Goal: Task Accomplishment & Management: Manage account settings

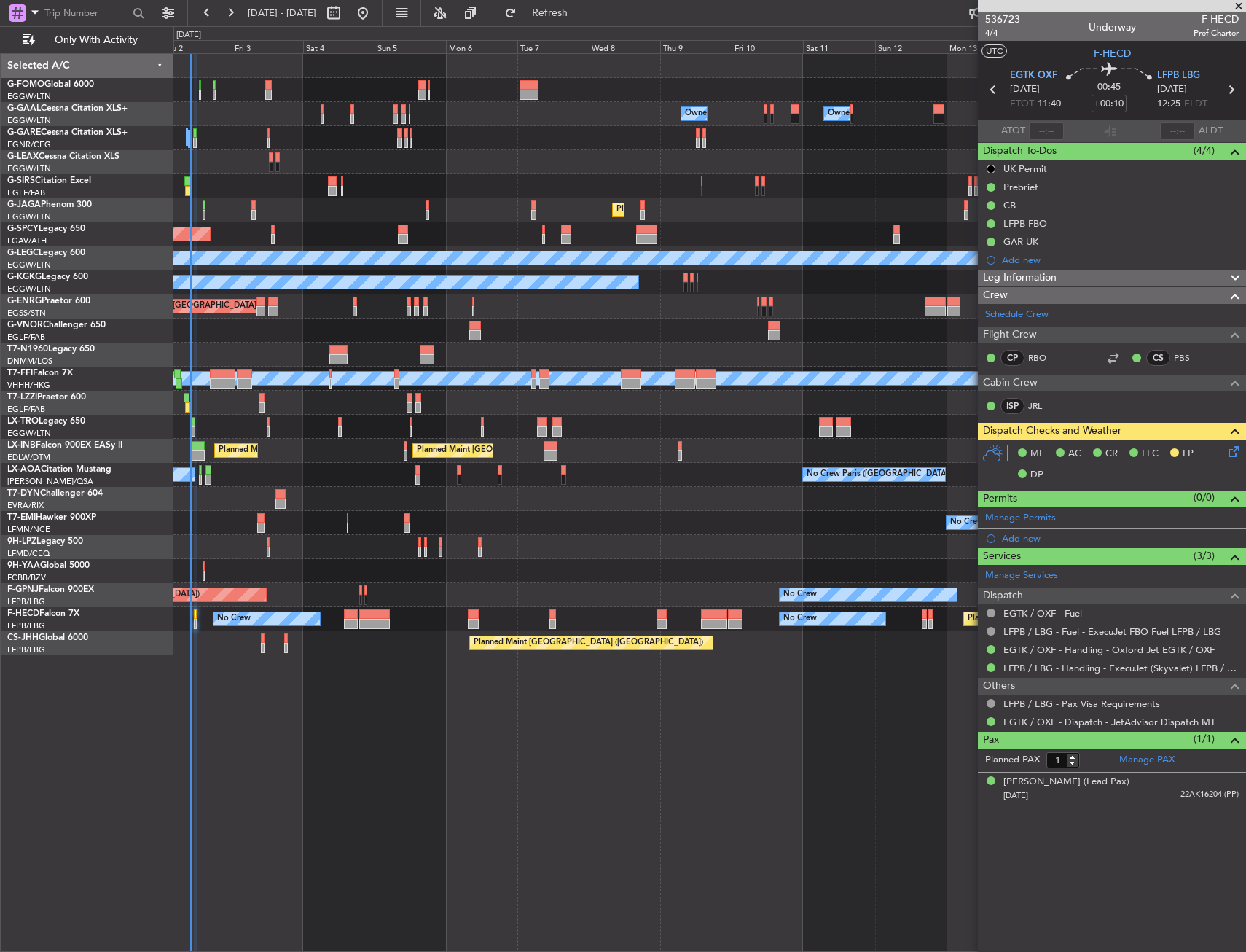
click at [553, 560] on div "Owner Owner No Crew Owner Owner AOG Maint [GEOGRAPHIC_DATA] Owner Planned [GEOG…" at bounding box center [710, 355] width 1072 height 601
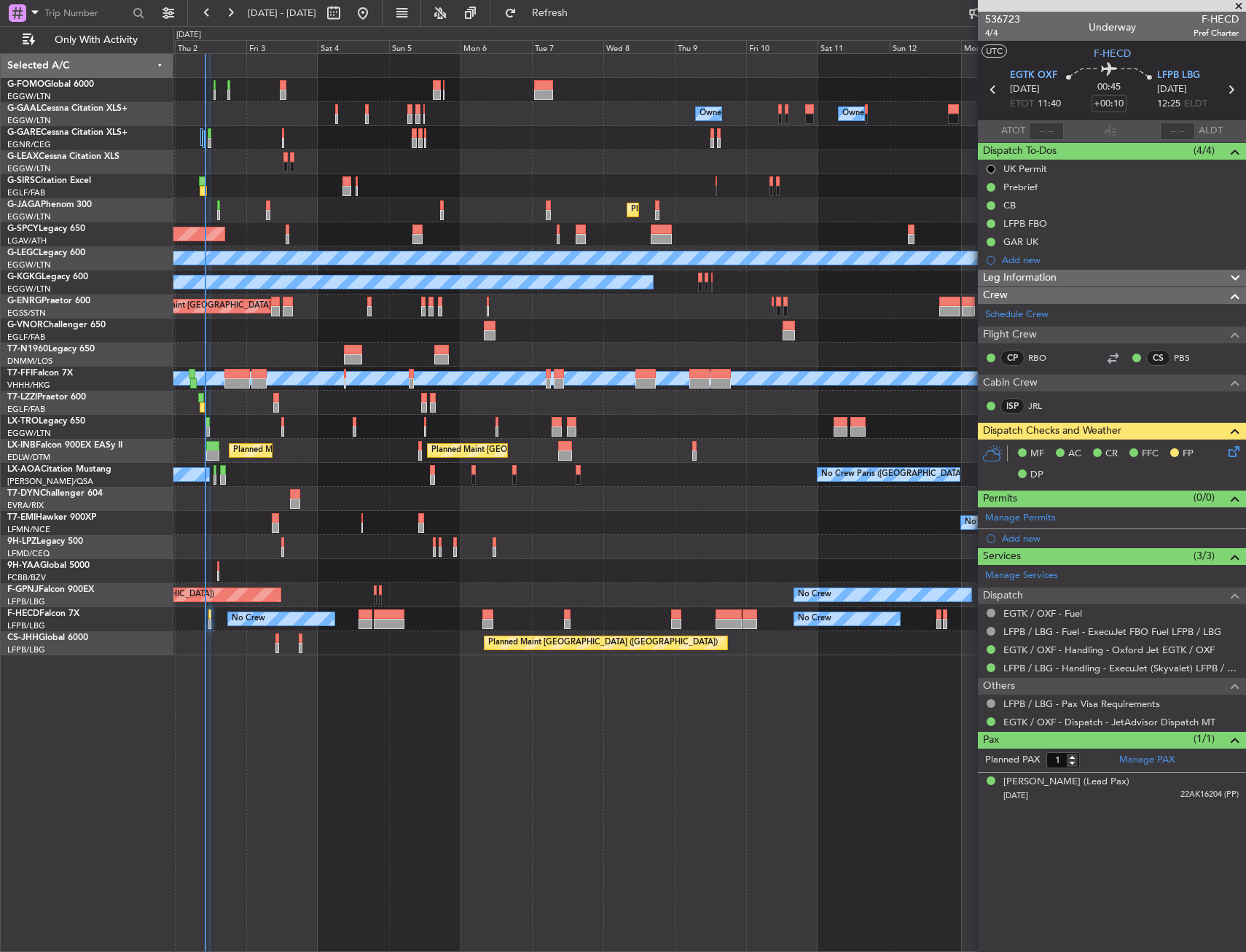
click at [538, 557] on div "Owner Owner No Crew Owner Owner AOG Maint Dusseldorf Owner Planned Maint Dussel…" at bounding box center [710, 355] width 1072 height 601
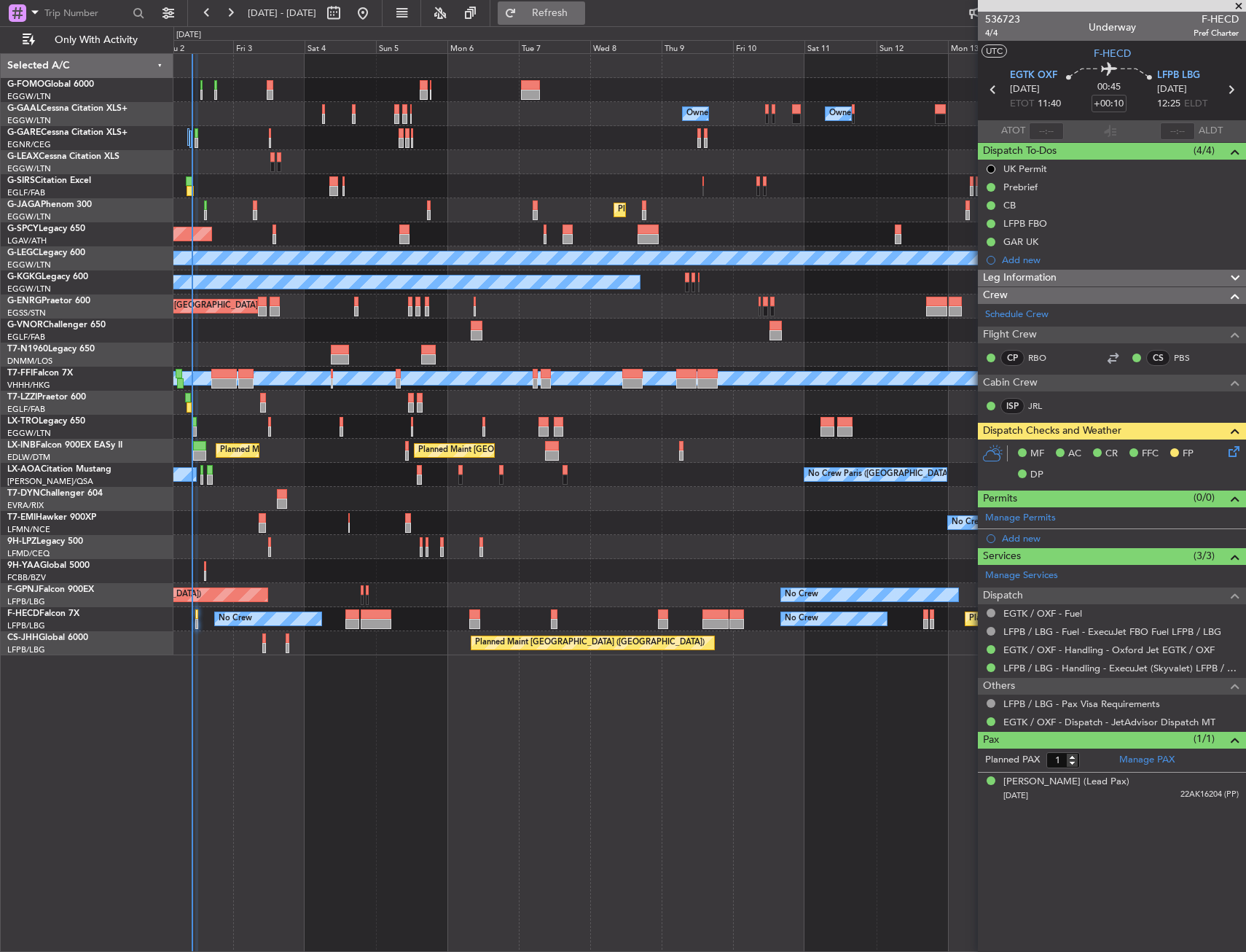
click at [566, 11] on span "Refresh" at bounding box center [550, 13] width 61 height 11
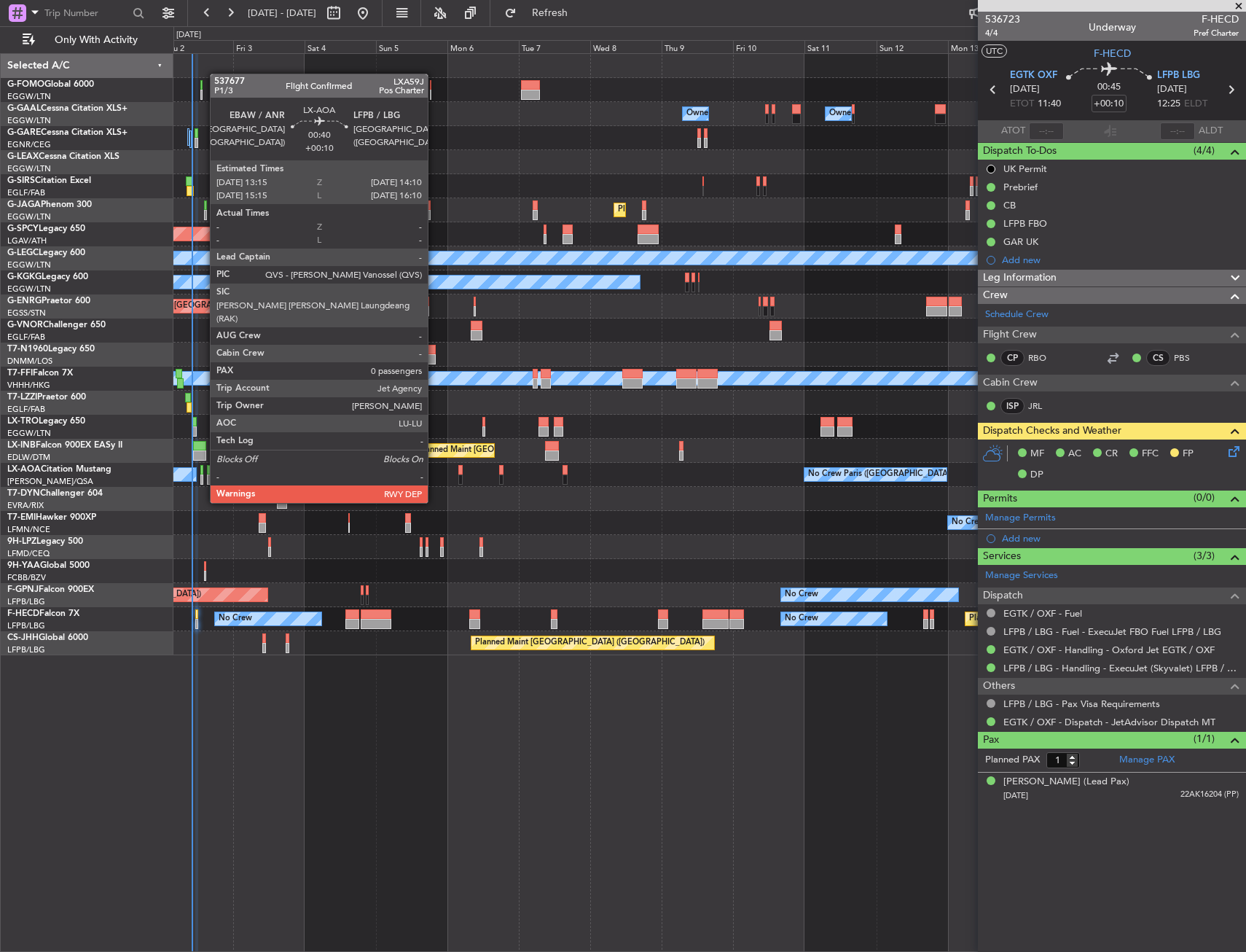
click at [203, 475] on div at bounding box center [201, 480] width 3 height 11
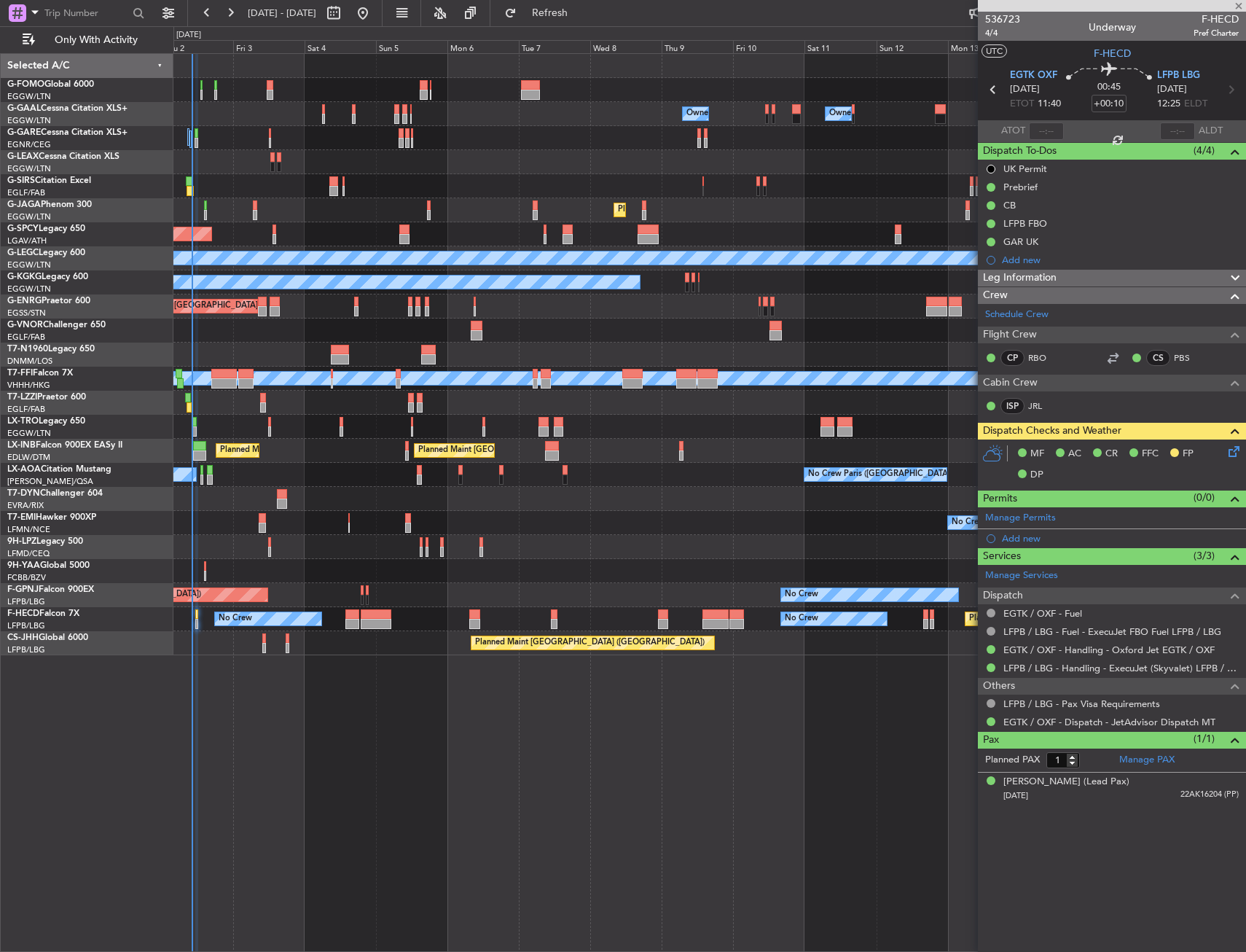
type input "0"
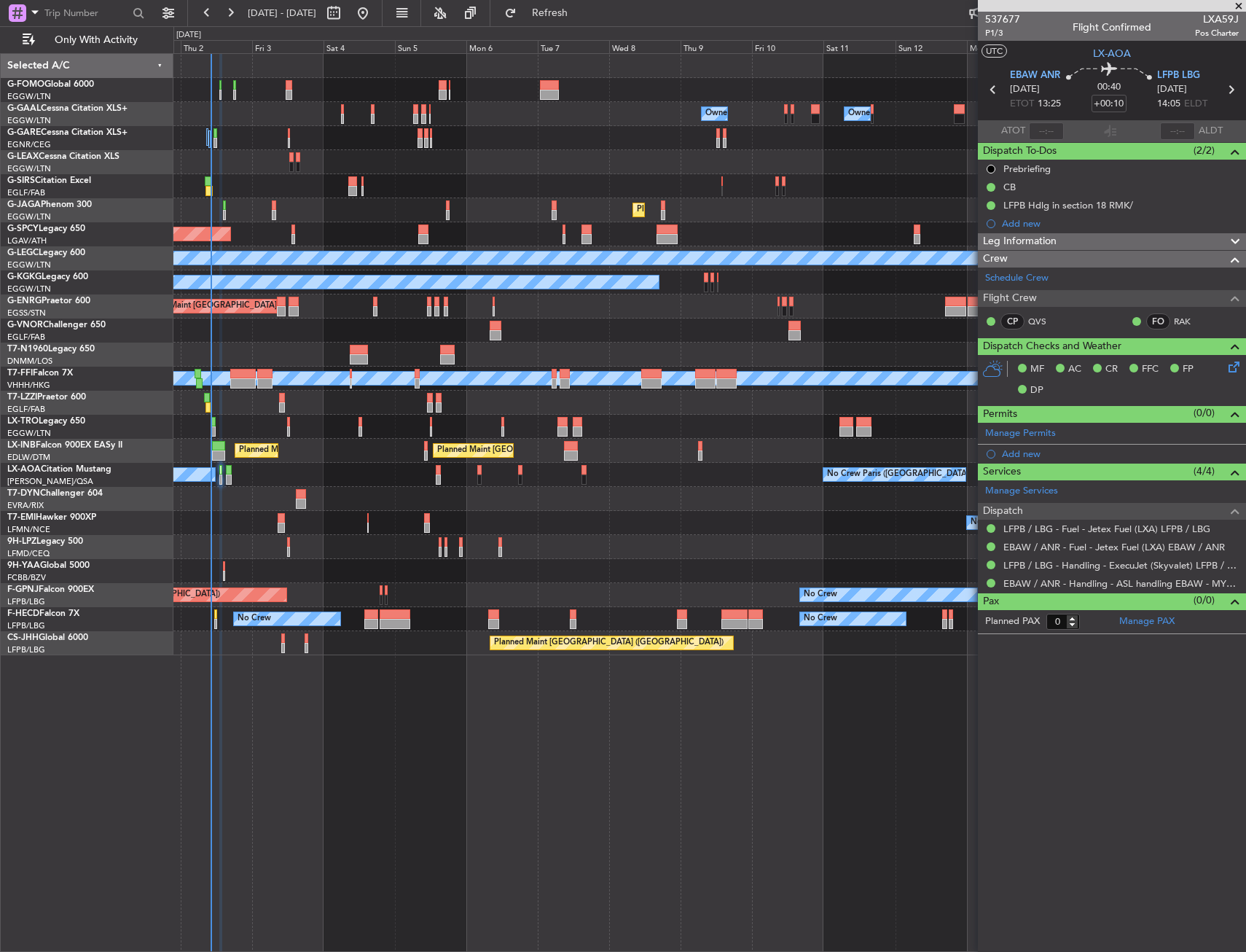
click at [233, 498] on div at bounding box center [710, 498] width 1072 height 24
click at [271, 154] on div "Owner Owner No Crew Owner Owner AOG Maint Dusseldorf Owner Planned Maint Dussel…" at bounding box center [710, 355] width 1072 height 601
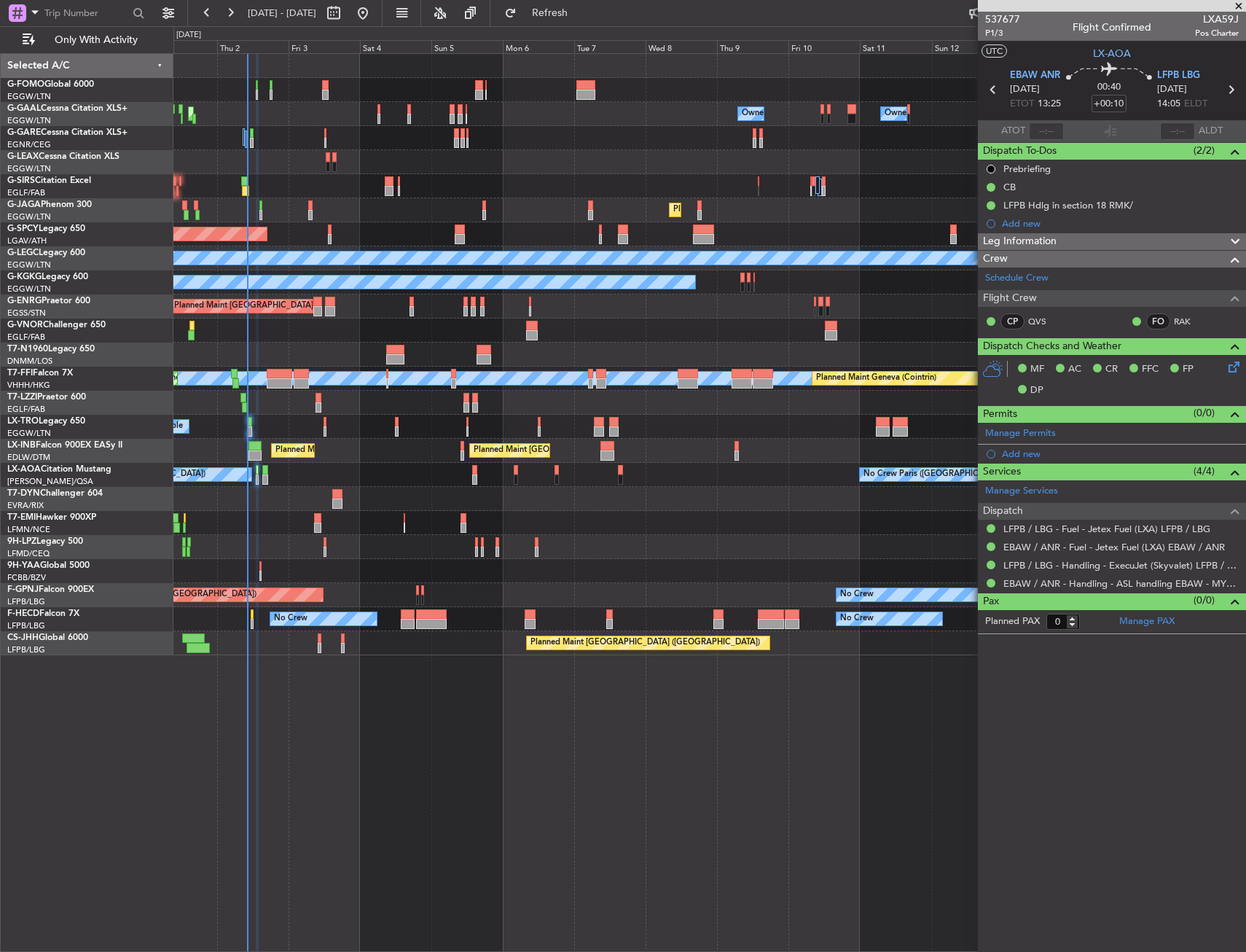
click at [238, 150] on div "Owner Owner No Crew Owner Owner AOG Maint Dusseldorf Owner Planned Maint Dussel…" at bounding box center [710, 355] width 1072 height 601
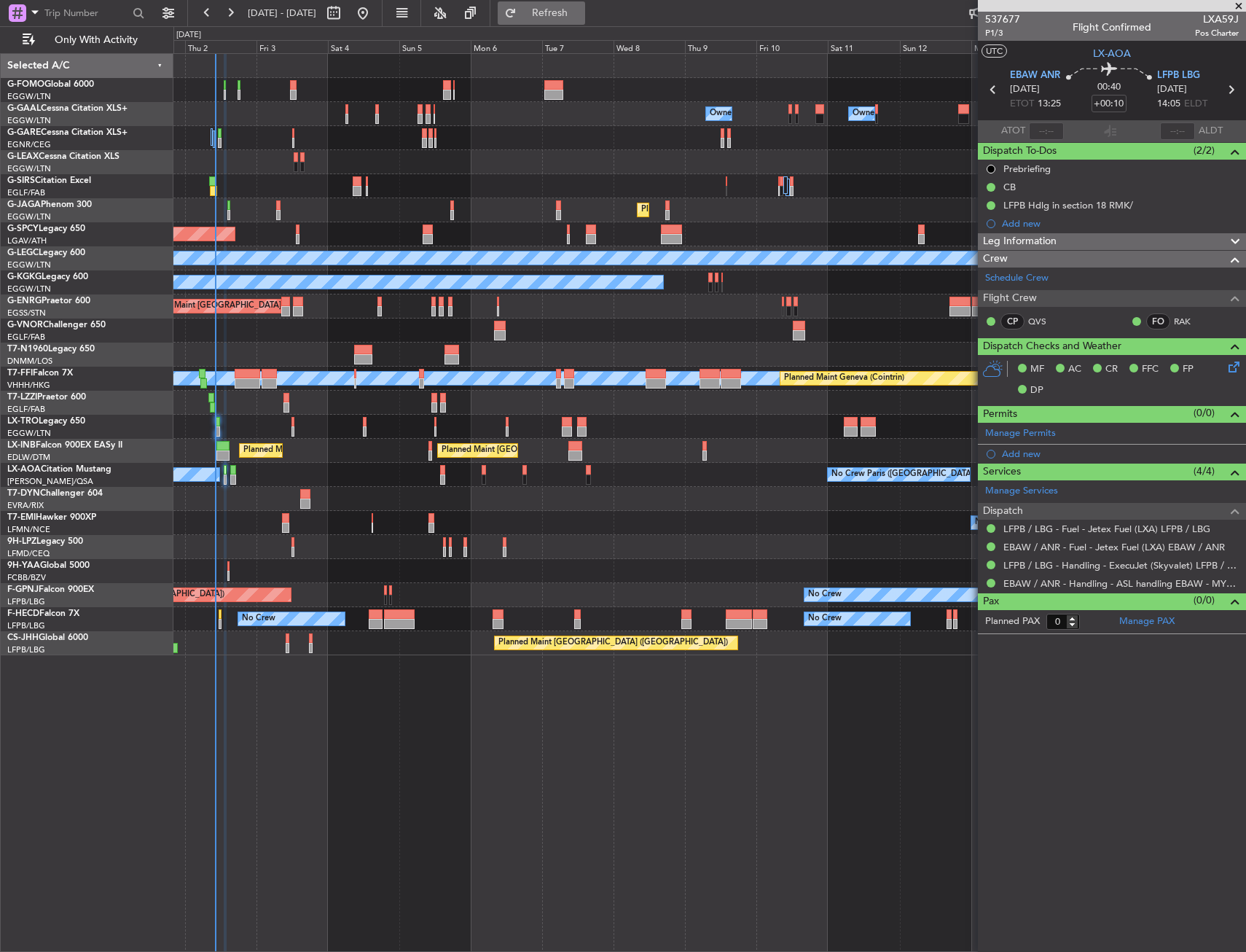
click at [568, 21] on button "Refresh" at bounding box center [542, 14] width 87 height 23
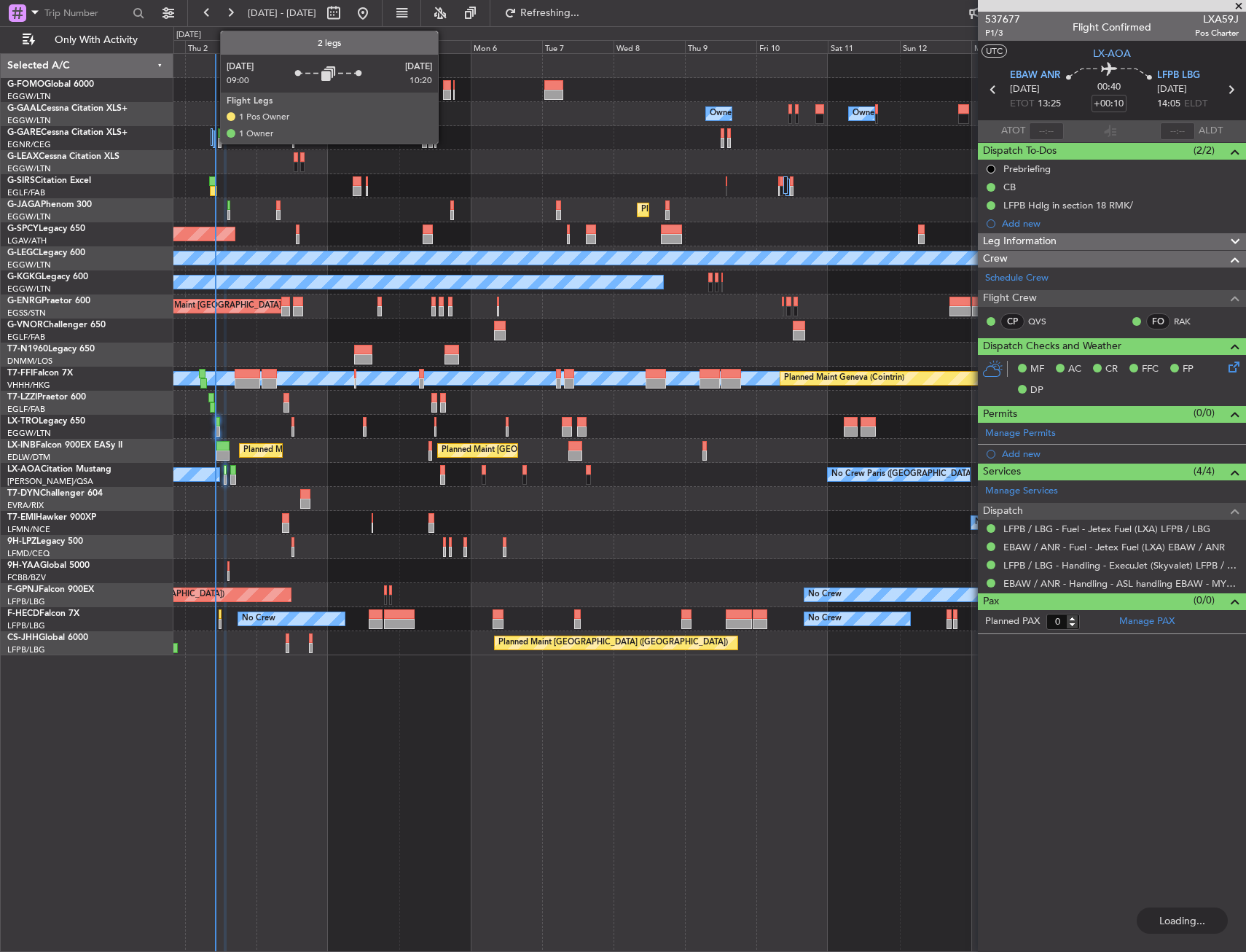
click at [213, 139] on div at bounding box center [212, 137] width 2 height 17
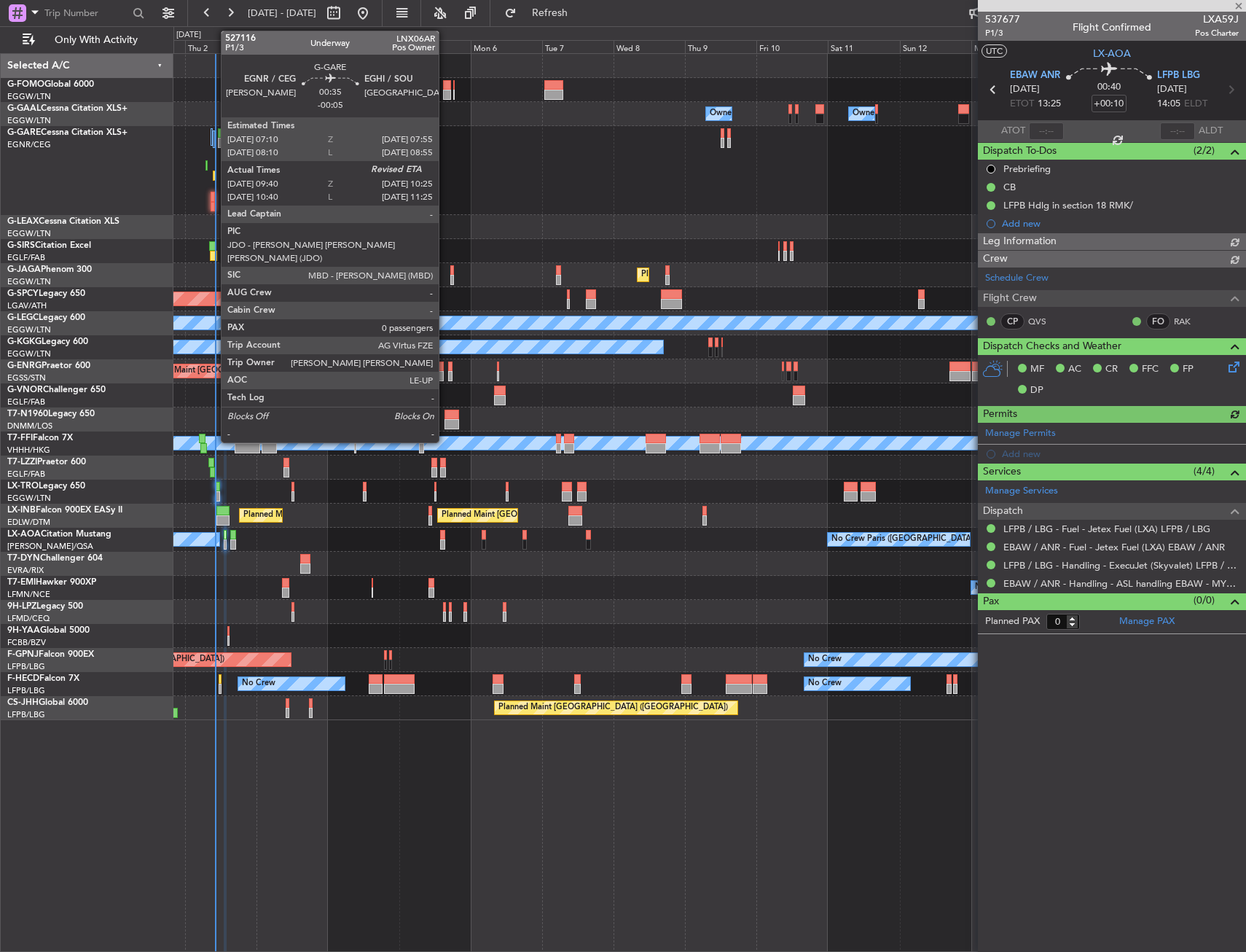
click at [214, 177] on div at bounding box center [214, 176] width 3 height 11
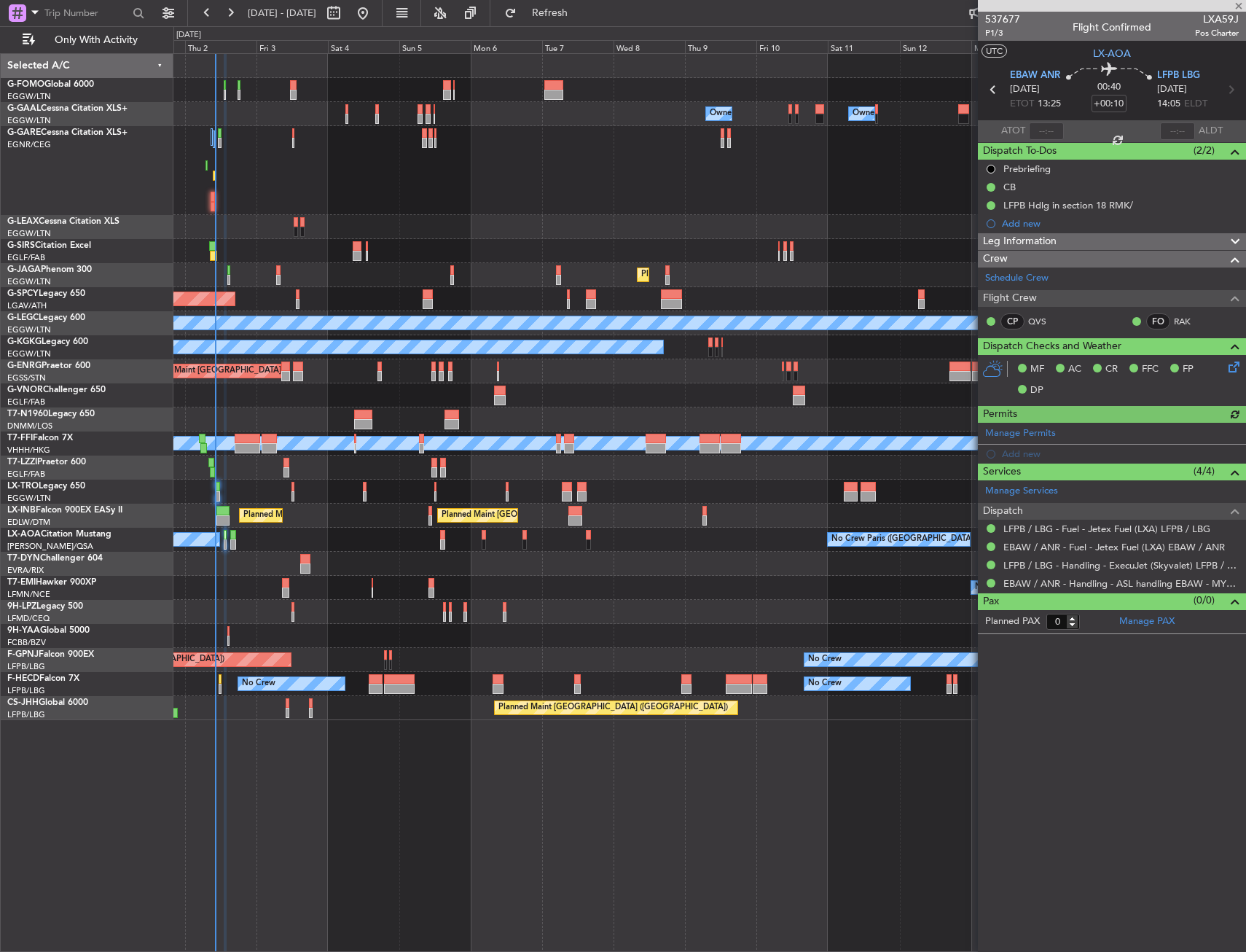
type input "-00:05"
type input "09:40"
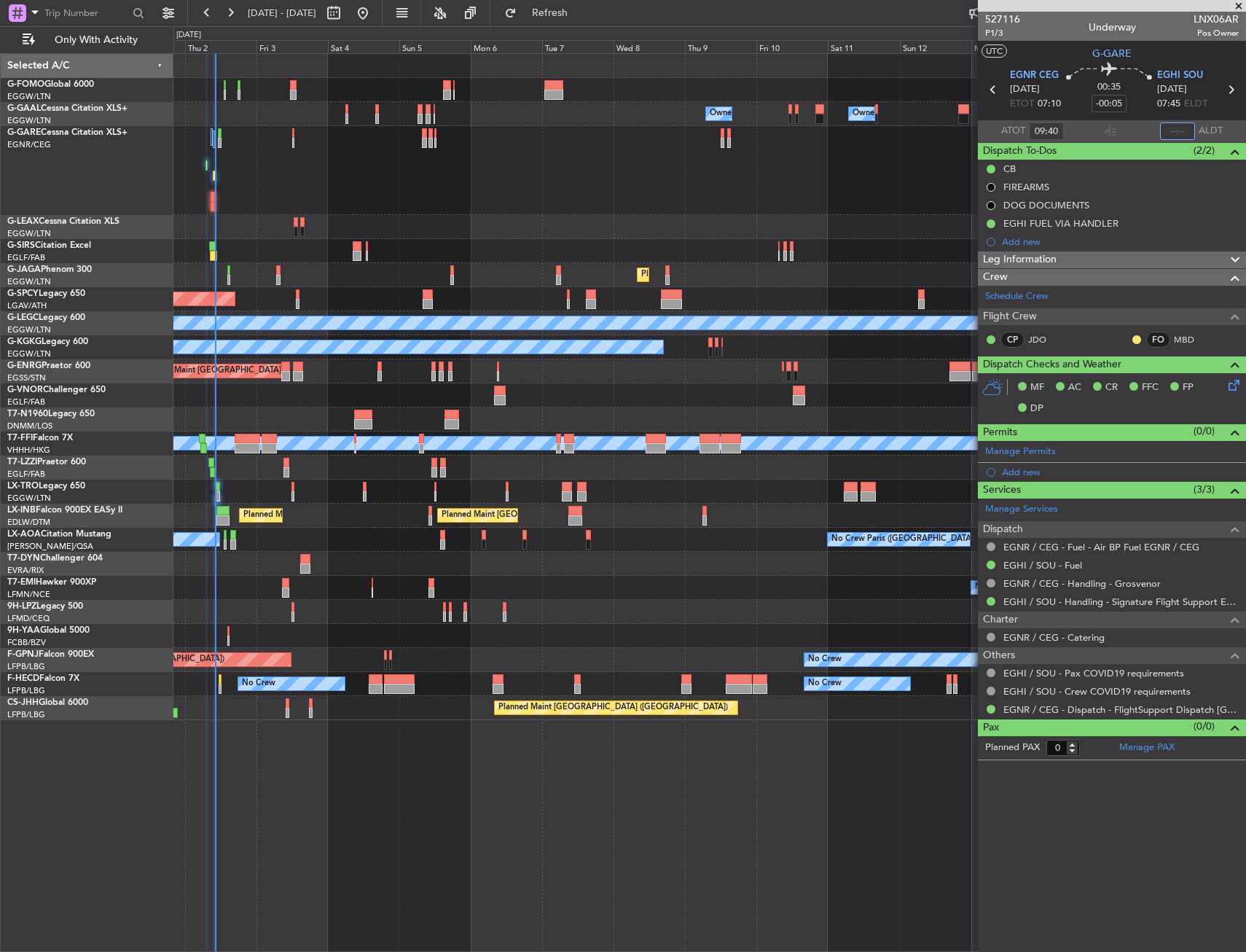
click at [1175, 132] on input "text" at bounding box center [1178, 131] width 35 height 17
click at [1202, 54] on section "UTC G-GARE" at bounding box center [1112, 51] width 268 height 22
type input "10:18"
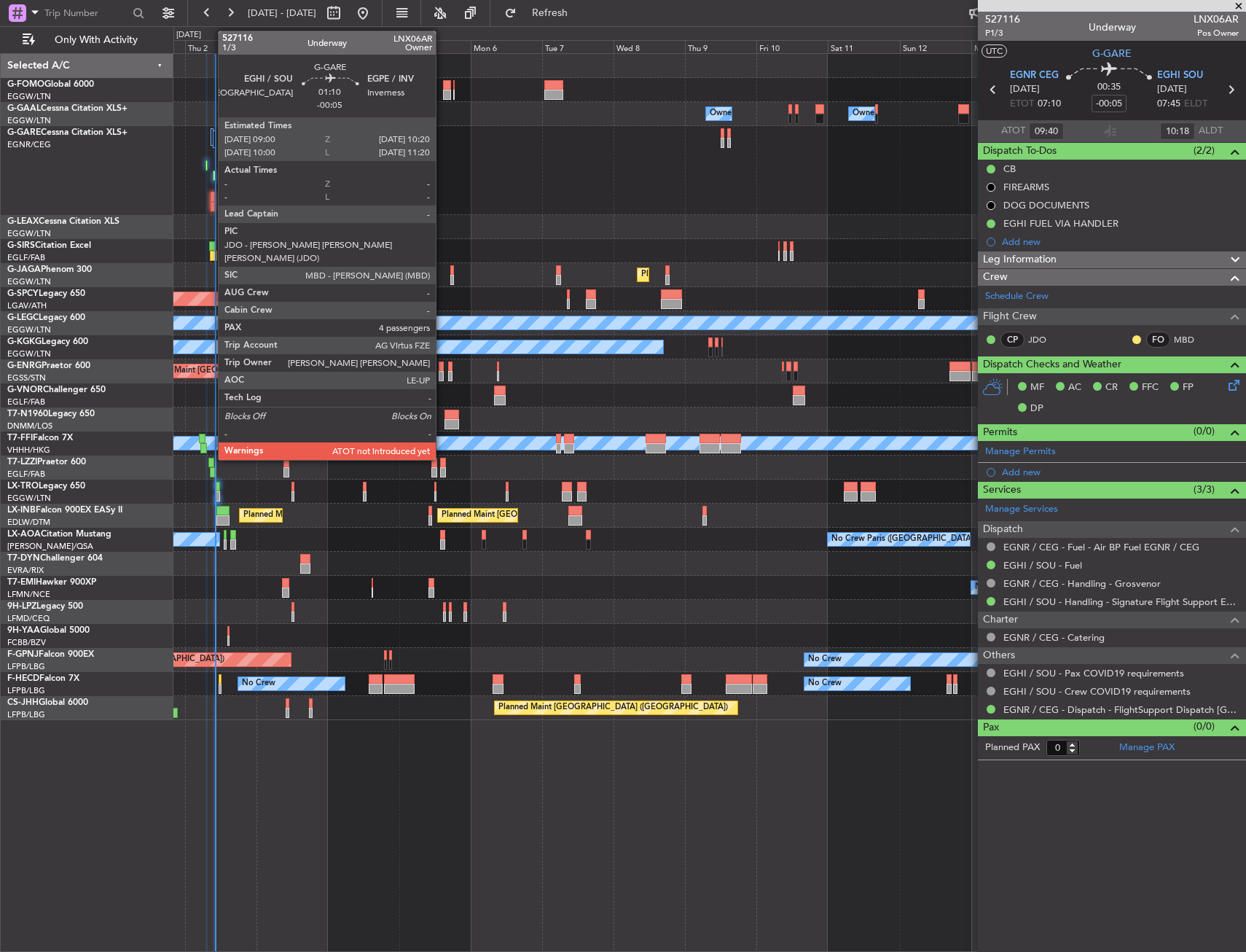
click at [211, 197] on div at bounding box center [213, 196] width 5 height 11
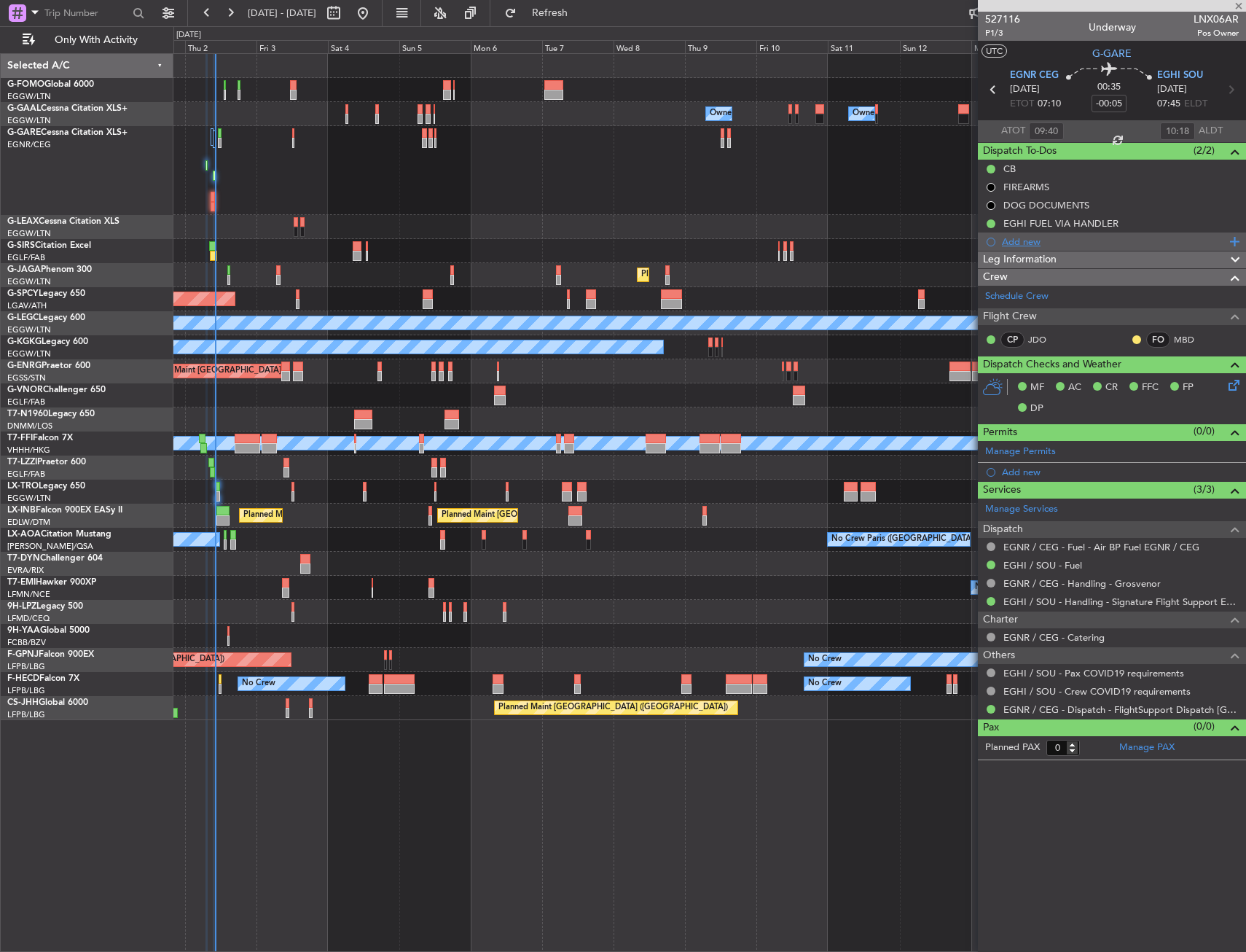
type input "4"
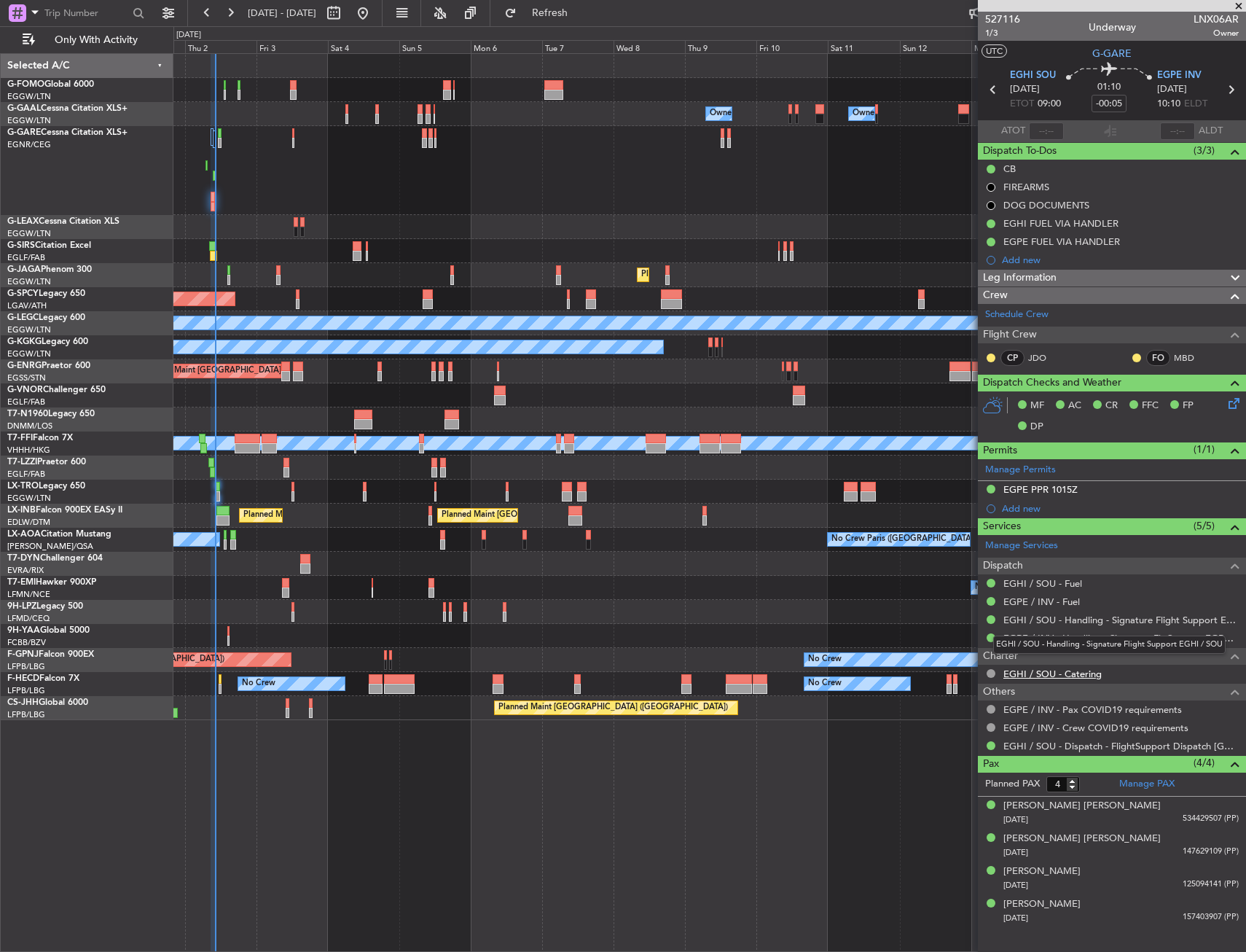
drag, startPoint x: 1085, startPoint y: 638, endPoint x: 1044, endPoint y: 667, distance: 50.2
click at [1085, 638] on div "EGHI / SOU - Handling - Signature Flight Support EGHI / SOU" at bounding box center [1109, 644] width 232 height 18
click at [1069, 641] on link "EGPE / INV - Handling - Signature Flt Support EGPE / INV" at bounding box center [1121, 638] width 235 height 13
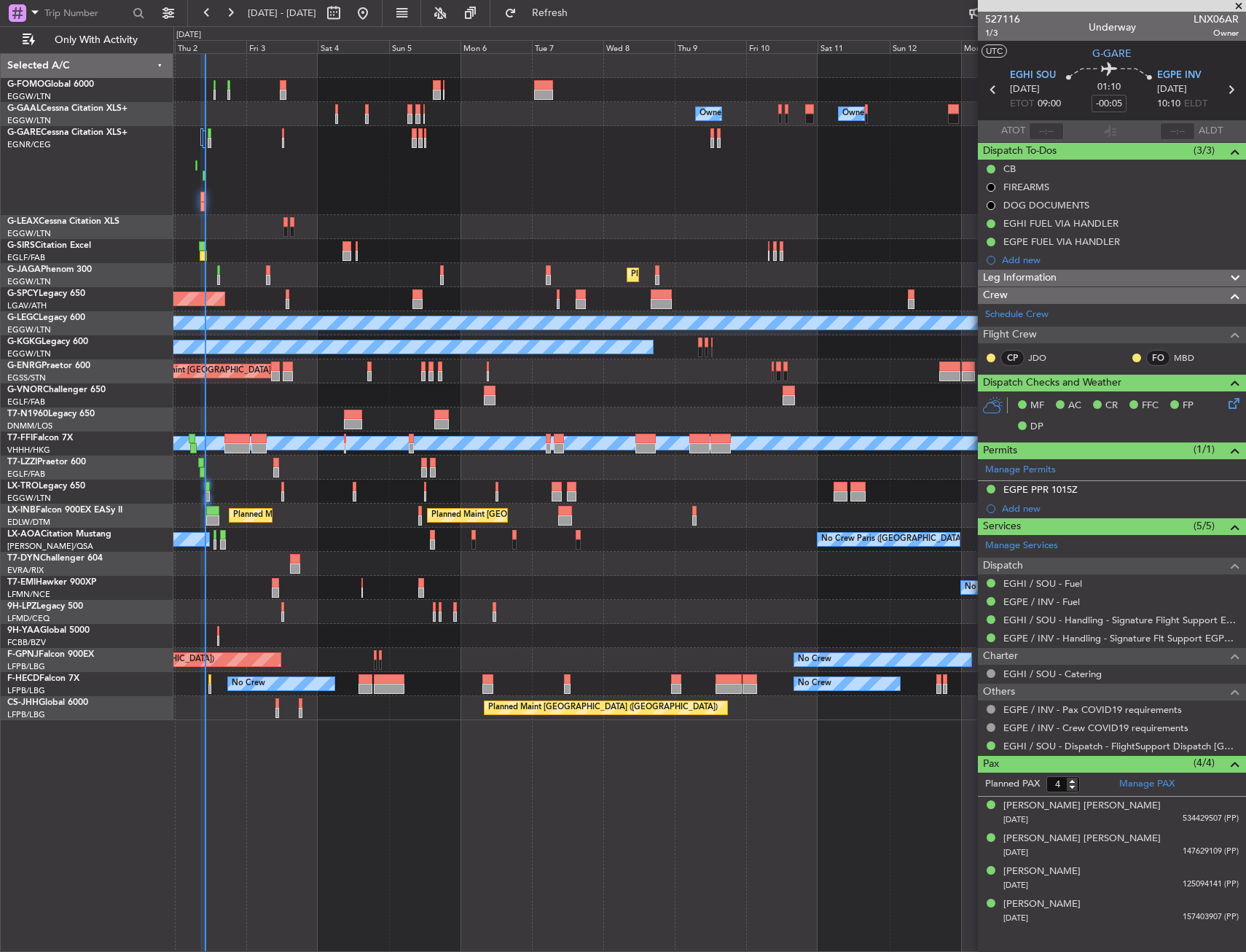
click at [337, 208] on div at bounding box center [710, 171] width 1072 height 89
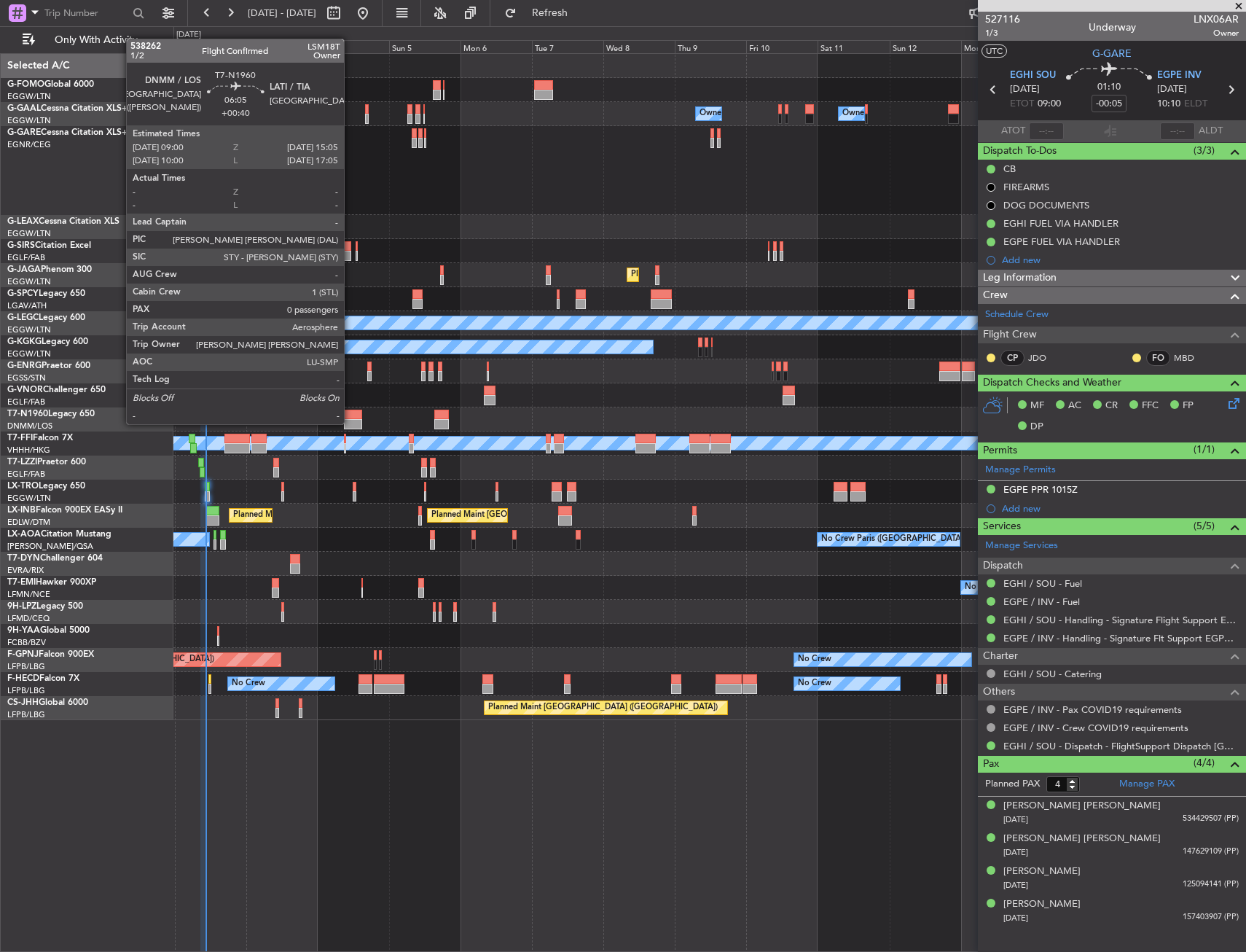
click at [351, 423] on div at bounding box center [353, 425] width 18 height 11
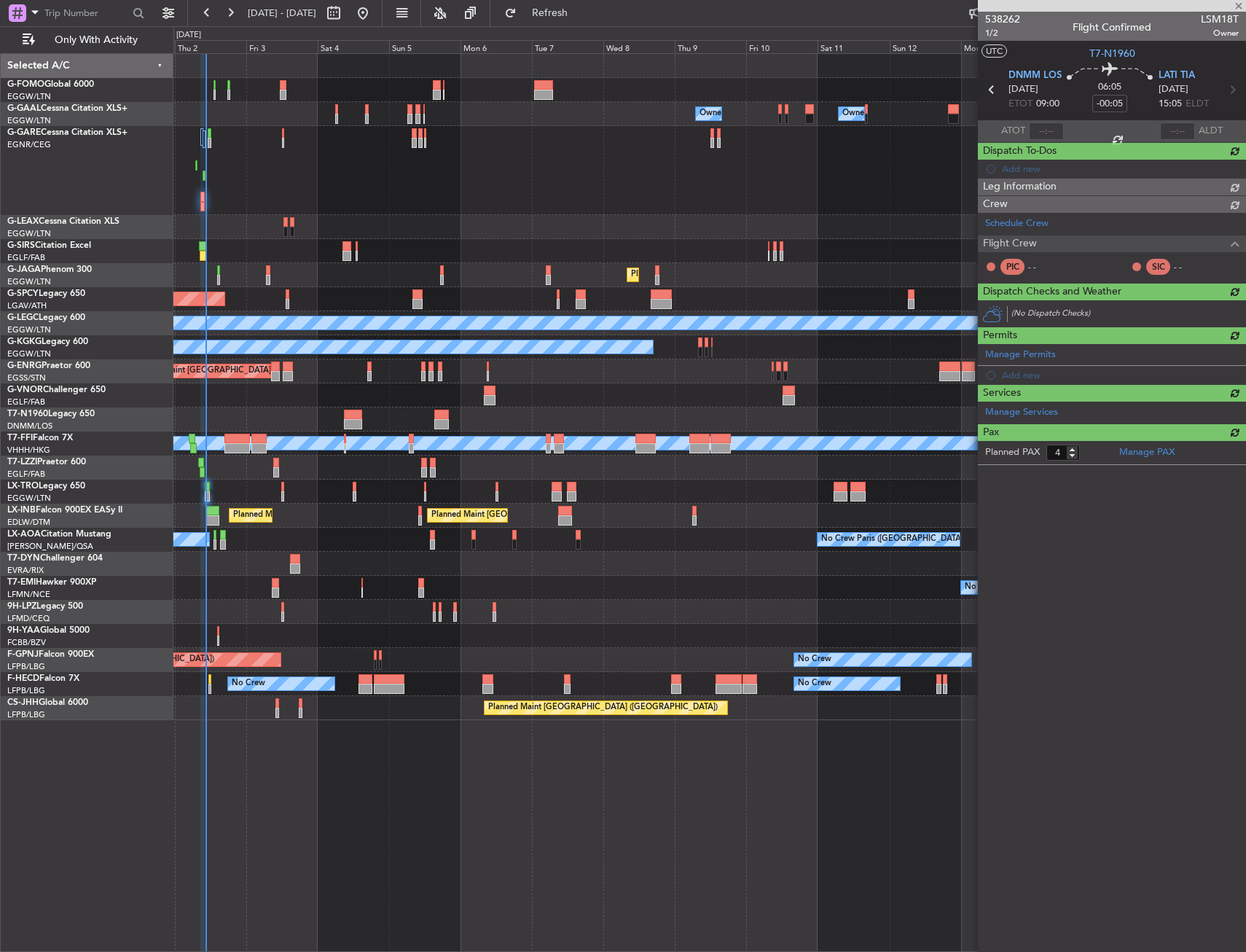
type input "+00:40"
type input "0"
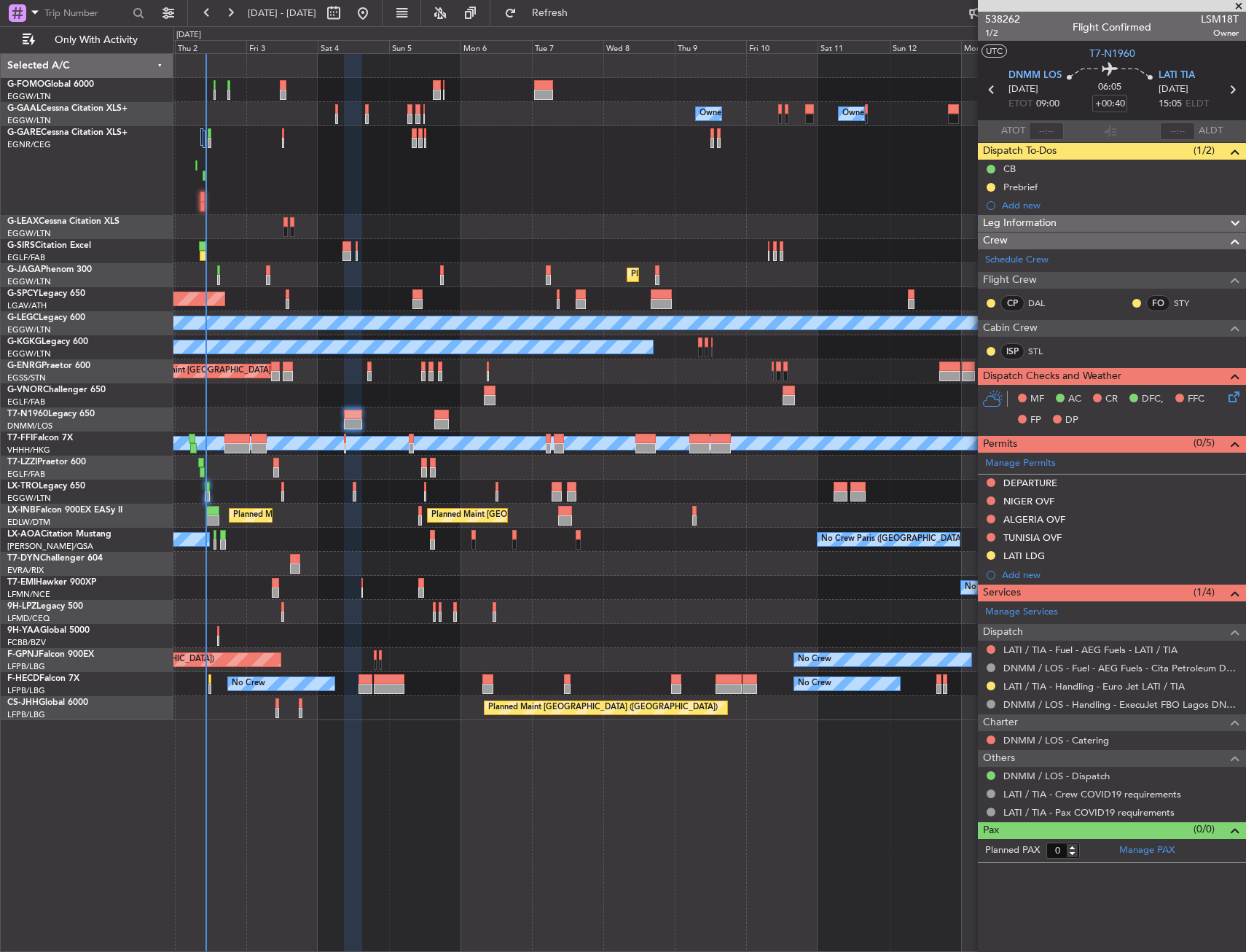
drag, startPoint x: 991, startPoint y: 685, endPoint x: 984, endPoint y: 708, distance: 24.0
click at [991, 685] on button at bounding box center [991, 686] width 9 height 9
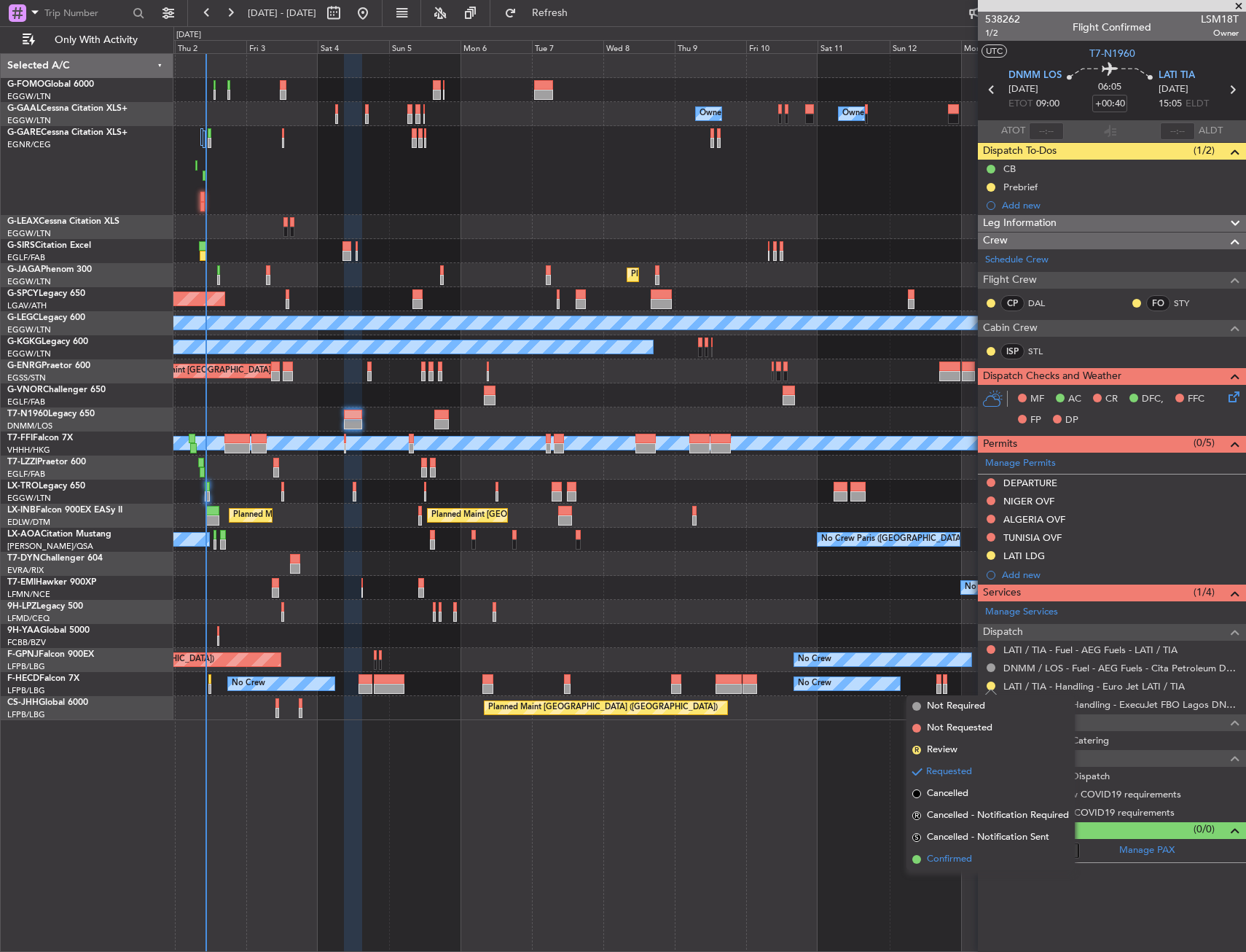
click at [933, 859] on span "Confirmed" at bounding box center [950, 859] width 46 height 15
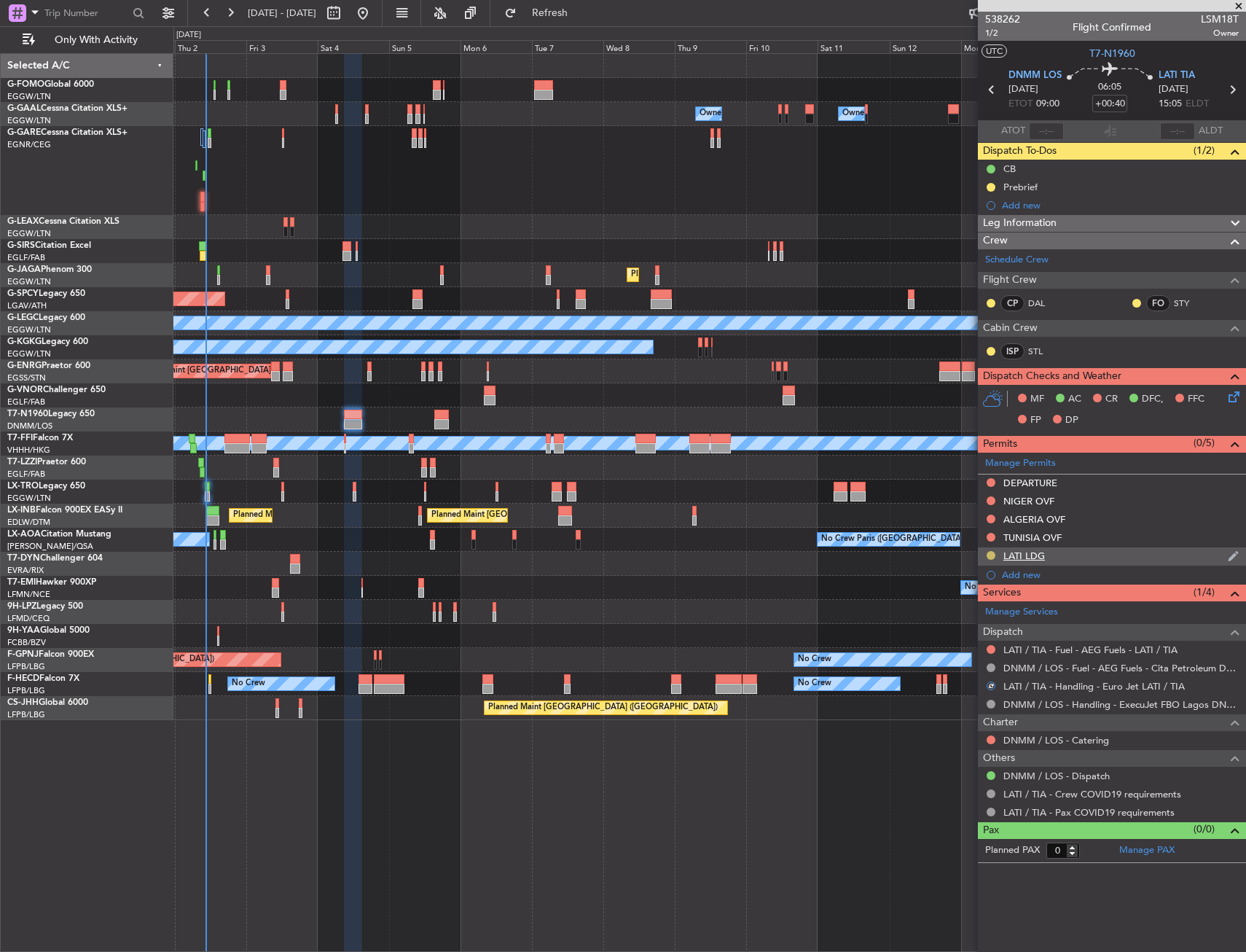
click at [987, 554] on button at bounding box center [991, 555] width 9 height 9
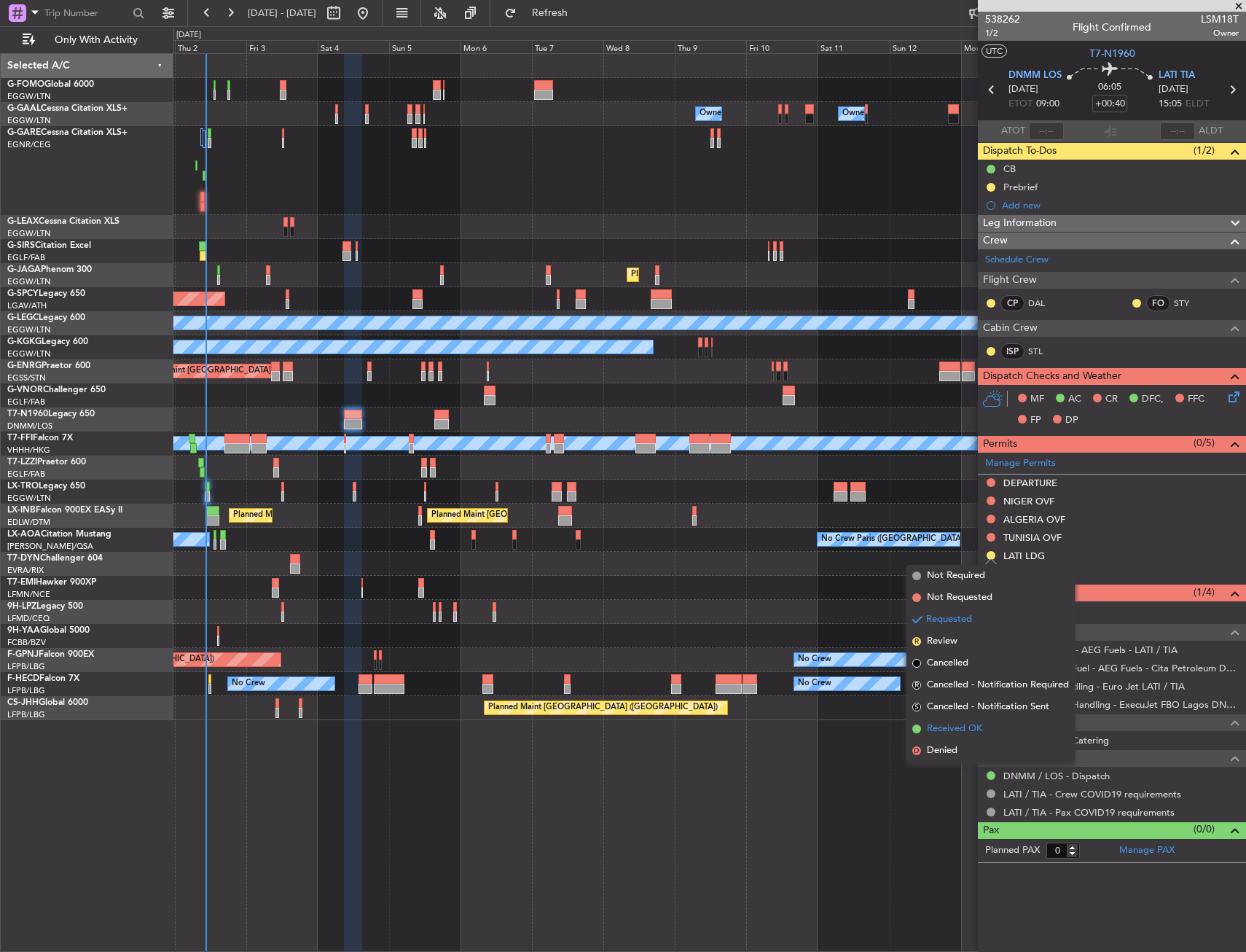
click at [933, 726] on span "Received OK" at bounding box center [955, 729] width 55 height 15
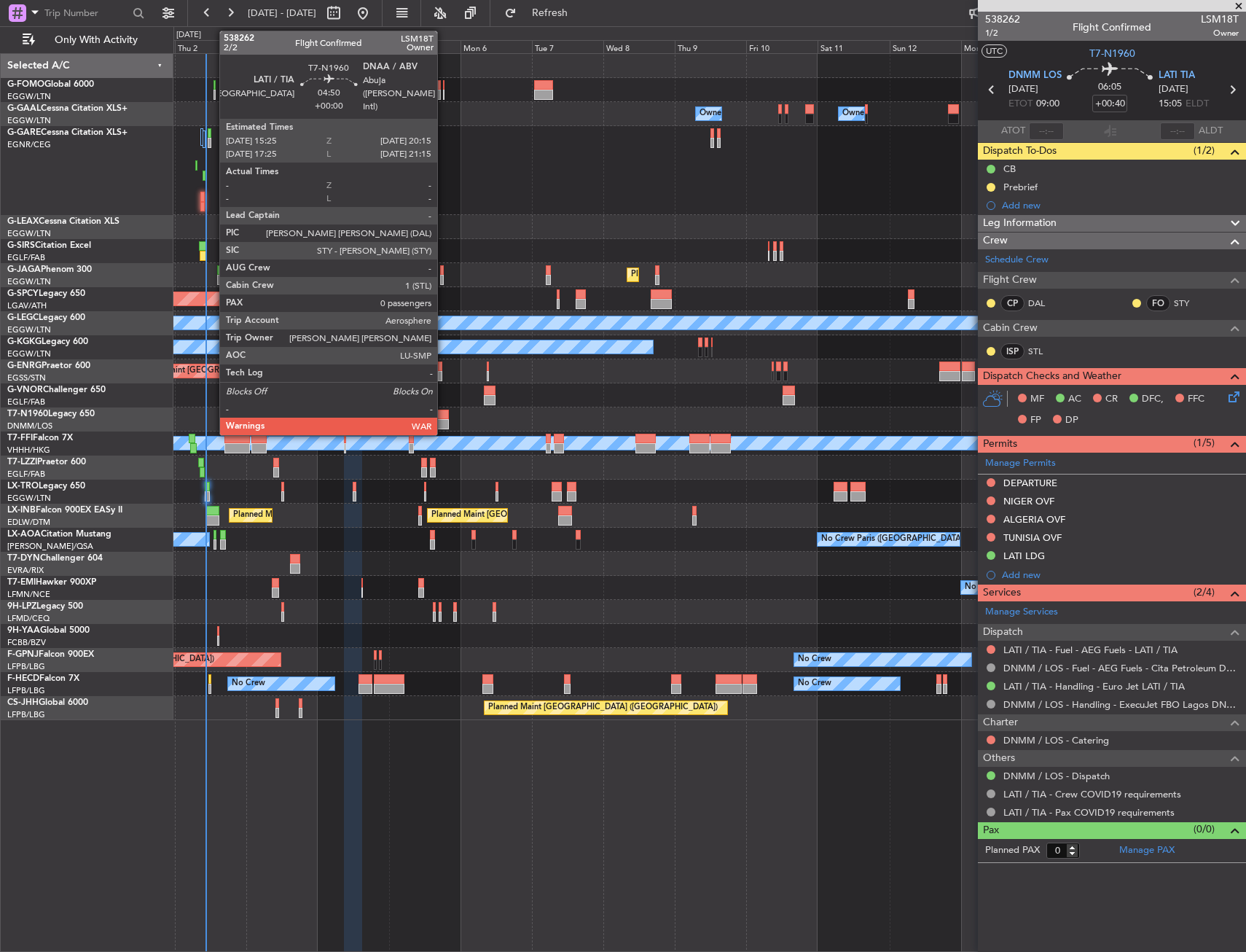
click at [444, 423] on div at bounding box center [441, 425] width 15 height 11
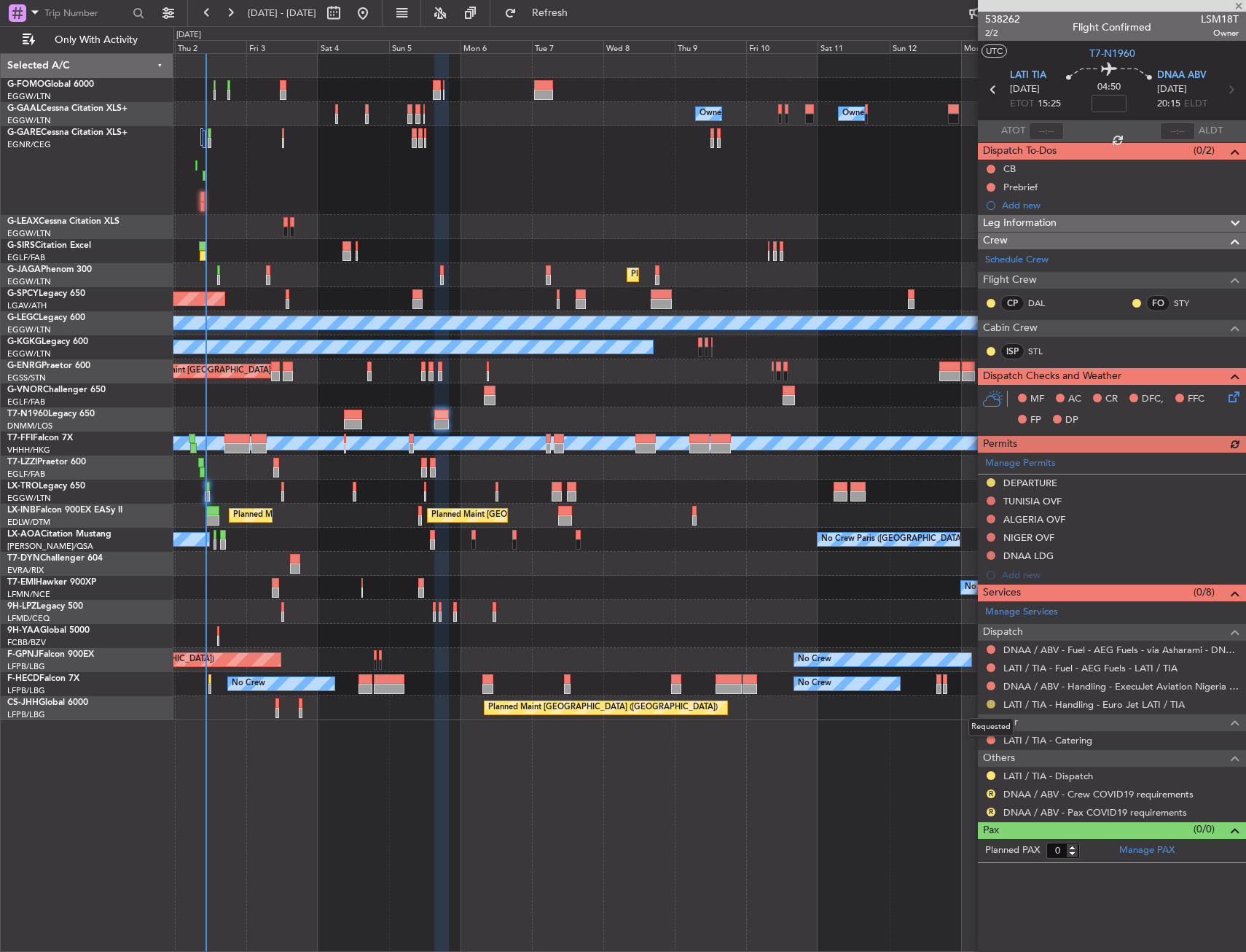
click at [992, 706] on button at bounding box center [991, 703] width 9 height 9
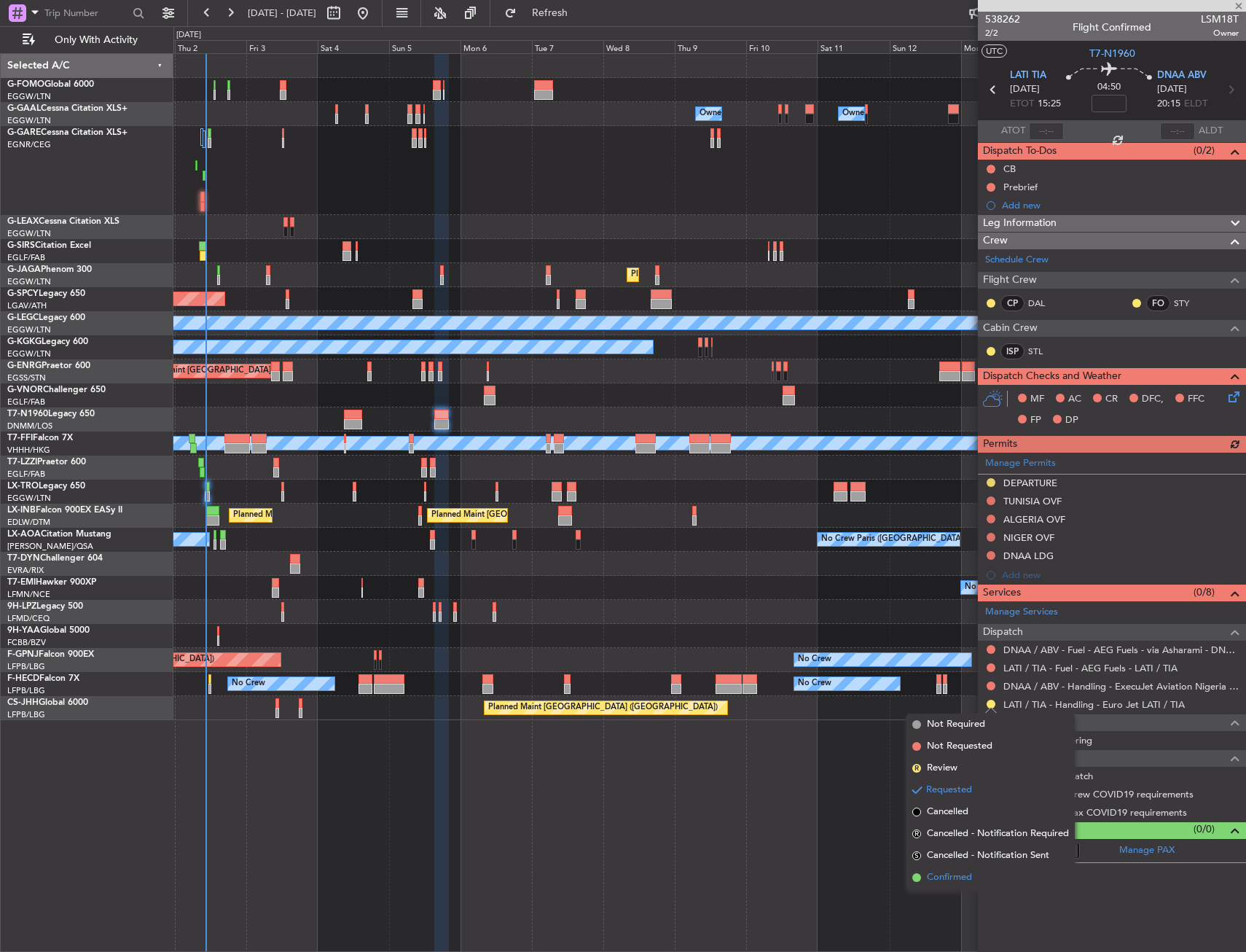
click at [954, 872] on span "Confirmed" at bounding box center [950, 877] width 46 height 15
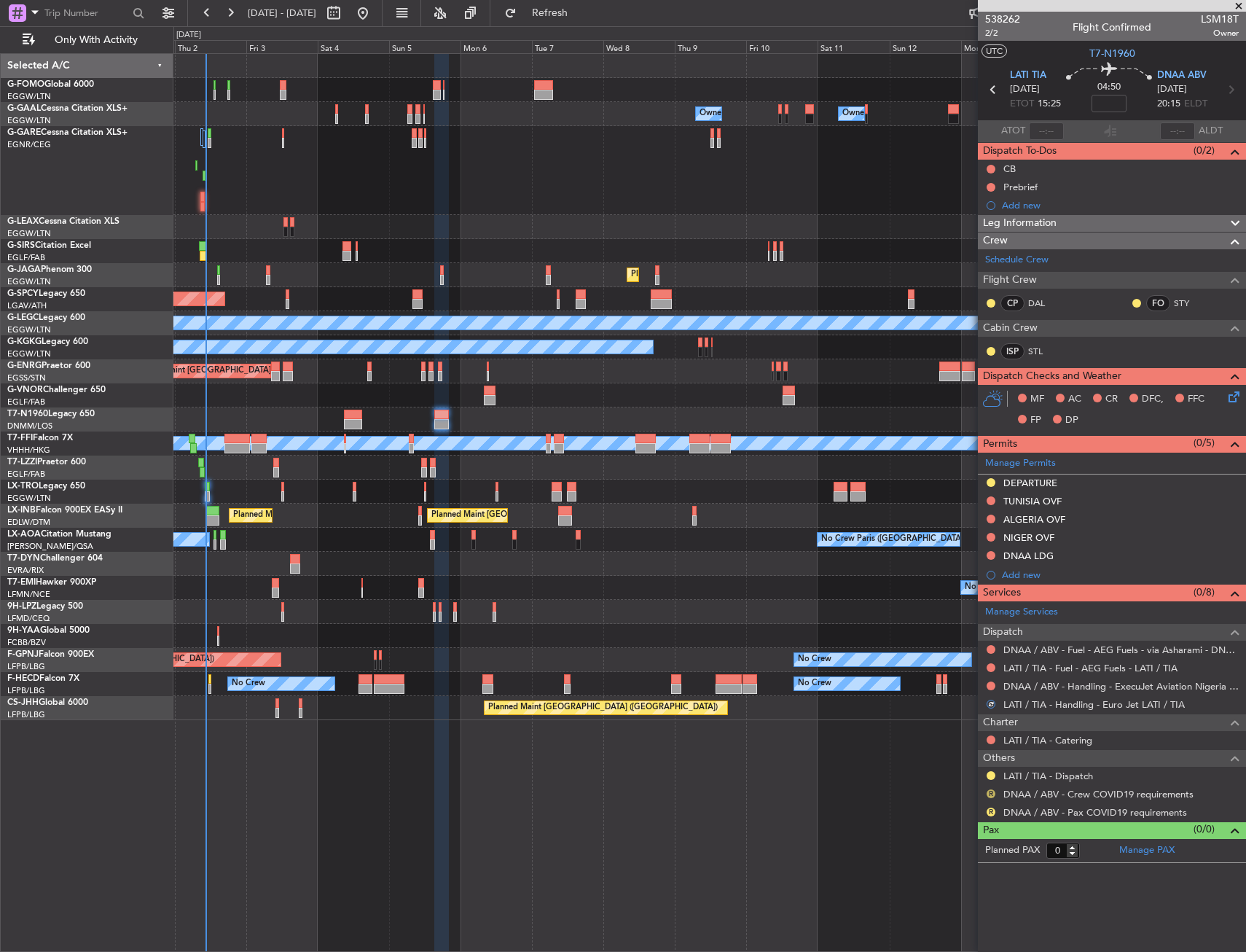
click at [990, 792] on button "R" at bounding box center [991, 794] width 9 height 9
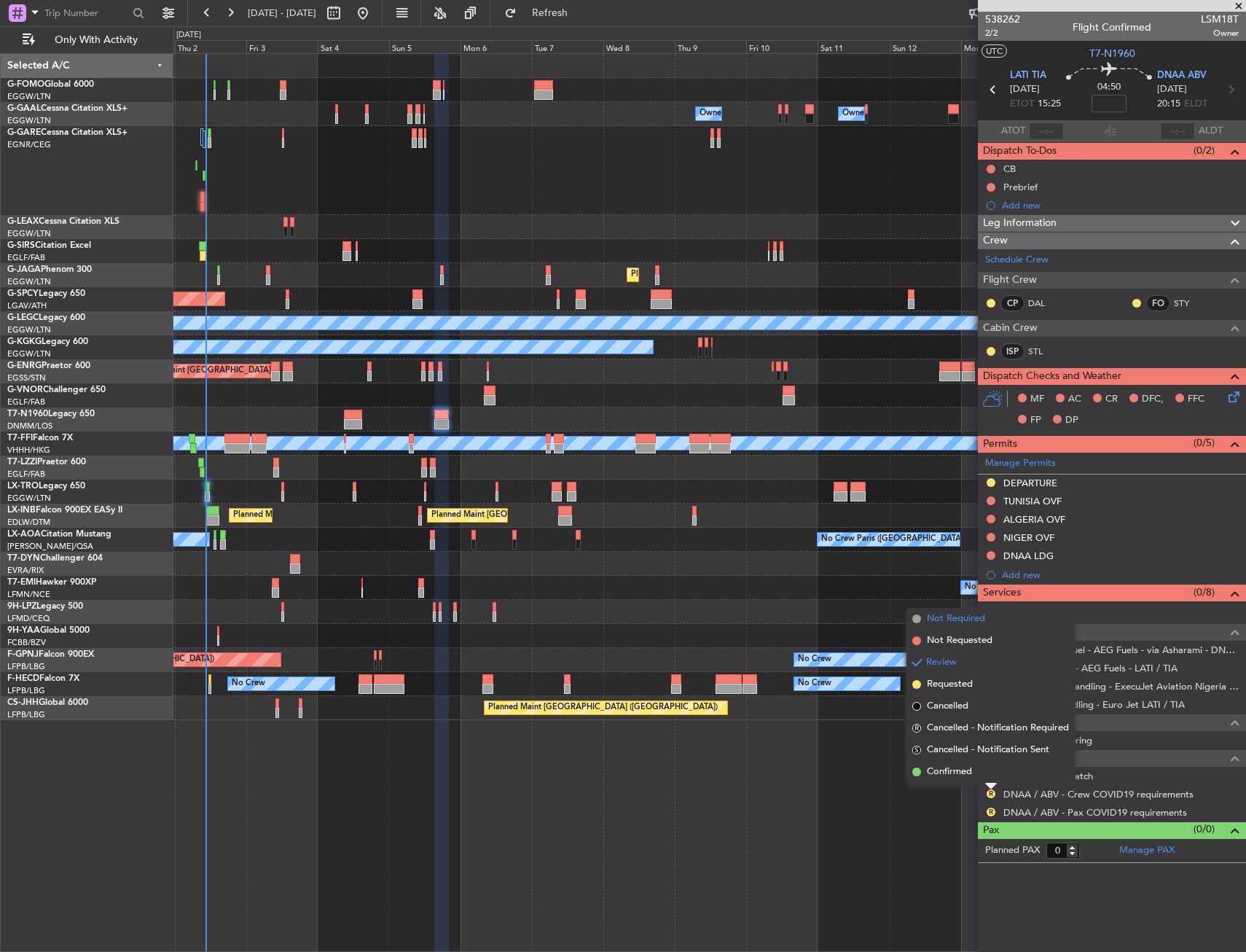
click at [960, 617] on span "Not Required" at bounding box center [957, 619] width 58 height 15
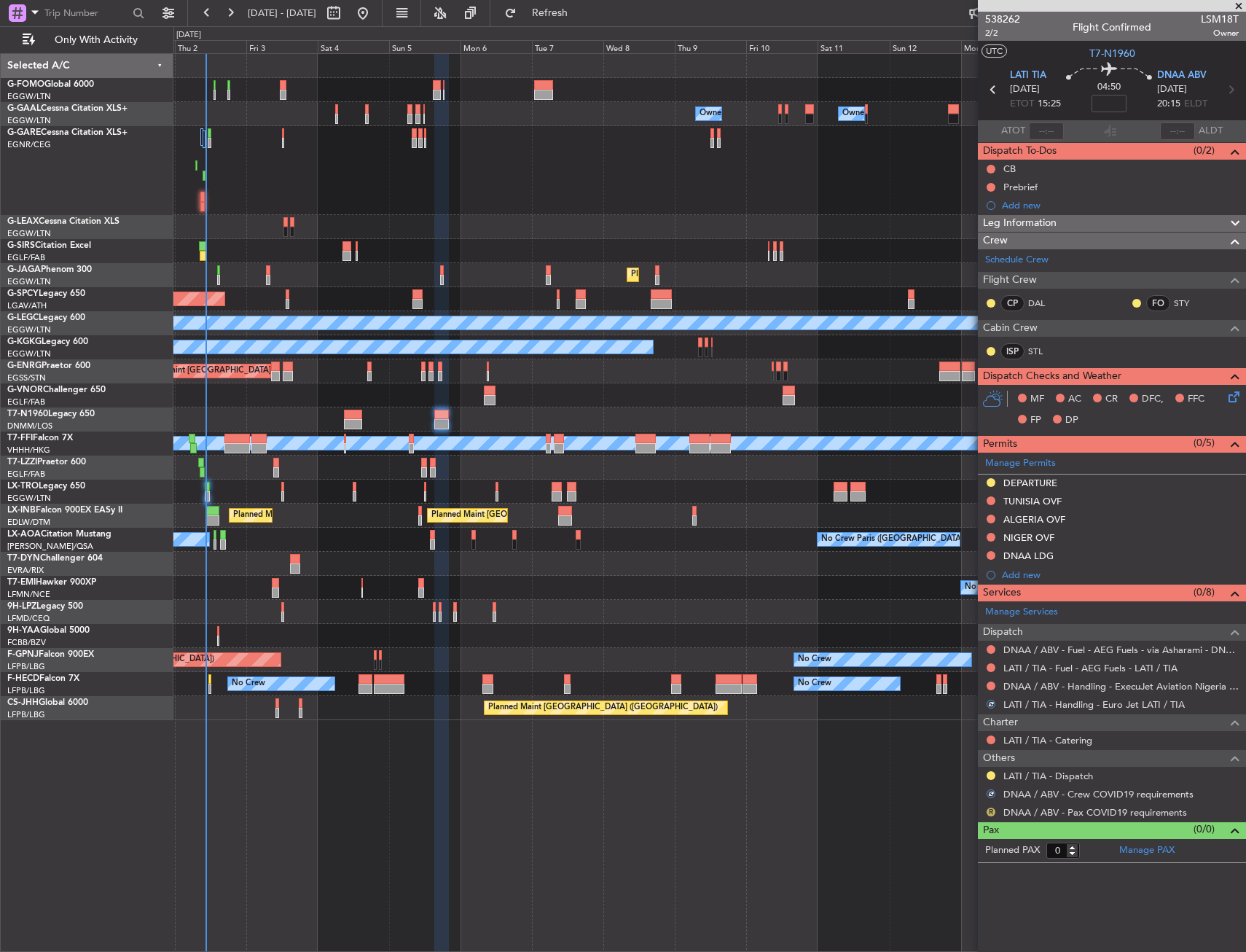
click at [991, 815] on button "R" at bounding box center [991, 812] width 9 height 9
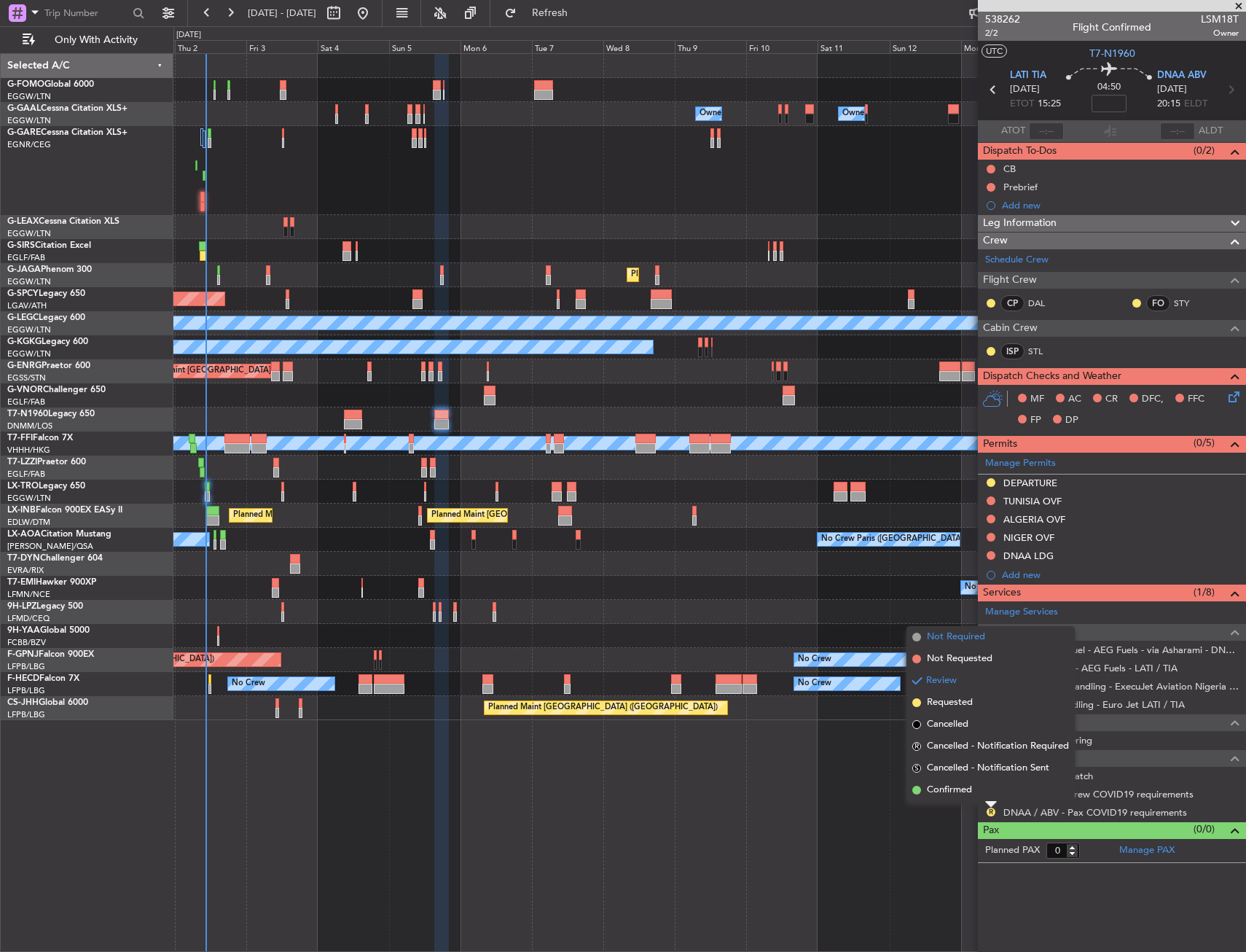
click at [927, 640] on span "Not Required" at bounding box center [957, 636] width 58 height 15
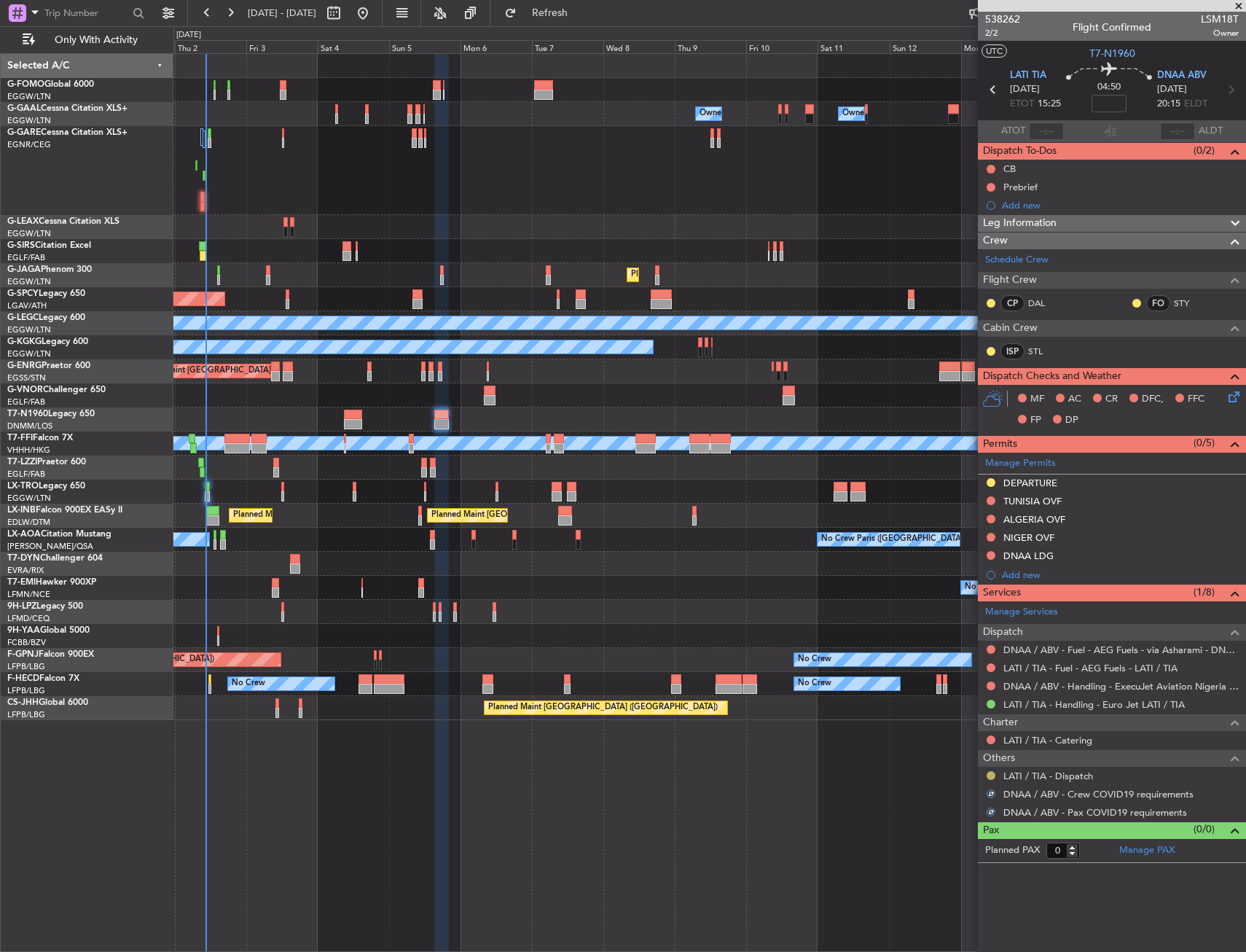
click at [992, 774] on button at bounding box center [991, 775] width 9 height 9
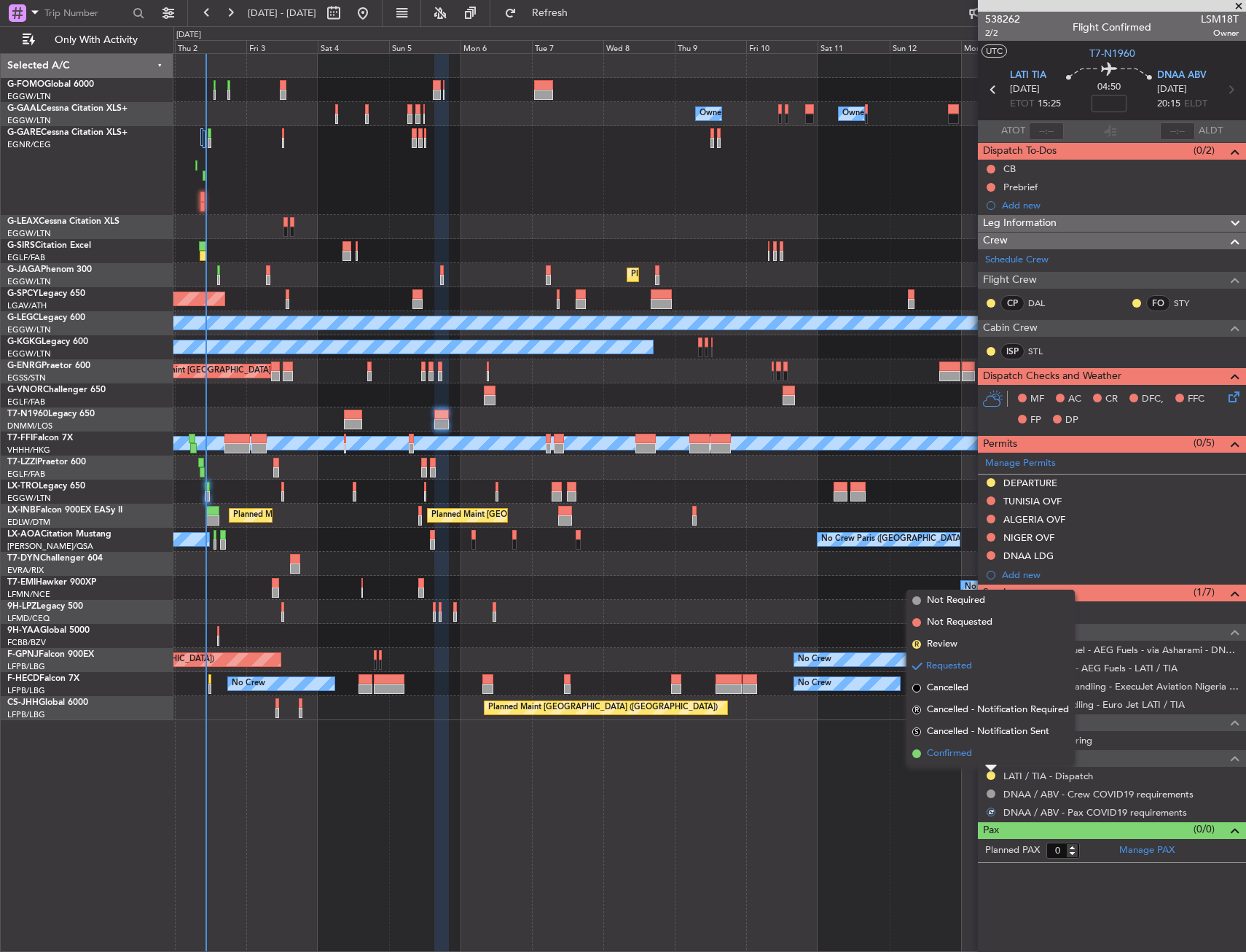
click at [950, 760] on span "Confirmed" at bounding box center [950, 753] width 46 height 15
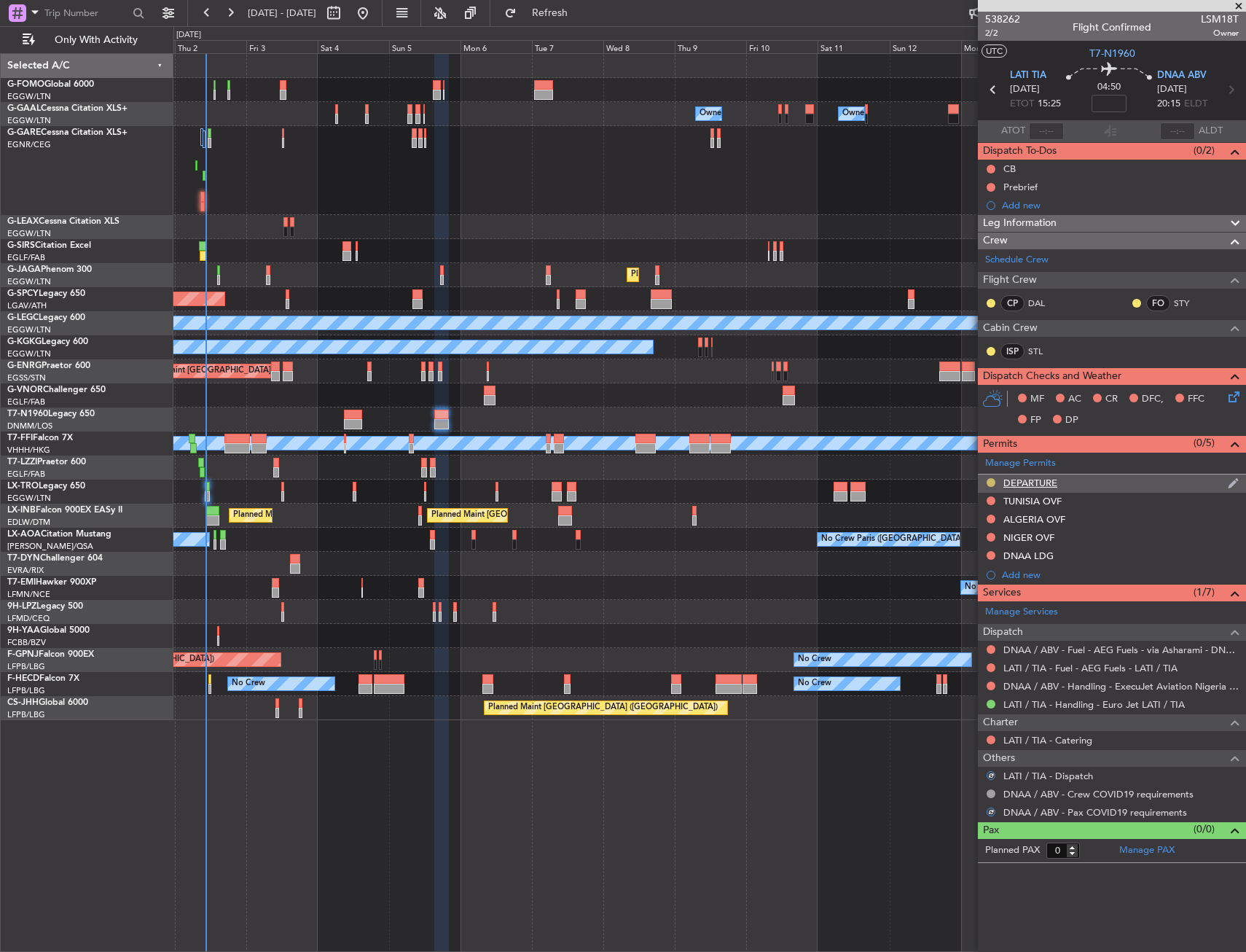
click at [989, 481] on button at bounding box center [991, 482] width 9 height 9
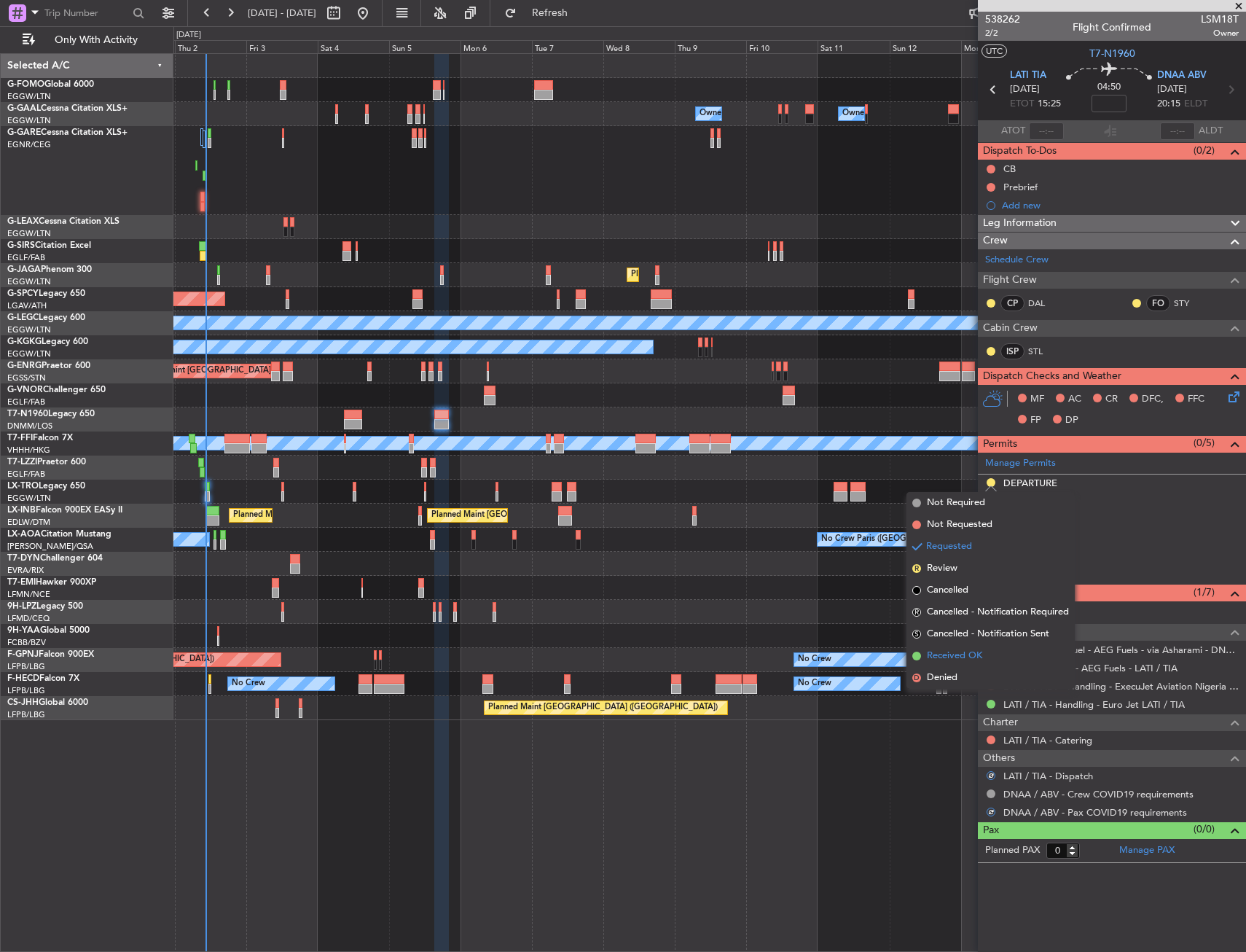
click at [948, 659] on span "Received OK" at bounding box center [955, 656] width 55 height 15
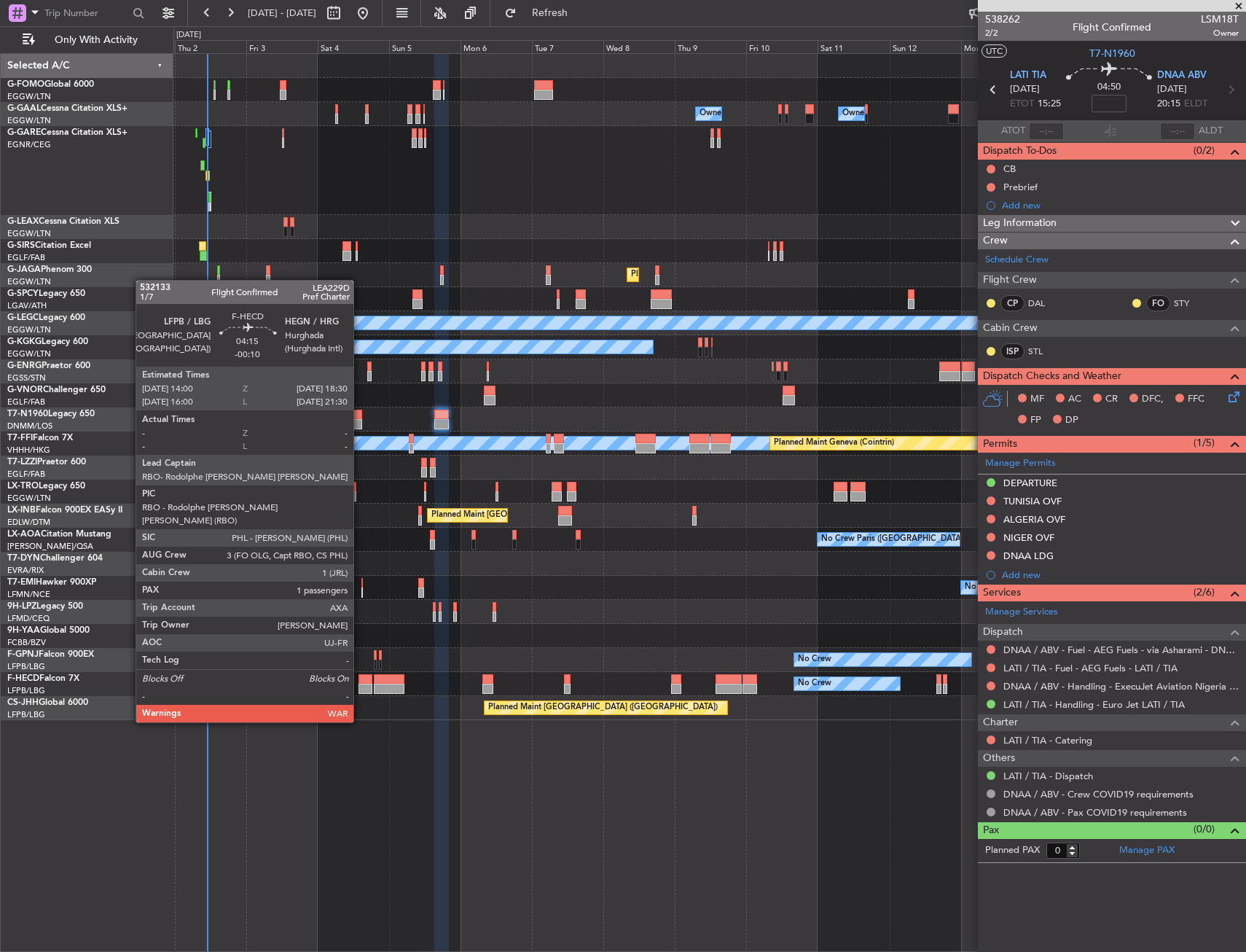
click at [360, 682] on div at bounding box center [365, 679] width 14 height 11
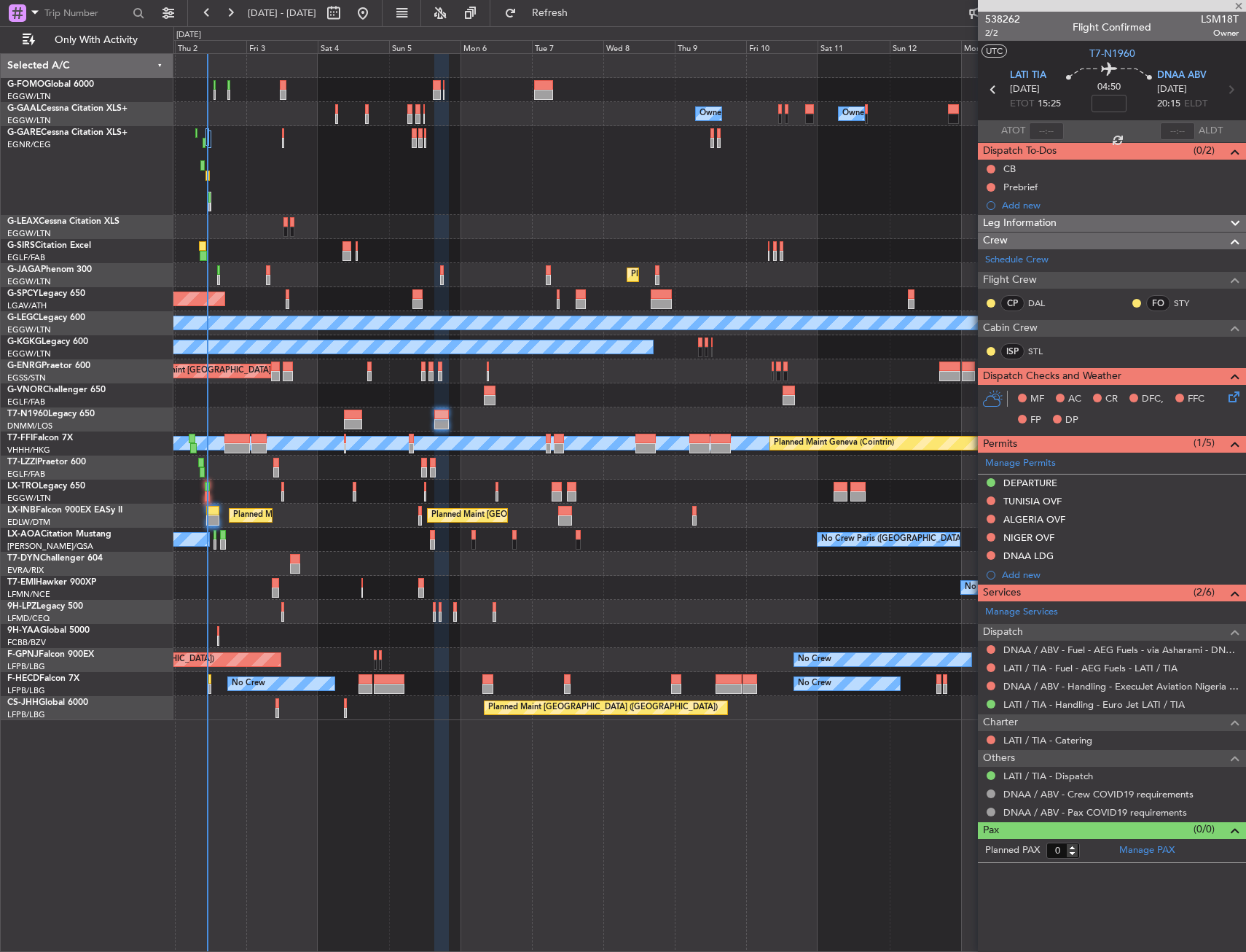
type input "-00:10"
type input "1"
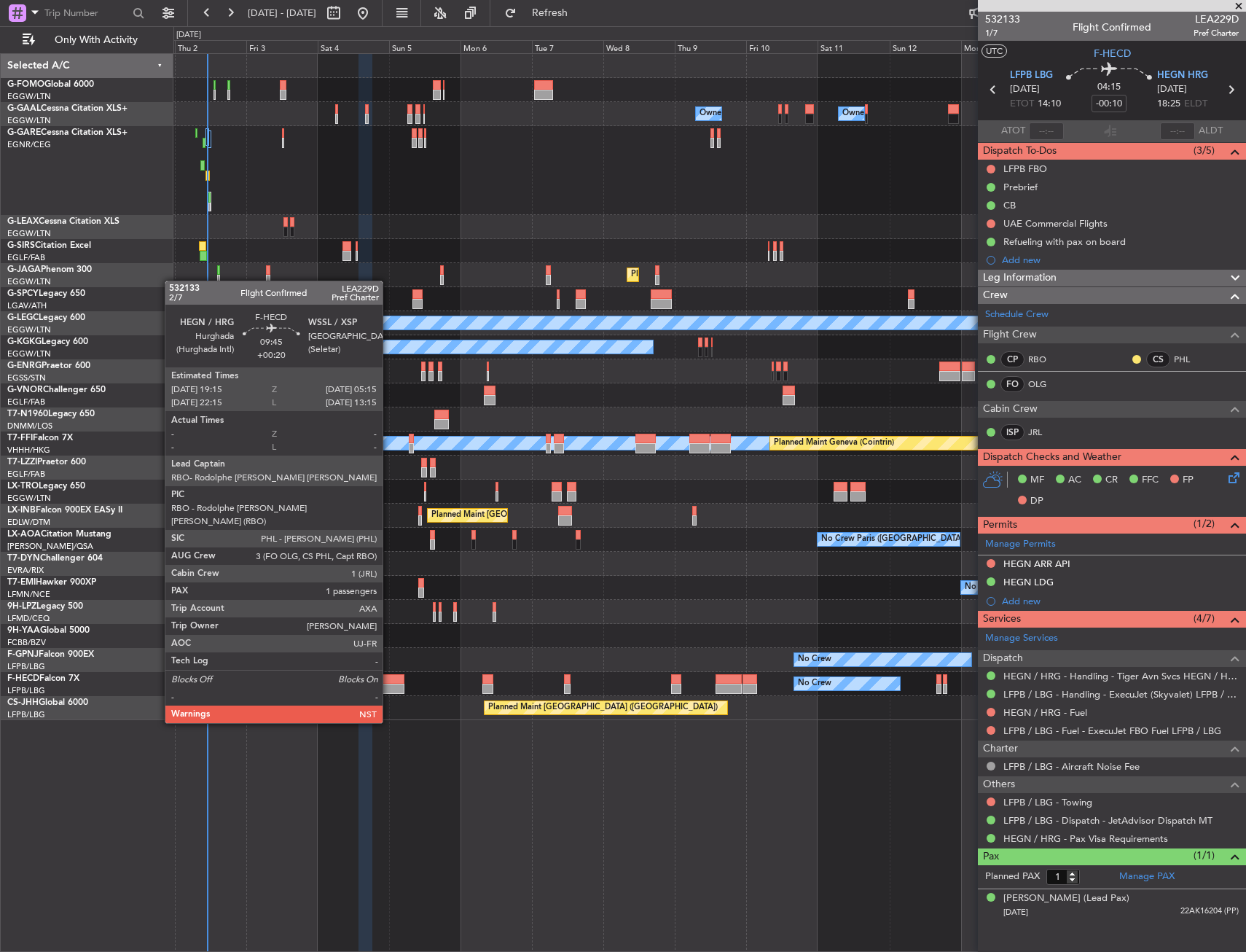
click at [381, 685] on div at bounding box center [388, 689] width 30 height 11
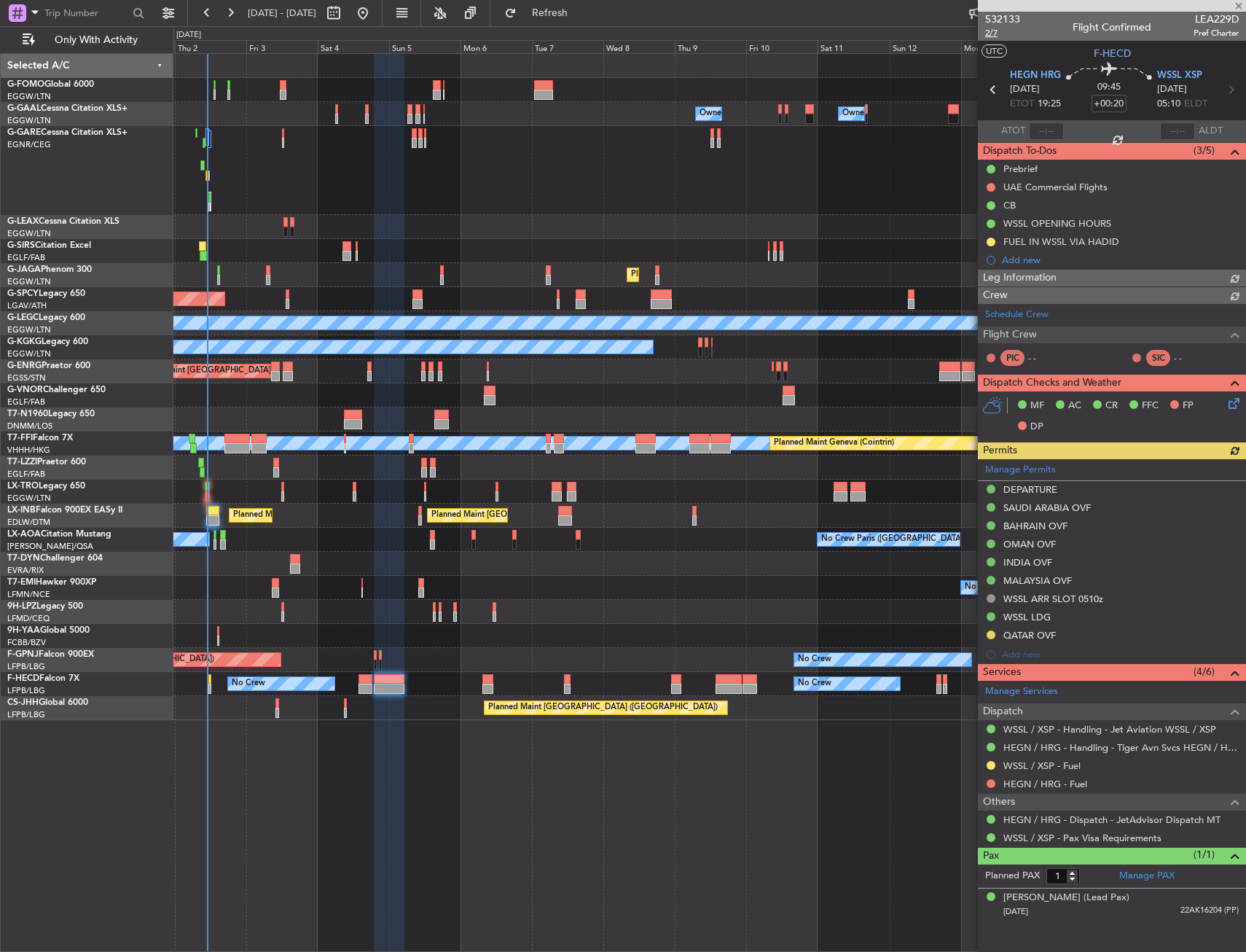
click at [988, 33] on span "2/7" at bounding box center [1003, 33] width 35 height 13
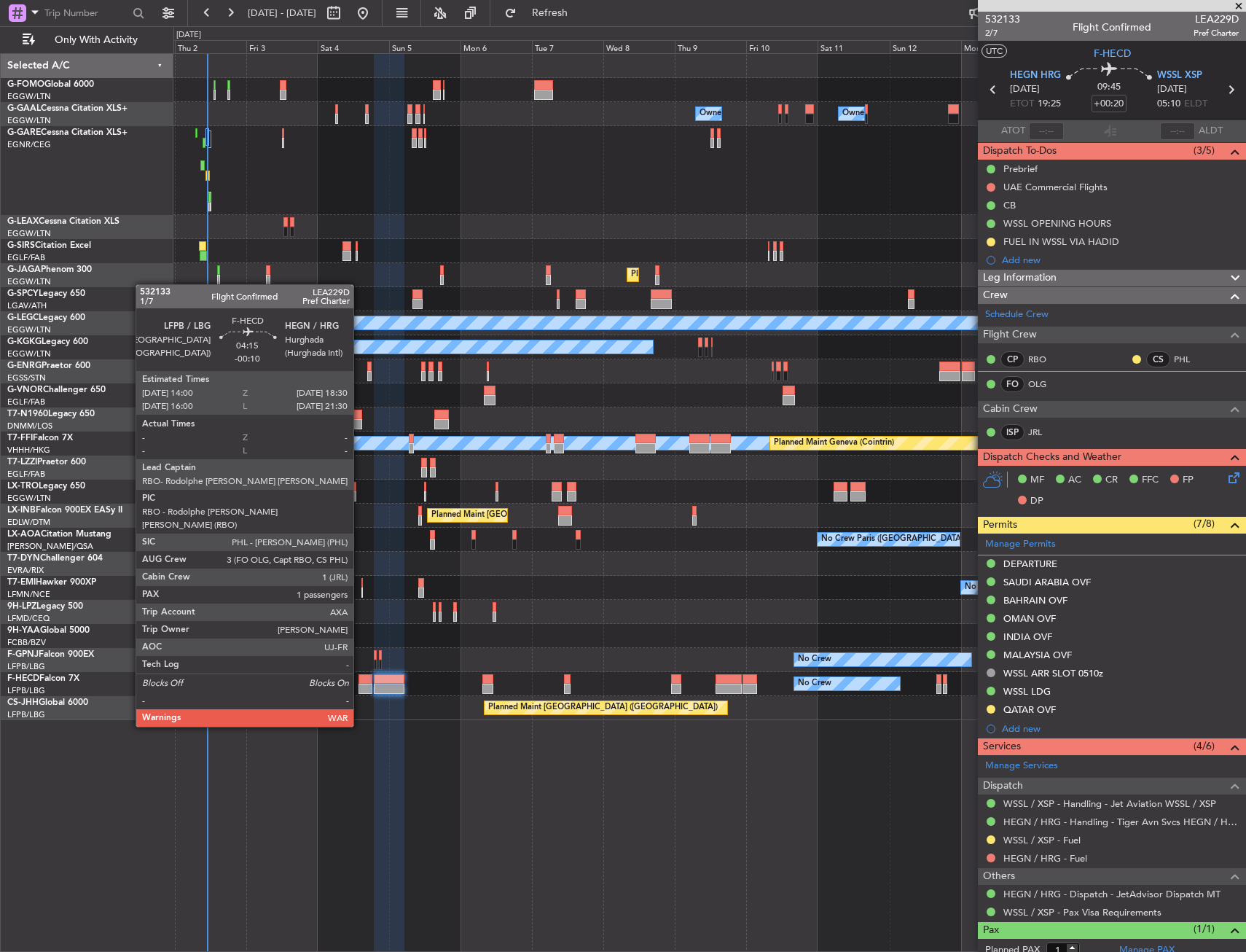
click at [360, 686] on div at bounding box center [365, 689] width 14 height 11
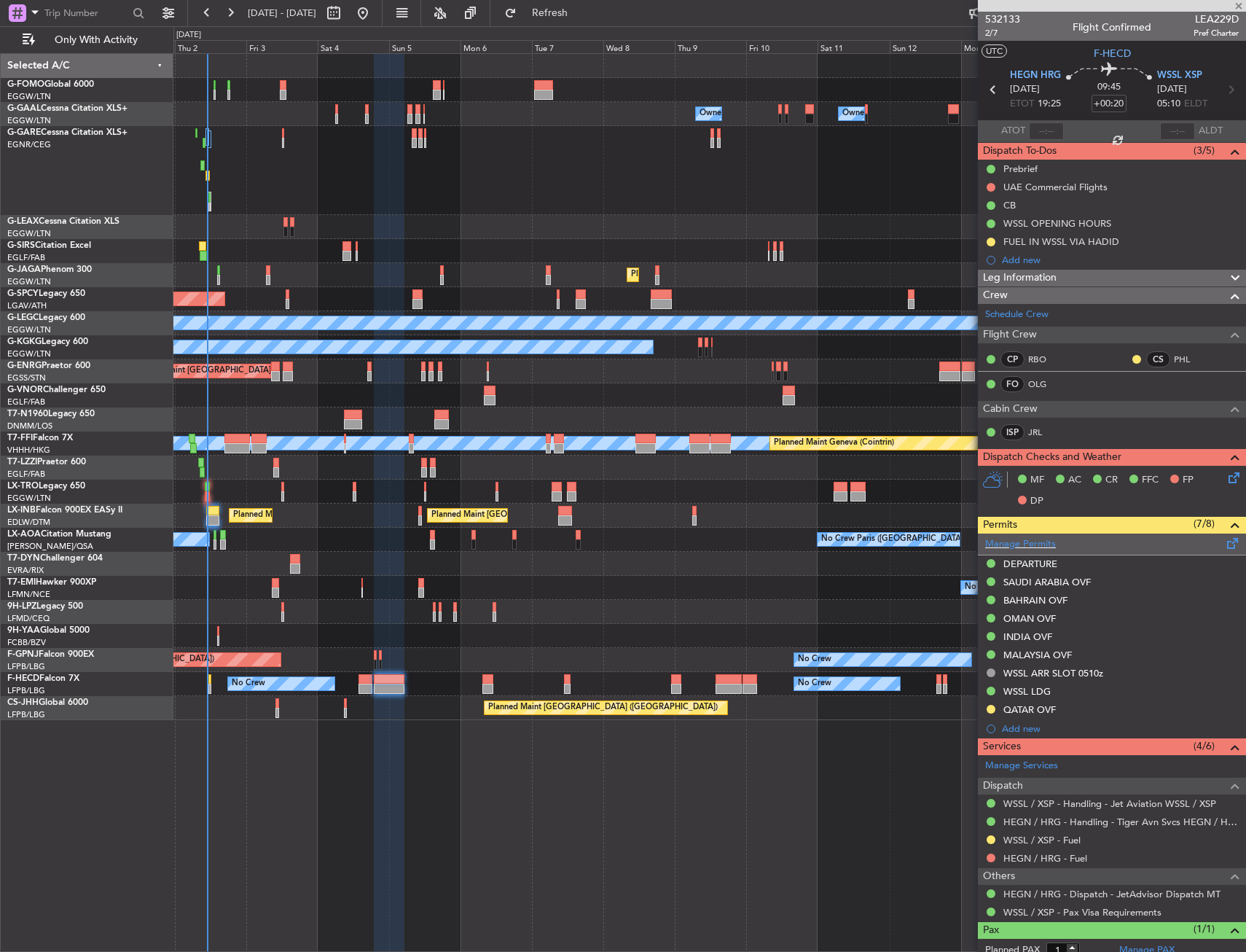
type input "-00:10"
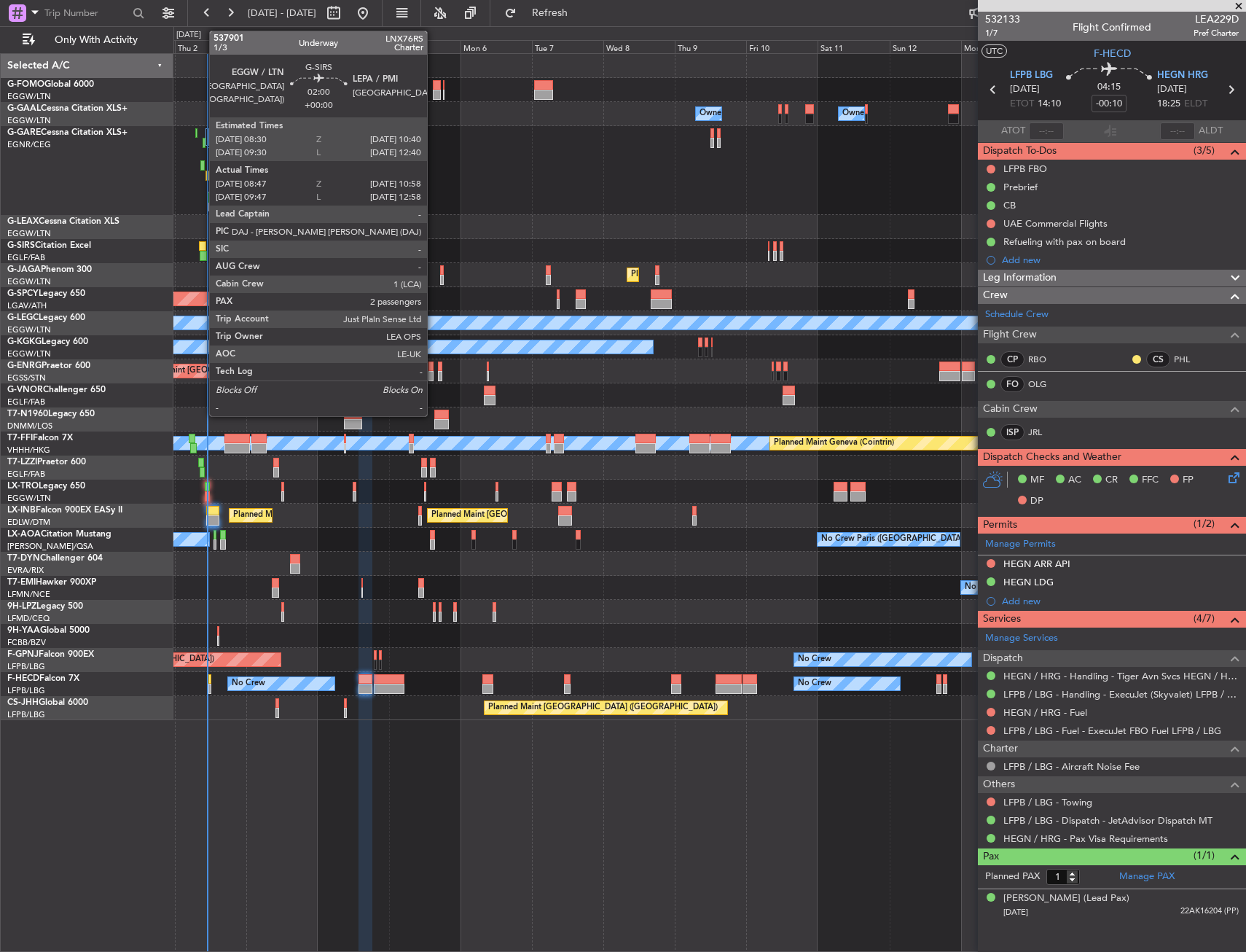
click at [202, 250] on div at bounding box center [202, 246] width 7 height 11
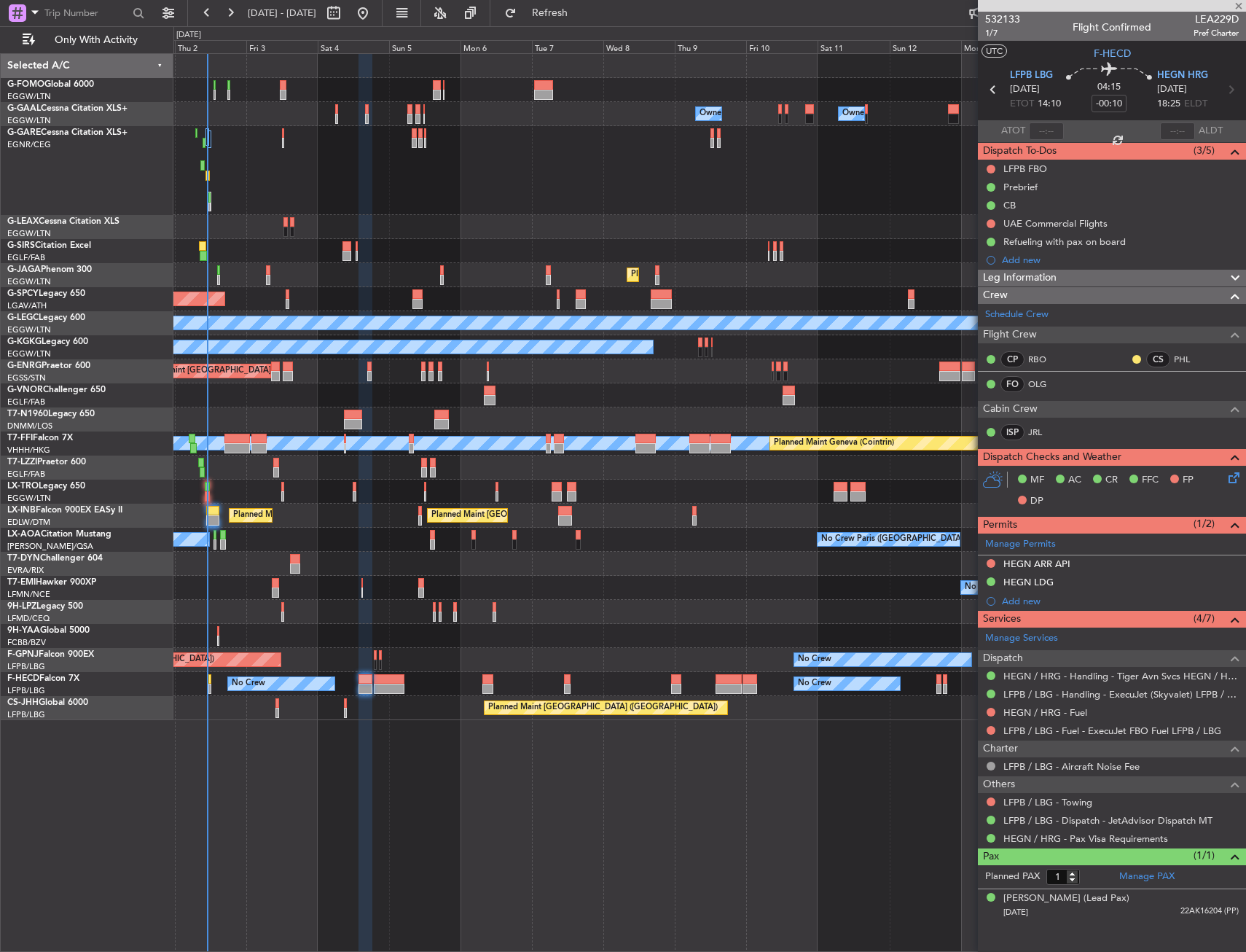
type input "08:47"
type input "10:48"
type input "2"
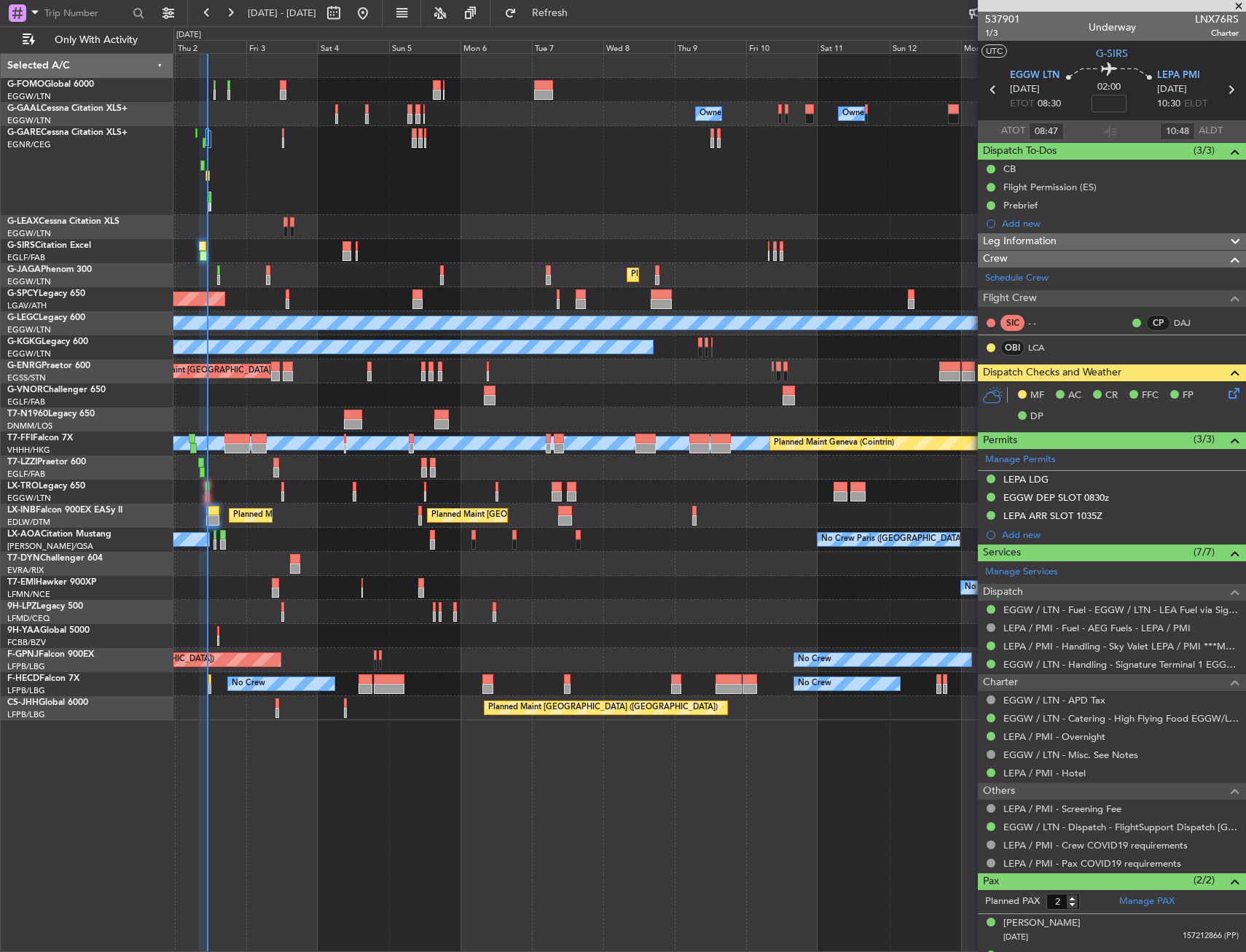
type input "09:47"
type input "12:48"
type input "08:47"
type input "10:48"
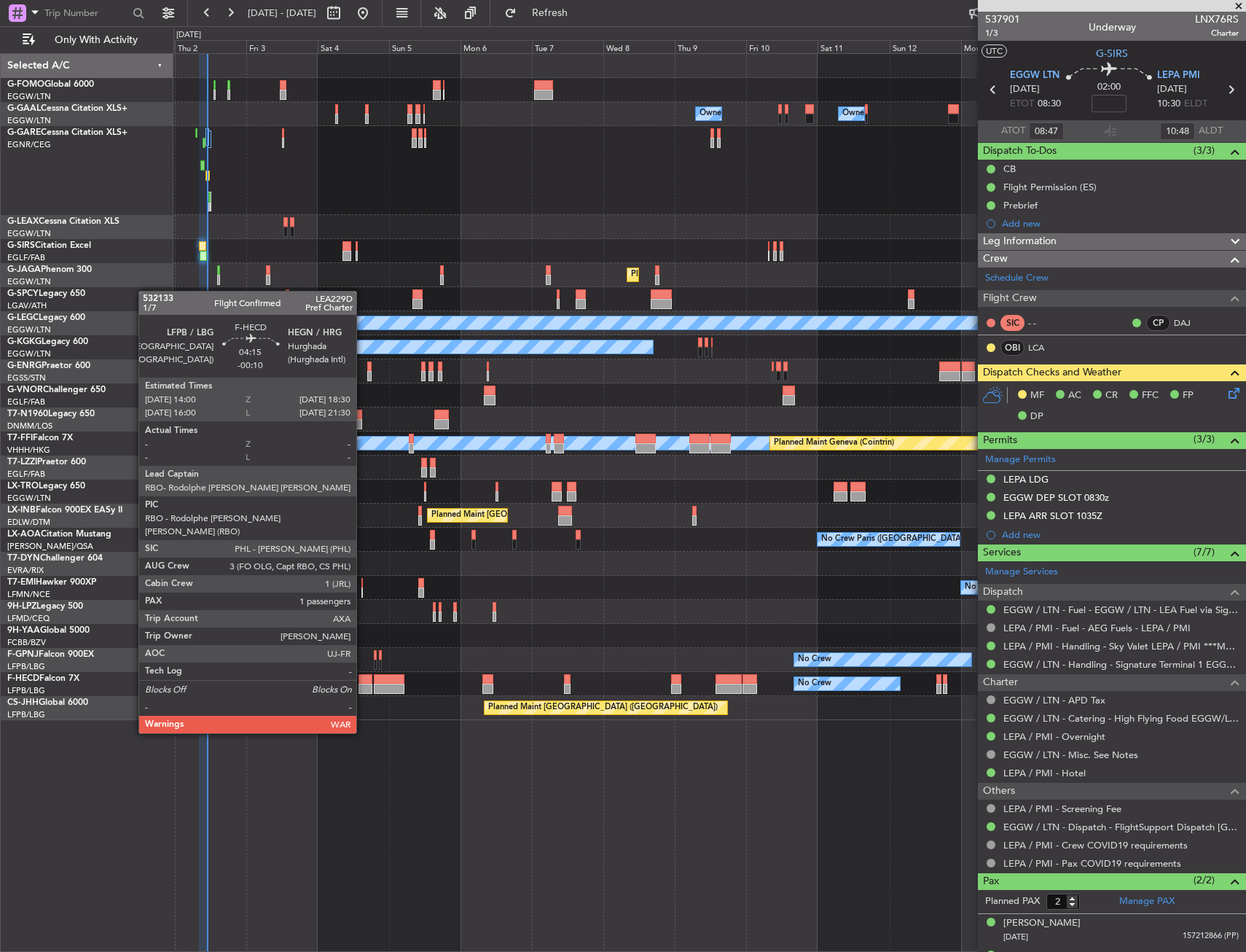
click at [363, 693] on div at bounding box center [365, 689] width 14 height 11
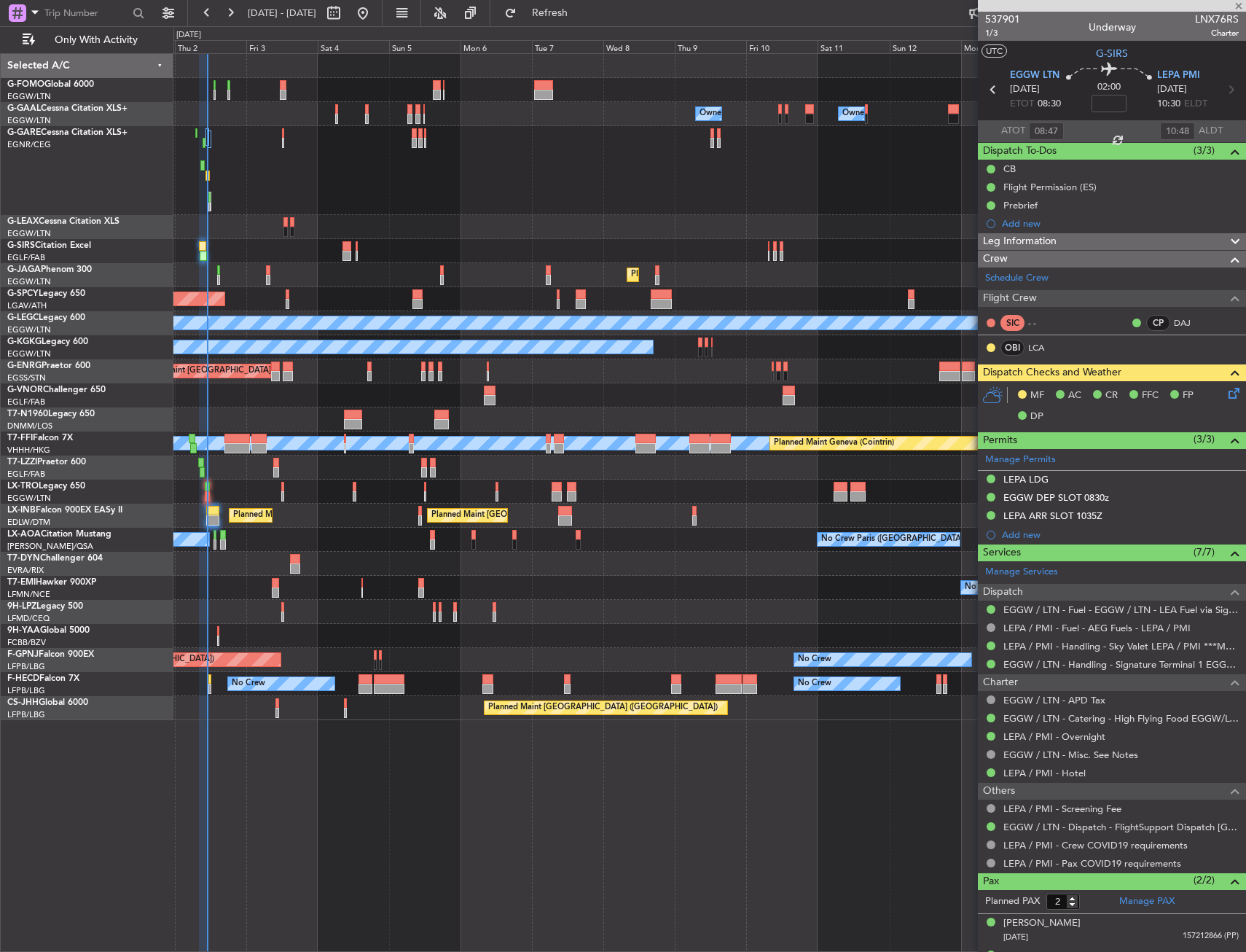
type input "-00:10"
type input "1"
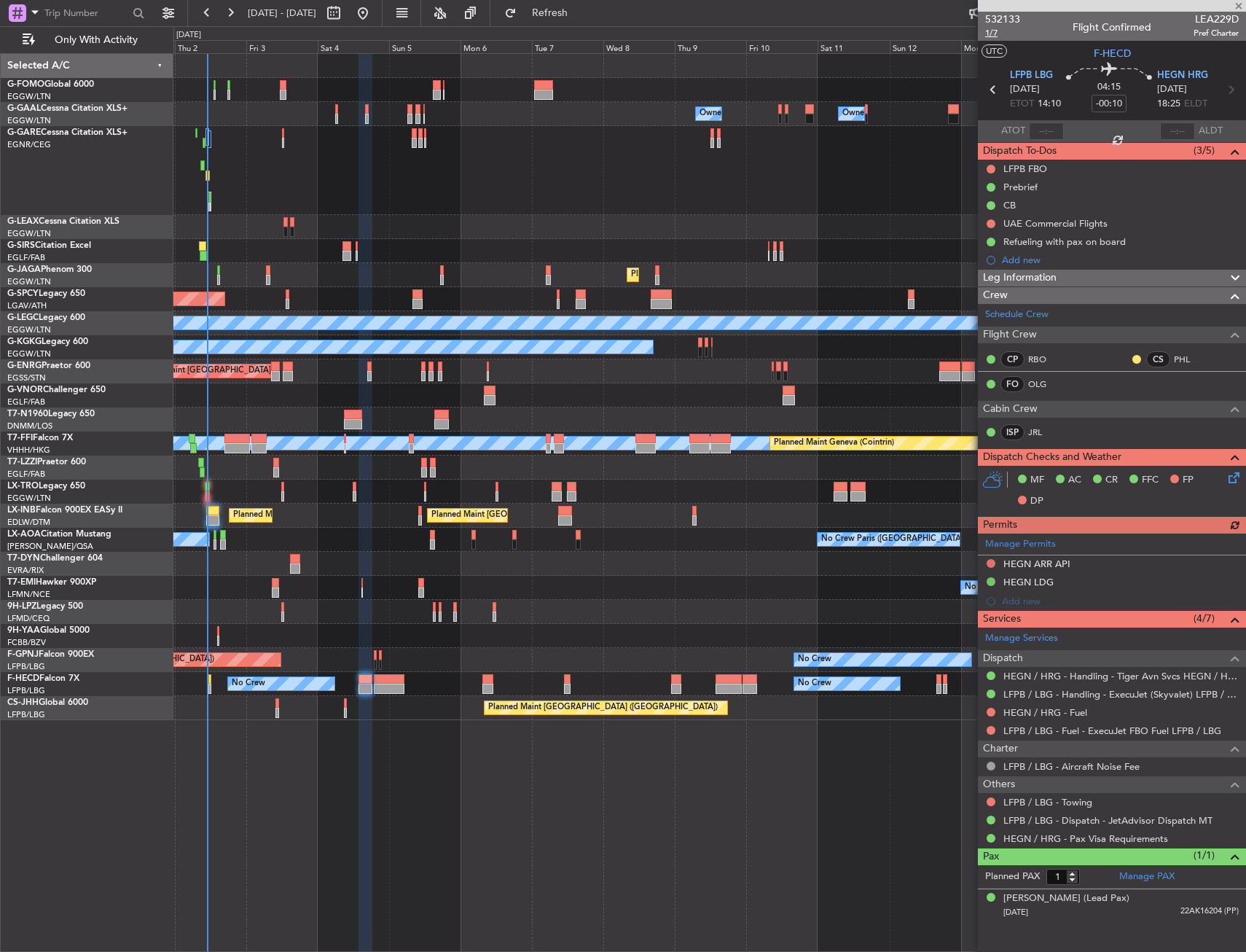
click at [987, 32] on span "1/7" at bounding box center [1003, 33] width 35 height 13
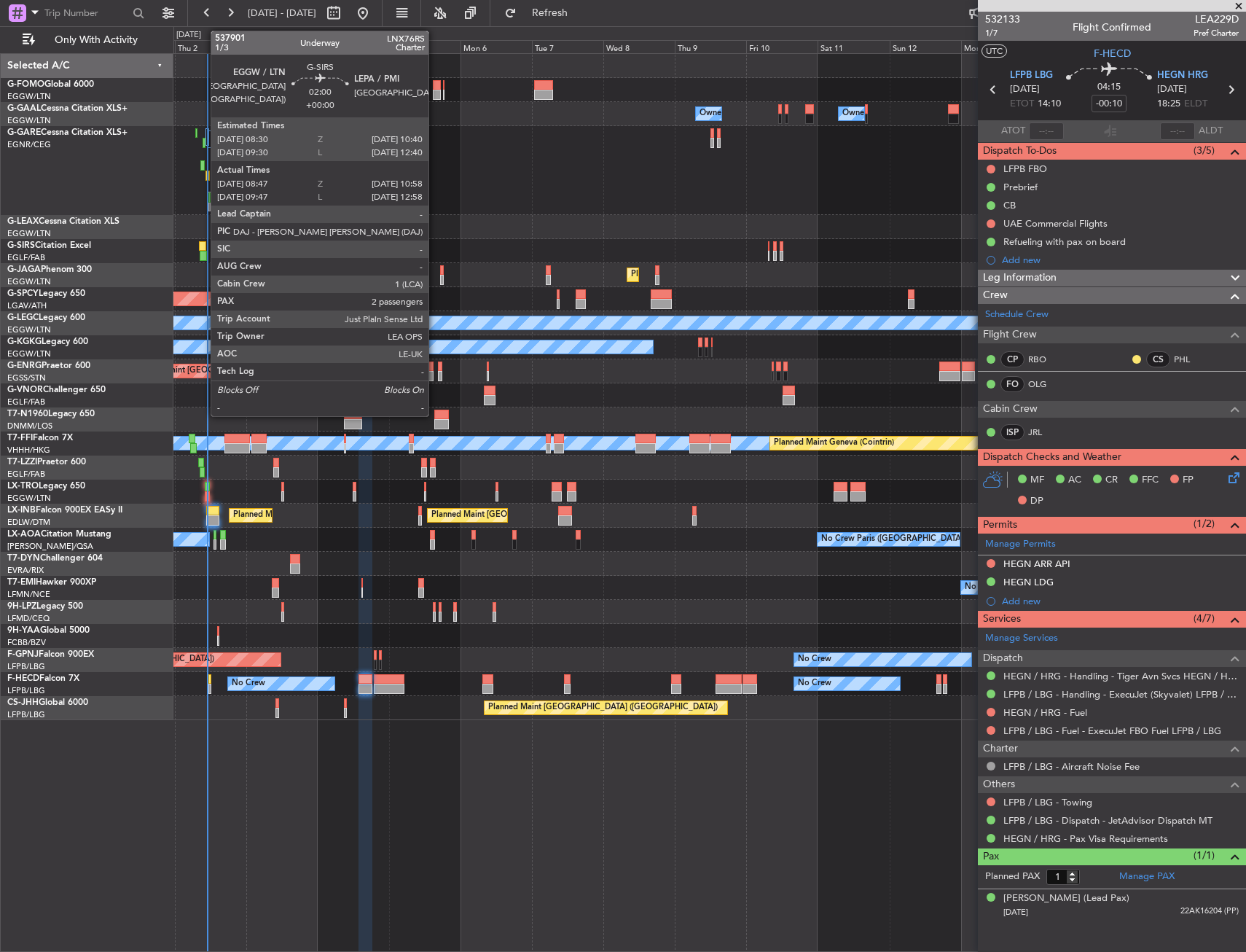
click at [203, 247] on div at bounding box center [202, 246] width 7 height 11
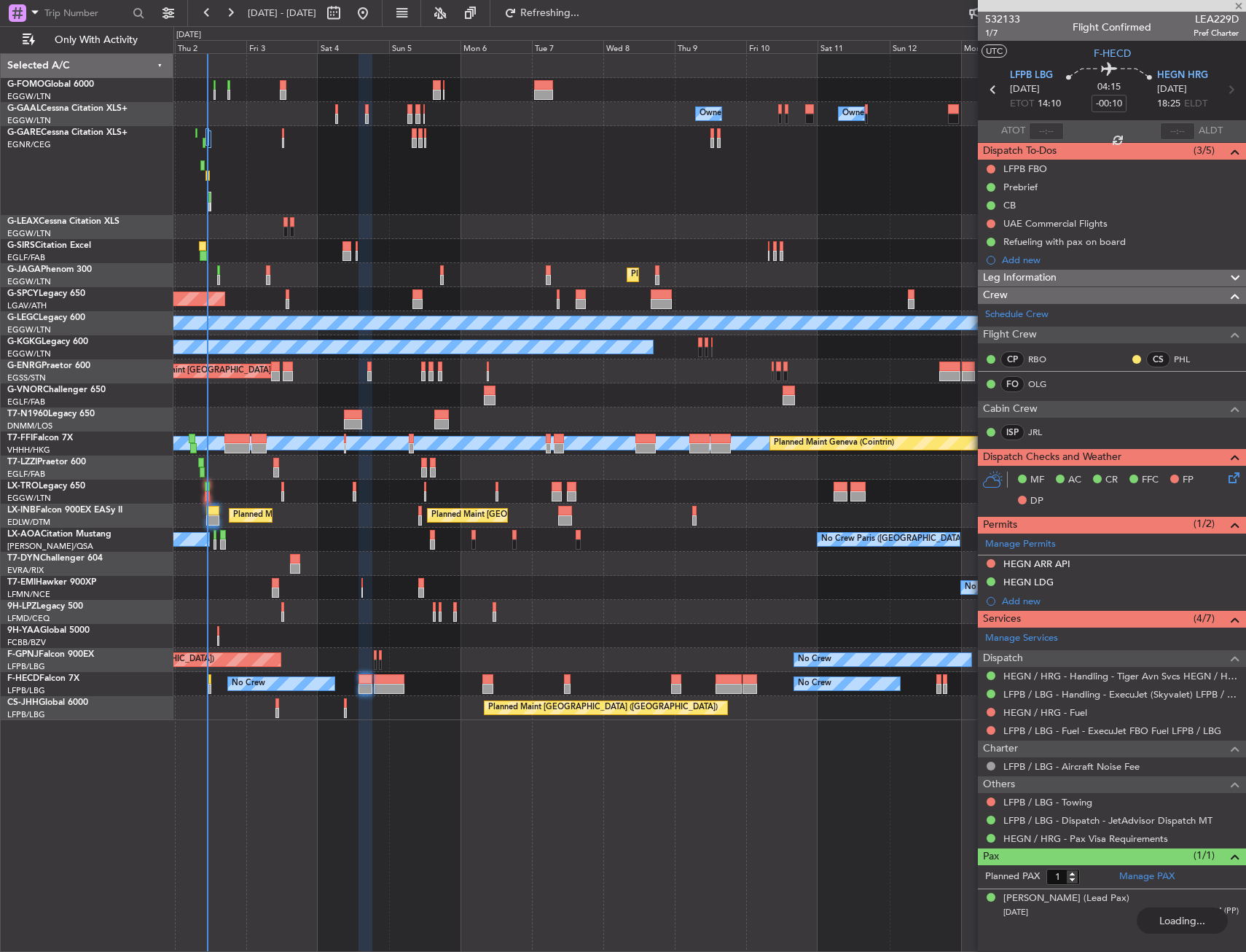
type input "08:47"
type input "10:48"
type input "2"
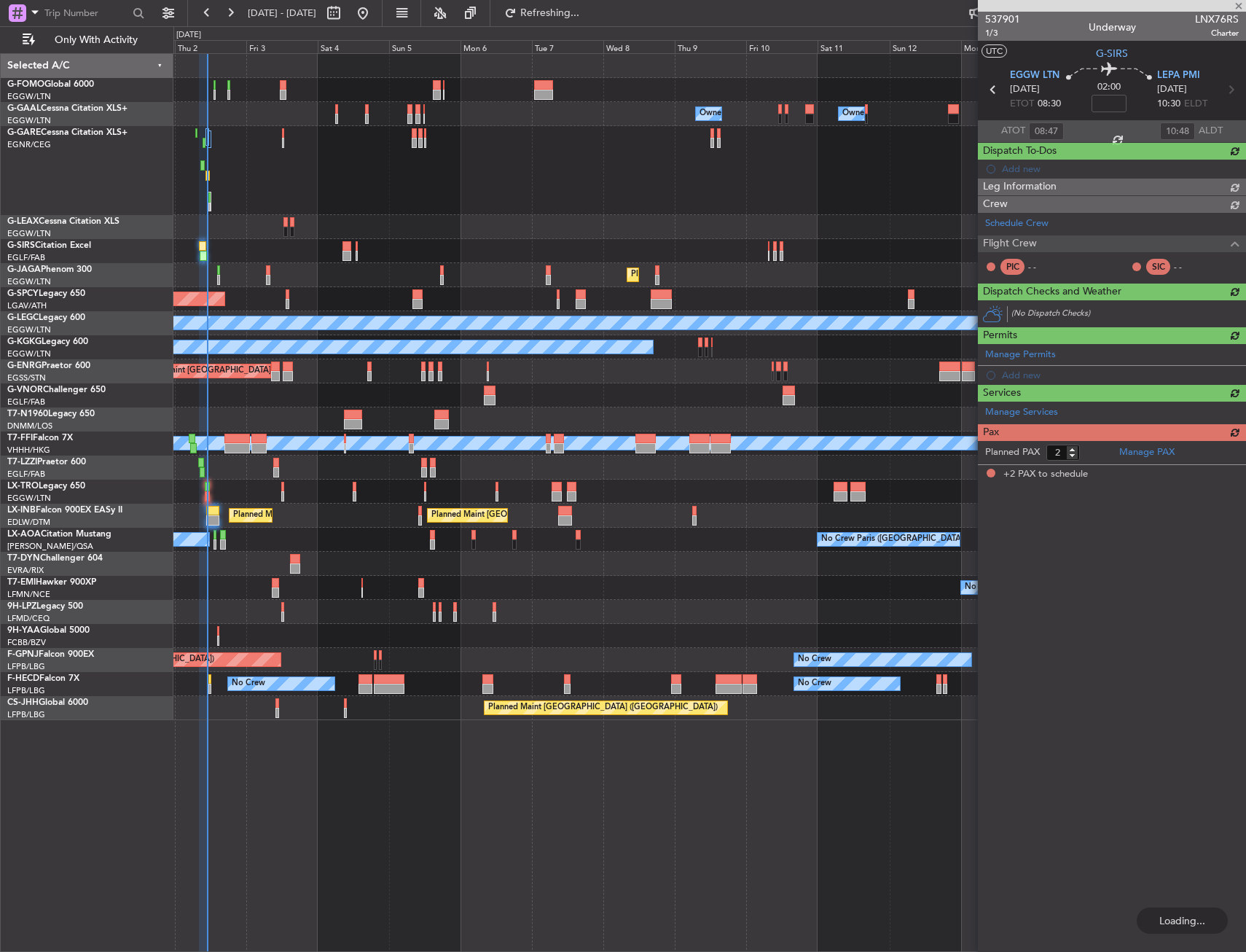
type input "-00:10"
type input "1"
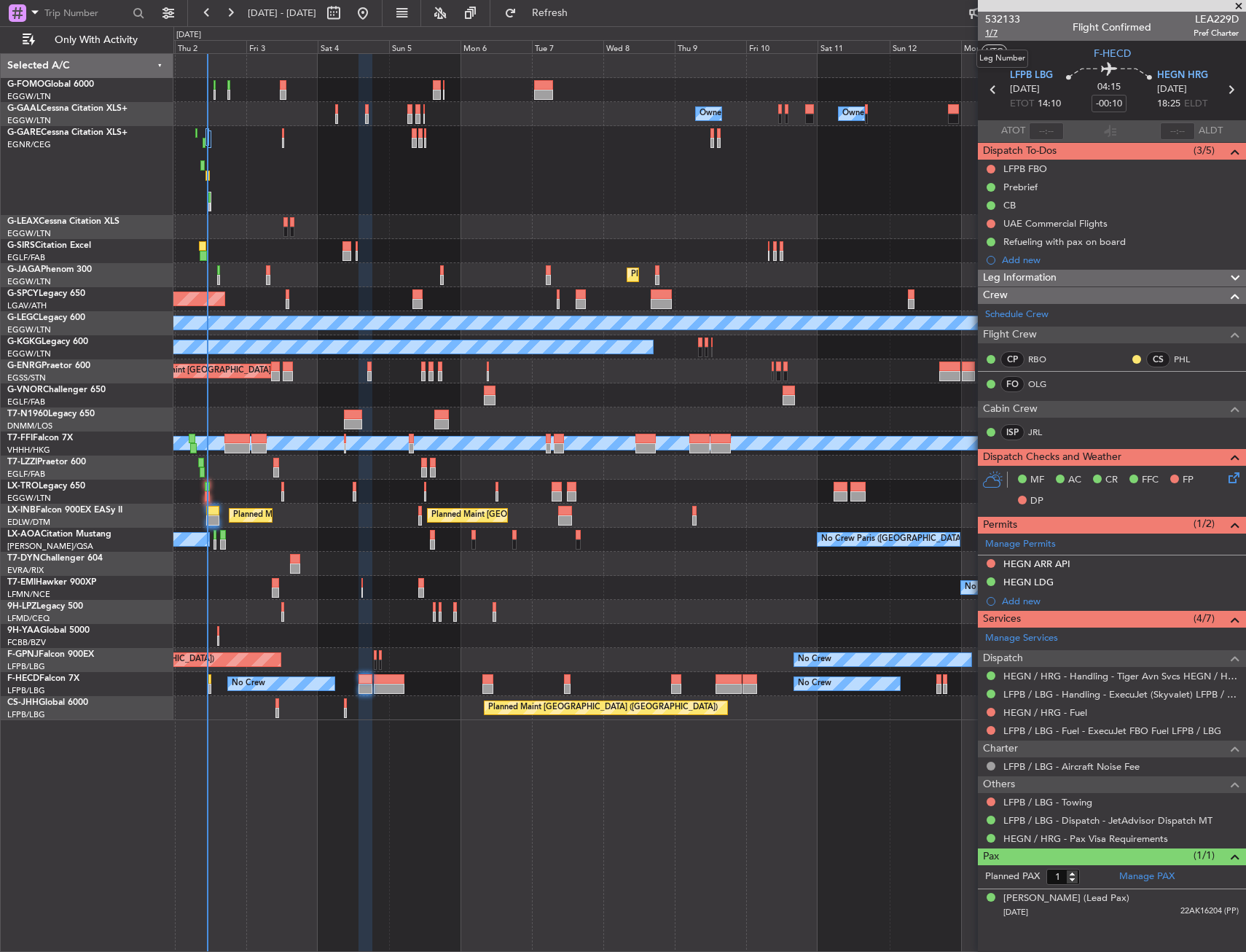
click at [996, 34] on span "1/7" at bounding box center [1003, 33] width 35 height 13
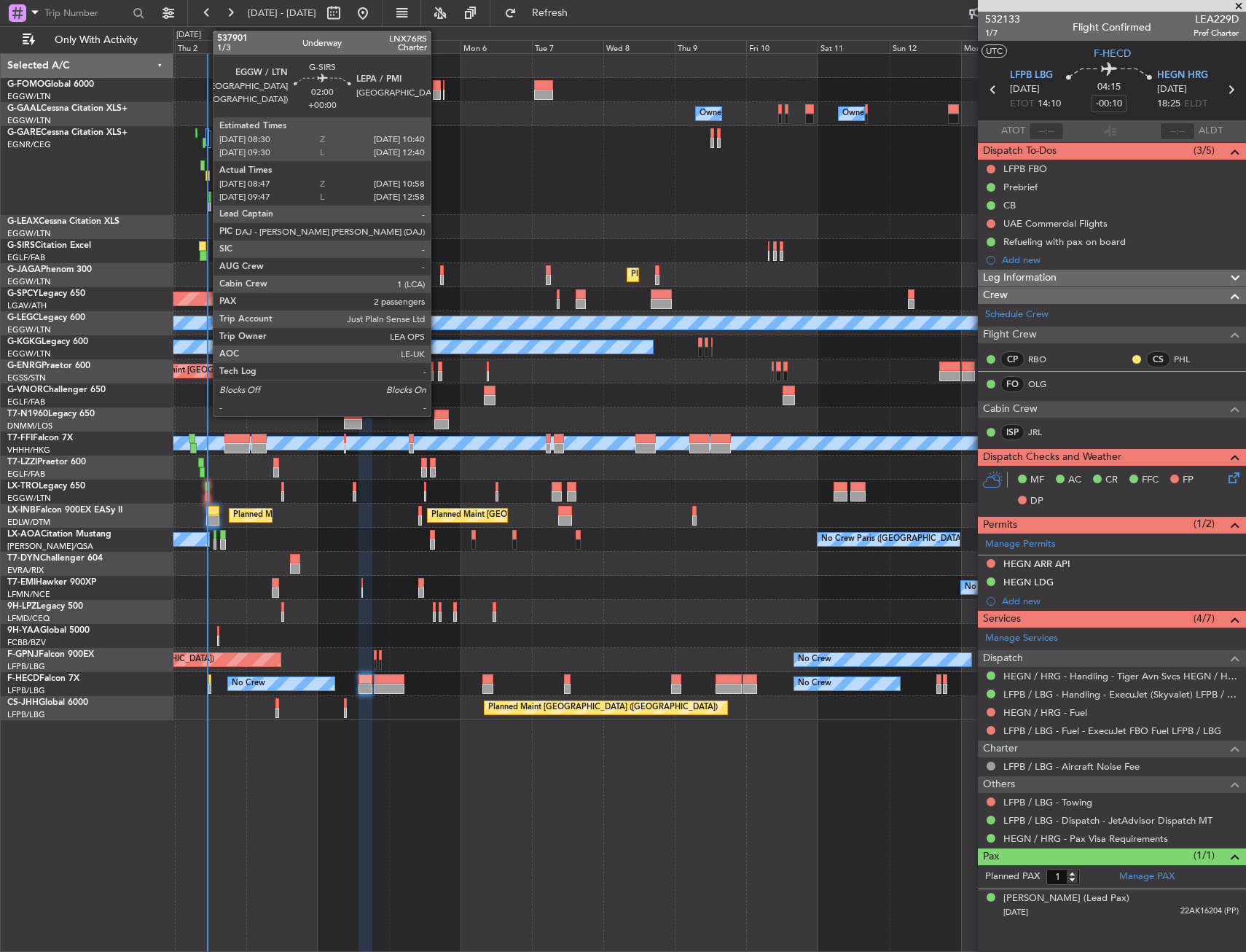
click at [206, 255] on div at bounding box center [203, 255] width 7 height 11
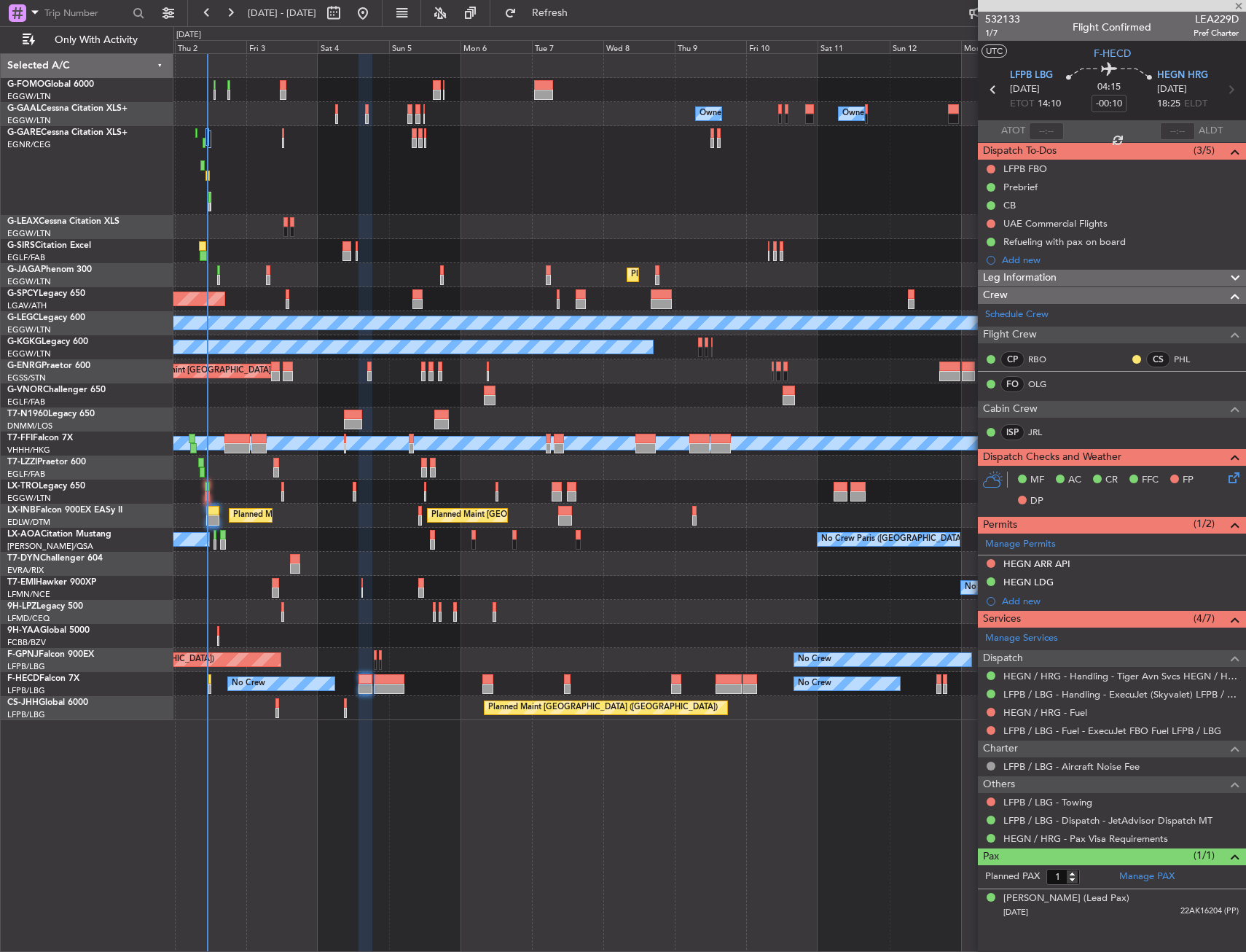
type input "08:47"
type input "10:48"
type input "2"
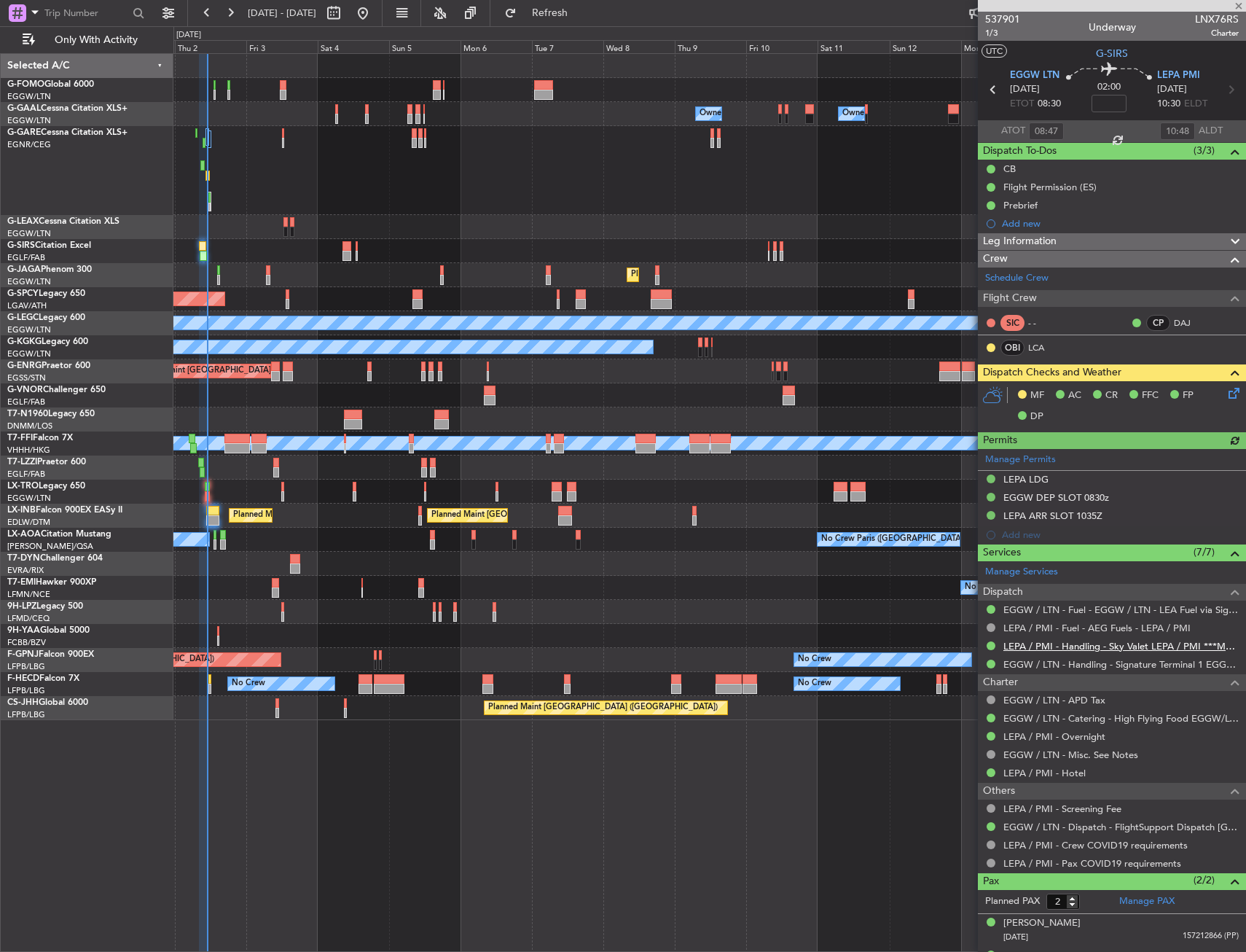
click at [1027, 645] on link "LEPA / PMI - Handling - Sky Valet LEPA / PMI ***MYHANDLING***" at bounding box center [1121, 646] width 235 height 13
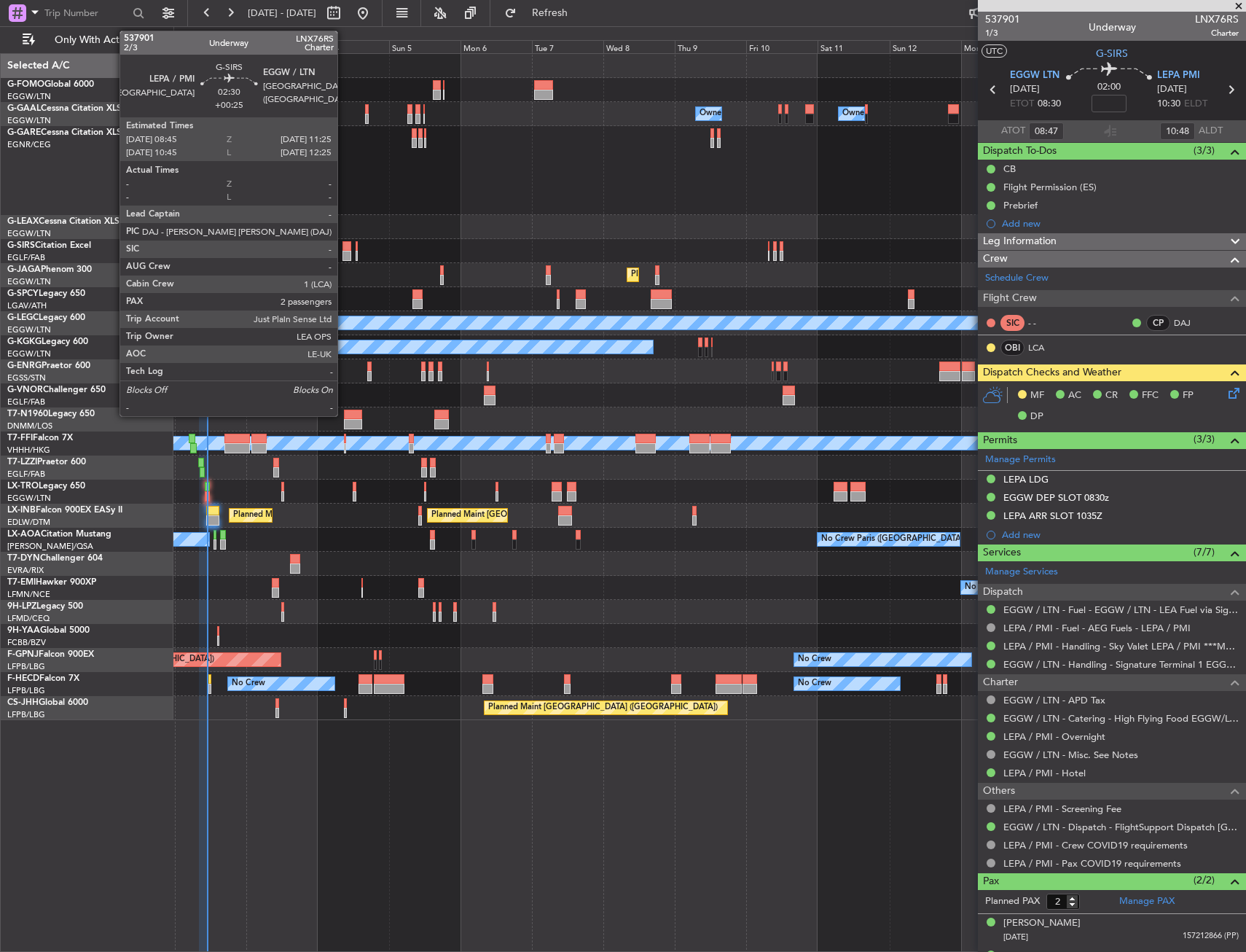
click at [344, 250] on div at bounding box center [347, 246] width 8 height 11
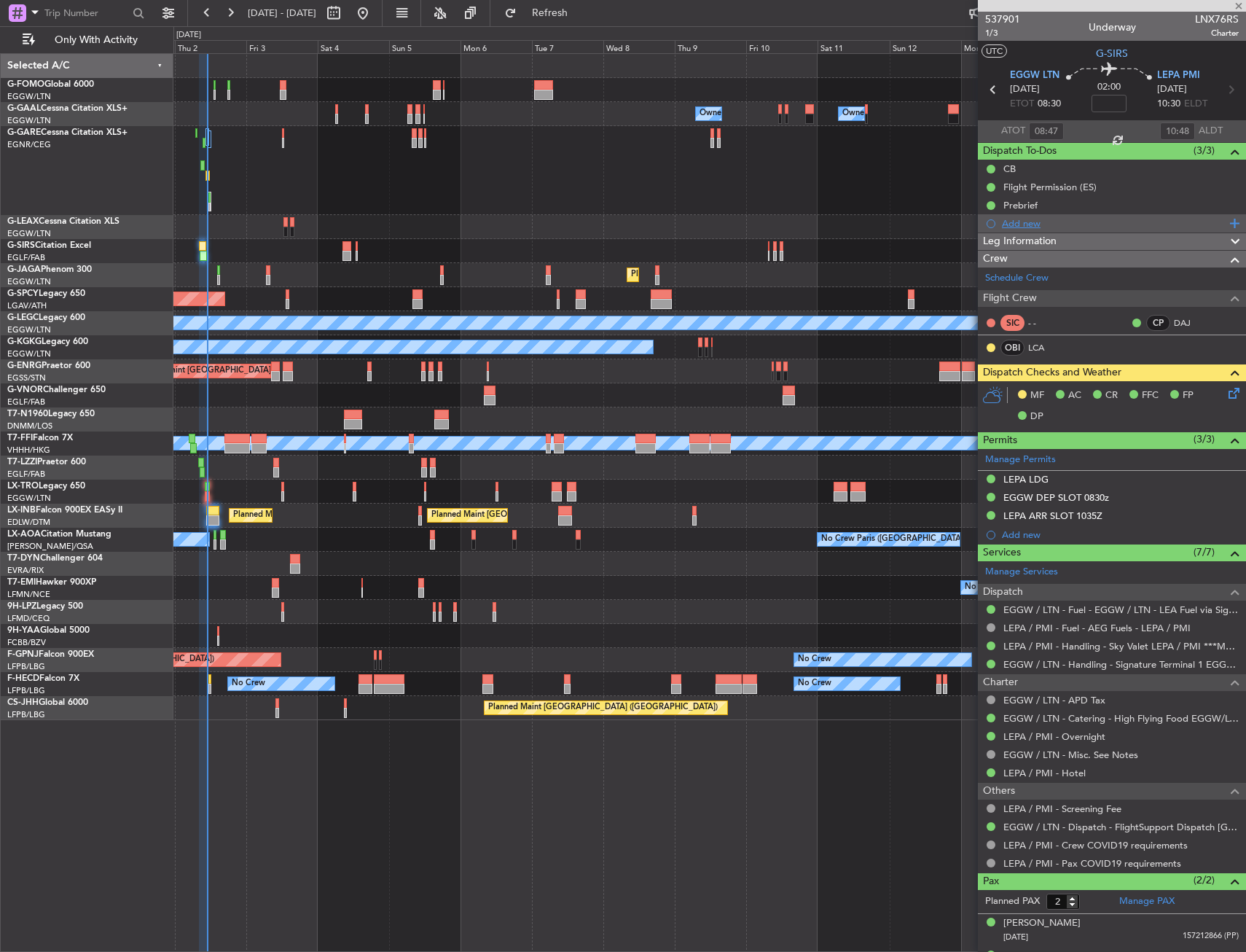
type input "+00:25"
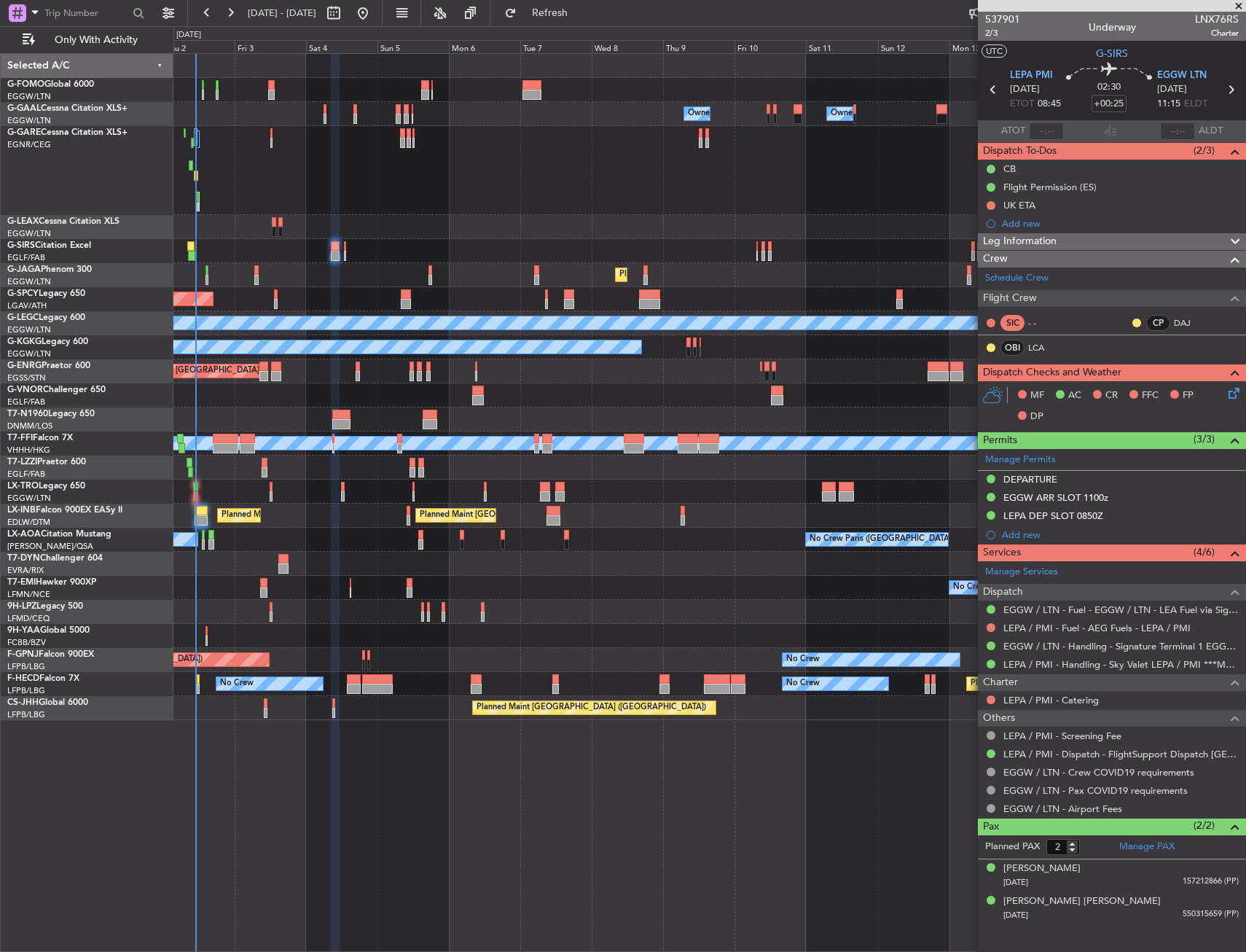
click at [574, 591] on div "No Crew" at bounding box center [710, 588] width 1072 height 24
click at [1021, 630] on link "LEPA / PMI - Fuel - AEG Fuels - LEPA / PMI" at bounding box center [1096, 628] width 187 height 13
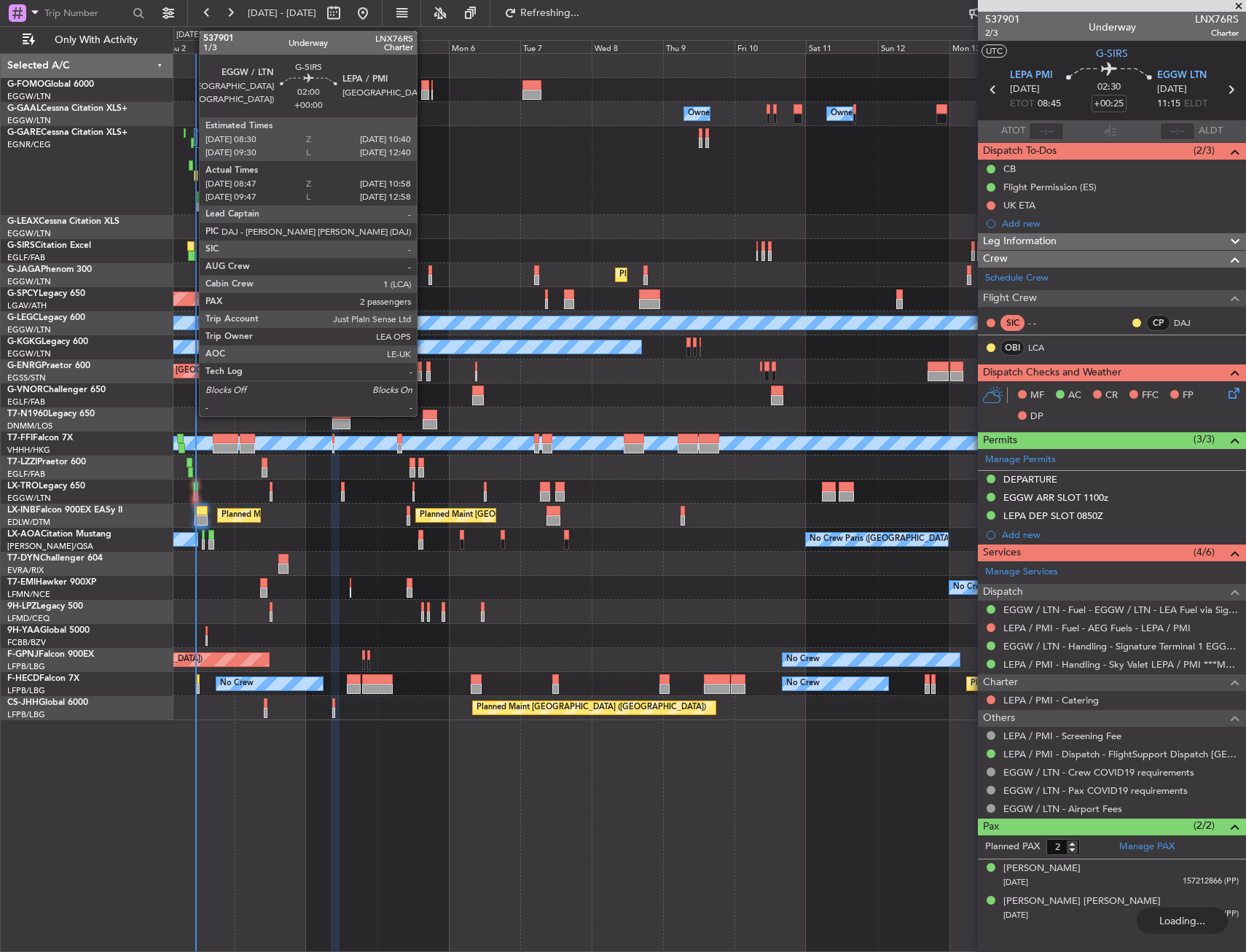
click at [191, 246] on div at bounding box center [190, 246] width 7 height 11
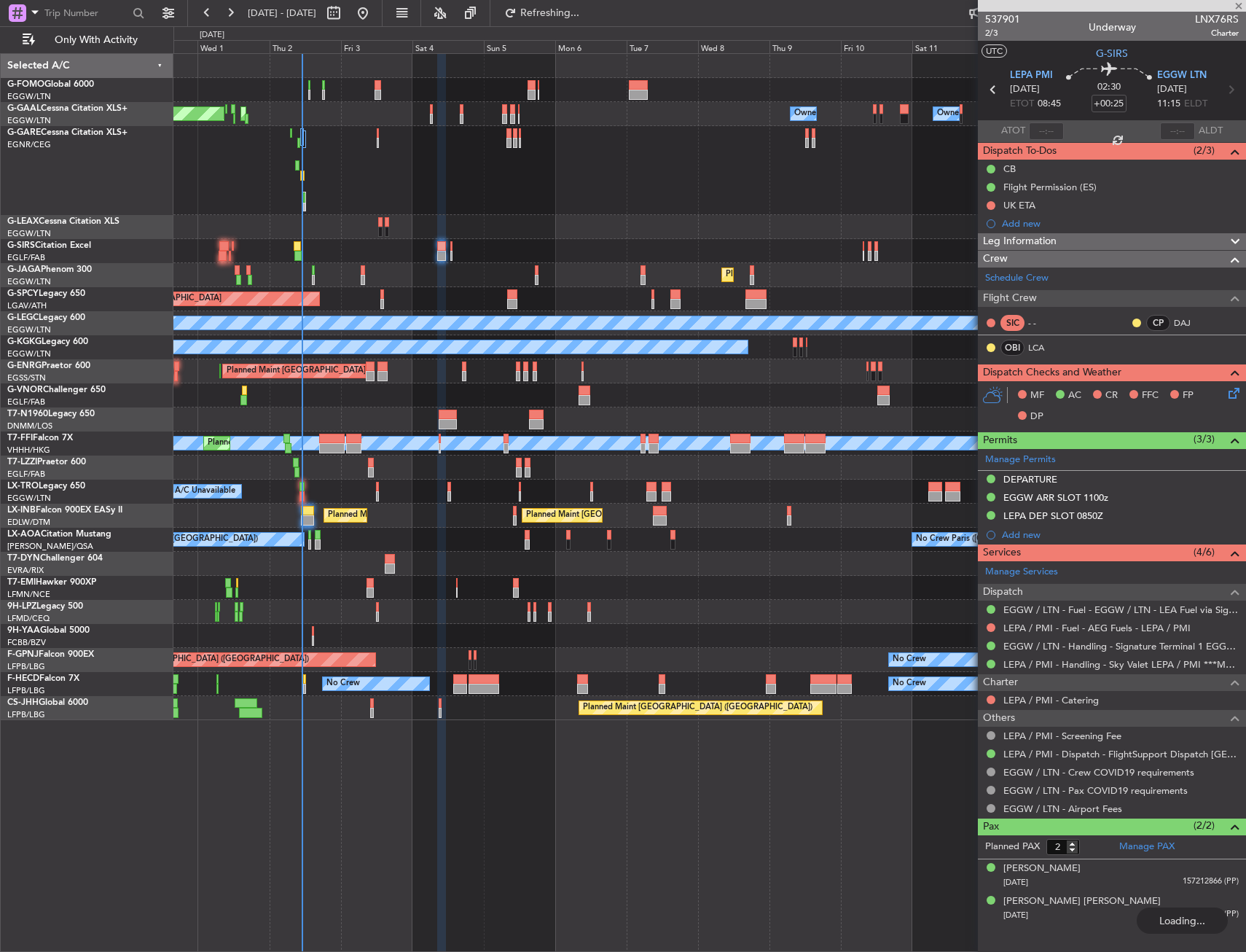
click at [320, 259] on div "Planned Maint [GEOGRAPHIC_DATA] ([GEOGRAPHIC_DATA])" at bounding box center [710, 251] width 1072 height 24
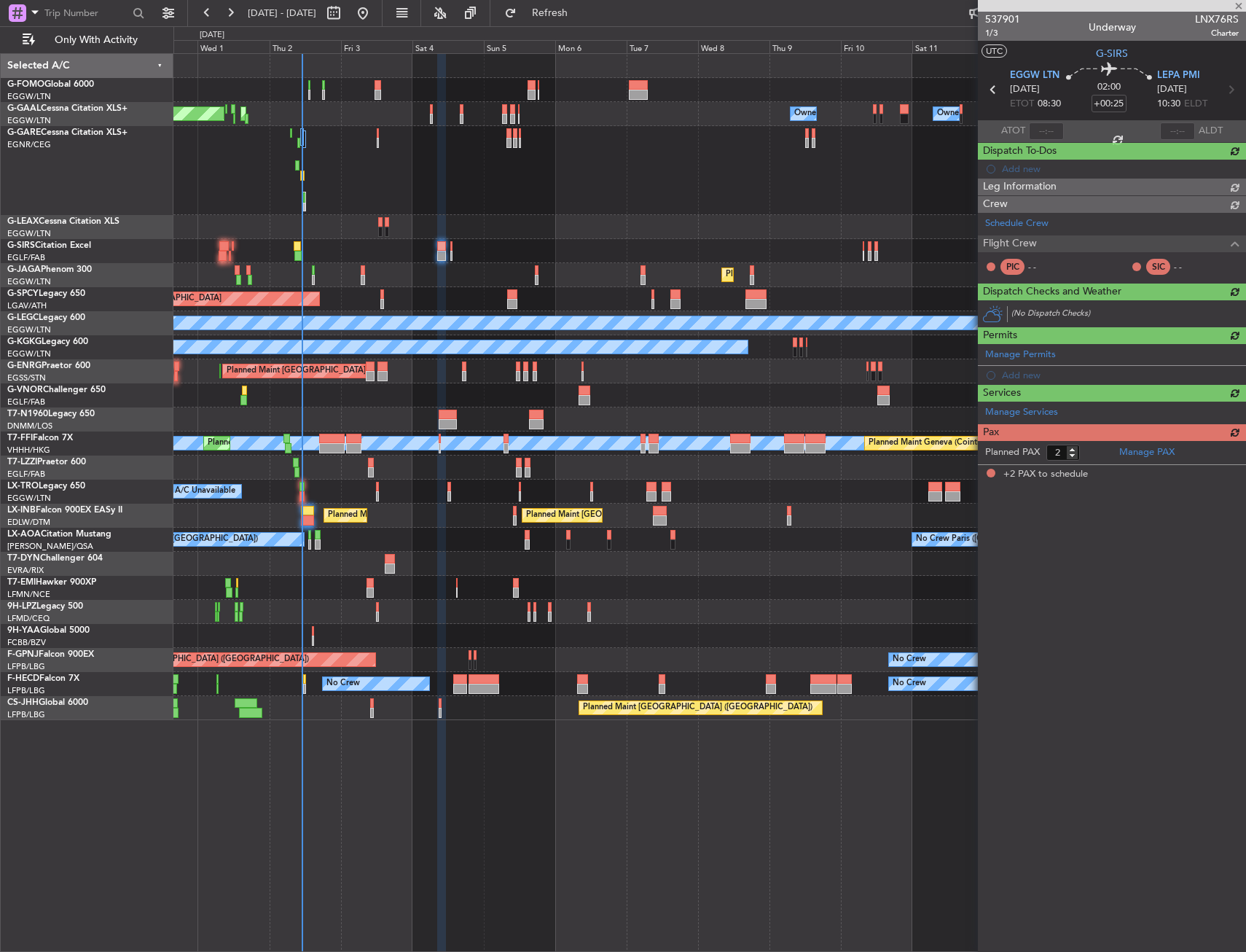
type input "08:47"
type input "10:48"
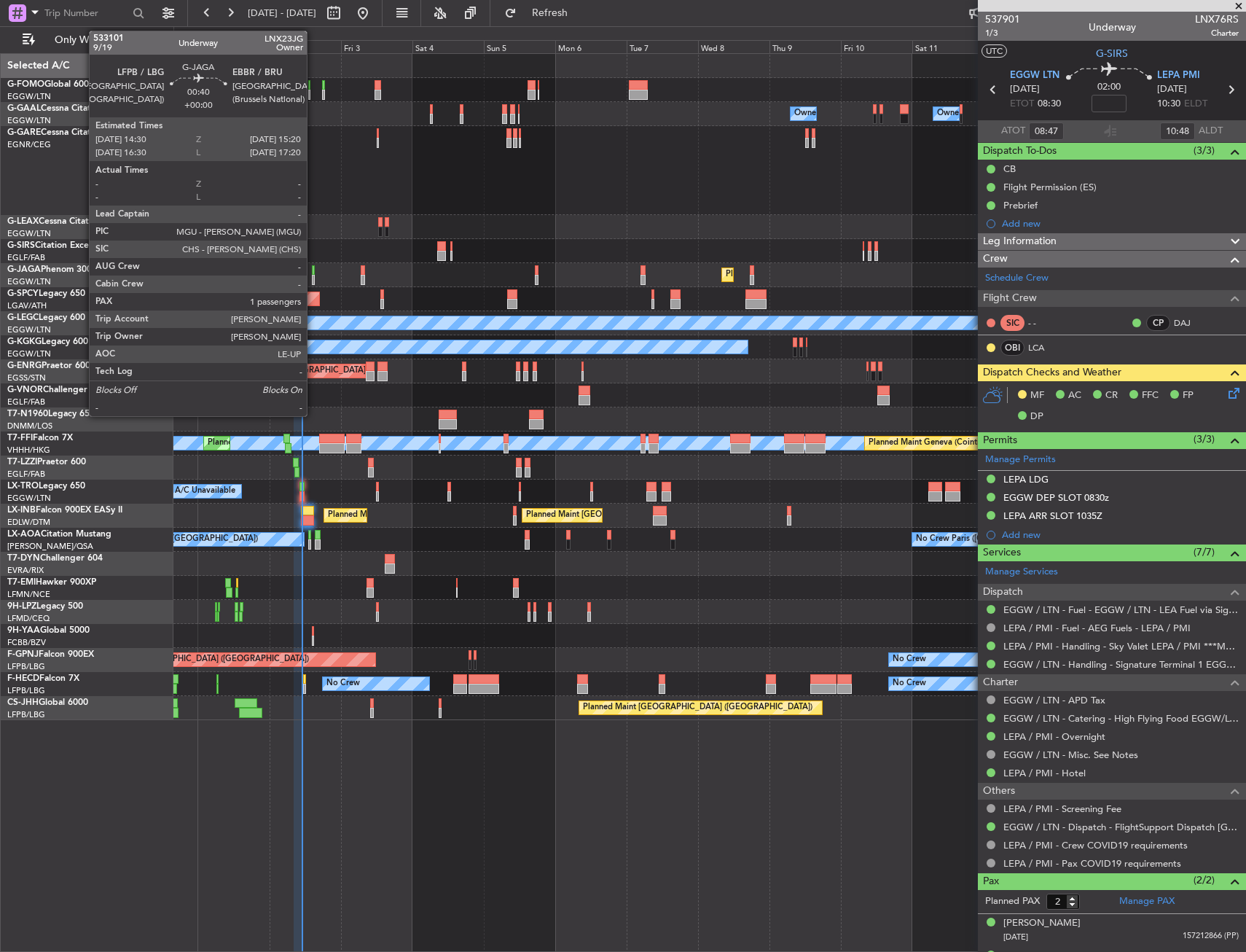
click at [314, 267] on div at bounding box center [313, 270] width 3 height 11
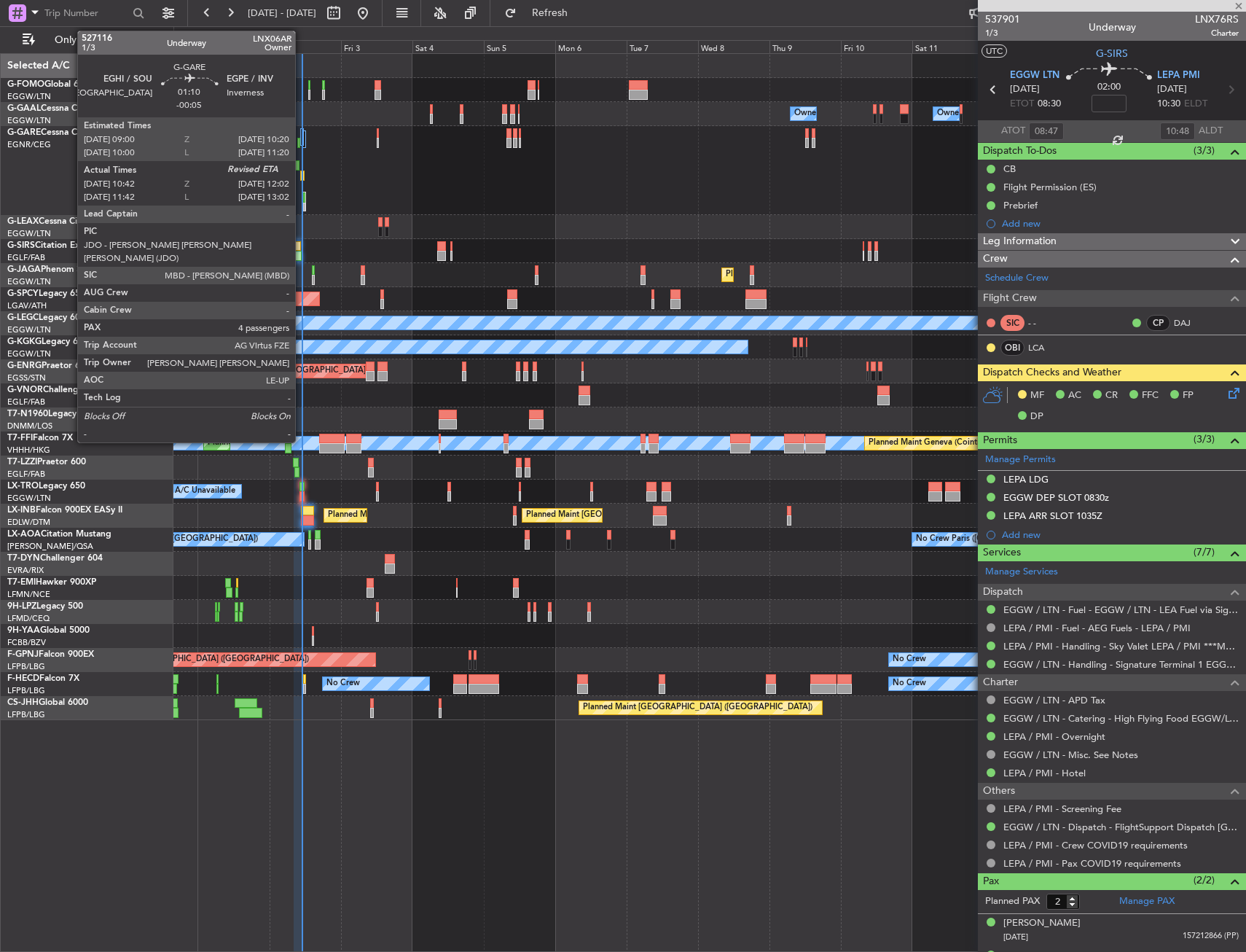
type input "1"
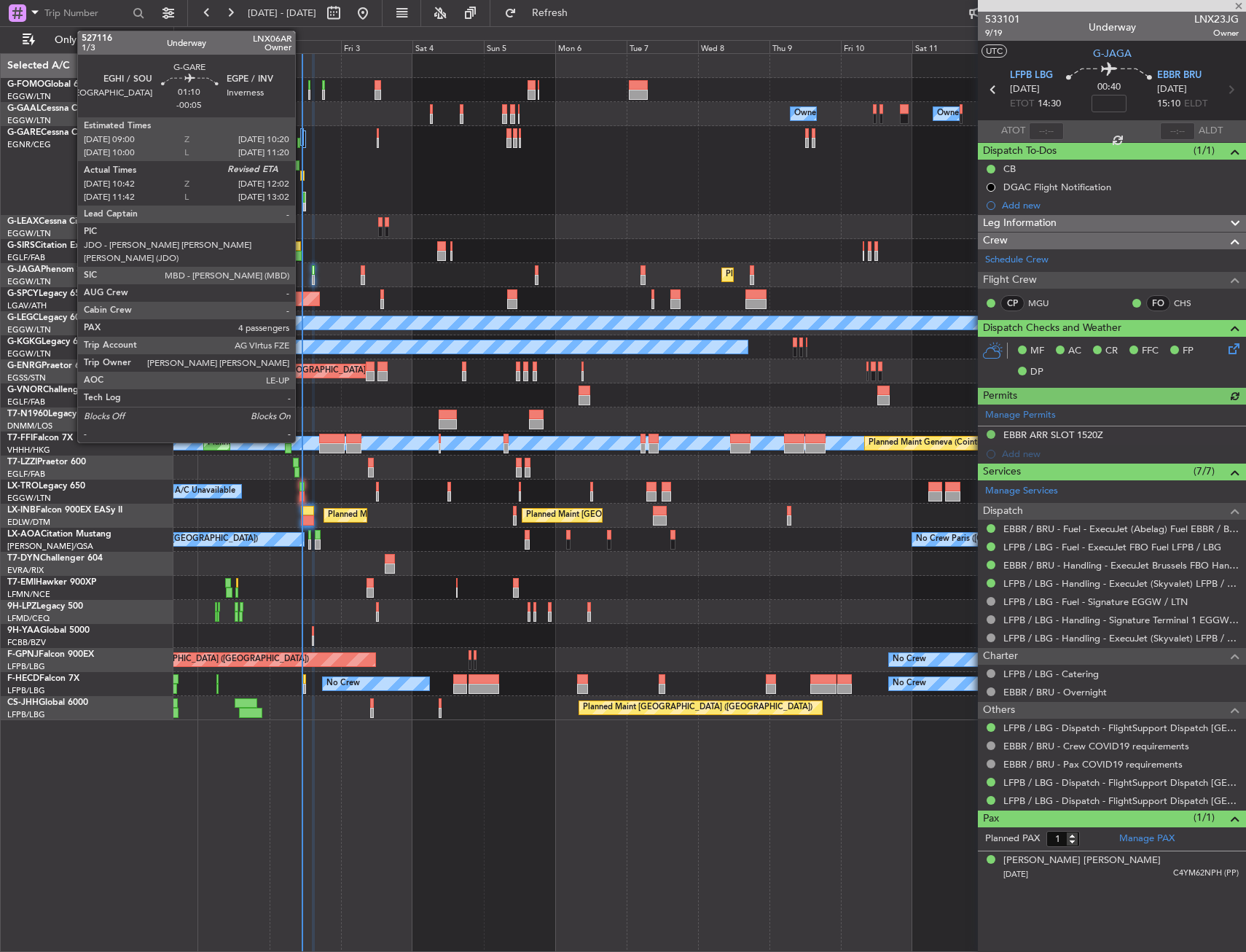
click at [302, 171] on div at bounding box center [302, 176] width 5 height 11
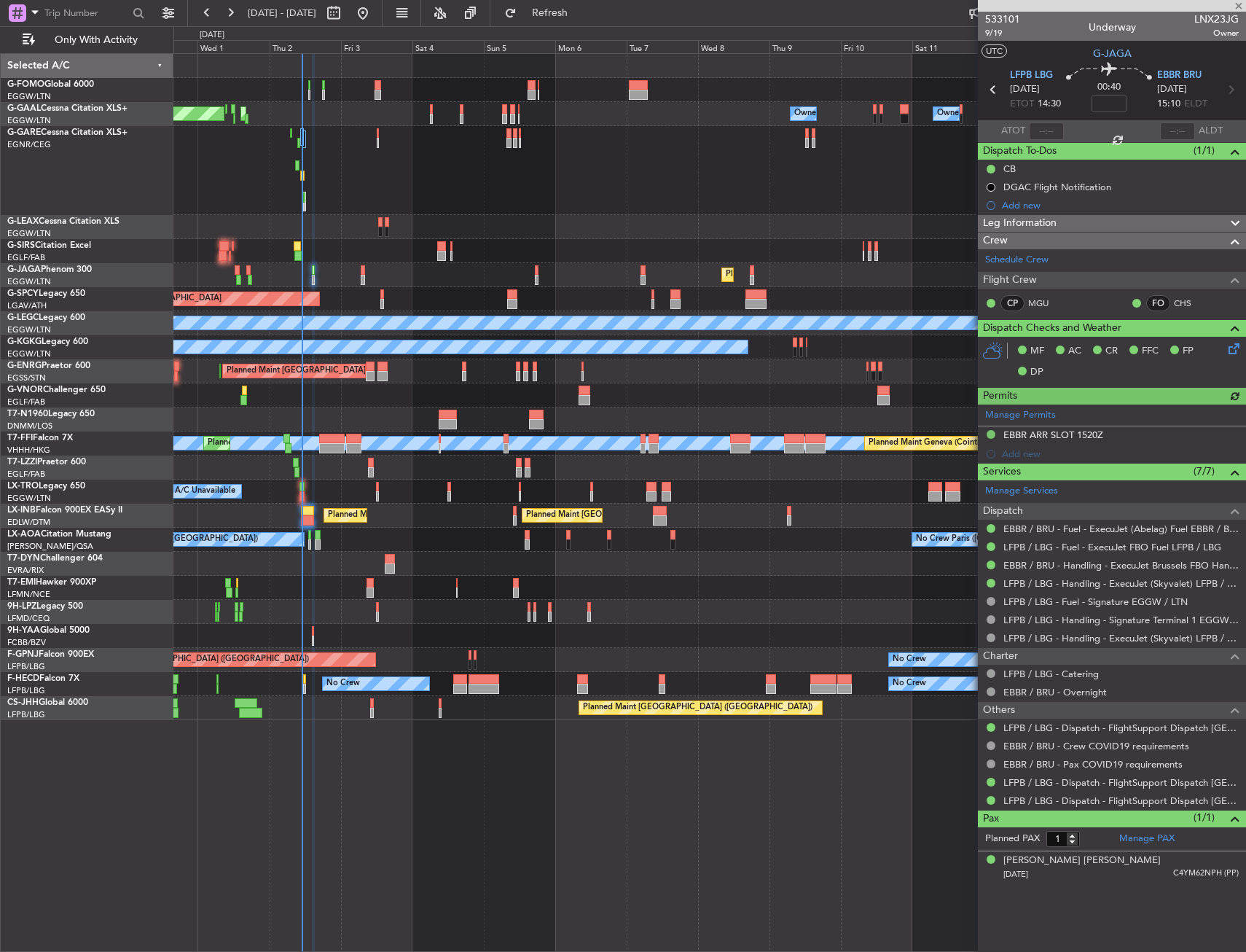
type input "-00:05"
type input "10:42"
type input "4"
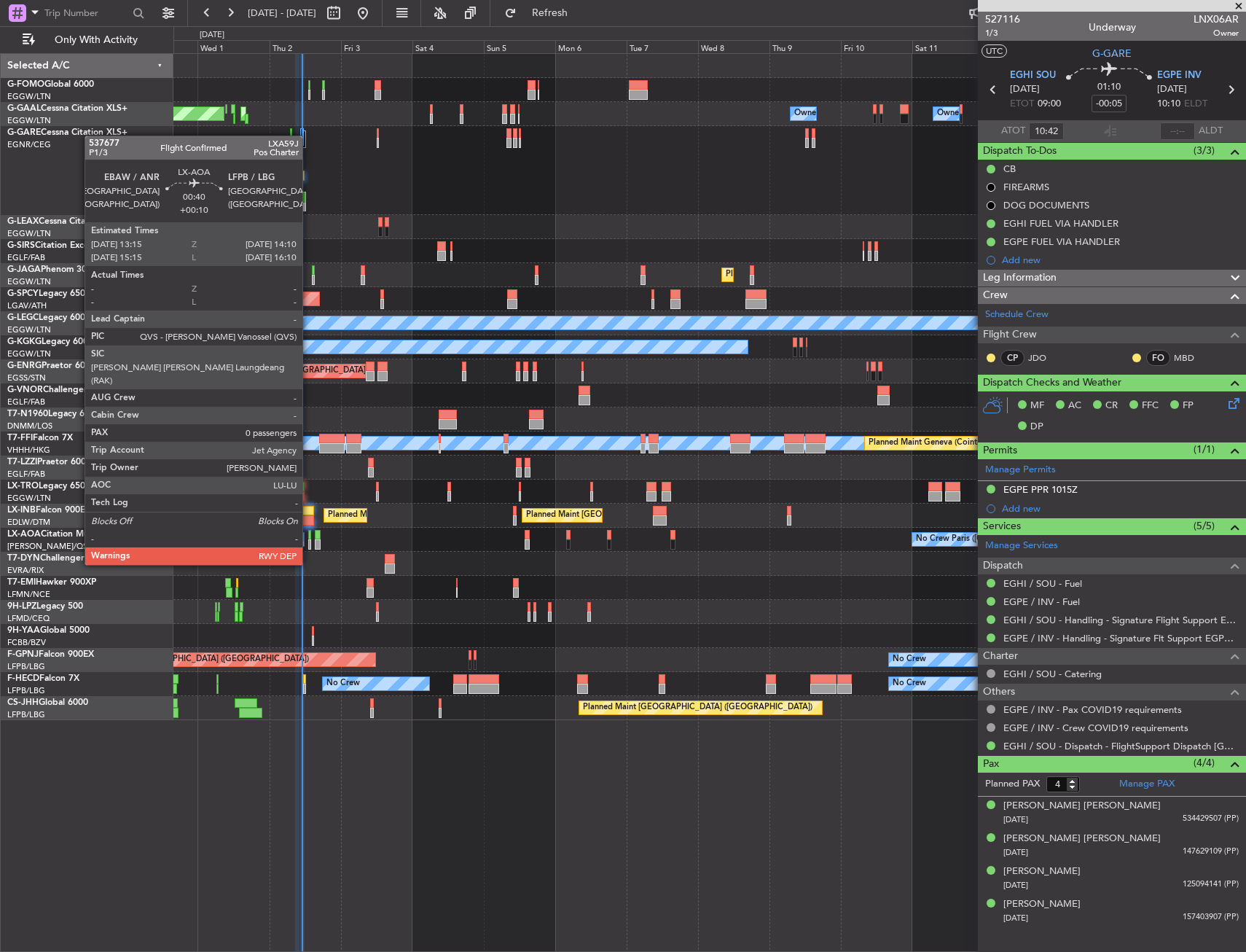
click at [309, 537] on div at bounding box center [309, 535] width 3 height 11
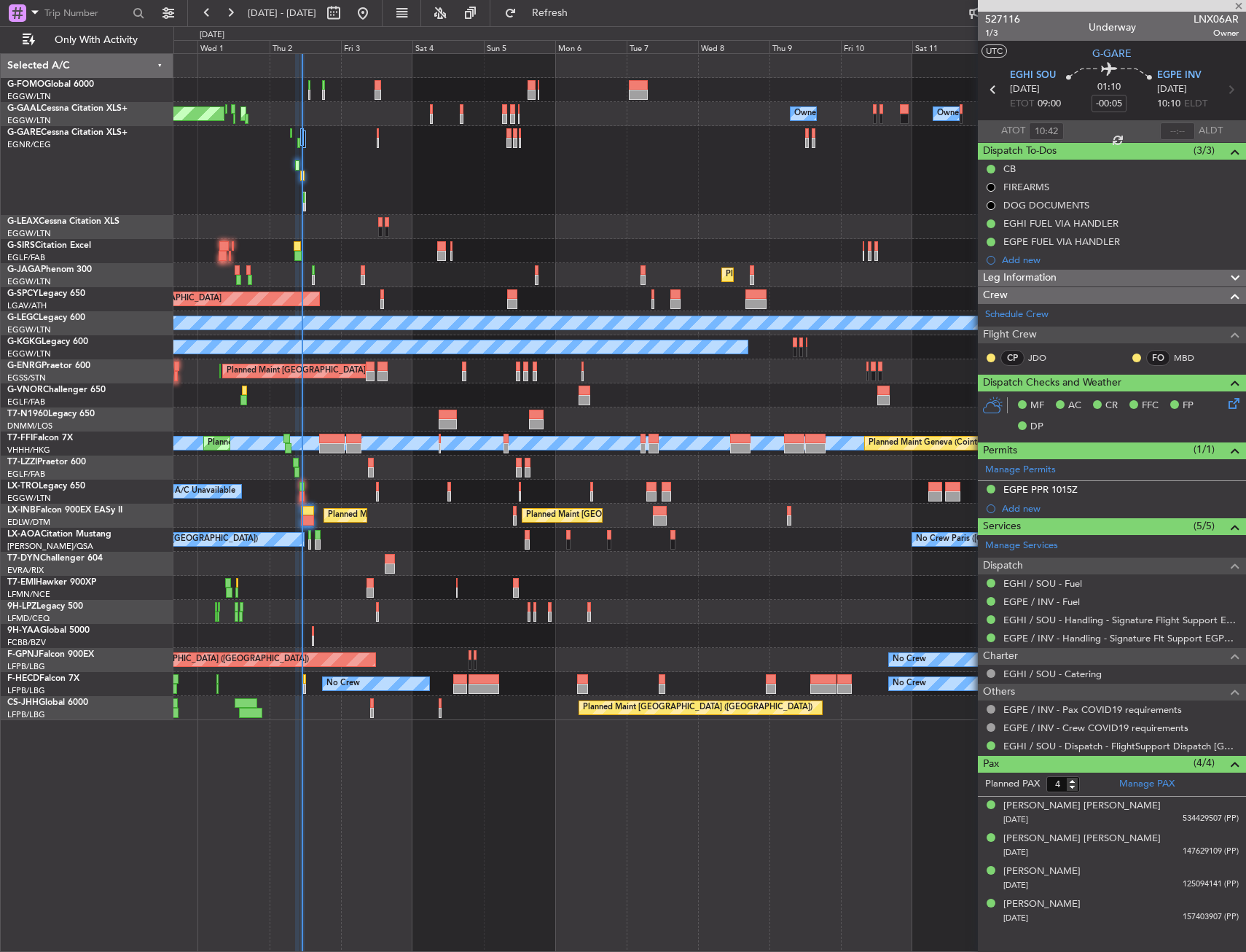
type input "+00:10"
type input "0"
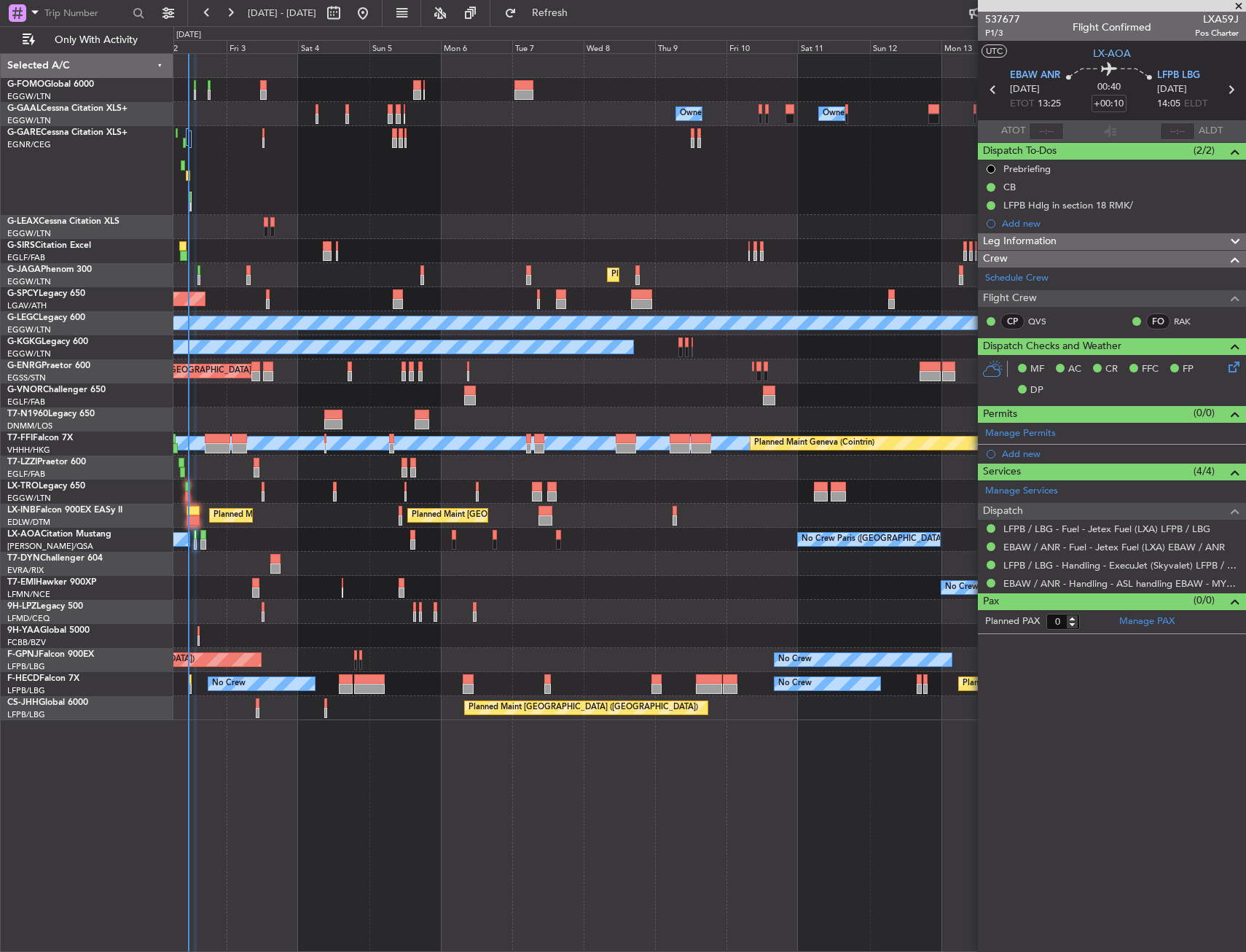
click at [487, 555] on div "Owner Owner Owner Owner No Crew AOG Maint Dusseldorf Owner Planned Maint Dussel…" at bounding box center [710, 388] width 1072 height 666
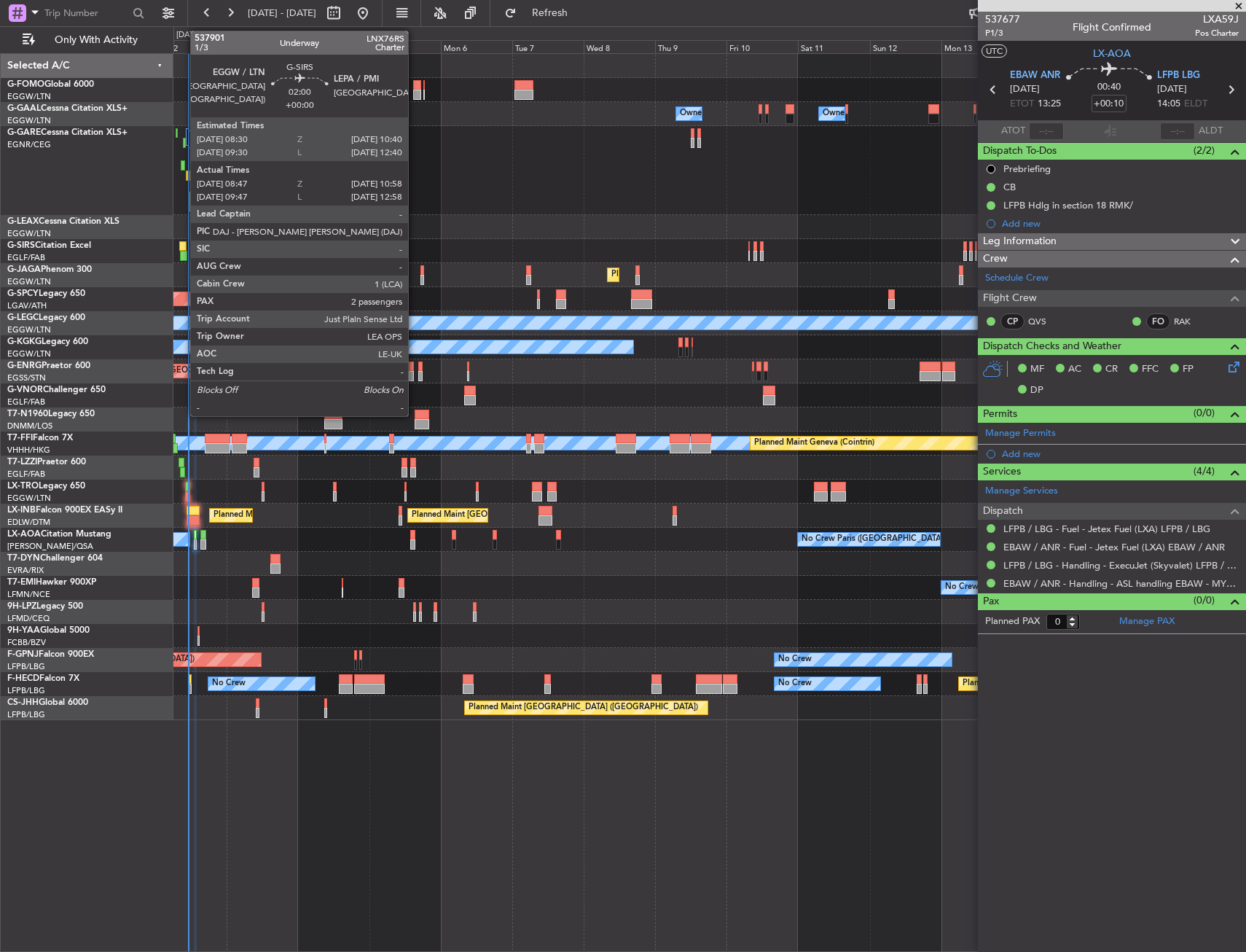
click at [183, 243] on div at bounding box center [183, 246] width 7 height 11
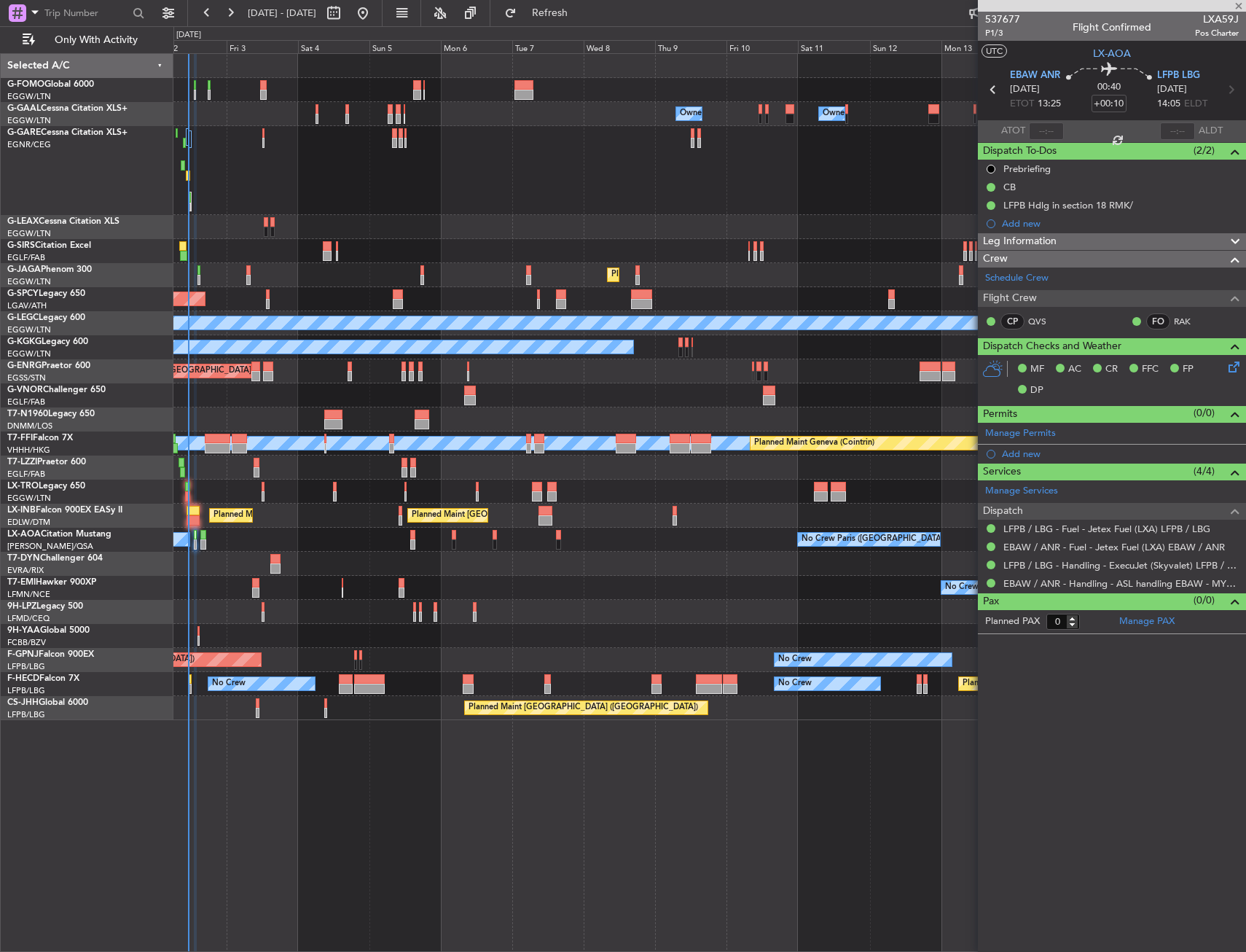
type input "08:47"
type input "10:48"
type input "2"
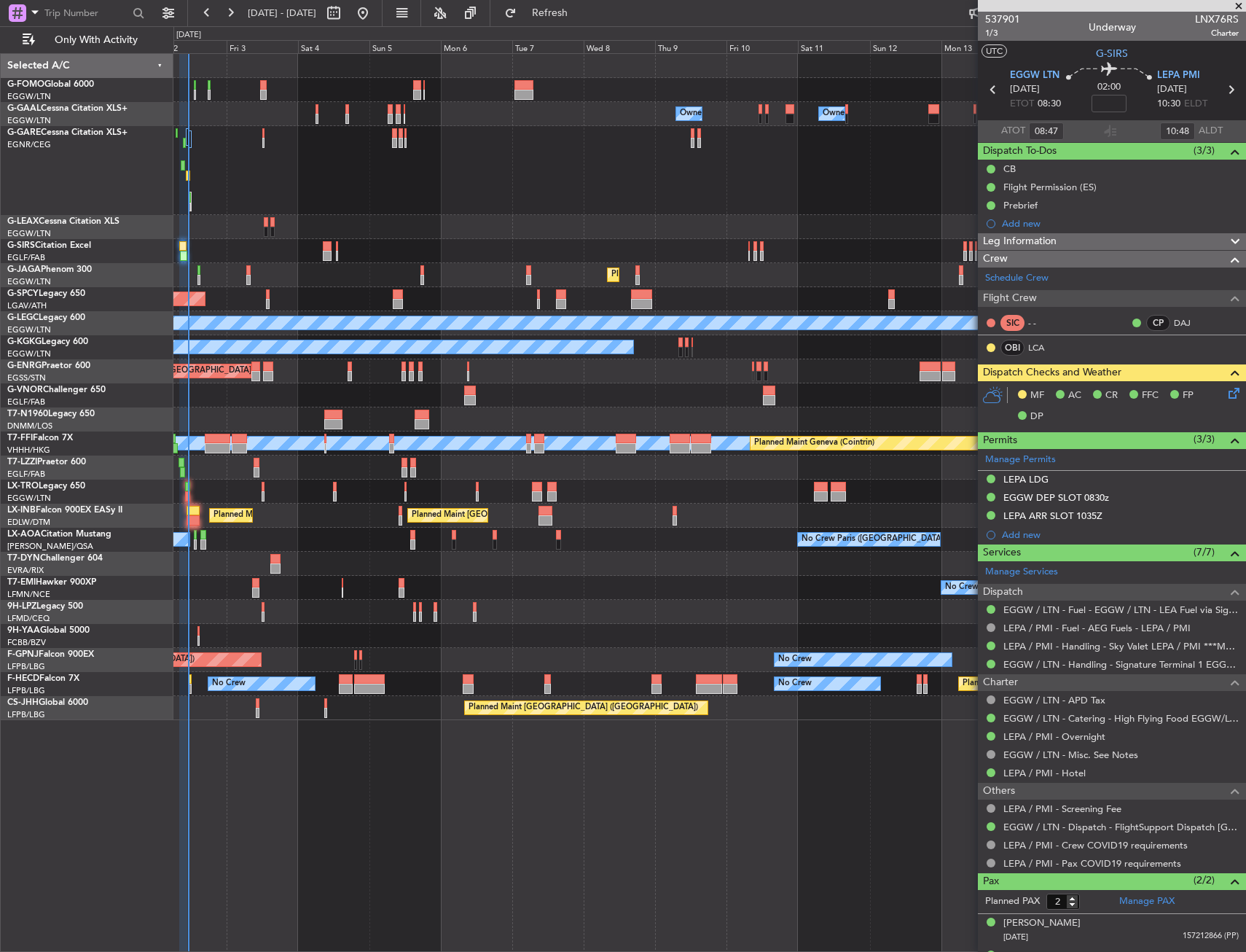
type input "09:47"
type input "12:48"
type input "08:47"
type input "10:48"
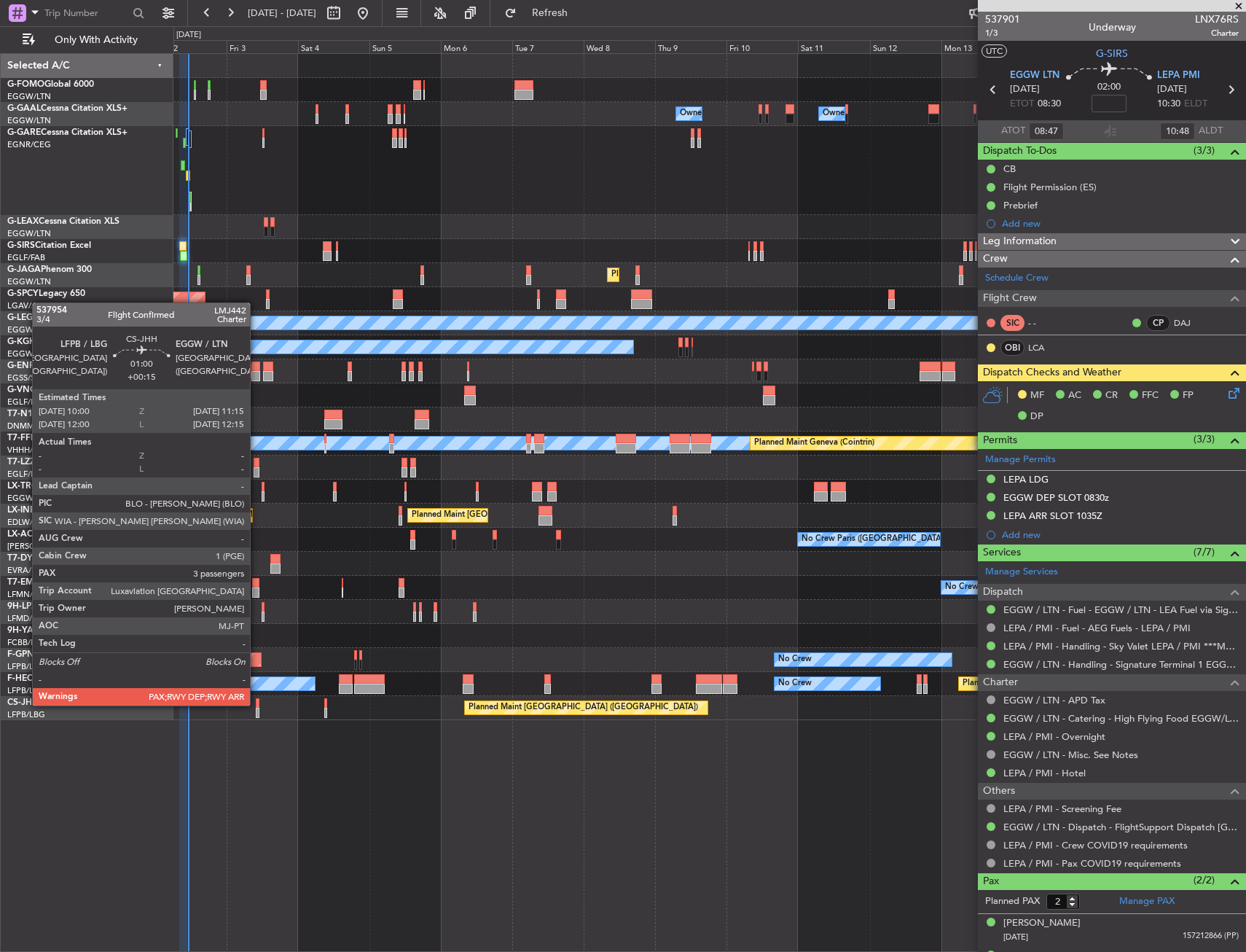
click at [256, 704] on div at bounding box center [257, 703] width 5 height 11
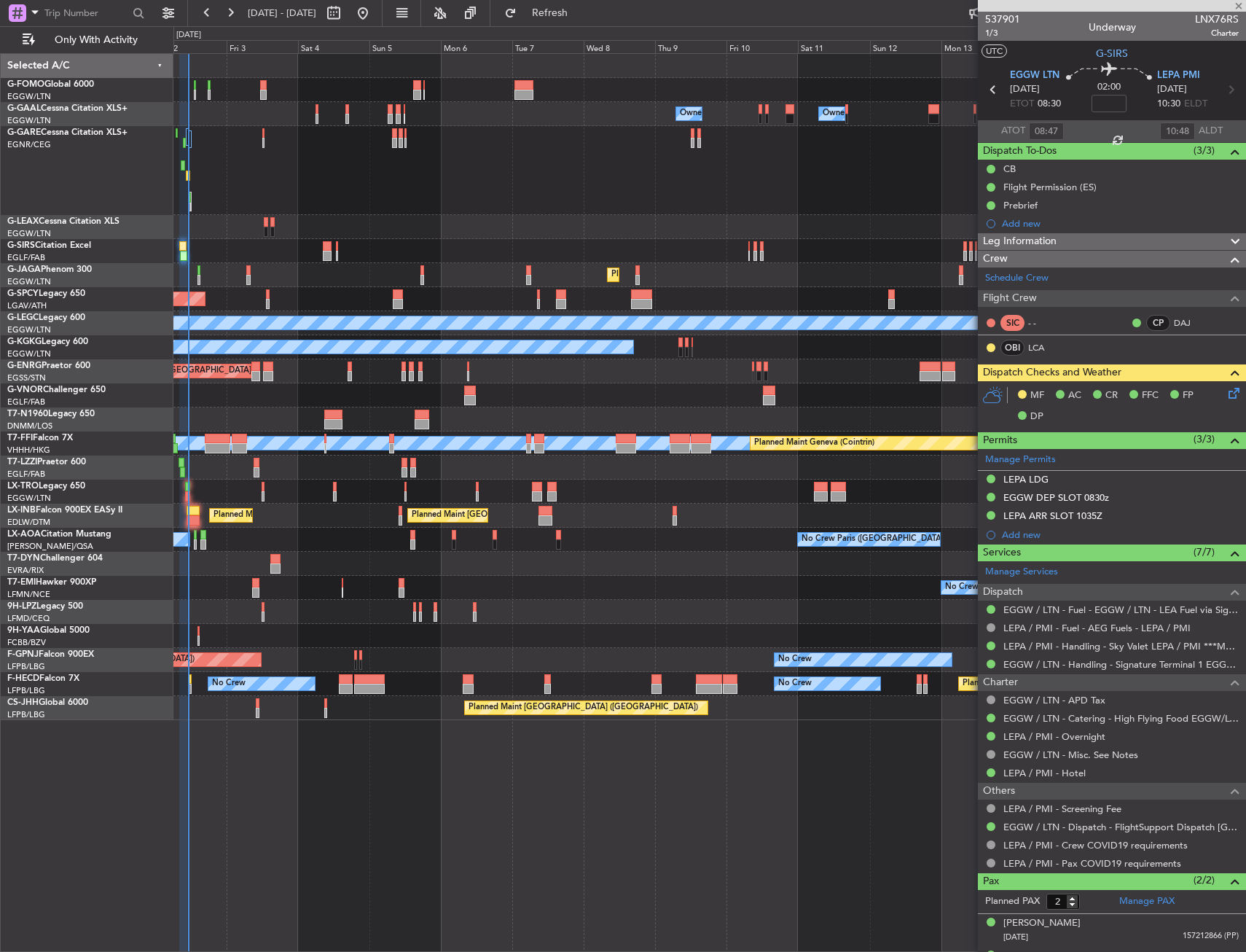
type input "+00:15"
type input "3"
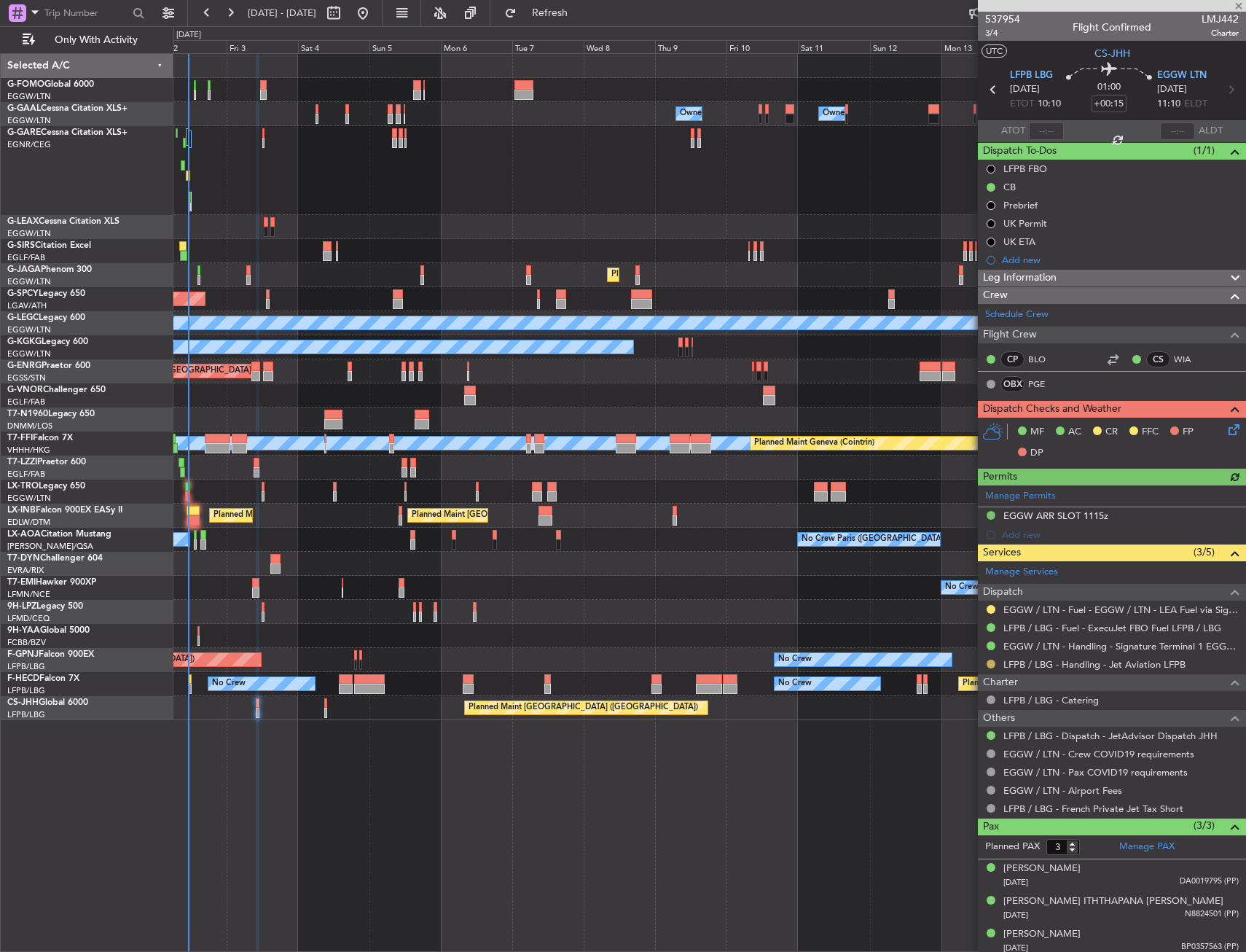
click at [994, 664] on button at bounding box center [991, 663] width 9 height 9
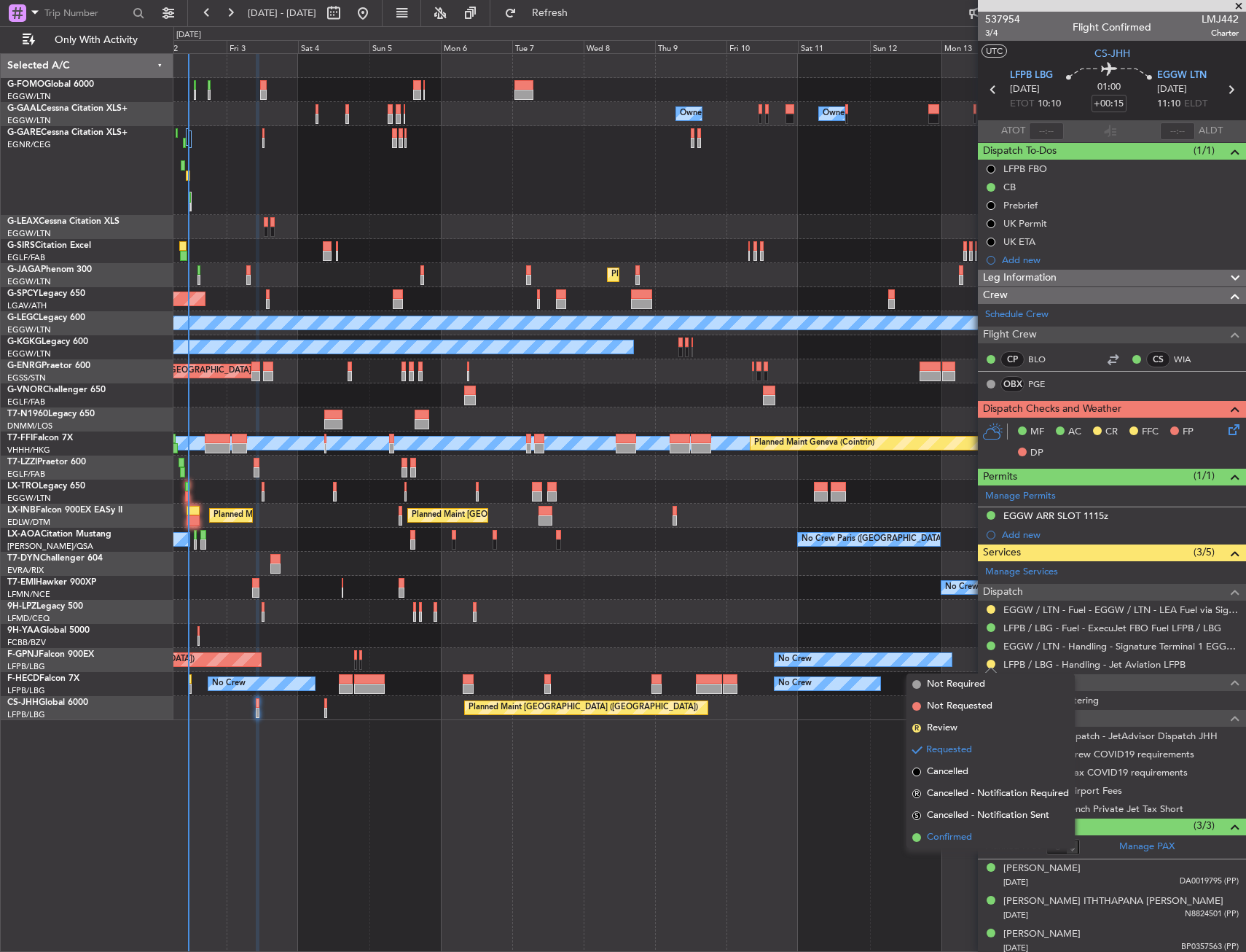
click at [944, 832] on span "Confirmed" at bounding box center [950, 837] width 46 height 15
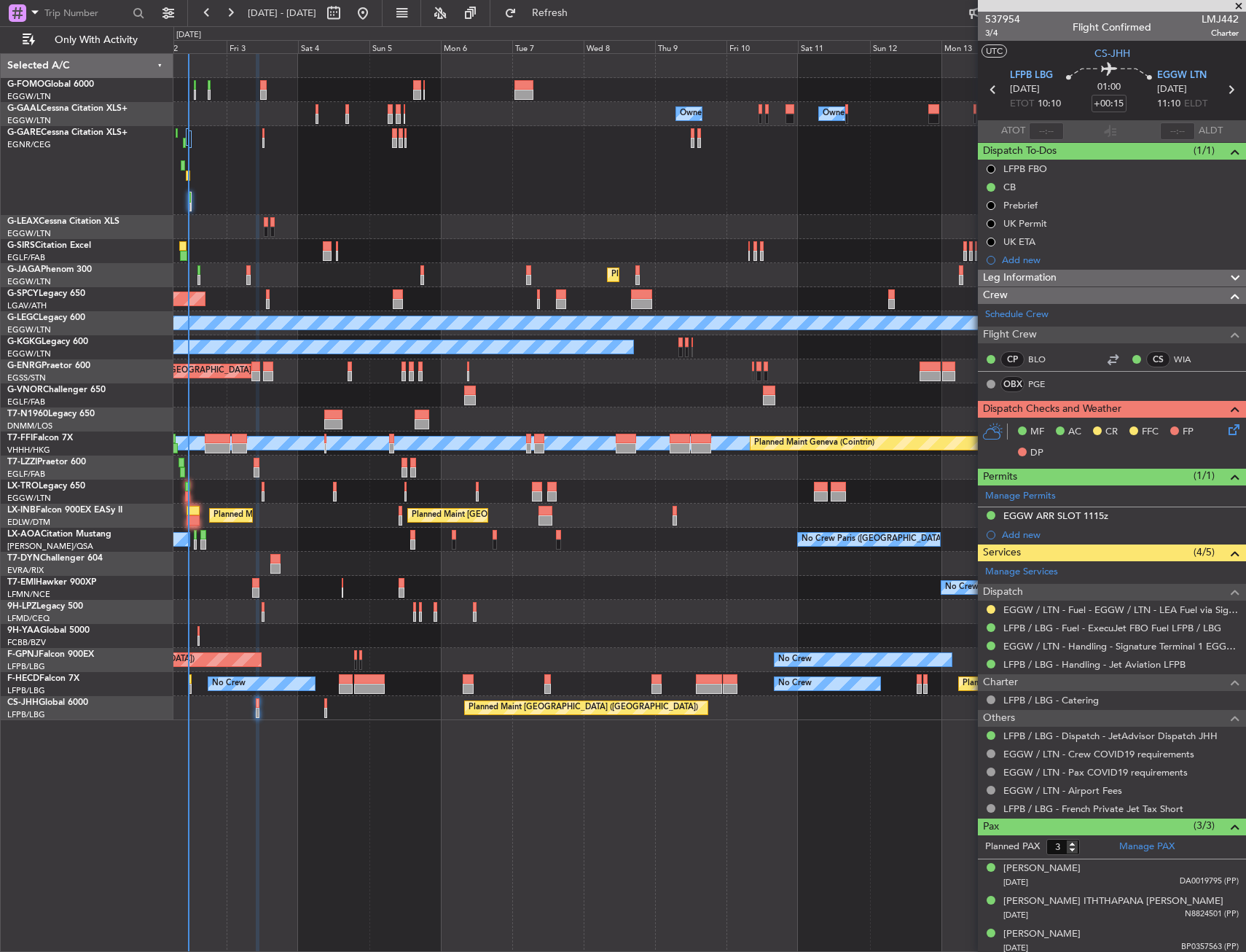
click at [634, 755] on div "Owner Owner Owner No Crew Owner AOG Maint Dusseldorf Owner Planned Maint Dussel…" at bounding box center [710, 502] width 1073 height 899
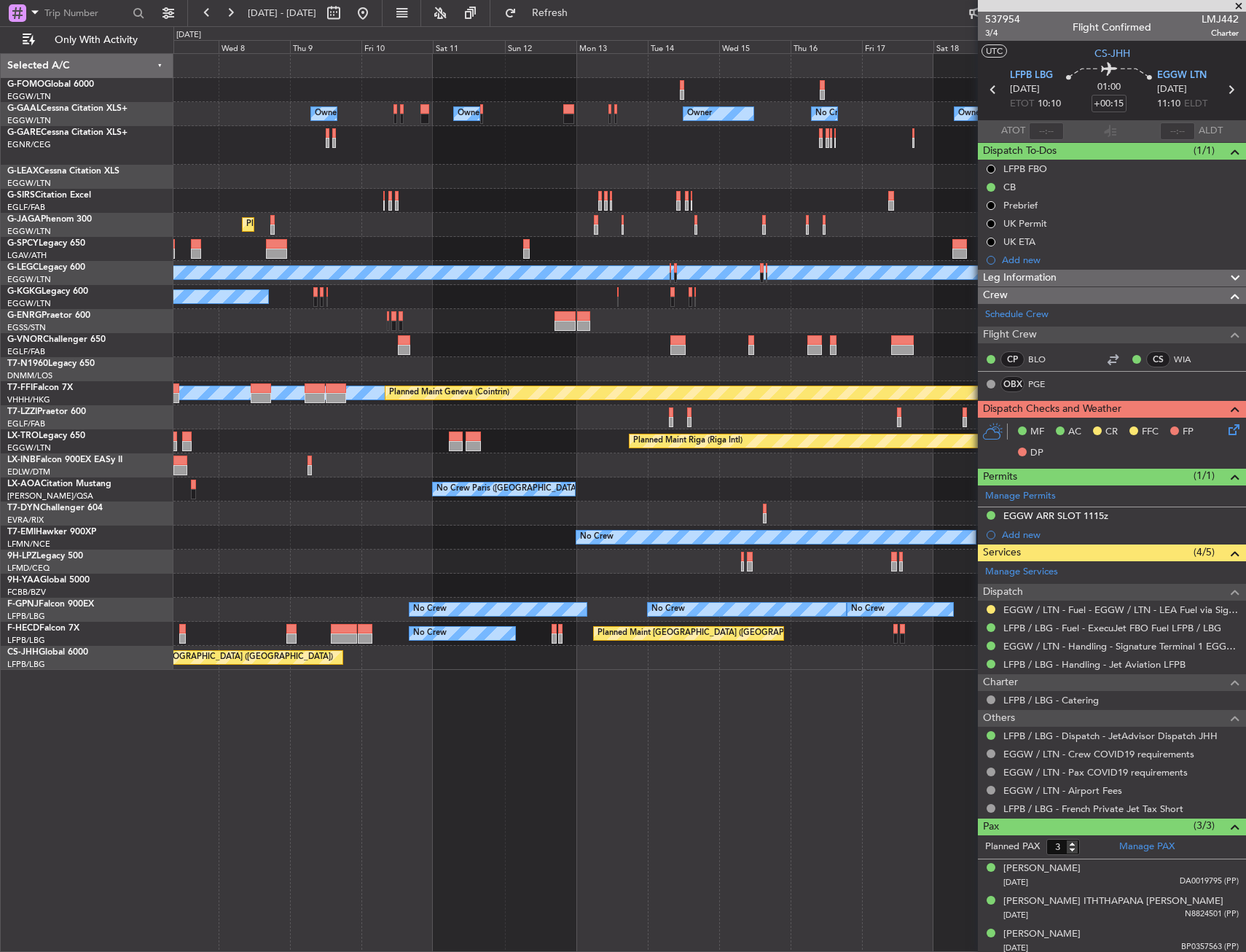
click at [536, 788] on div "Owner Owner Owner No Crew Owner Owner Owner Planned Maint Oxford (Kidlington) P…" at bounding box center [710, 502] width 1073 height 899
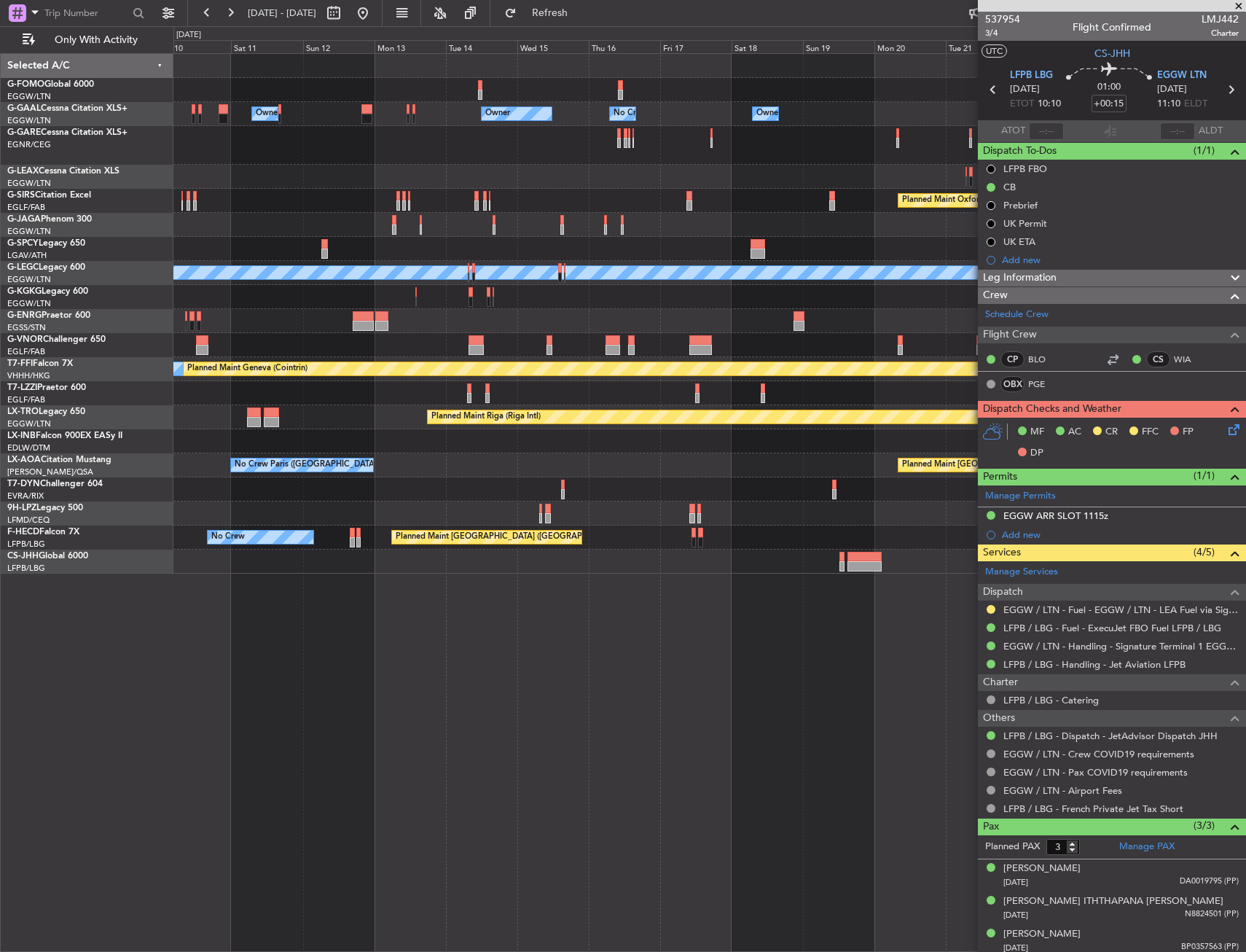
click at [661, 753] on div "Owner Owner No Crew Owner Owner Owner Owner Planned Maint Oxford (Kidlington) P…" at bounding box center [710, 502] width 1073 height 899
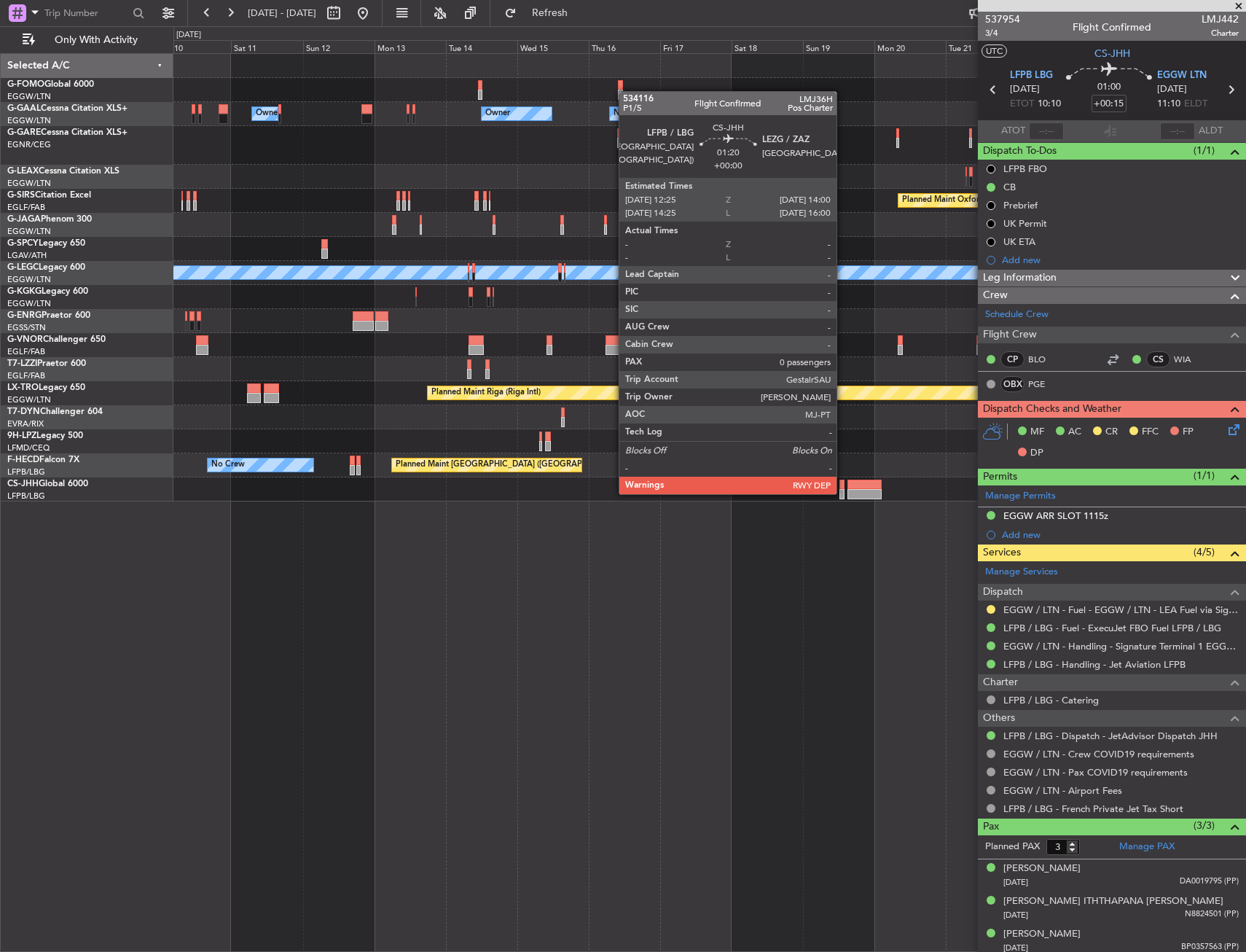
click at [843, 493] on div at bounding box center [842, 494] width 5 height 11
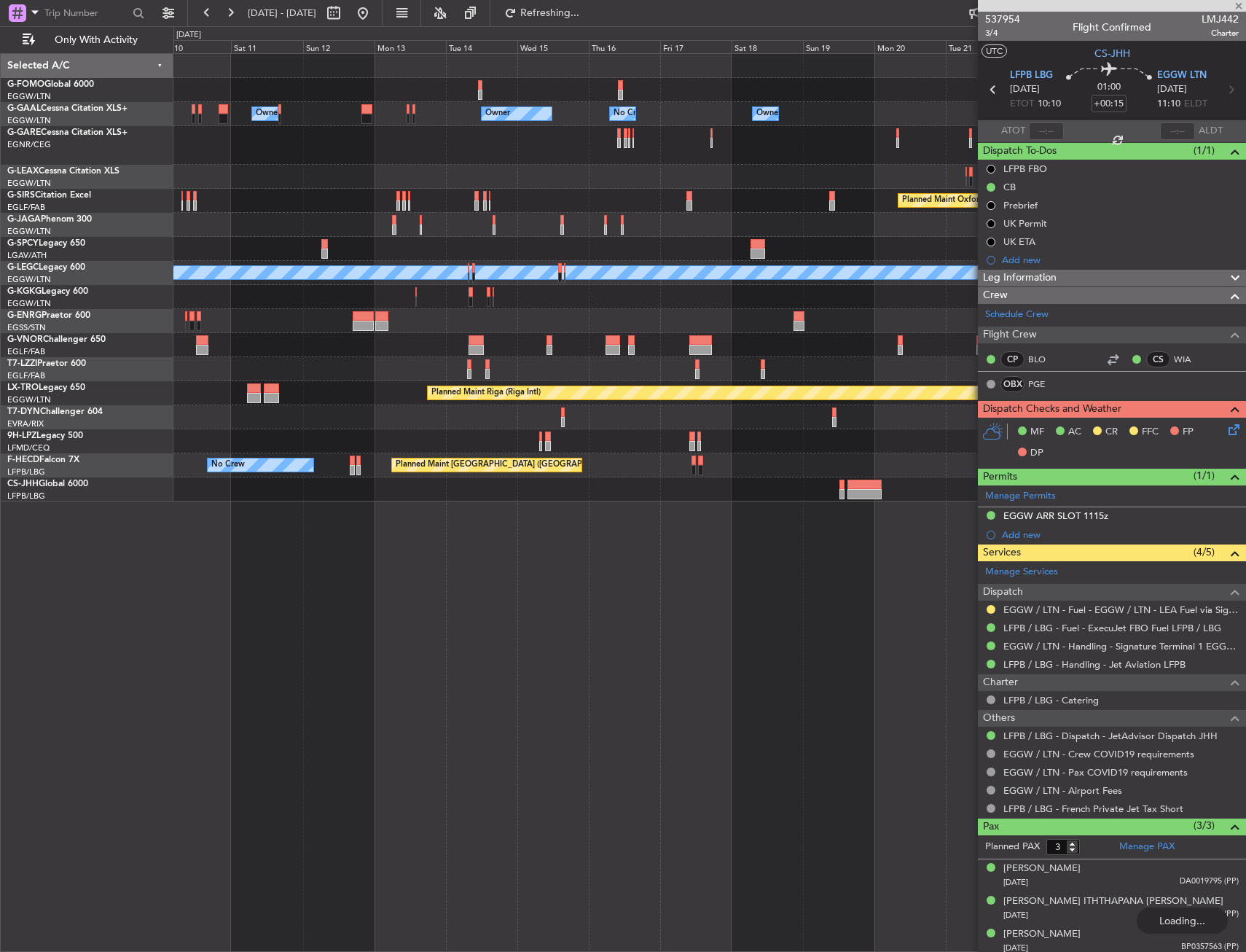
type input "0"
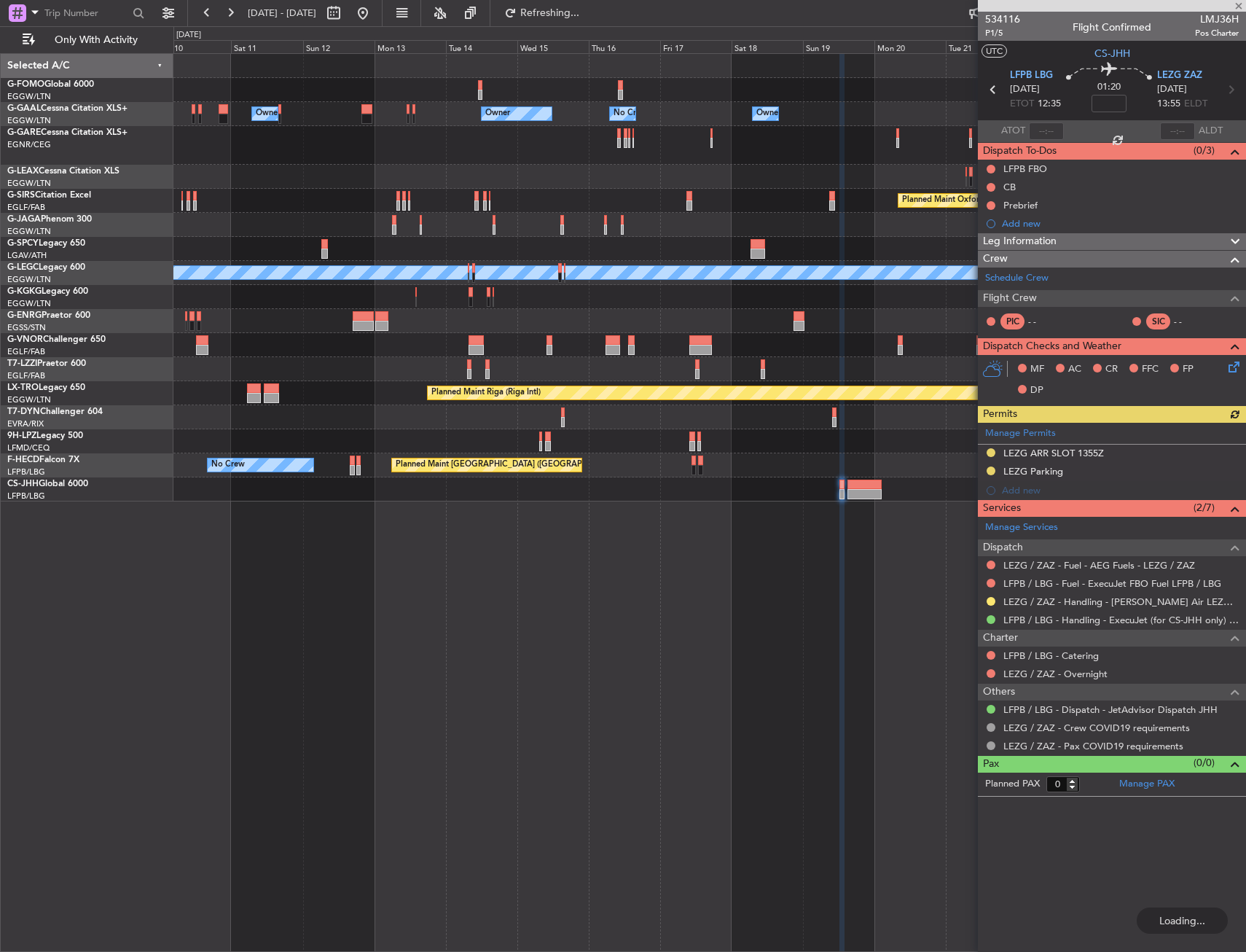
type input "+00:15"
type input "3"
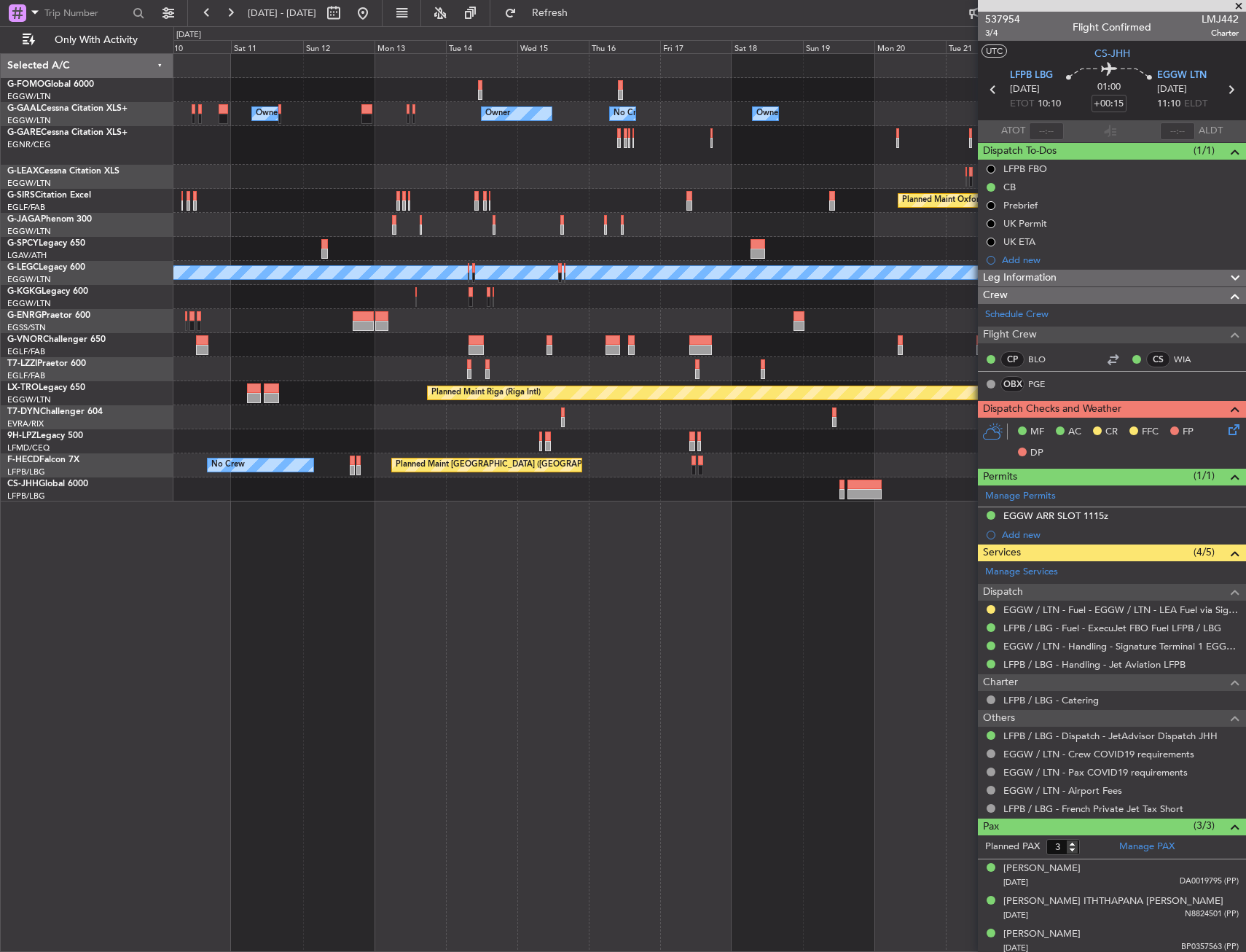
click at [717, 681] on div "Owner Owner Owner No Crew Owner Owner Owner Planned Maint Oxford (Kidlington) P…" at bounding box center [710, 502] width 1073 height 899
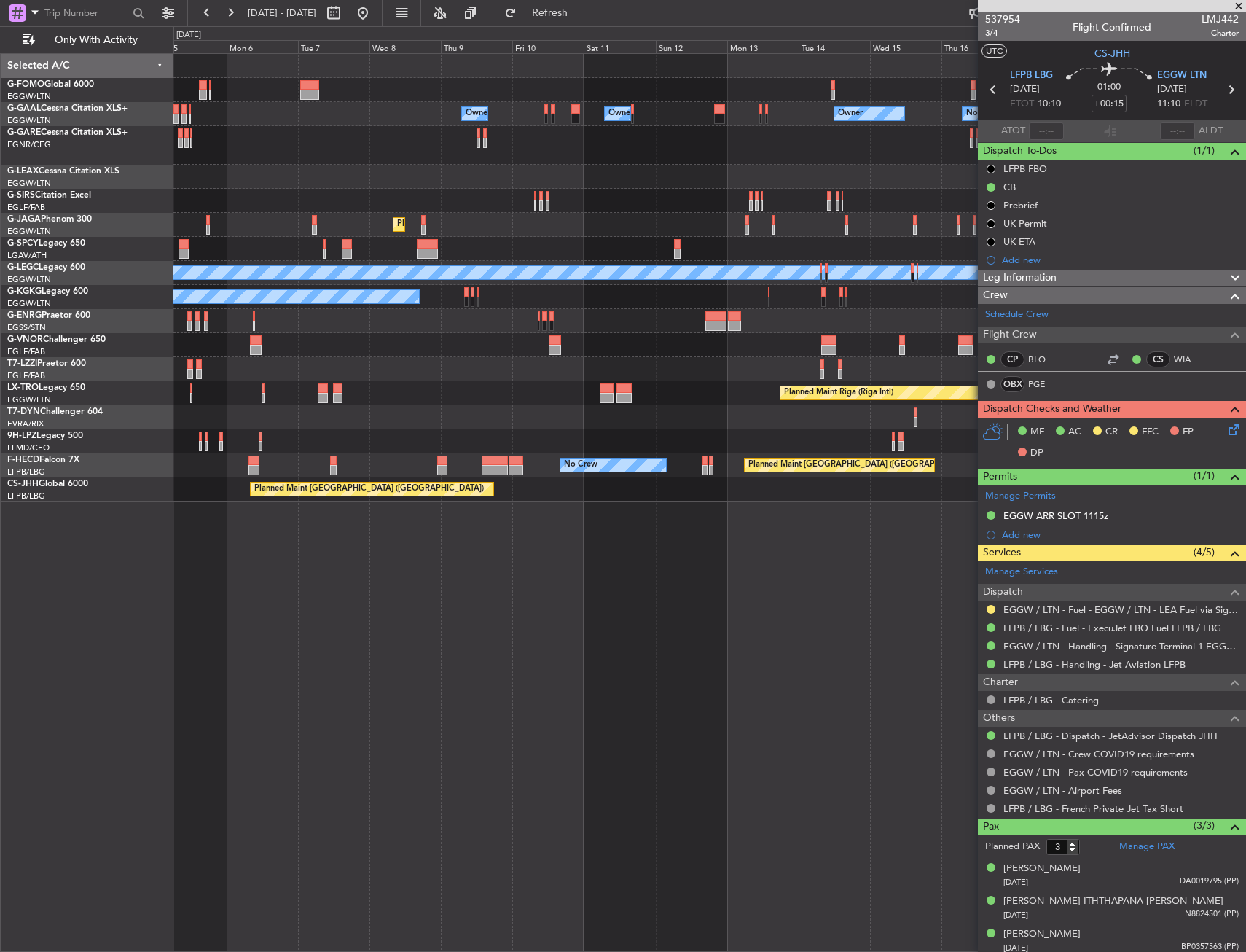
click at [681, 659] on div "Owner Owner Owner No Crew Owner Owner AOG Maint Dusseldorf Planned Maint Oxford…" at bounding box center [710, 502] width 1073 height 899
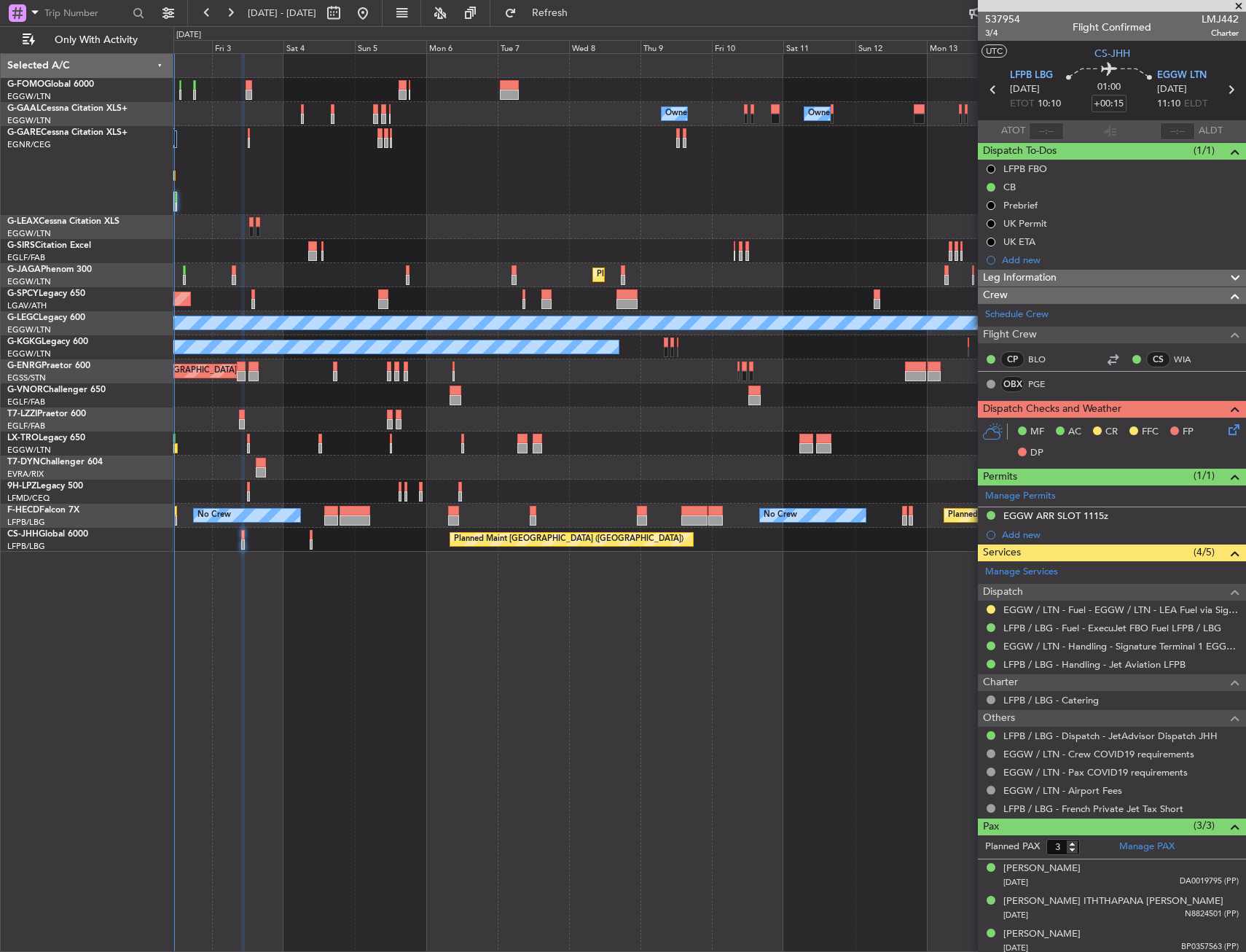
click at [734, 627] on div "Owner Owner Owner No Crew Owner AOG Maint Dusseldorf Owner Planned Maint Dussel…" at bounding box center [710, 502] width 1073 height 899
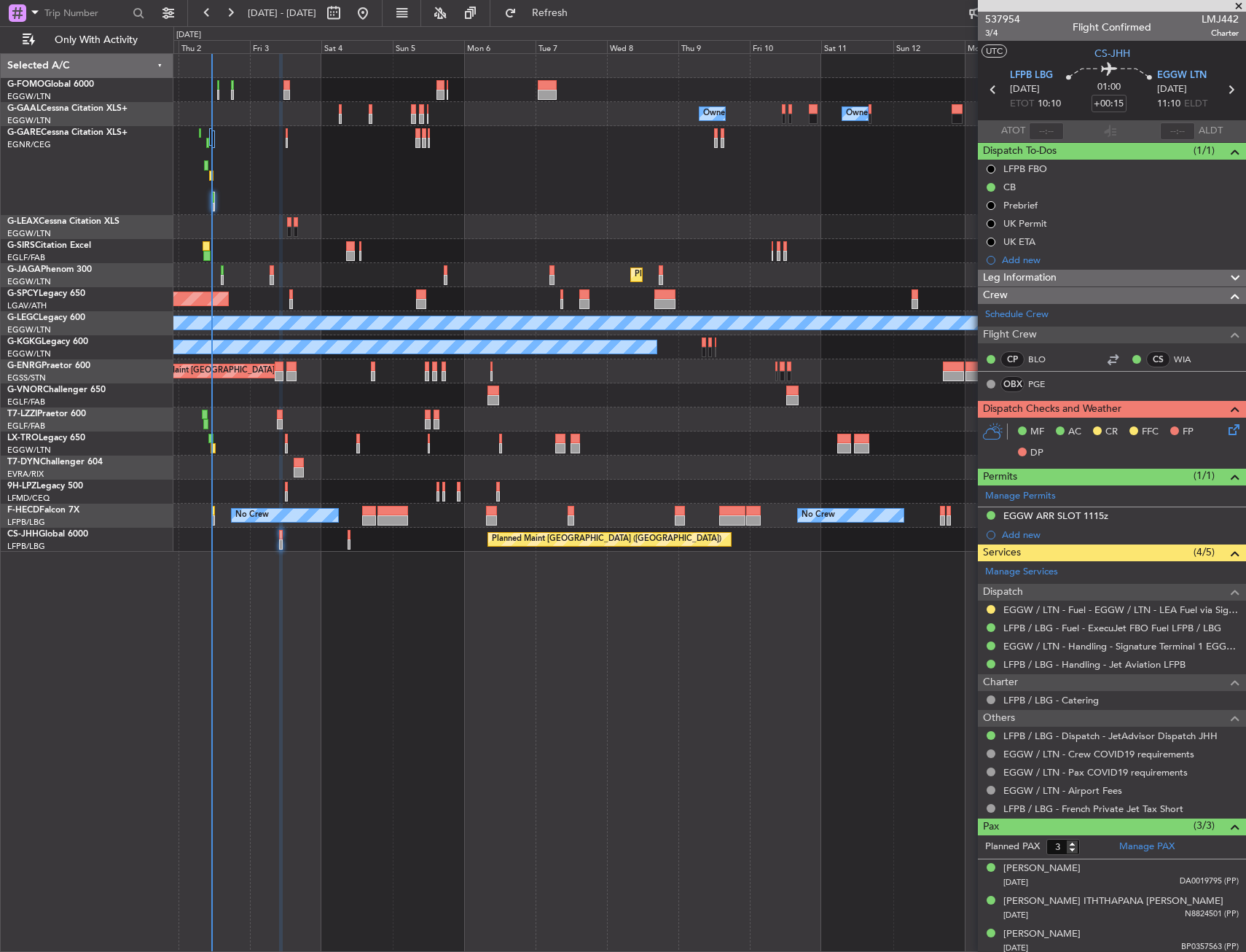
click at [409, 681] on div "Owner Owner Owner Owner No Crew AOG Maint Dusseldorf Owner Planned Maint Dussel…" at bounding box center [710, 502] width 1073 height 899
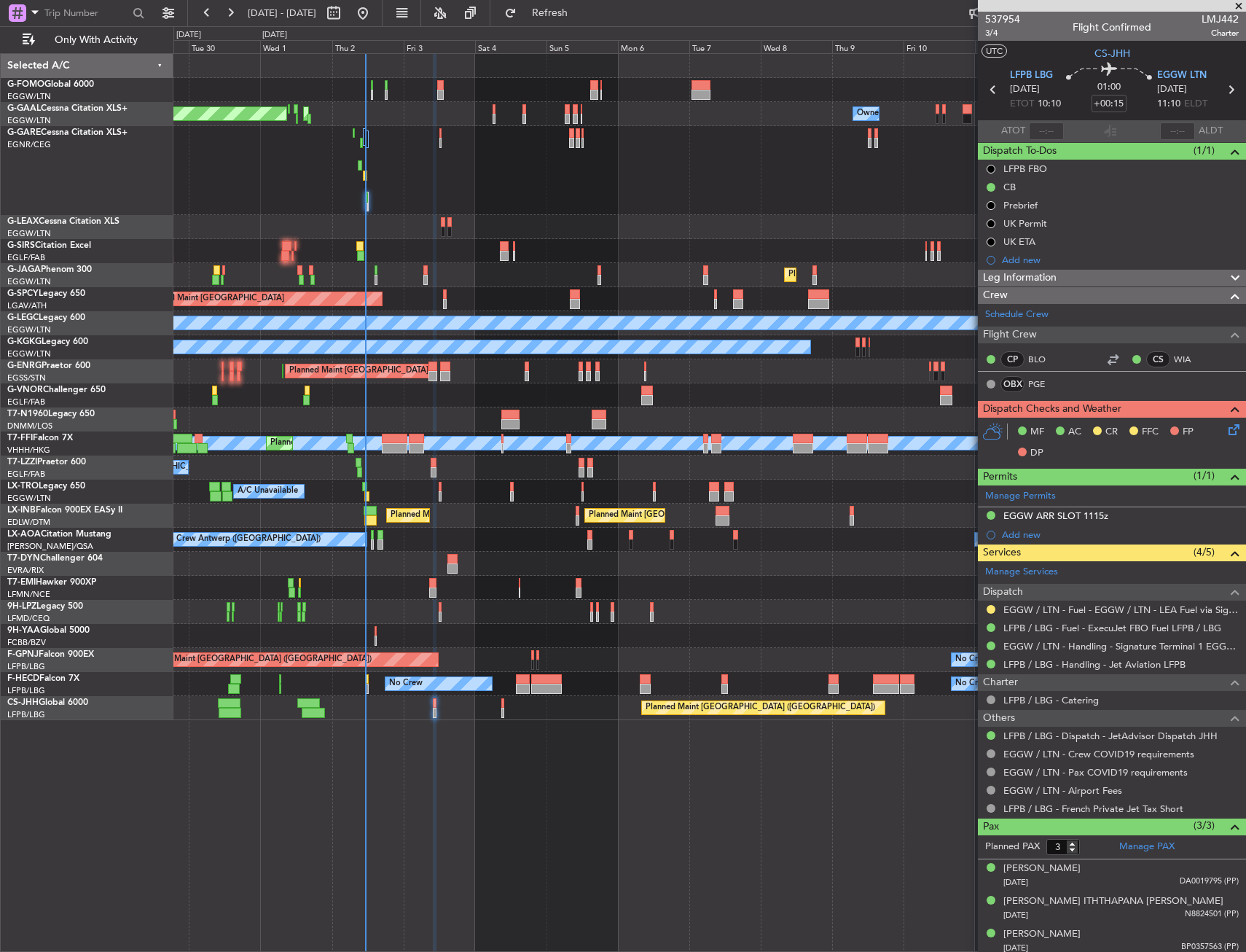
click at [481, 601] on div "Owner Owner Owner AOG Maint Dusseldorf Planned Maint Dusseldorf Owner No Crew O…" at bounding box center [710, 388] width 1072 height 666
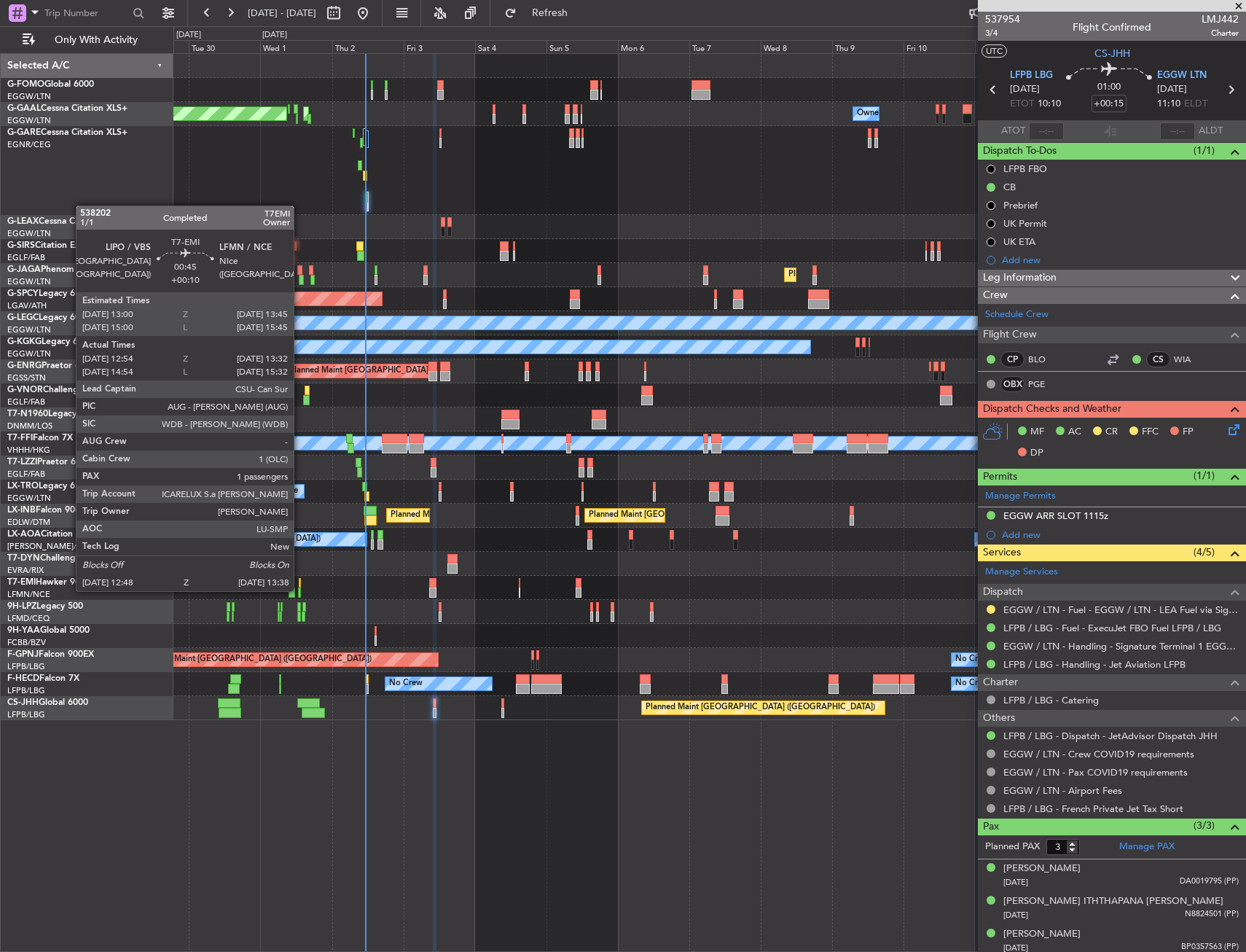
click at [300, 590] on div at bounding box center [299, 593] width 3 height 11
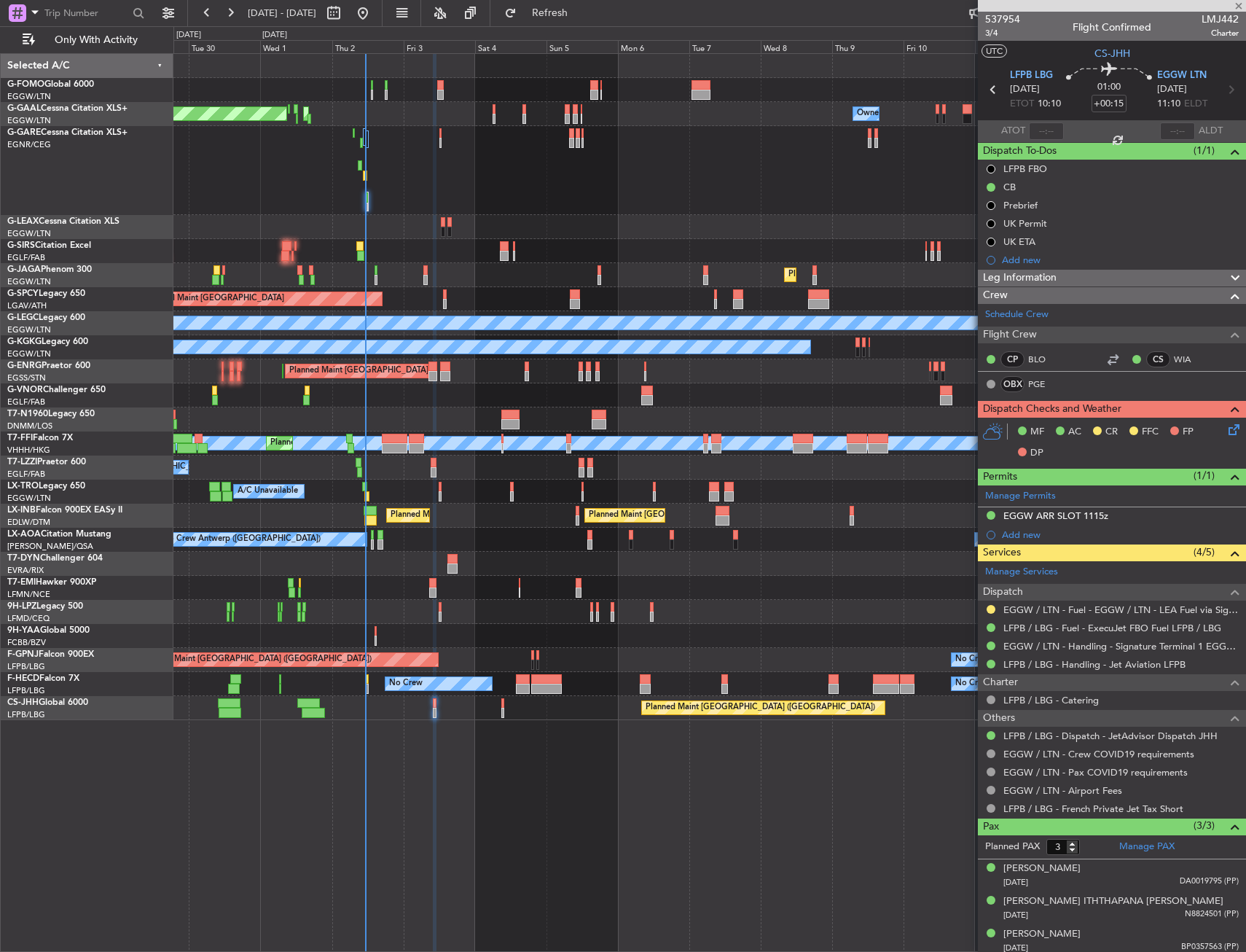
type input "+00:10"
type input "12:54"
type input "13:32"
type input "1"
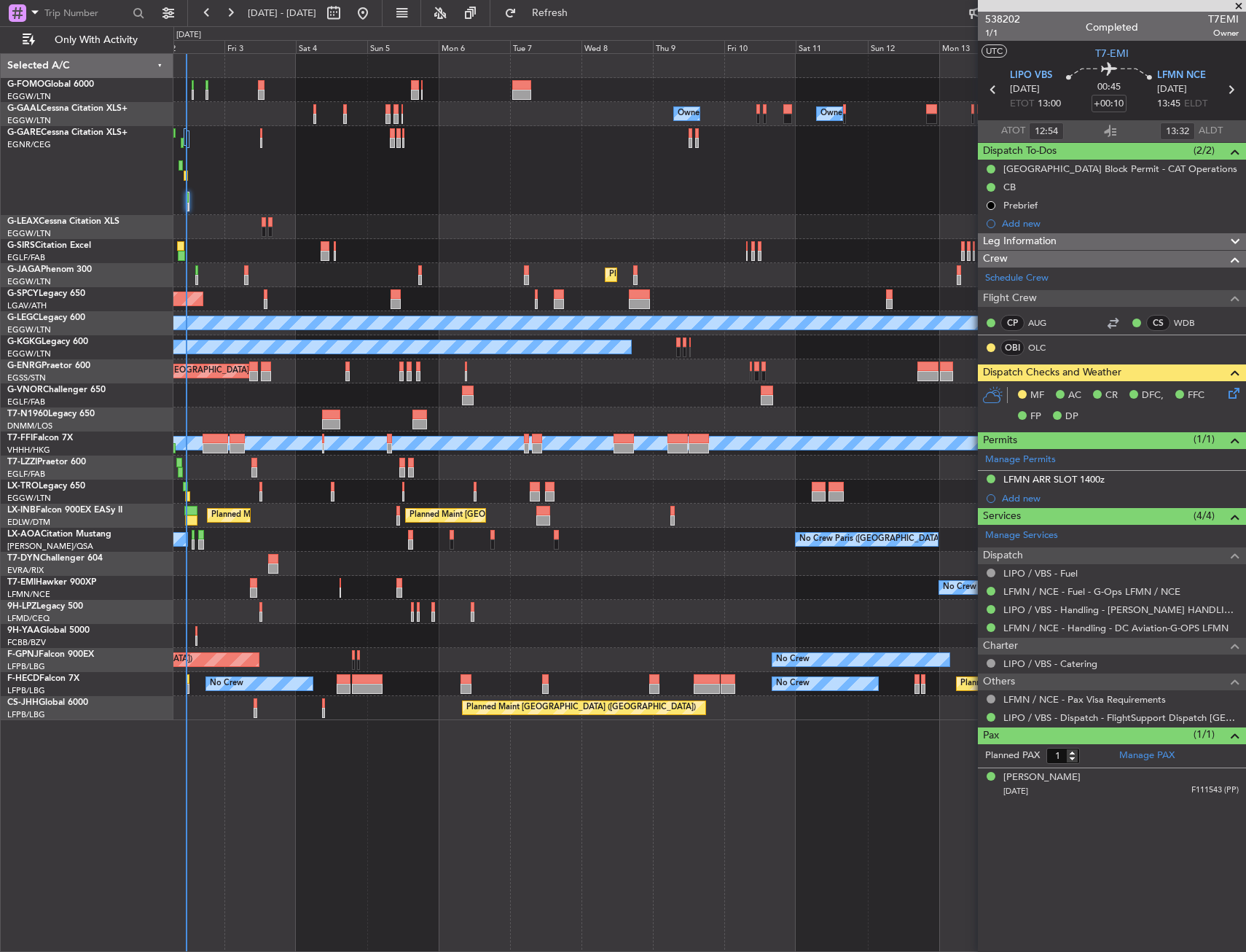
click at [564, 533] on div "Owner Owner Owner Owner No Crew AOG Maint Dusseldorf Owner Planned Maint Dussel…" at bounding box center [710, 388] width 1072 height 666
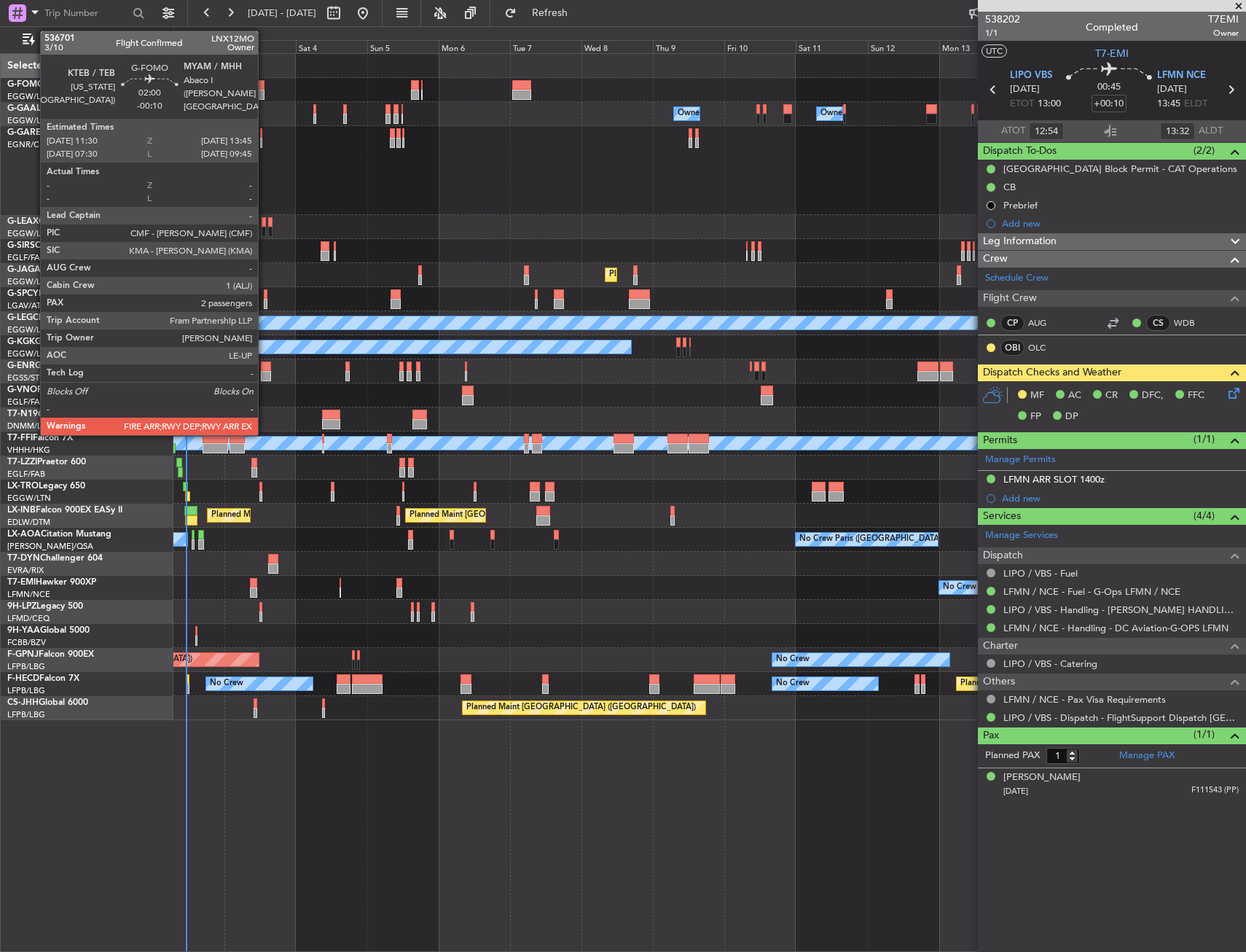
click at [264, 81] on div at bounding box center [262, 85] width 8 height 11
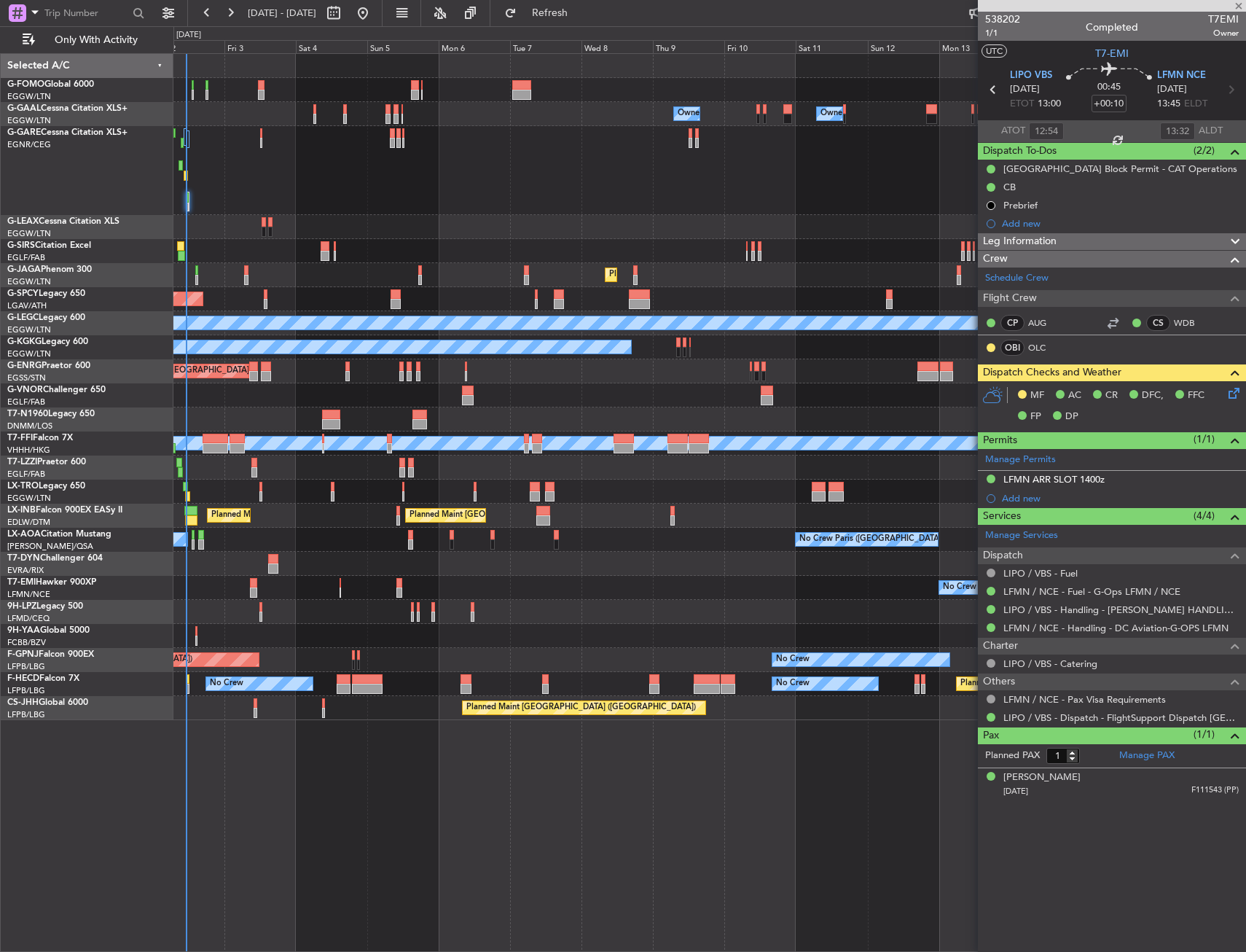
type input "-00:10"
type input "2"
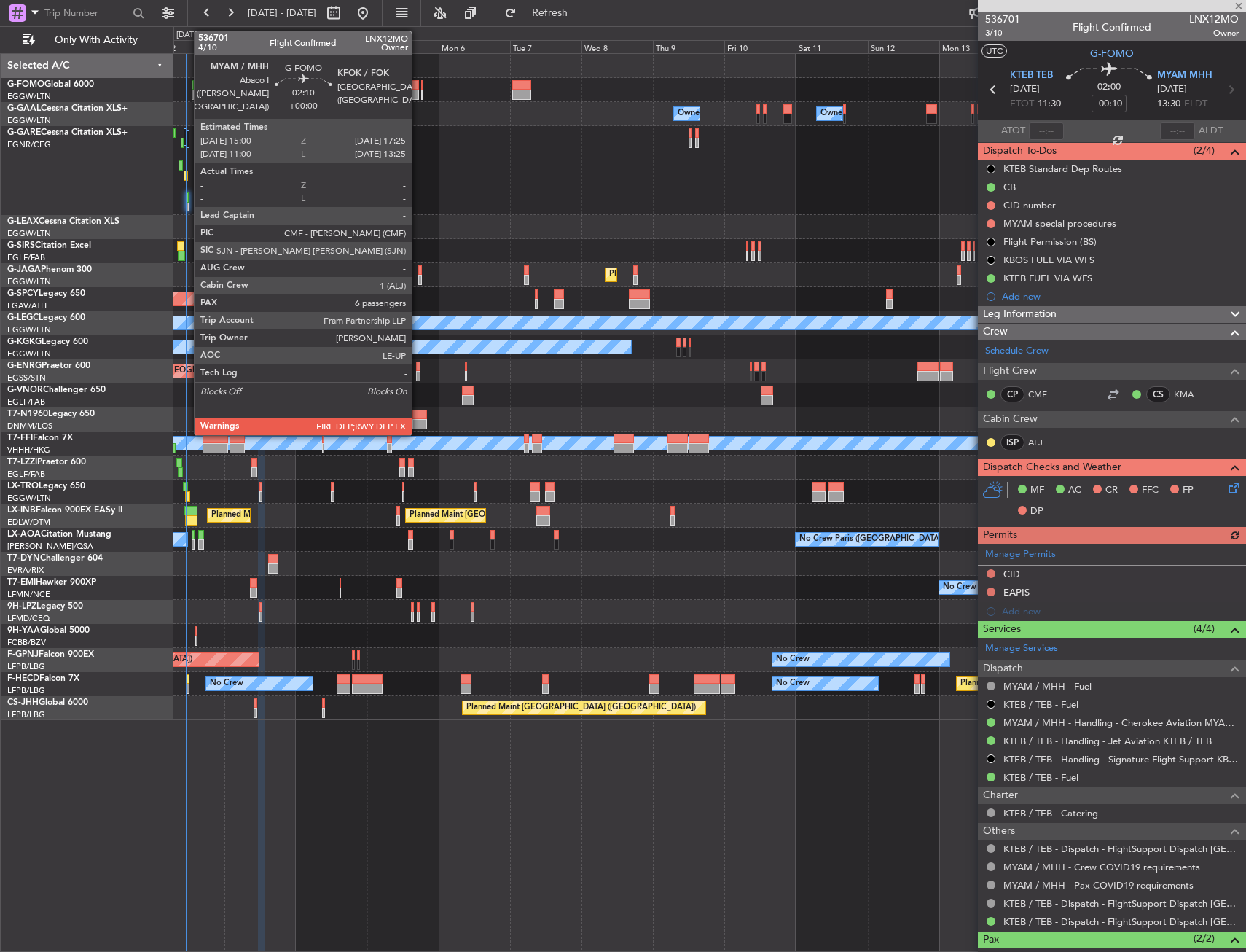
click at [417, 91] on div at bounding box center [415, 94] width 8 height 11
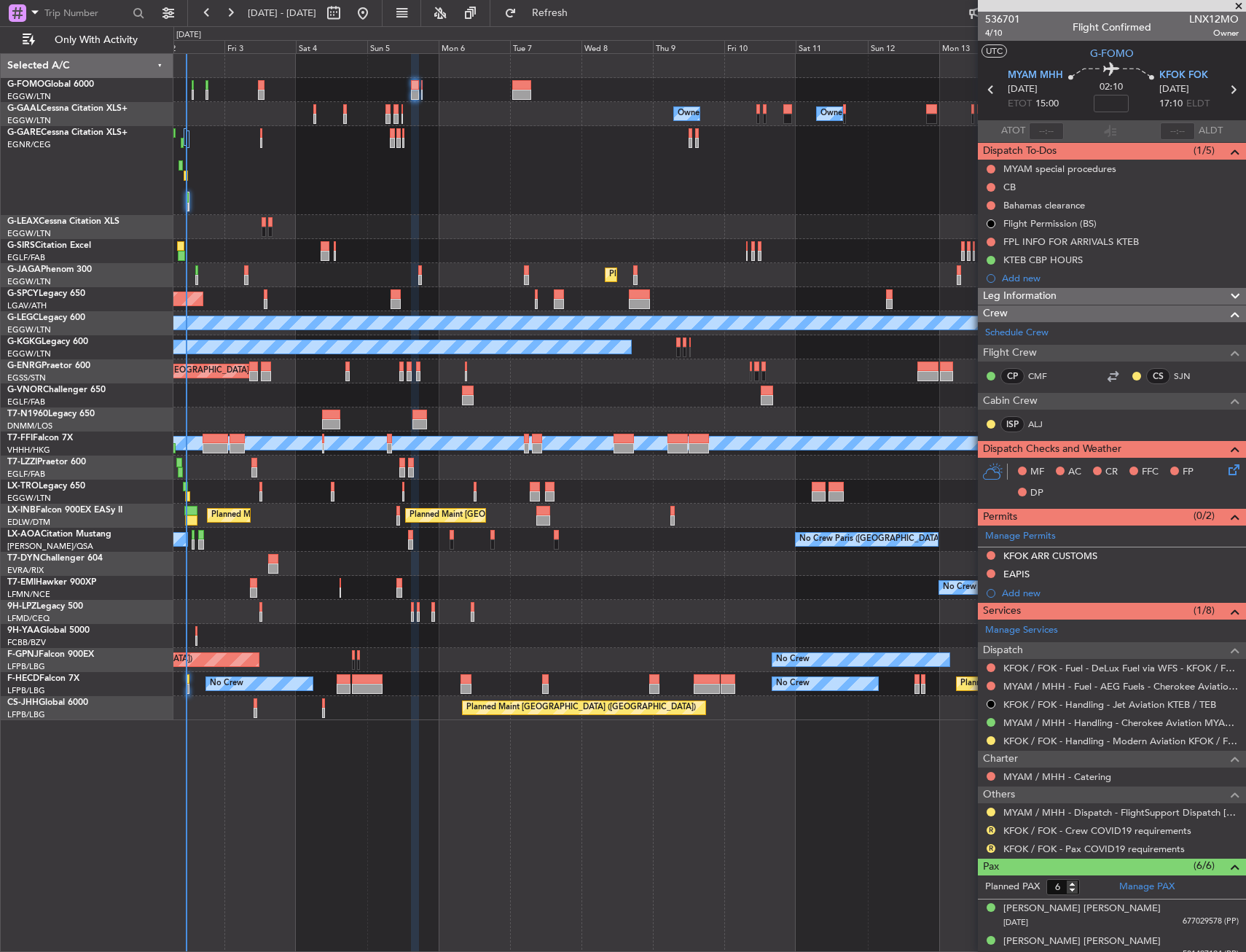
click at [539, 274] on div "Owner Owner Owner Owner No Crew AOG Maint Dusseldorf Owner Planned Maint Dussel…" at bounding box center [710, 388] width 1072 height 666
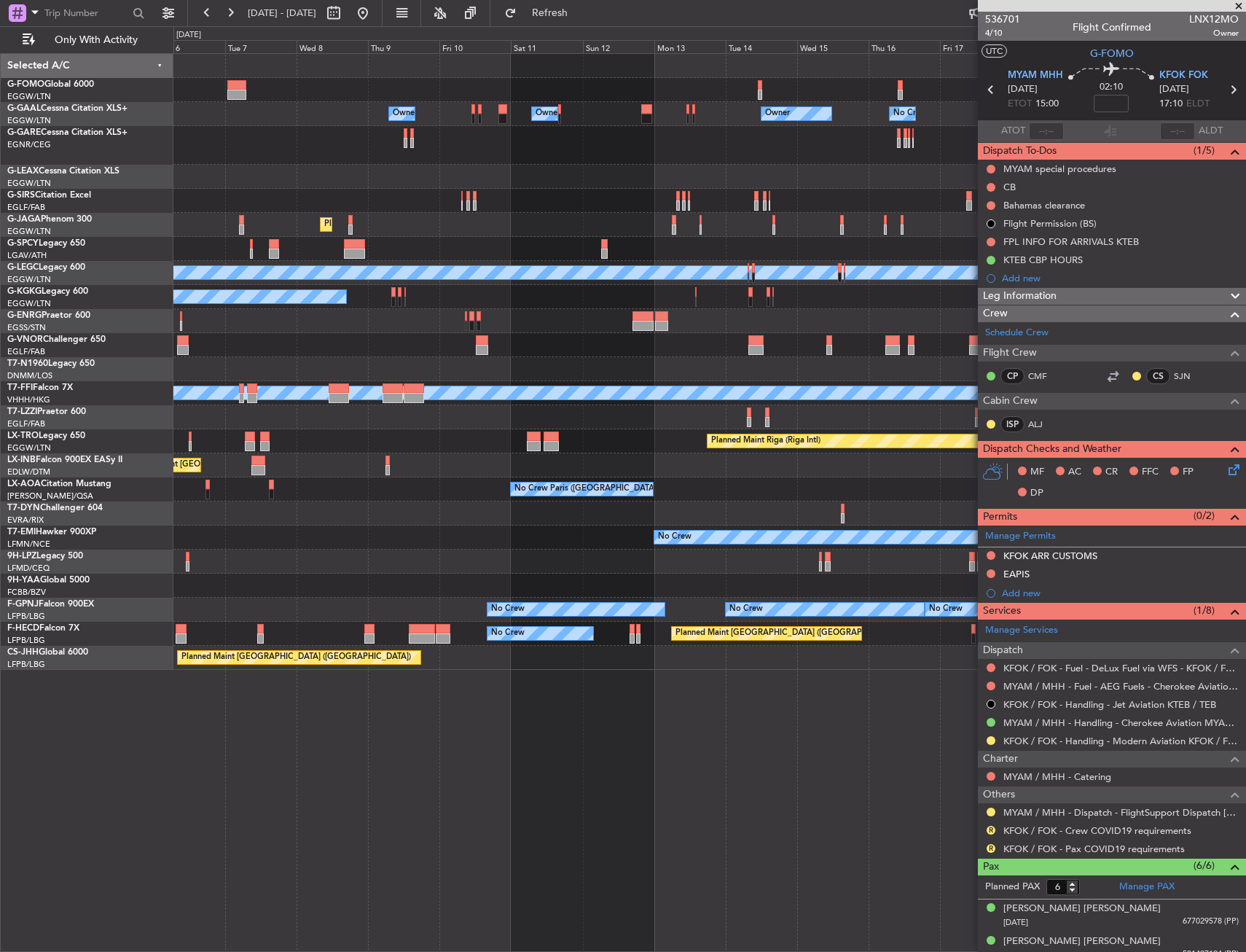
click at [594, 247] on div "Owner Owner Owner Owner No Crew Owner Planned Maint Oxford (Kidlington) Planned…" at bounding box center [710, 362] width 1072 height 616
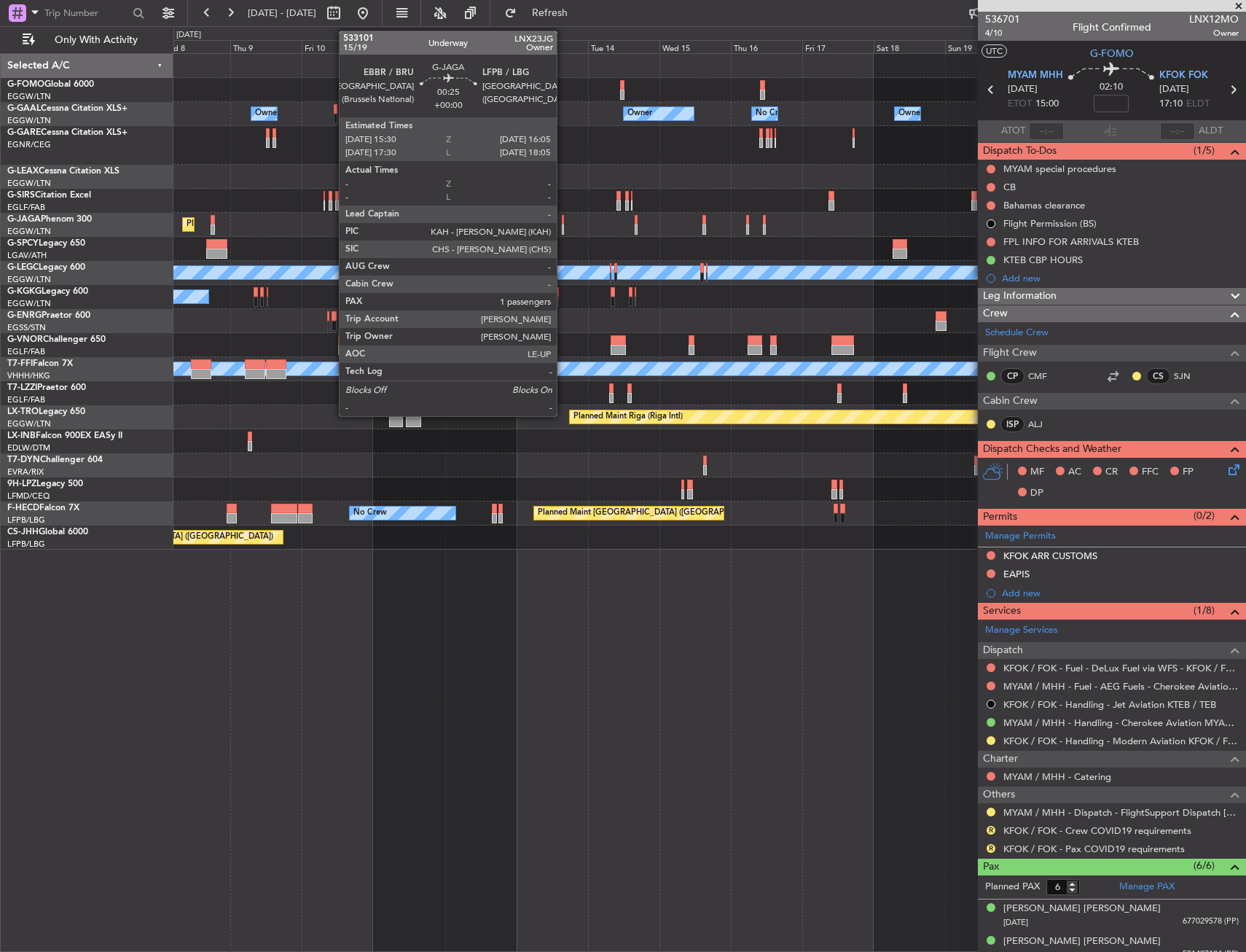
click at [563, 226] on div at bounding box center [563, 229] width 2 height 11
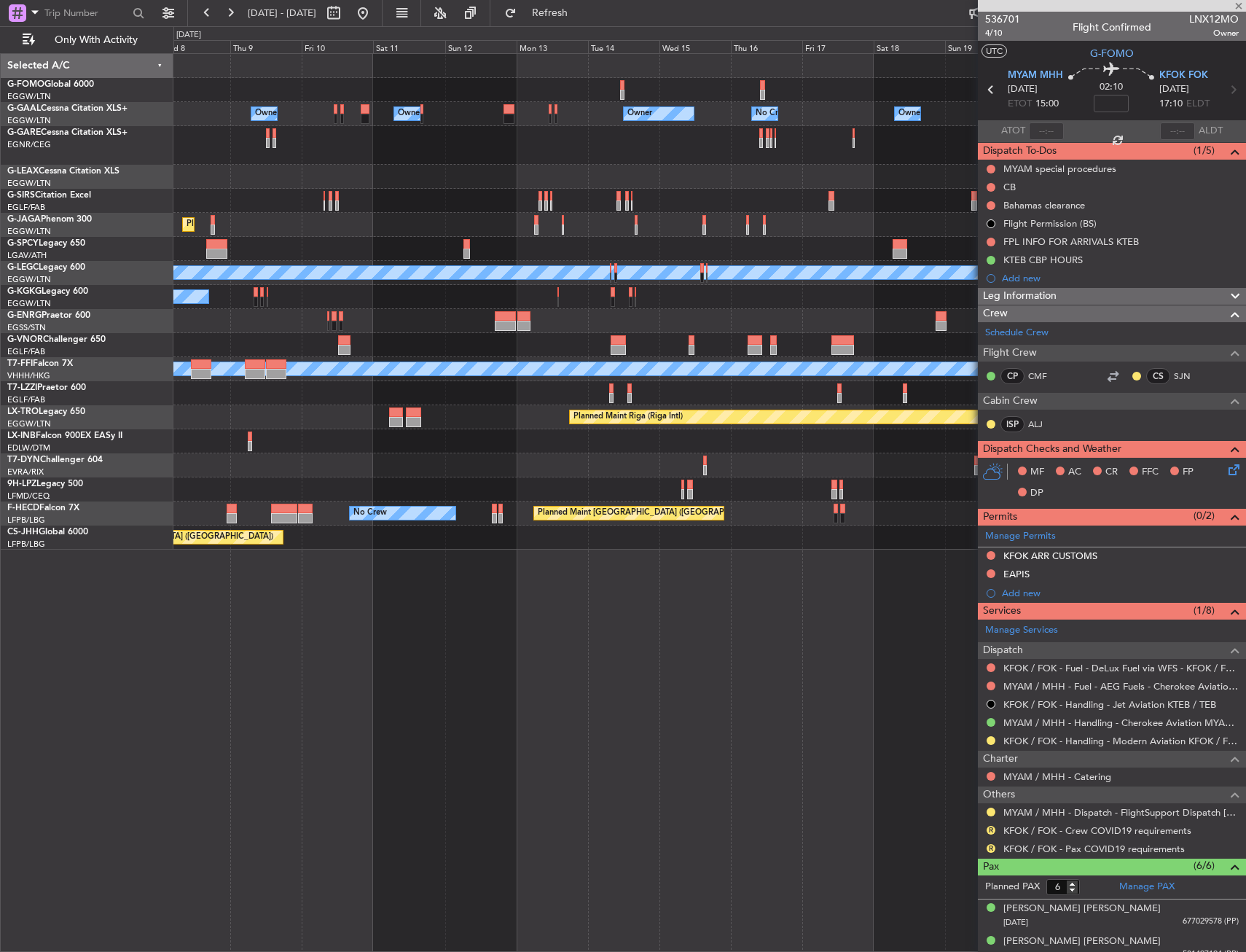
type input "1"
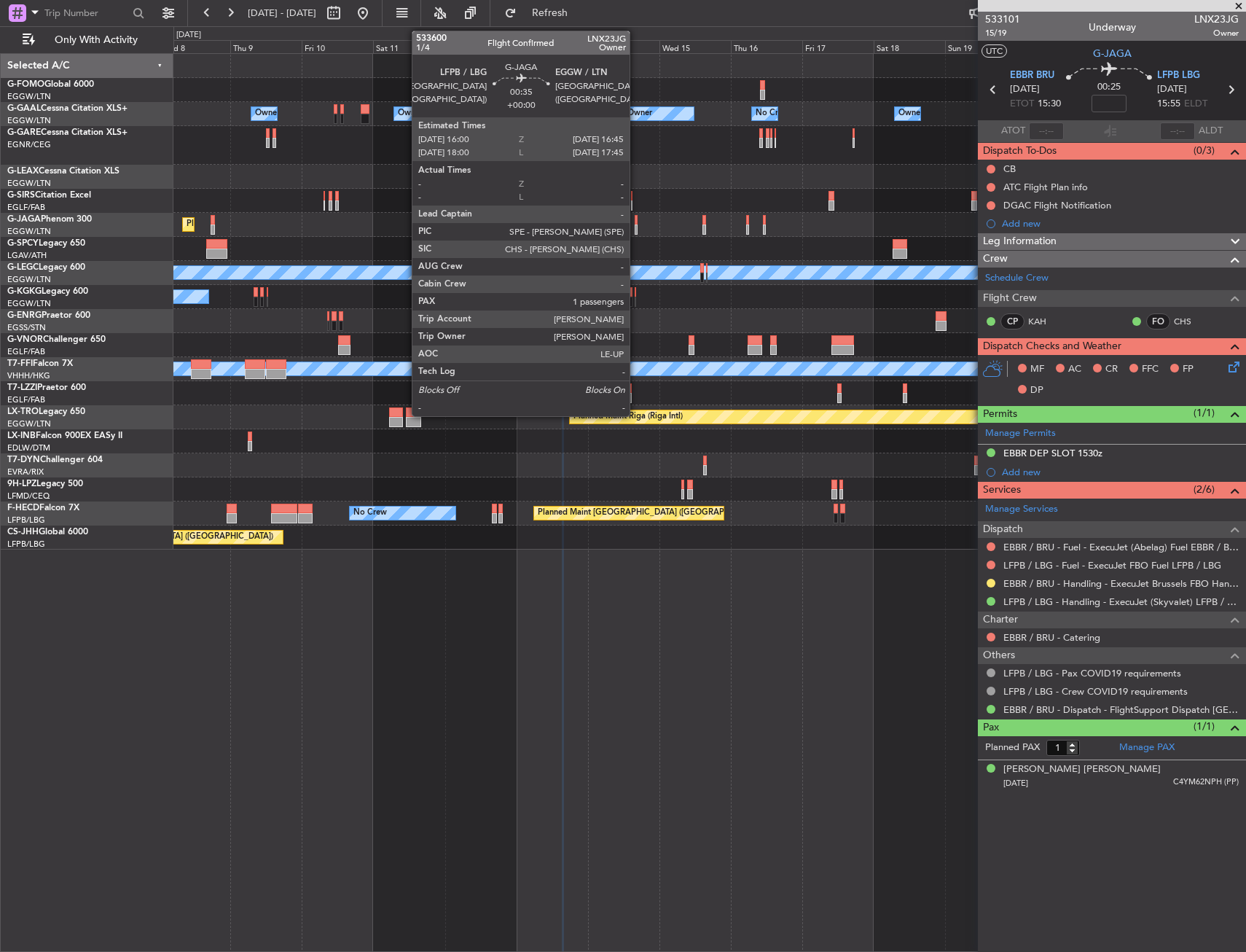
click at [636, 221] on div at bounding box center [636, 220] width 3 height 11
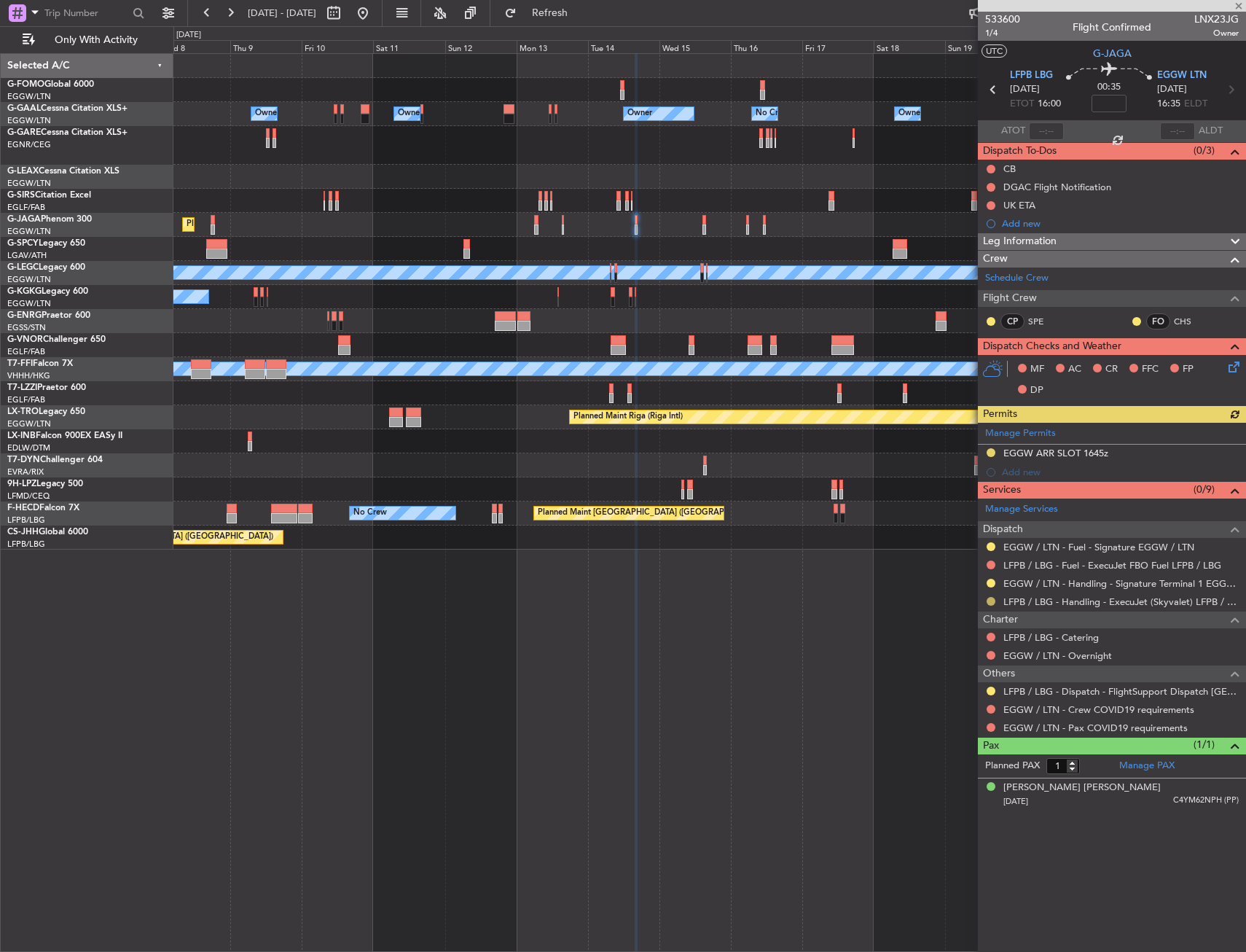
click at [989, 597] on button at bounding box center [991, 601] width 9 height 9
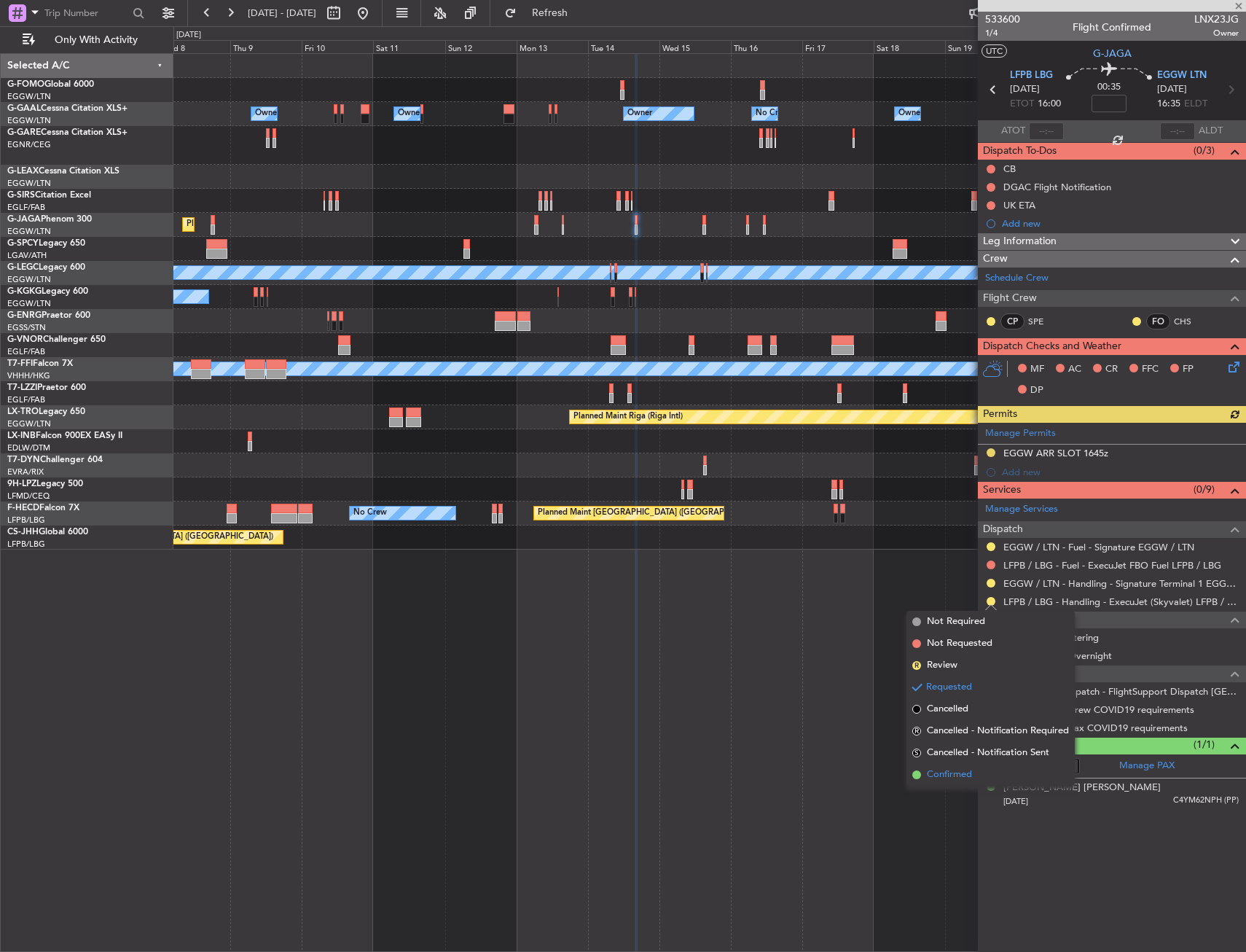
click at [949, 776] on span "Confirmed" at bounding box center [950, 774] width 46 height 15
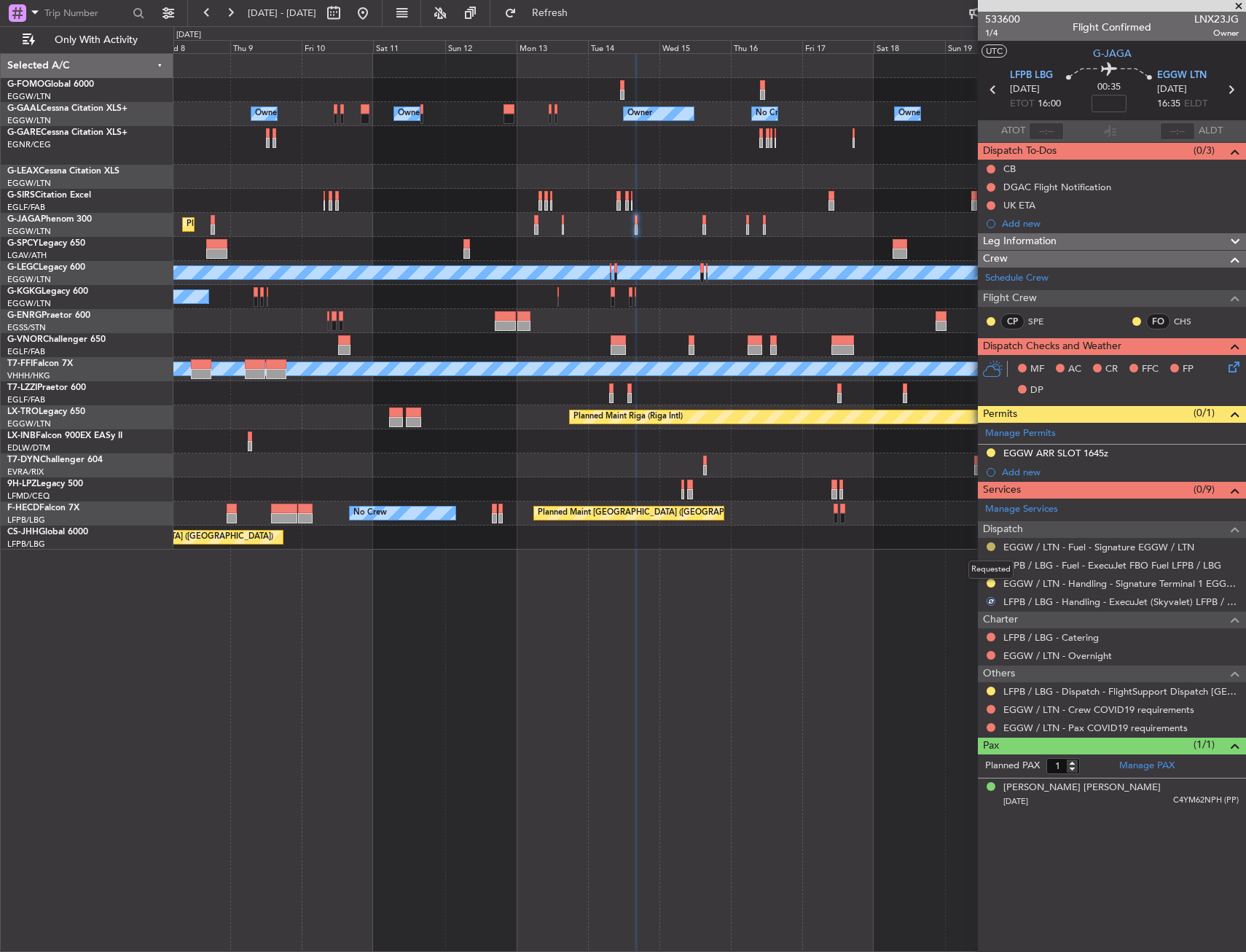
click at [992, 547] on button at bounding box center [991, 546] width 9 height 9
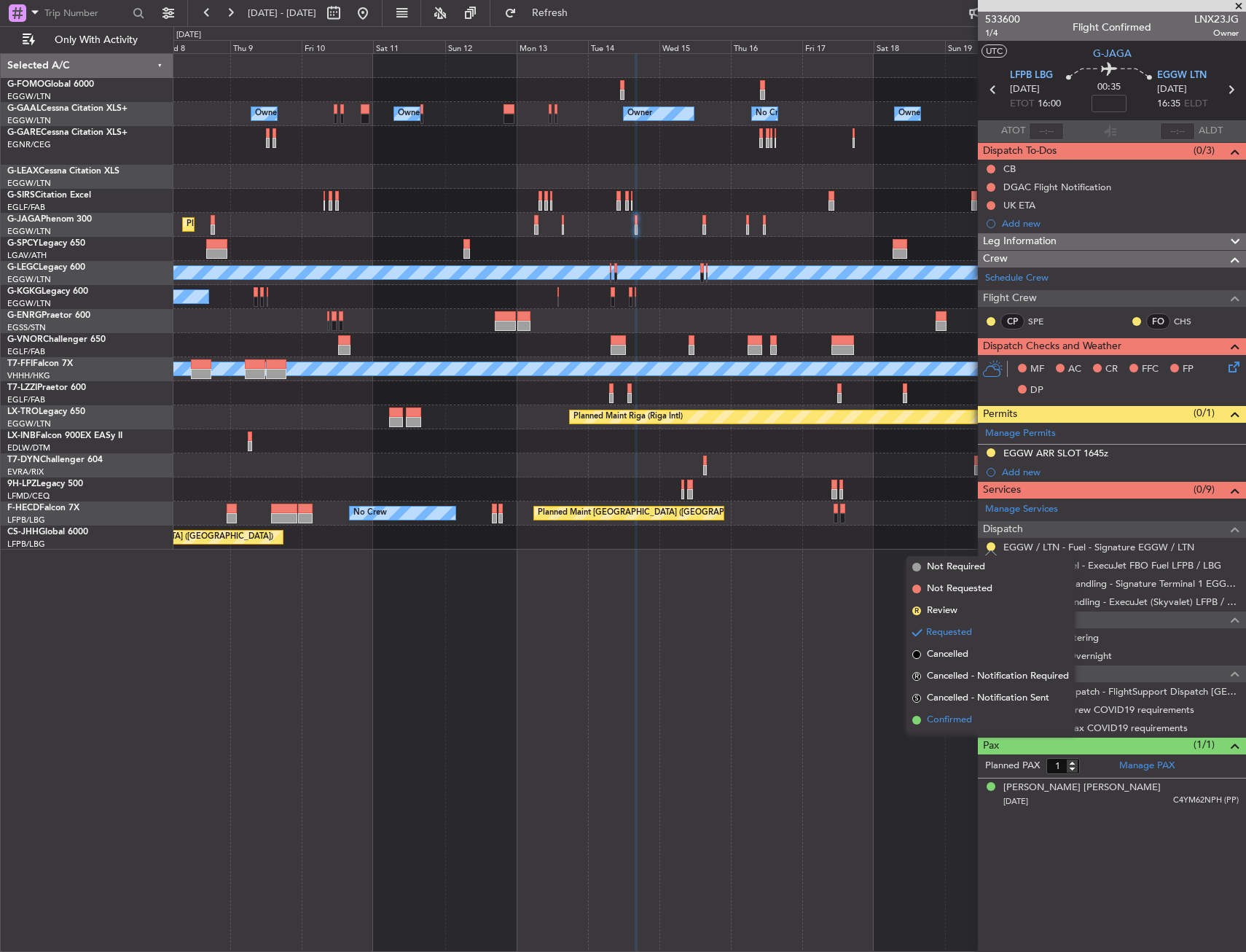
click at [962, 717] on span "Confirmed" at bounding box center [950, 720] width 46 height 15
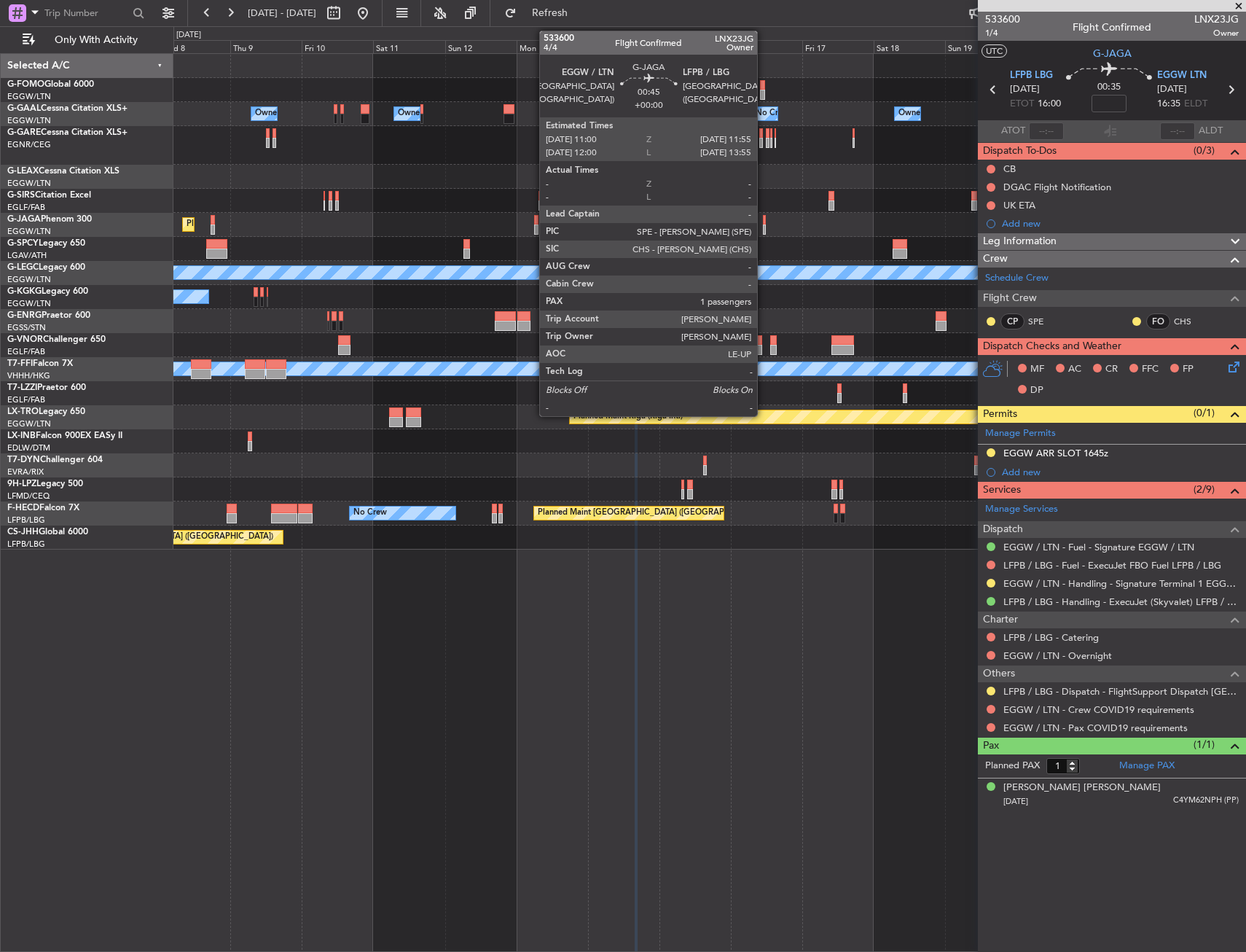
click at [764, 223] on div at bounding box center [764, 220] width 3 height 11
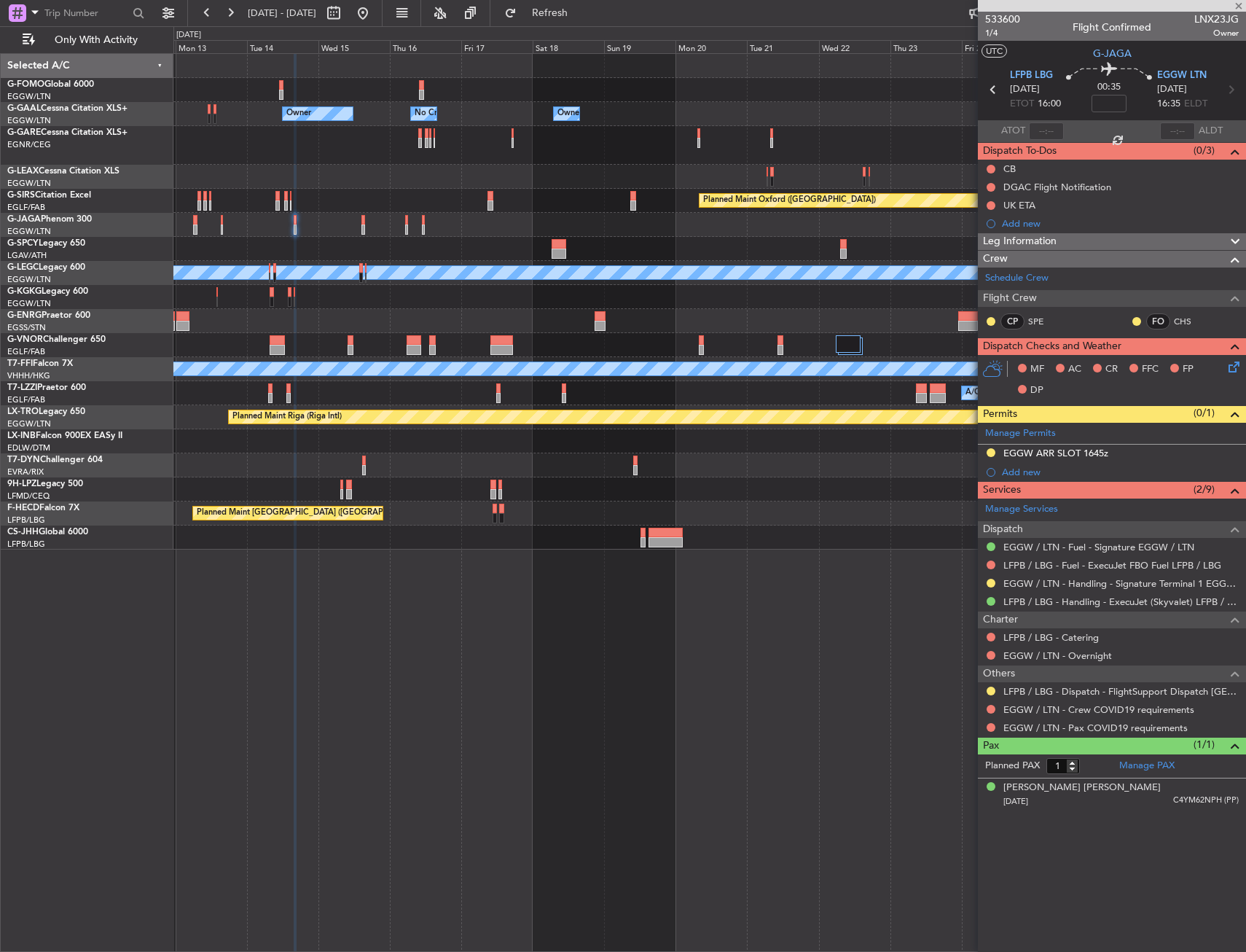
click at [463, 289] on div "Owner Owner No Crew Owner Owner Owner Owner Planned Maint Oxford (Kidlington) A…" at bounding box center [710, 302] width 1072 height 495
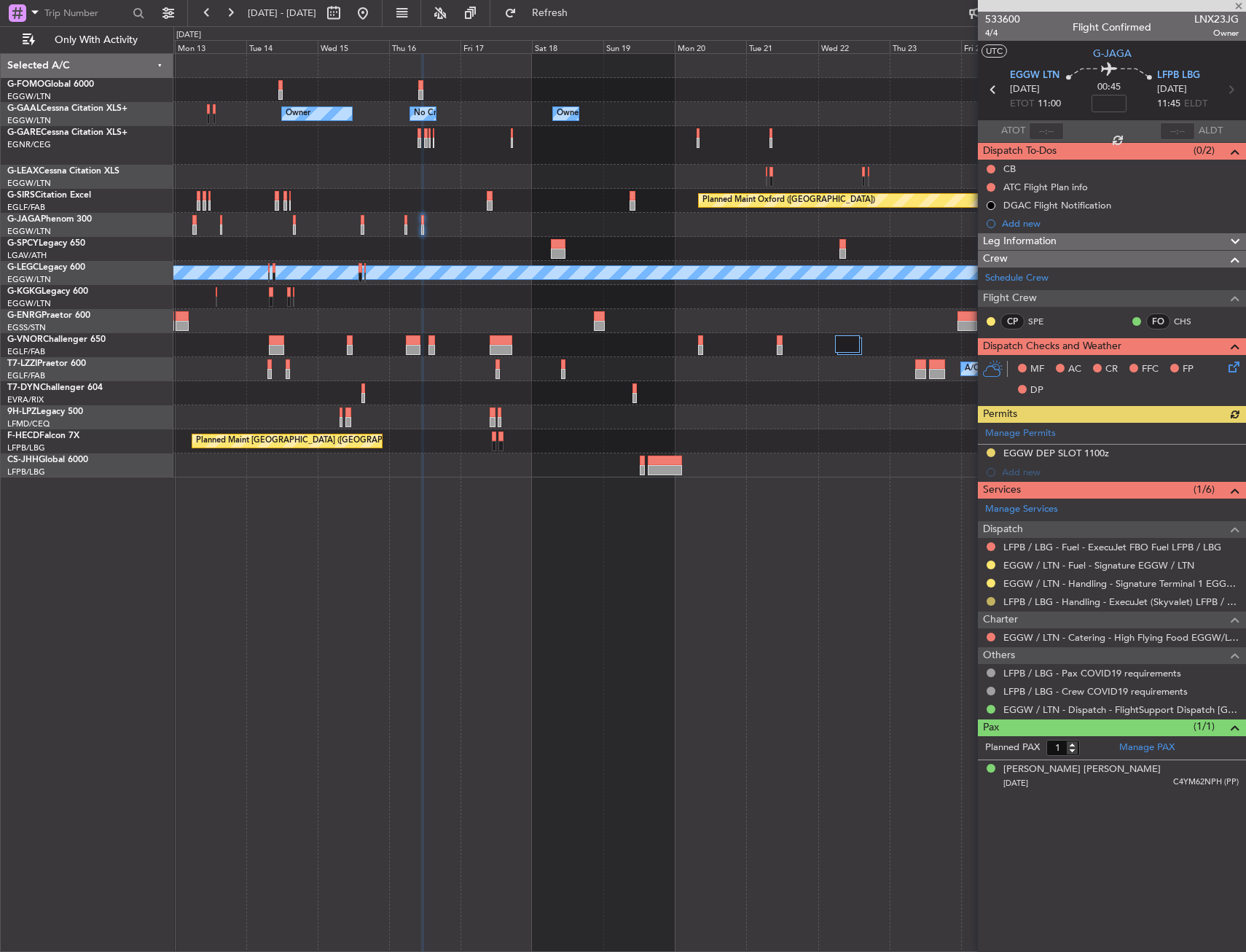
click at [992, 598] on button at bounding box center [991, 601] width 9 height 9
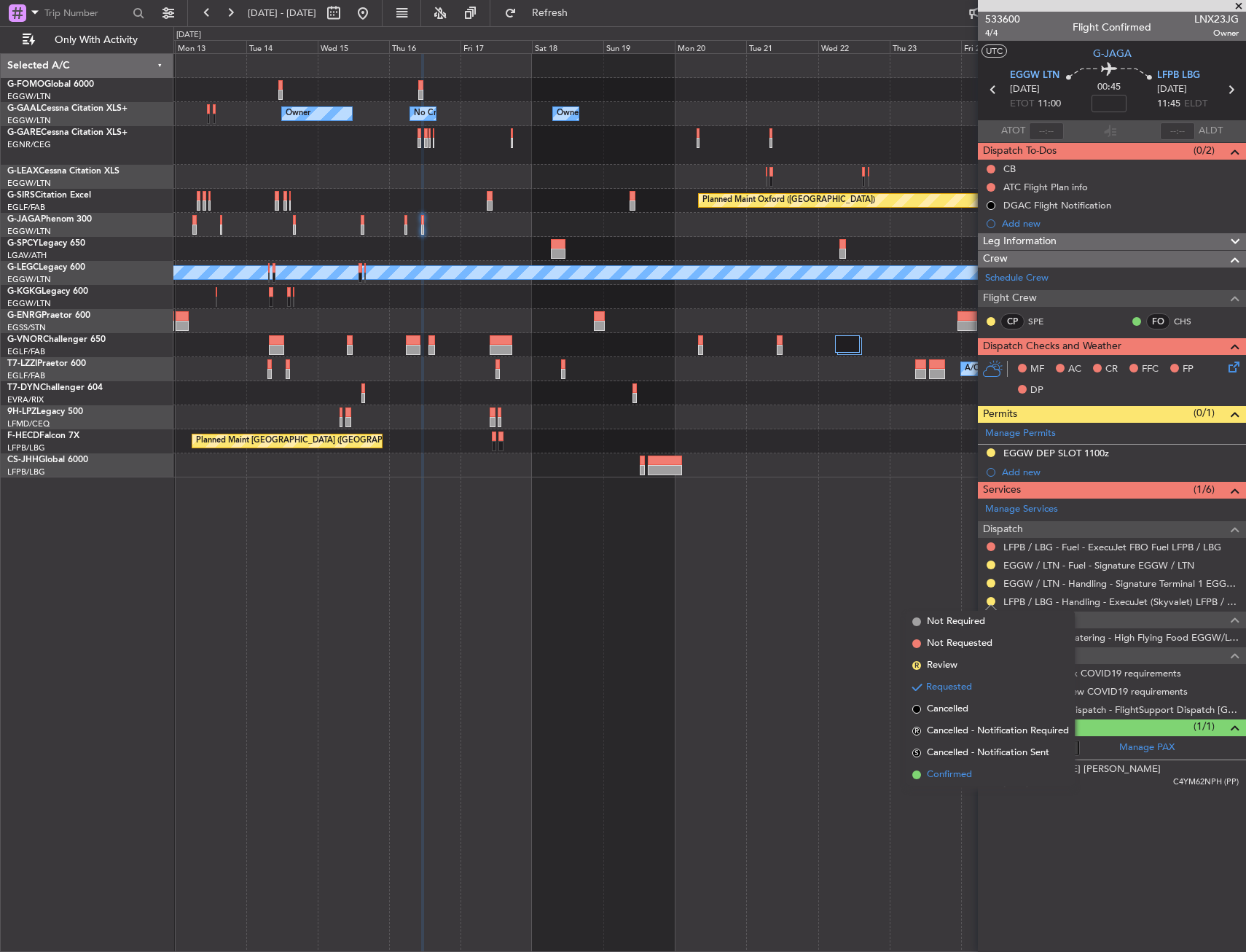
click at [948, 768] on span "Confirmed" at bounding box center [950, 774] width 46 height 15
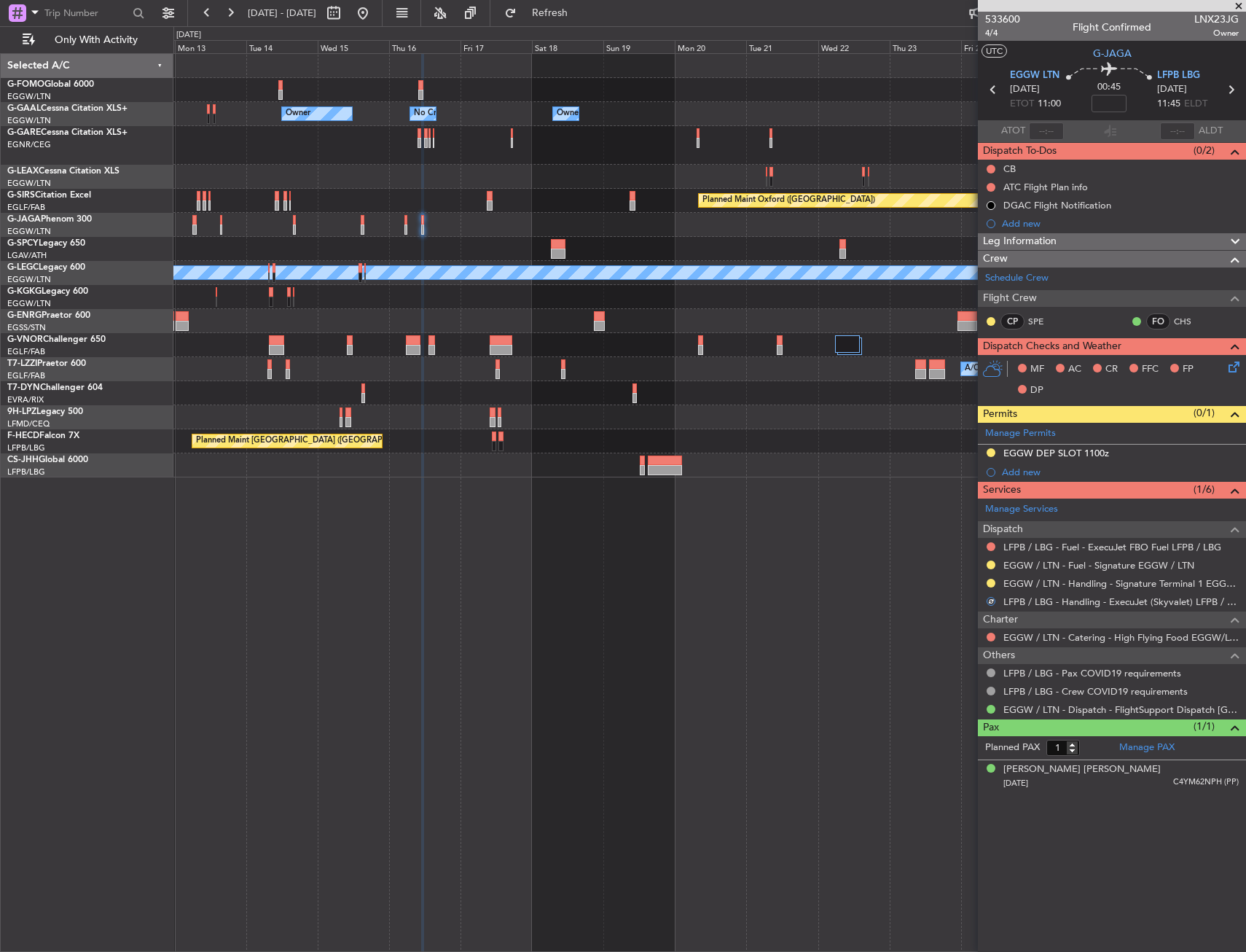
click at [991, 573] on mat-tooltip-component "Requested" at bounding box center [992, 588] width 66 height 39
click at [991, 569] on mat-tooltip-component "Requested" at bounding box center [992, 588] width 66 height 39
click at [990, 565] on button at bounding box center [991, 564] width 9 height 9
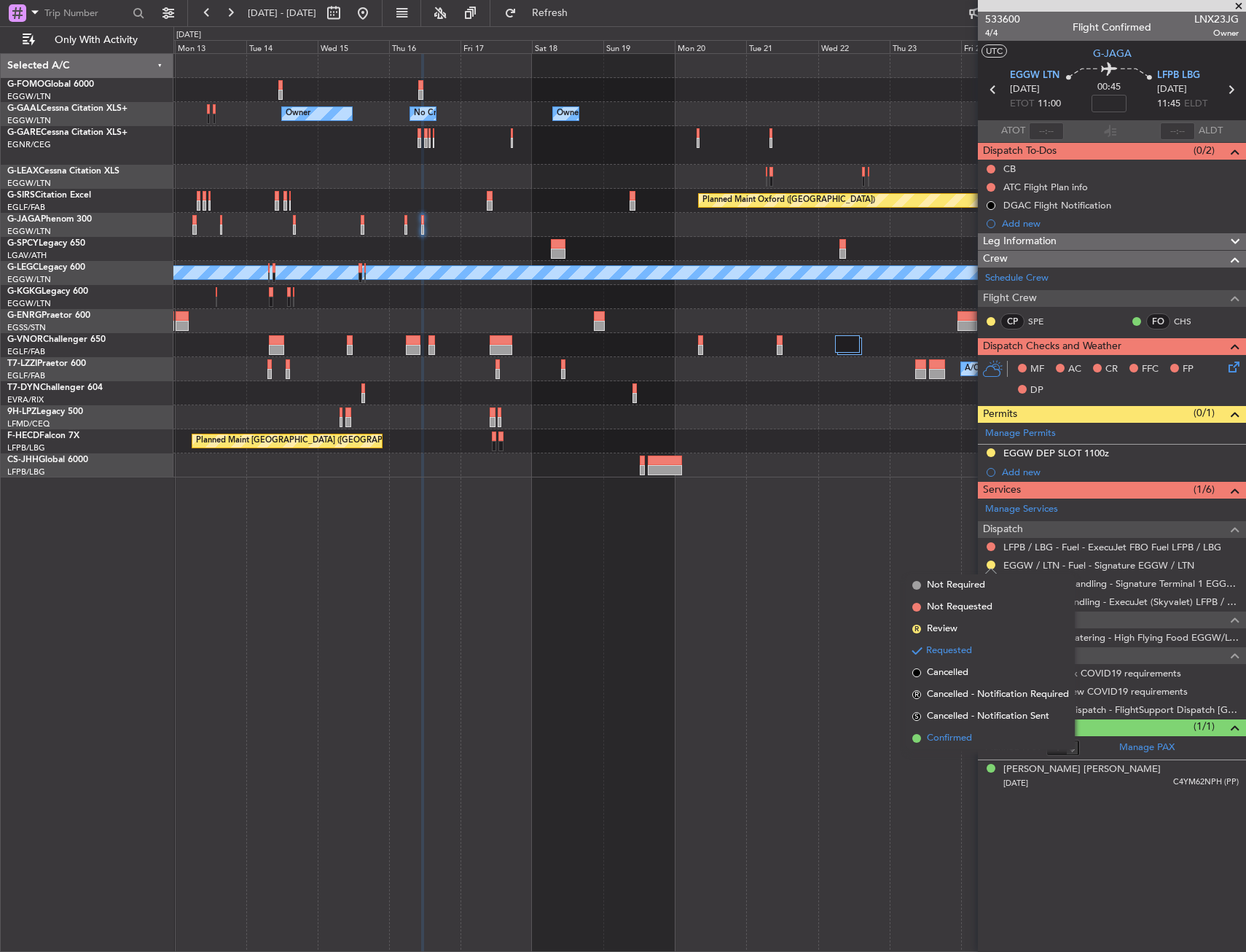
click at [951, 746] on li "Confirmed" at bounding box center [991, 738] width 168 height 22
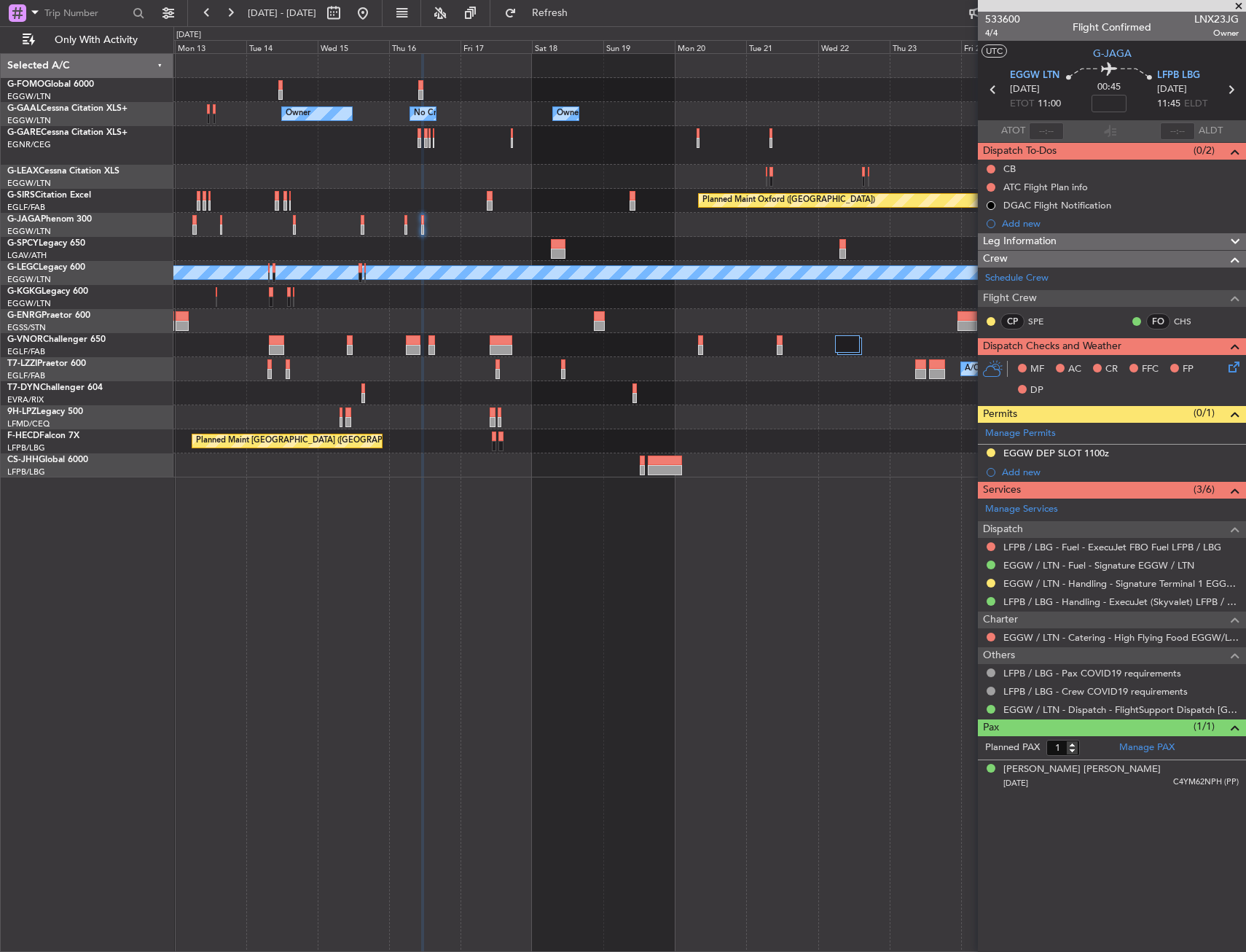
click at [686, 353] on div "Owner Owner Owner No Crew Owner Owner Owner Planned Maint Oxford (Kidlington) A…" at bounding box center [710, 266] width 1072 height 424
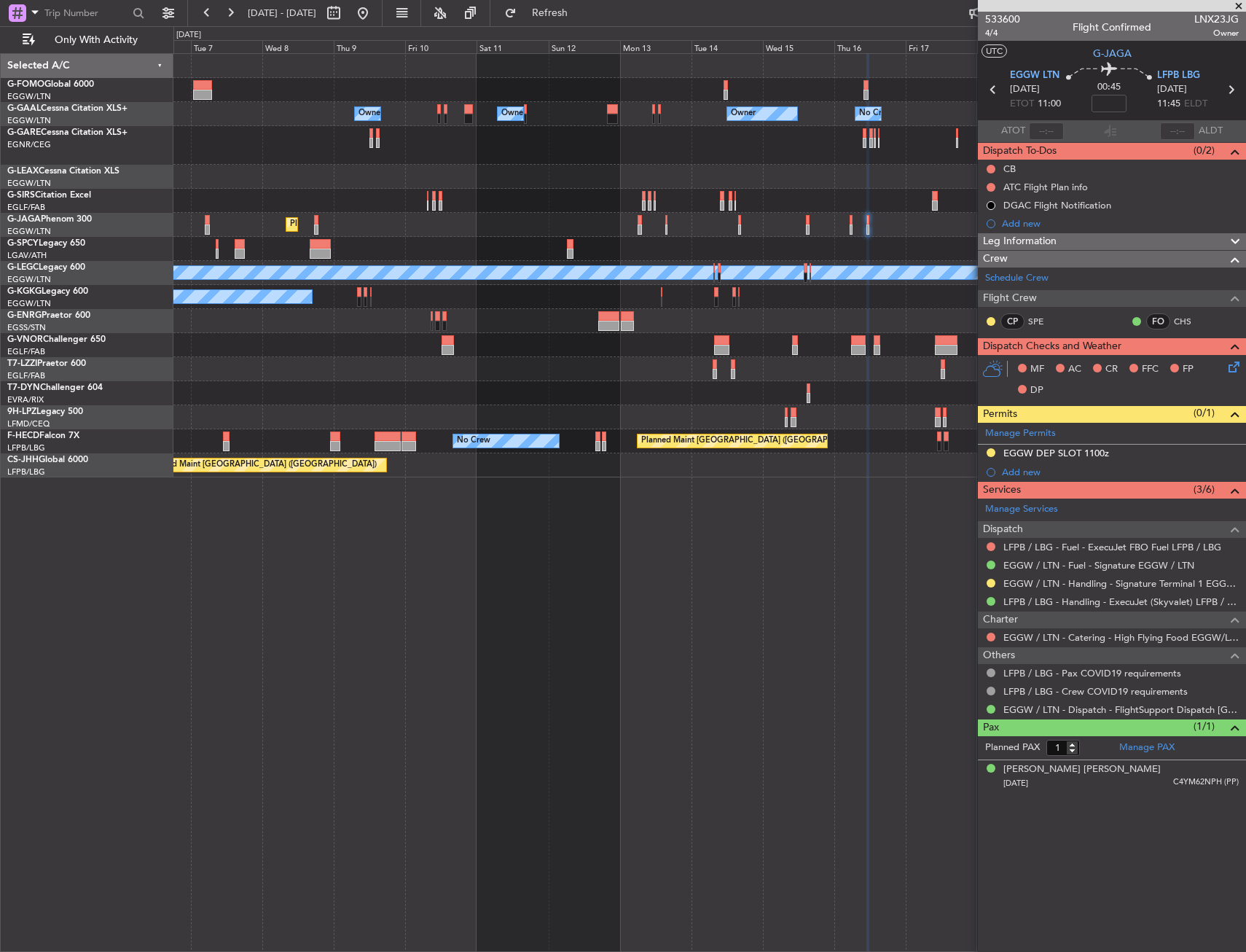
click at [688, 358] on div "A/C Unavailable [GEOGRAPHIC_DATA] ([GEOGRAPHIC_DATA])" at bounding box center [710, 369] width 1072 height 24
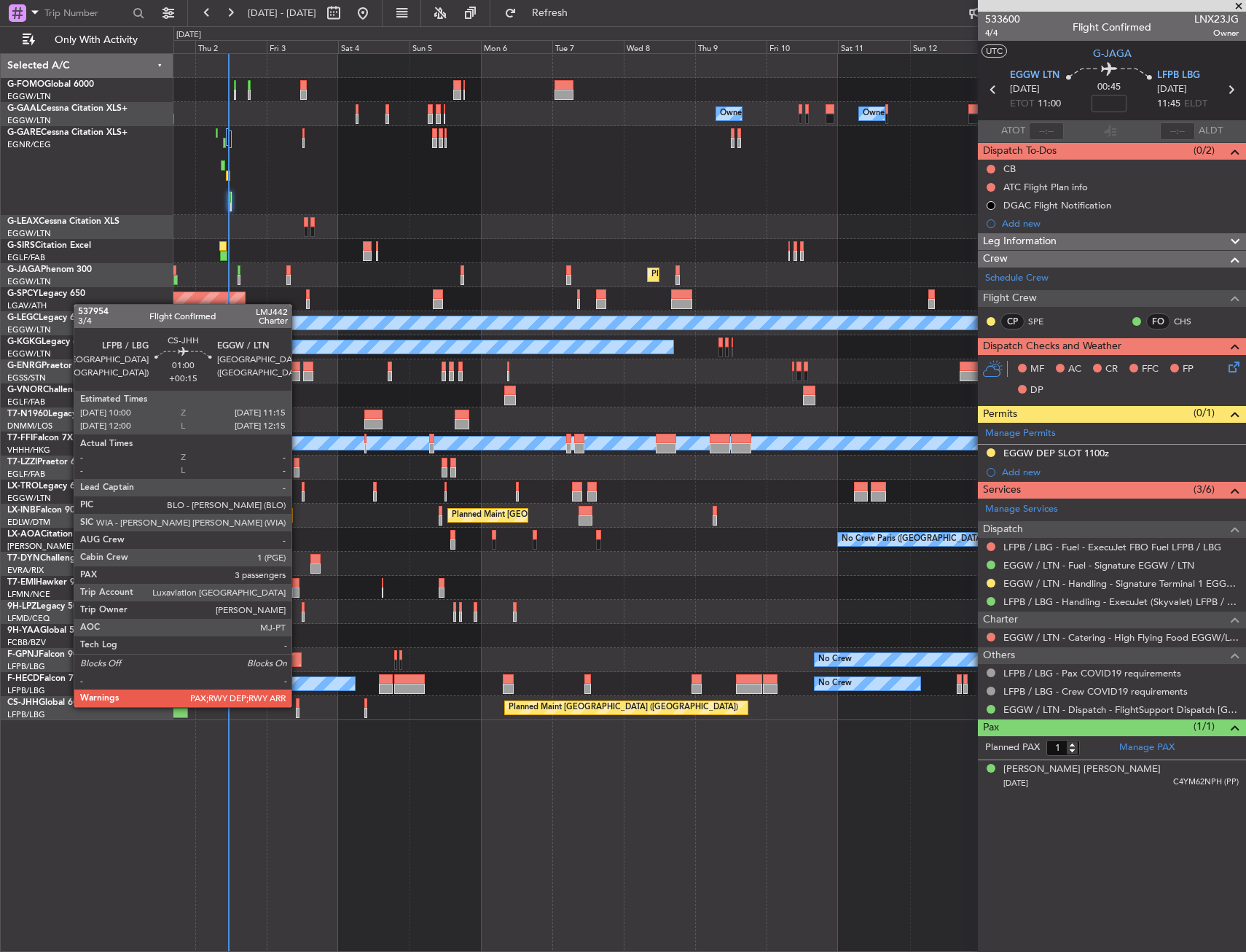
click at [298, 705] on div at bounding box center [298, 703] width 5 height 11
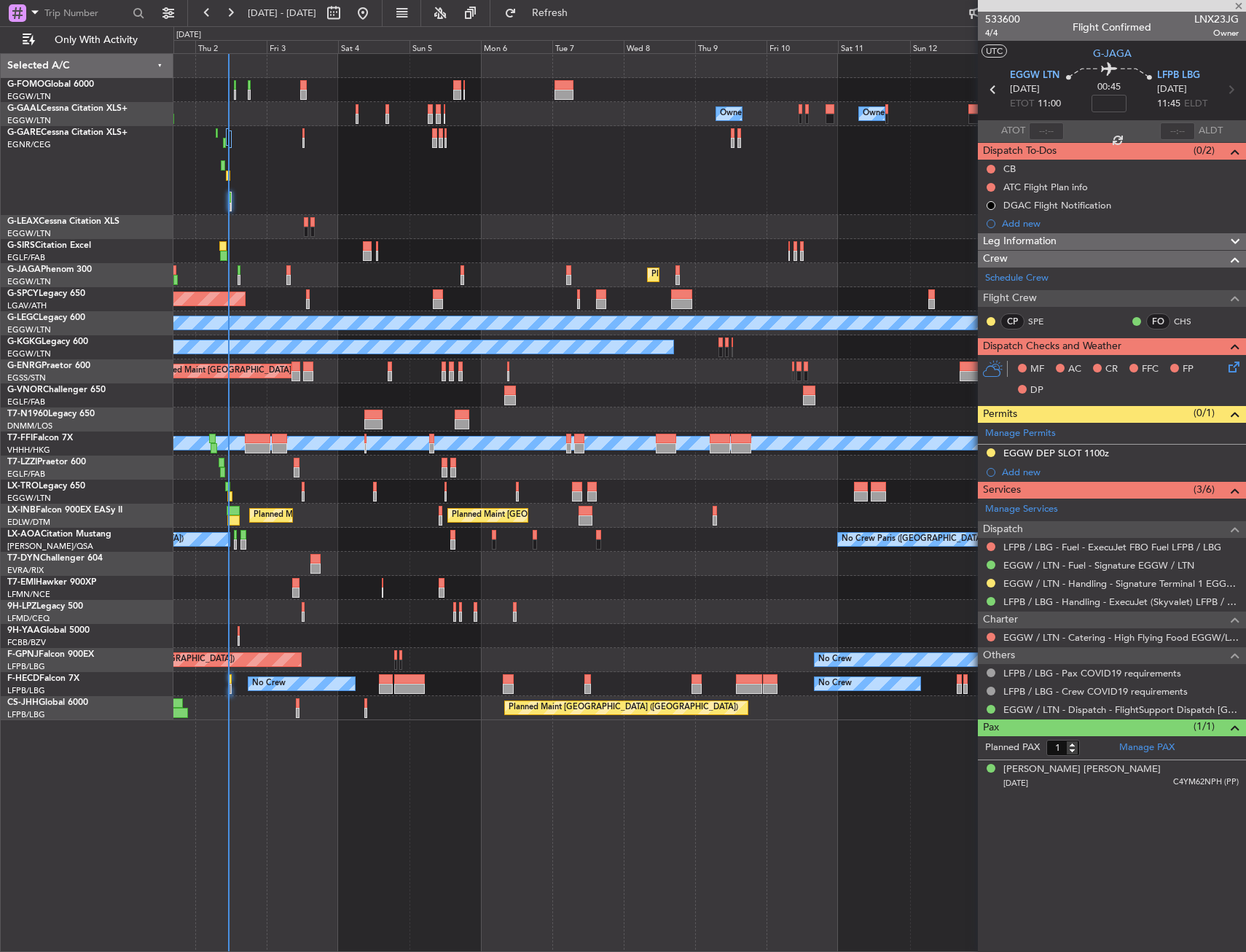
type input "+00:15"
type input "3"
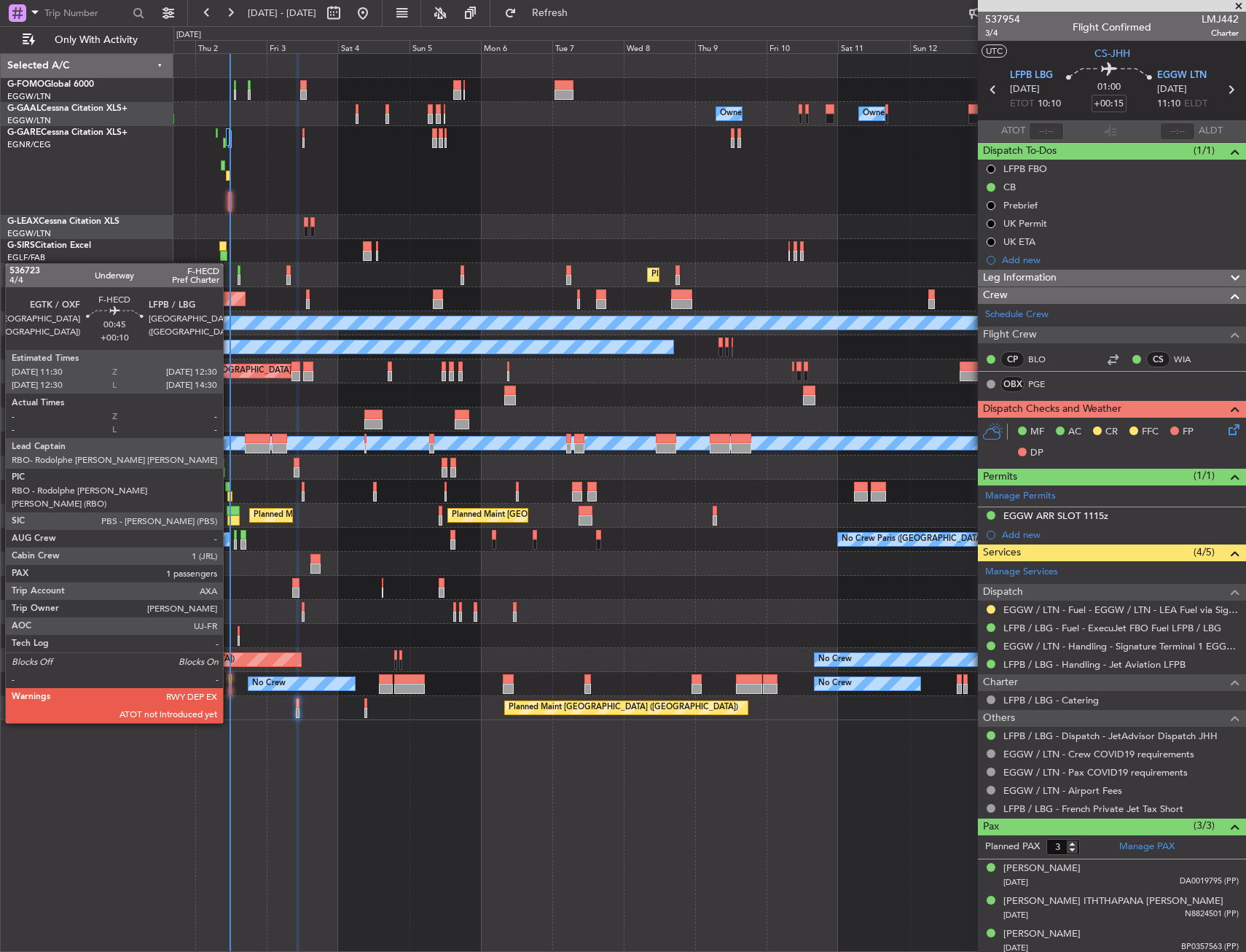
click at [229, 682] on div at bounding box center [231, 679] width 4 height 11
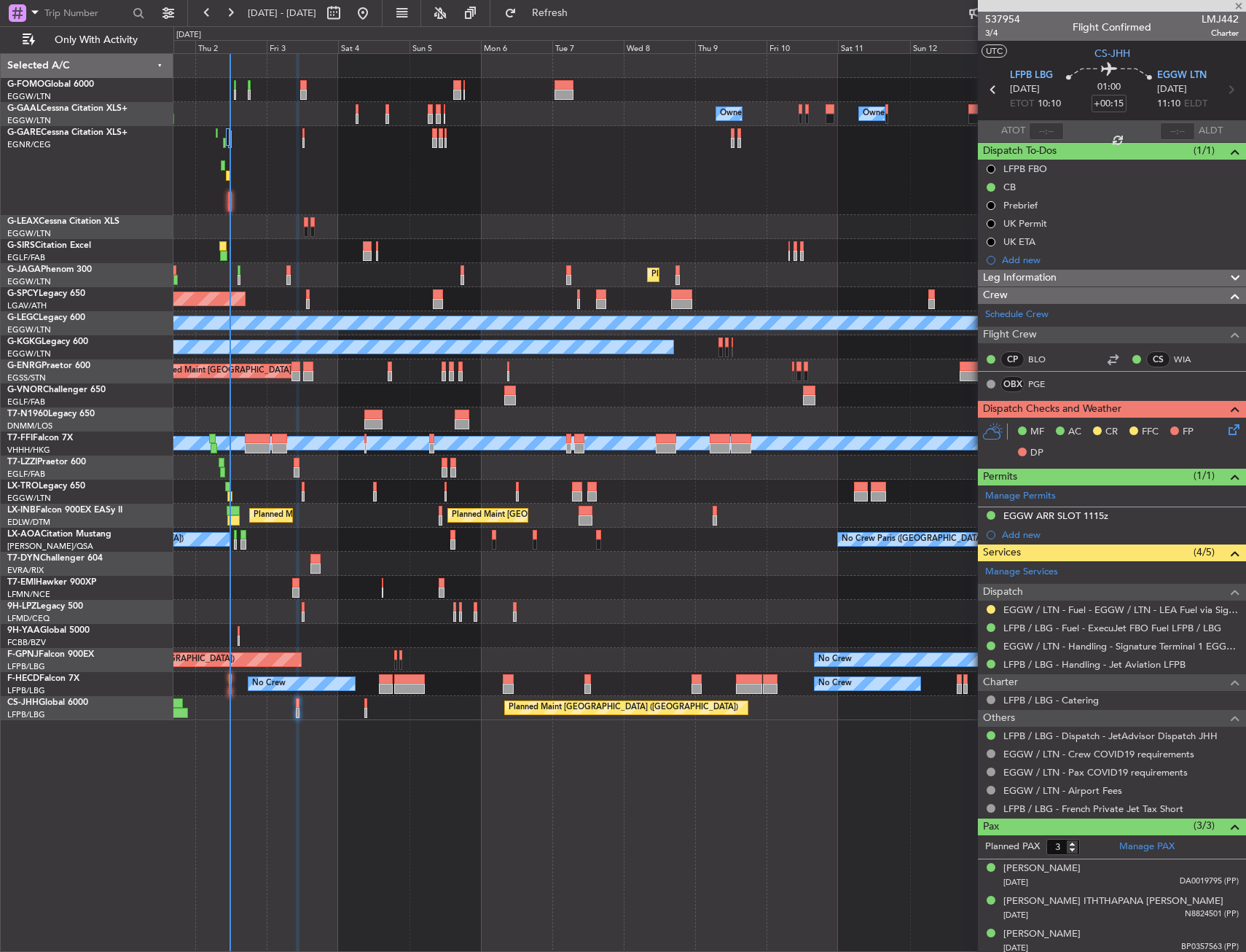
type input "+00:10"
type input "1"
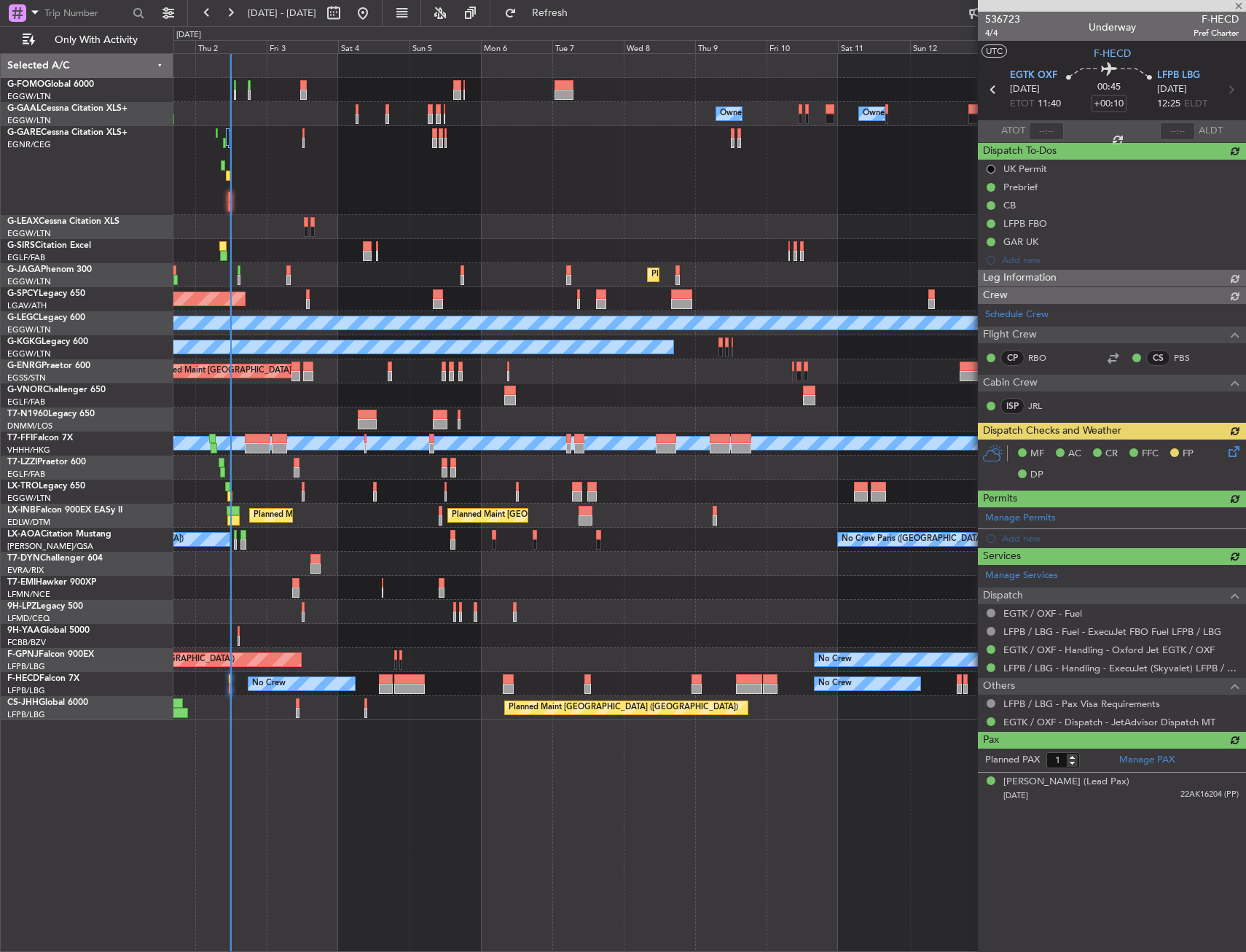
type input "11:57"
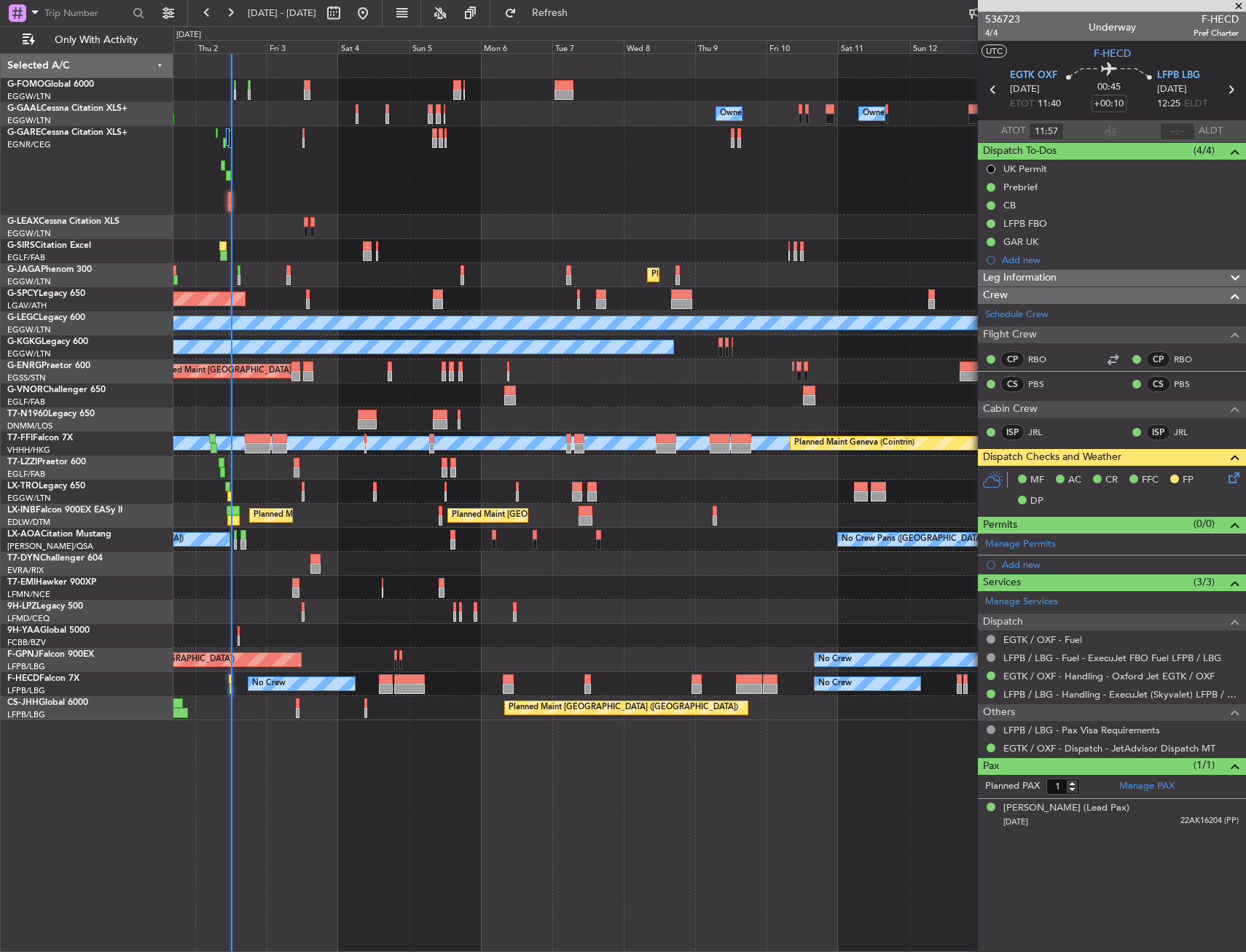
click at [406, 512] on div "Owner Owner No Crew Owner Owner AOG Maint [GEOGRAPHIC_DATA] Owner Planned [GEOG…" at bounding box center [710, 388] width 1072 height 666
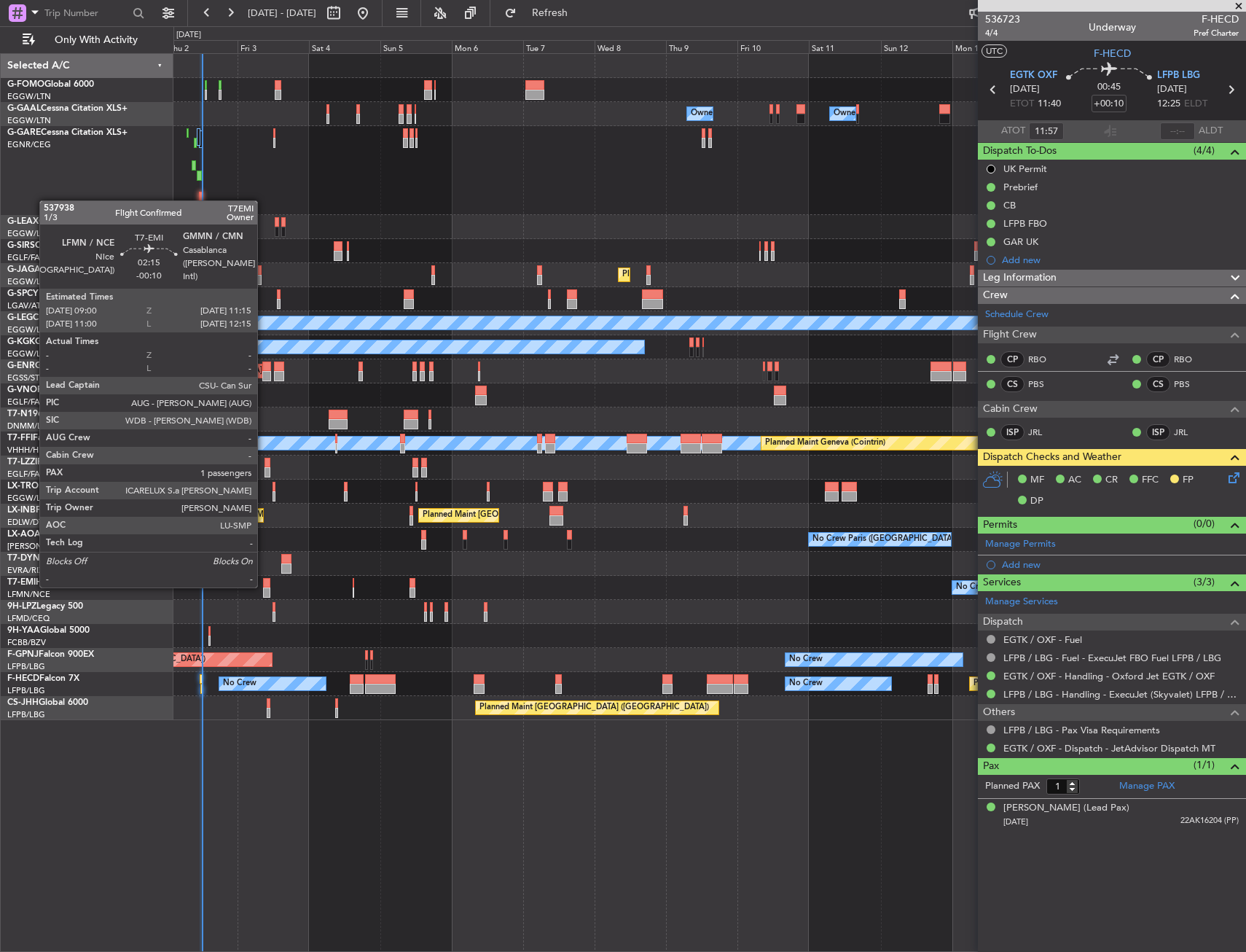
click at [264, 586] on div at bounding box center [267, 583] width 8 height 11
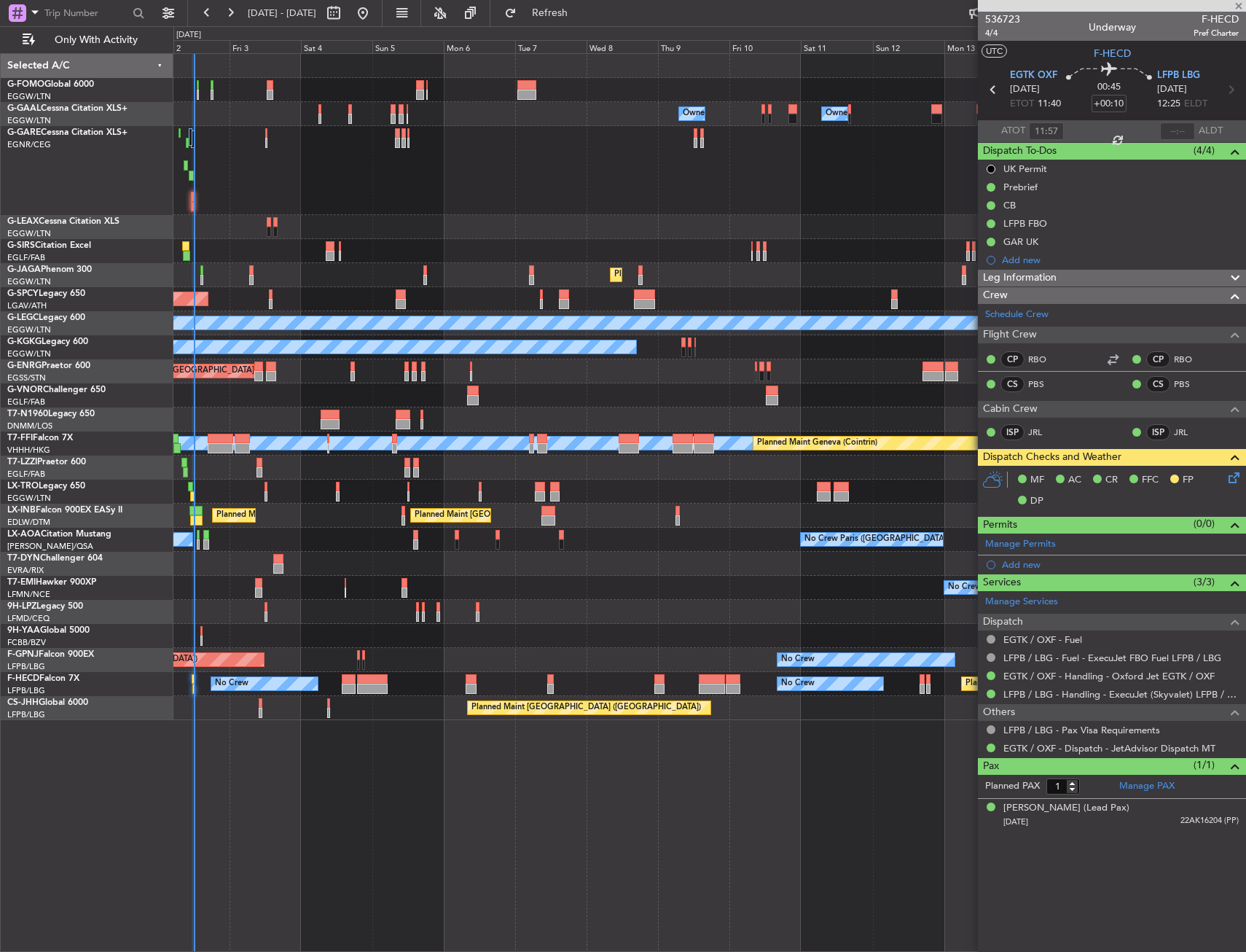
click at [302, 604] on div at bounding box center [710, 612] width 1072 height 24
type input "-00:10"
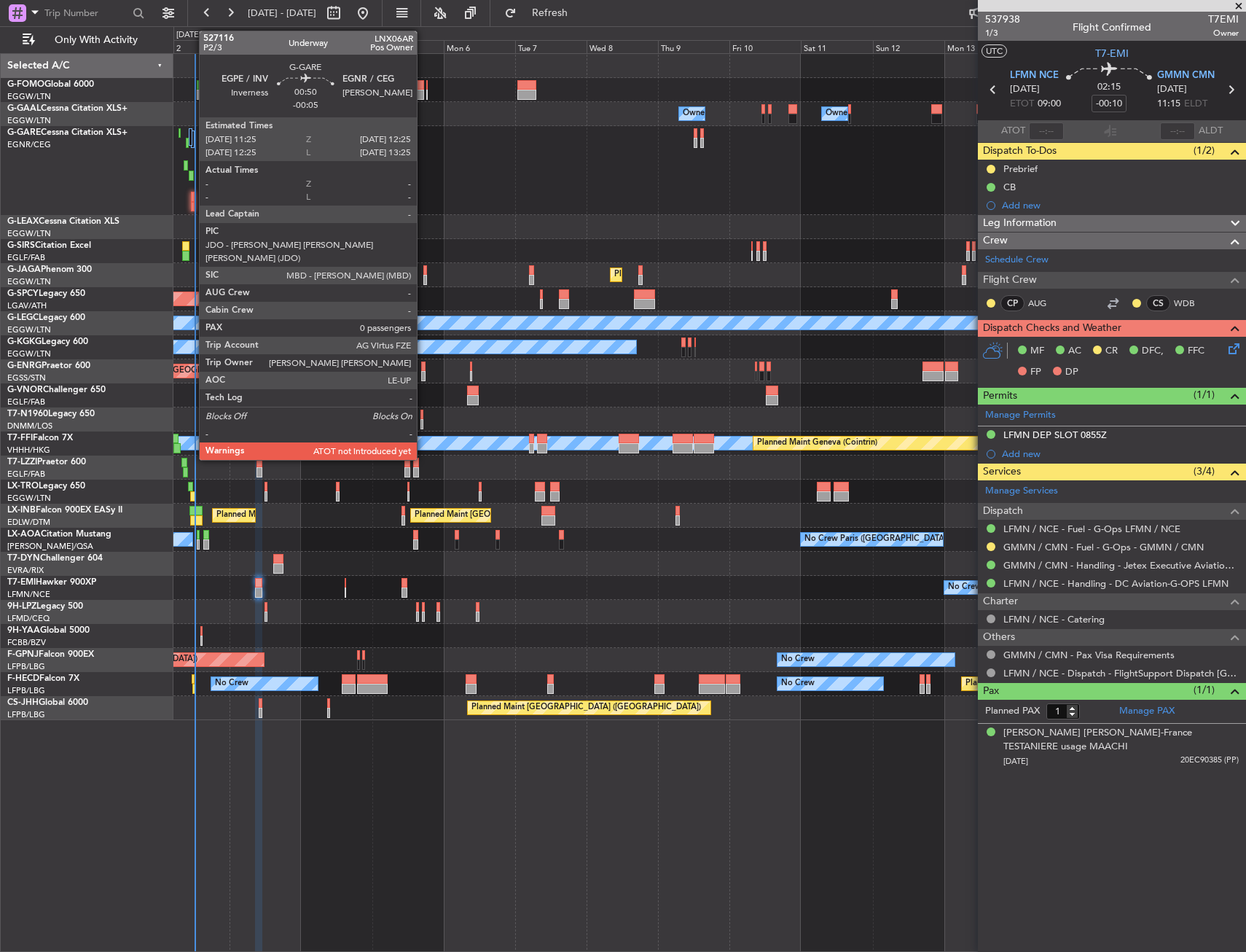
click at [191, 198] on div at bounding box center [193, 196] width 4 height 11
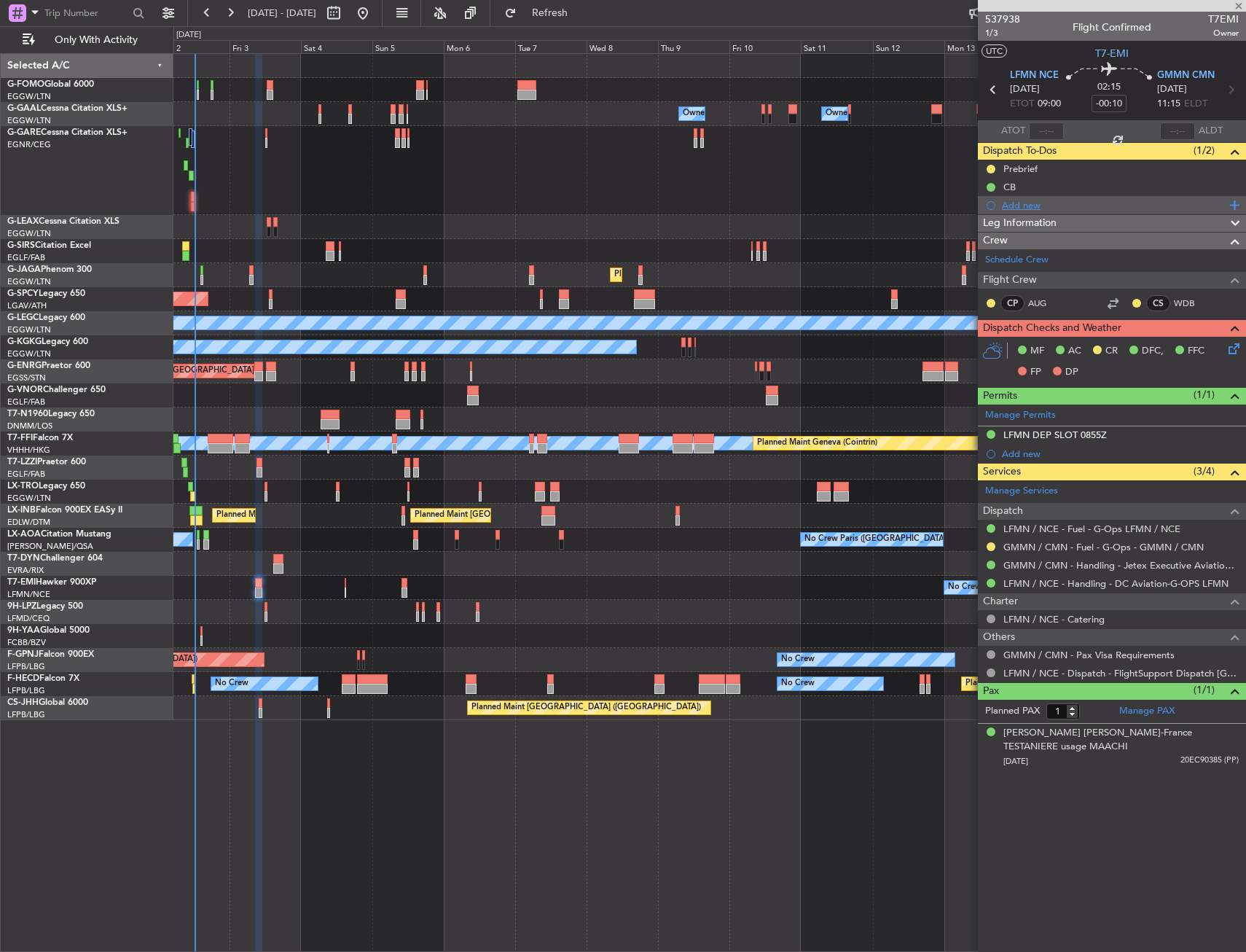
type input "-00:05"
type input "0"
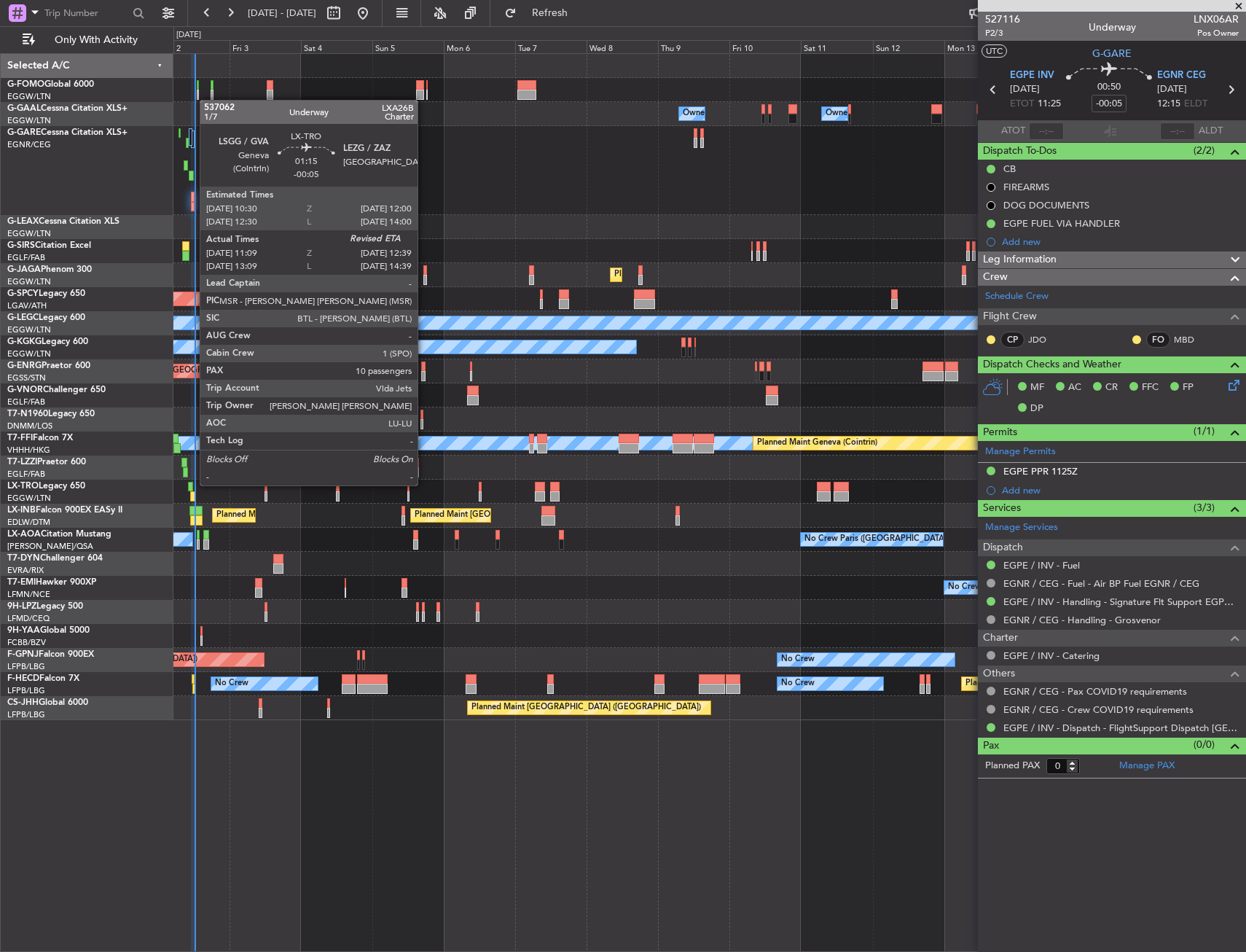
click at [192, 484] on div at bounding box center [190, 487] width 5 height 11
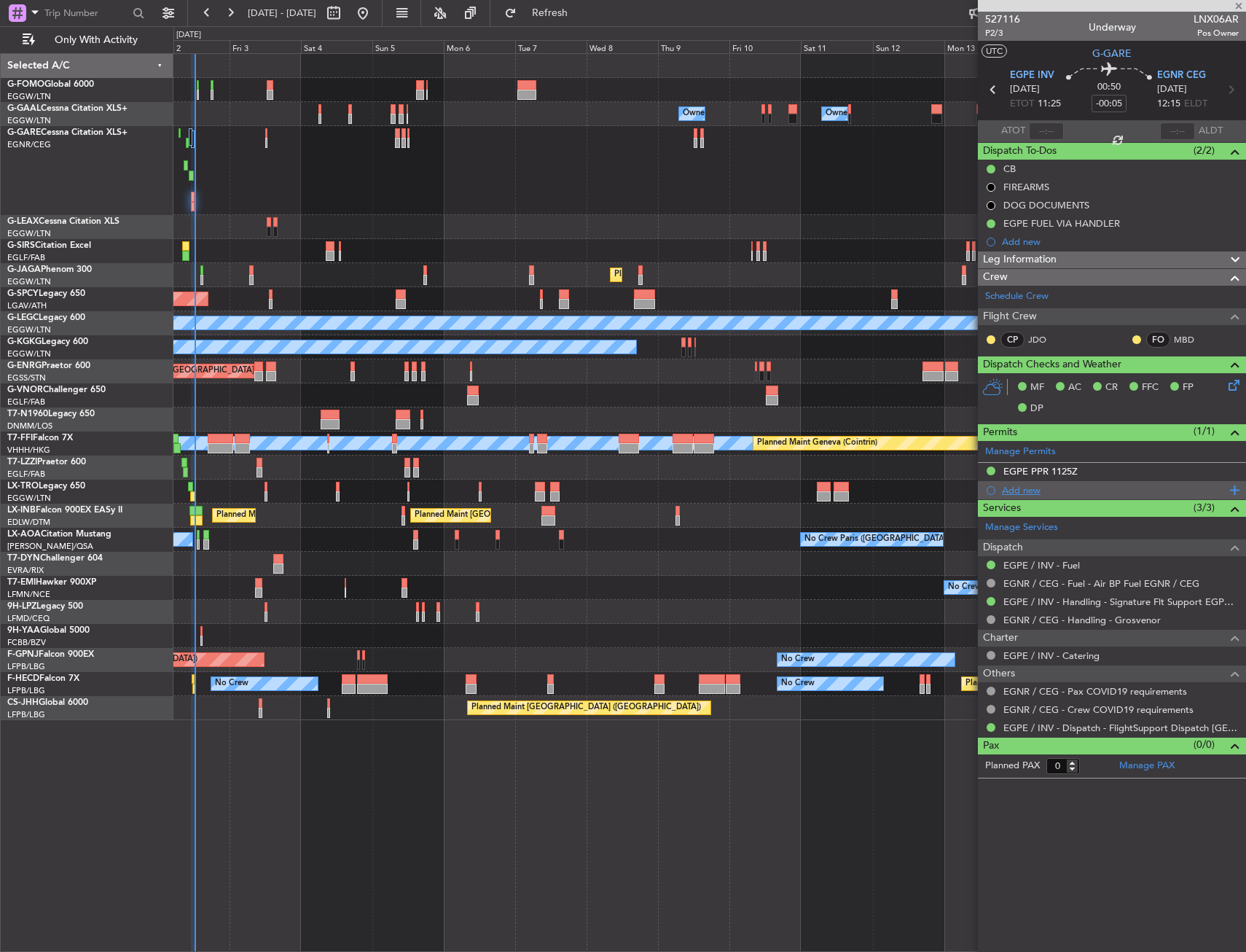
type input "11:09"
type input "10"
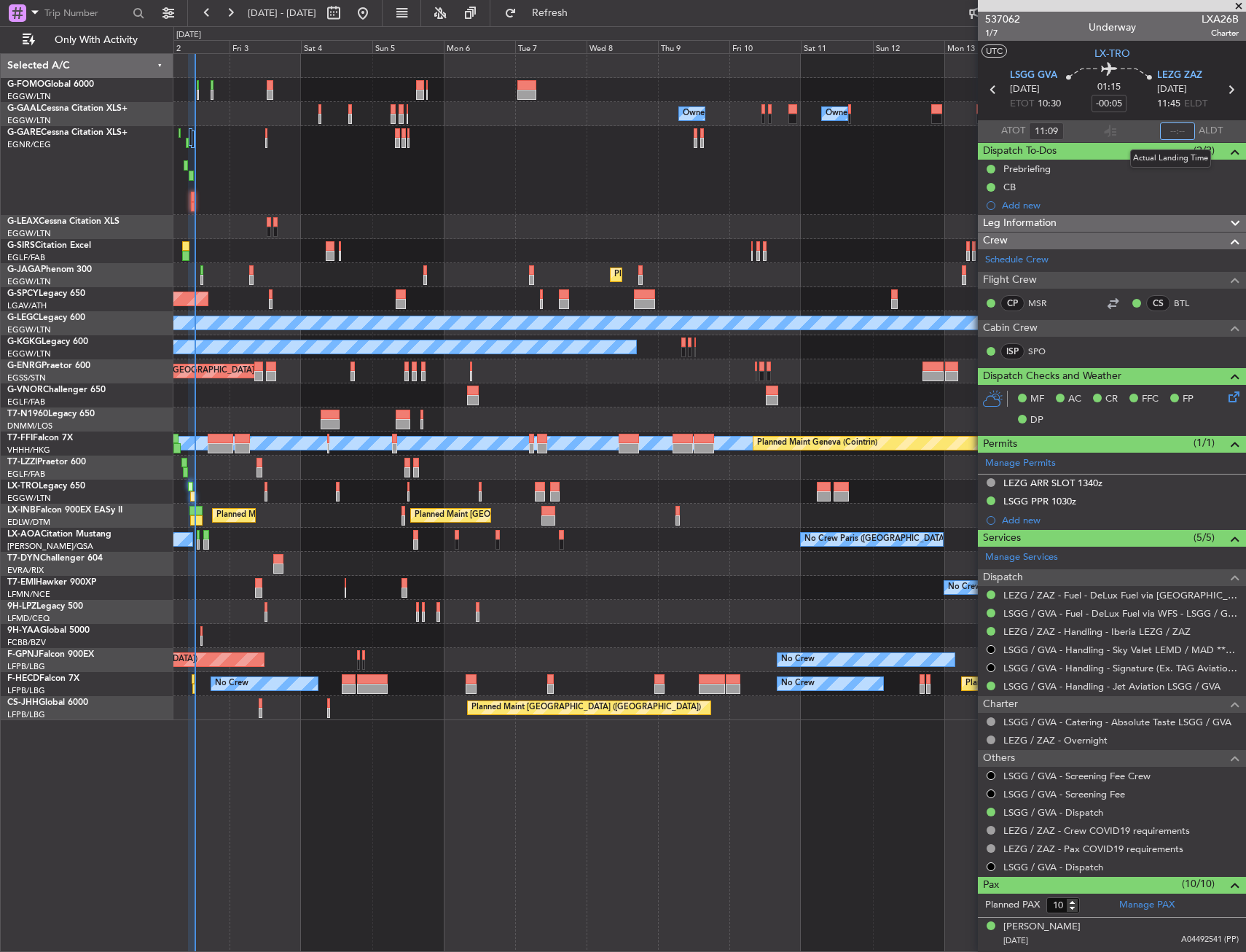
click at [1169, 130] on input "text" at bounding box center [1178, 131] width 35 height 17
click at [1035, 51] on section "UTC LX-TRO" at bounding box center [1112, 51] width 268 height 22
type input "12:22"
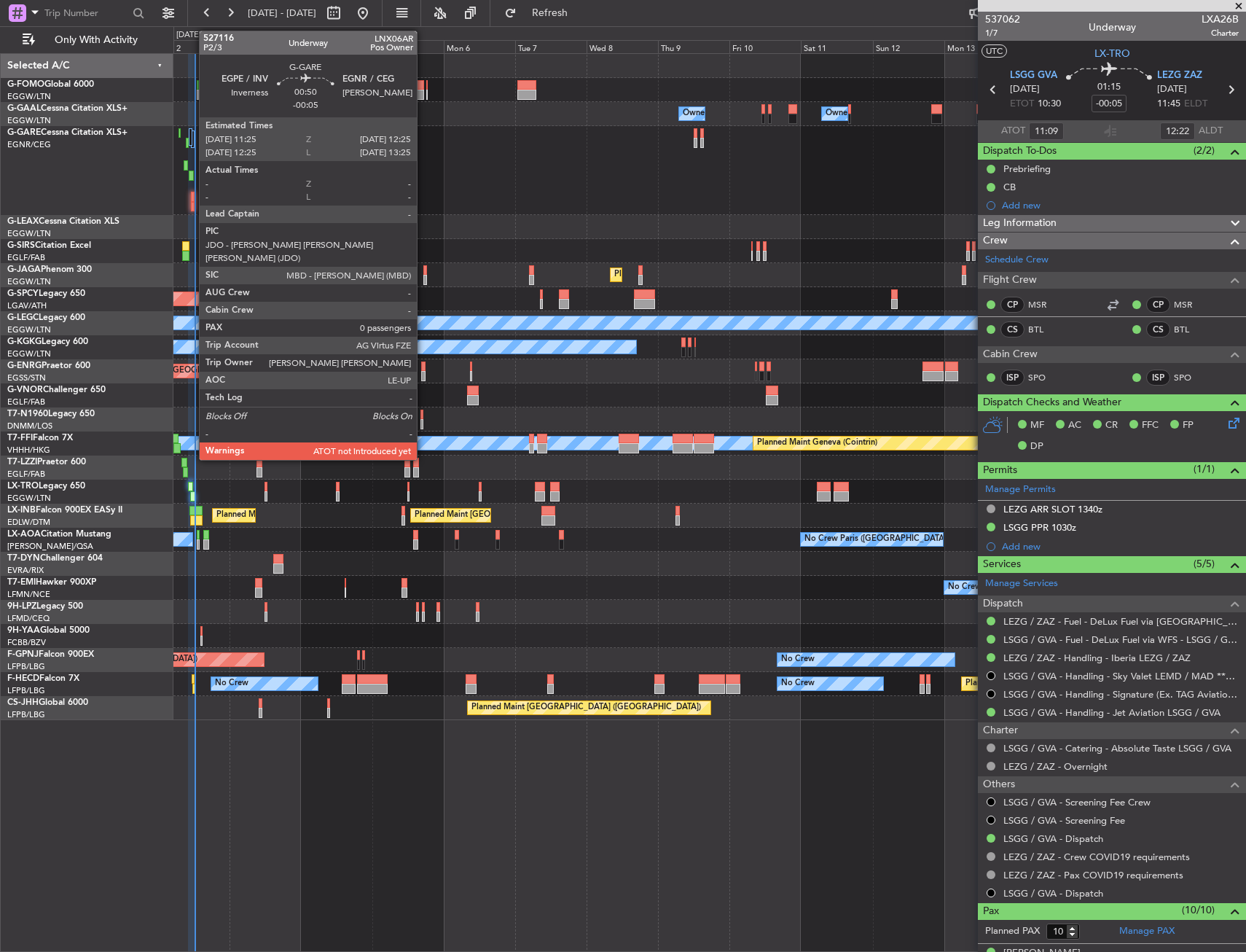
click at [191, 198] on div at bounding box center [193, 196] width 4 height 11
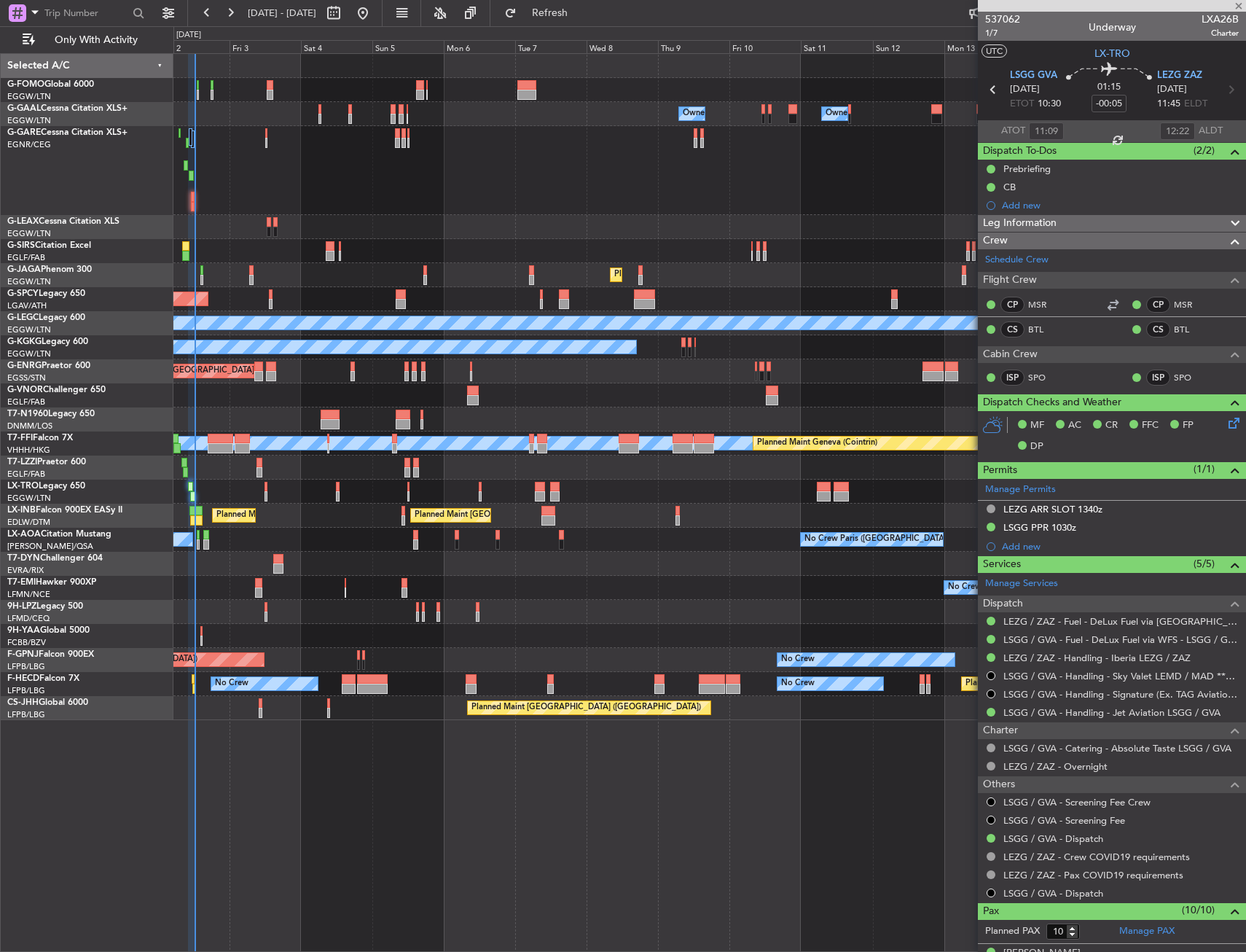
type input "0"
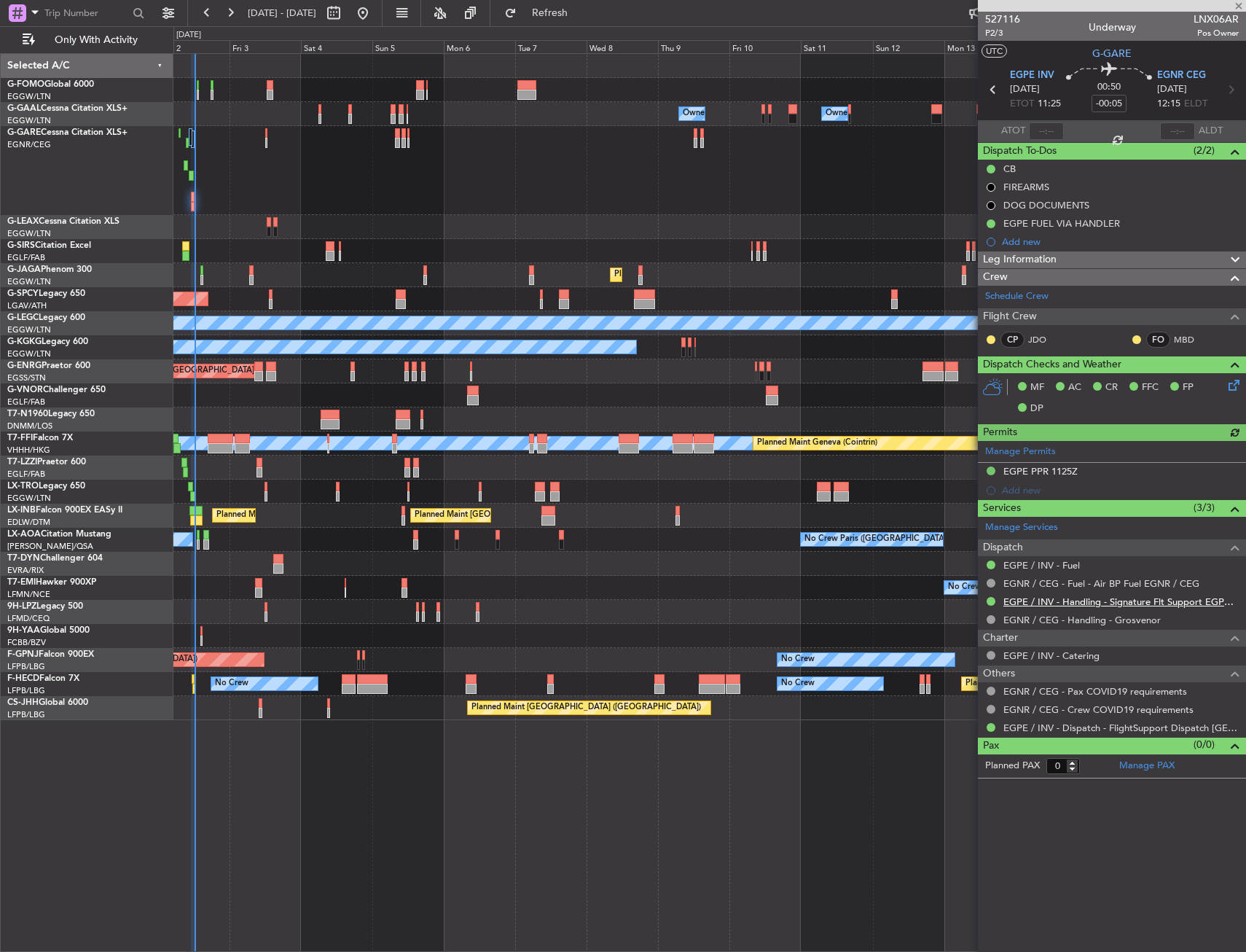
click at [1071, 604] on link "EGPE / INV - Handling - Signature Flt Support EGPE / INV" at bounding box center [1121, 601] width 235 height 13
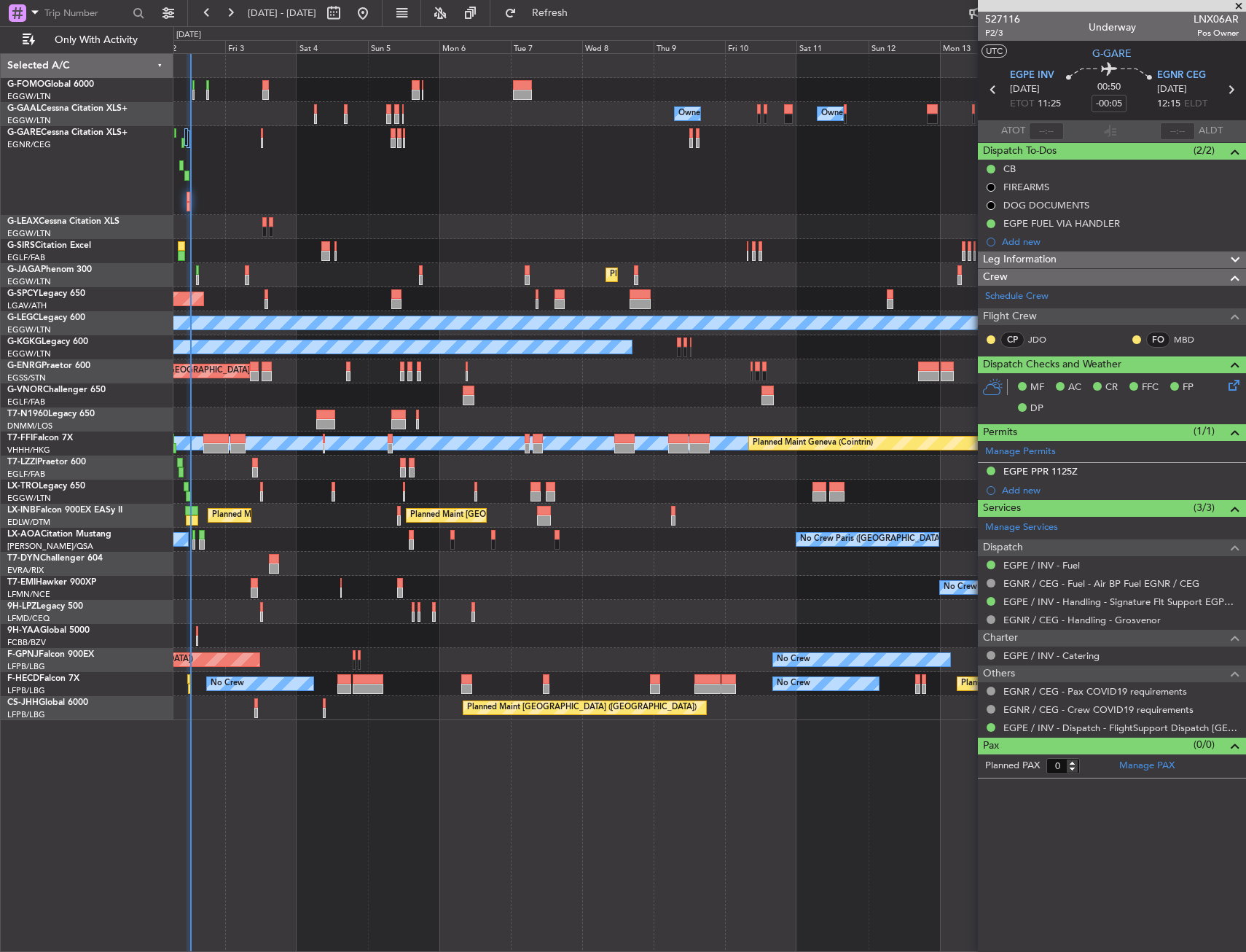
click at [267, 216] on div "Owner Owner No Crew Owner Owner AOG Maint Dusseldorf Owner Planned Maint Dussel…" at bounding box center [710, 388] width 1072 height 666
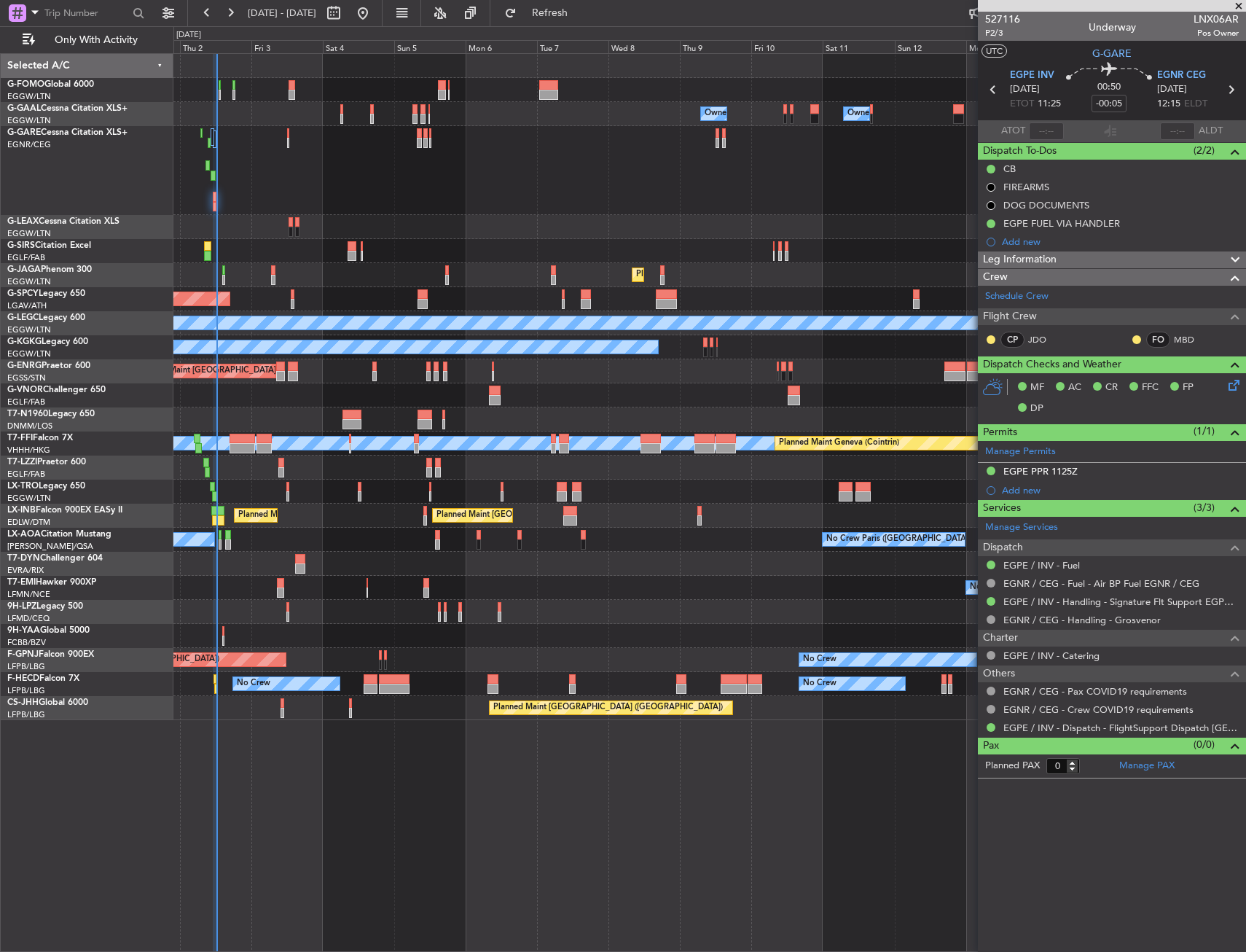
click at [304, 583] on div "No Crew" at bounding box center [710, 588] width 1072 height 24
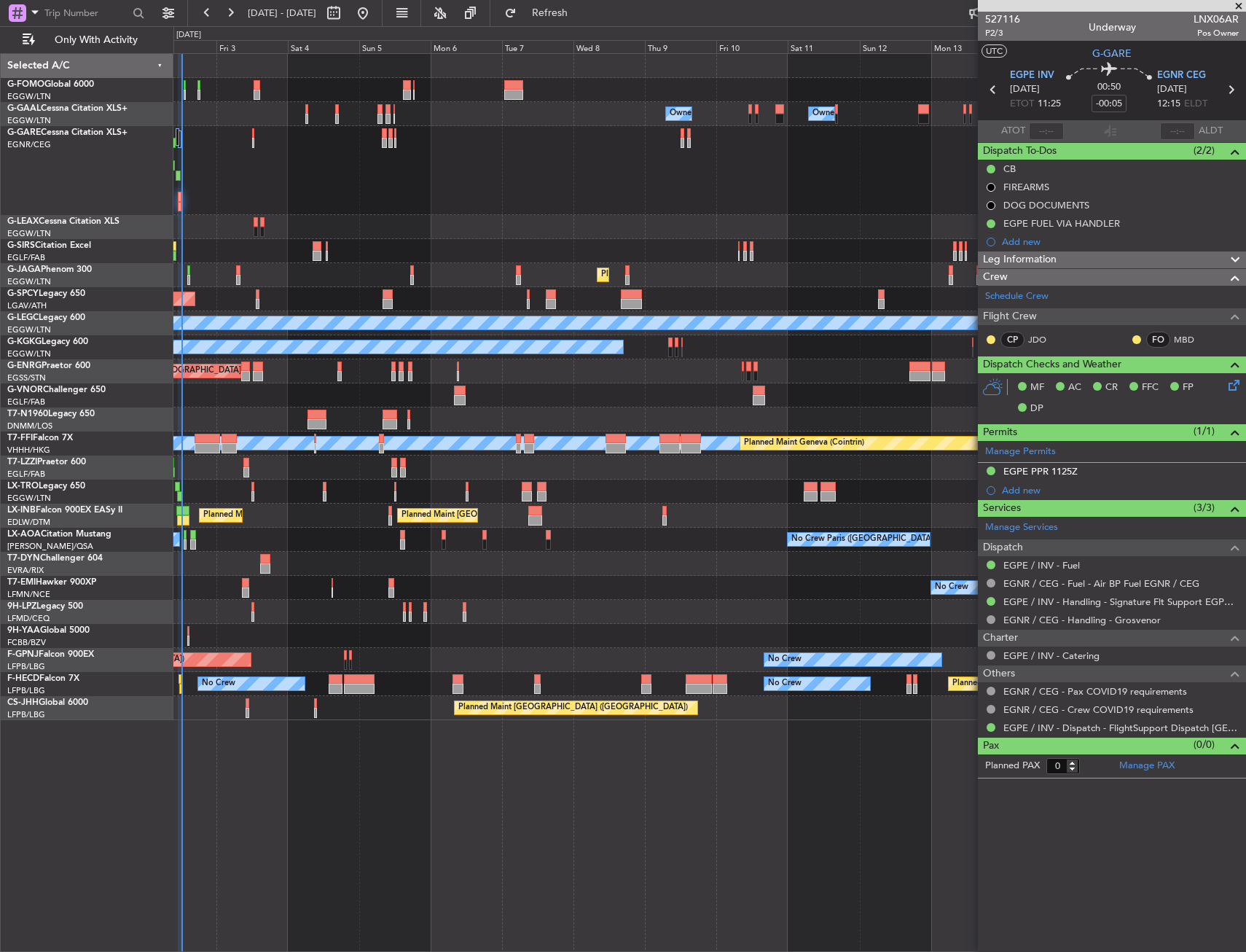
click at [267, 587] on div "No Crew" at bounding box center [710, 588] width 1072 height 24
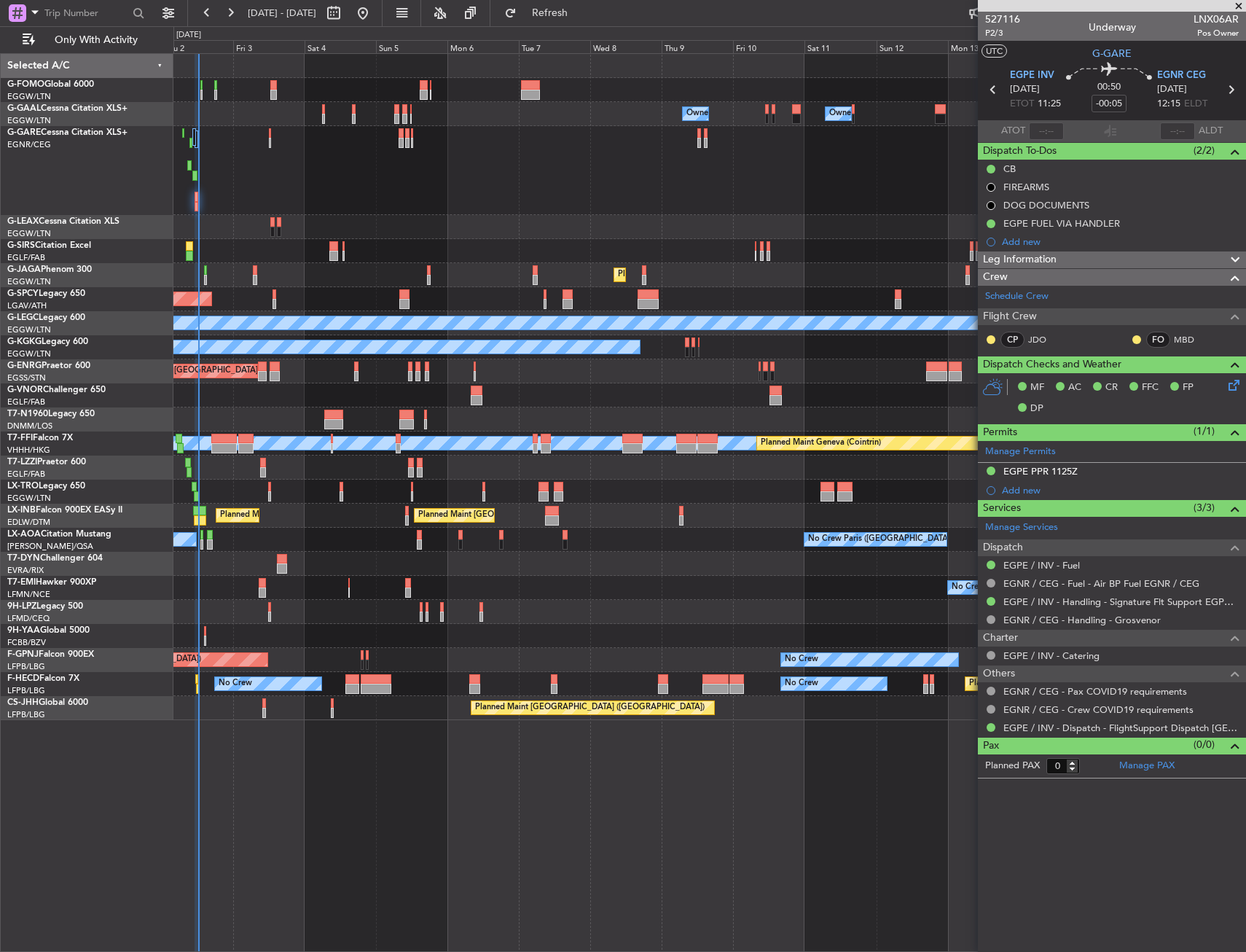
click at [296, 590] on div "No Crew" at bounding box center [710, 588] width 1072 height 24
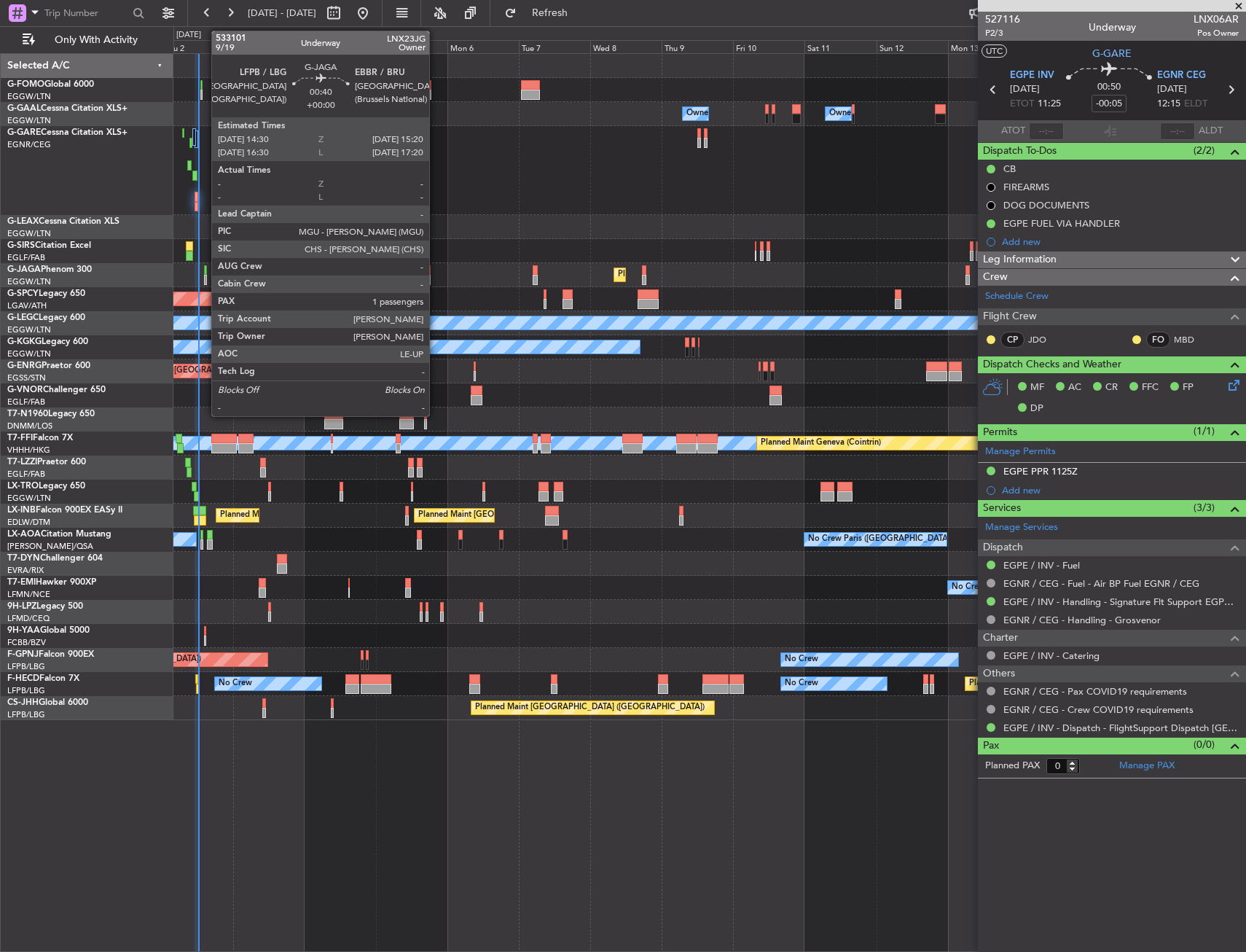
click at [204, 269] on div at bounding box center [205, 270] width 3 height 11
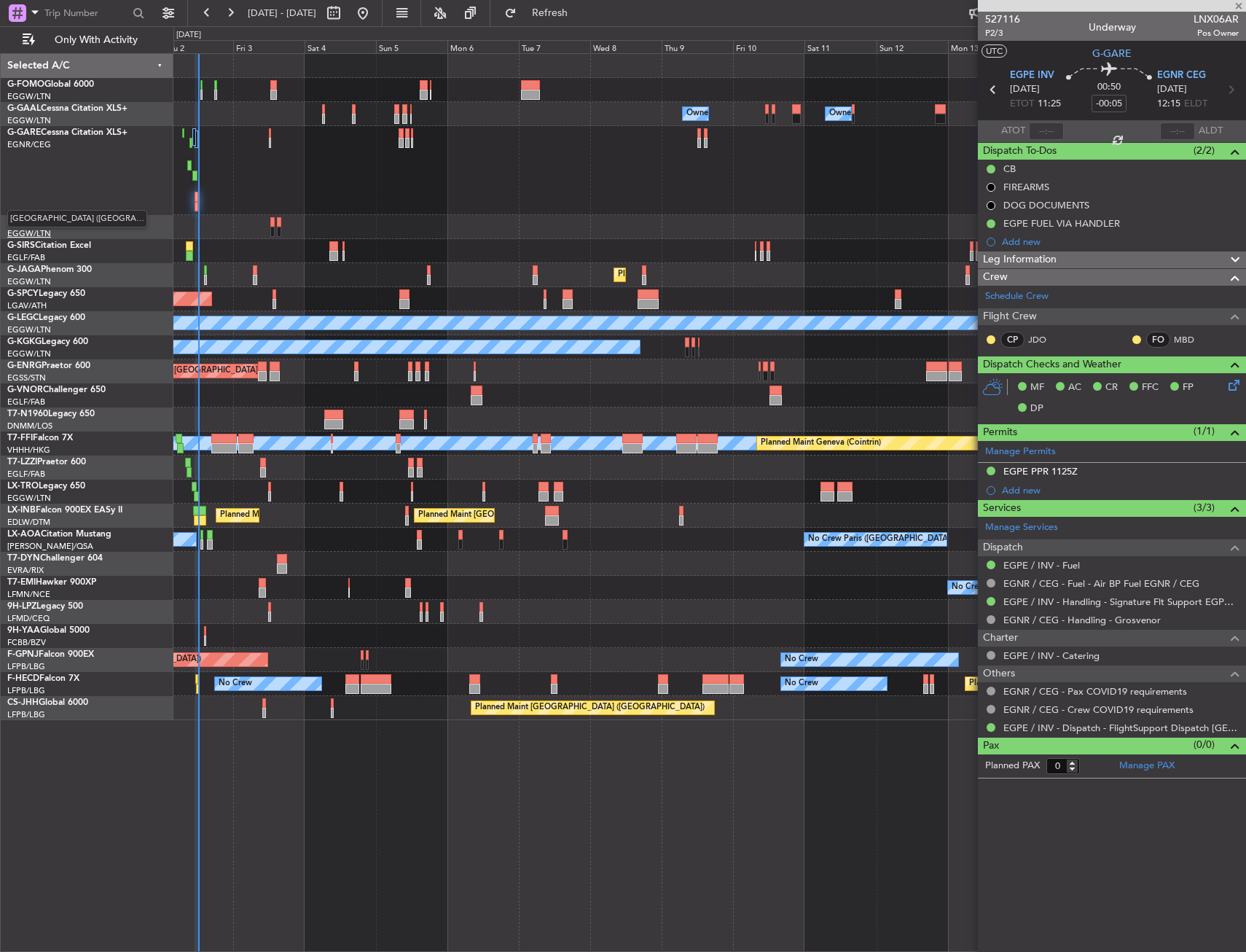
type input "1"
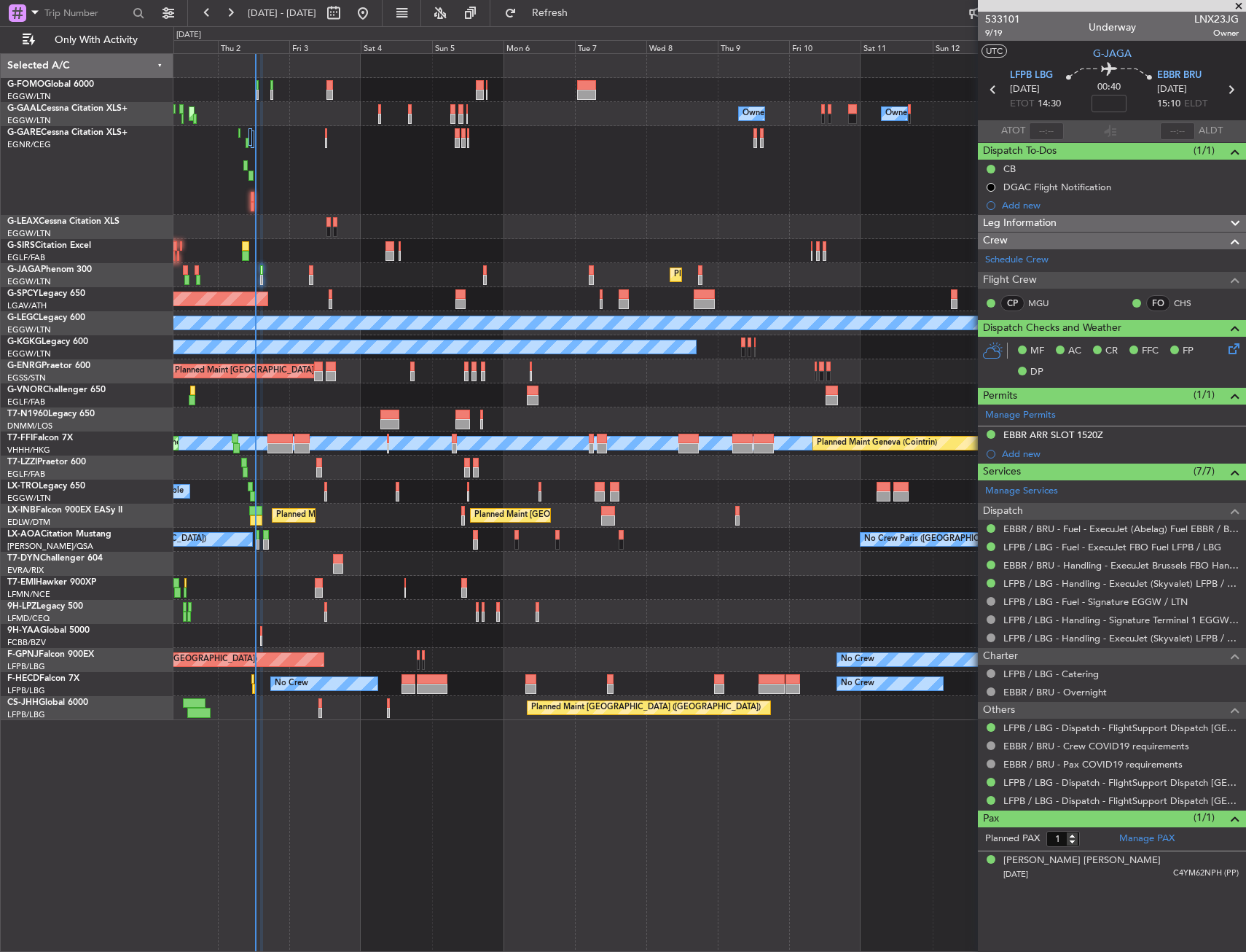
click at [261, 116] on div "Owner Owner Owner No Crew Owner AOG Maint Dusseldorf Owner Planned Maint Dussel…" at bounding box center [710, 114] width 1072 height 24
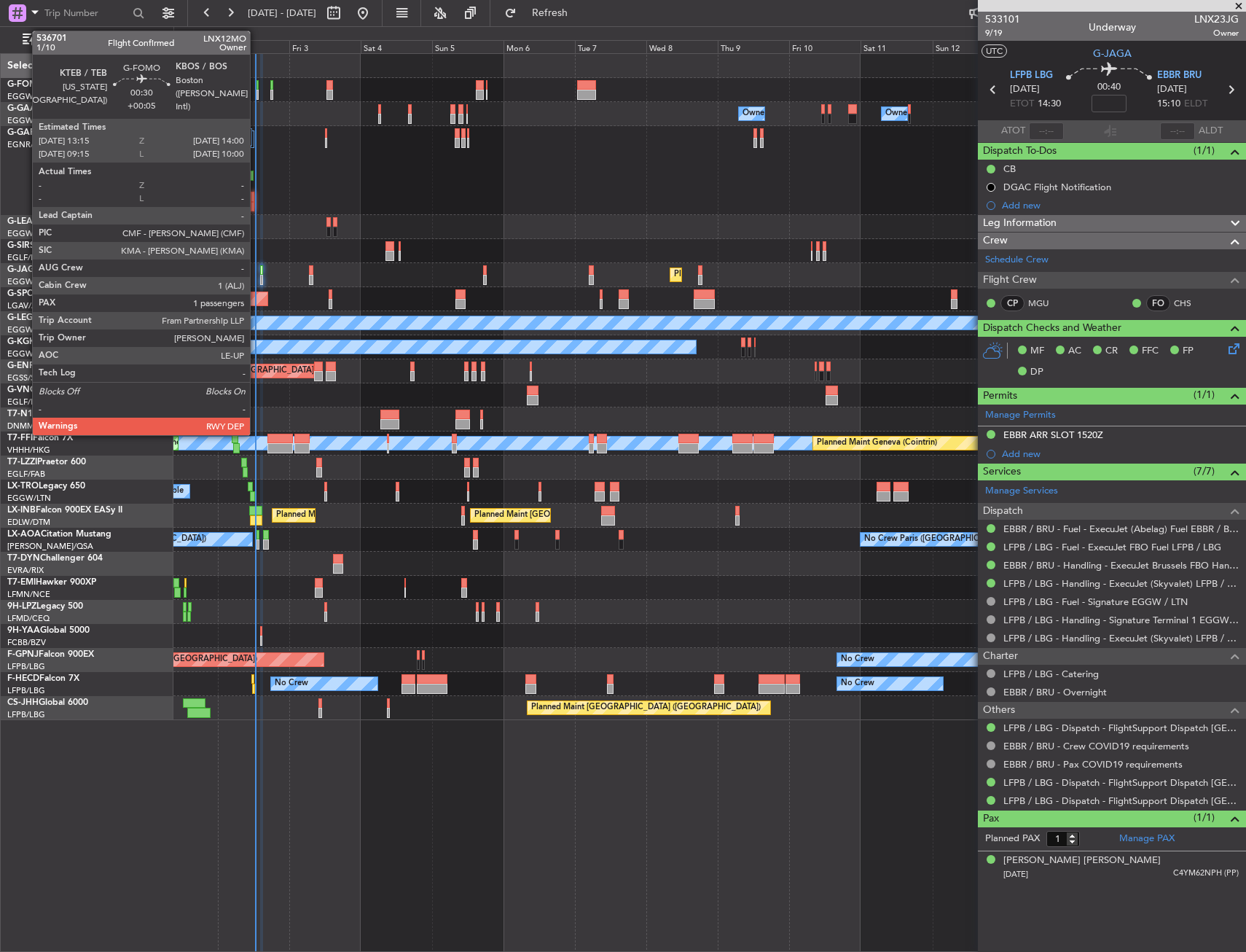
click at [256, 89] on div at bounding box center [257, 94] width 3 height 11
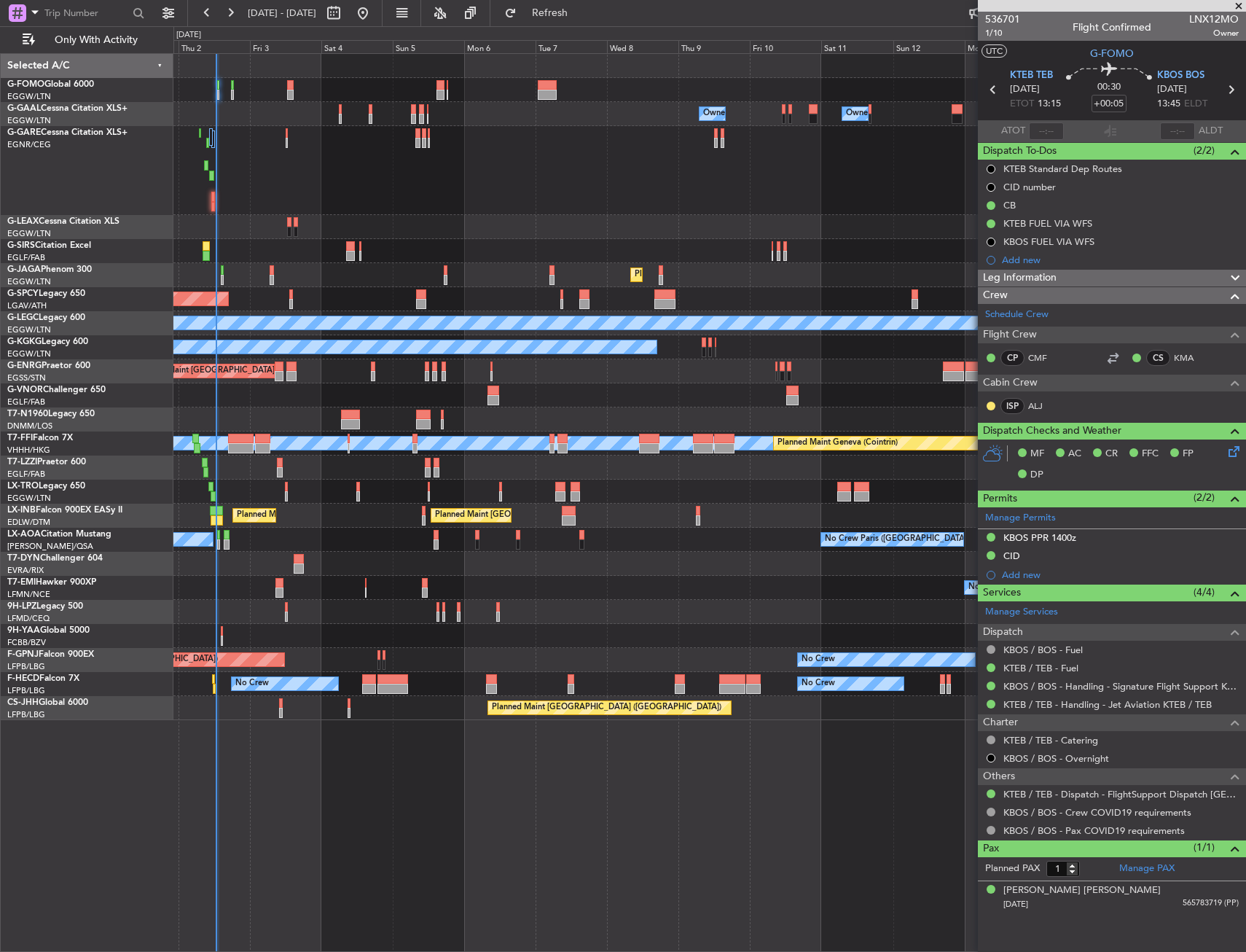
click at [506, 644] on div at bounding box center [710, 635] width 1072 height 24
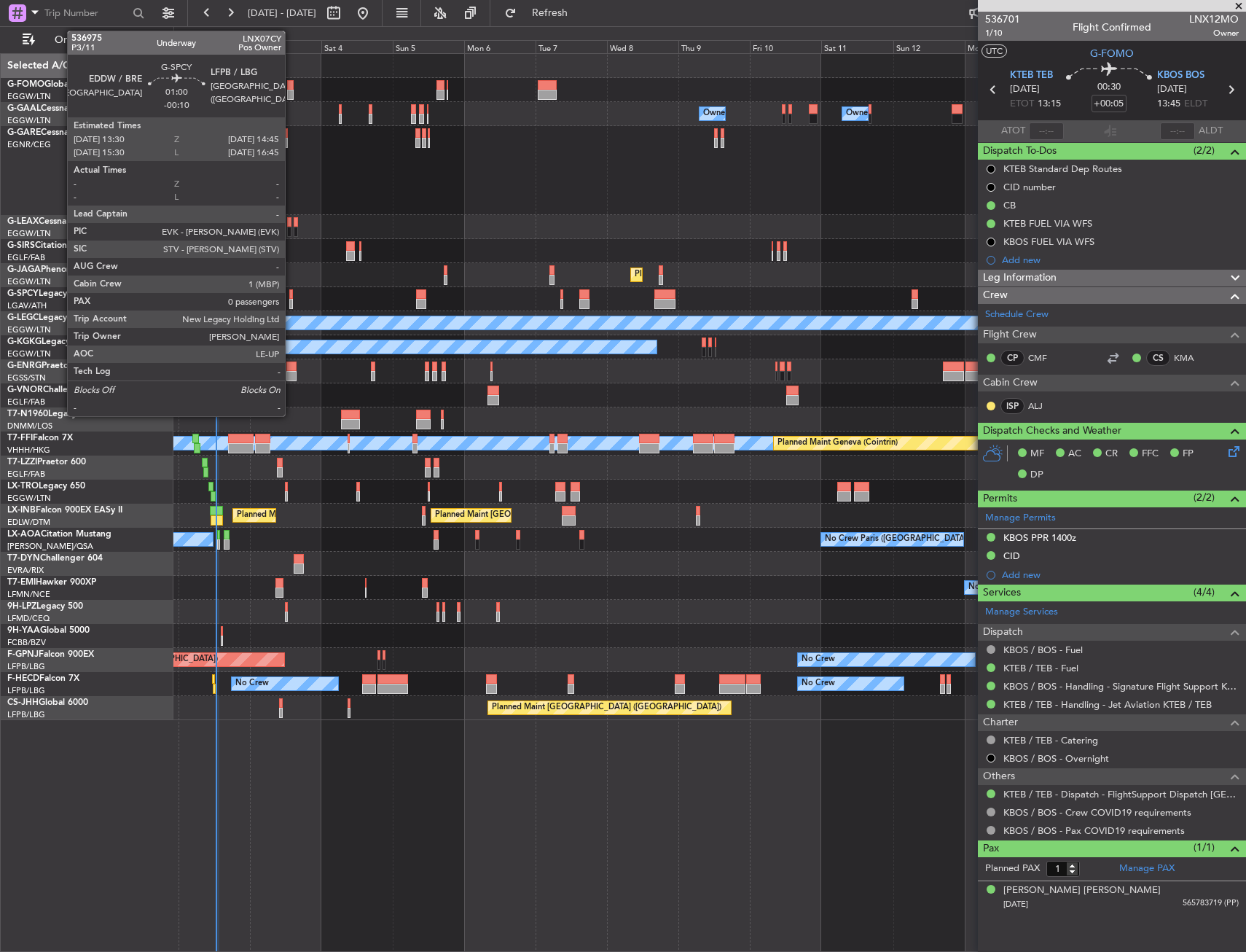
click at [291, 297] on div at bounding box center [291, 294] width 5 height 11
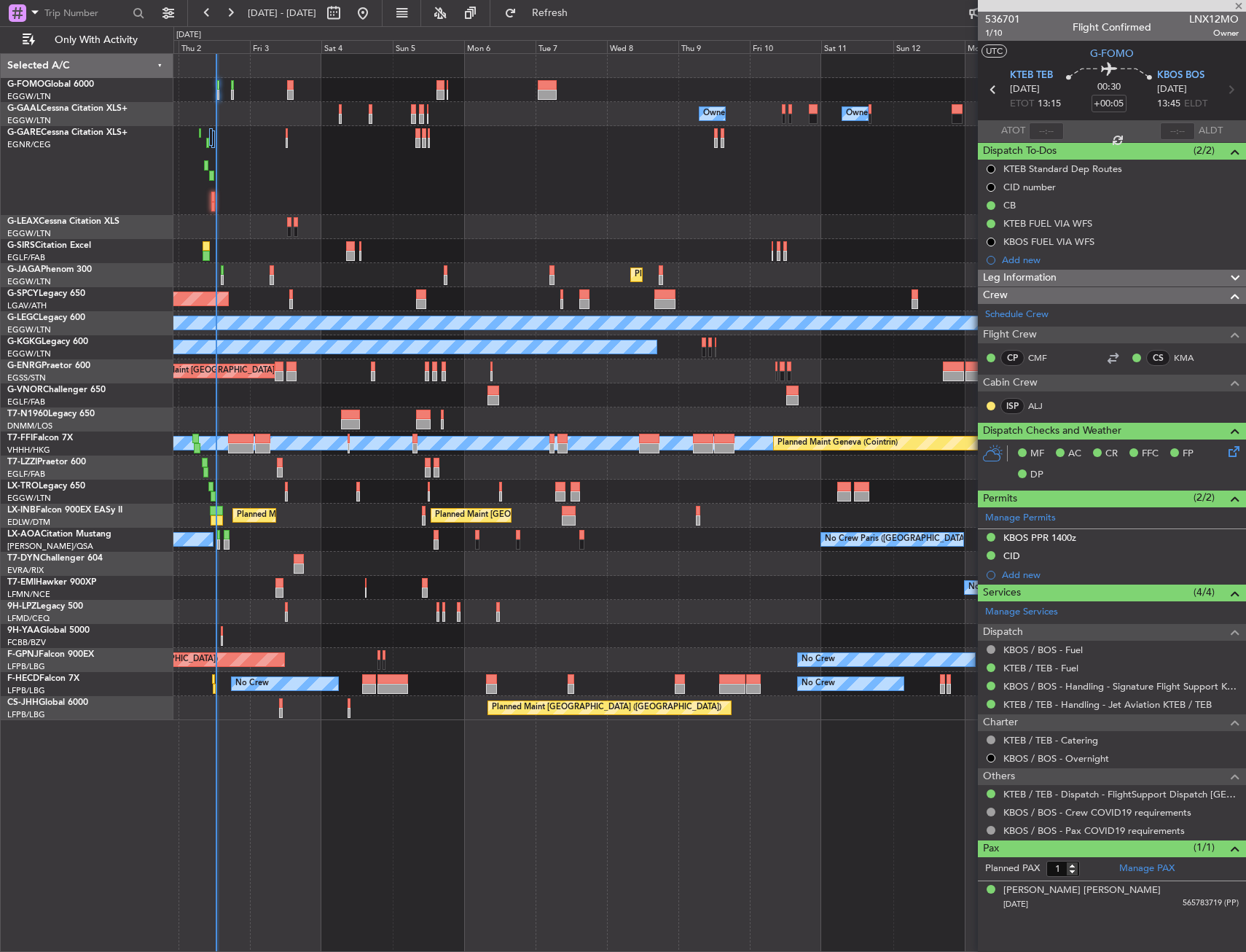
type input "-00:10"
type input "0"
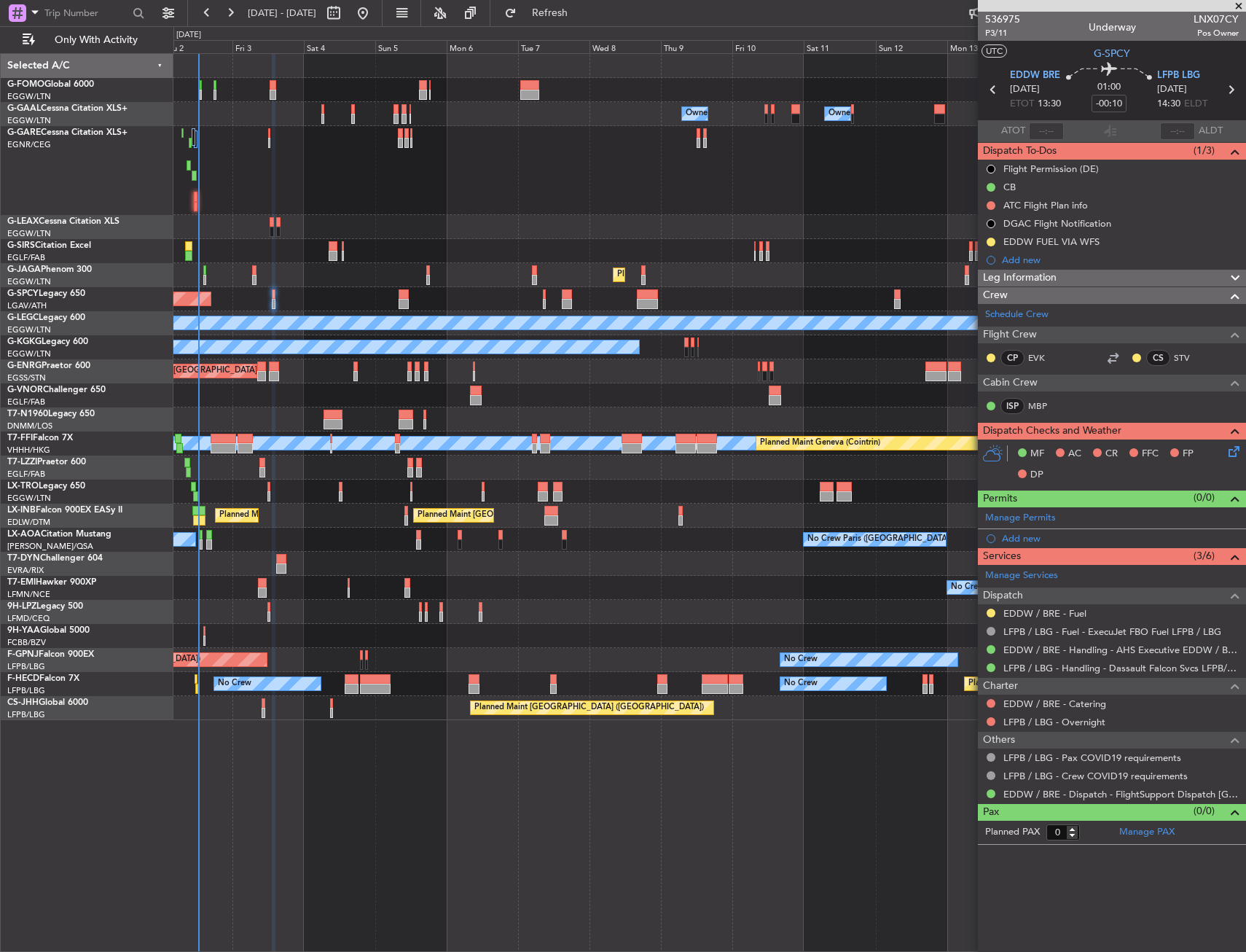
click at [455, 250] on div "Planned Maint London (Luton) Planned Maint Oxford (Kidlington)" at bounding box center [710, 251] width 1072 height 24
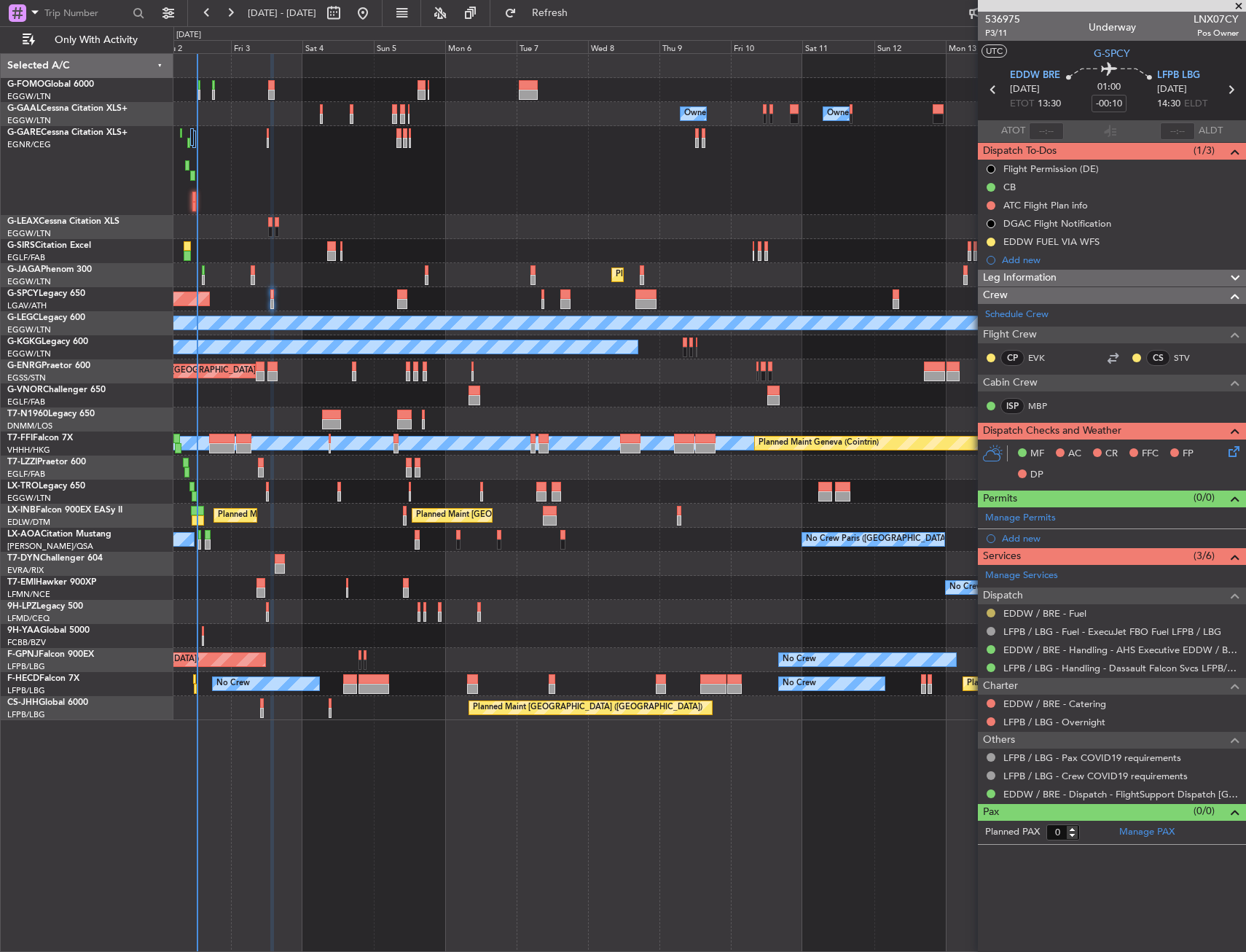
click at [992, 609] on button at bounding box center [991, 613] width 9 height 9
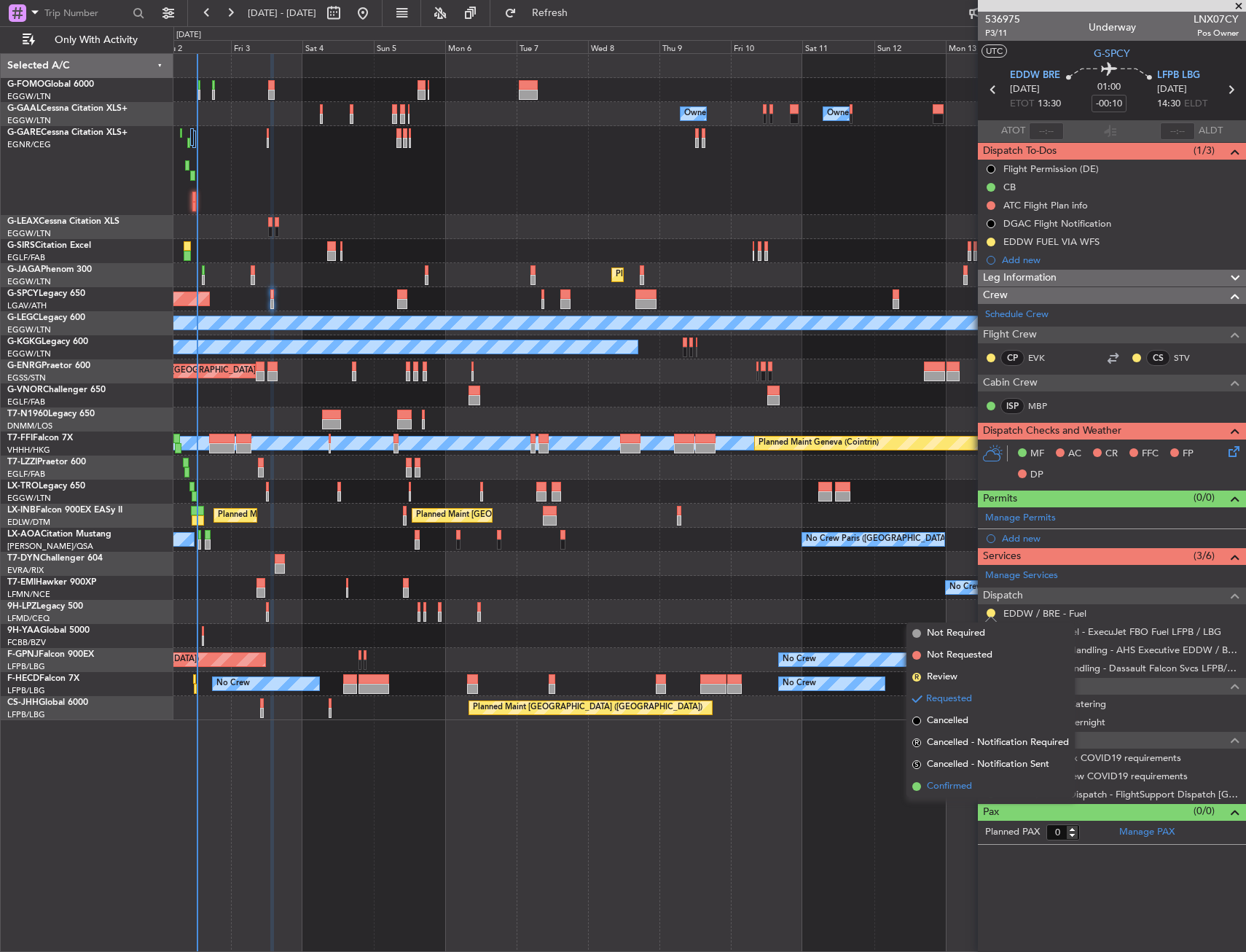
click at [959, 782] on span "Confirmed" at bounding box center [950, 786] width 46 height 15
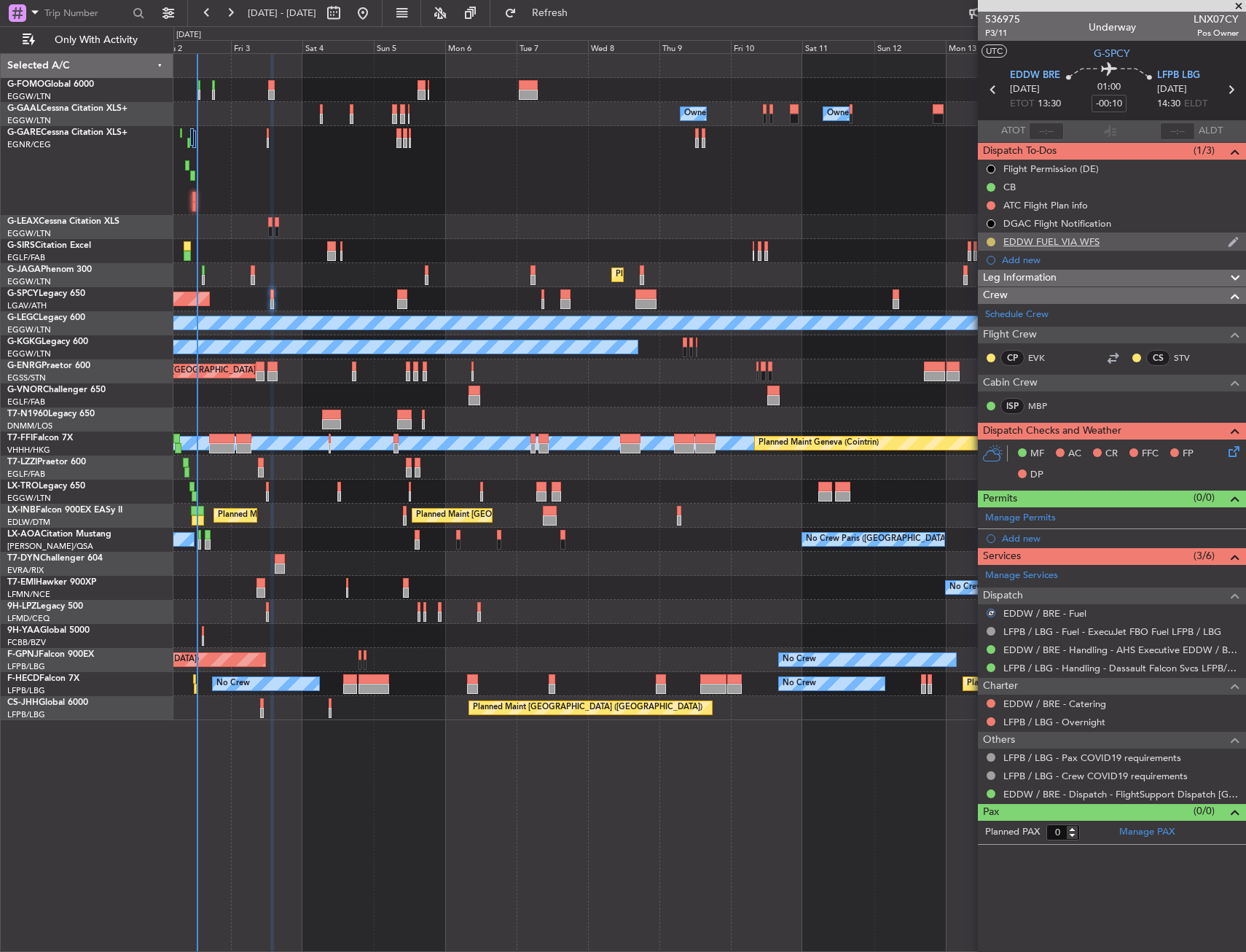
click at [991, 241] on button at bounding box center [991, 242] width 9 height 9
click at [980, 304] on span "Completed" at bounding box center [997, 306] width 49 height 15
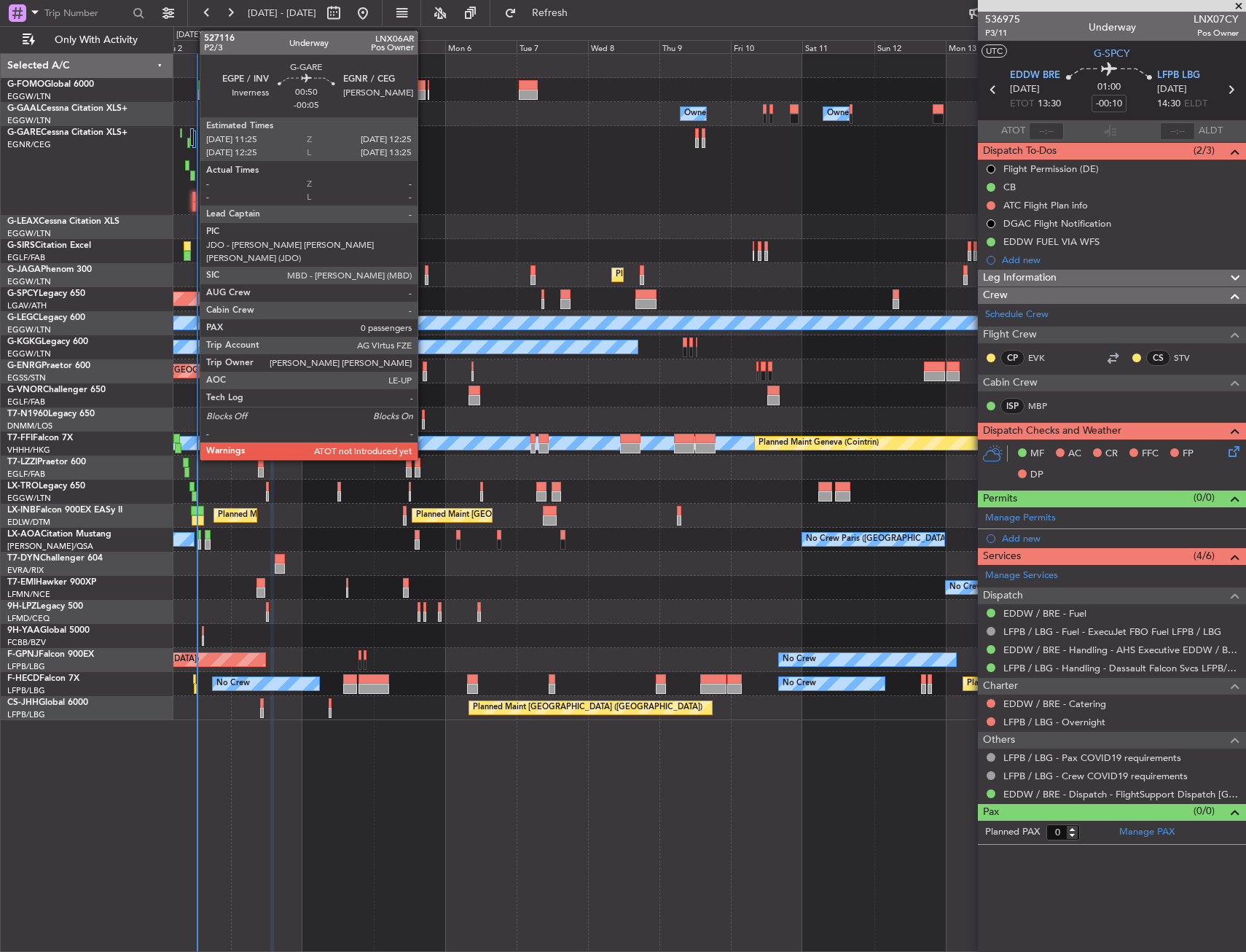
click at [192, 200] on div at bounding box center [194, 196] width 4 height 11
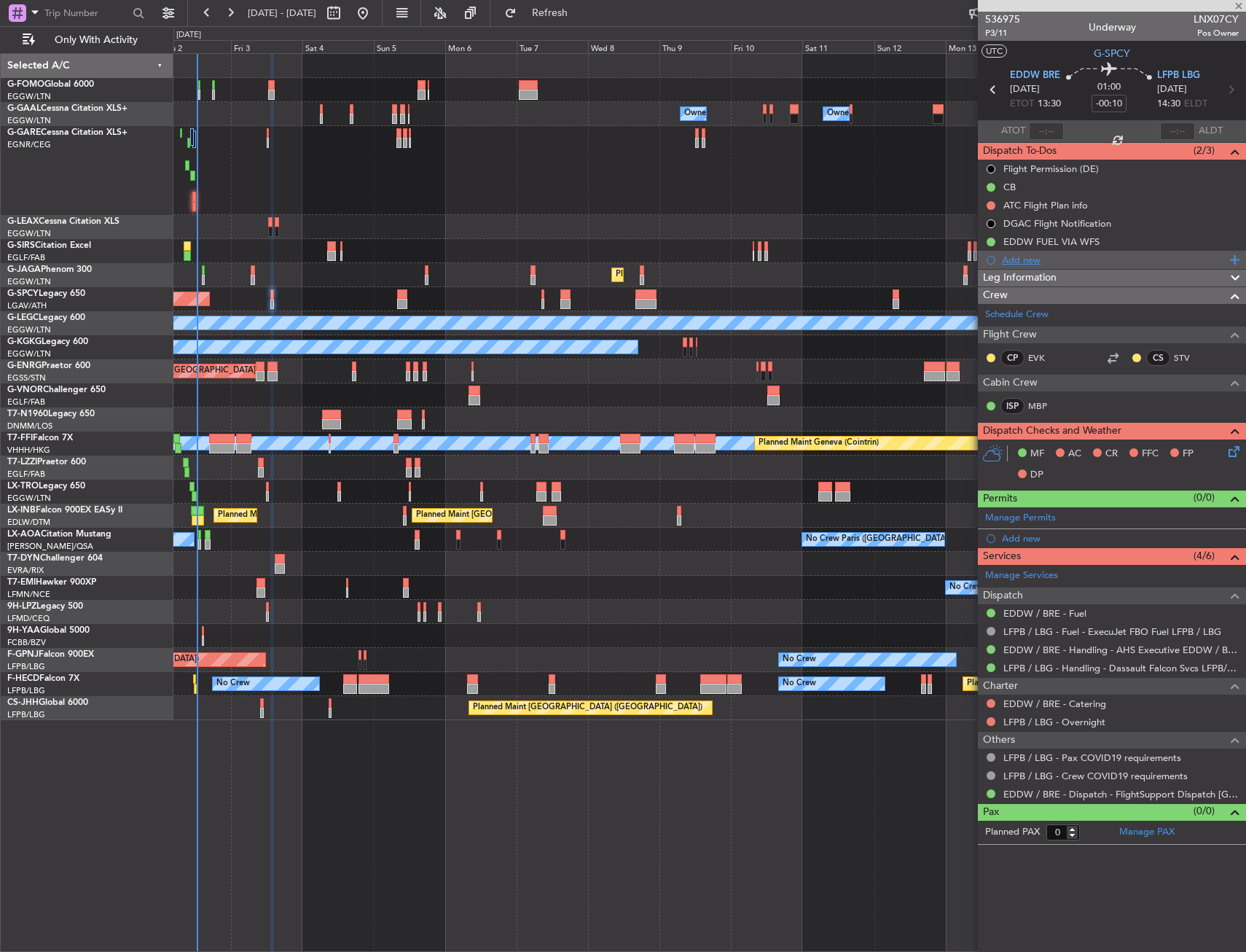
type input "-00:05"
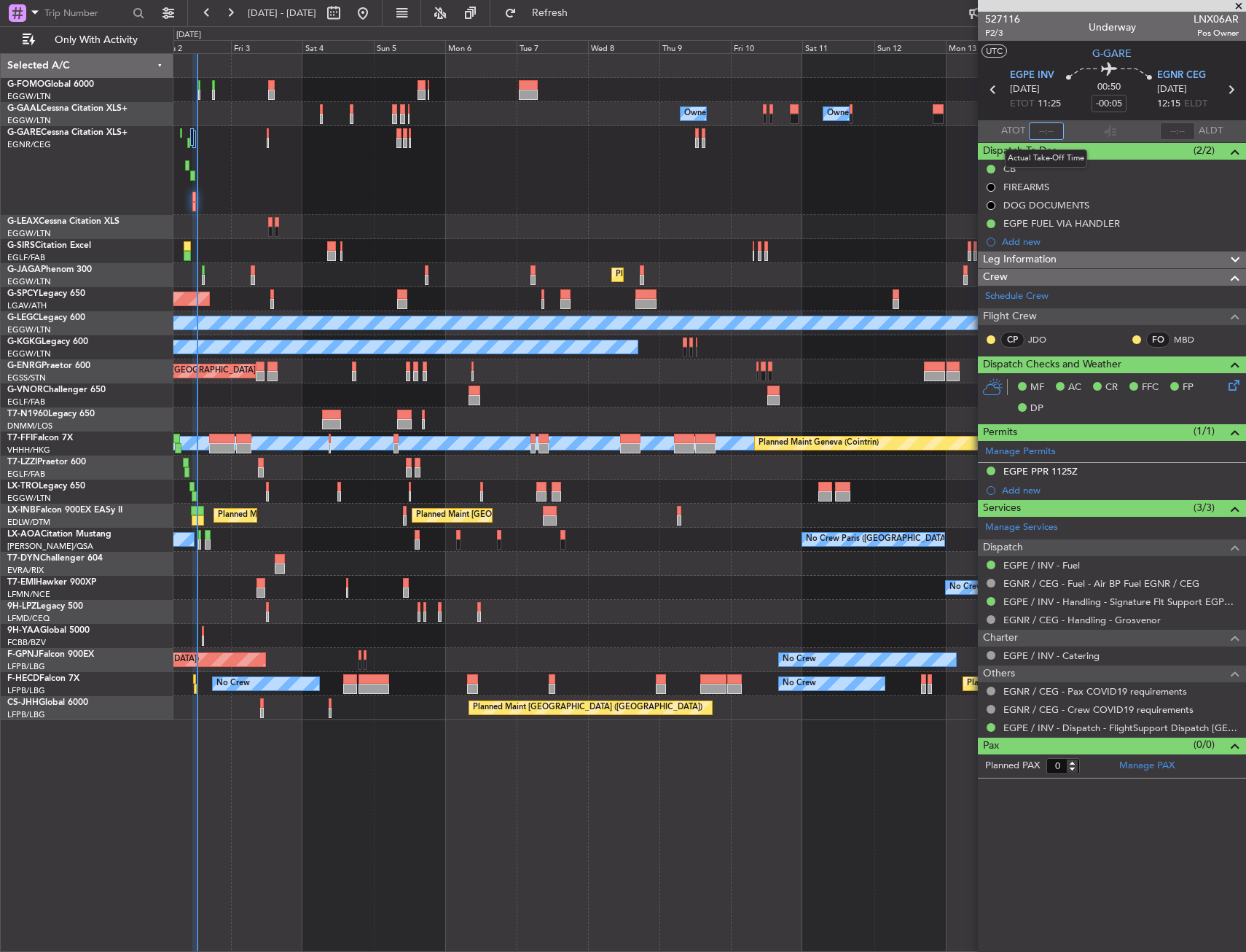
click at [1059, 129] on input "text" at bounding box center [1047, 131] width 35 height 17
click at [1047, 125] on input "text" at bounding box center [1047, 131] width 35 height 17
click at [1064, 63] on div "00:50 -00:05" at bounding box center [1109, 90] width 96 height 54
type input "12:44"
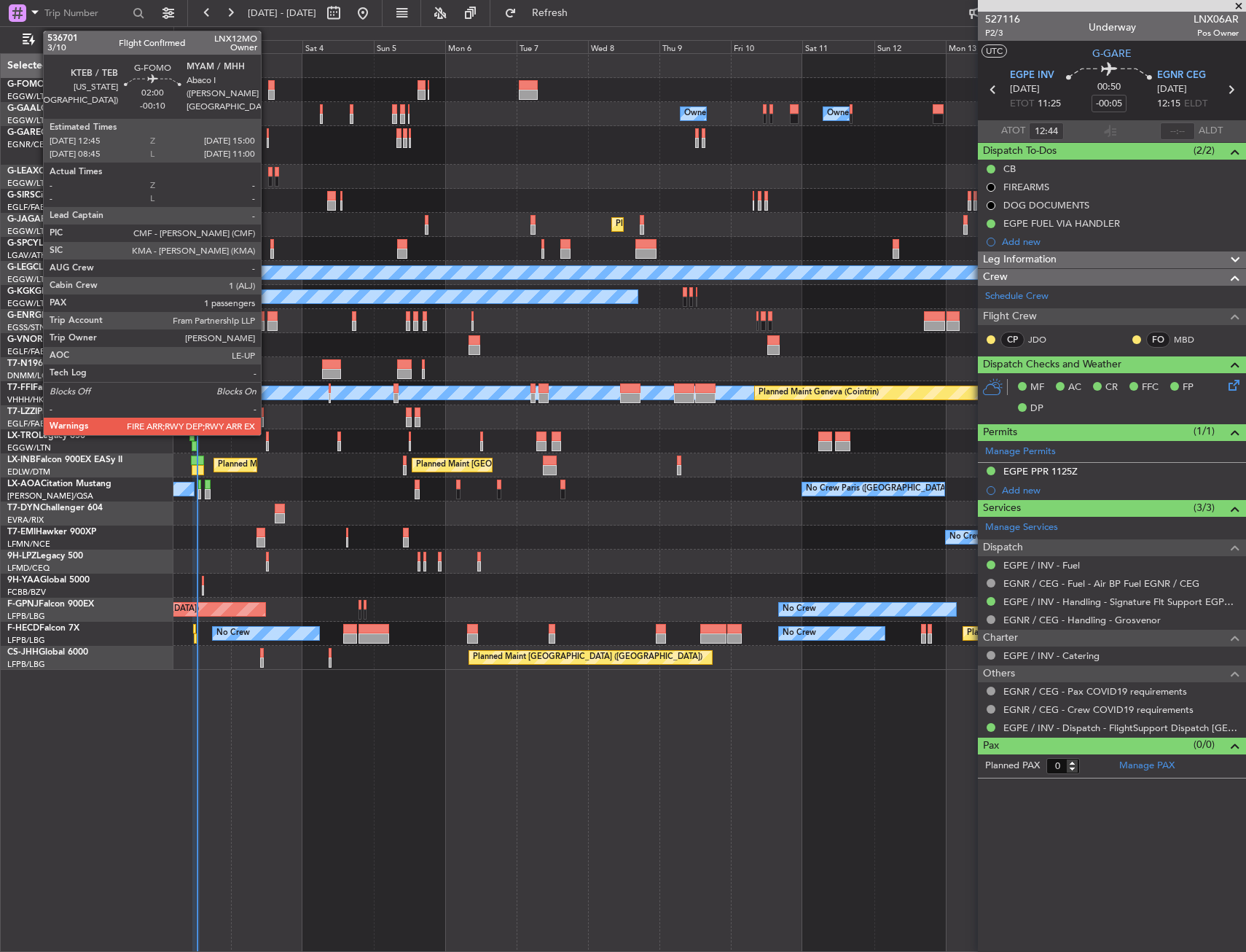
click at [268, 88] on div at bounding box center [272, 85] width 8 height 11
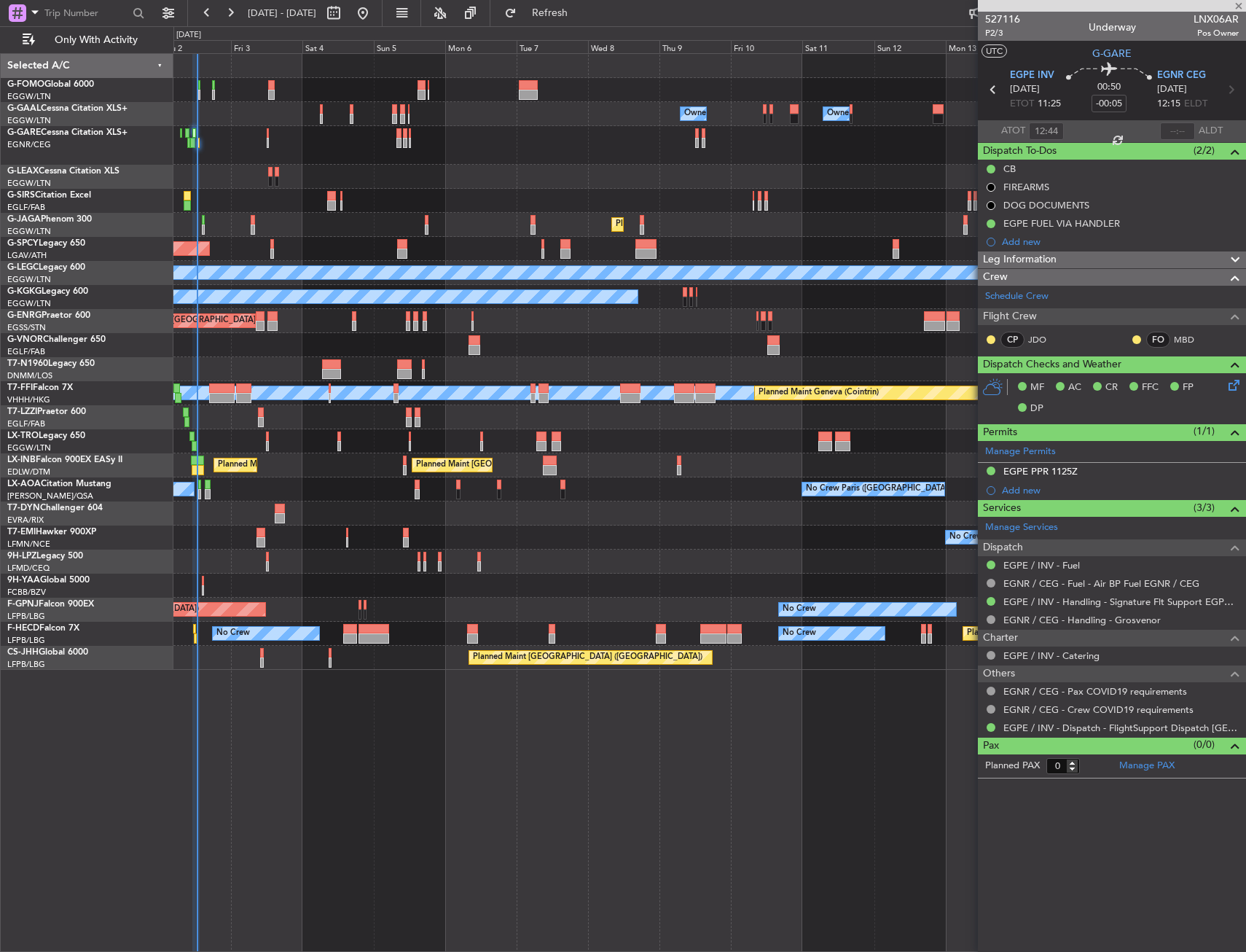
type input "-00:10"
type input "1"
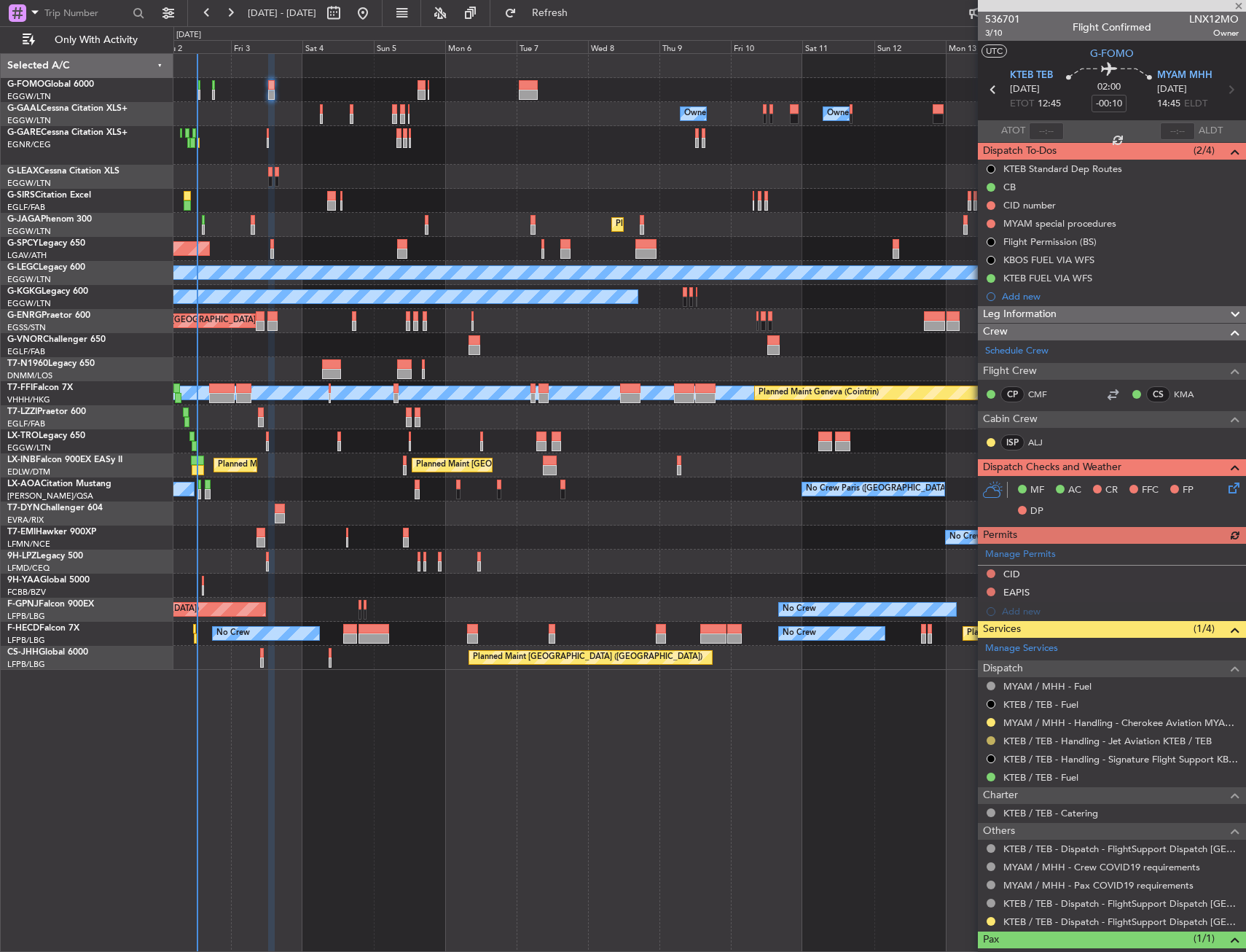
click at [993, 738] on button at bounding box center [991, 740] width 9 height 9
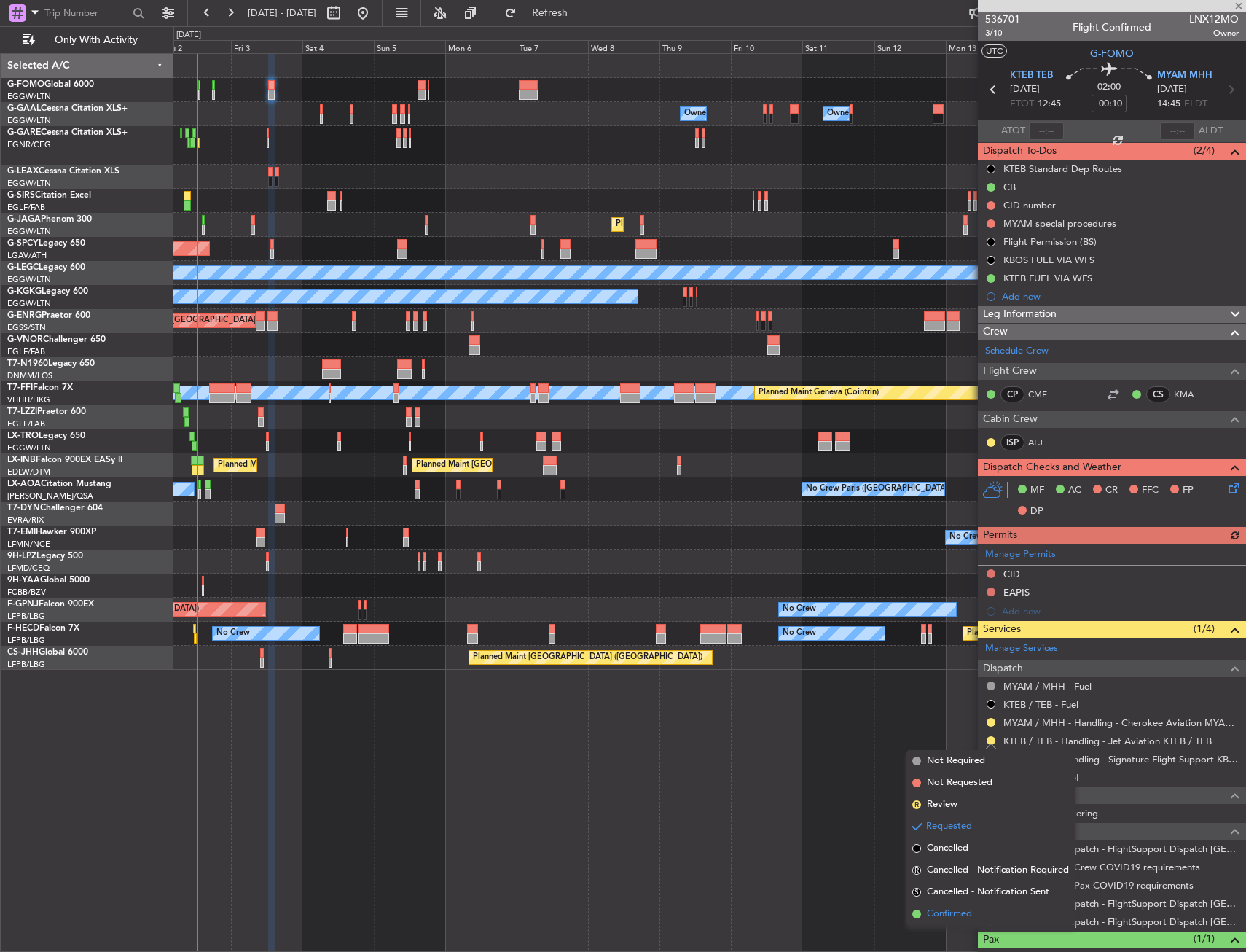
click at [949, 904] on li "Confirmed" at bounding box center [991, 914] width 168 height 22
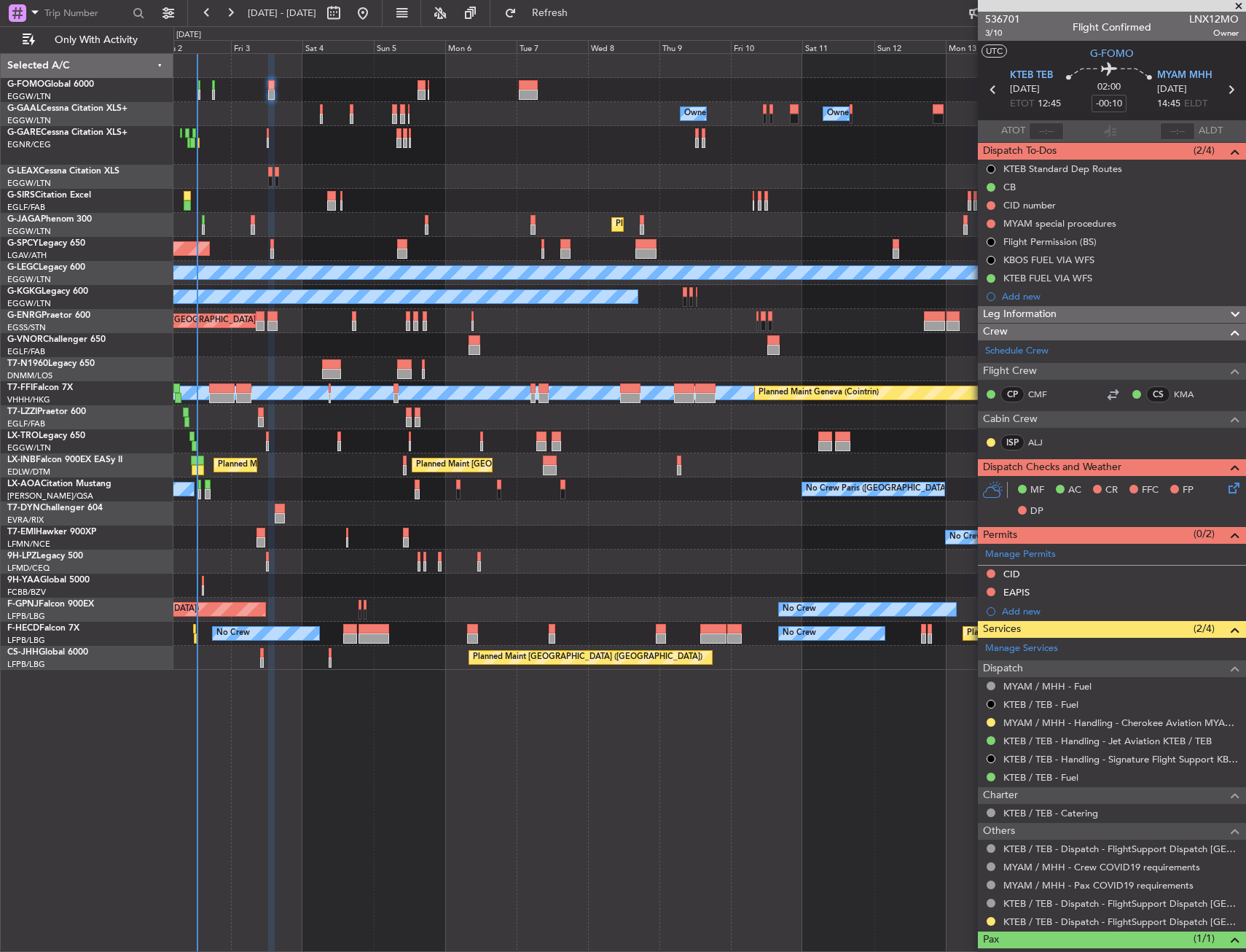
drag, startPoint x: 992, startPoint y: 722, endPoint x: 965, endPoint y: 750, distance: 38.9
click at [992, 722] on button at bounding box center [991, 722] width 9 height 9
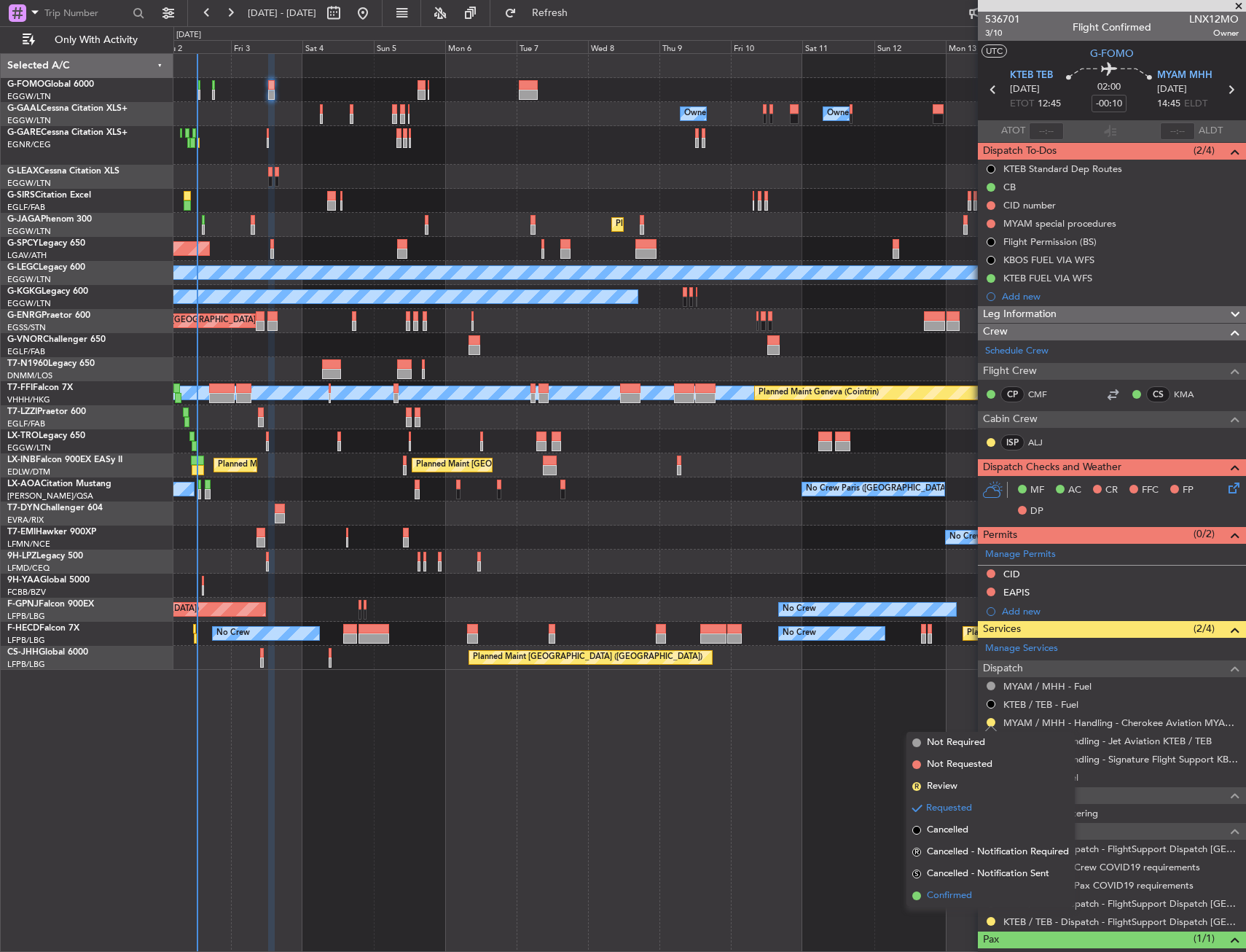
click at [942, 897] on span "Confirmed" at bounding box center [950, 896] width 46 height 15
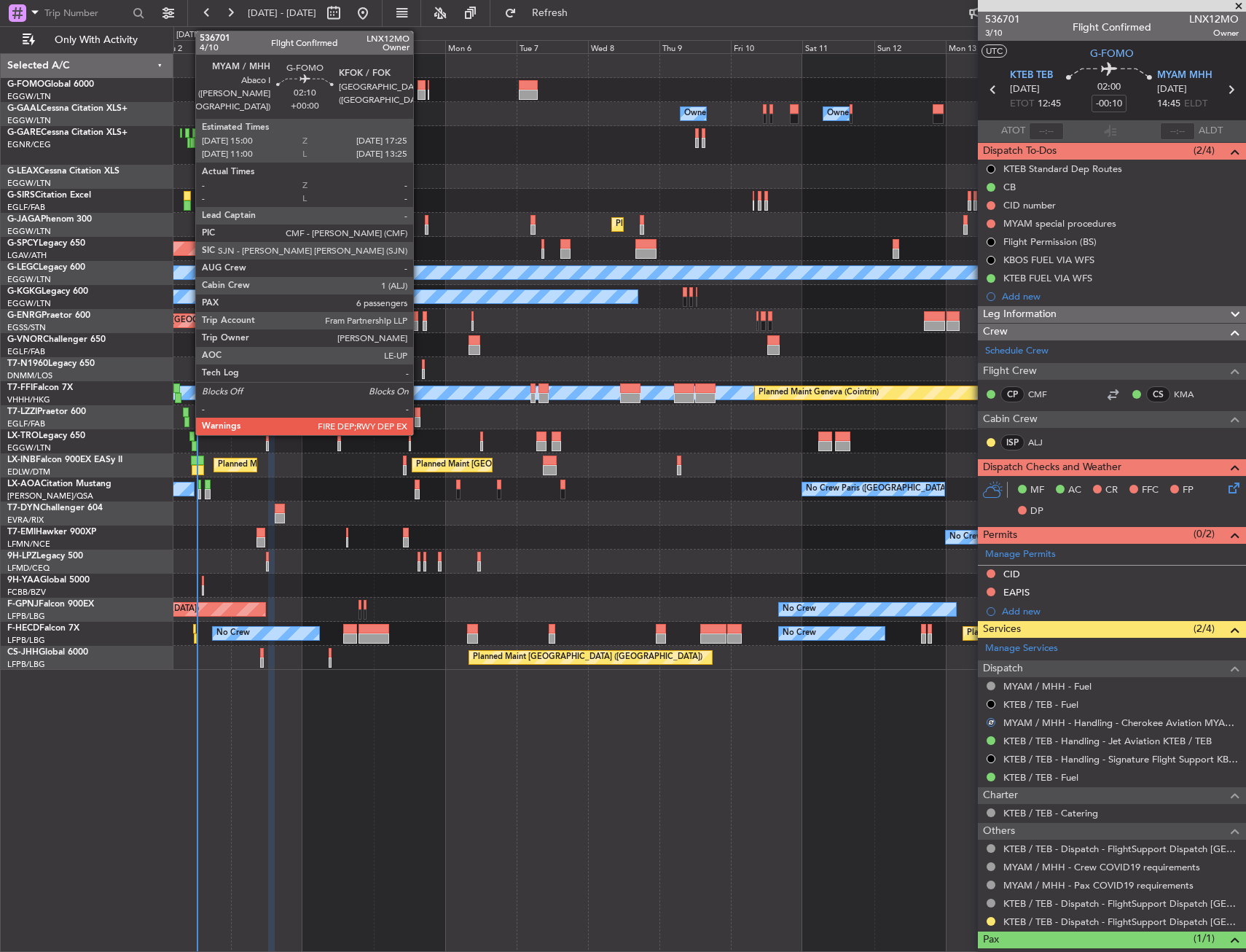
click at [421, 90] on div at bounding box center [421, 94] width 8 height 11
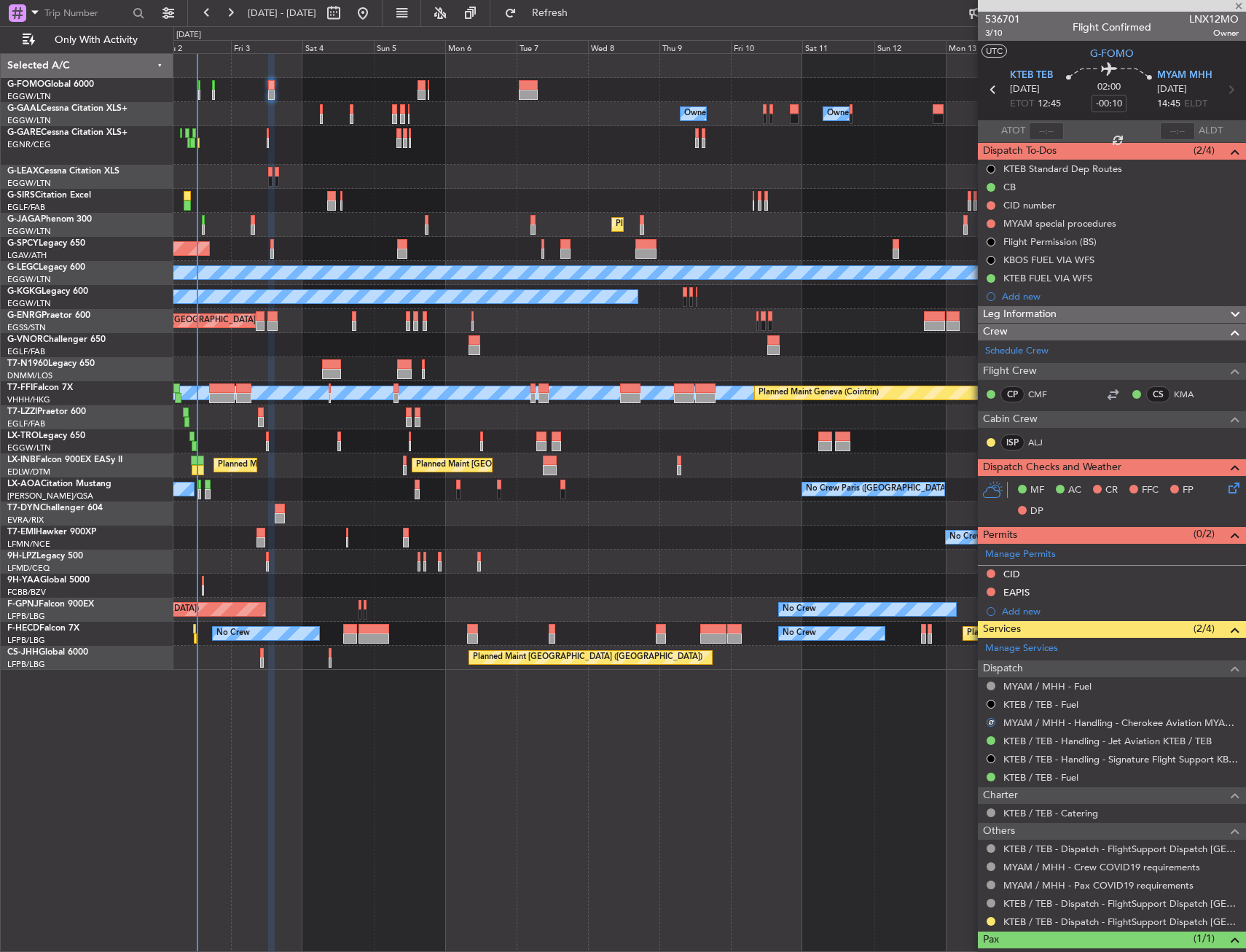
type input "6"
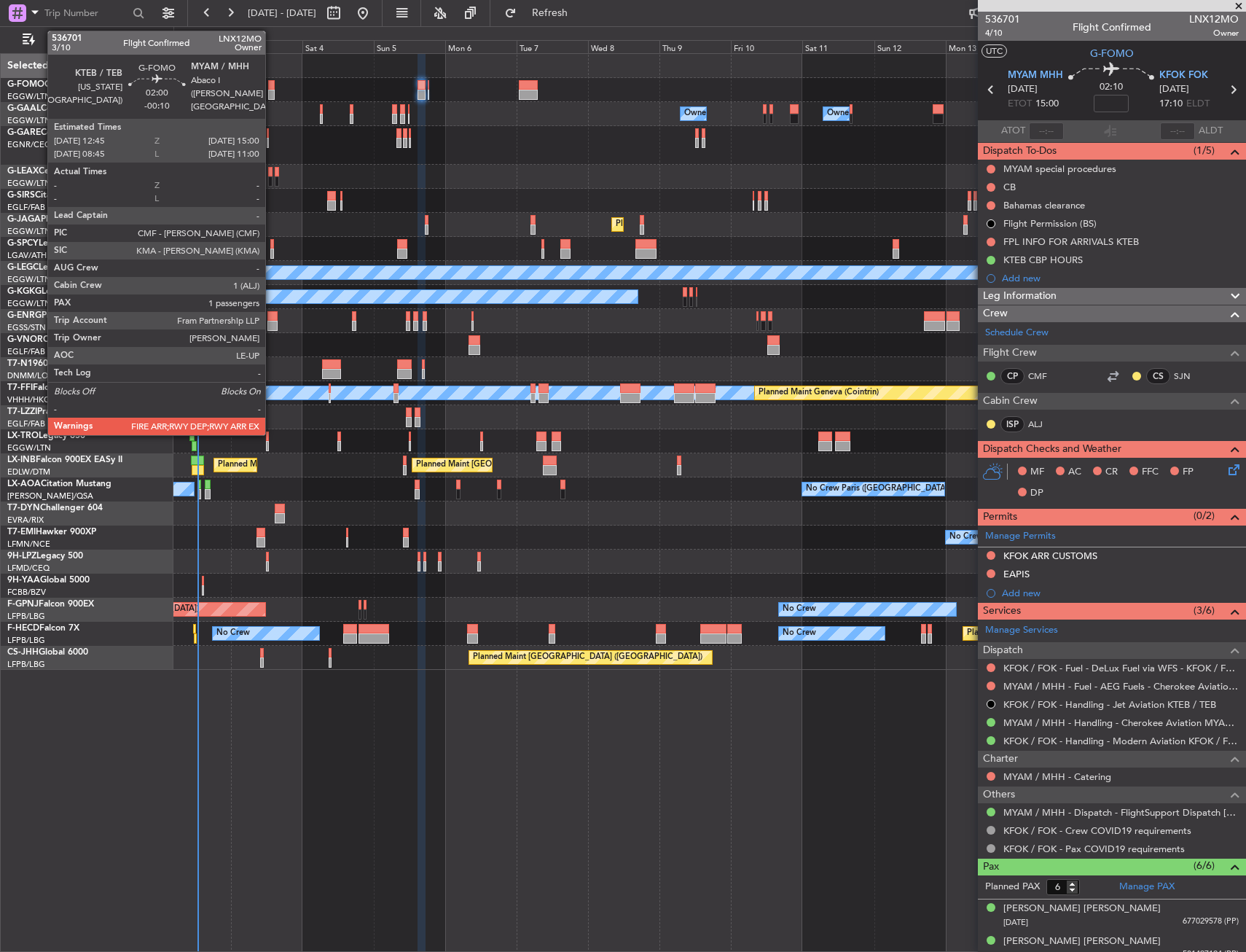
click at [272, 82] on div at bounding box center [272, 85] width 8 height 11
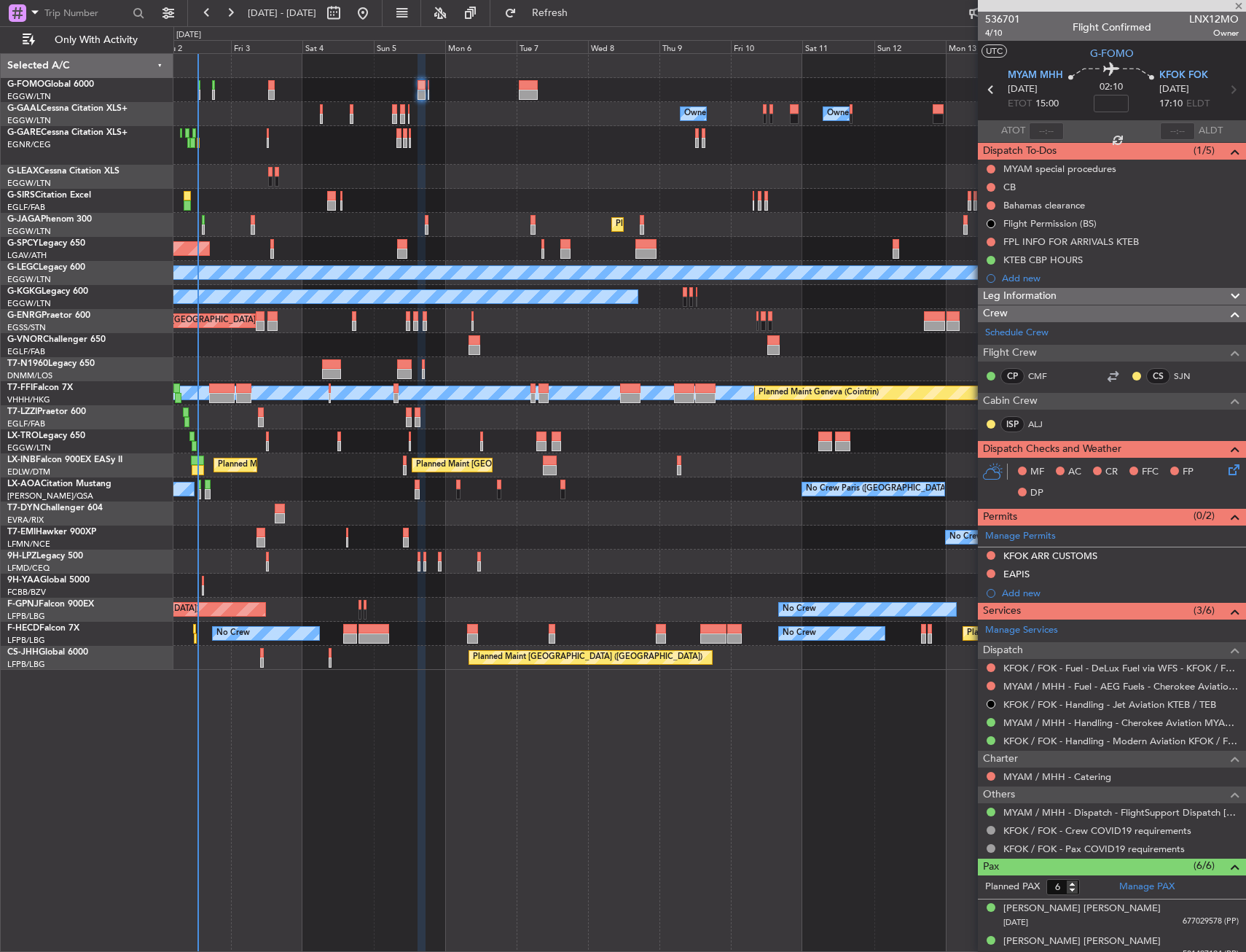
type input "-00:10"
type input "1"
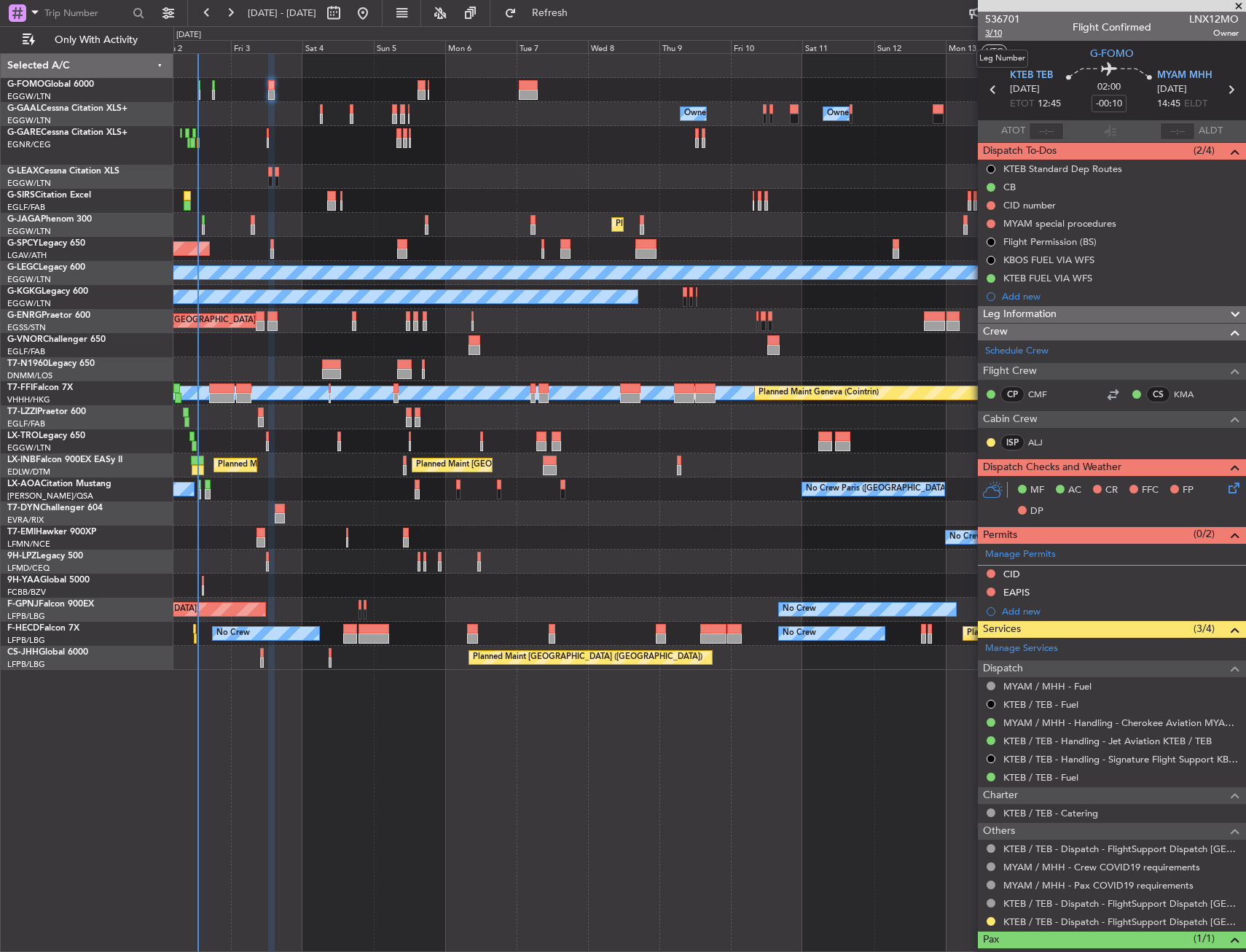
click at [994, 34] on span "3/10" at bounding box center [1003, 33] width 35 height 13
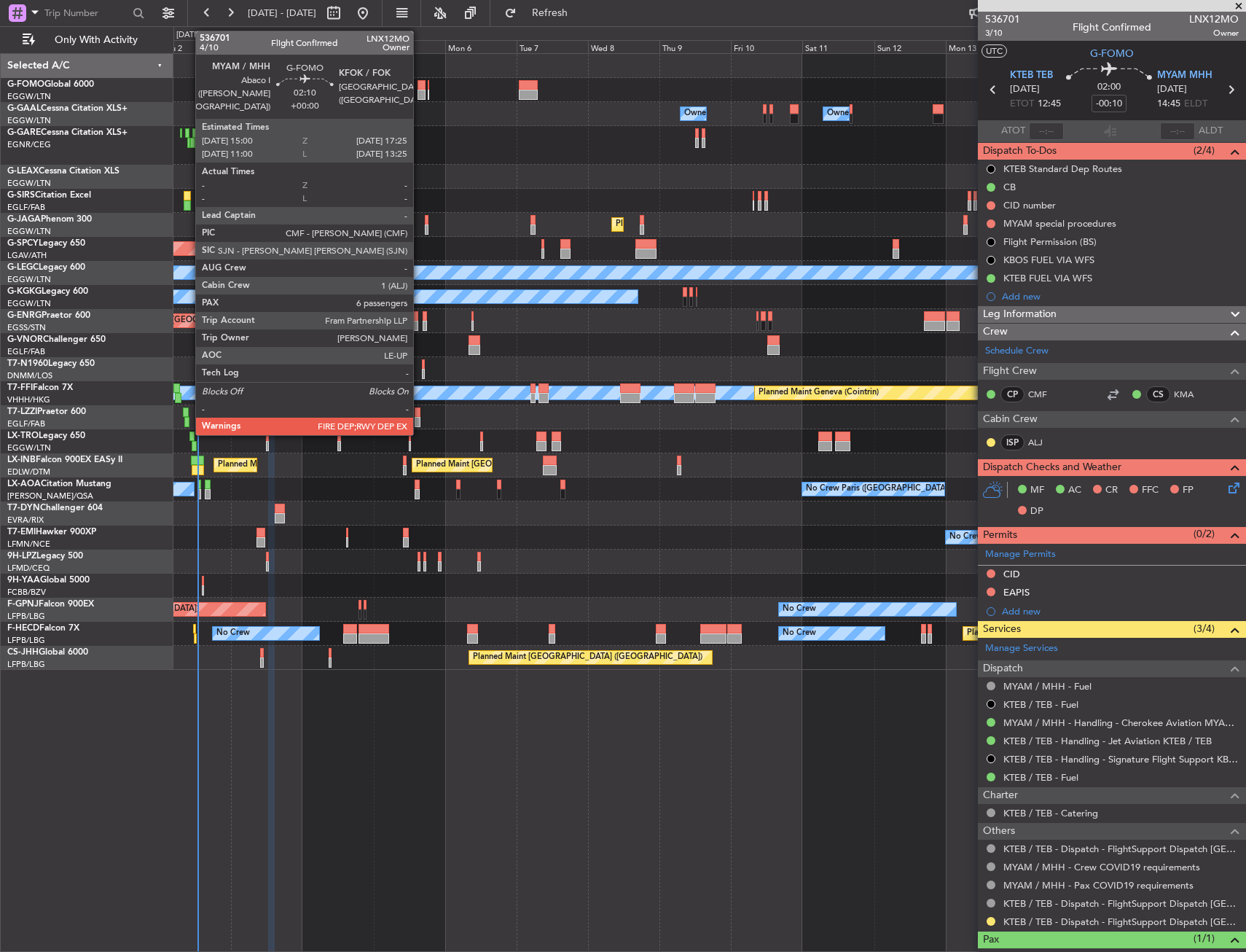
click at [420, 85] on div at bounding box center [421, 85] width 8 height 11
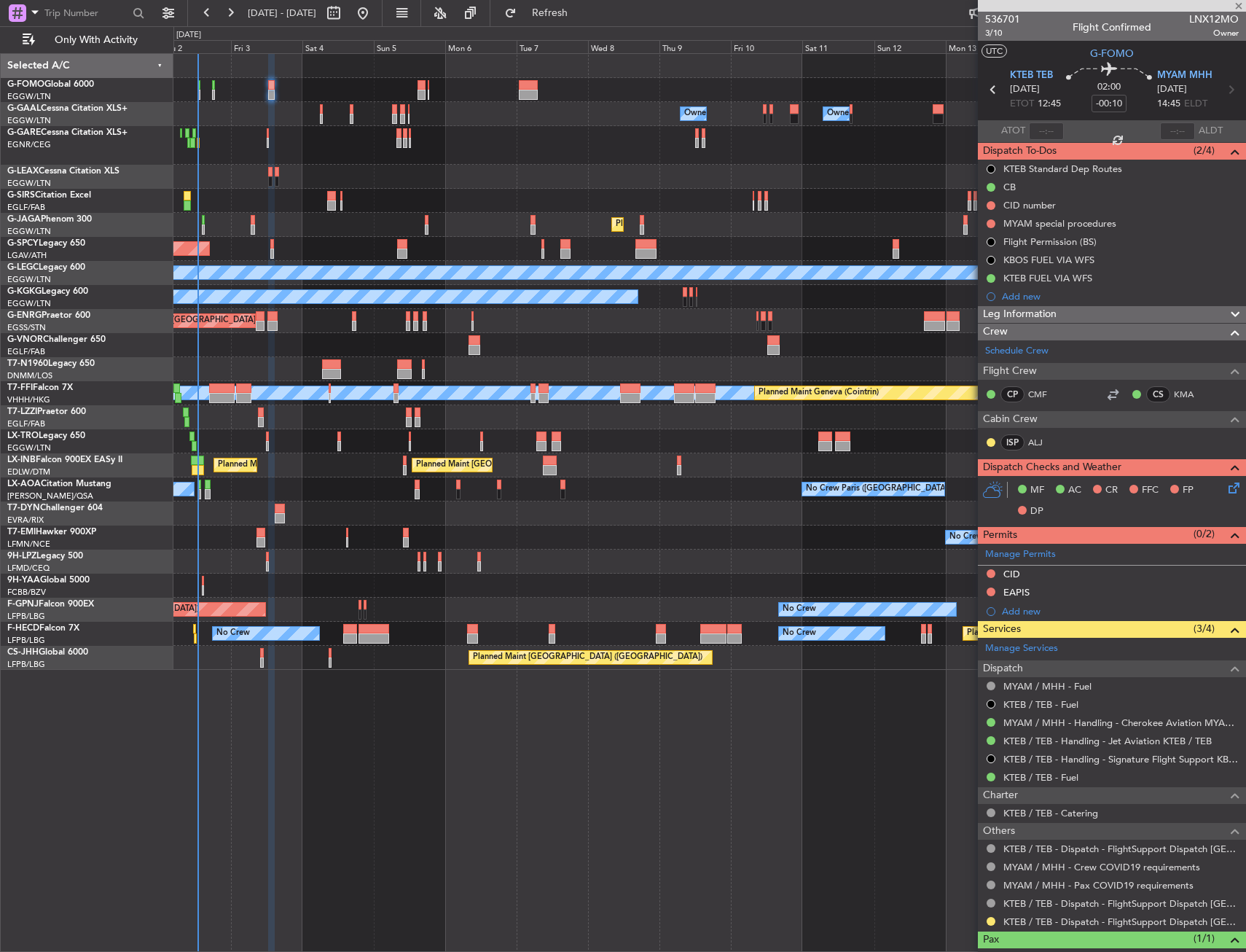
type input "6"
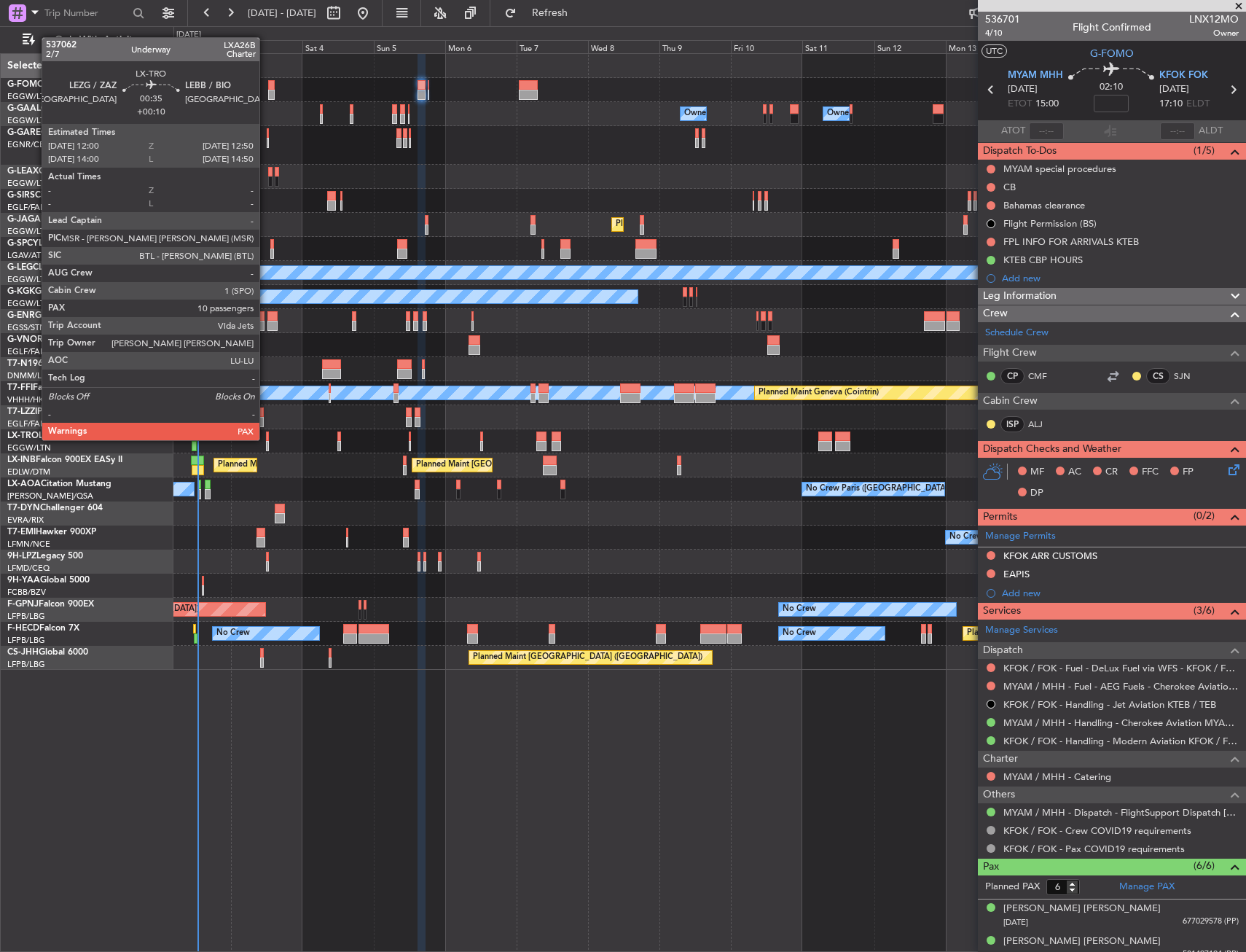
click at [266, 439] on div at bounding box center [267, 436] width 3 height 11
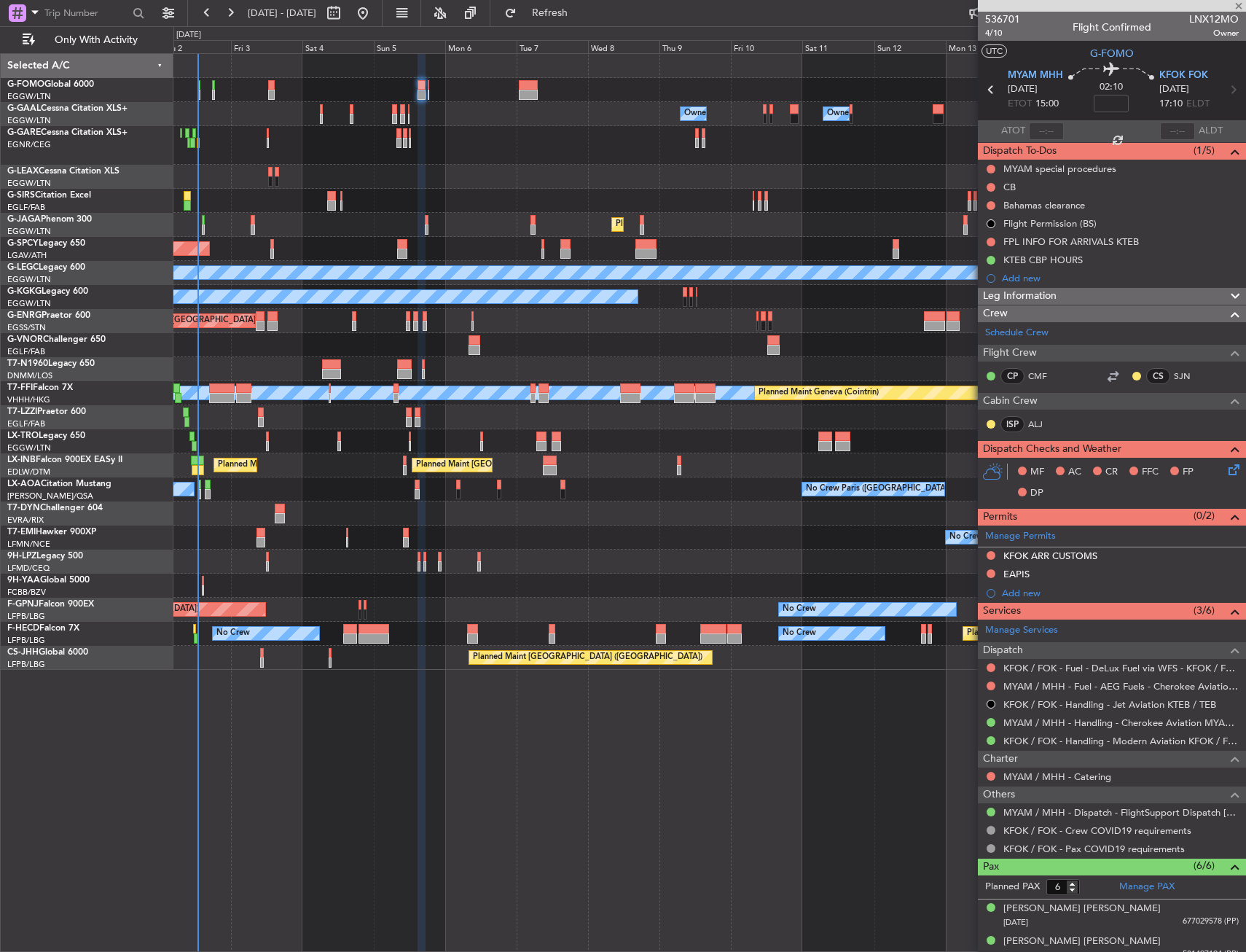
type input "+00:10"
type input "10"
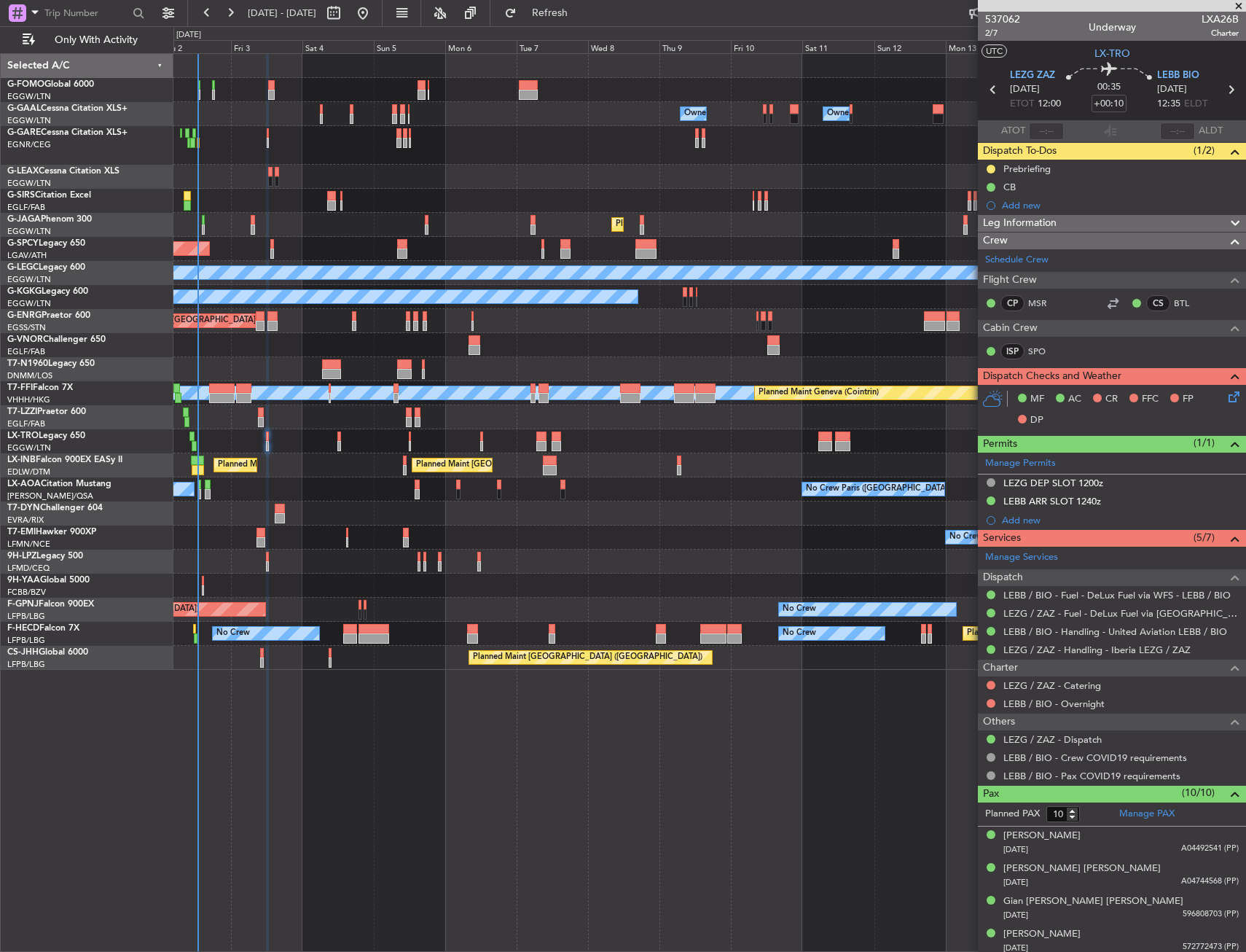
click at [1075, 171] on div "Prebriefing" at bounding box center [1112, 168] width 268 height 18
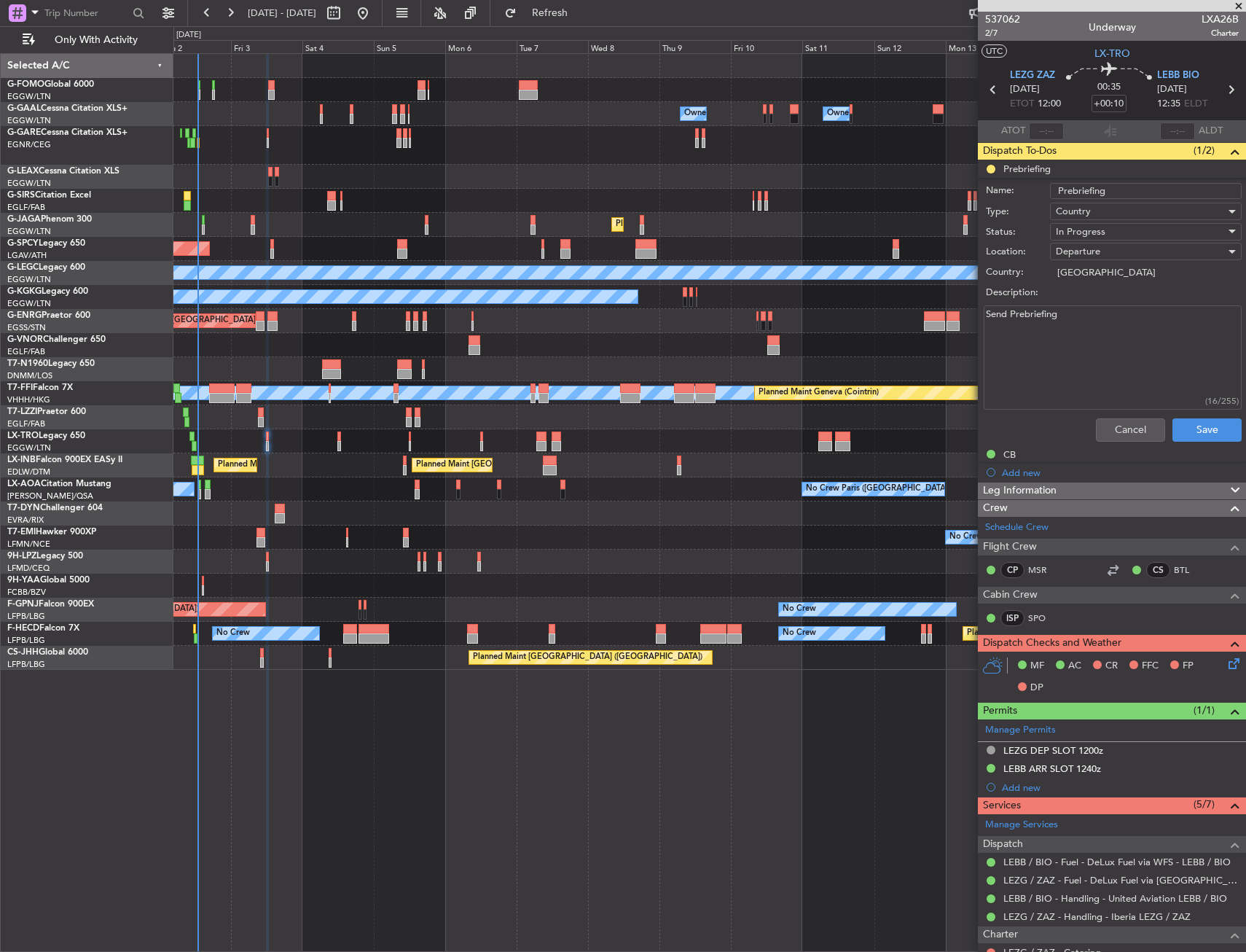
click at [1076, 331] on textarea "Send Prebriefing" at bounding box center [1113, 357] width 258 height 104
paste textarea "Fuel MLW - 300kgs Cargo 350kgs"
type textarea "Fuel MLW - 300kgs Cargo 350kgs"
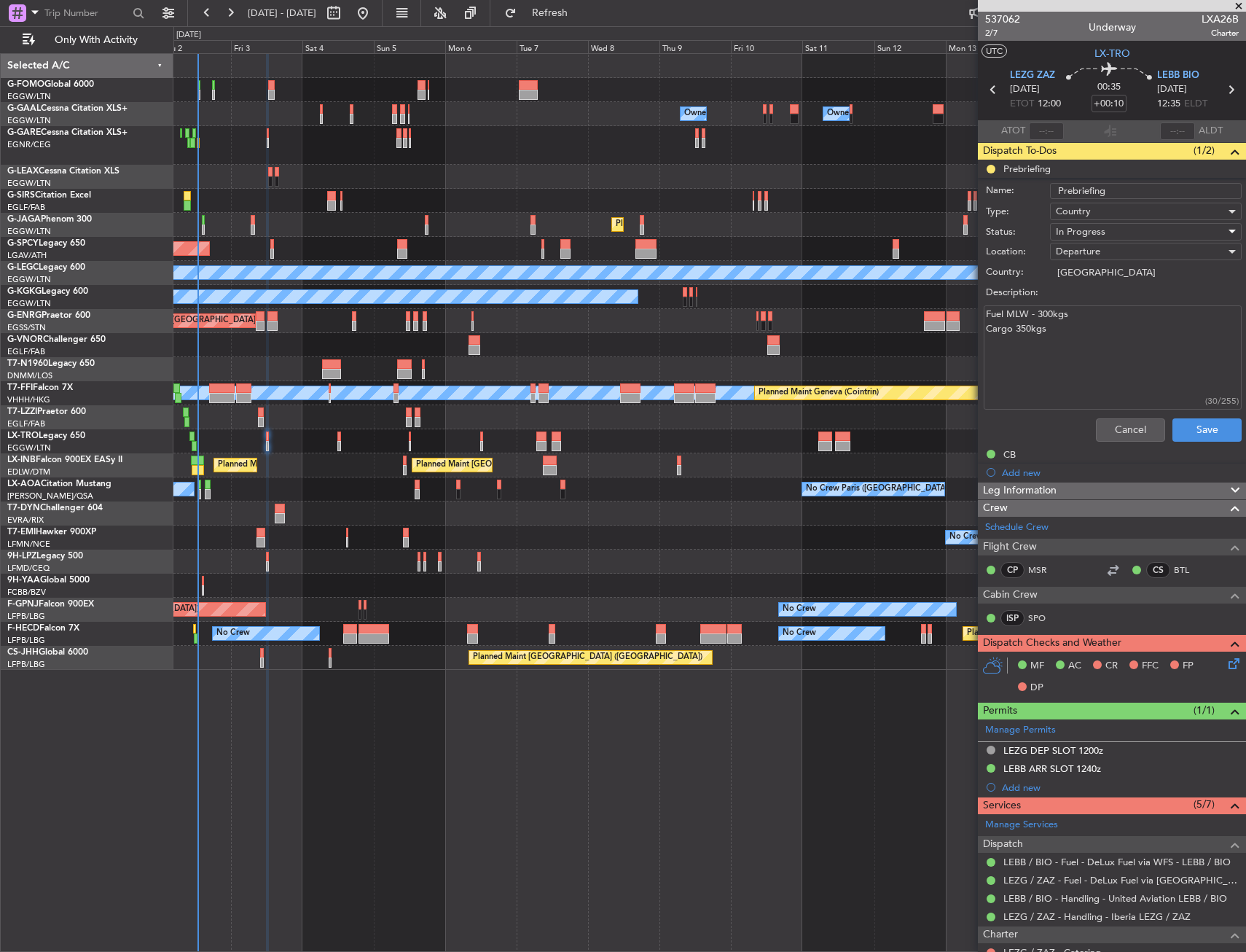
click at [1086, 232] on span "In Progress" at bounding box center [1080, 232] width 50 height 14
click at [1091, 304] on span "Completed" at bounding box center [1139, 304] width 171 height 22
click at [1173, 430] on button "Save" at bounding box center [1207, 430] width 69 height 23
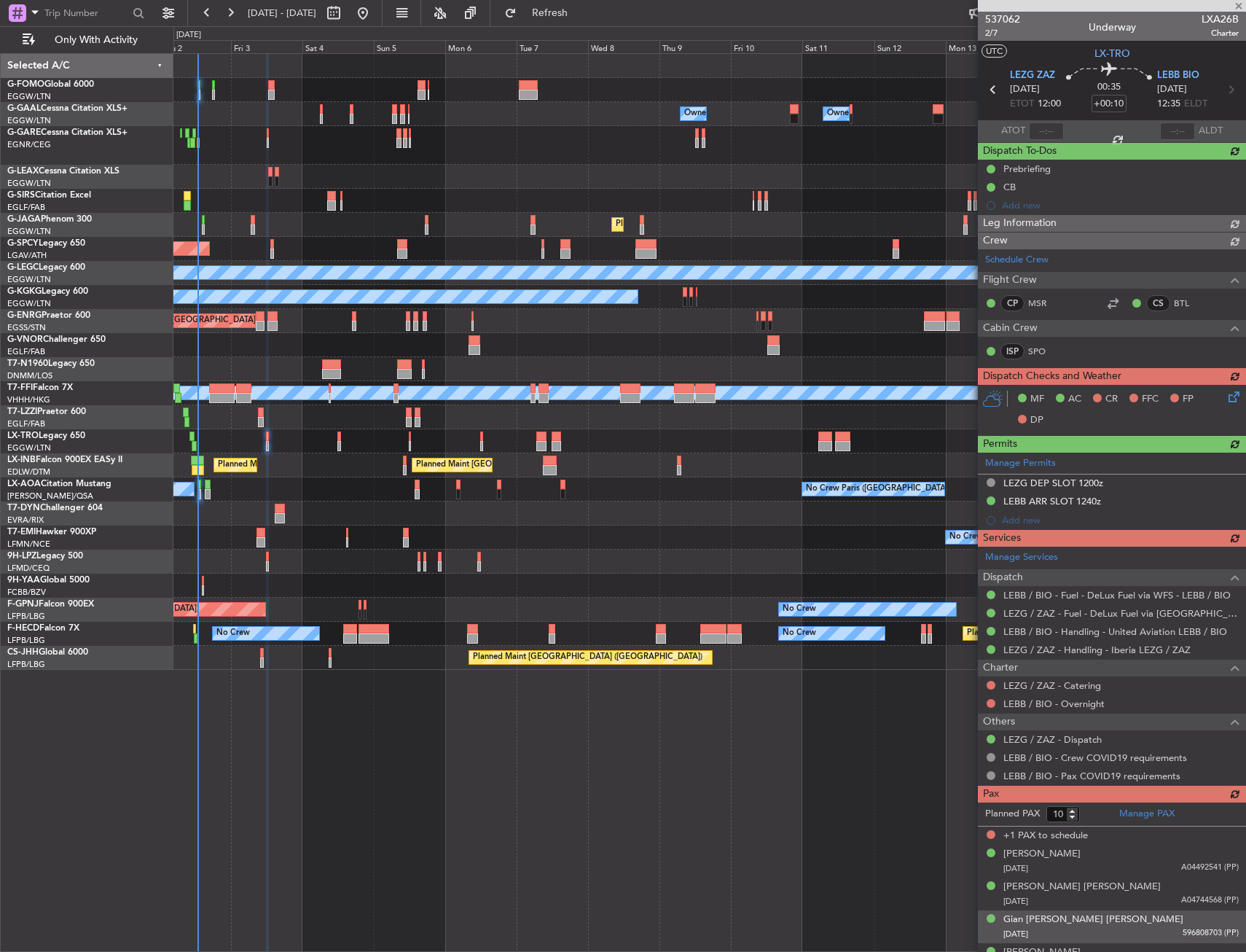
type input "11"
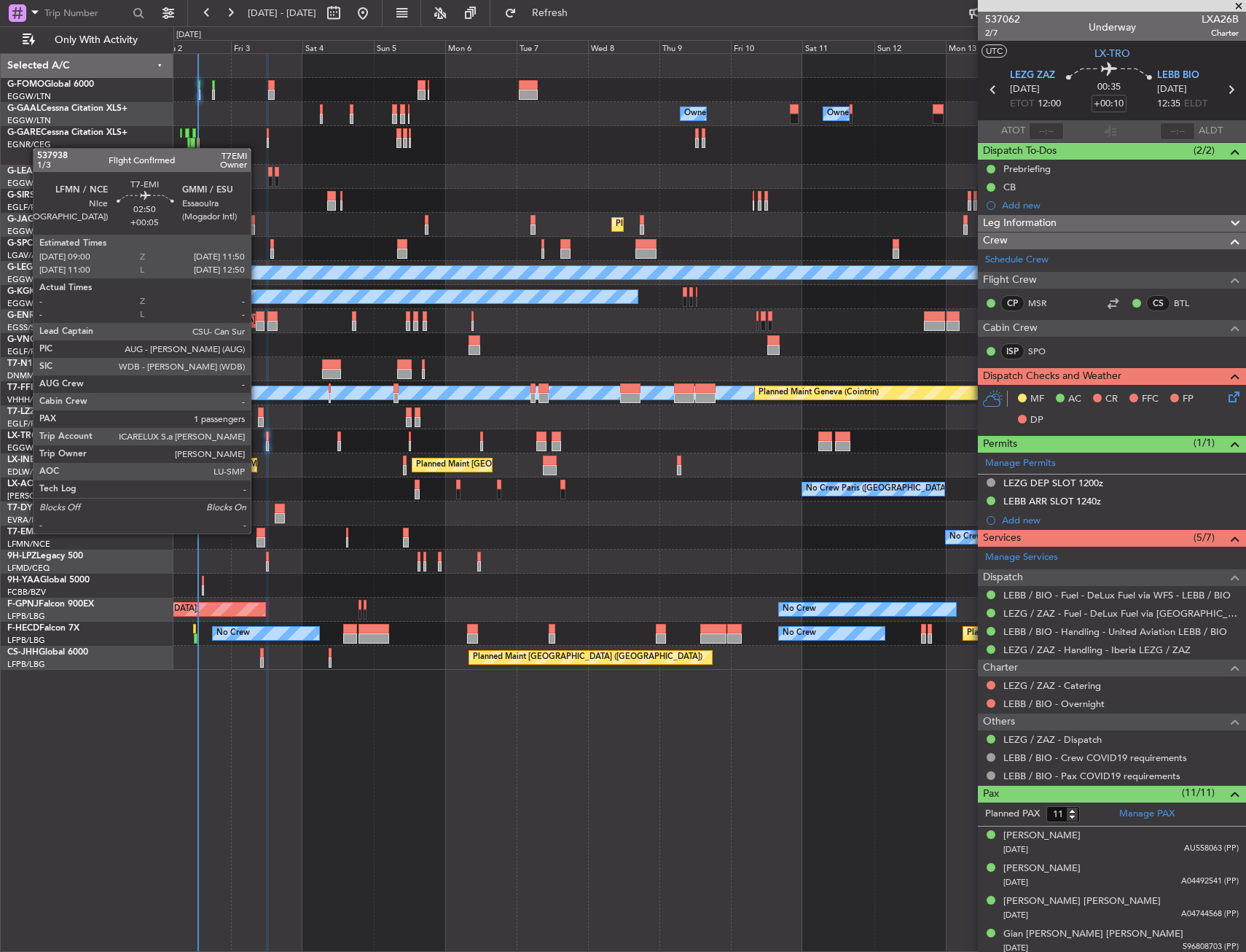
click at [257, 532] on div at bounding box center [260, 532] width 9 height 11
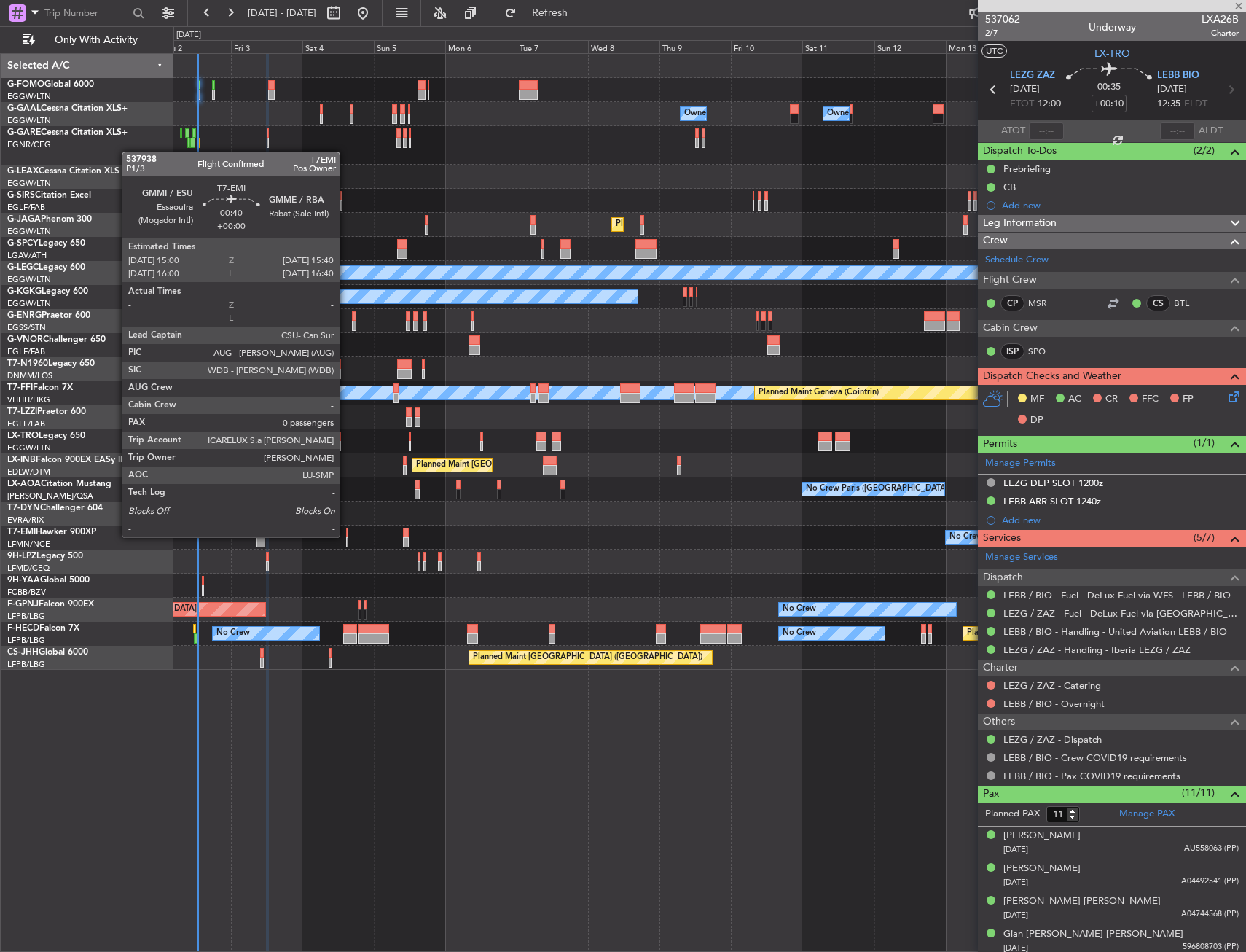
type input "+00:05"
type input "1"
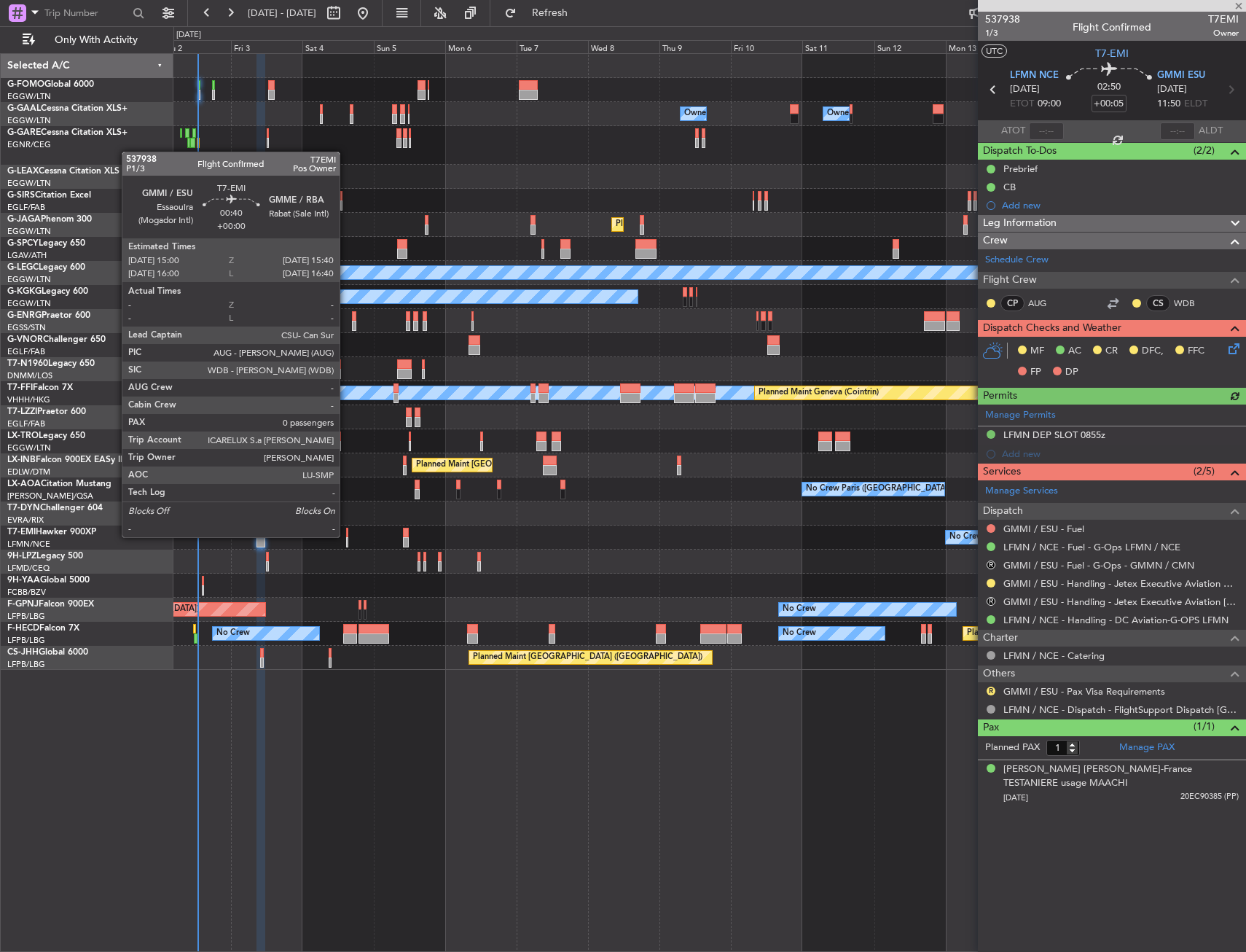
click at [346, 536] on div at bounding box center [347, 532] width 2 height 11
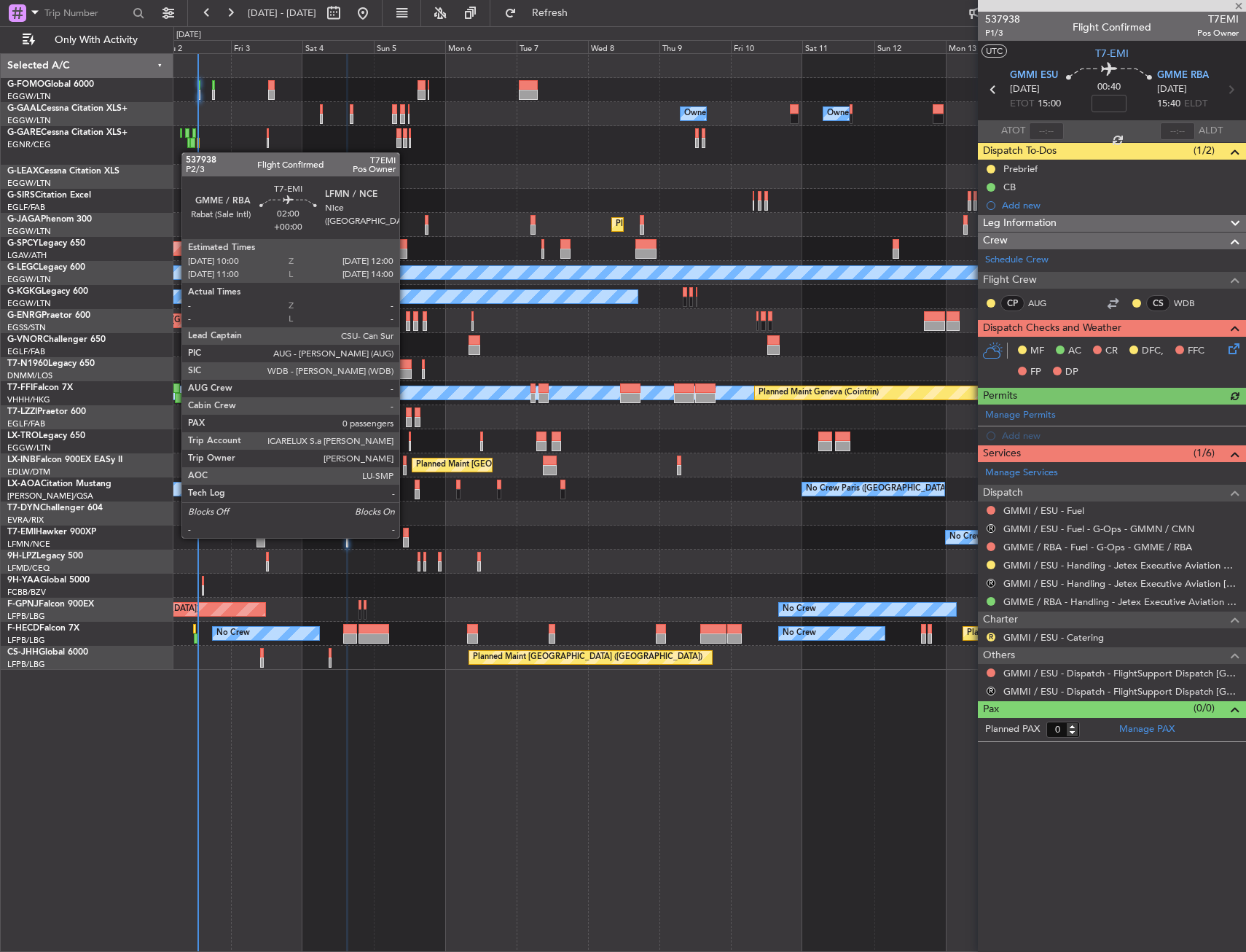
click at [406, 536] on div at bounding box center [406, 532] width 7 height 11
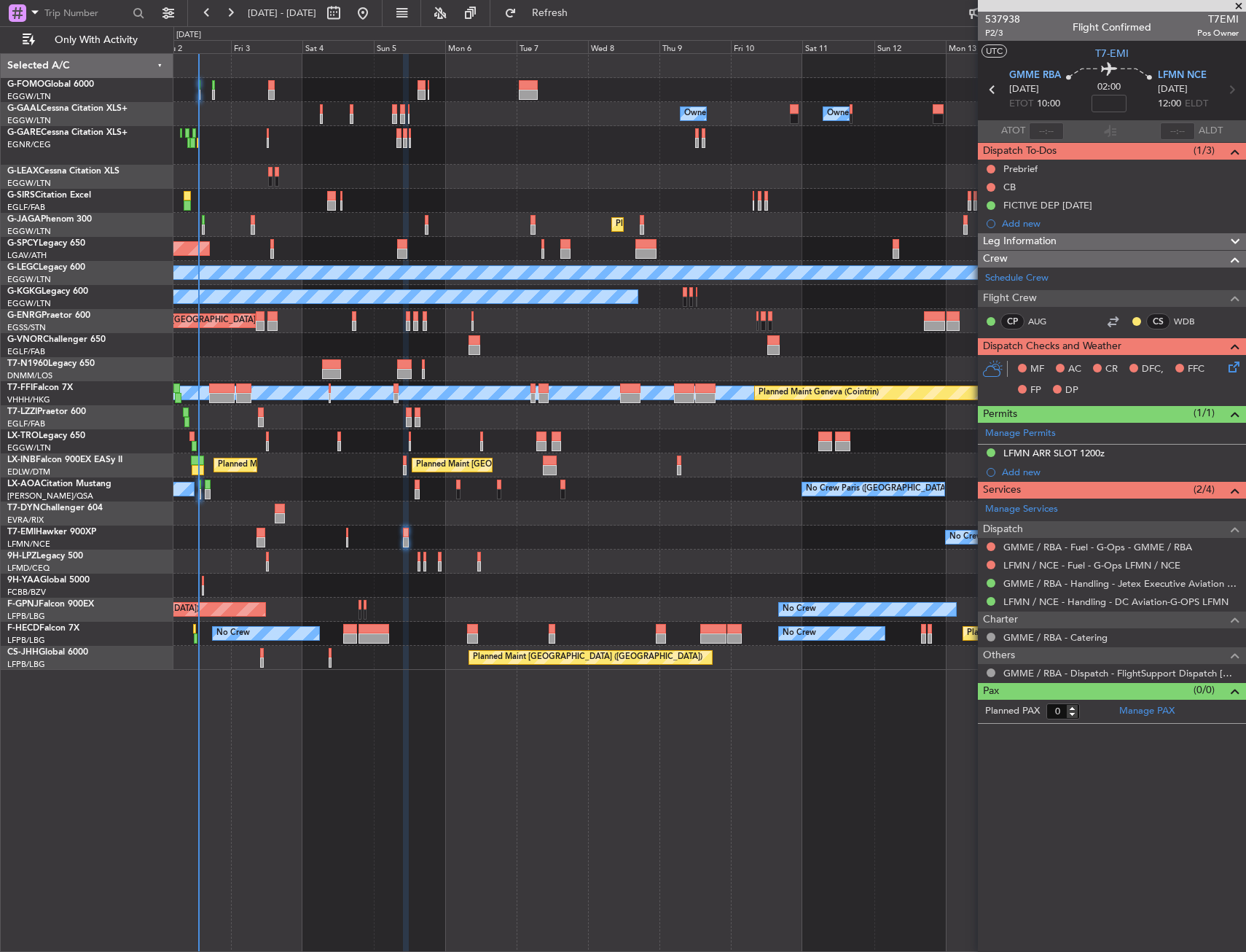
click at [413, 559] on div "Owner Owner Owner Owner No Crew AOG Maint [GEOGRAPHIC_DATA] Owner Planned [GEOG…" at bounding box center [710, 362] width 1072 height 616
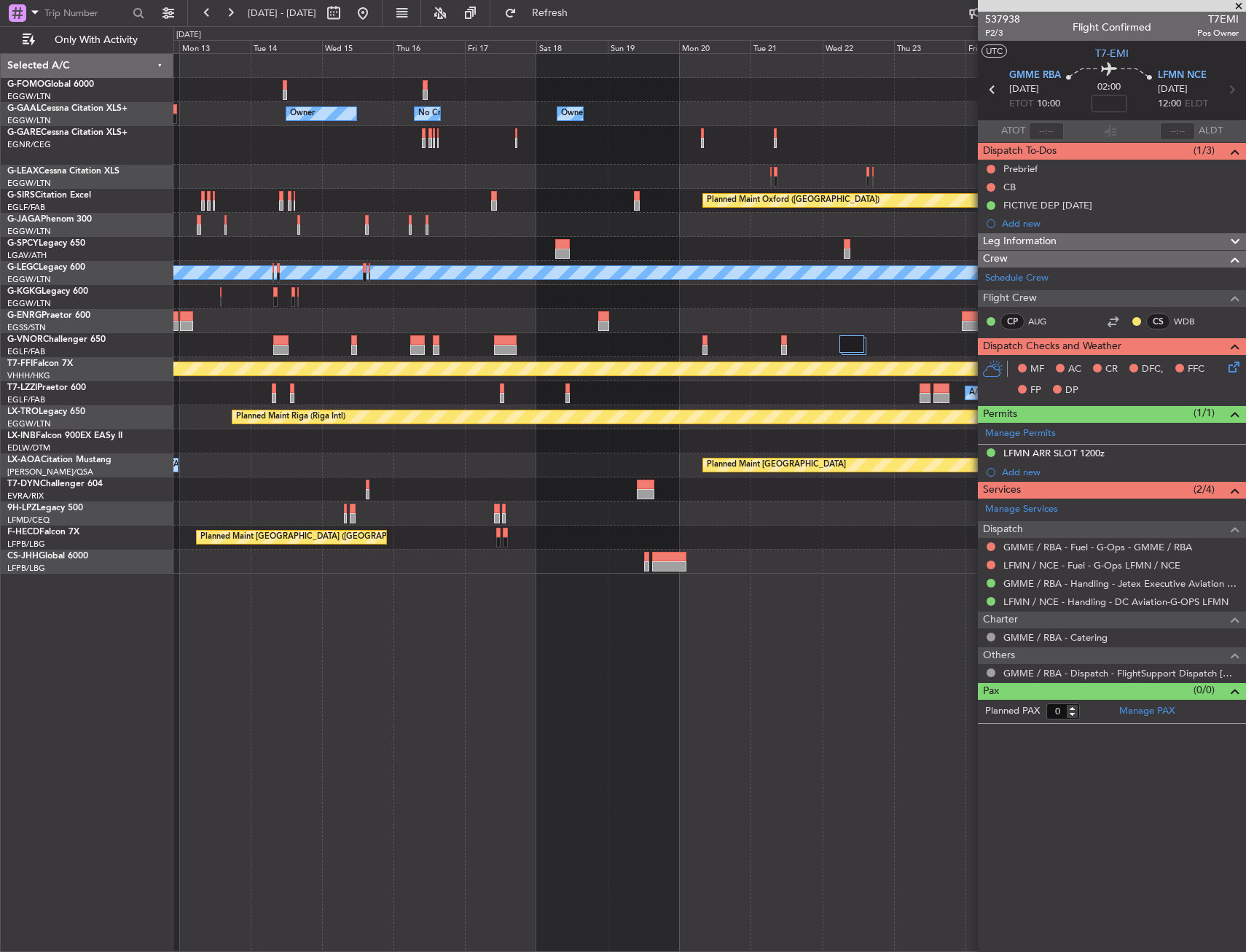
click at [317, 425] on div "Owner Owner No Crew Owner Owner Owner Owner Planned Maint Oxford (Kidlington) A…" at bounding box center [710, 314] width 1072 height 520
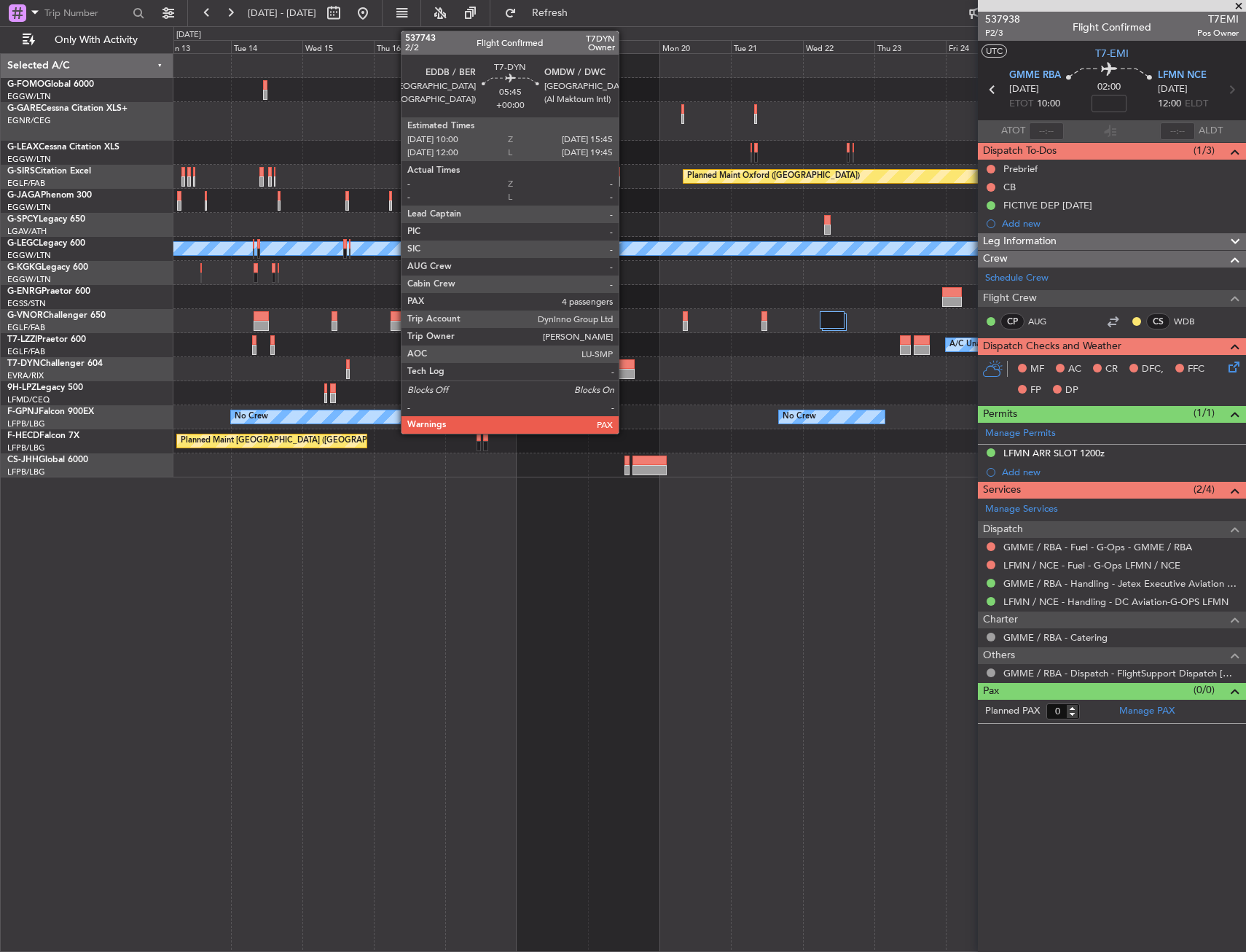
click at [625, 366] on div at bounding box center [626, 364] width 17 height 11
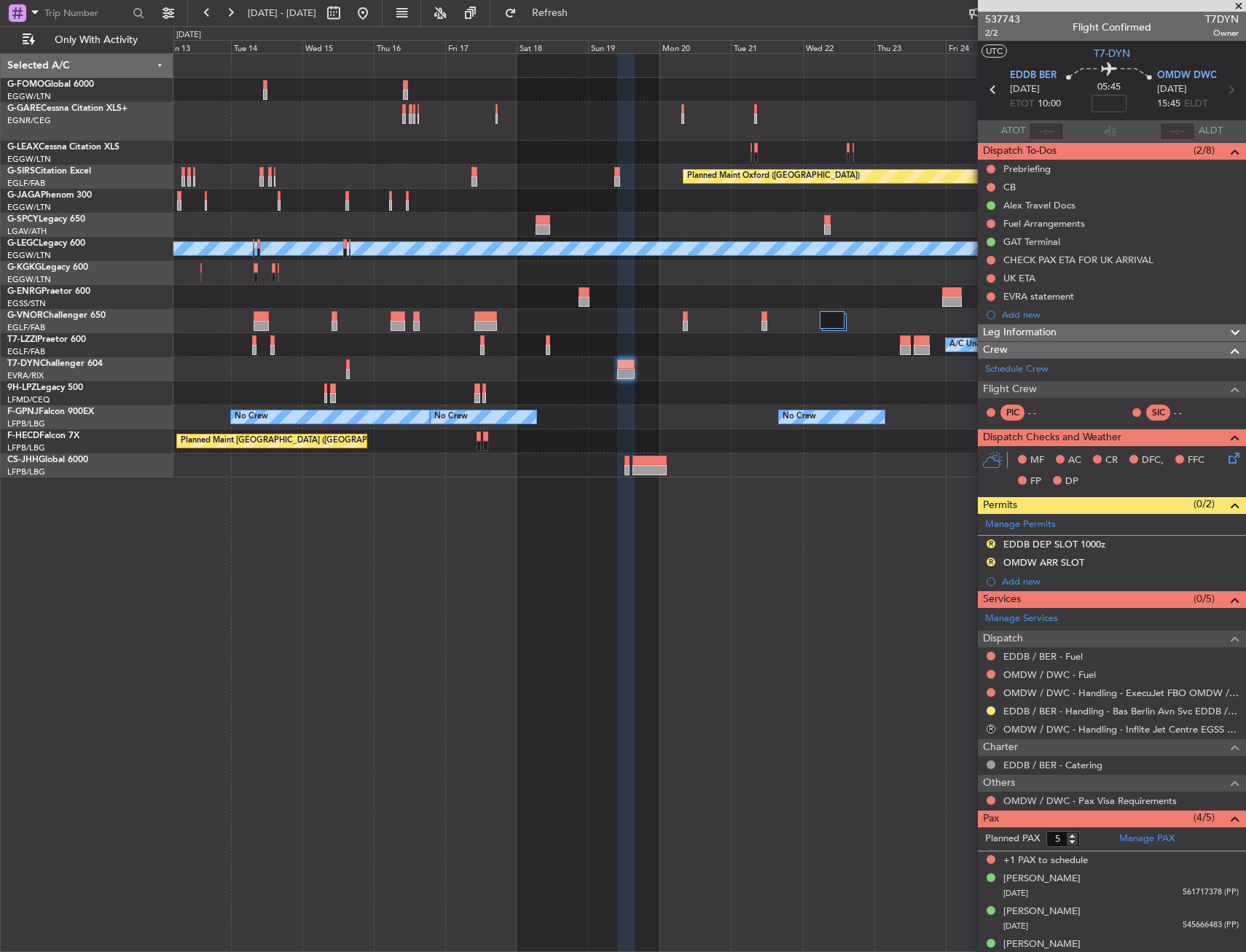
click at [795, 522] on div "Planned Maint Oxford (Kidlington) A/C Unavailable London (Luton) A/C Unavailabl…" at bounding box center [710, 502] width 1073 height 899
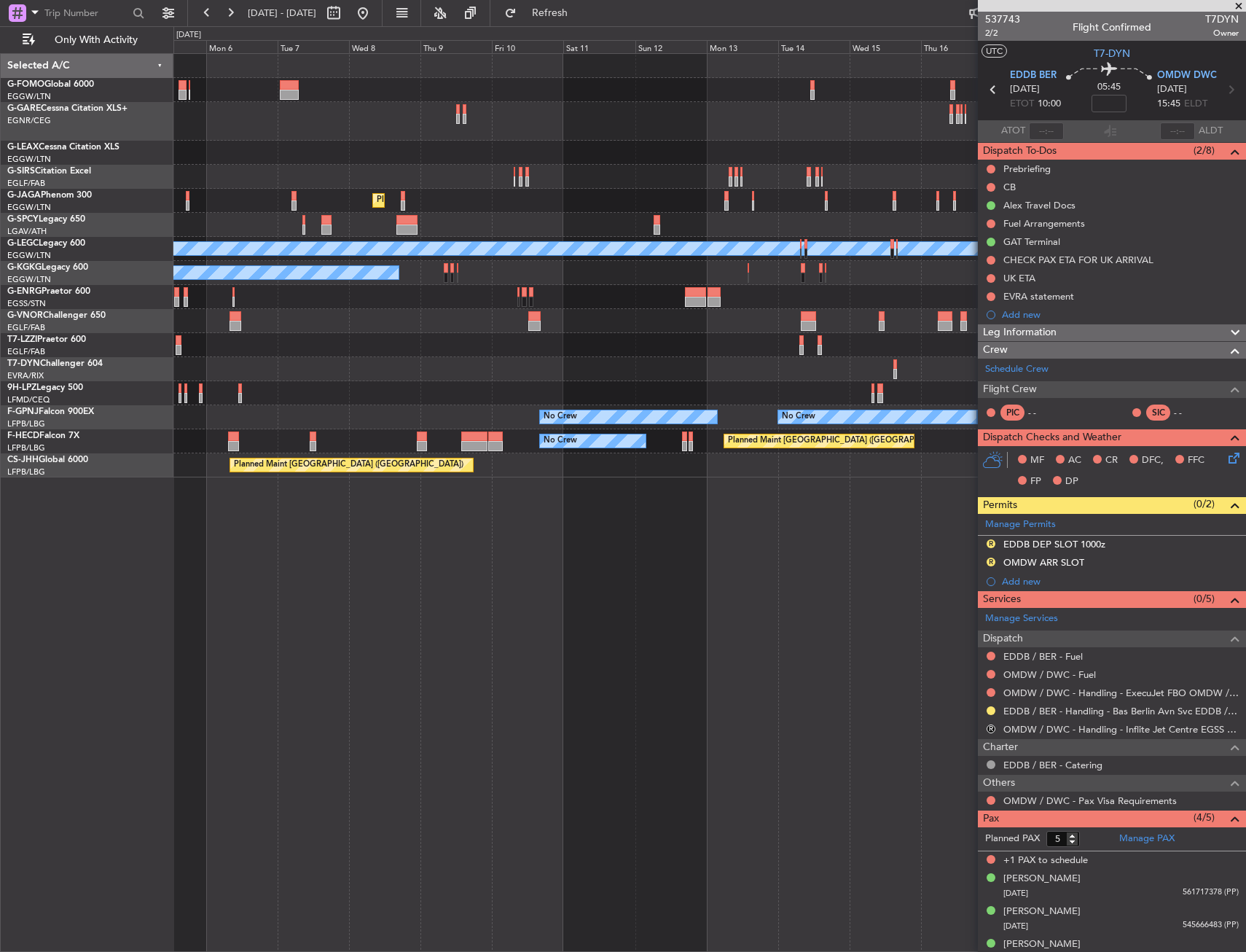
click at [803, 485] on div "Planned Maint Oxford (Kidlington) Planned Maint London (Luton) Planned Maint Br…" at bounding box center [710, 502] width 1073 height 899
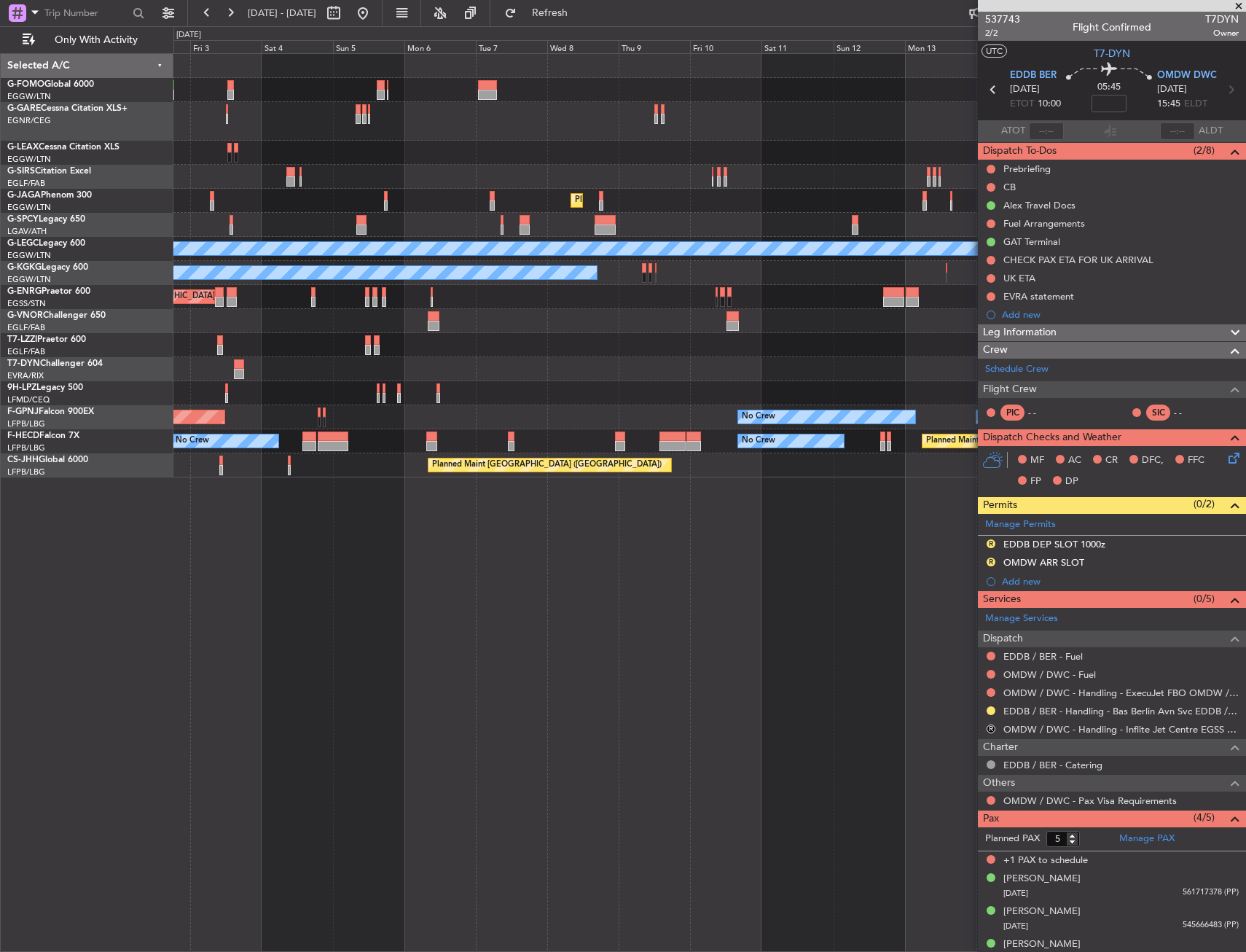
click at [796, 476] on div "Planned Maint Oxford (Kidlington) Planned Maint London (Luton) Planned Maint Br…" at bounding box center [710, 502] width 1073 height 899
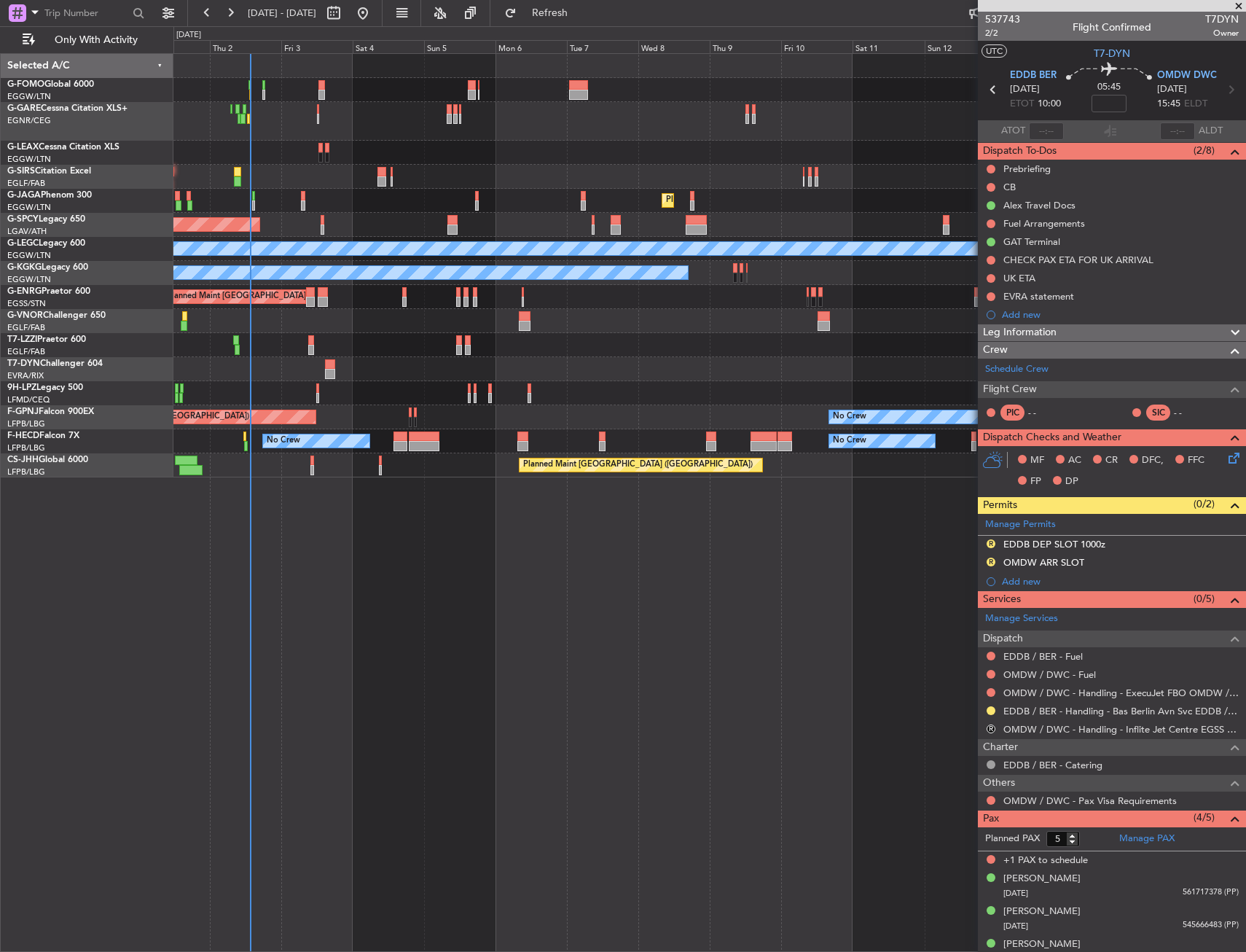
click at [603, 536] on div "A/C Unavailable Planned Maint London (Luton) Planned Maint London (Luton) Plann…" at bounding box center [710, 502] width 1073 height 899
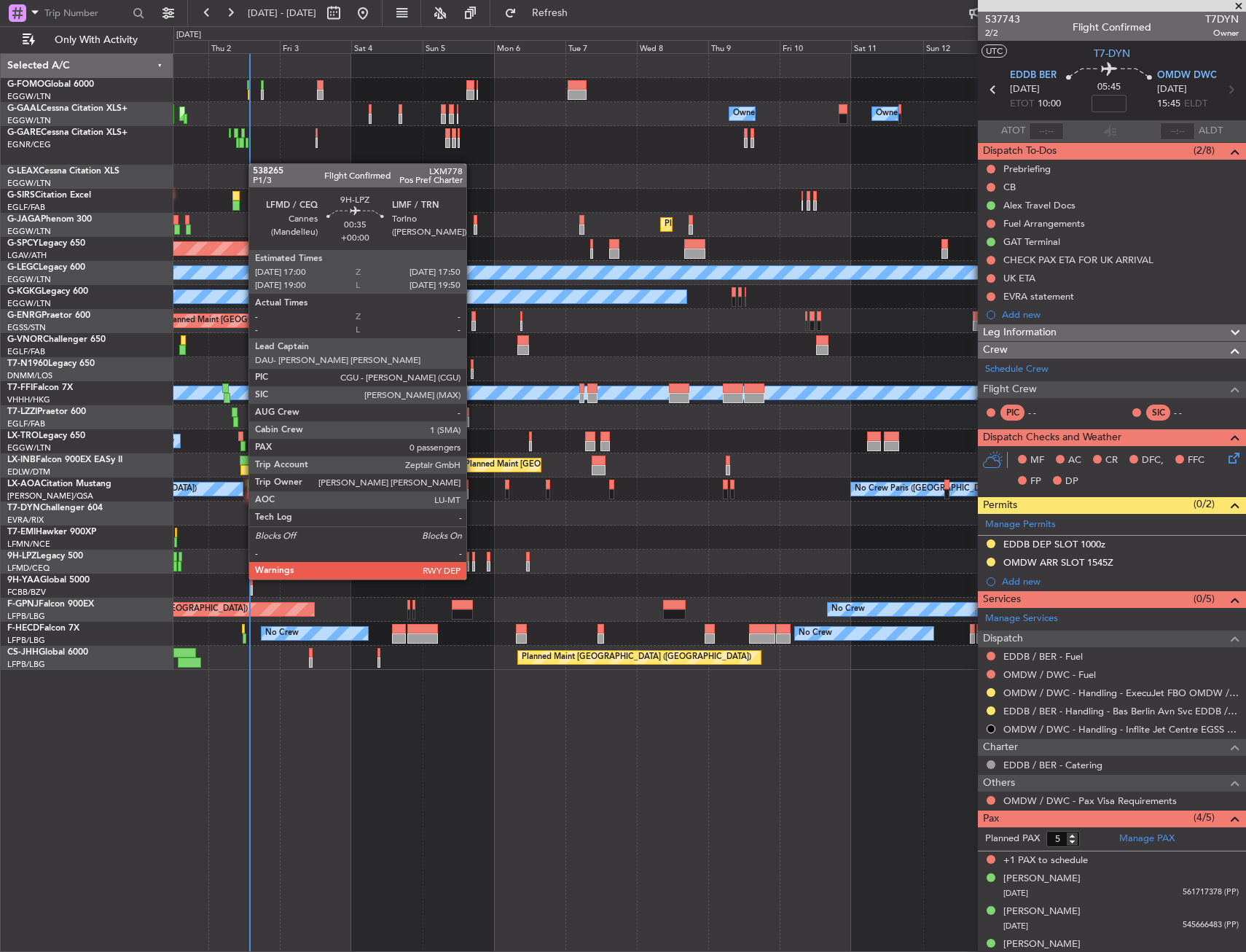
click at [473, 565] on div at bounding box center [473, 566] width 3 height 11
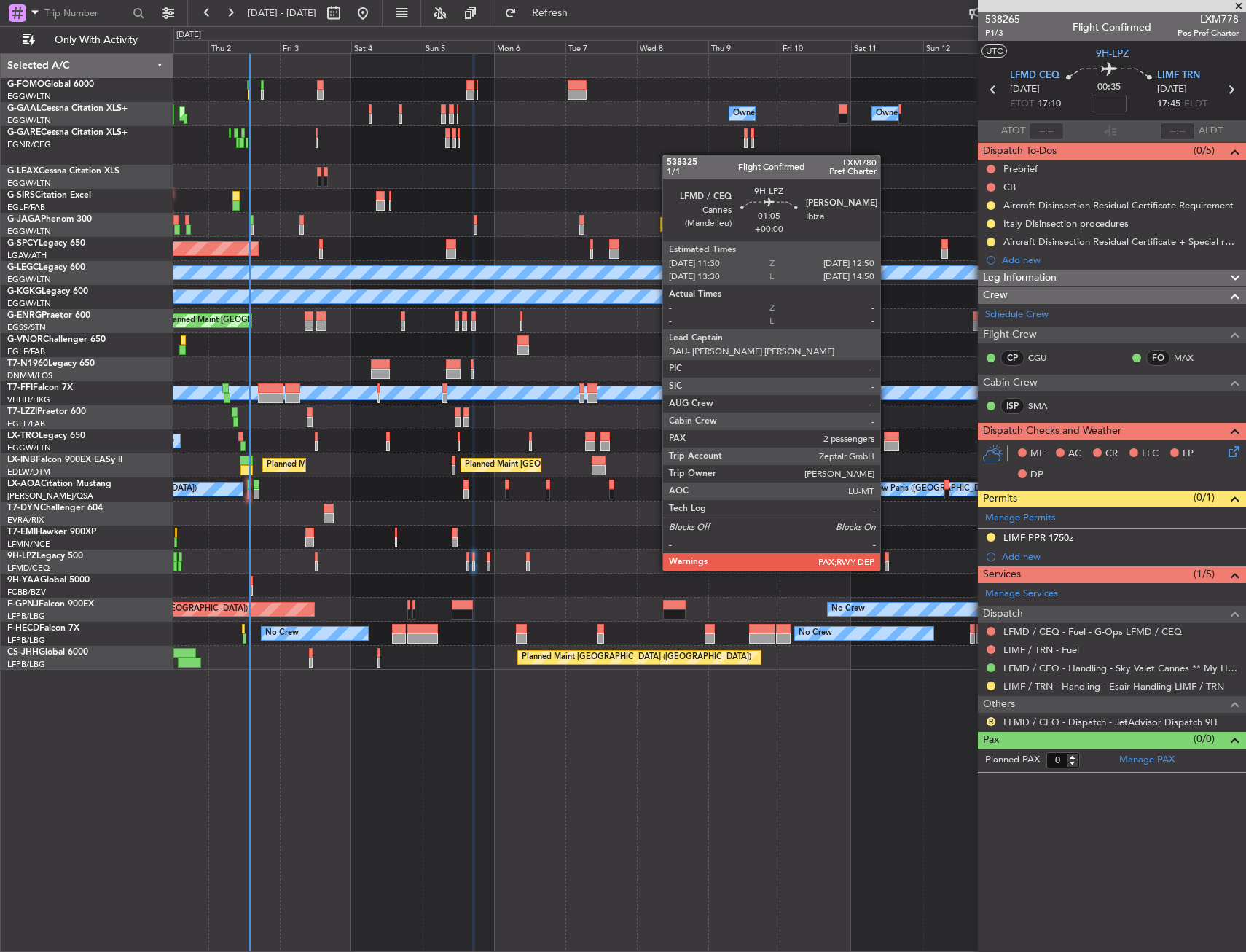
click at [887, 557] on div at bounding box center [887, 557] width 5 height 11
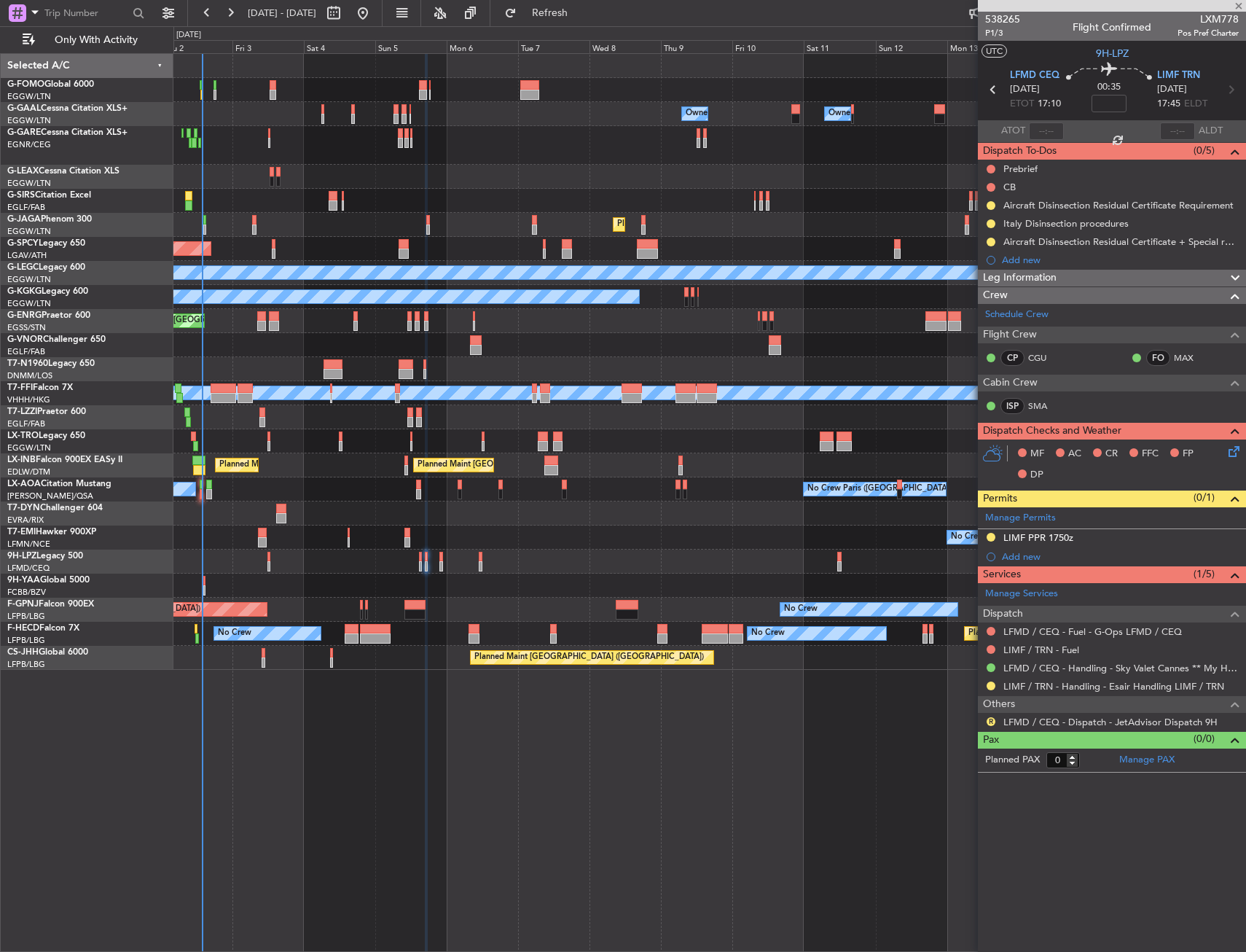
click at [781, 580] on div at bounding box center [710, 586] width 1072 height 24
type input "2"
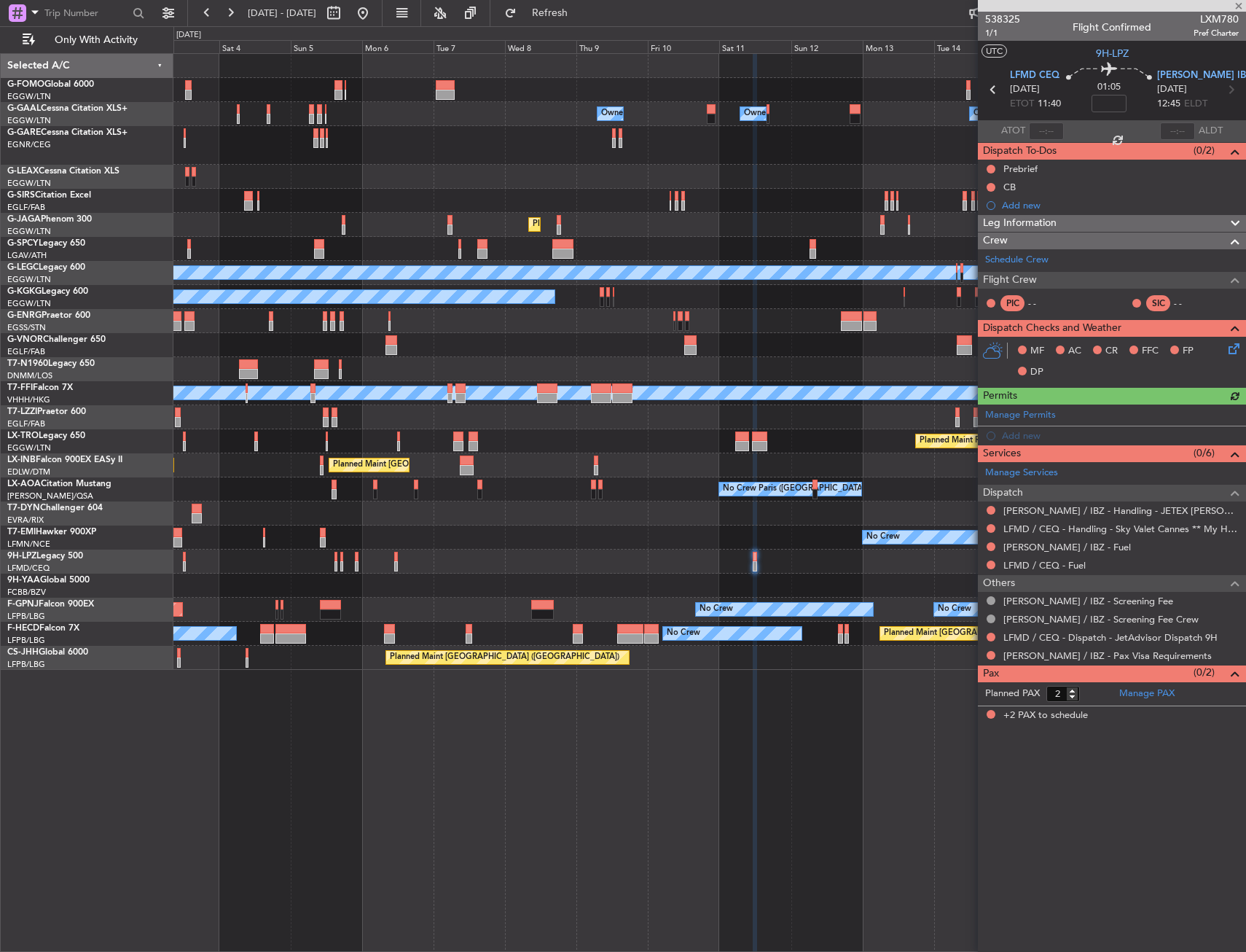
click at [672, 600] on div "Owner Owner No Crew Owner Owner Owner AOG Maint Dusseldorf Planned Maint Dussel…" at bounding box center [710, 362] width 1072 height 616
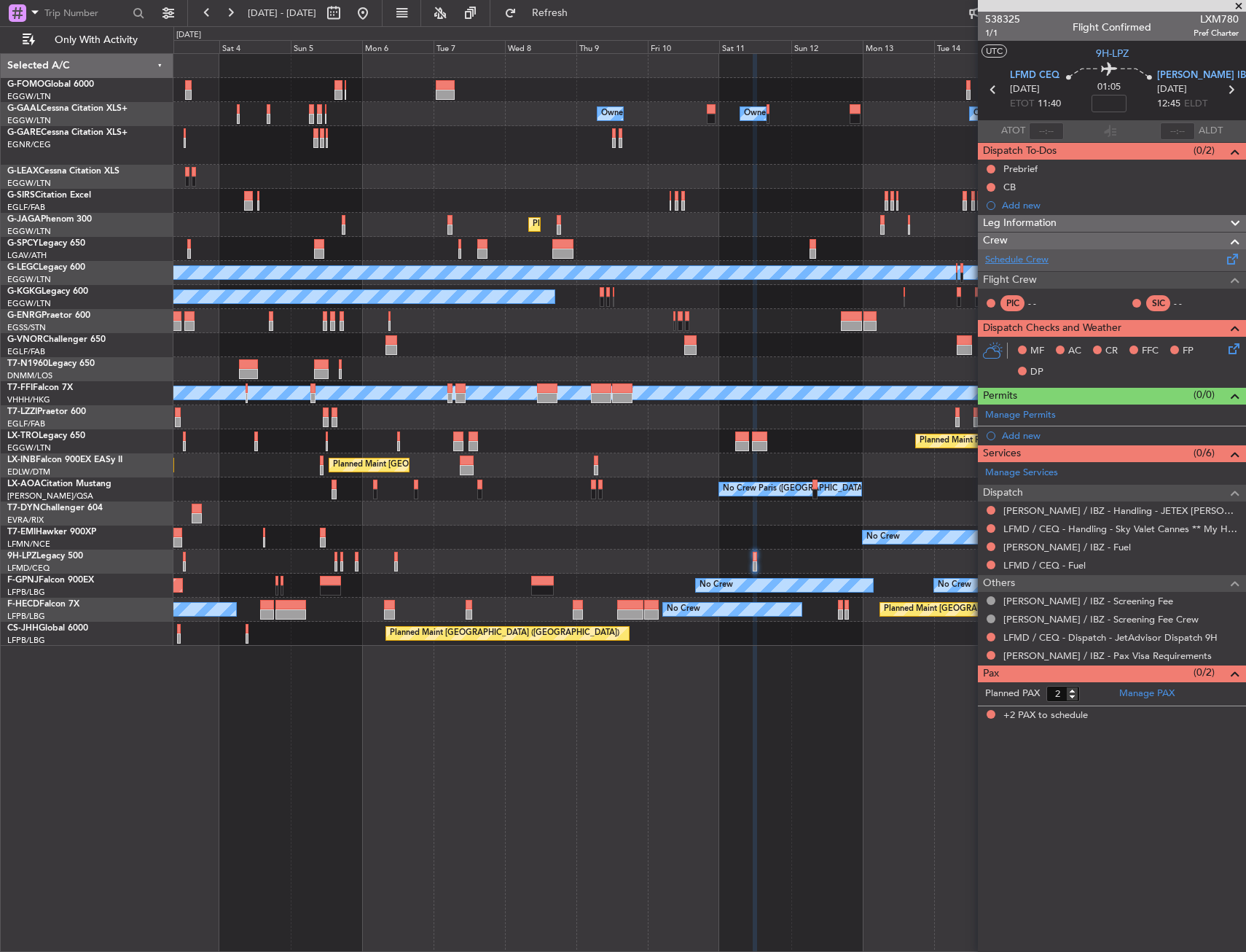
click at [990, 266] on link "Schedule Crew" at bounding box center [1017, 259] width 63 height 15
click at [556, 21] on button "Refresh" at bounding box center [542, 14] width 87 height 23
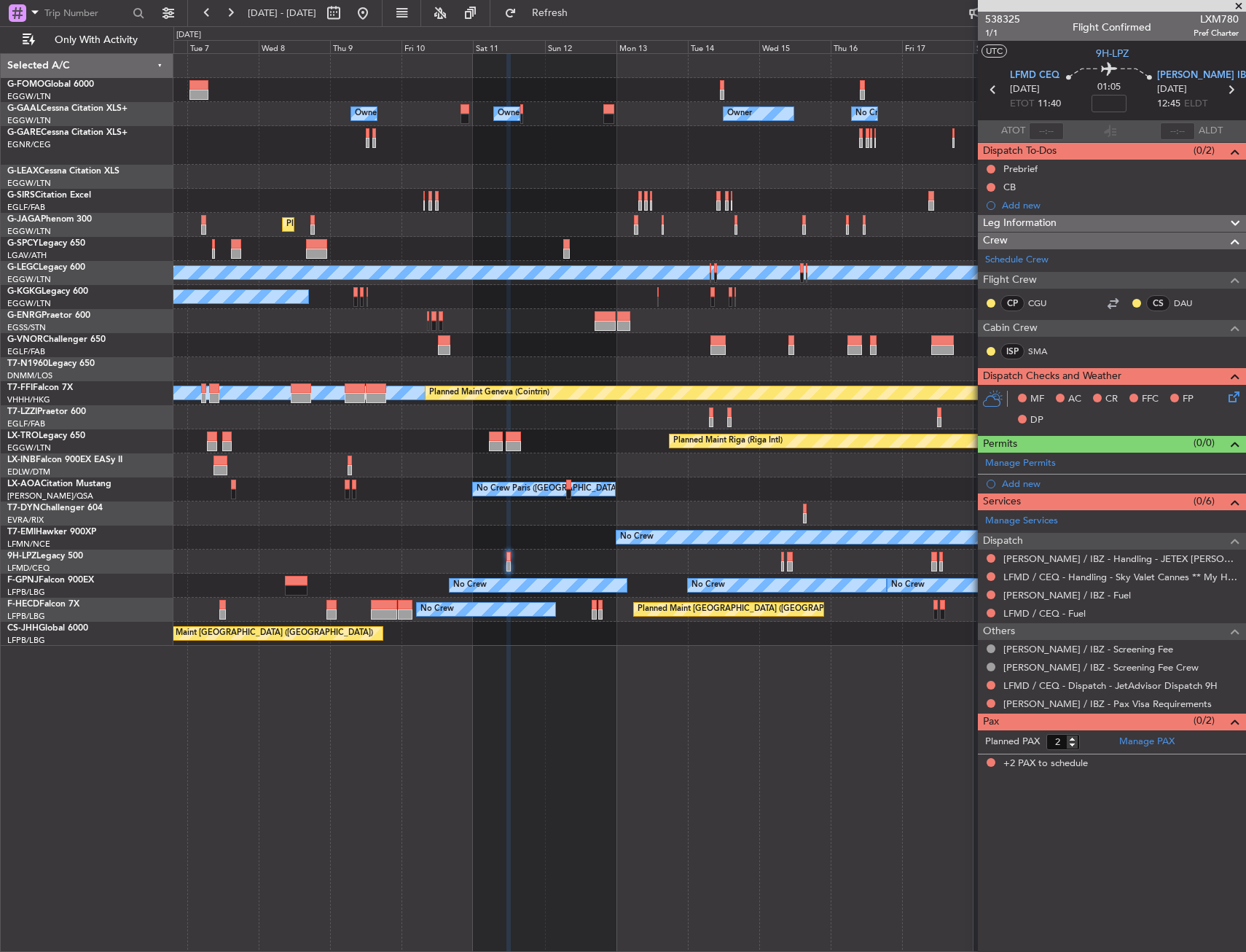
click at [569, 736] on div "Owner Owner No Crew Owner Owner Owner Owner Planned Maint Oxford (Kidlington) P…" at bounding box center [710, 502] width 1073 height 899
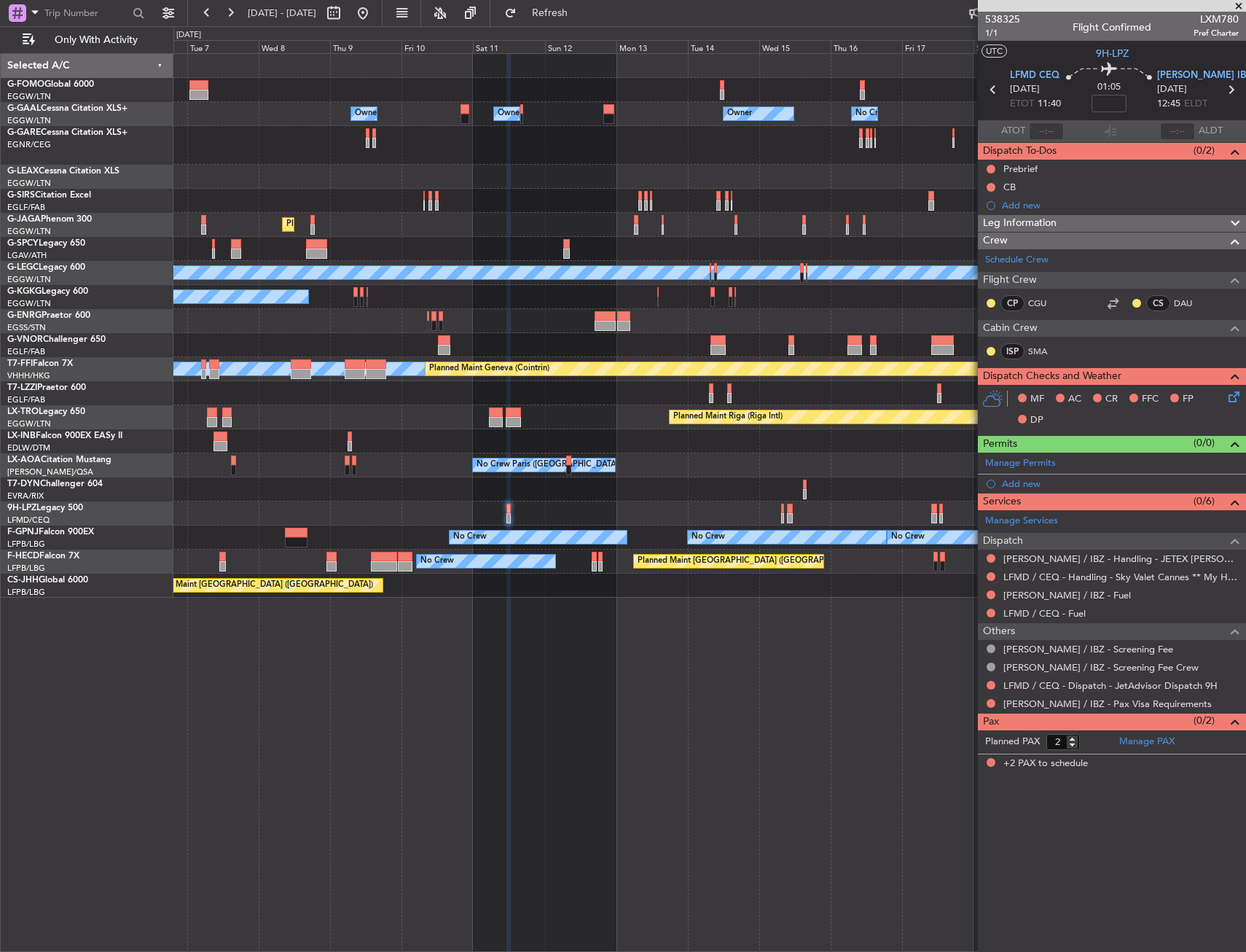
click at [758, 522] on div at bounding box center [710, 513] width 1072 height 24
click at [744, 522] on div at bounding box center [710, 513] width 1072 height 24
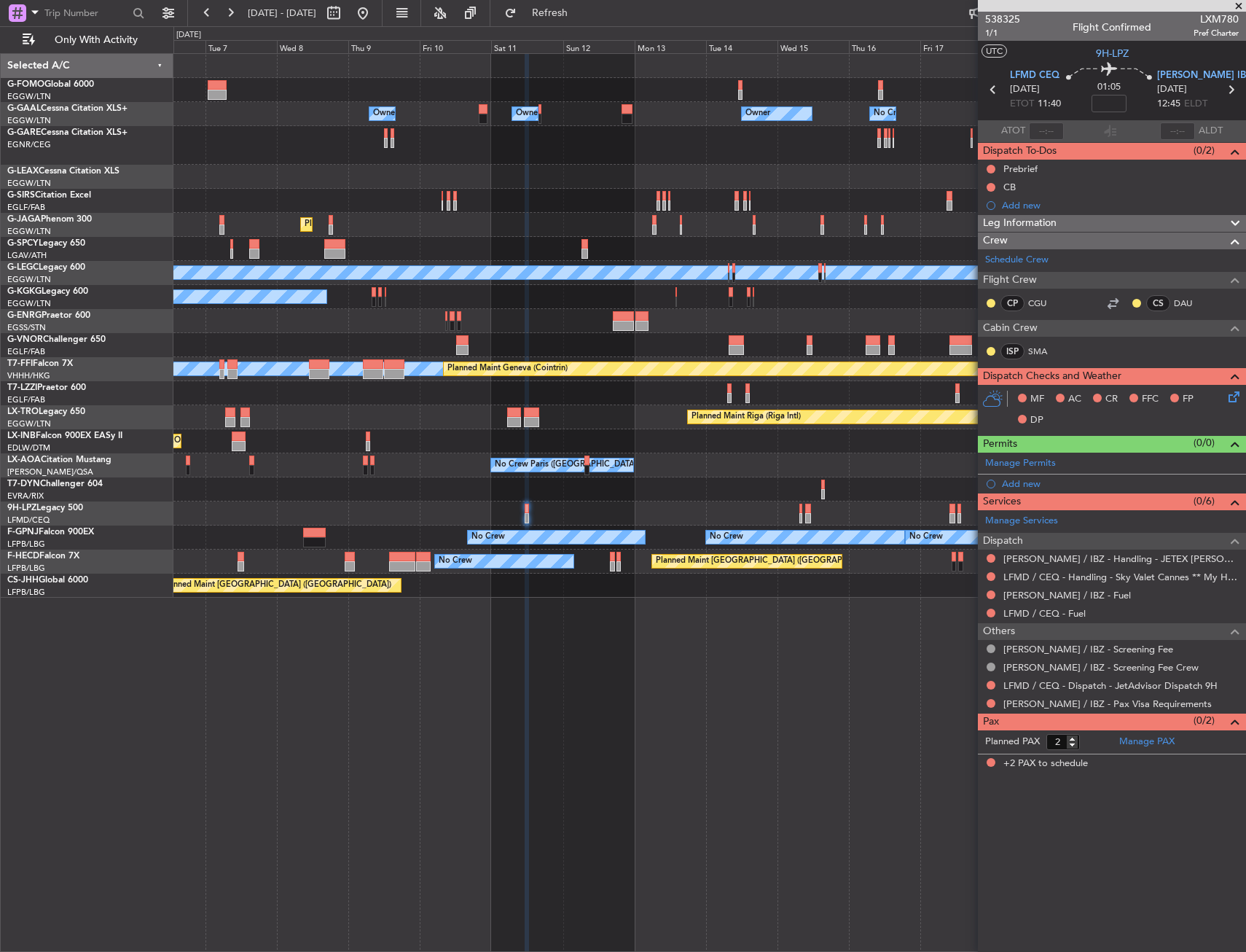
click at [764, 525] on div at bounding box center [710, 513] width 1072 height 24
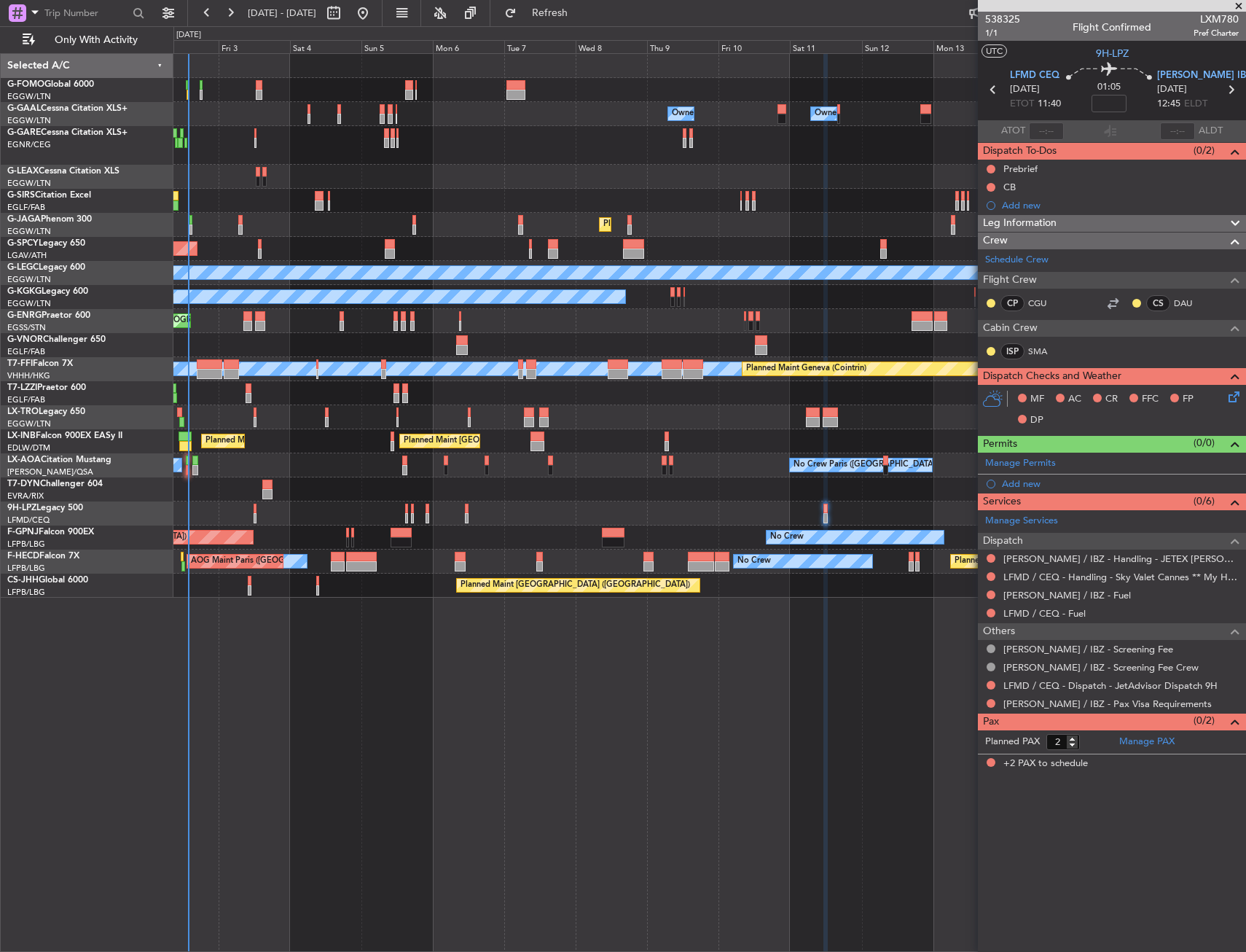
click at [727, 393] on div "Owner Owner No Crew Owner Owner AOG Maint [GEOGRAPHIC_DATA] Owner Planned [GEOG…" at bounding box center [710, 326] width 1072 height 544
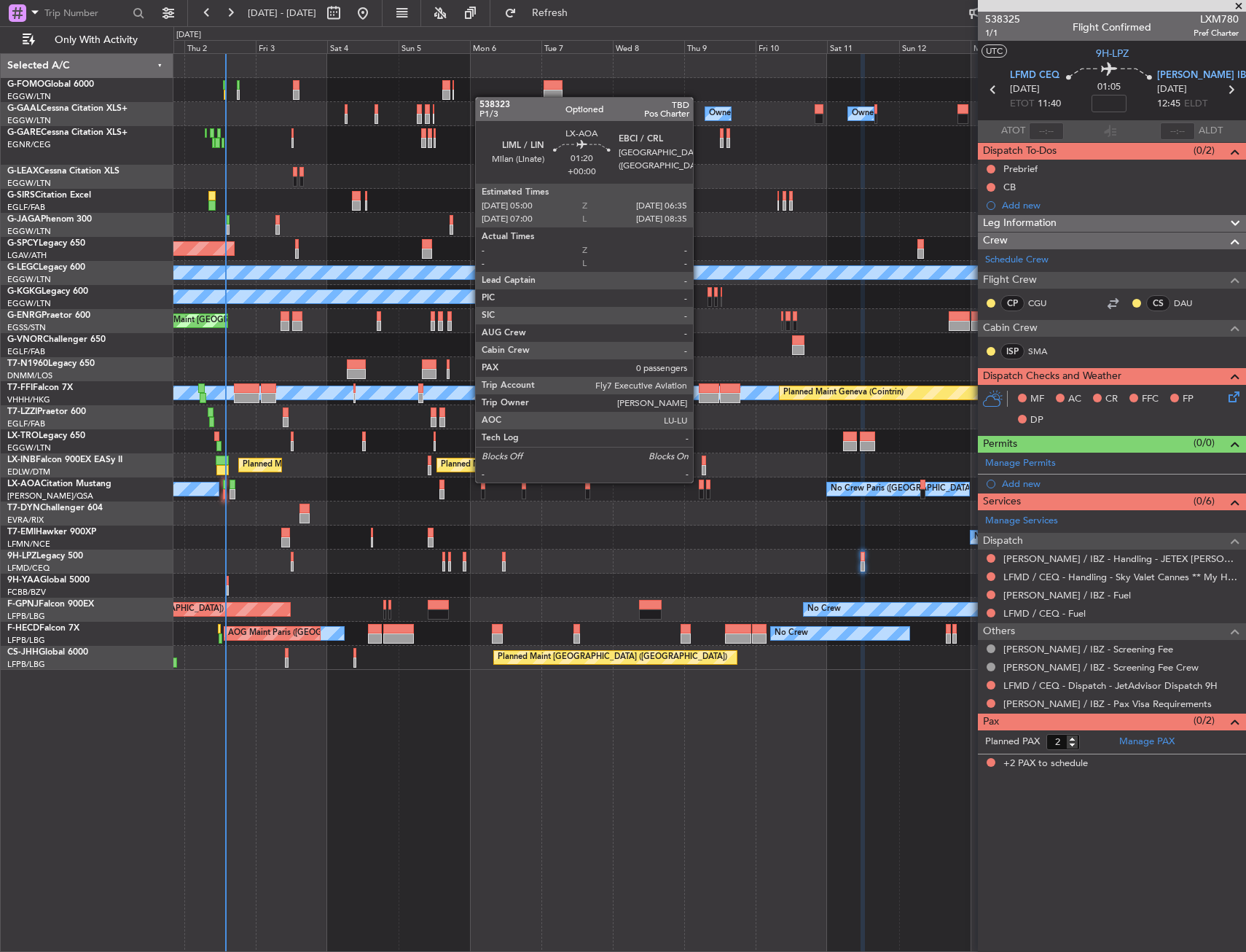
click at [699, 481] on div at bounding box center [701, 485] width 5 height 11
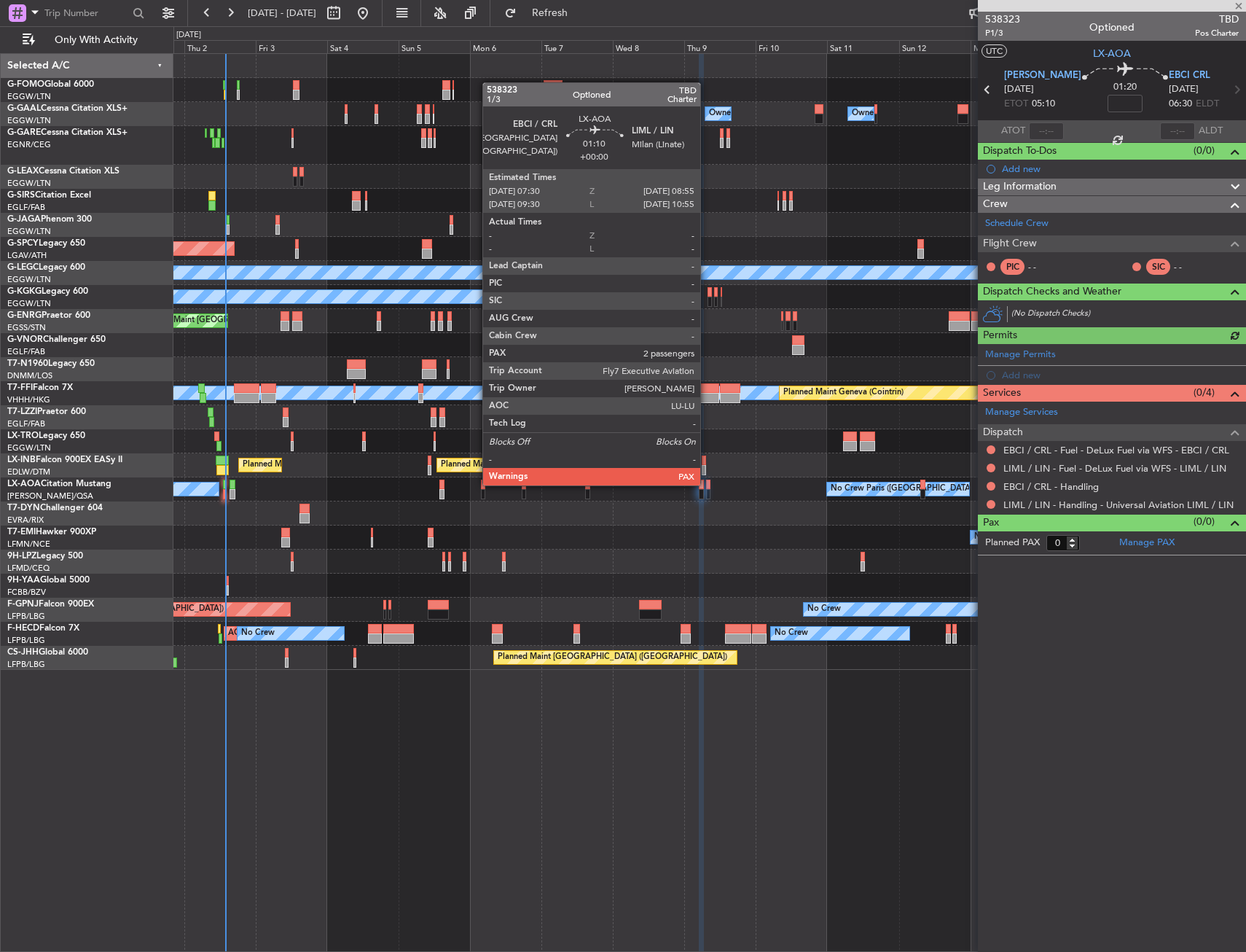
click at [707, 484] on div at bounding box center [708, 485] width 5 height 11
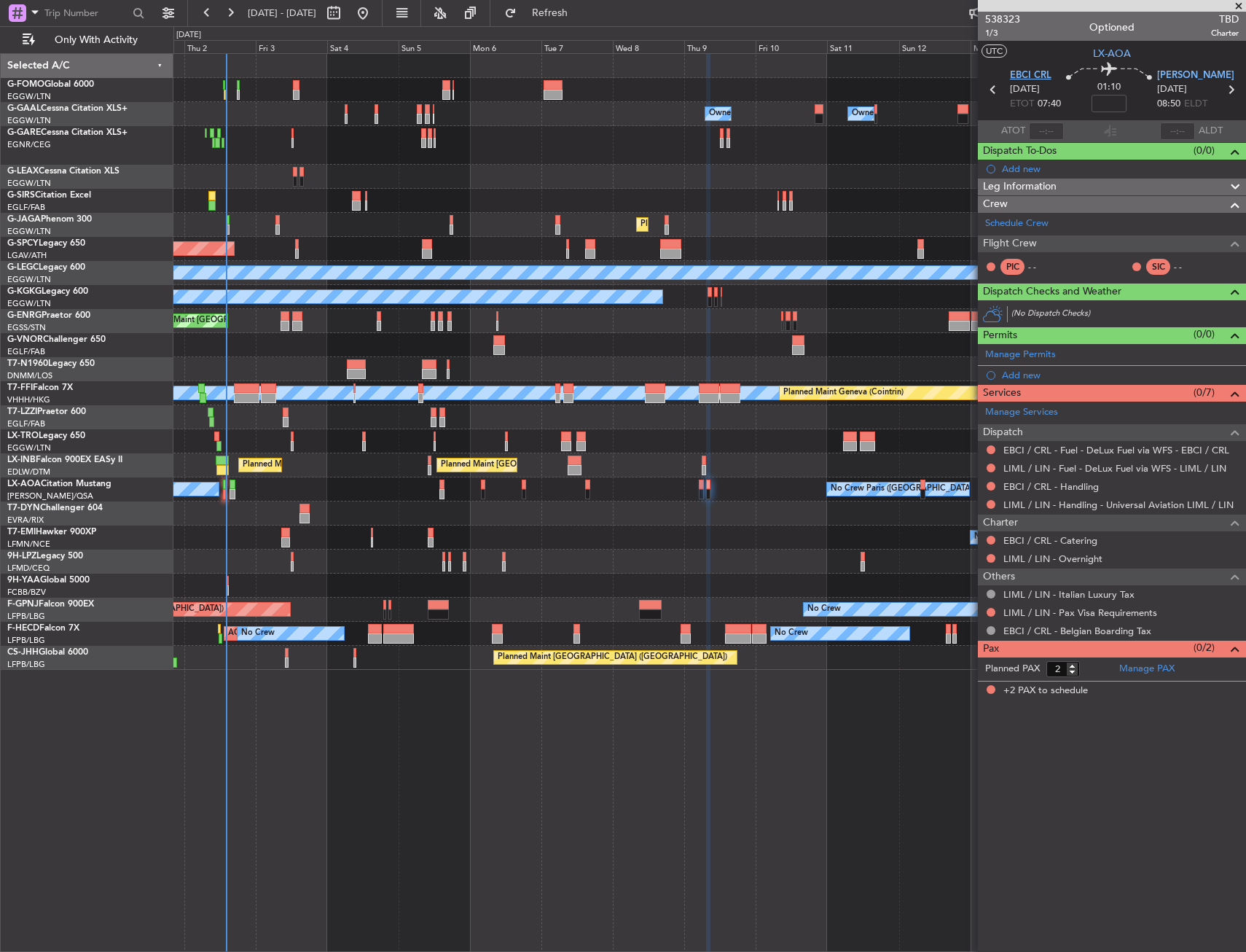
click at [1027, 72] on span "EBCI CRL" at bounding box center [1030, 76] width 42 height 15
click at [1051, 76] on div "EBCI CRL [DATE] ETOT 07:40" at bounding box center [1035, 90] width 51 height 43
click at [1045, 76] on span "EBCI CRL" at bounding box center [1030, 76] width 42 height 15
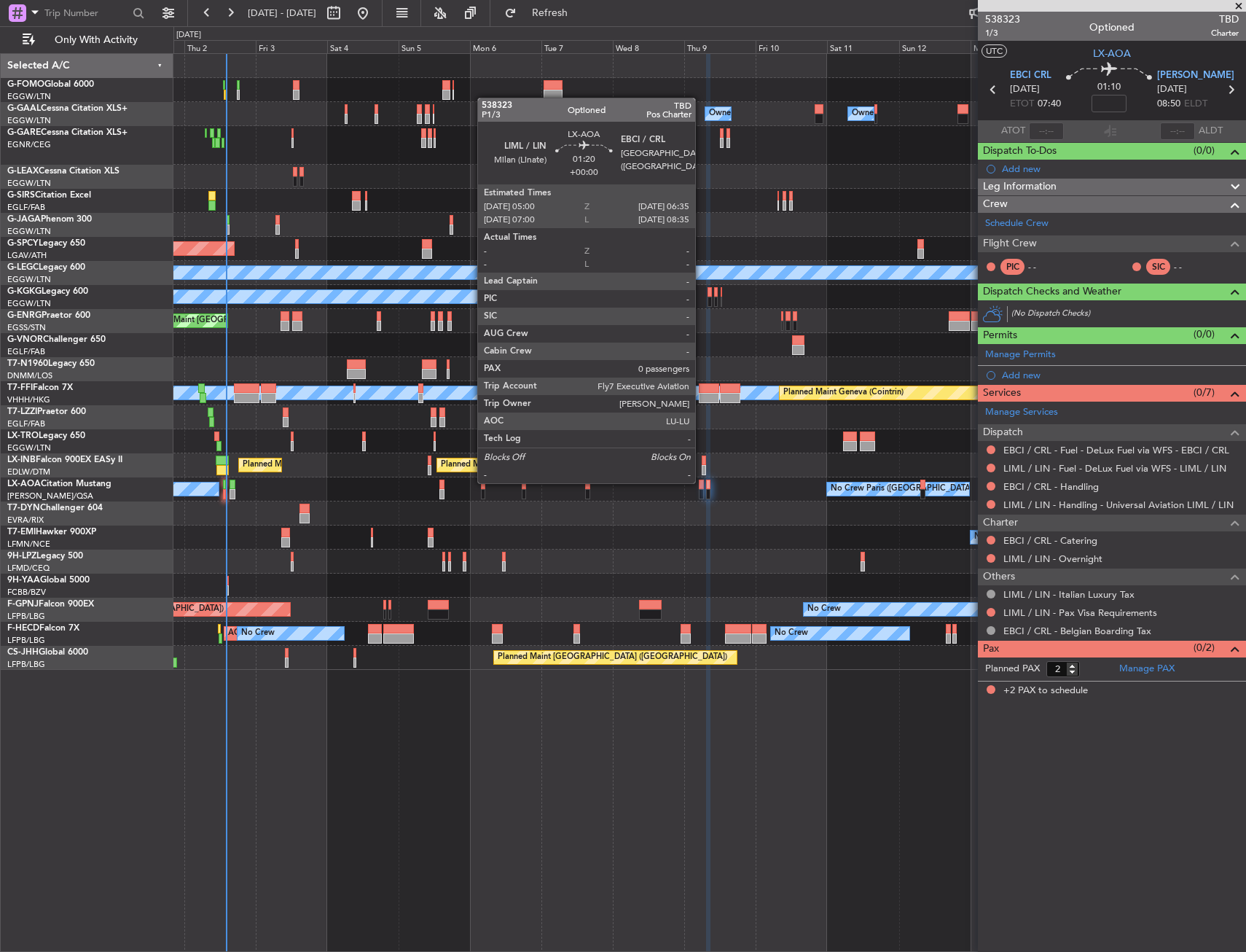
click at [702, 482] on div at bounding box center [701, 485] width 5 height 11
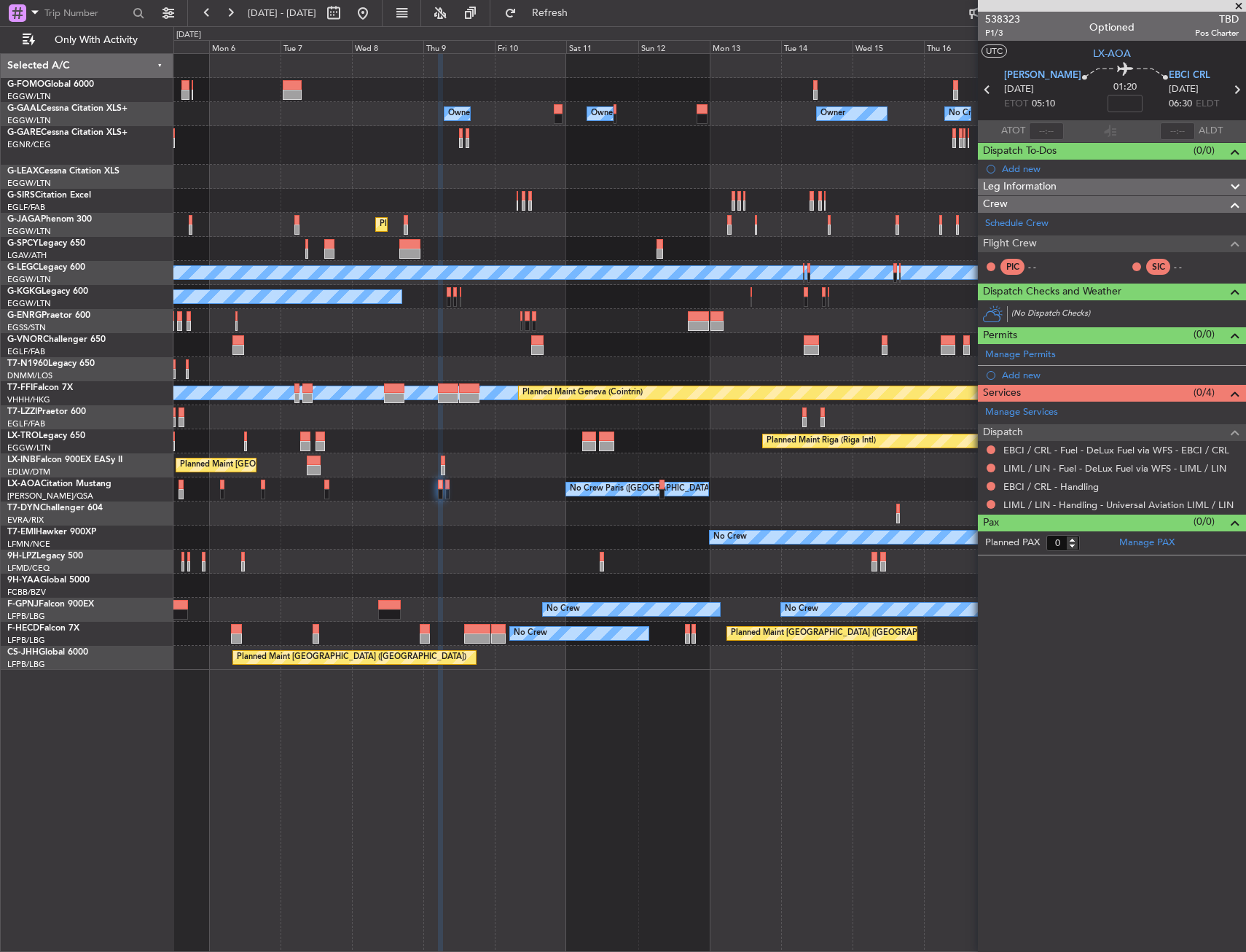
click at [570, 575] on div "Owner Owner No Crew Owner Owner Owner Planned Maint [GEOGRAPHIC_DATA] ([GEOGRAP…" at bounding box center [710, 362] width 1072 height 616
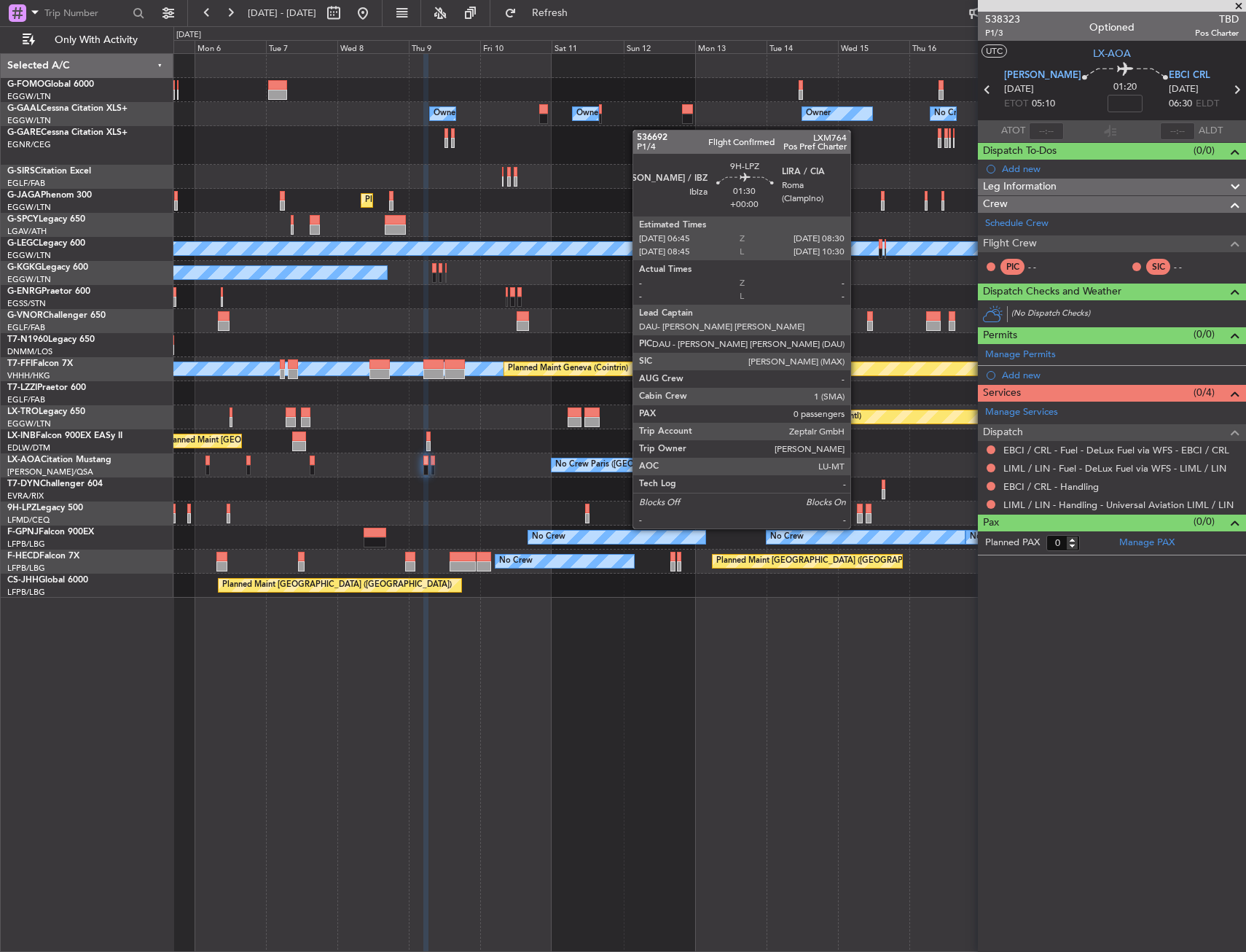
click at [858, 514] on div at bounding box center [860, 518] width 6 height 11
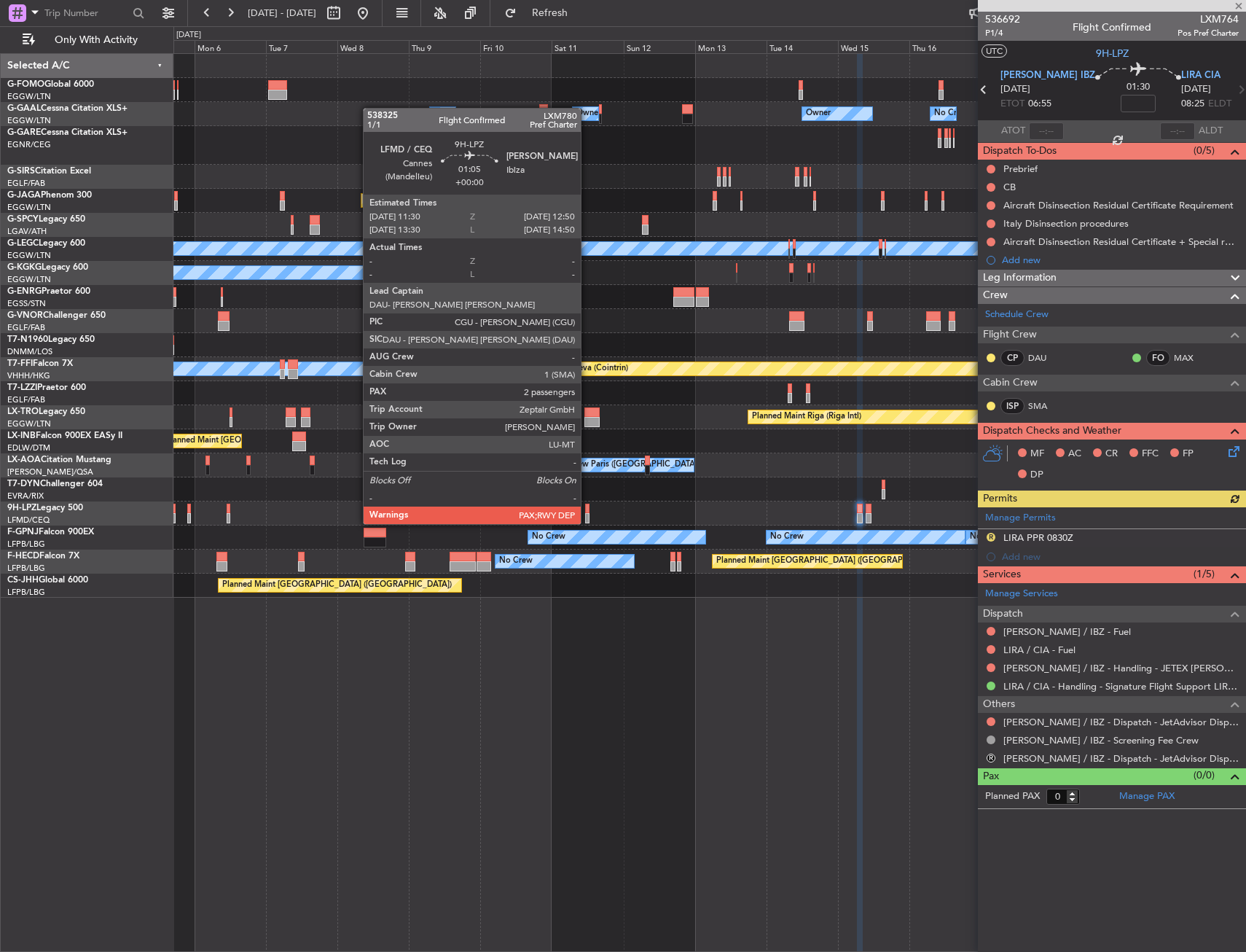
click at [588, 510] on div at bounding box center [588, 509] width 5 height 11
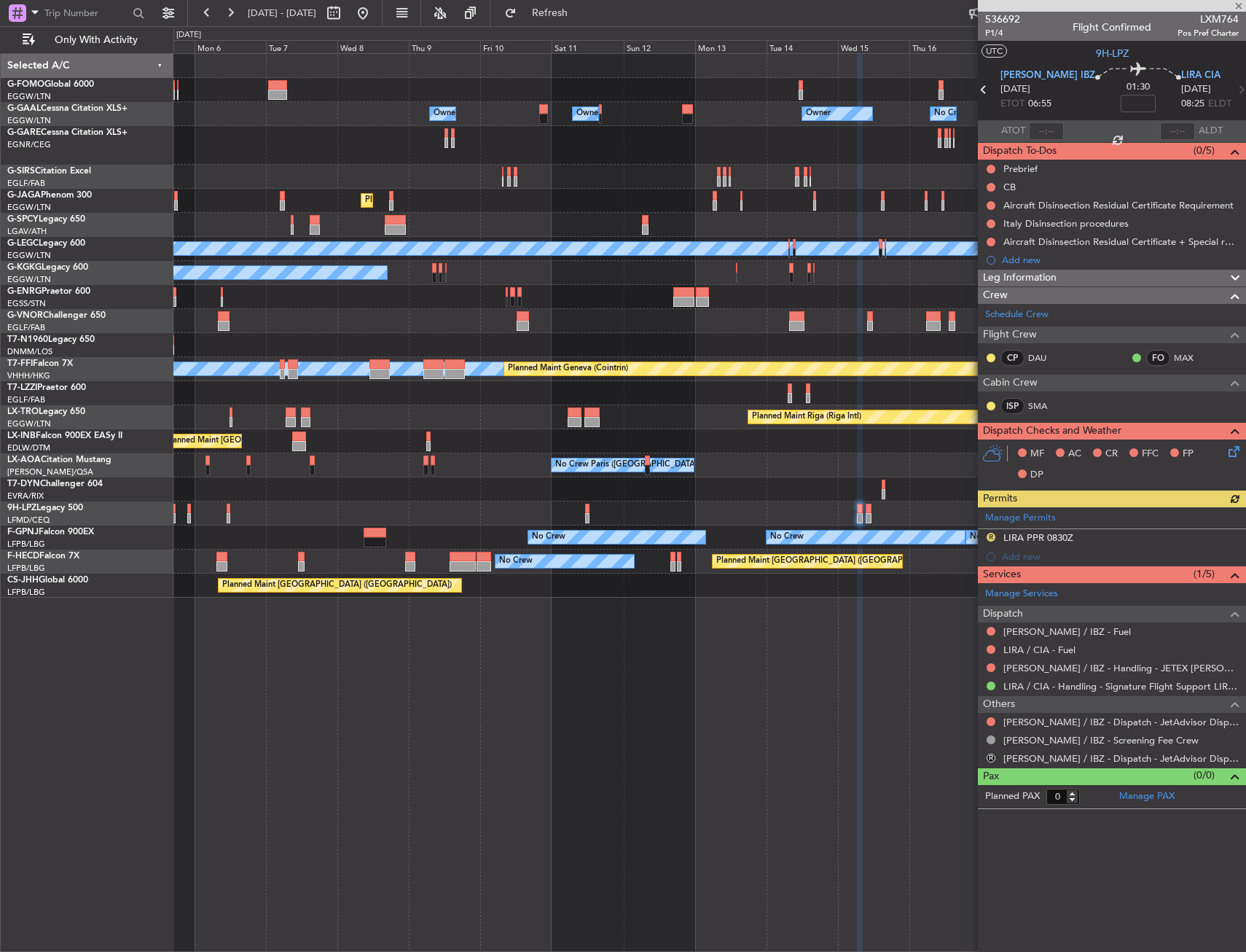
type input "2"
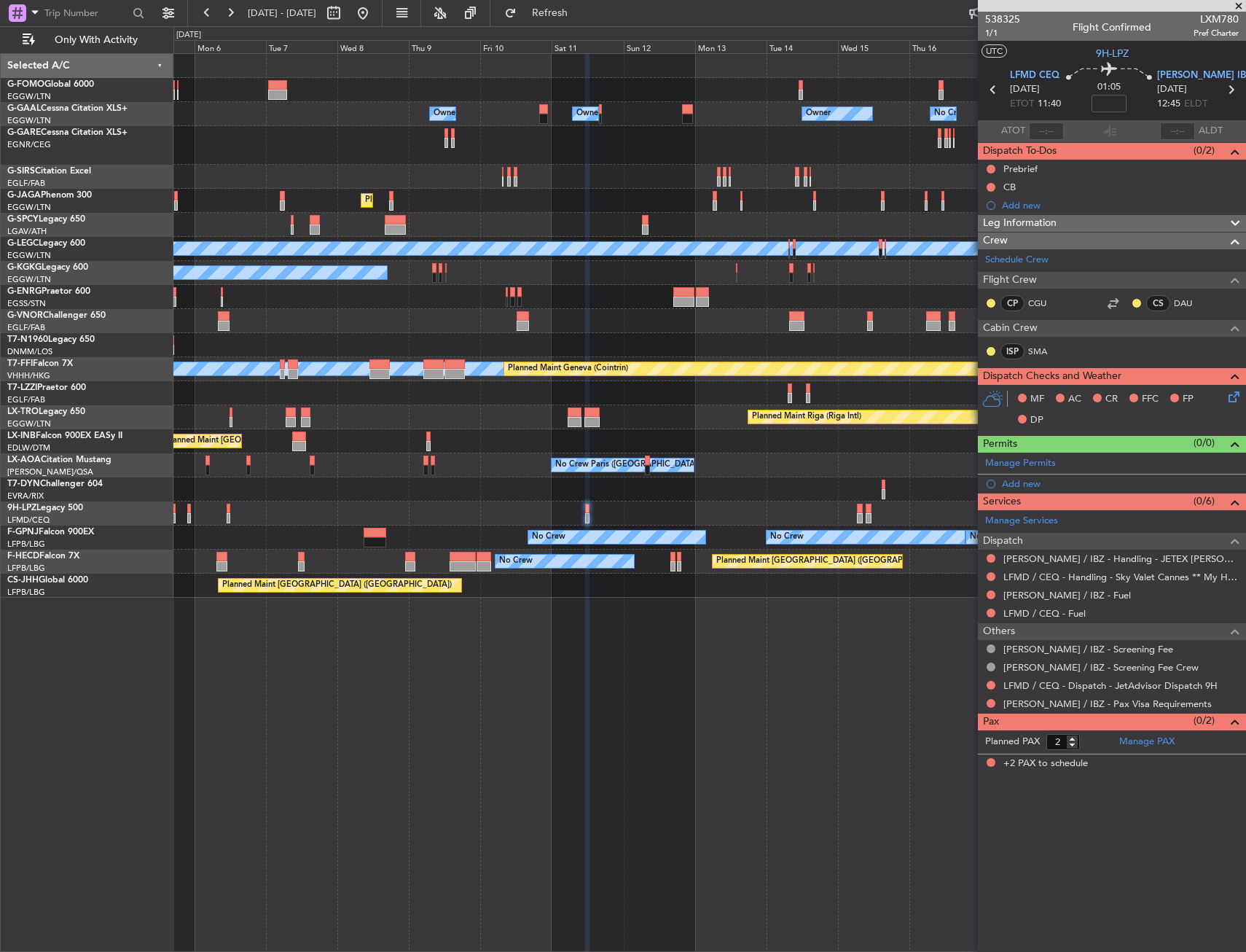
click at [573, 434] on div "Planned Maint London (Farnborough) Planned Maint Zurich" at bounding box center [710, 441] width 1072 height 24
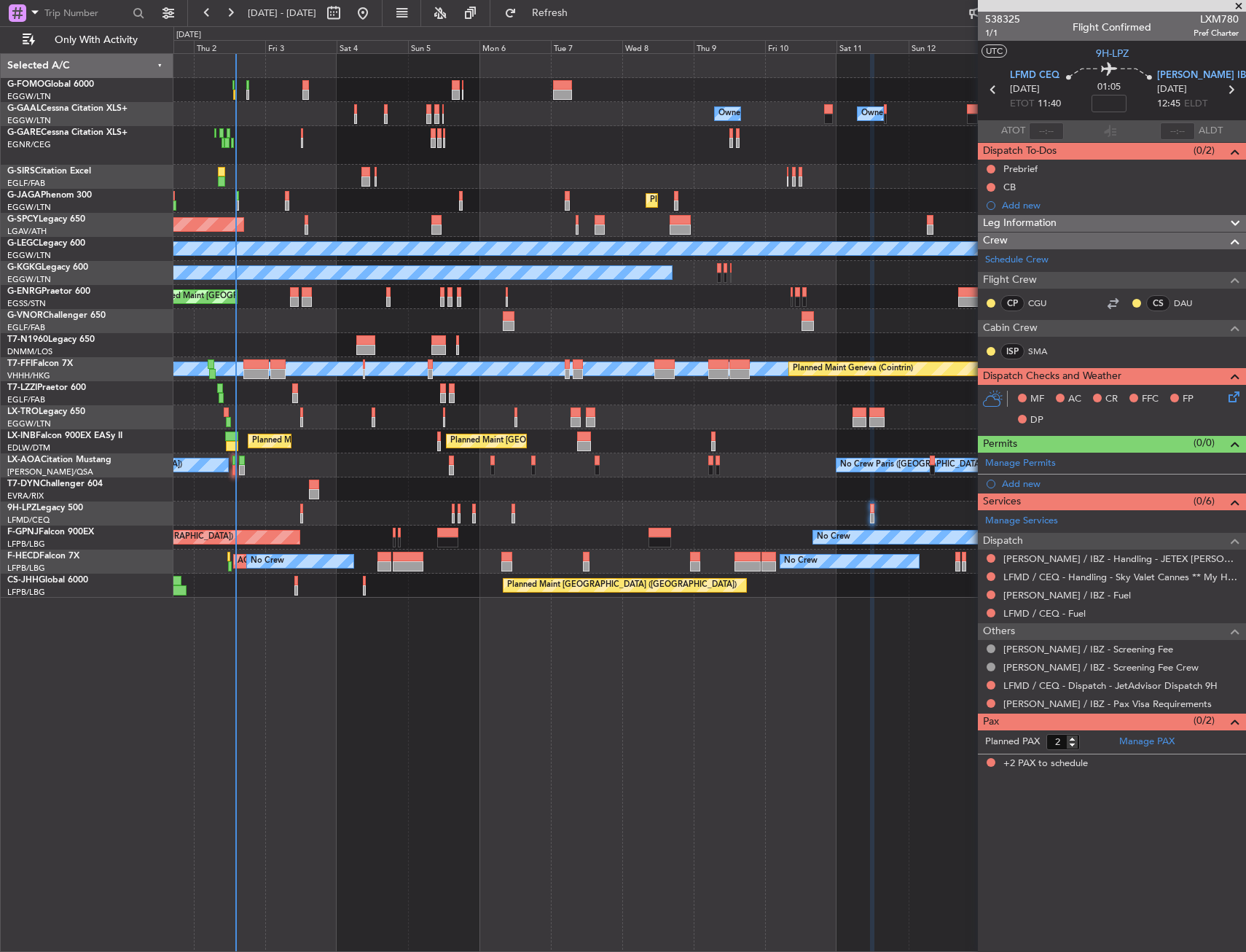
click at [504, 460] on div "Owner Owner Owner Owner No Crew AOG Maint Dusseldorf Owner Planned Maint Dussel…" at bounding box center [710, 326] width 1072 height 544
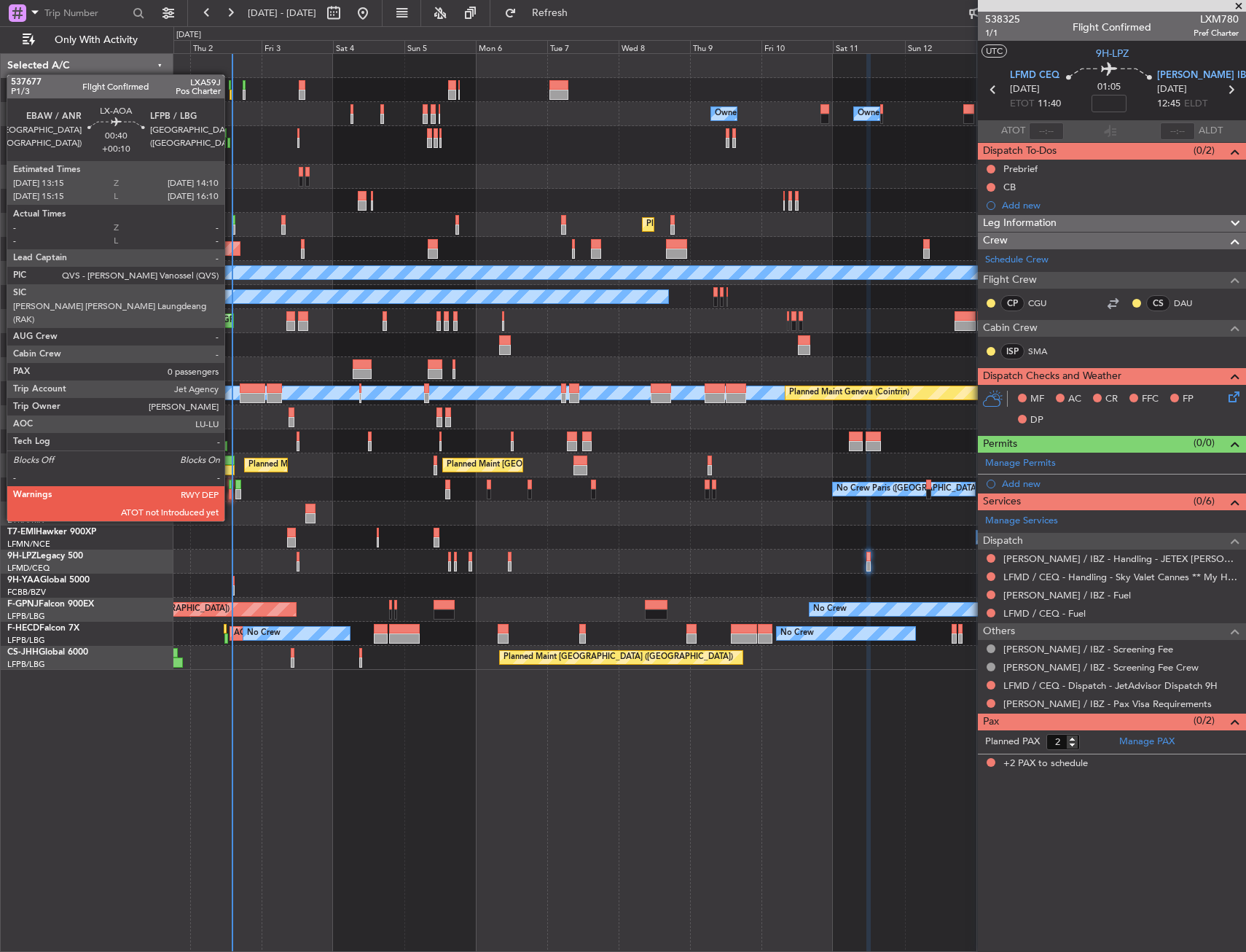
click at [231, 493] on div at bounding box center [230, 494] width 3 height 11
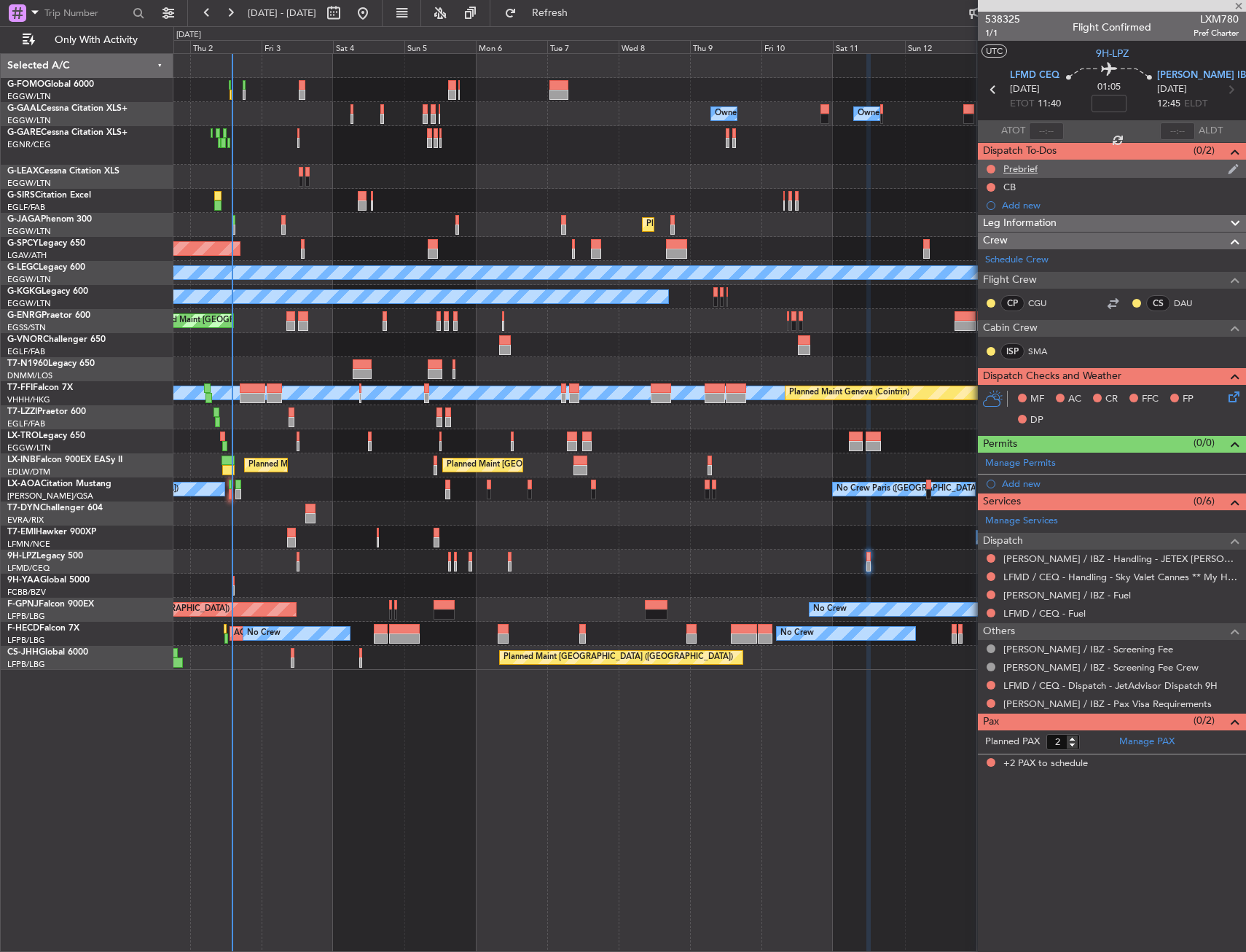
type input "+00:10"
type input "0"
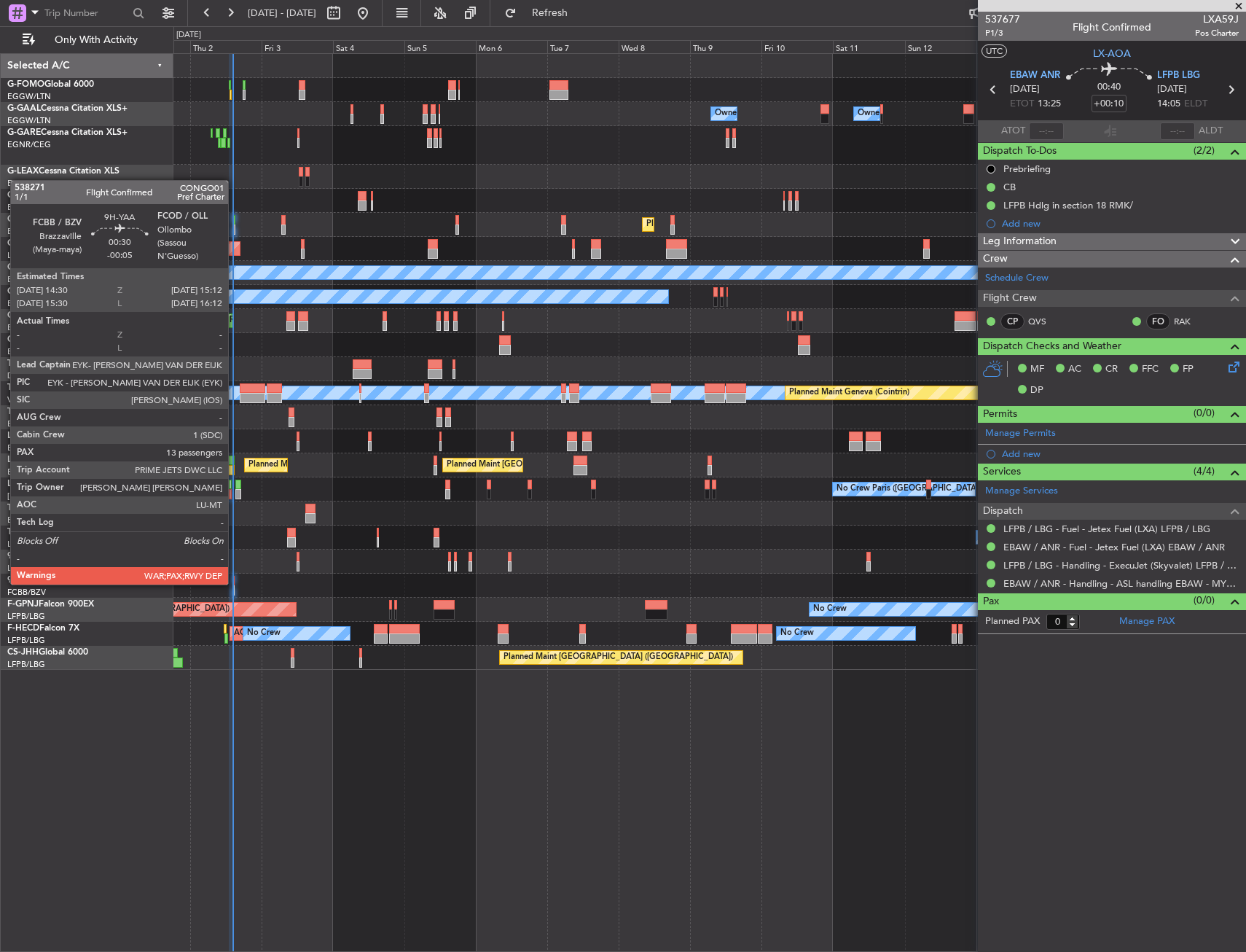
click at [235, 583] on div at bounding box center [233, 581] width 2 height 11
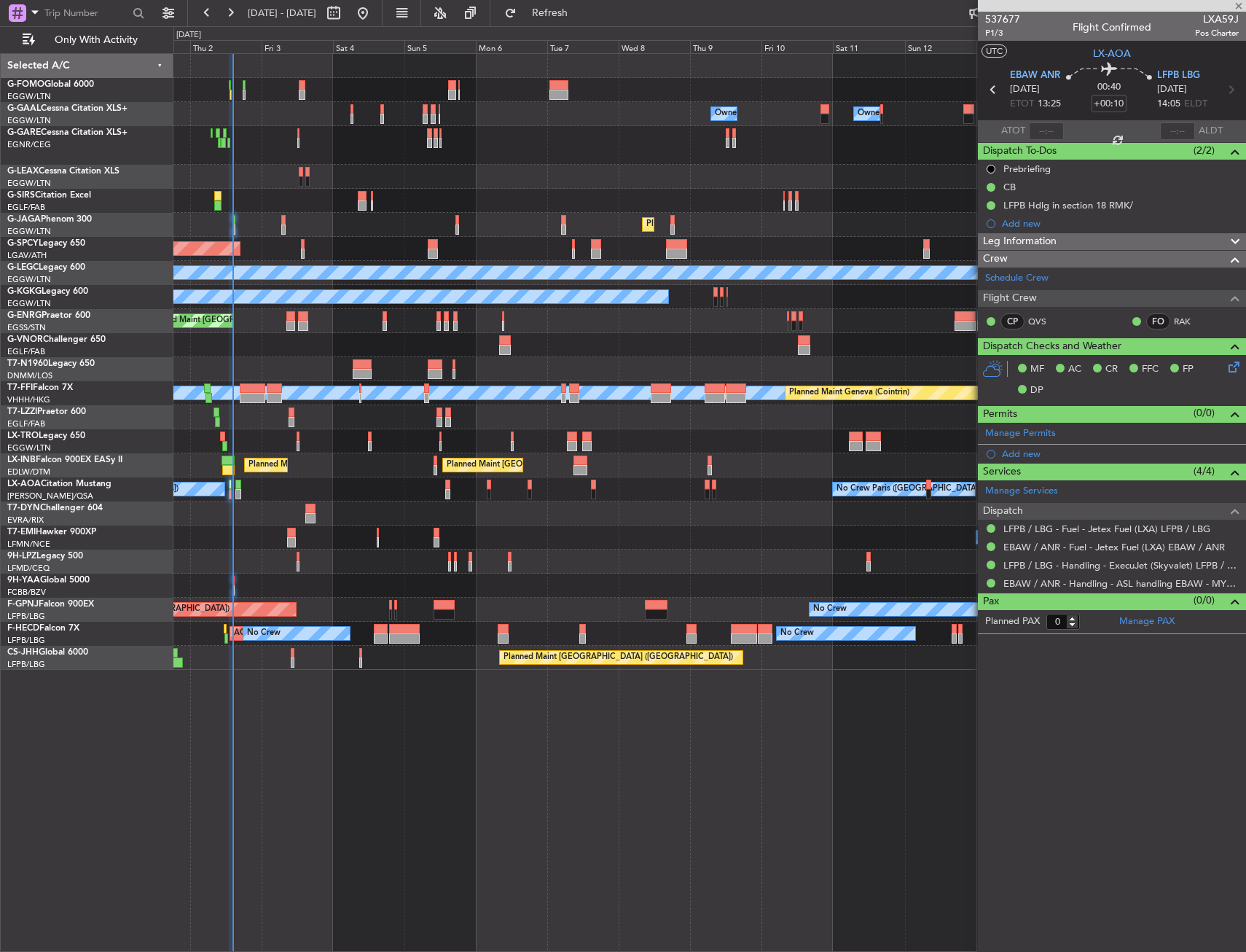
type input "-00:05"
type input "13"
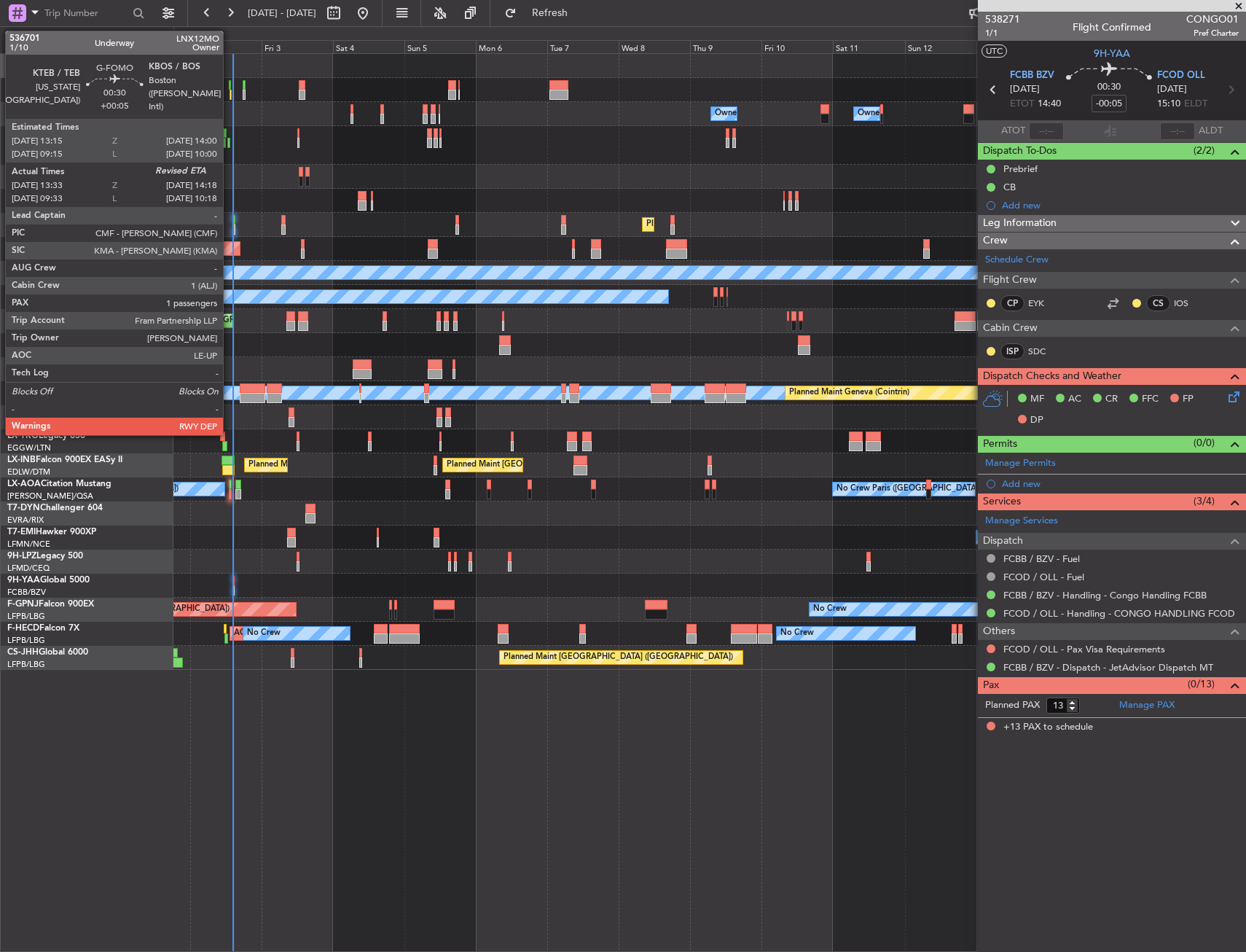
click at [229, 91] on div at bounding box center [230, 94] width 3 height 11
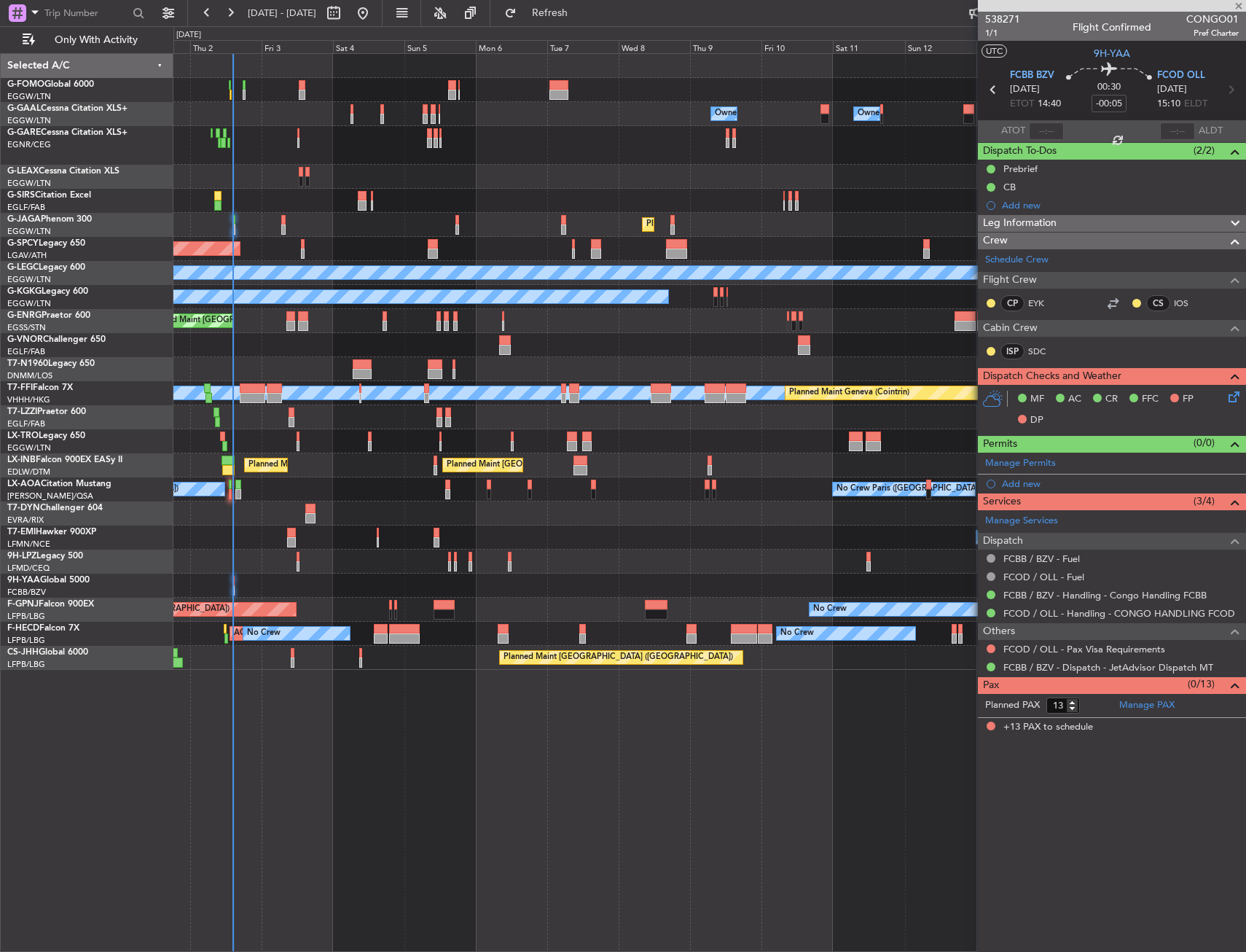
type input "+00:05"
type input "13:33"
type input "1"
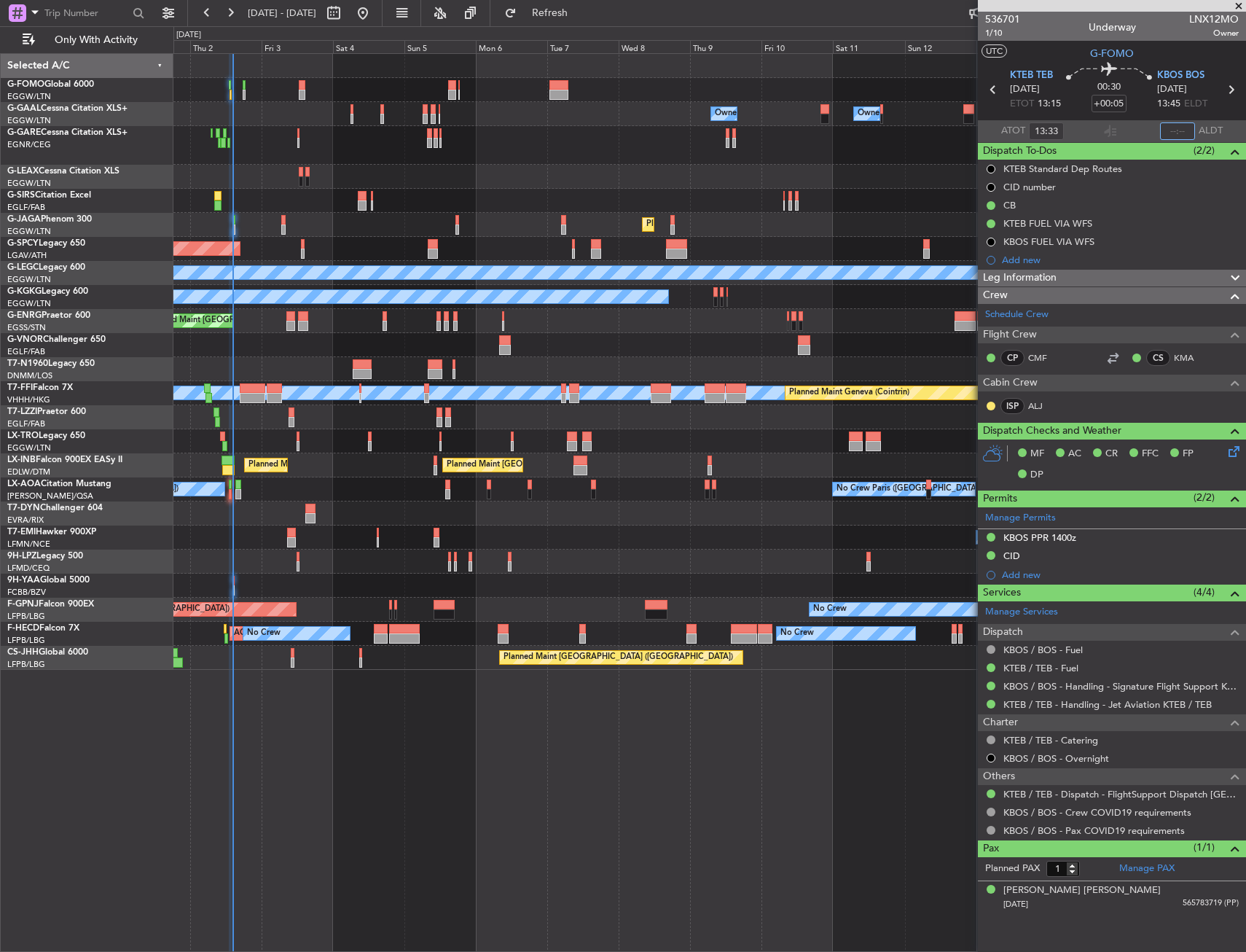
click at [1172, 130] on input "text" at bounding box center [1178, 131] width 35 height 17
click at [1164, 57] on section "UTC G-FOMO" at bounding box center [1112, 51] width 268 height 22
type input "14:18"
click at [433, 272] on div "Owner Owner Owner Owner No Crew AOG Maint Dusseldorf Owner Planned Maint Dussel…" at bounding box center [710, 362] width 1072 height 616
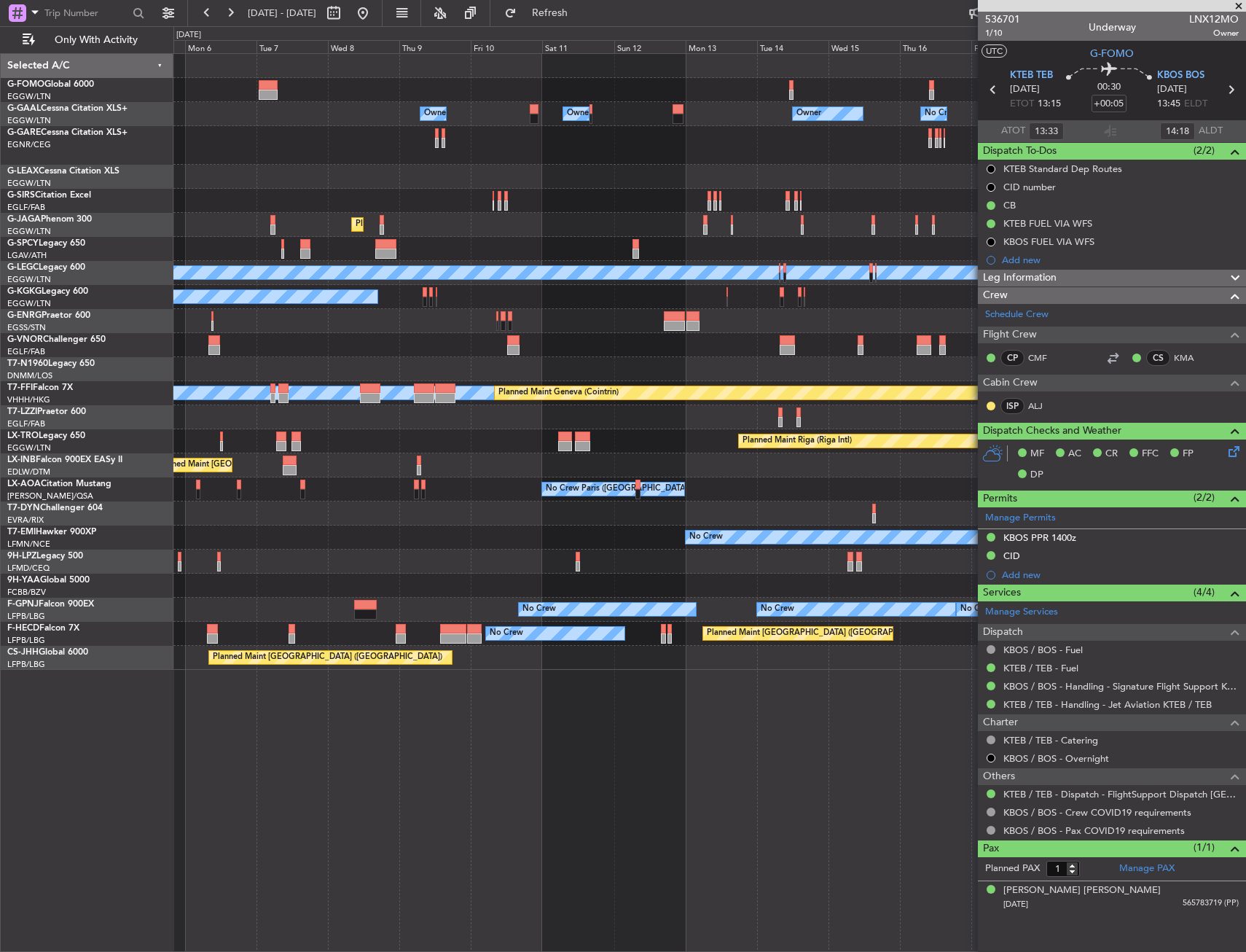
click at [575, 232] on div "Owner Owner Owner Owner No Crew Owner Planned Maint Oxford (Kidlington) Planned…" at bounding box center [710, 362] width 1072 height 616
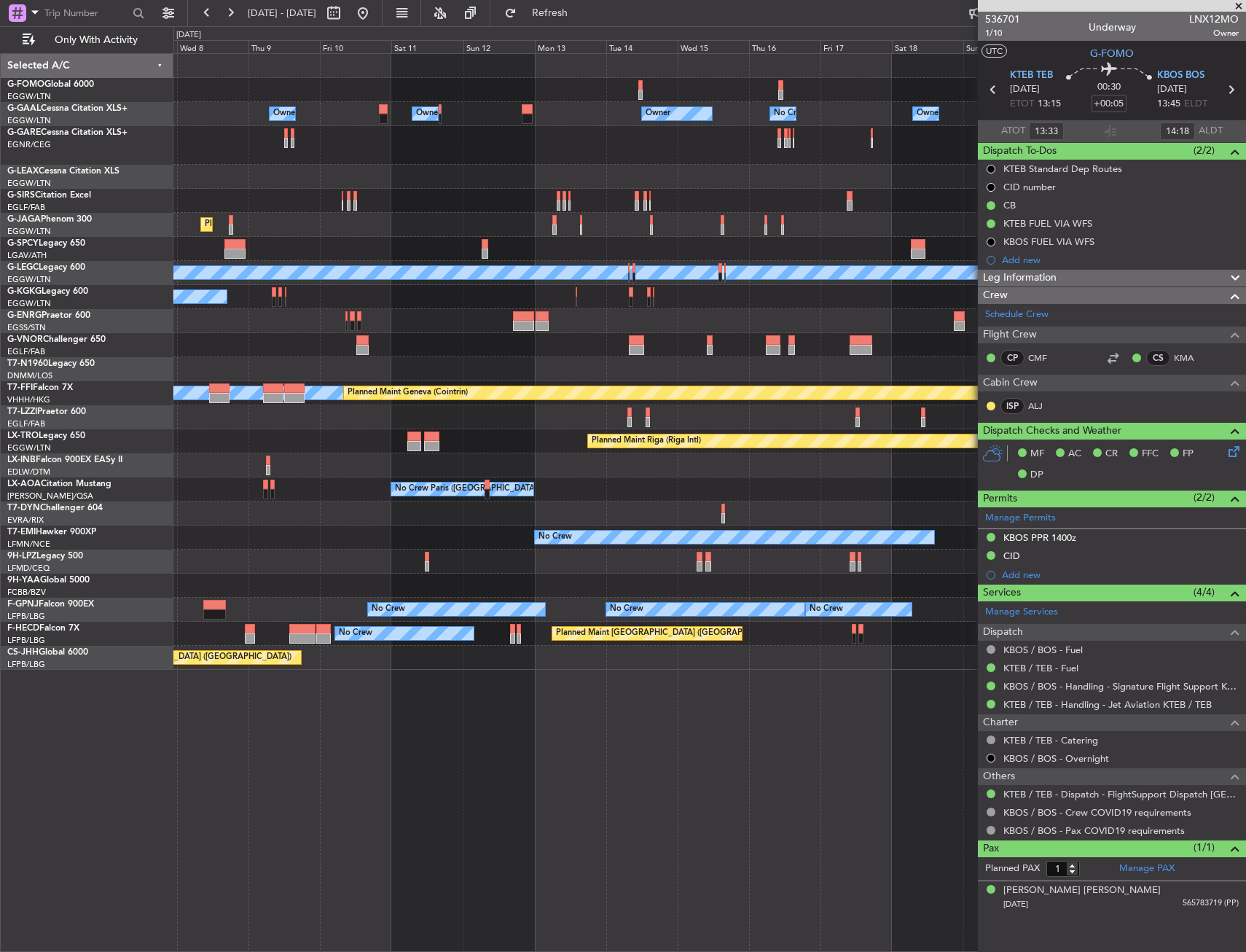
click at [629, 222] on div "Owner Owner Owner Owner No Crew Owner Owner Planned Maint Oxford (Kidlington) P…" at bounding box center [710, 362] width 1072 height 616
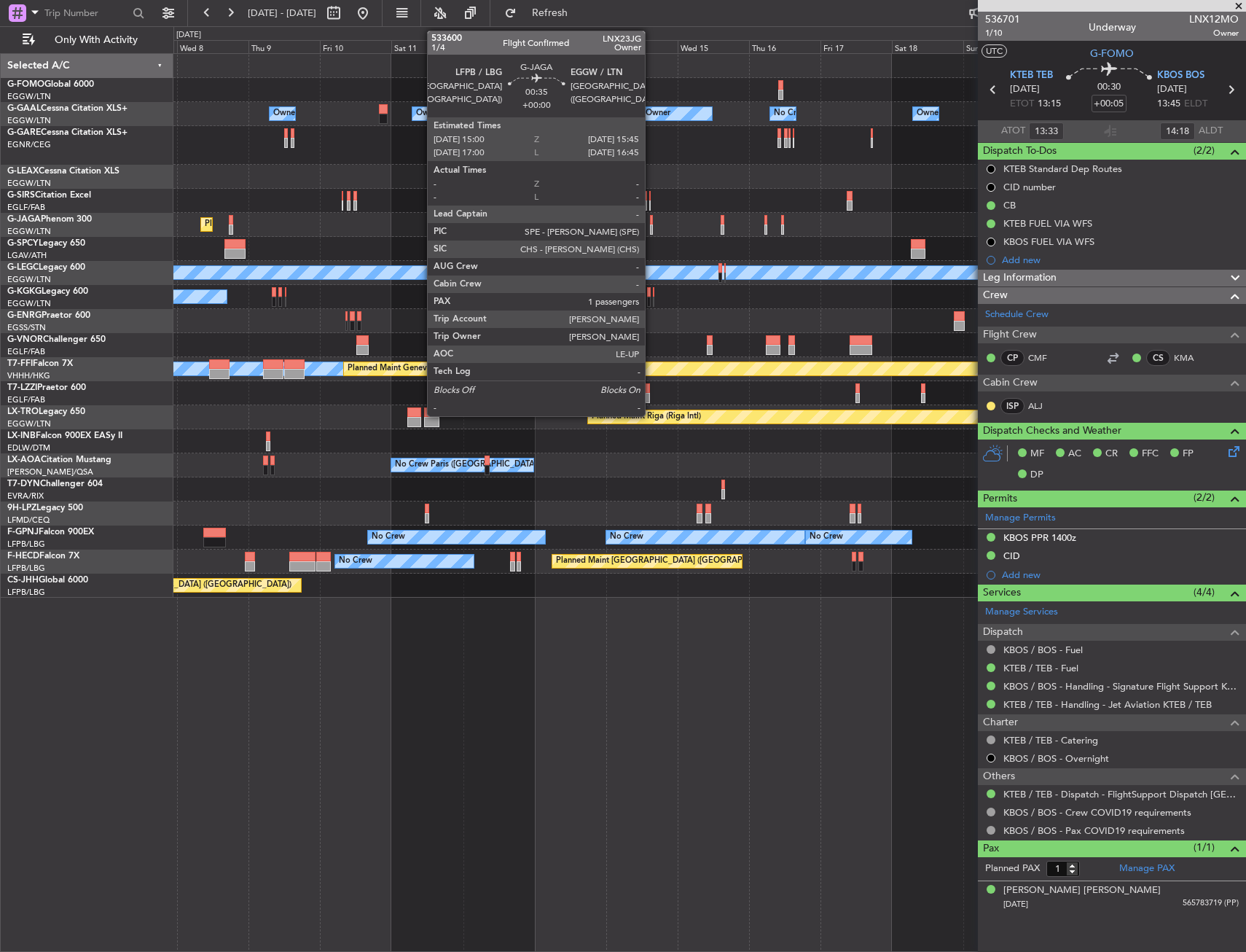
click at [652, 218] on div at bounding box center [651, 220] width 3 height 11
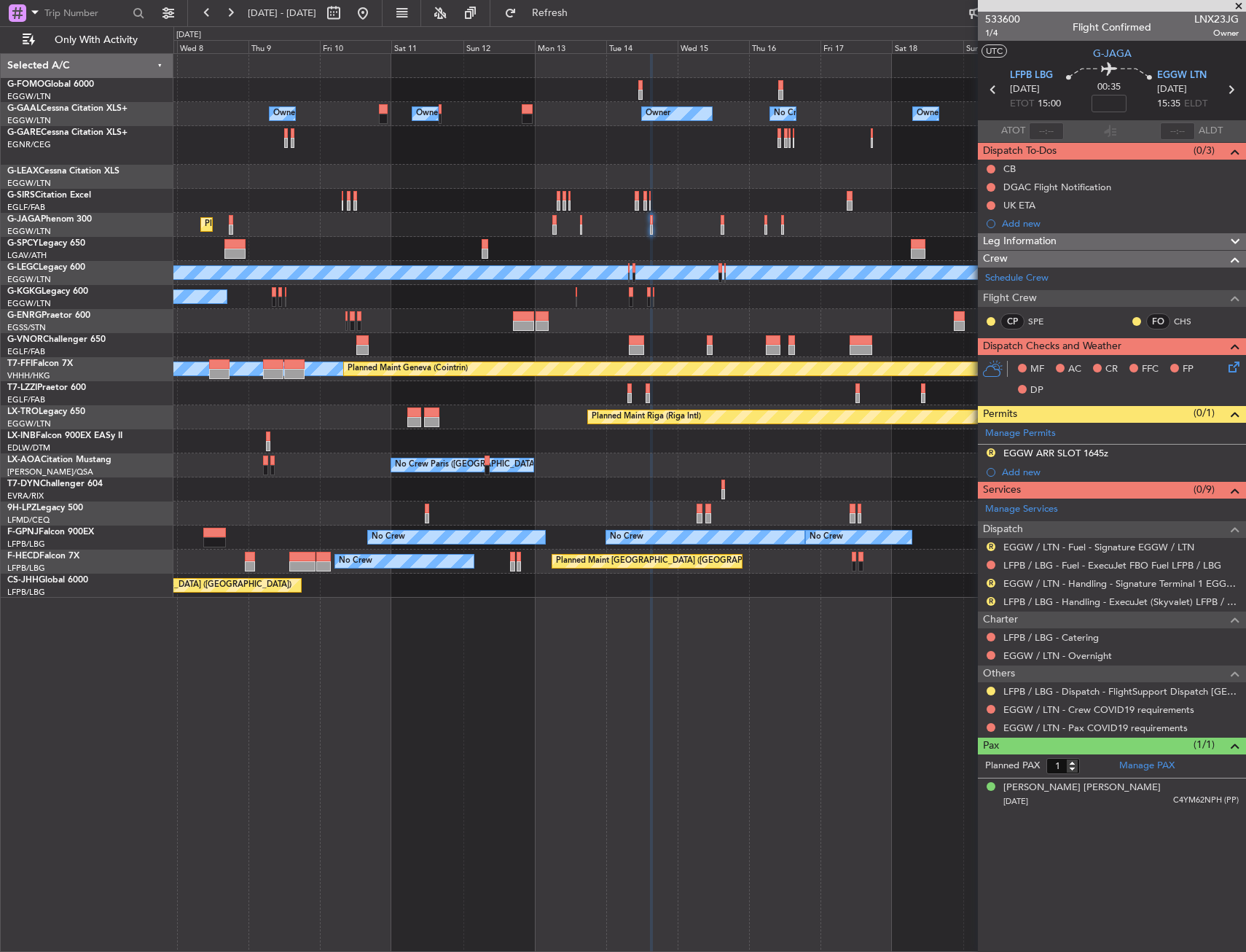
click at [581, 573] on div "Planned Maint Paris (Le Bourget) No Crew No Crew" at bounding box center [710, 561] width 1072 height 24
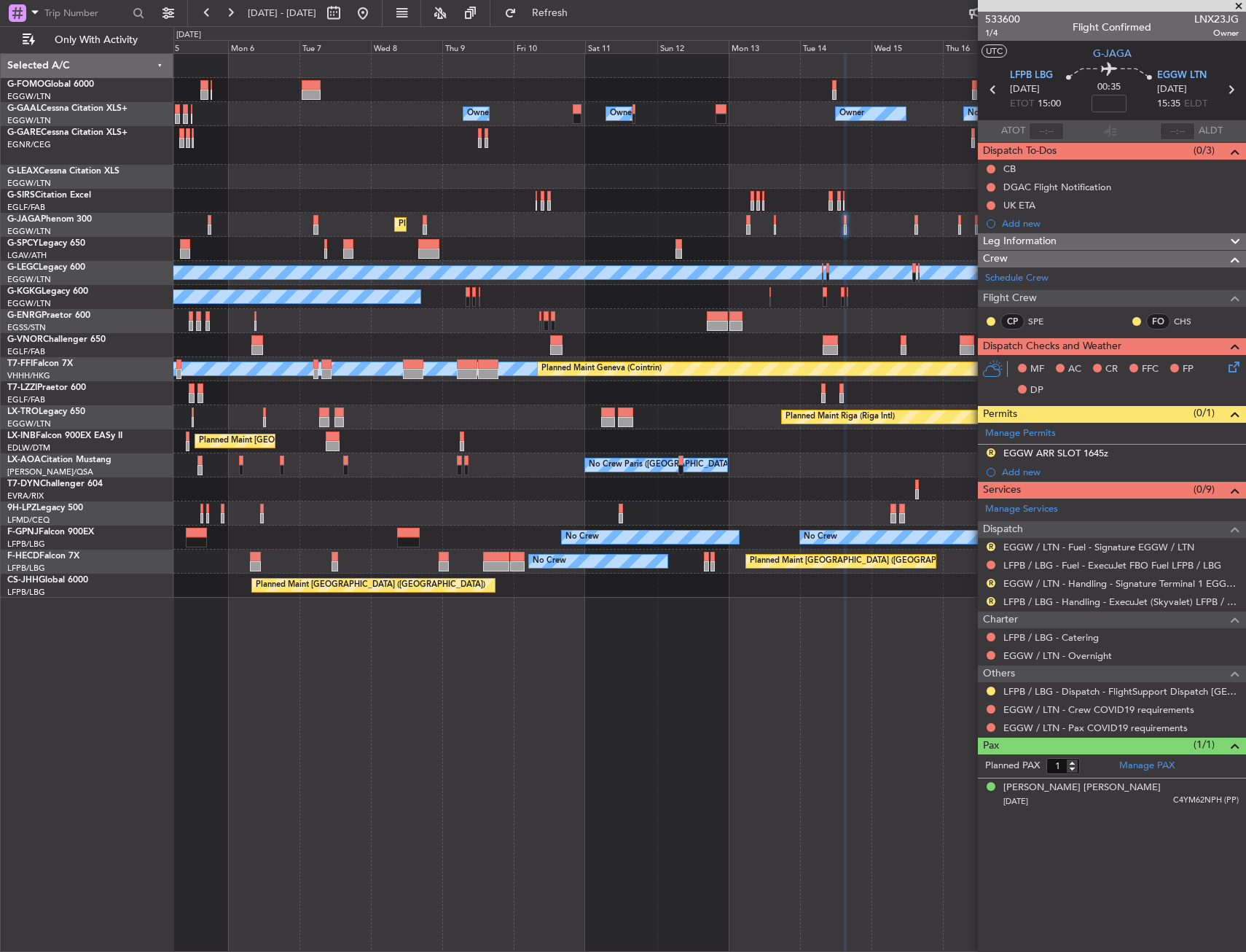
click at [533, 610] on div "Owner Owner Owner Owner No Crew Owner AOG Maint Dusseldorf Planned Maint Oxford…" at bounding box center [710, 502] width 1073 height 899
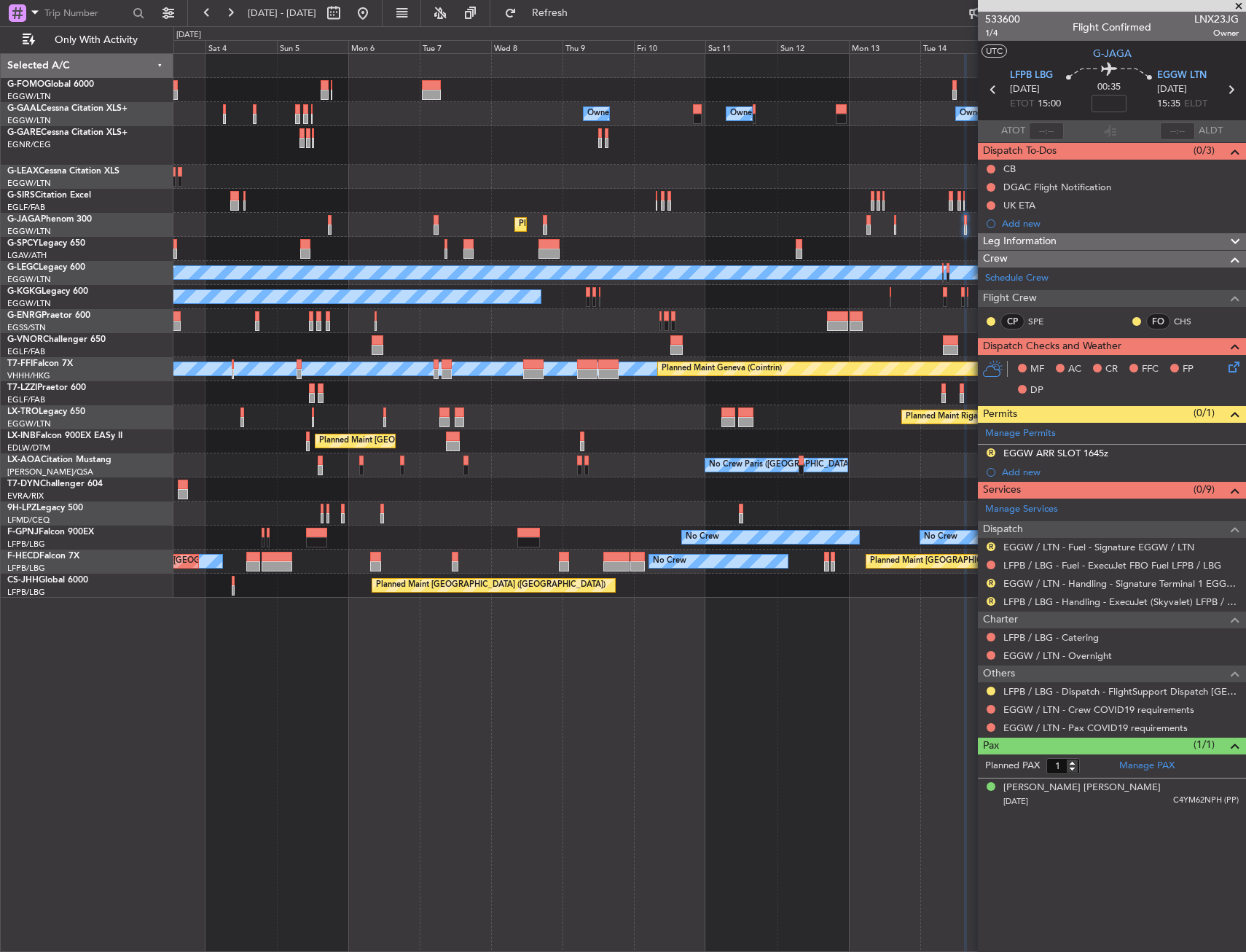
click at [550, 472] on div "Owner Owner Owner Owner No Crew Owner AOG Maint Dusseldorf Planned Maint Dussel…" at bounding box center [710, 326] width 1072 height 544
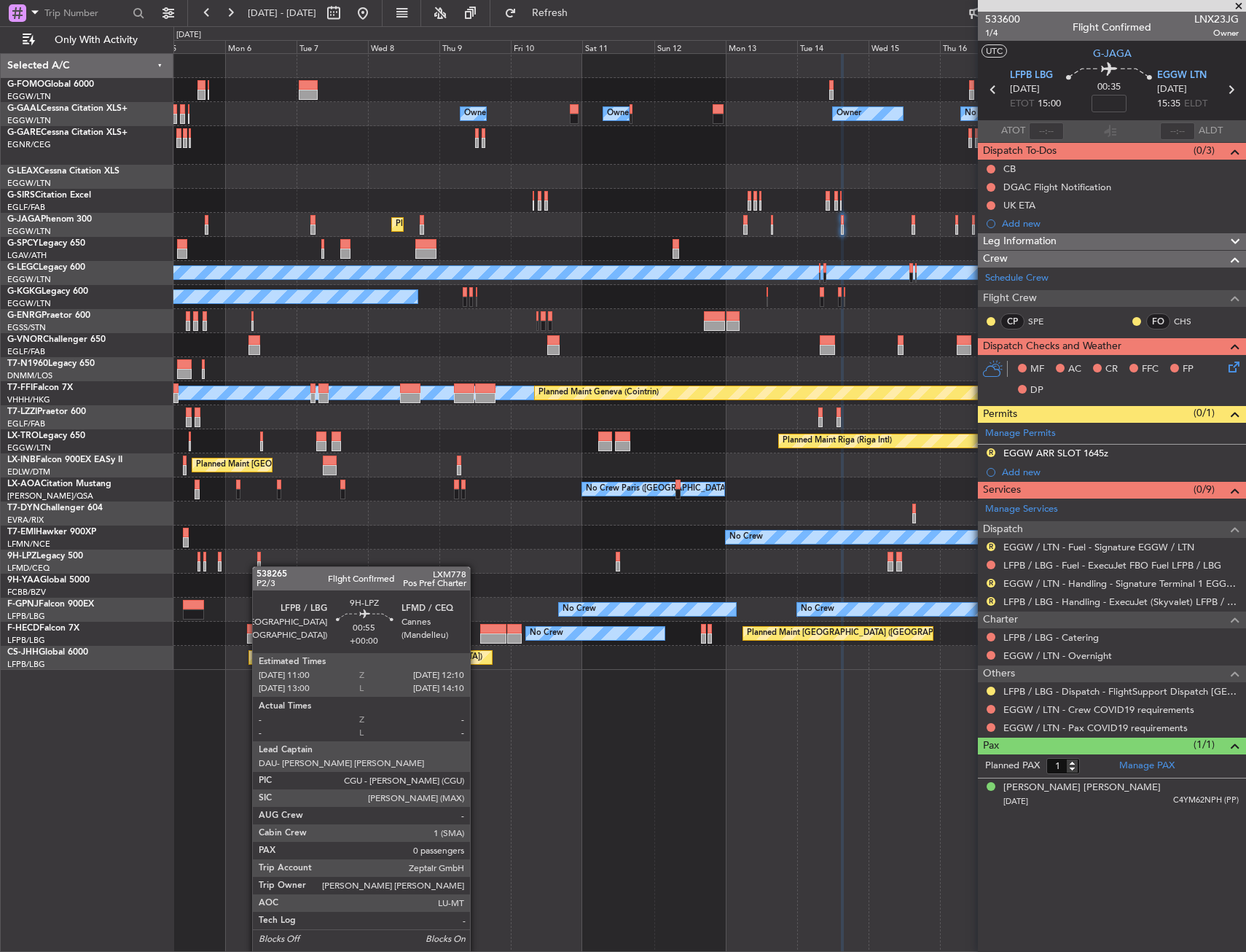
click at [217, 577] on div "Owner Owner Owner Owner No Crew Owner AOG Maint Dusseldorf Planned Maint Oxford…" at bounding box center [710, 362] width 1072 height 616
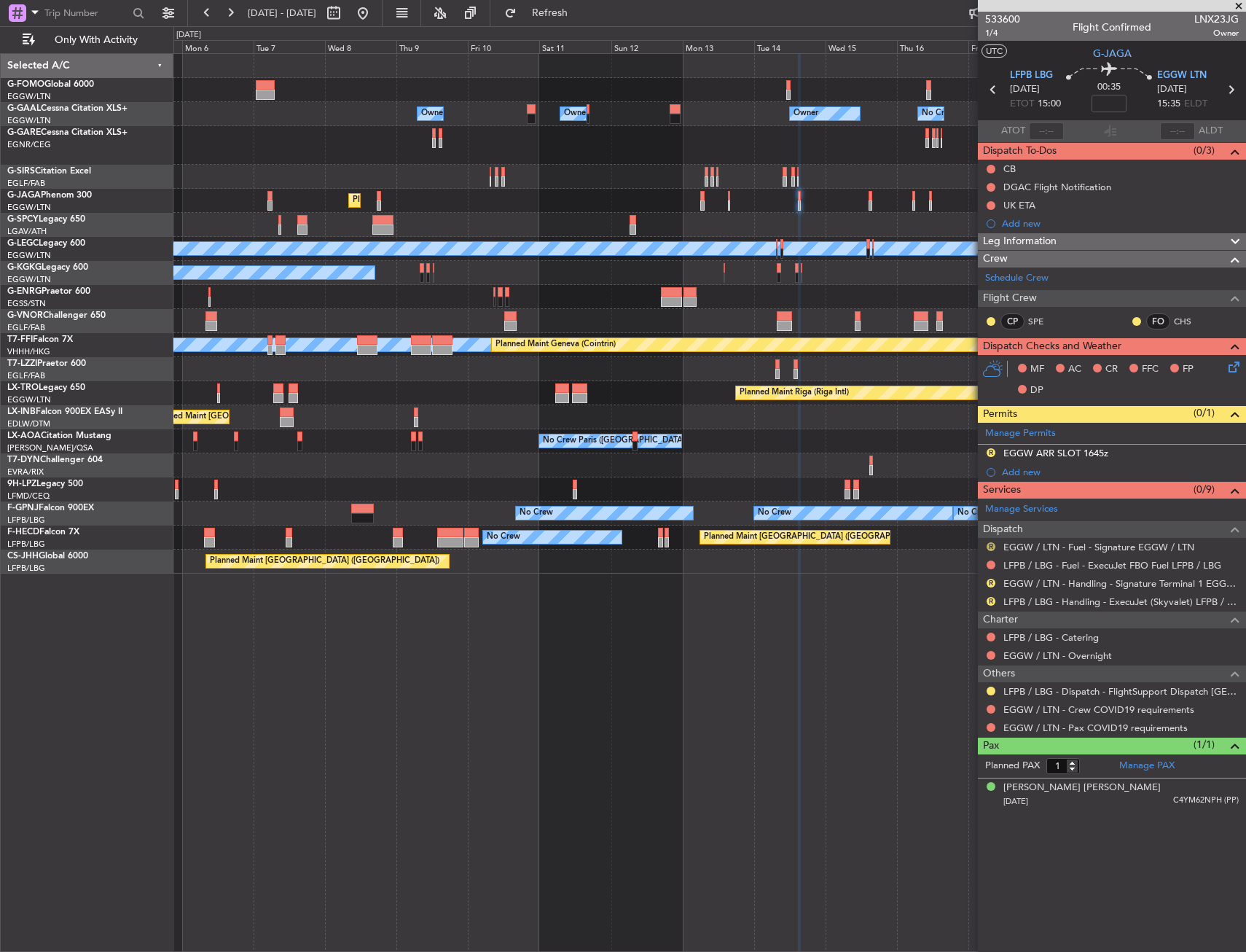
click at [991, 543] on button "R" at bounding box center [991, 546] width 9 height 9
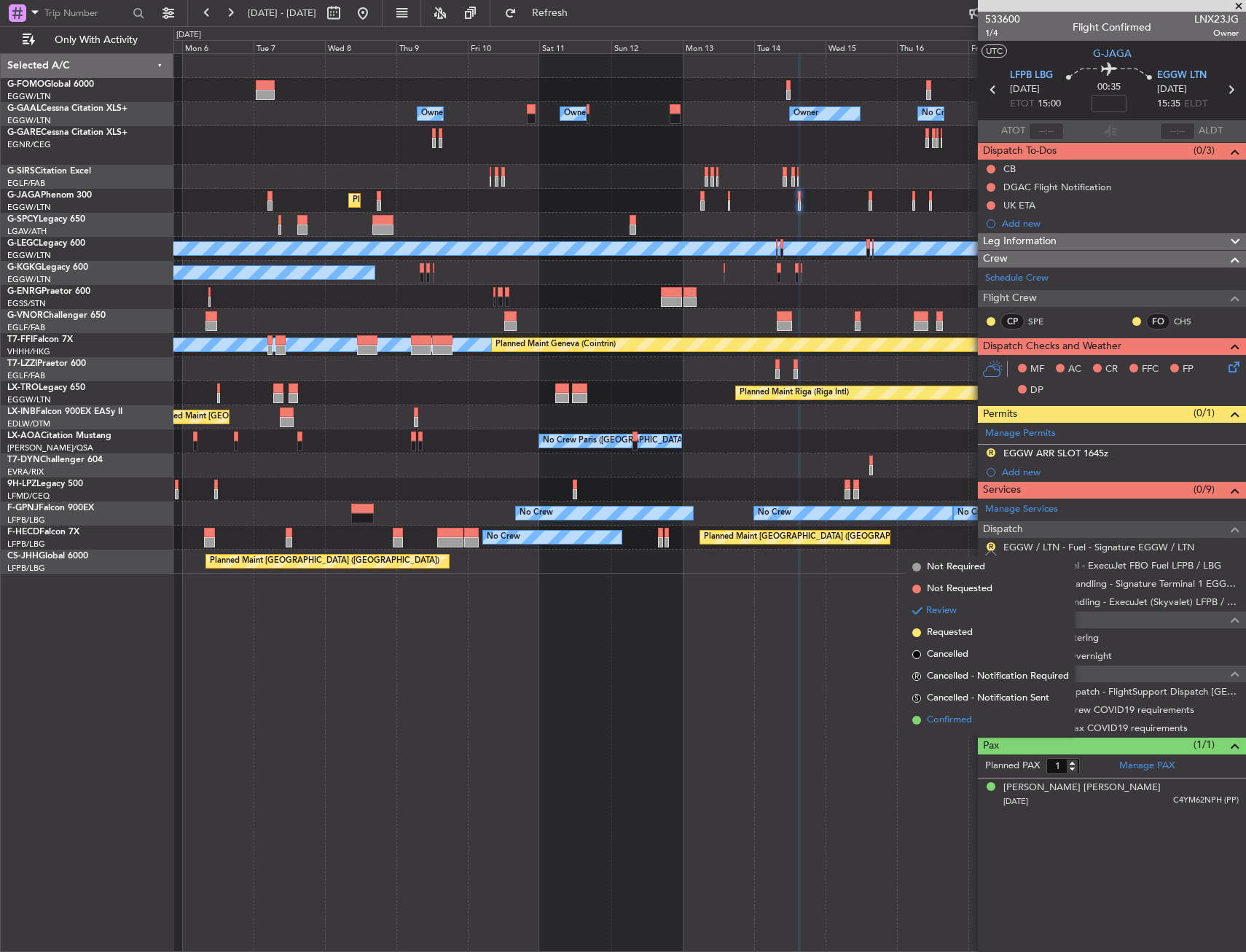
click at [945, 723] on span "Confirmed" at bounding box center [950, 720] width 46 height 15
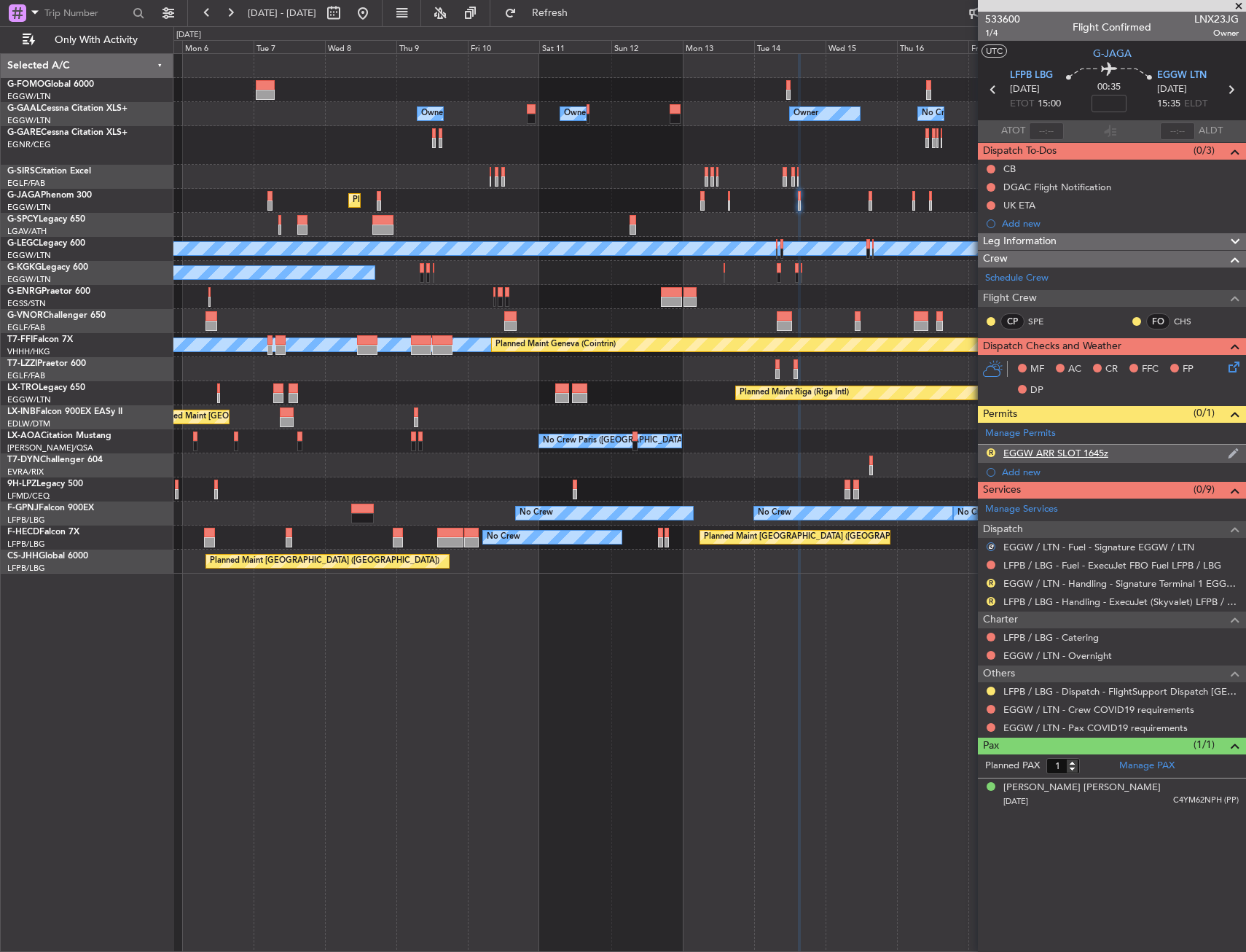
click at [1151, 454] on div "R EGGW ARR SLOT 1645z" at bounding box center [1112, 454] width 268 height 18
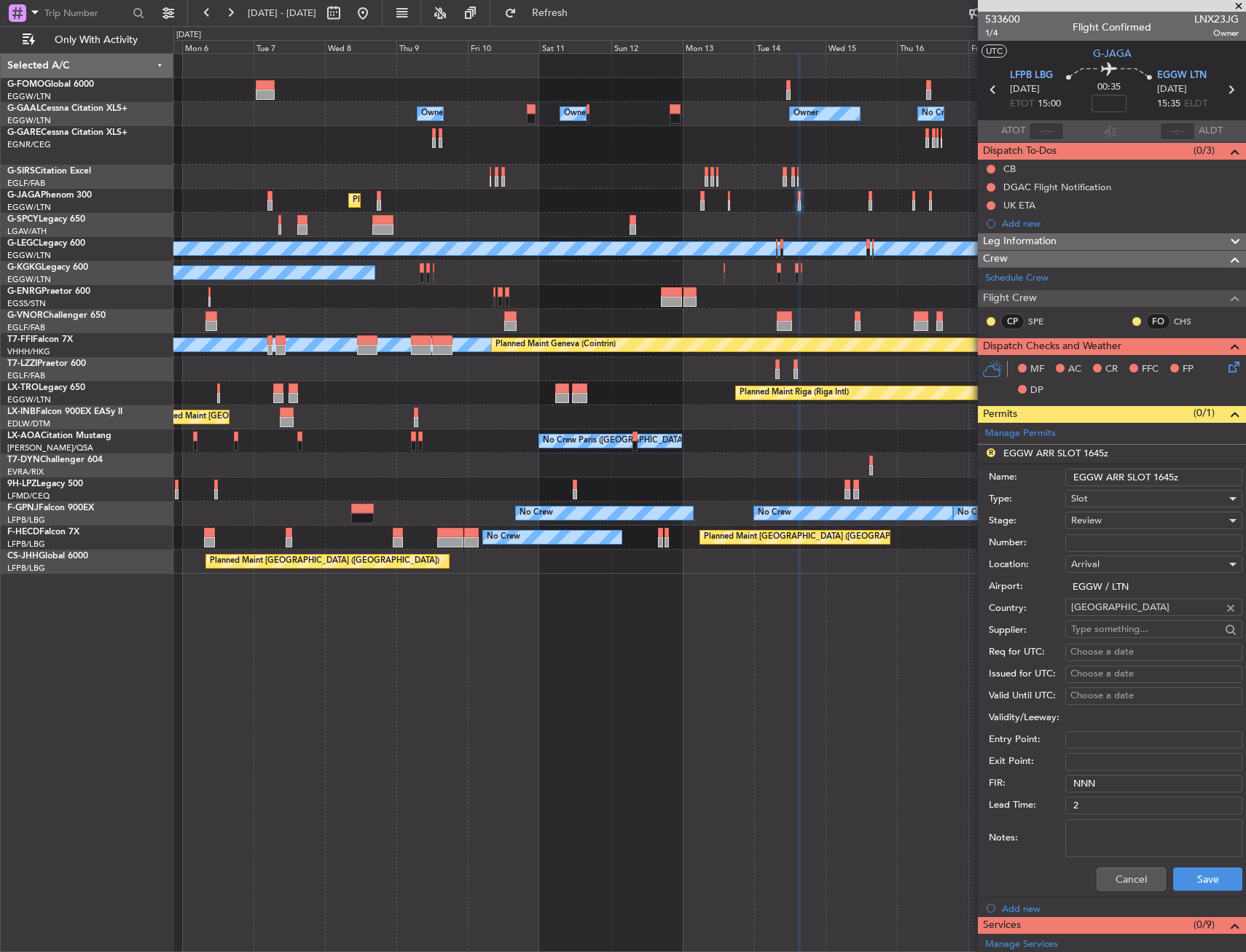
click at [1174, 476] on input "EGGW ARR SLOT 1645z" at bounding box center [1154, 478] width 177 height 17
type input "EGGW ARR SLOT 1540z"
click at [1155, 513] on div "Review" at bounding box center [1149, 521] width 155 height 22
click at [1105, 623] on span "Requested" at bounding box center [1149, 616] width 153 height 22
click at [1186, 875] on button "Save" at bounding box center [1207, 879] width 69 height 23
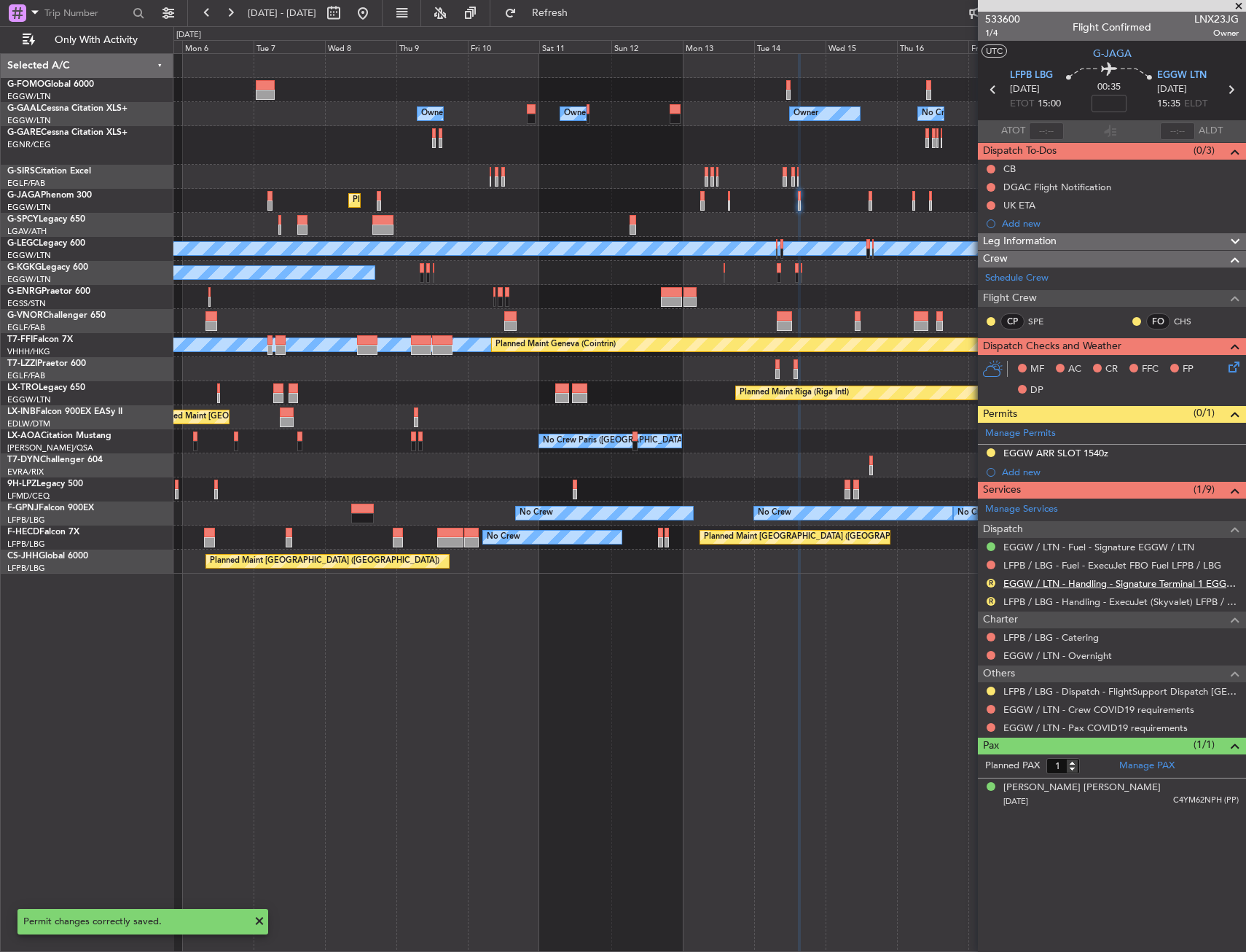
click at [1059, 584] on link "EGGW / LTN - Handling - Signature Terminal 1 EGGW / LTN" at bounding box center [1121, 583] width 235 height 13
click at [1047, 603] on link "LFPB / LBG - Handling - ExecuJet (Skyvalet) LFPB / LBG" at bounding box center [1121, 601] width 235 height 13
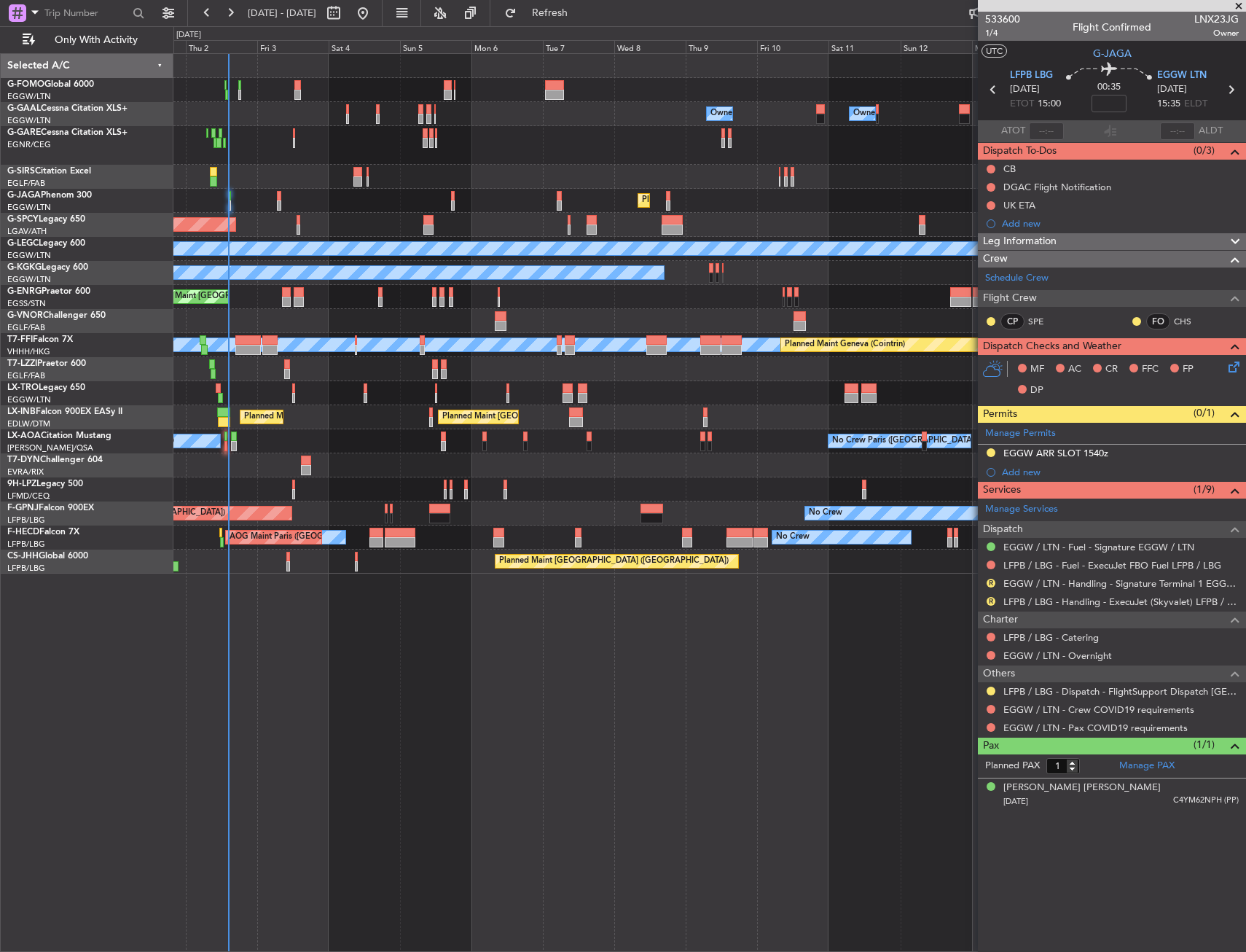
click at [623, 498] on div "Owner Owner Owner Owner No Crew AOG Maint Dusseldorf Owner Planned Maint Dussel…" at bounding box center [710, 314] width 1072 height 520
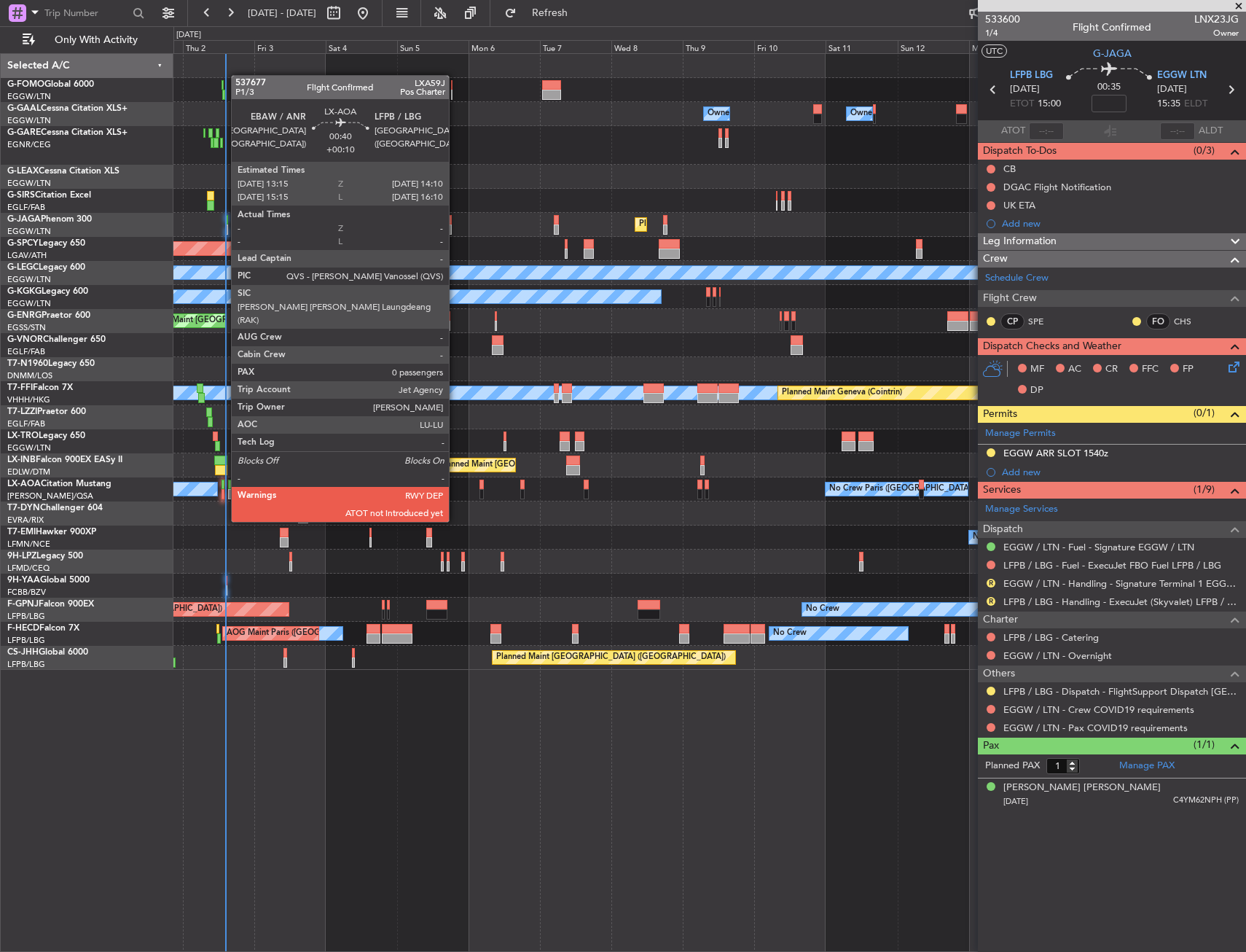
click at [223, 494] on div at bounding box center [222, 494] width 3 height 11
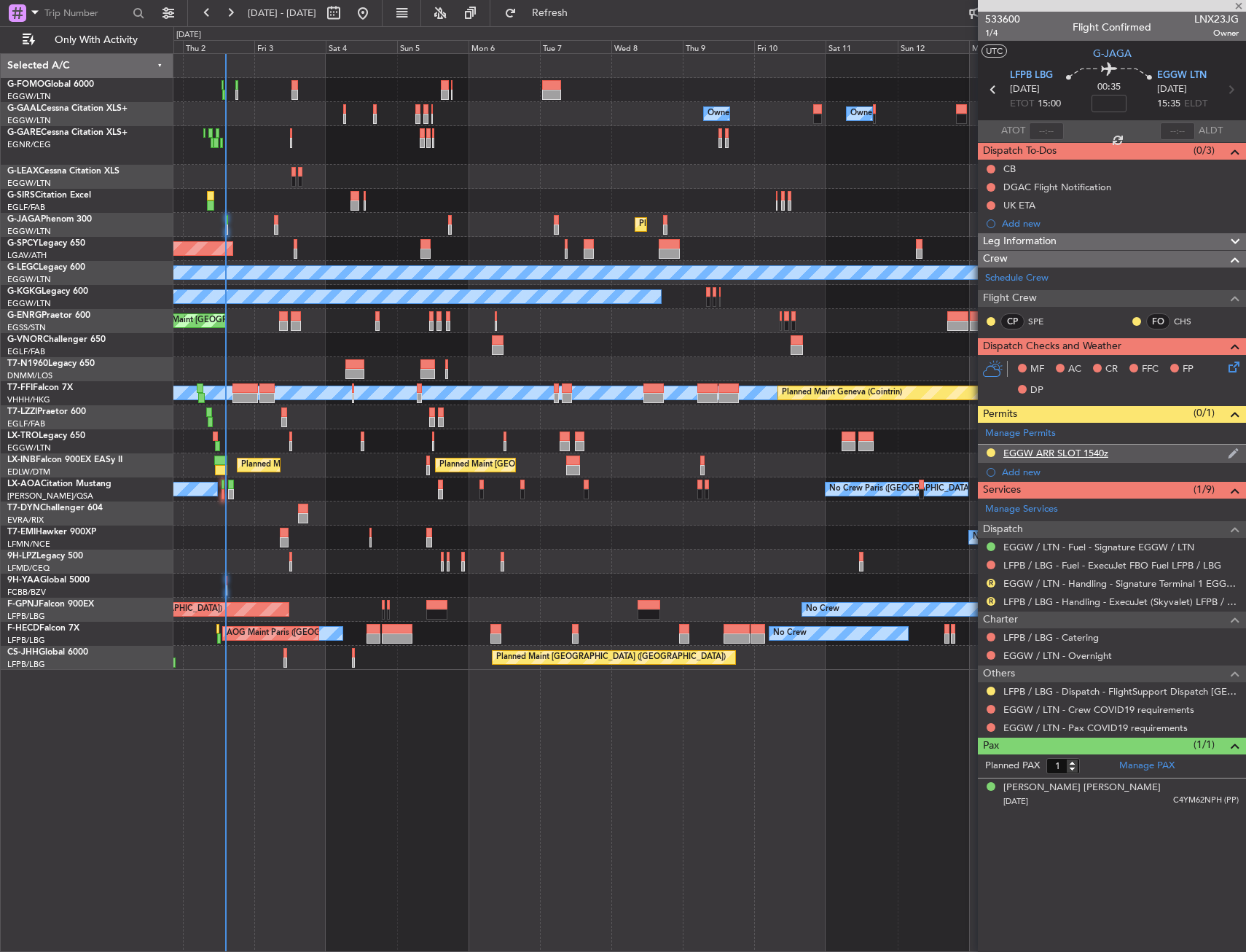
type input "+00:10"
type input "0"
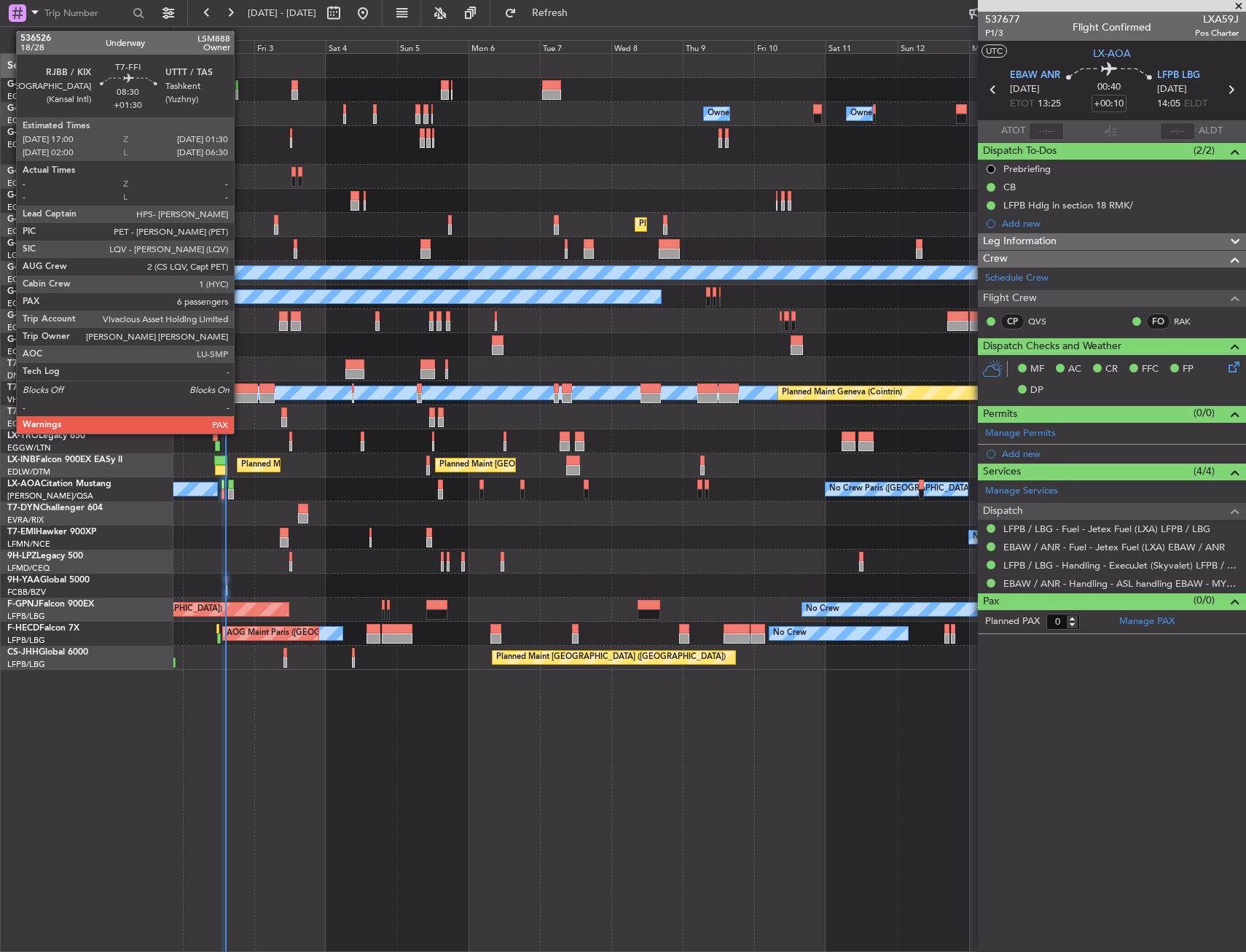
click at [241, 395] on div at bounding box center [245, 398] width 25 height 11
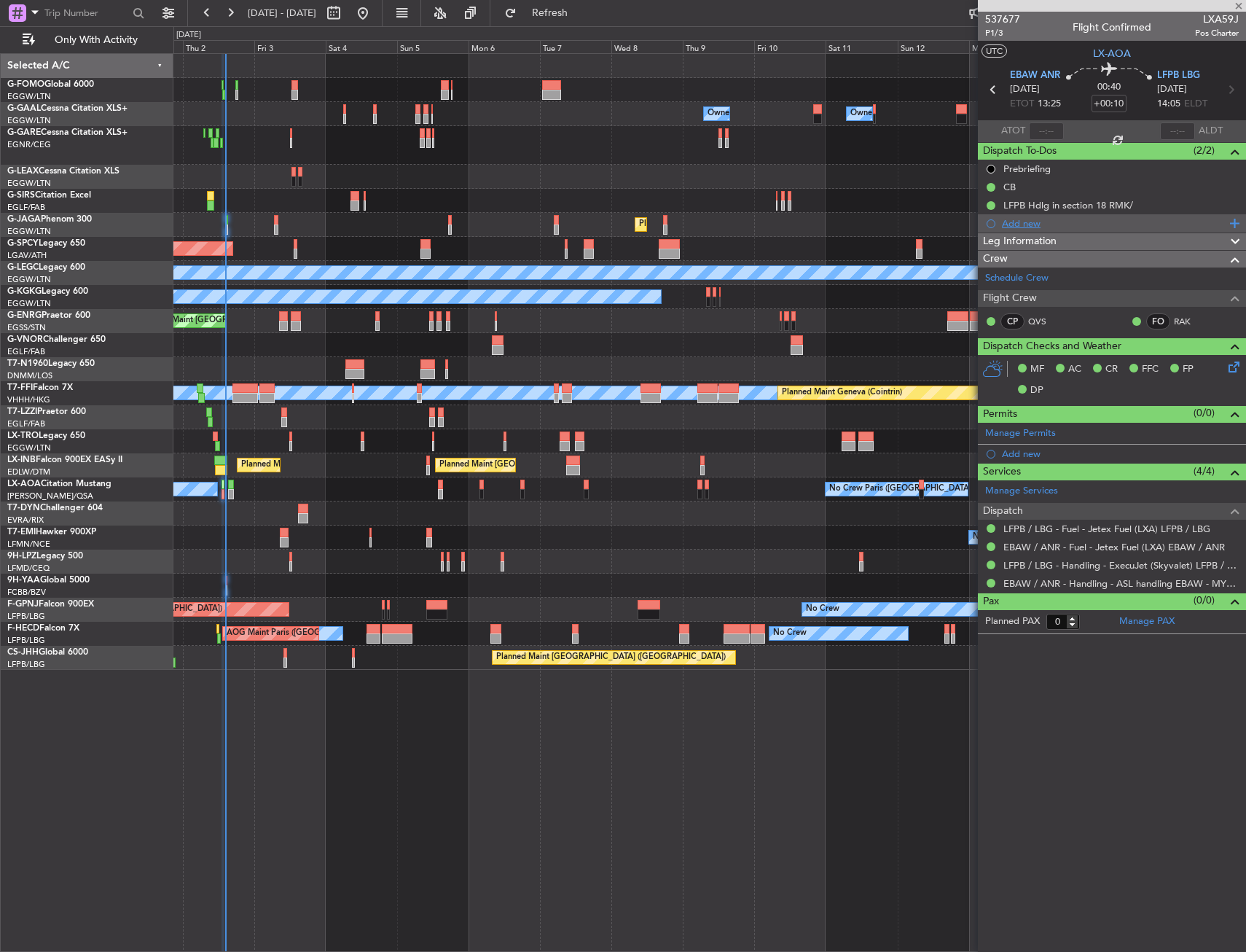
type input "+01:30"
type input "7"
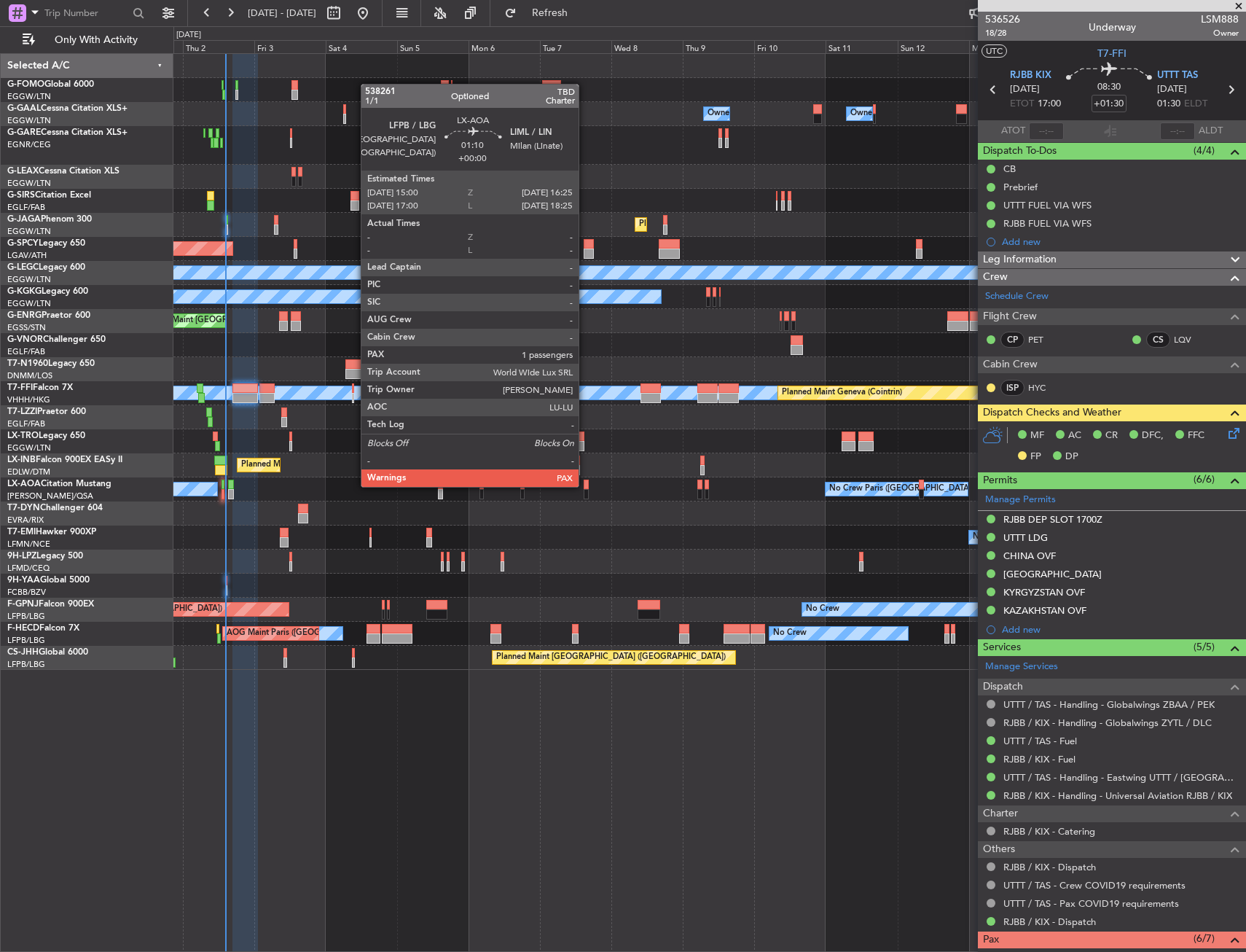
click at [586, 486] on div at bounding box center [586, 485] width 5 height 11
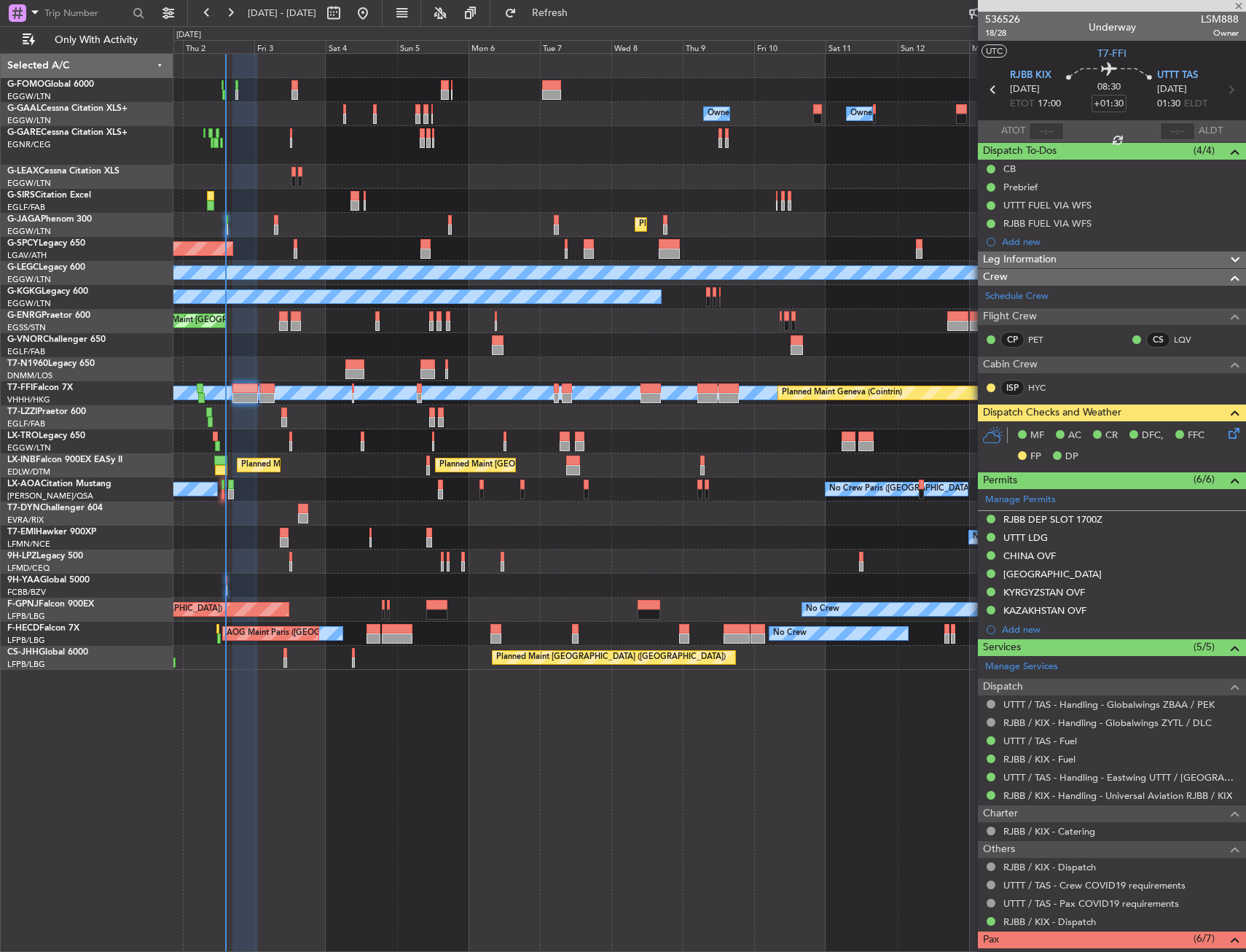
type input "1"
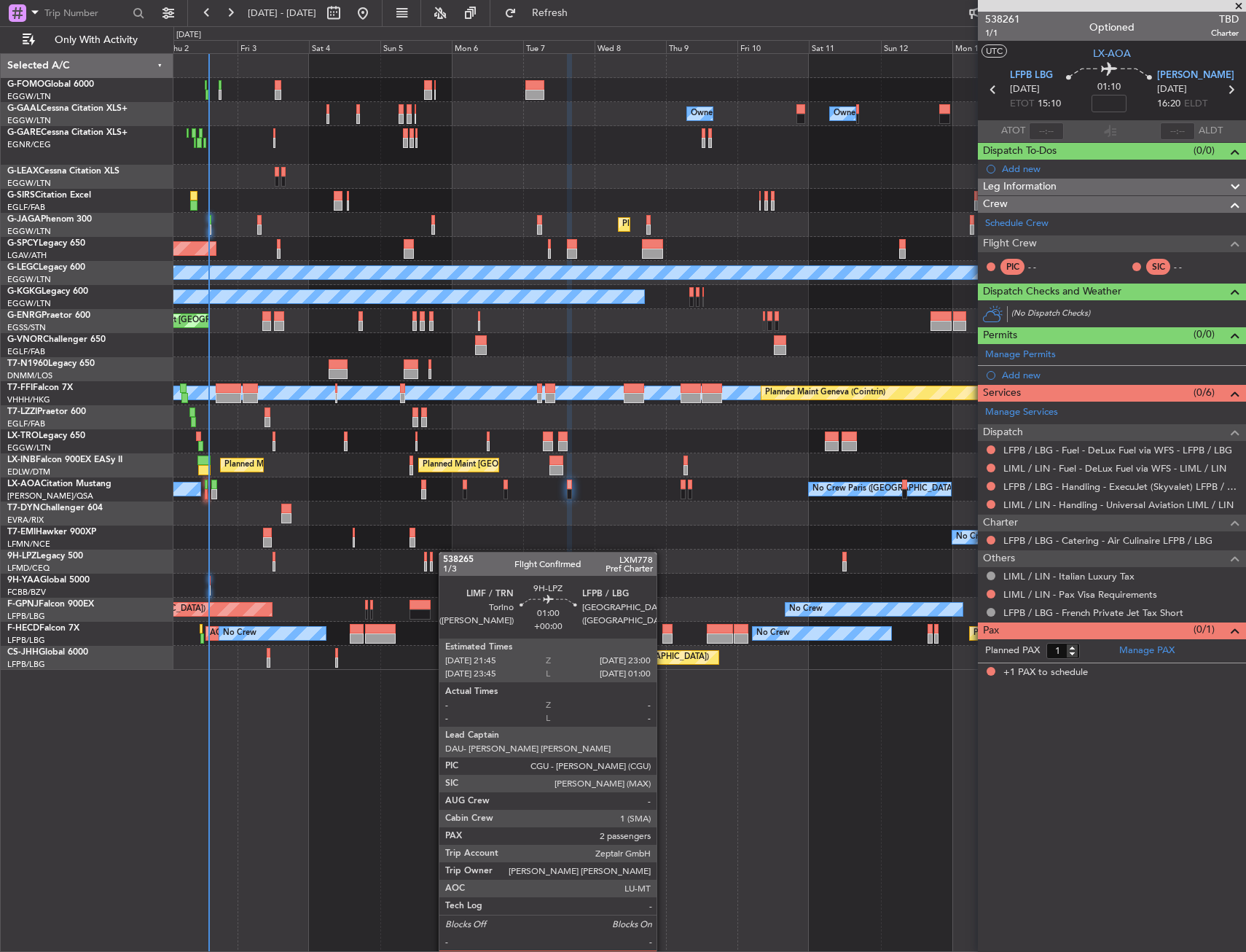
click at [443, 553] on div at bounding box center [710, 561] width 1072 height 24
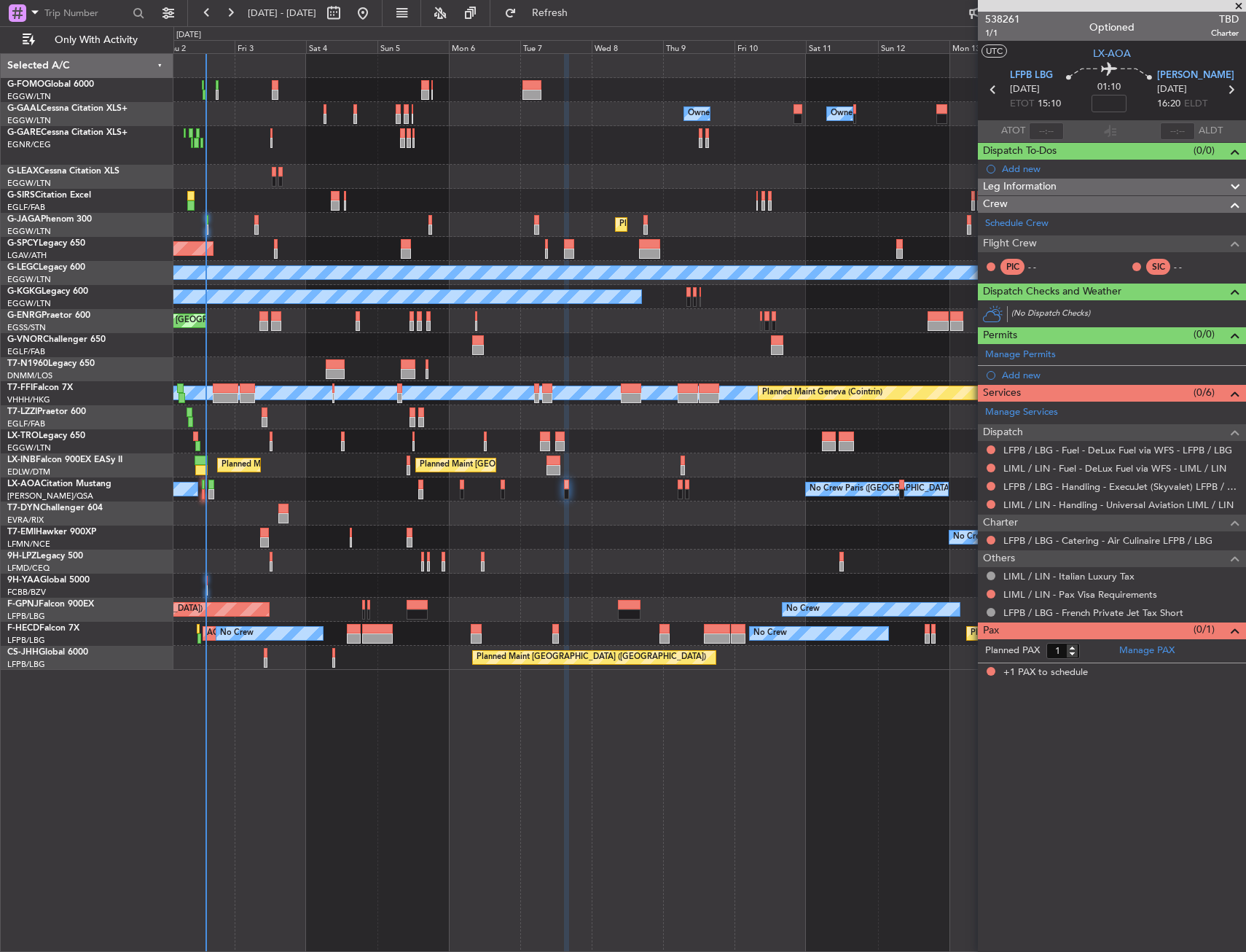
click at [245, 354] on div at bounding box center [710, 345] width 1072 height 24
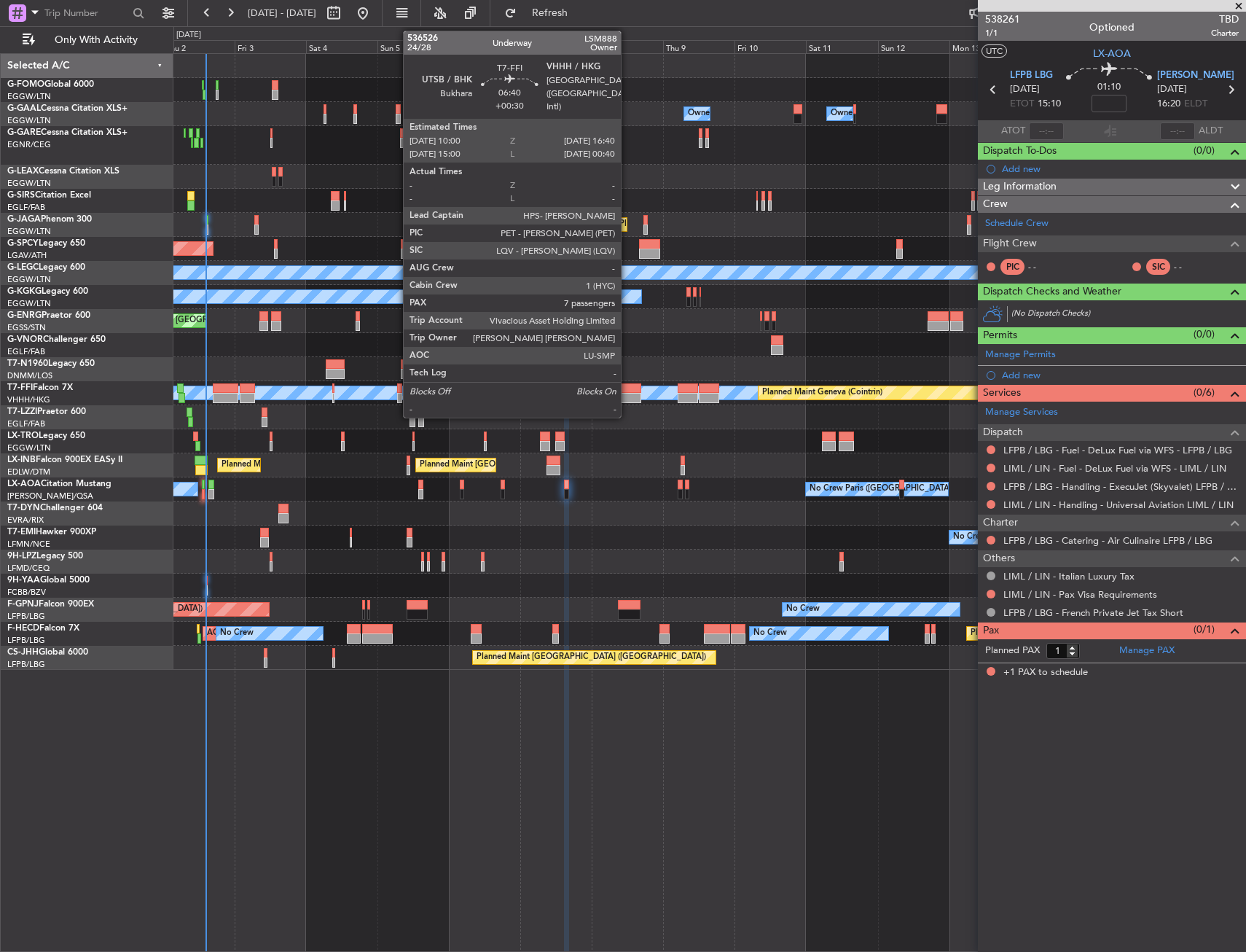
click at [627, 392] on div at bounding box center [630, 389] width 20 height 11
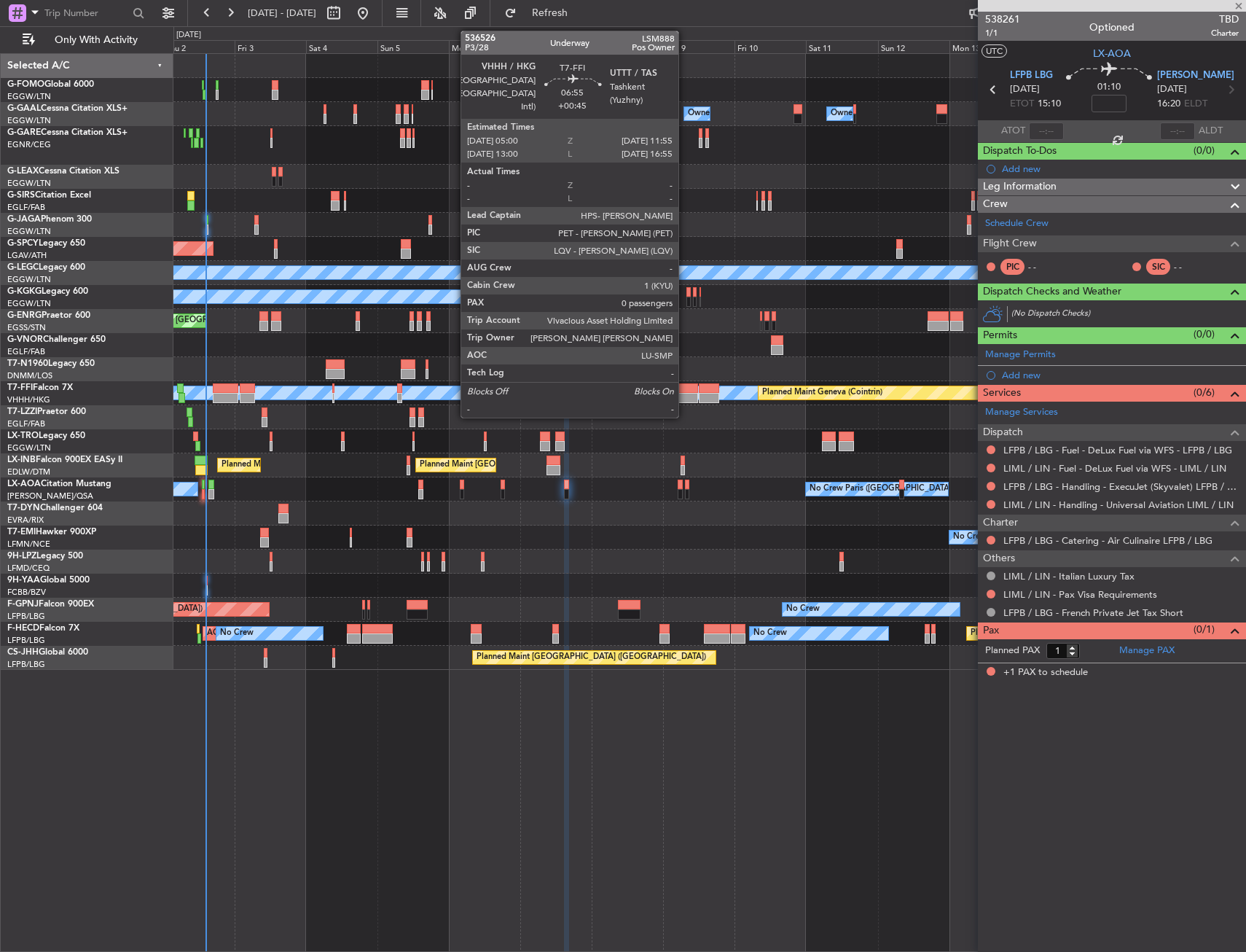
type input "+00:30"
type input "7"
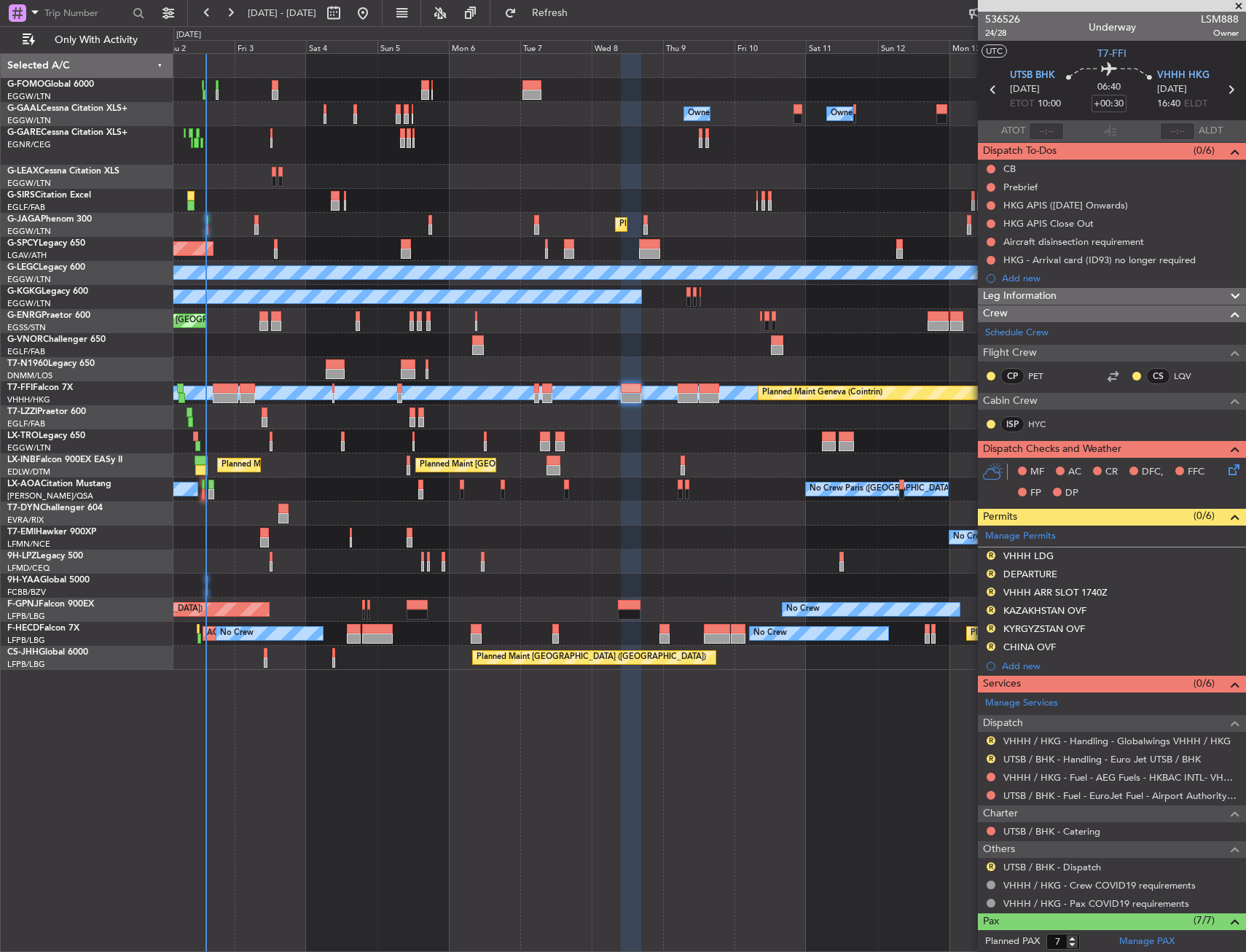
drag, startPoint x: 989, startPoint y: 556, endPoint x: 977, endPoint y: 571, distance: 19.2
click at [989, 556] on button "R" at bounding box center [991, 555] width 9 height 9
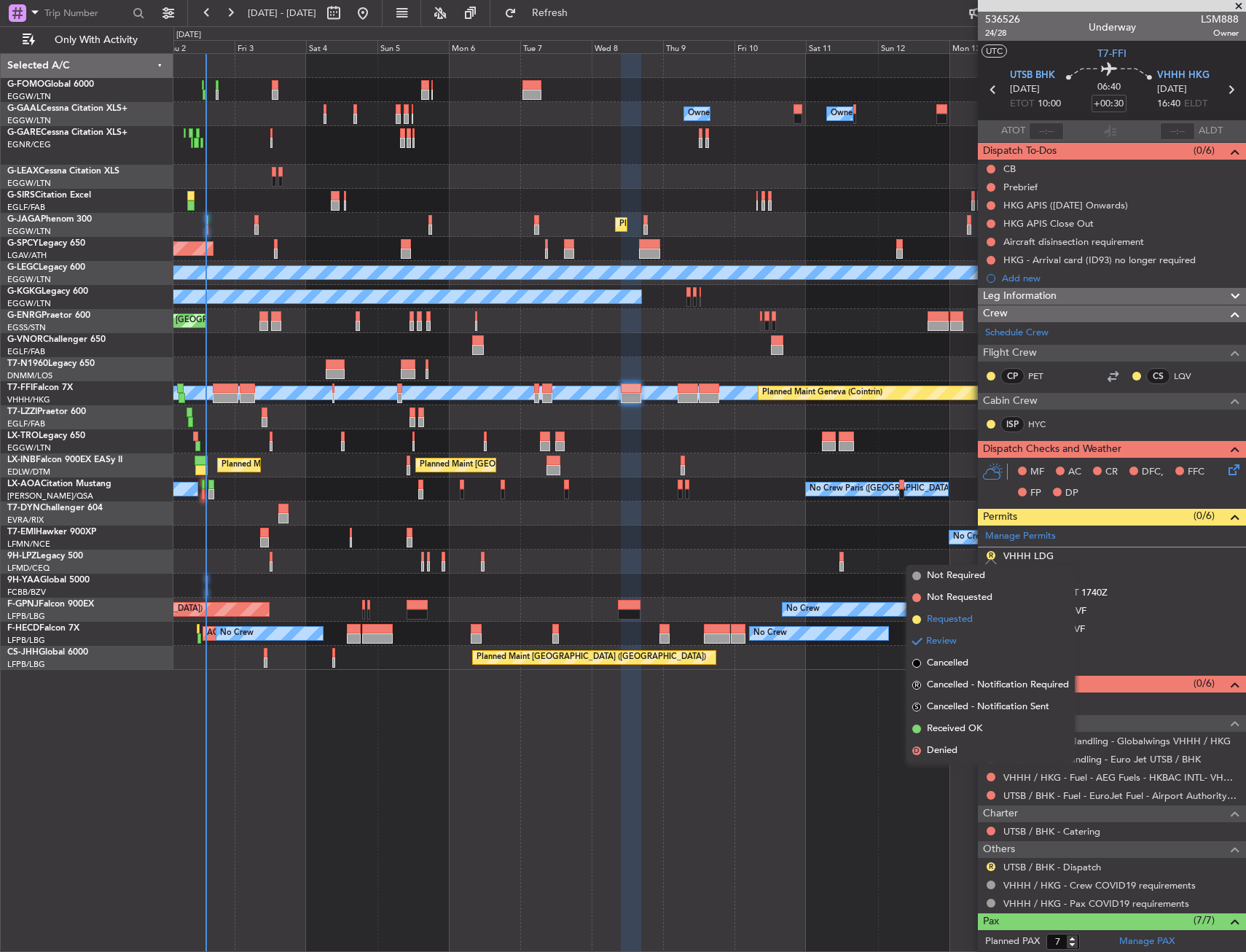
click at [951, 624] on span "Requested" at bounding box center [950, 619] width 46 height 15
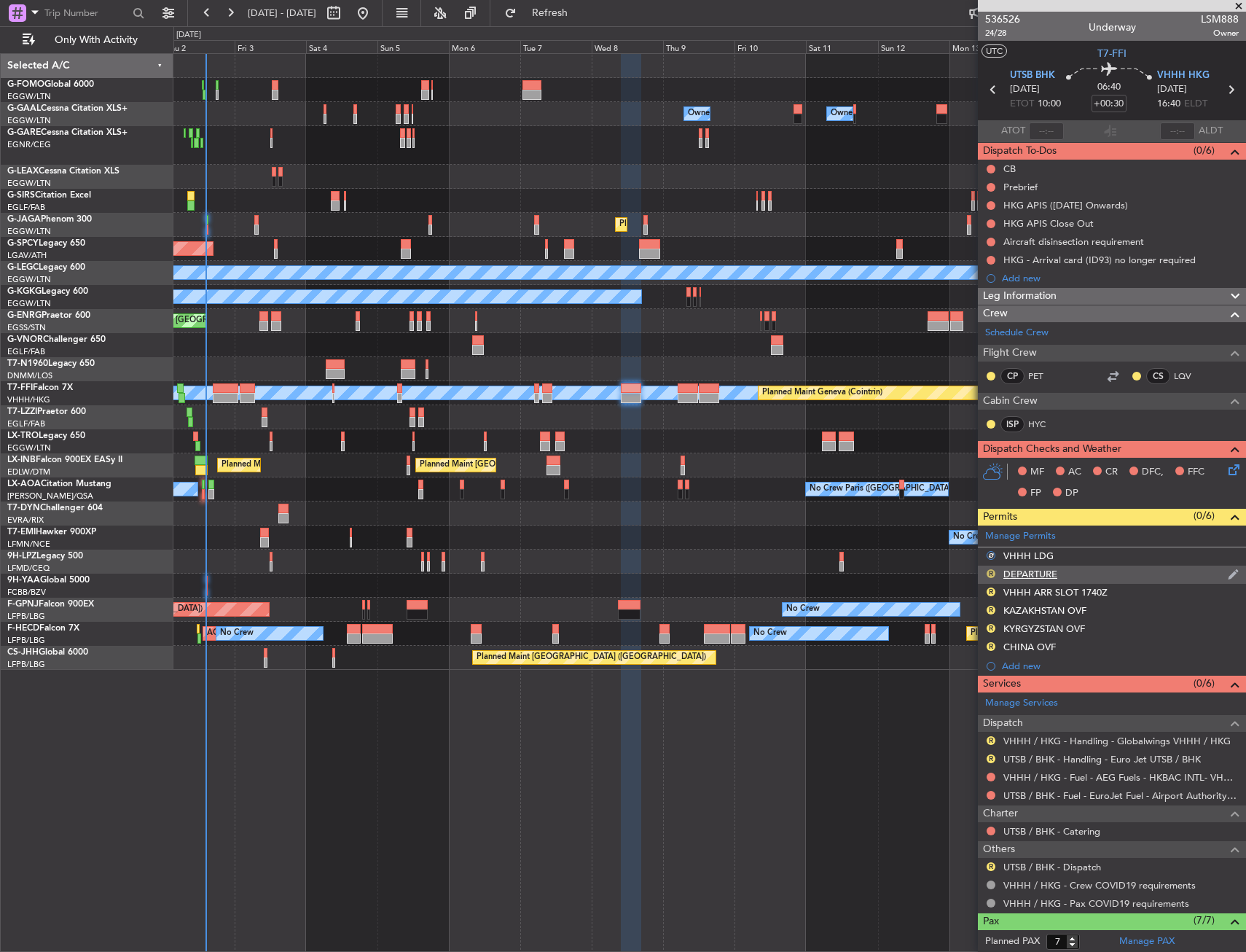
click at [990, 573] on button "R" at bounding box center [991, 573] width 9 height 9
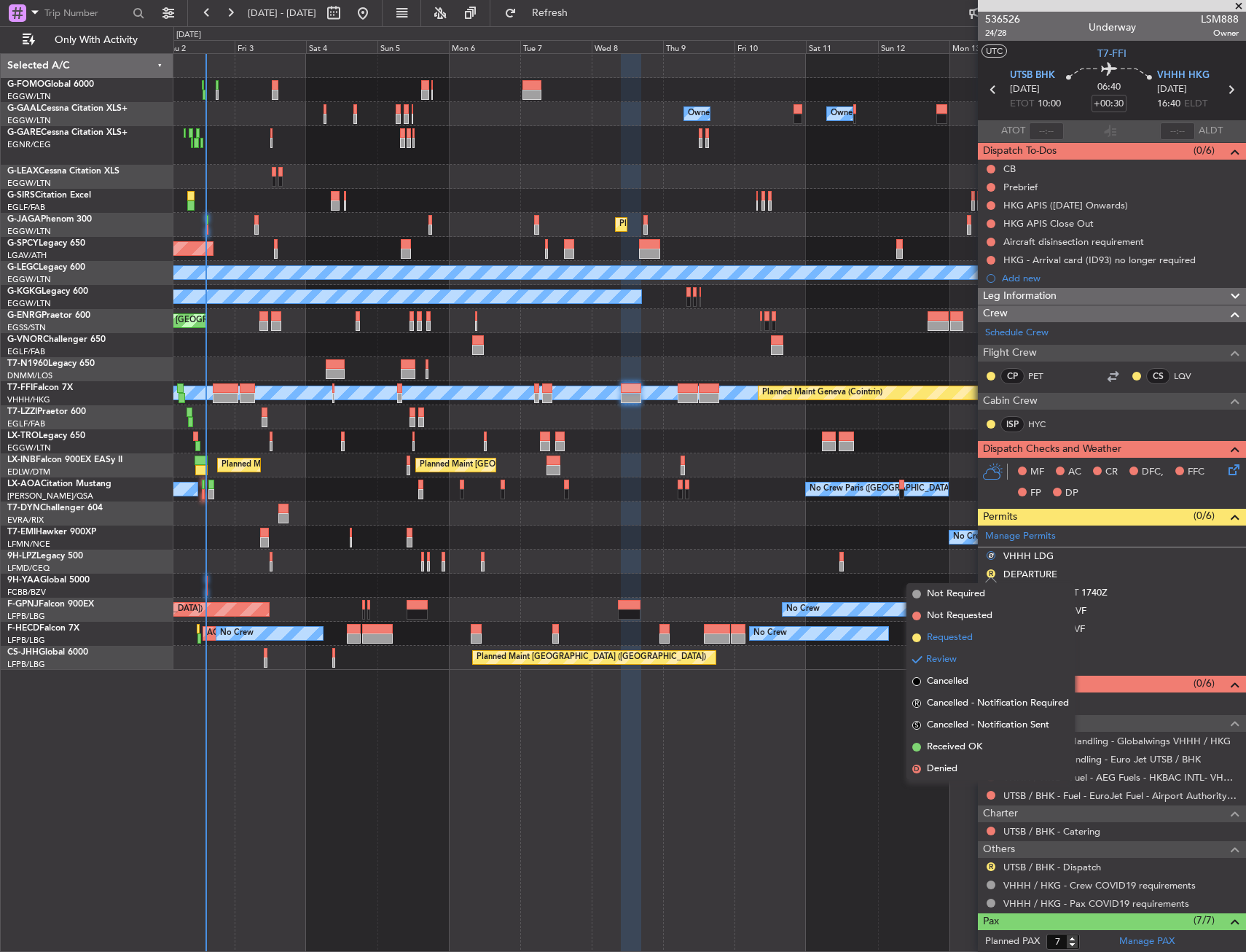
click at [965, 637] on span "Requested" at bounding box center [950, 637] width 46 height 15
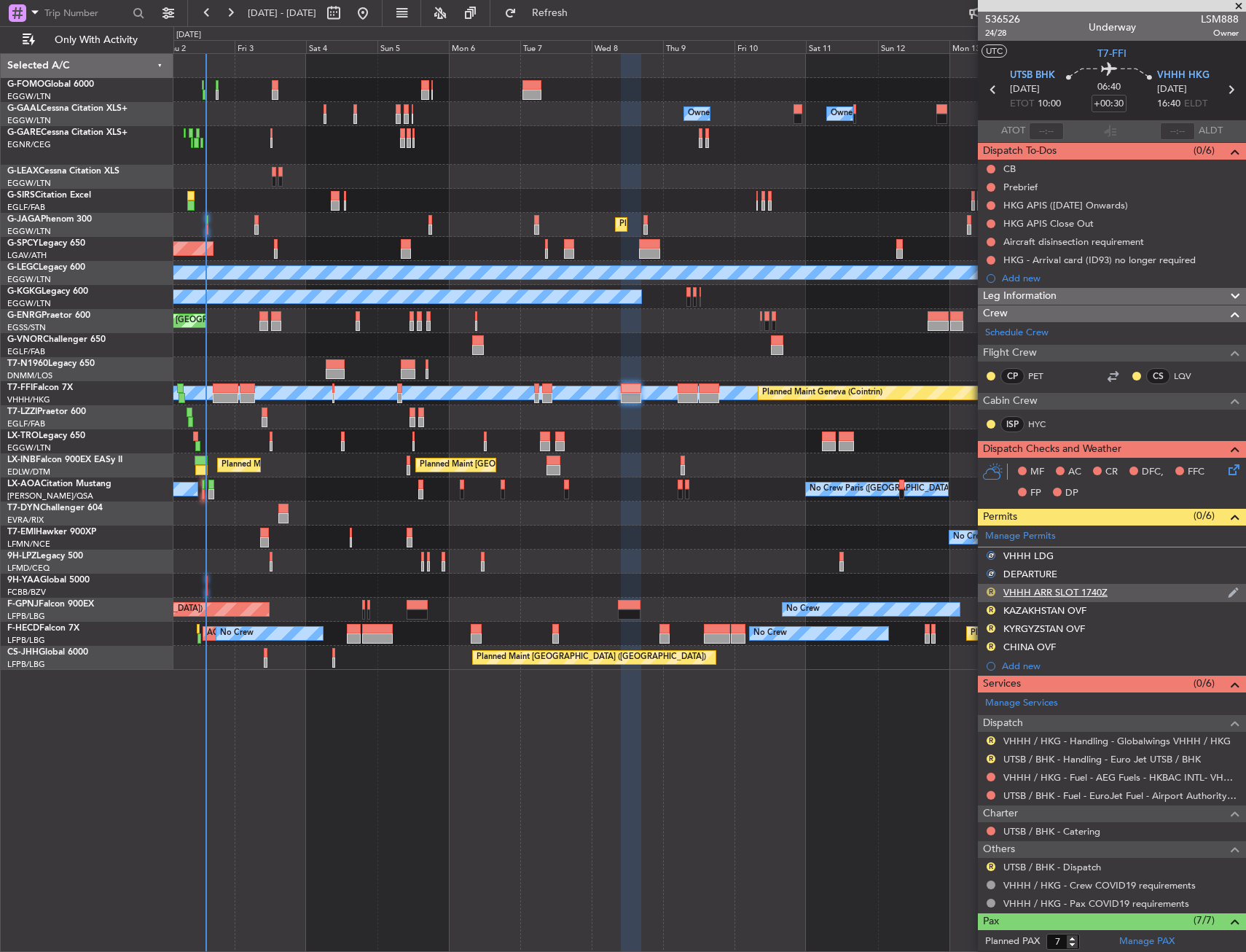
click at [992, 590] on button "R" at bounding box center [991, 592] width 9 height 9
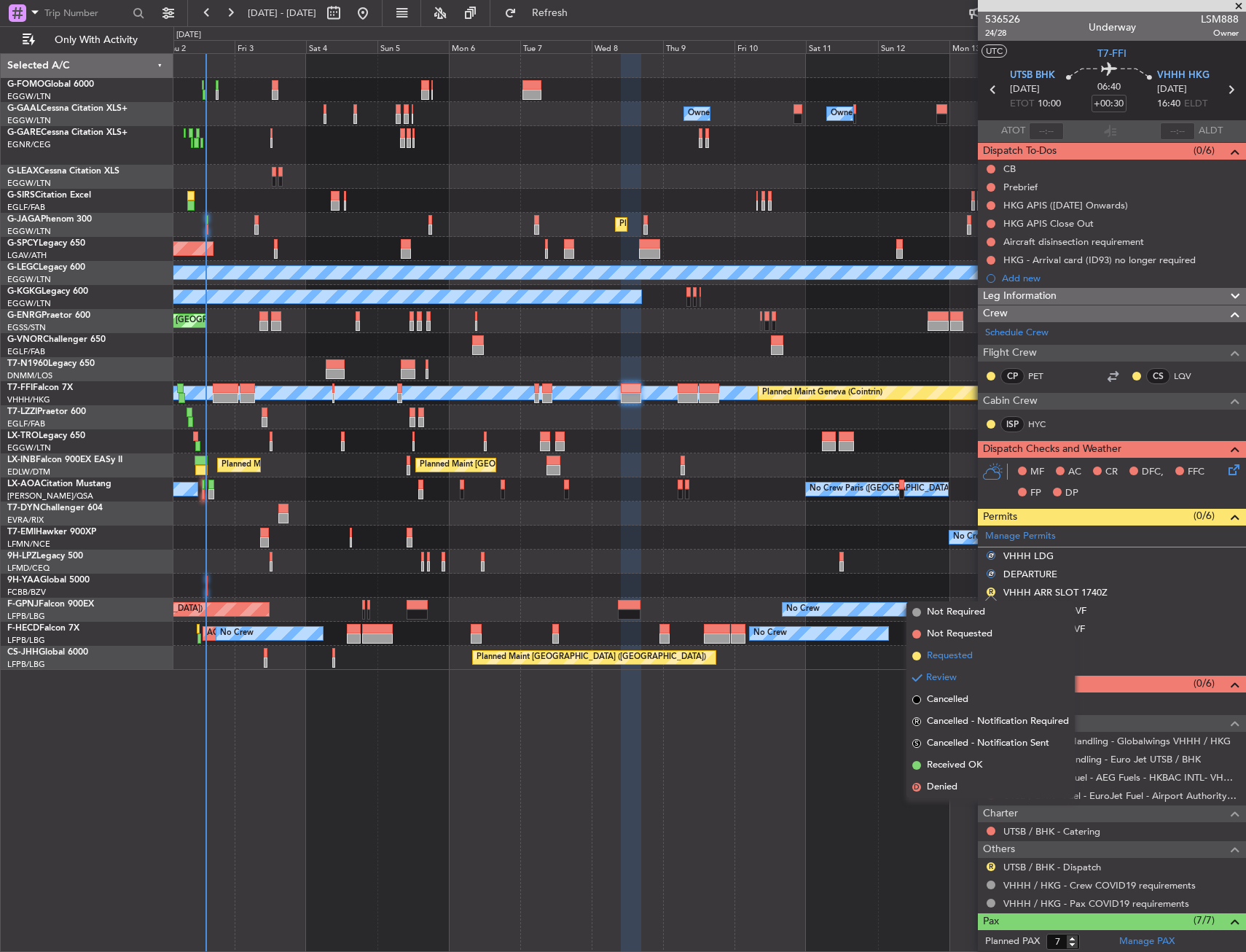
click at [955, 659] on span "Requested" at bounding box center [950, 656] width 46 height 15
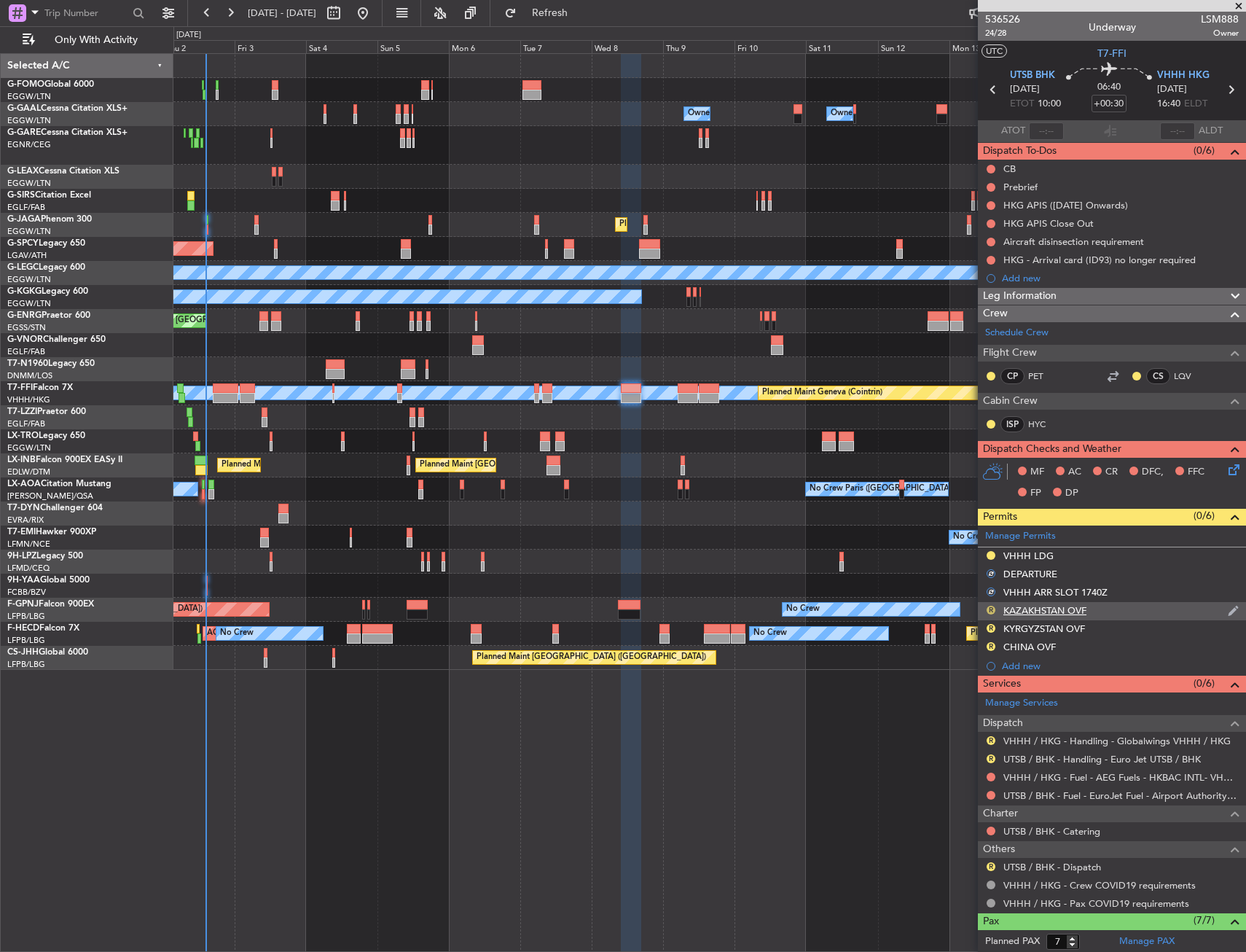
click at [989, 610] on button "R" at bounding box center [991, 610] width 9 height 9
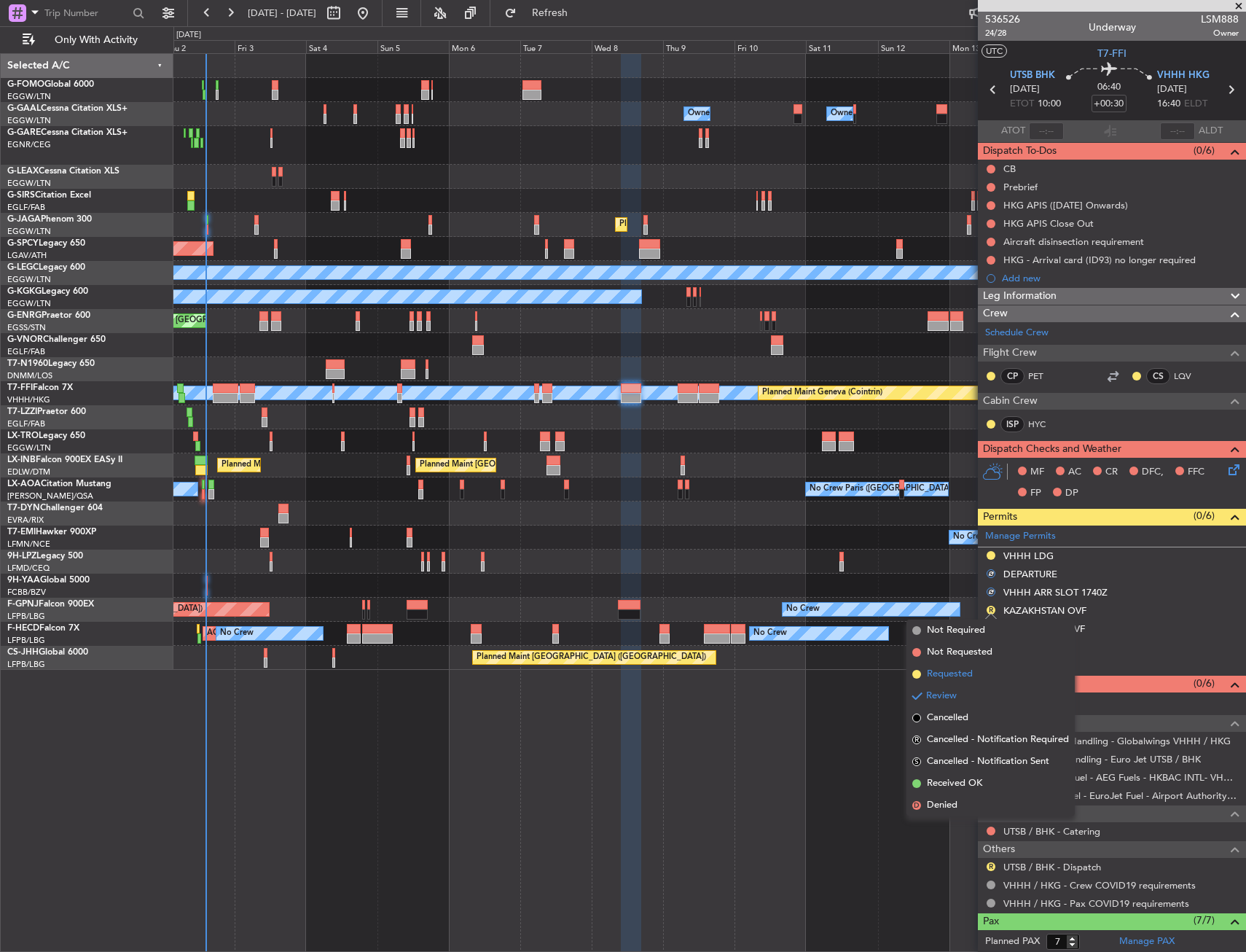
click at [953, 680] on span "Requested" at bounding box center [950, 674] width 46 height 15
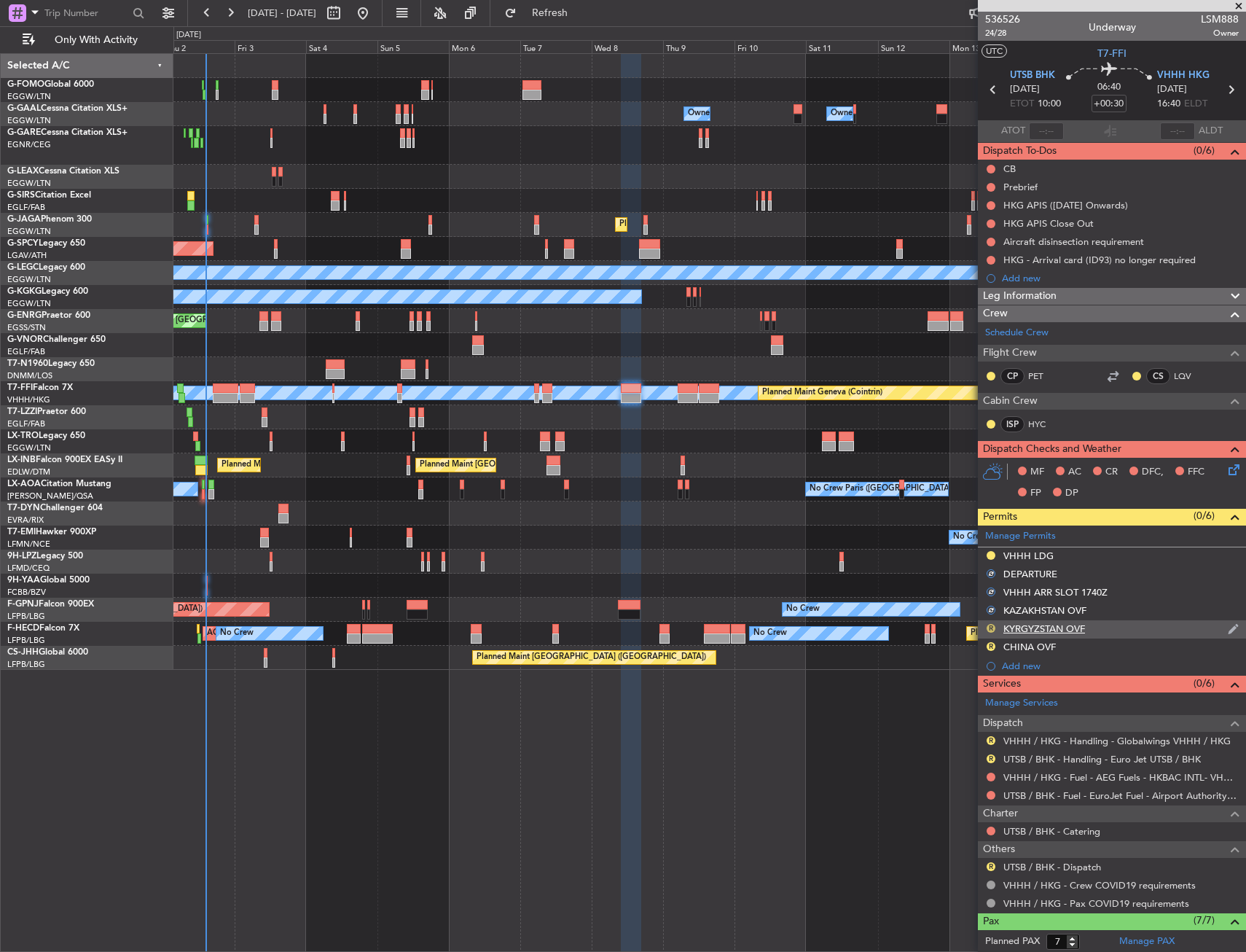
click at [992, 627] on button "R" at bounding box center [991, 628] width 9 height 9
click at [989, 649] on button "R" at bounding box center [991, 646] width 9 height 9
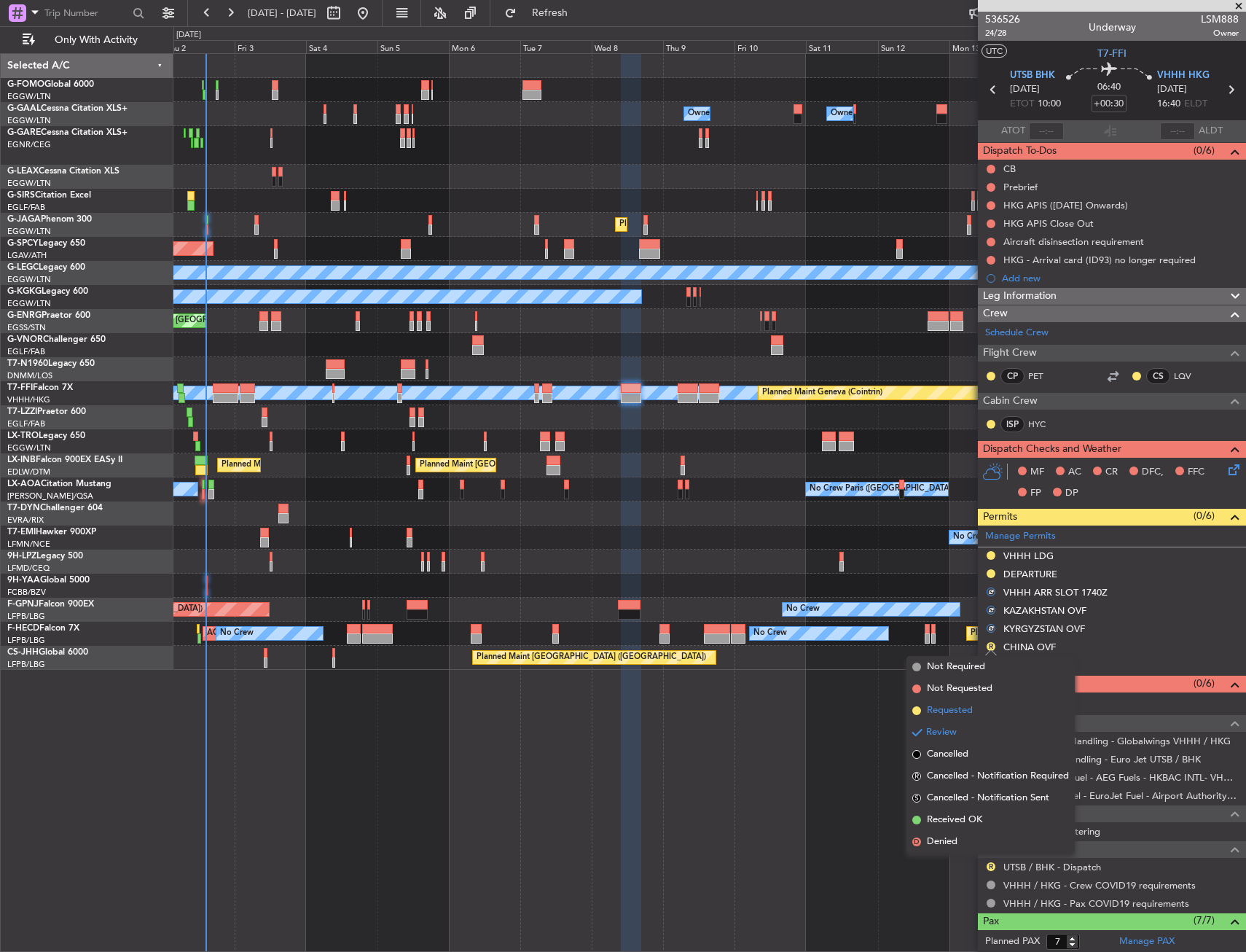
click at [936, 700] on li "Requested" at bounding box center [991, 710] width 168 height 22
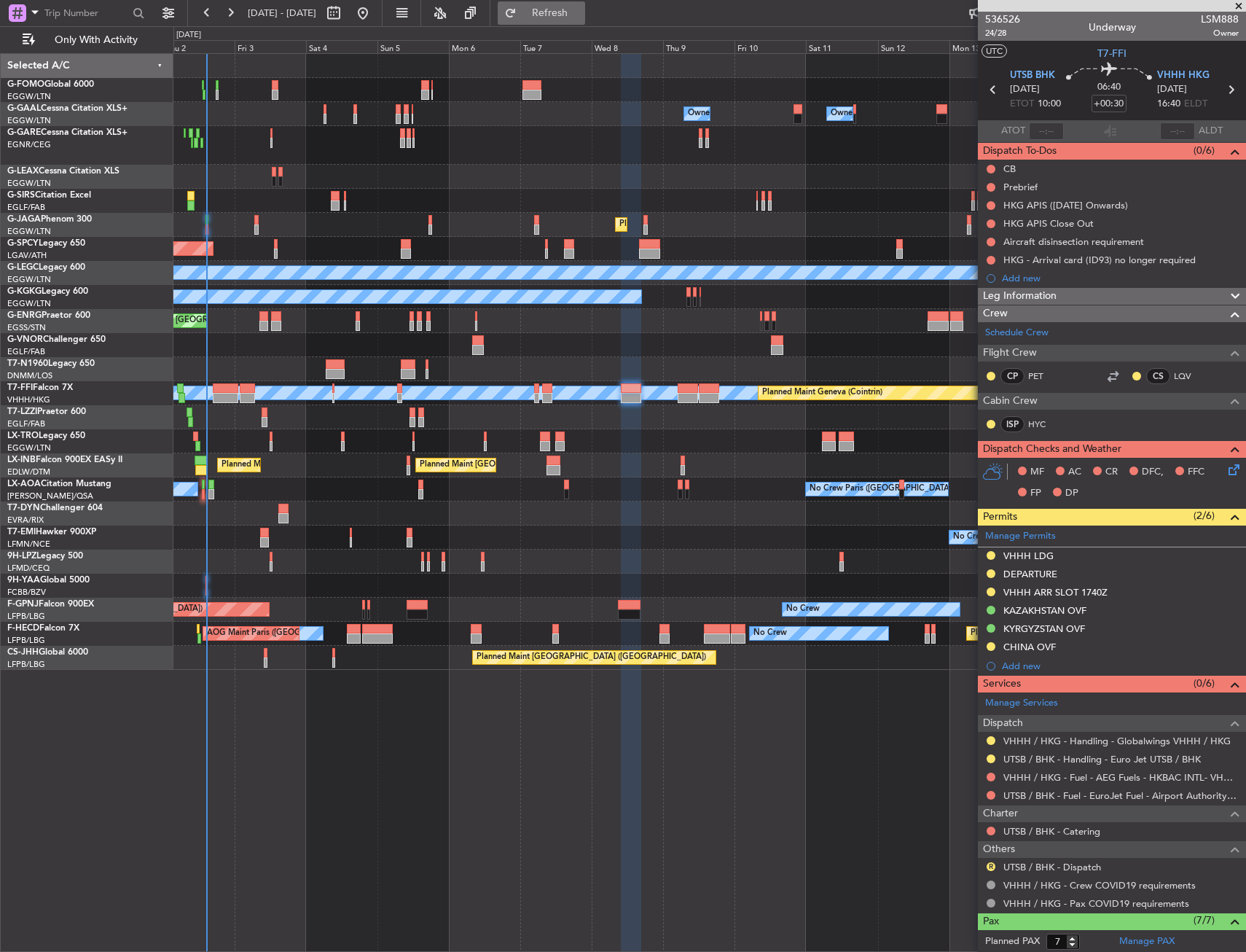
click at [562, 19] on button "Refresh" at bounding box center [542, 14] width 87 height 23
click at [1067, 644] on div "CHINA OVF" at bounding box center [1112, 647] width 268 height 18
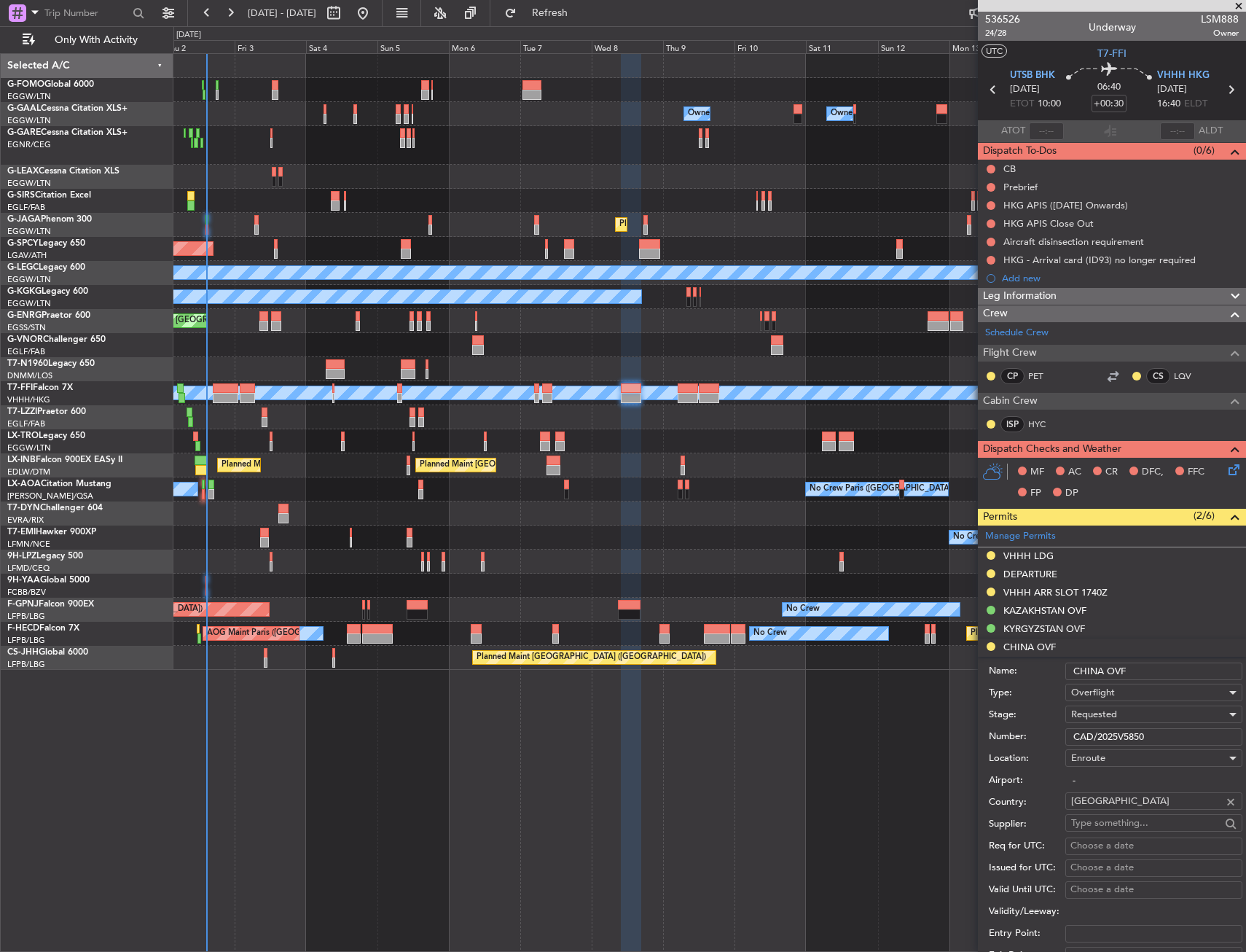
click at [1098, 736] on input "CAD/2025V5850" at bounding box center [1154, 737] width 177 height 17
click at [1099, 736] on input "CAD/2025V5850" at bounding box center [1154, 737] width 177 height 17
click at [1103, 714] on span "Requested" at bounding box center [1094, 715] width 46 height 14
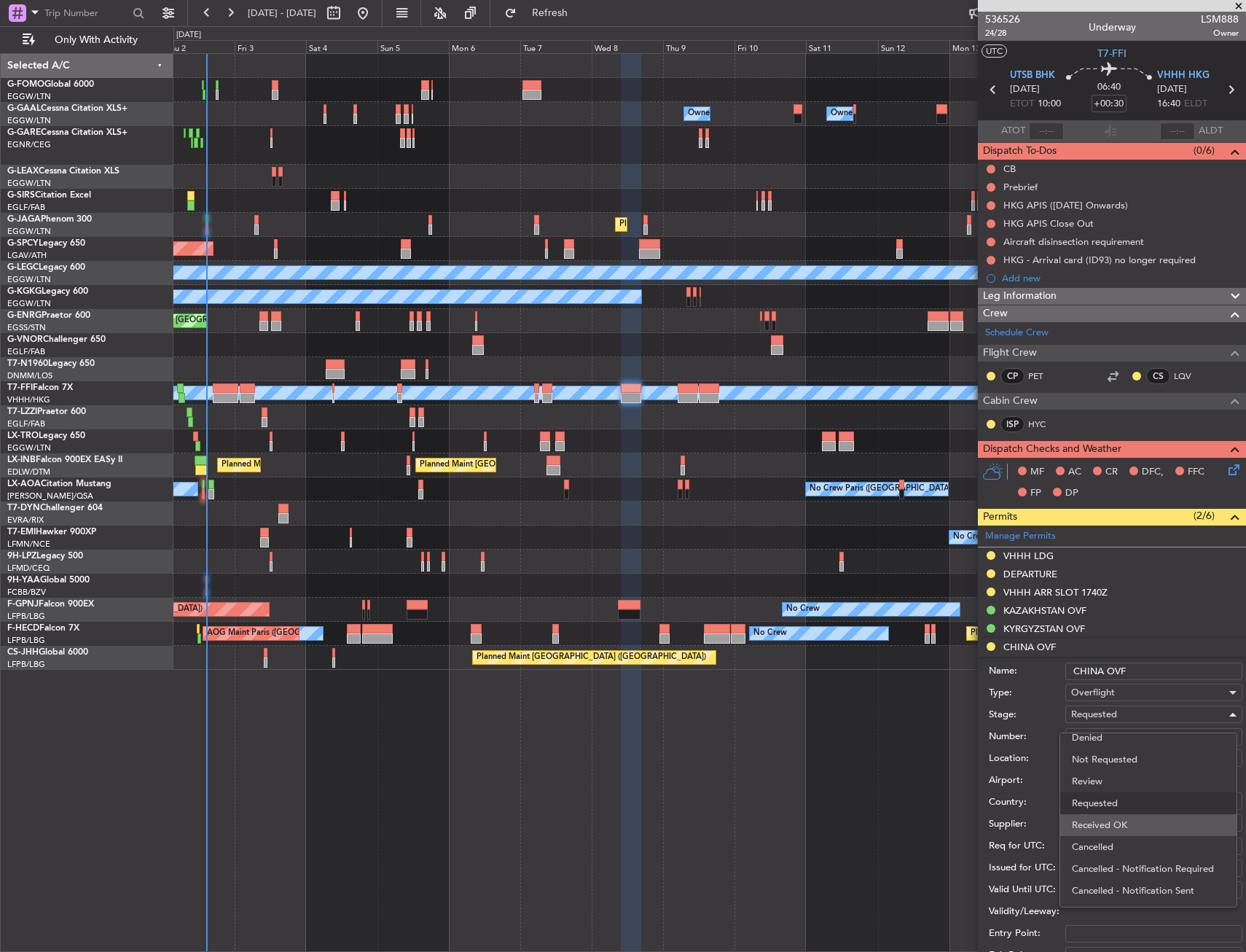
click at [1111, 823] on span "Received OK" at bounding box center [1149, 825] width 153 height 22
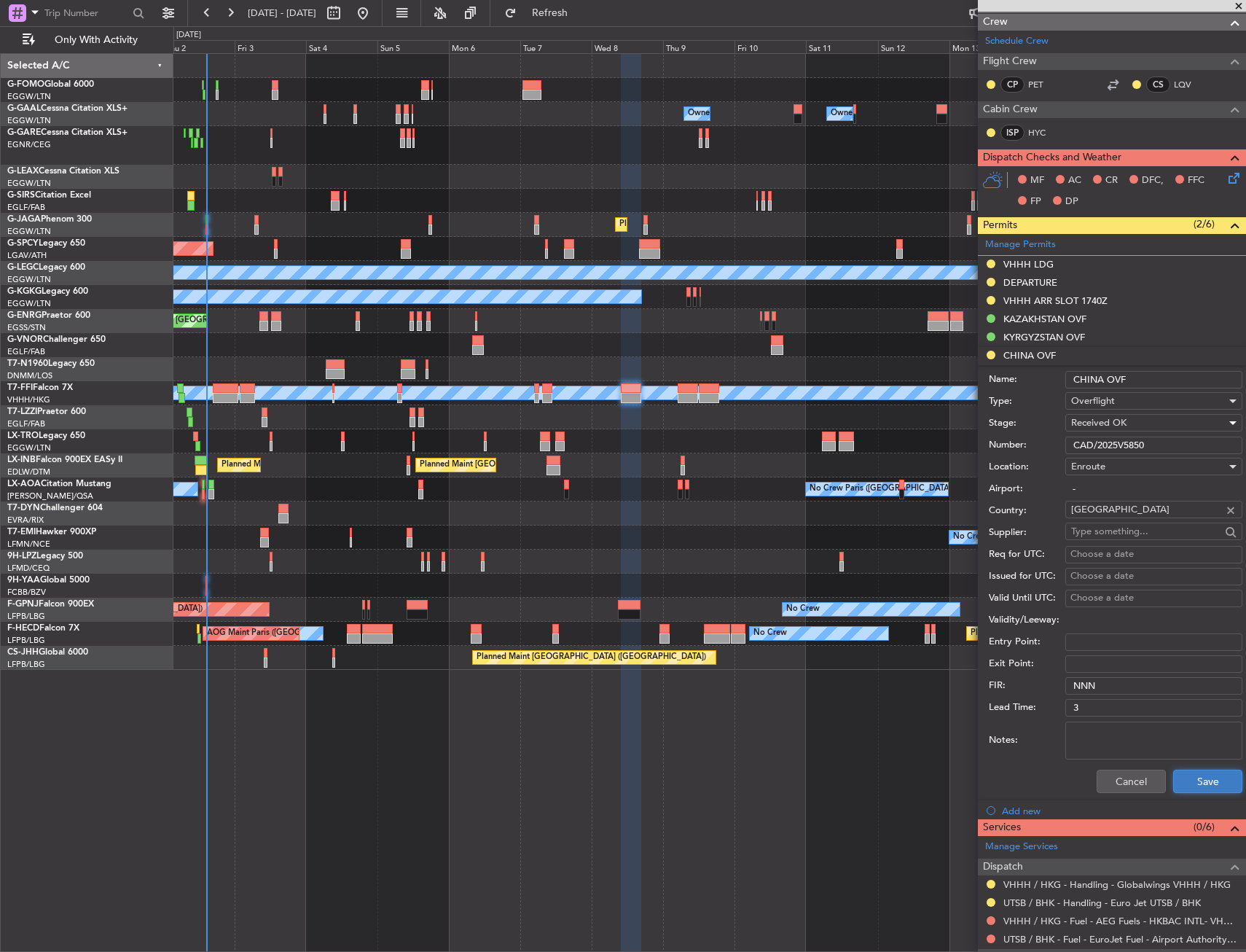
click at [1194, 773] on button "Save" at bounding box center [1207, 782] width 69 height 23
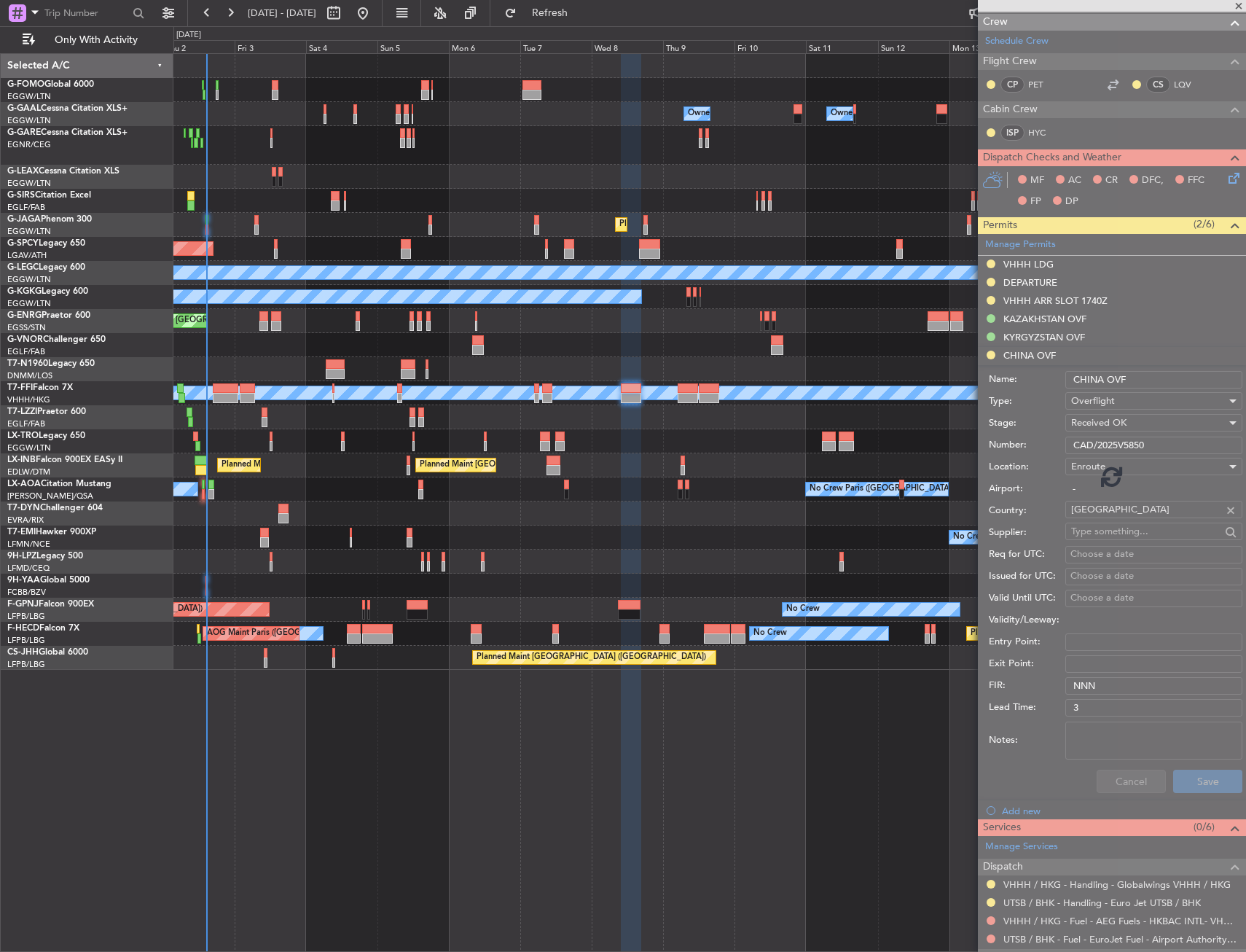
scroll to position [231, 0]
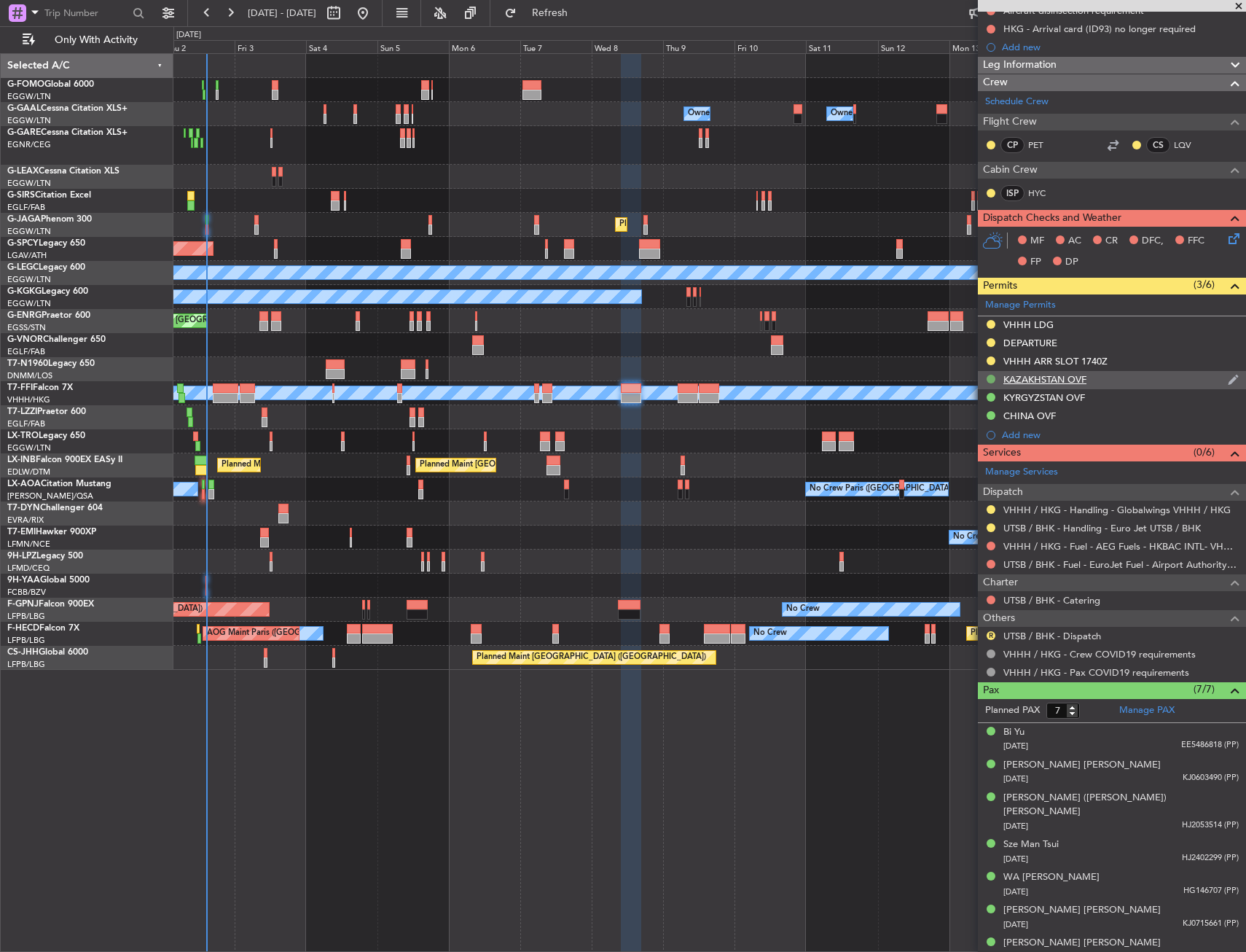
click at [989, 378] on button at bounding box center [991, 379] width 9 height 9
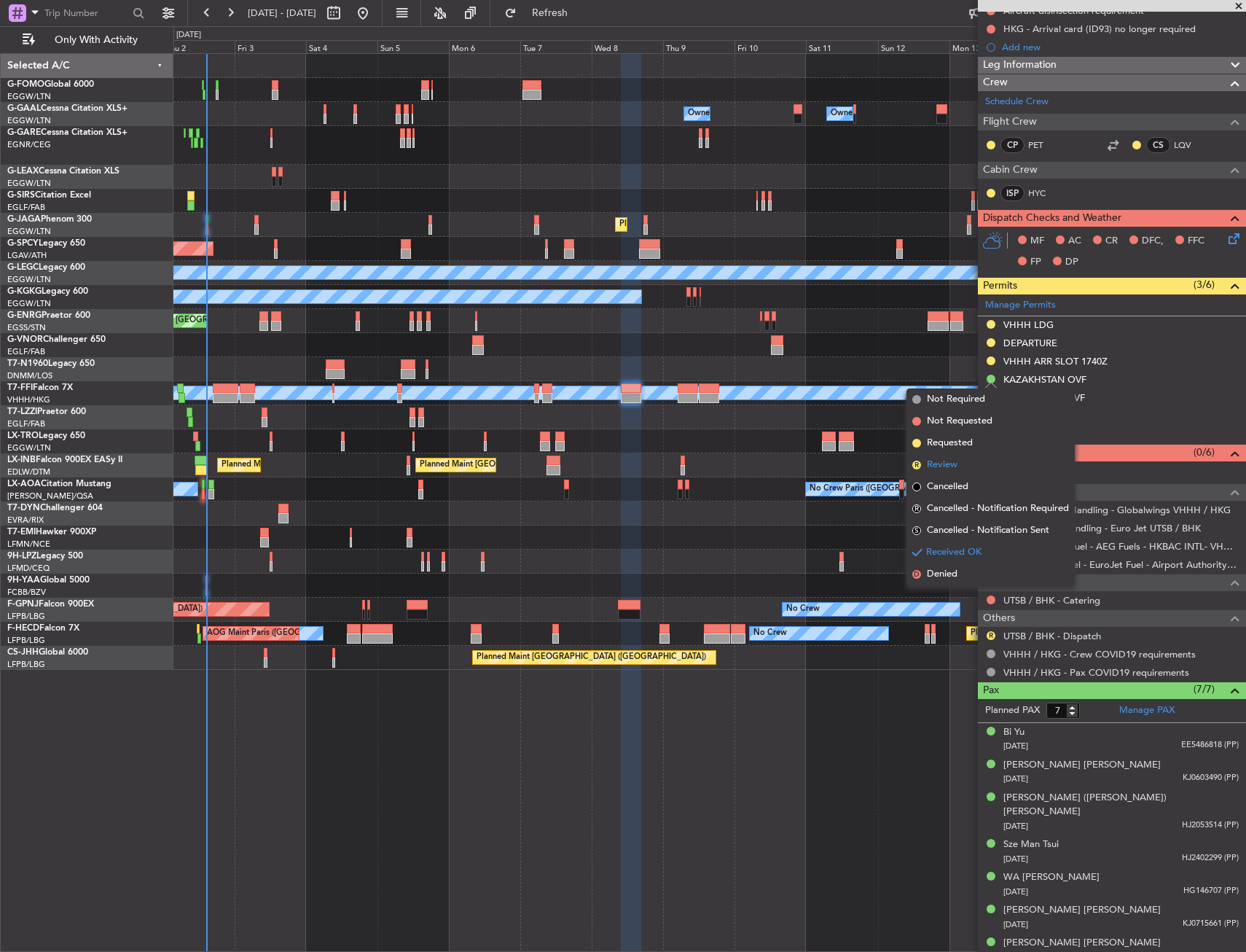
click at [955, 468] on span "Review" at bounding box center [943, 464] width 31 height 15
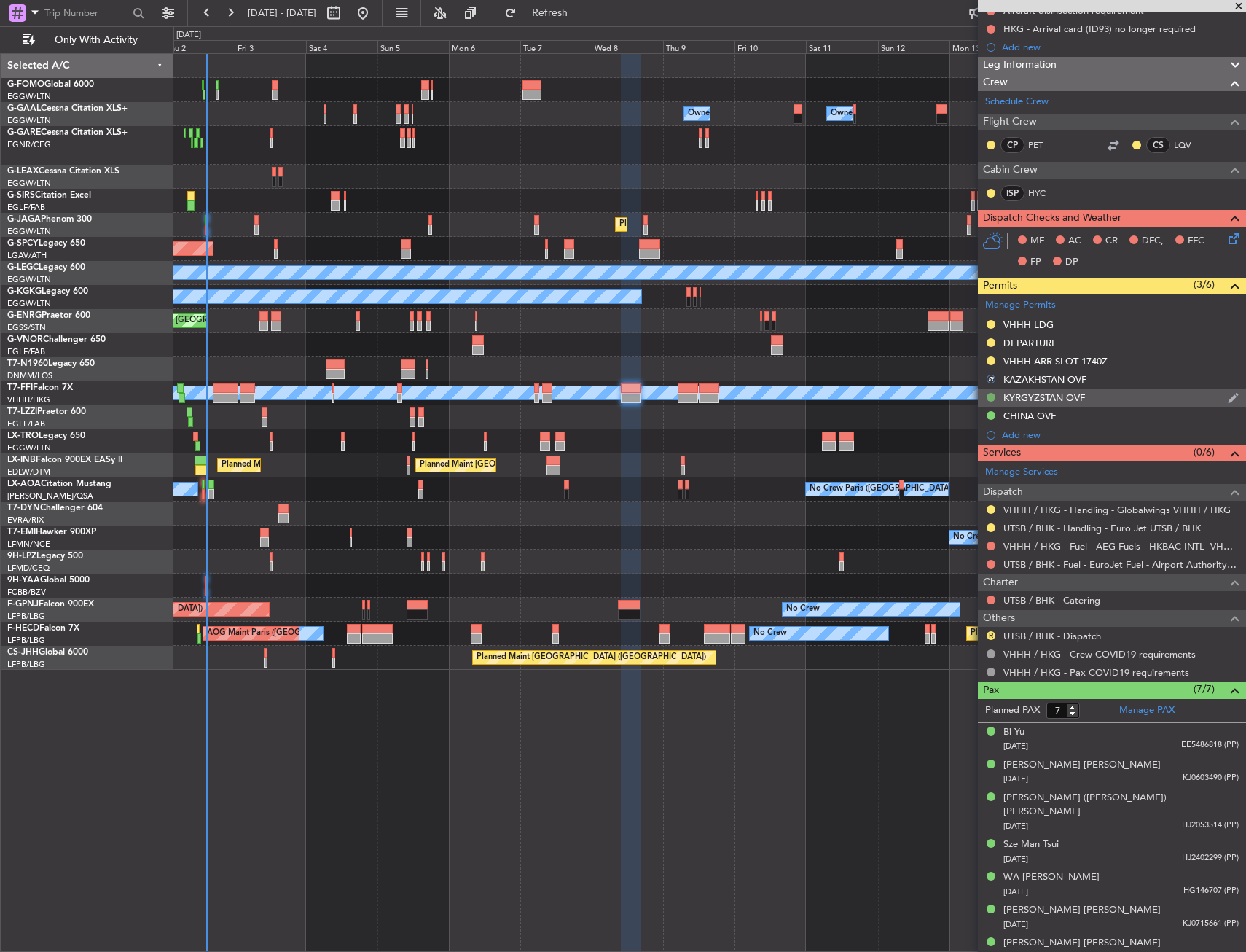
click at [989, 393] on button at bounding box center [991, 397] width 9 height 9
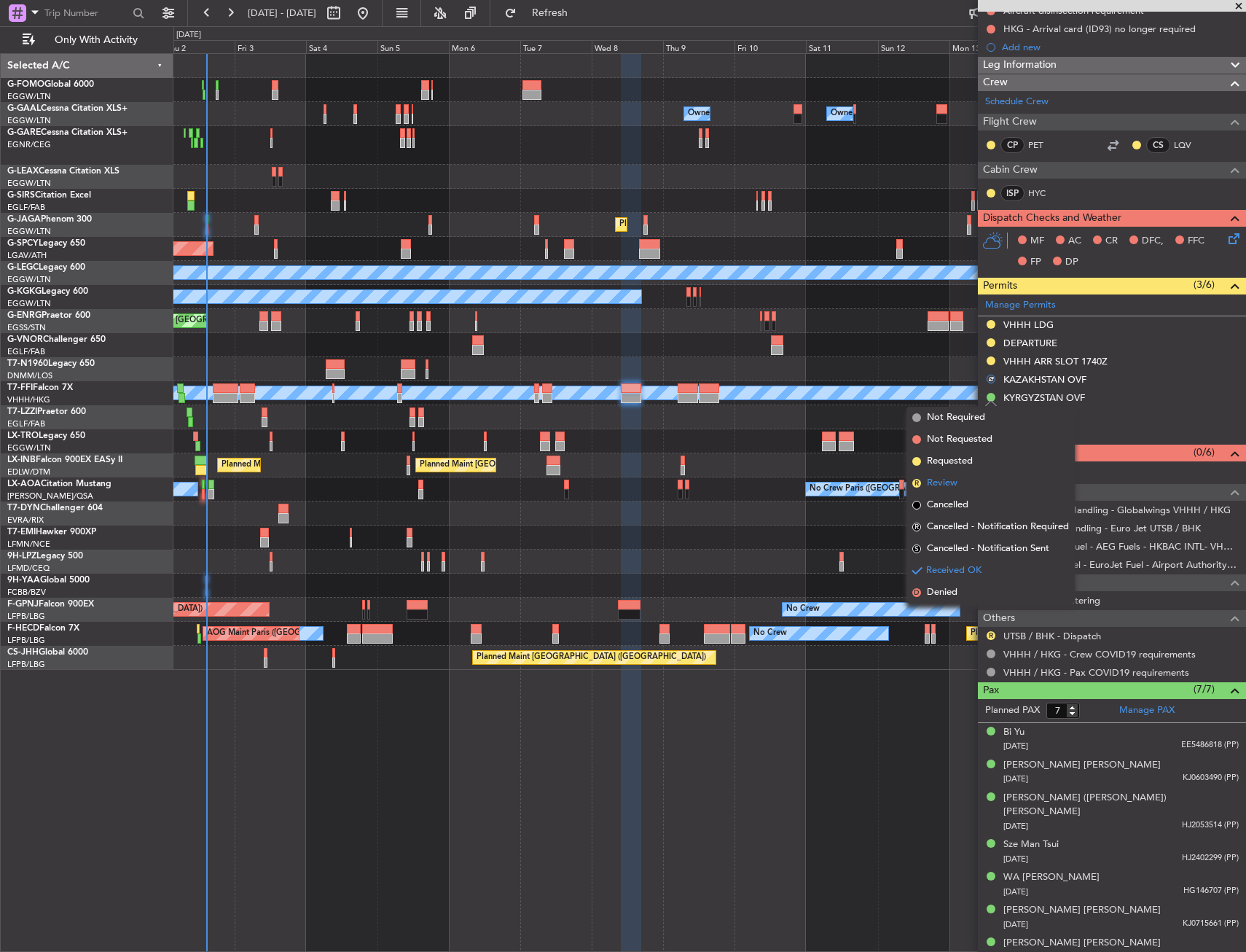
click at [958, 473] on li "R Review" at bounding box center [991, 483] width 168 height 22
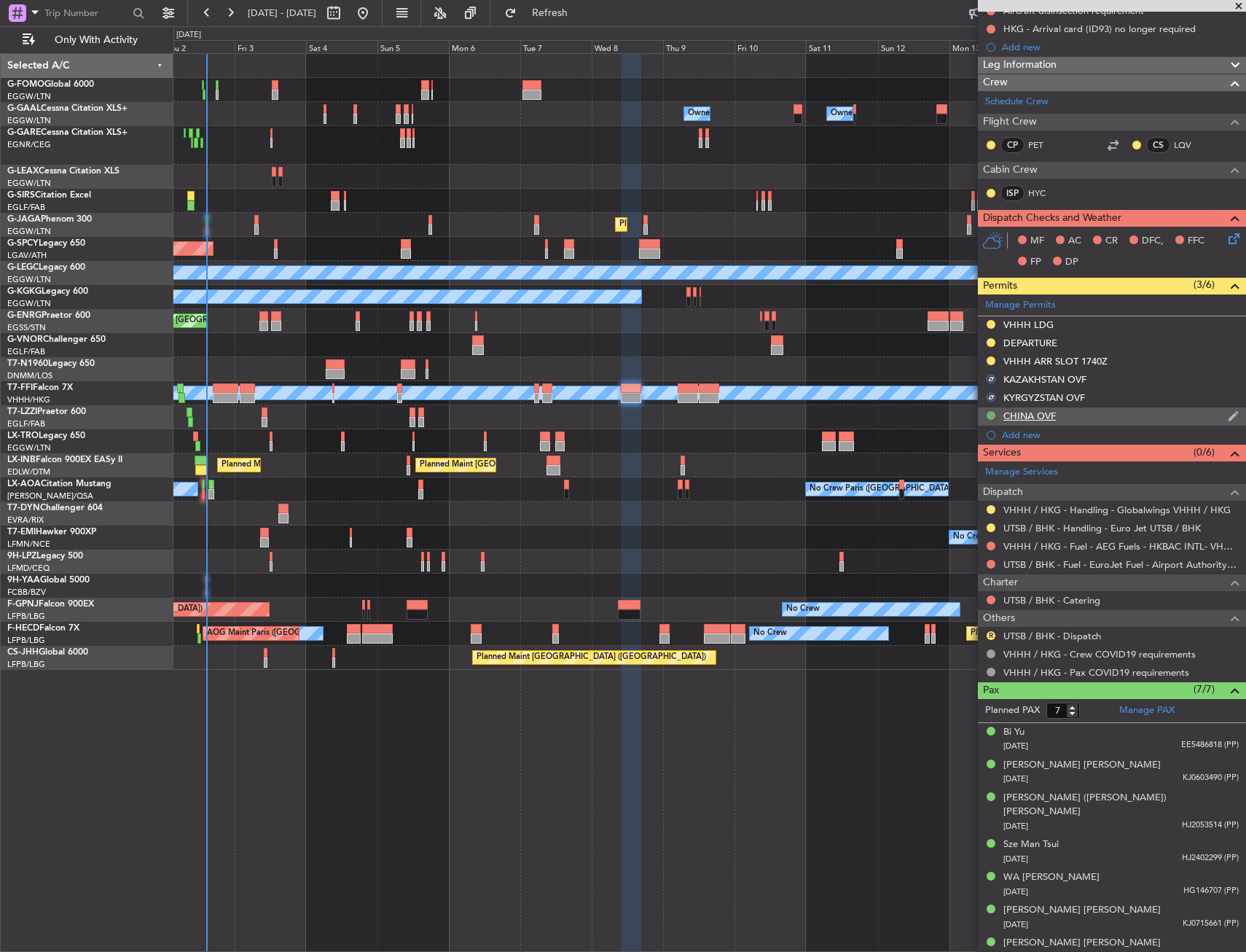
click at [991, 416] on button at bounding box center [991, 415] width 9 height 9
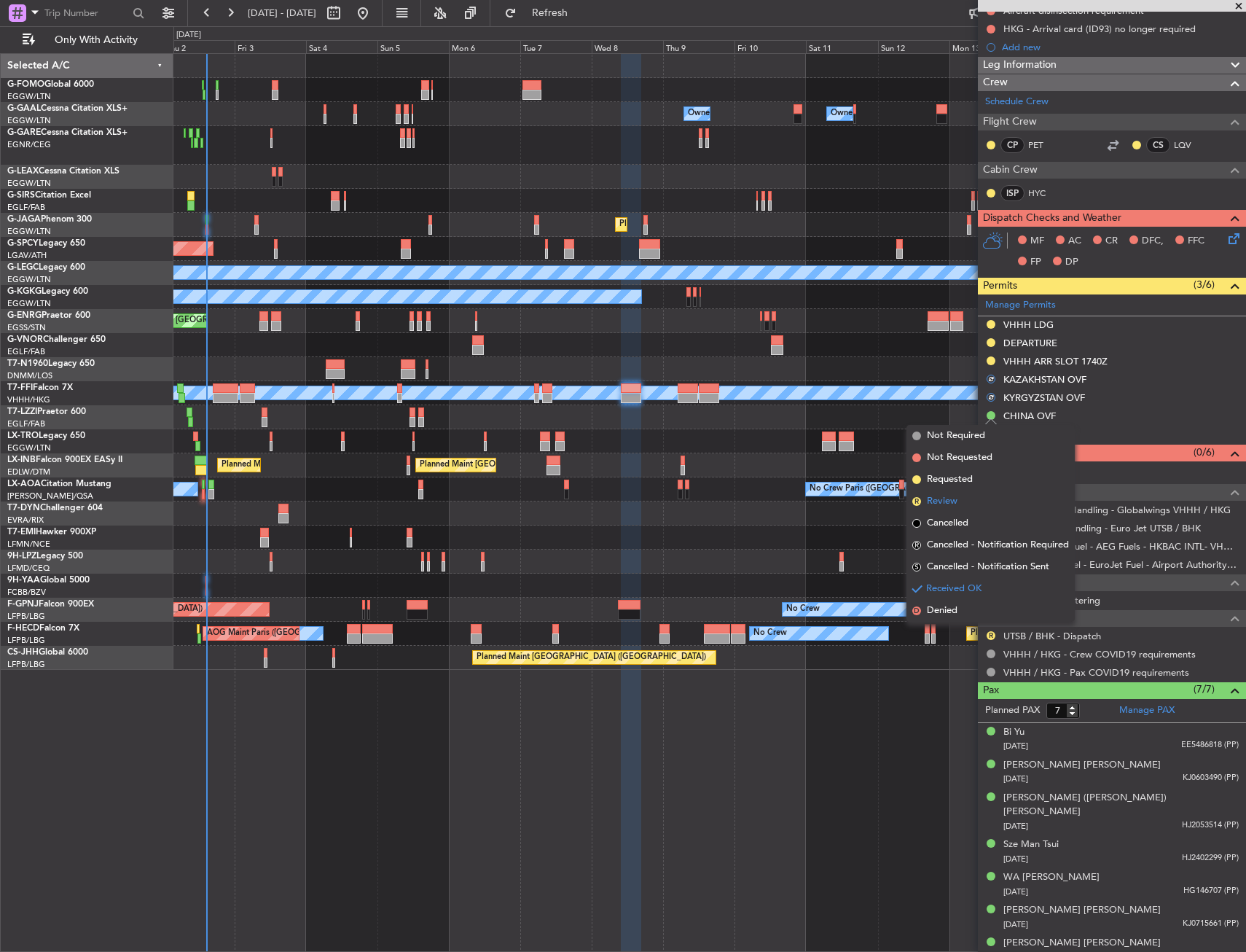
click at [948, 498] on span "Review" at bounding box center [943, 501] width 31 height 15
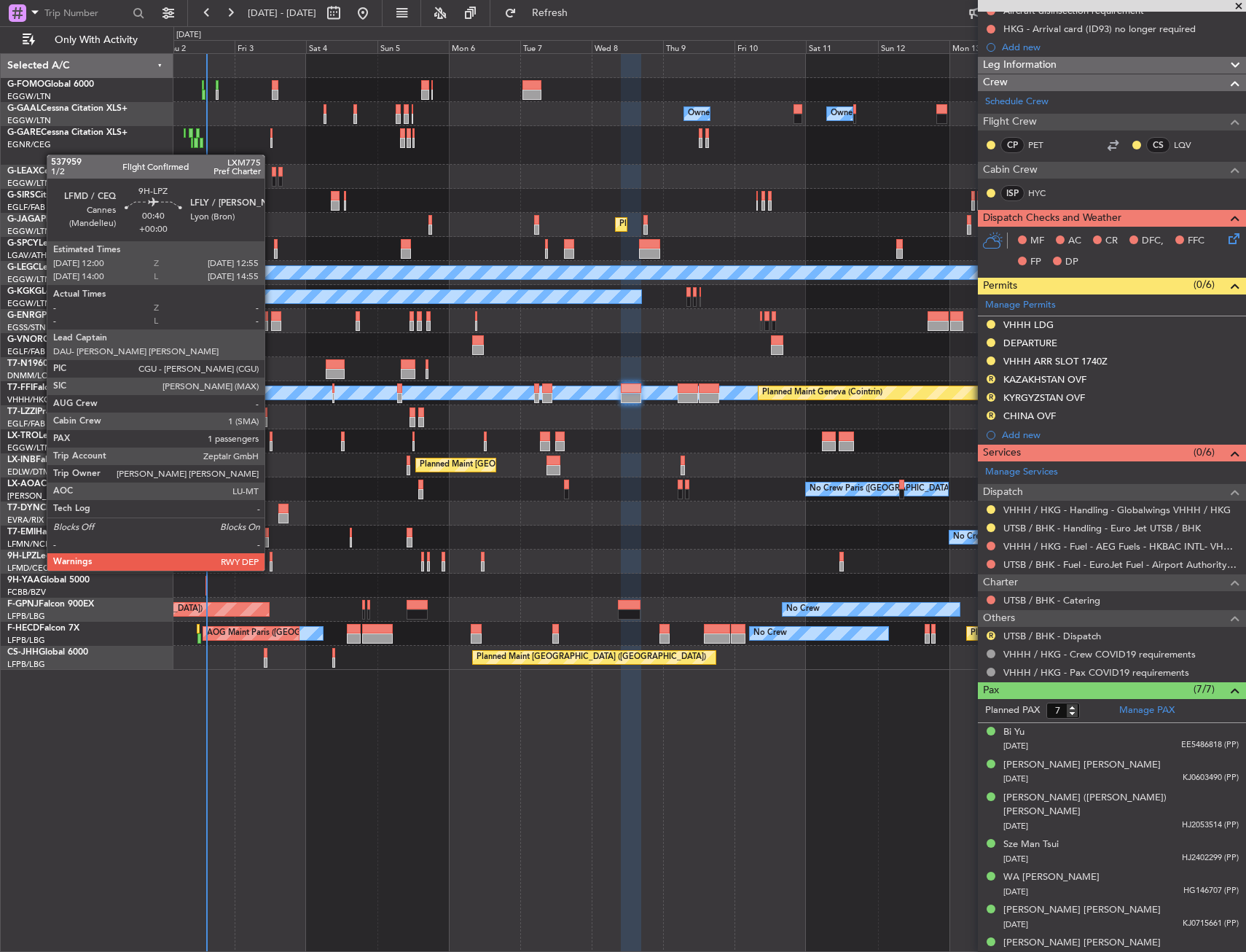
click at [271, 557] on div at bounding box center [271, 557] width 3 height 11
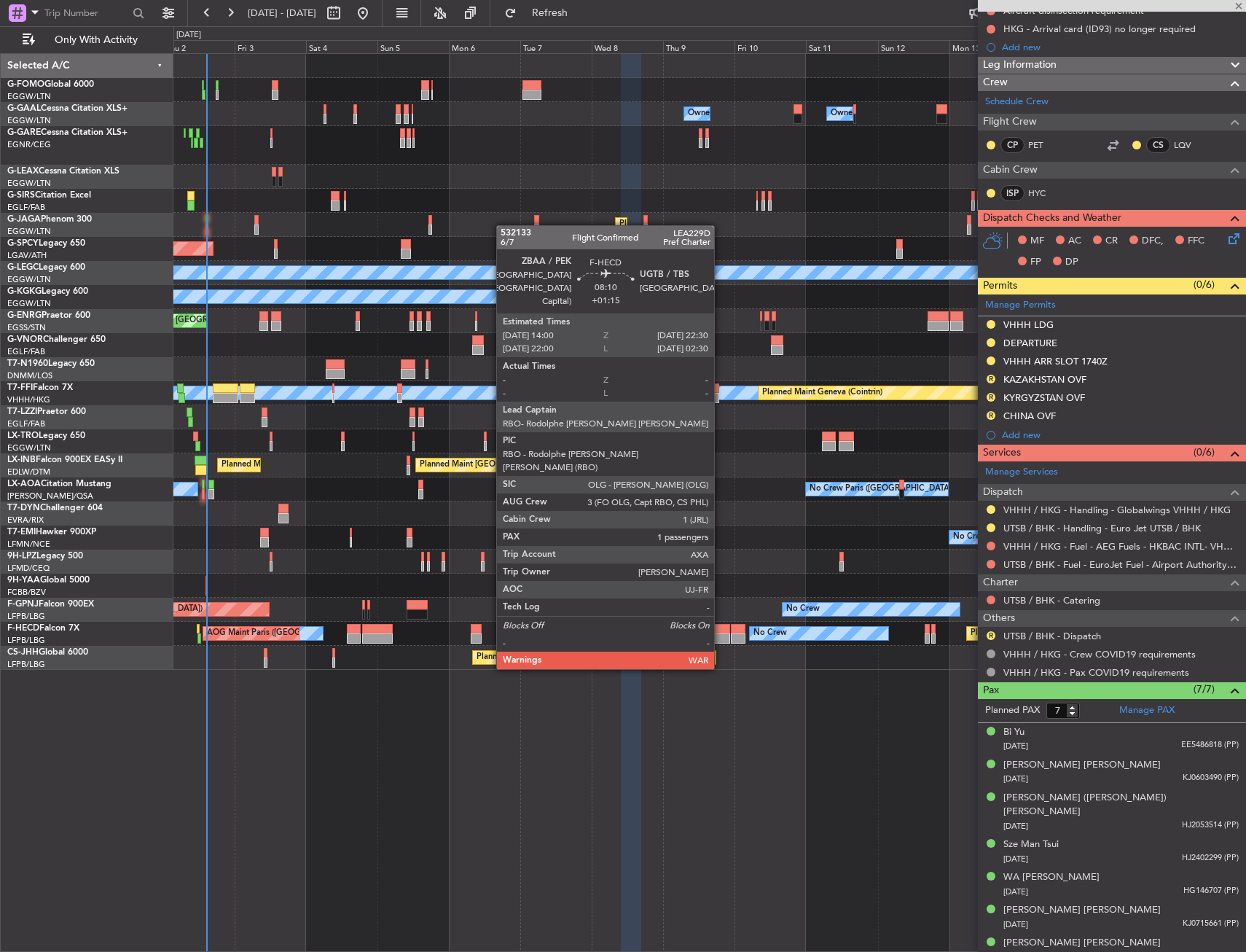
type input "1"
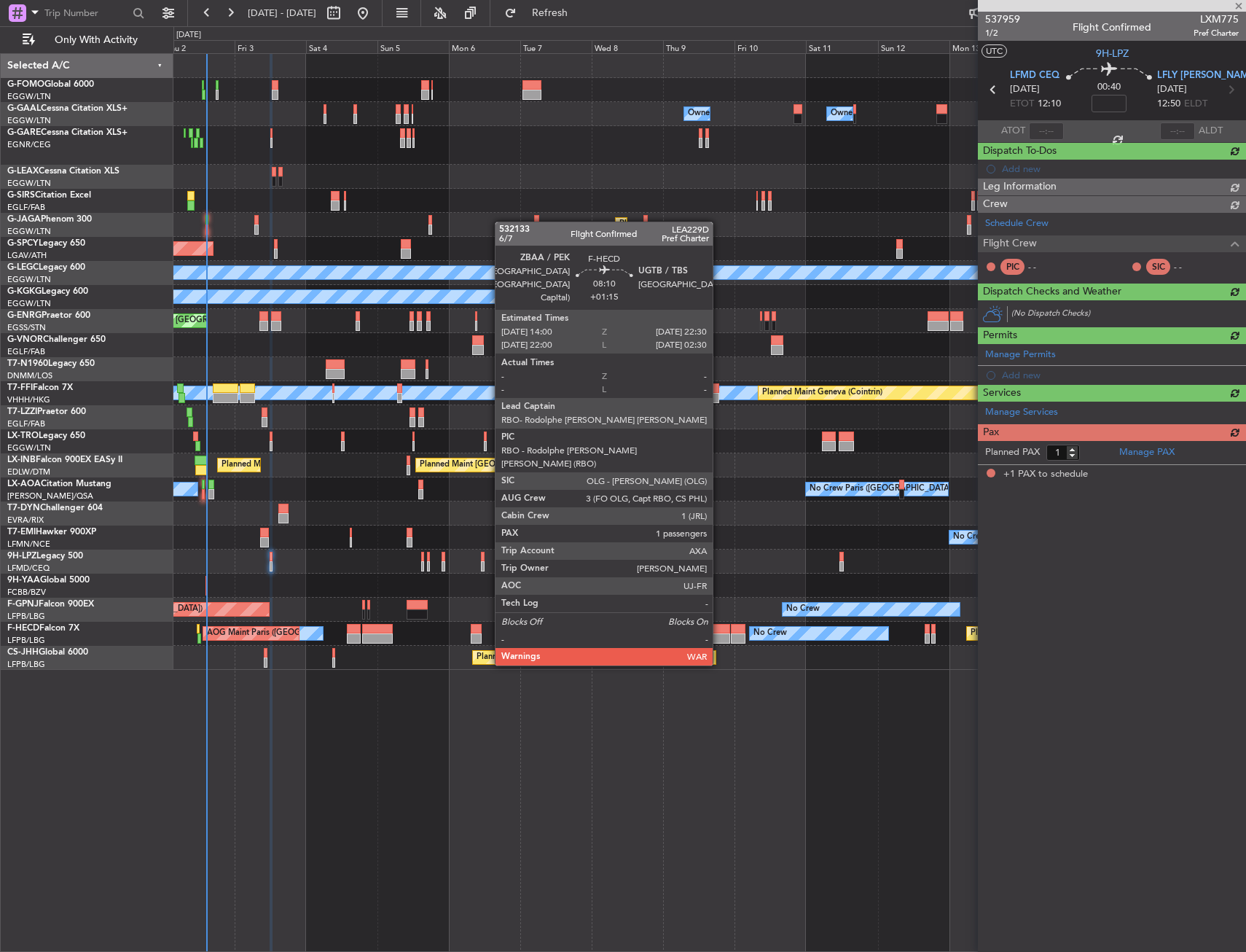
scroll to position [0, 0]
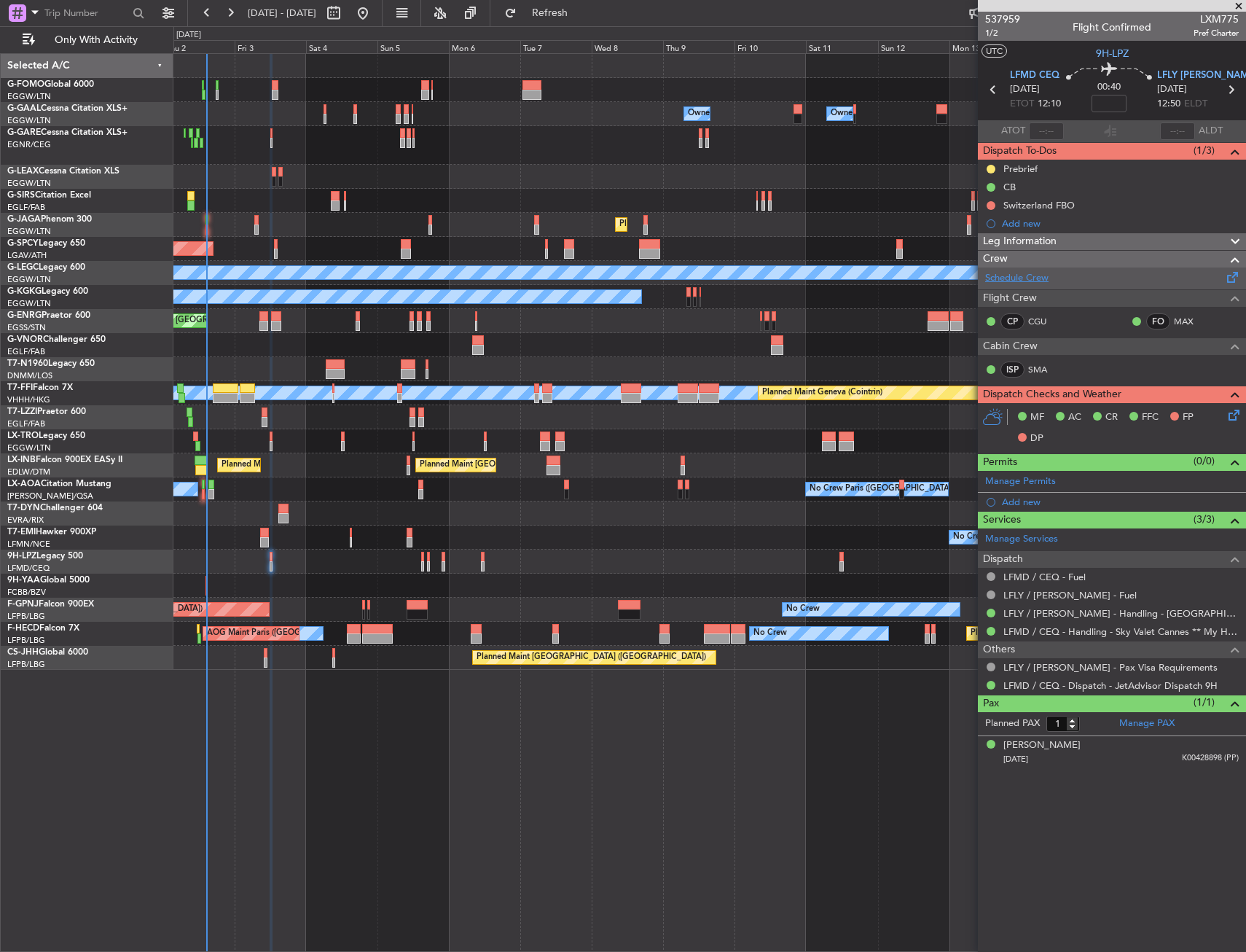
click at [1002, 283] on link "Schedule Crew" at bounding box center [1017, 278] width 63 height 15
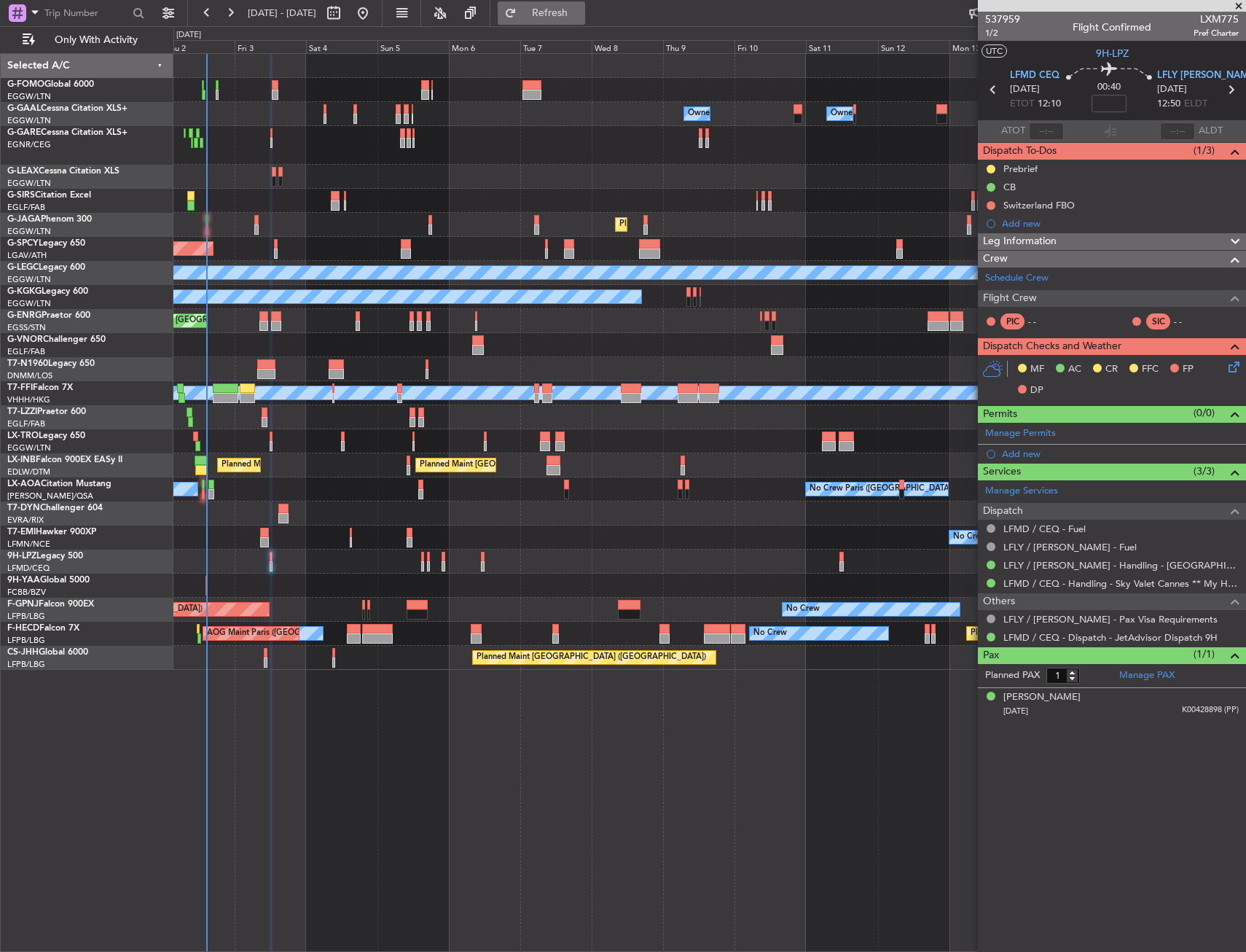
click at [562, 17] on button "Refresh" at bounding box center [542, 14] width 87 height 23
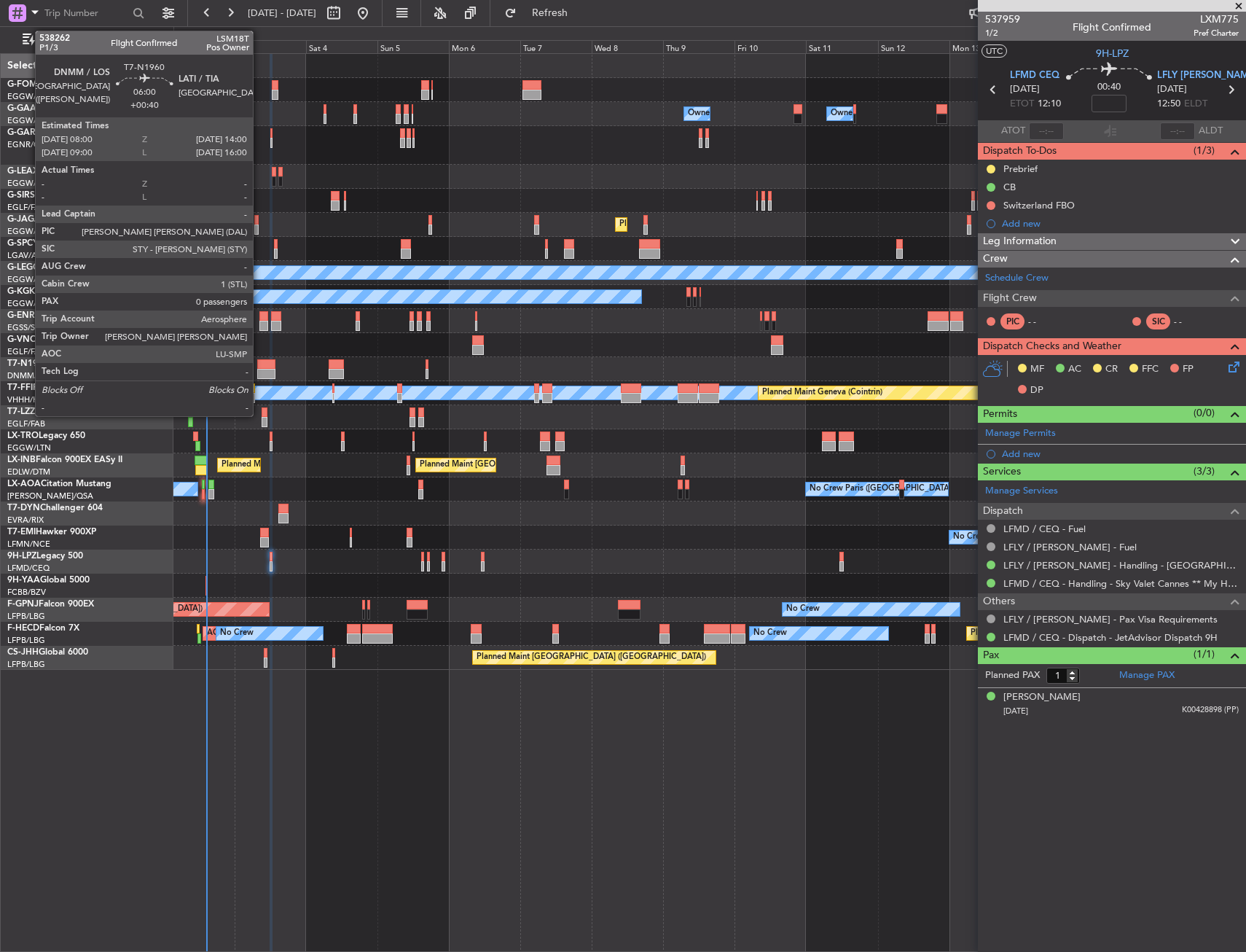
click at [259, 364] on div at bounding box center [266, 364] width 18 height 11
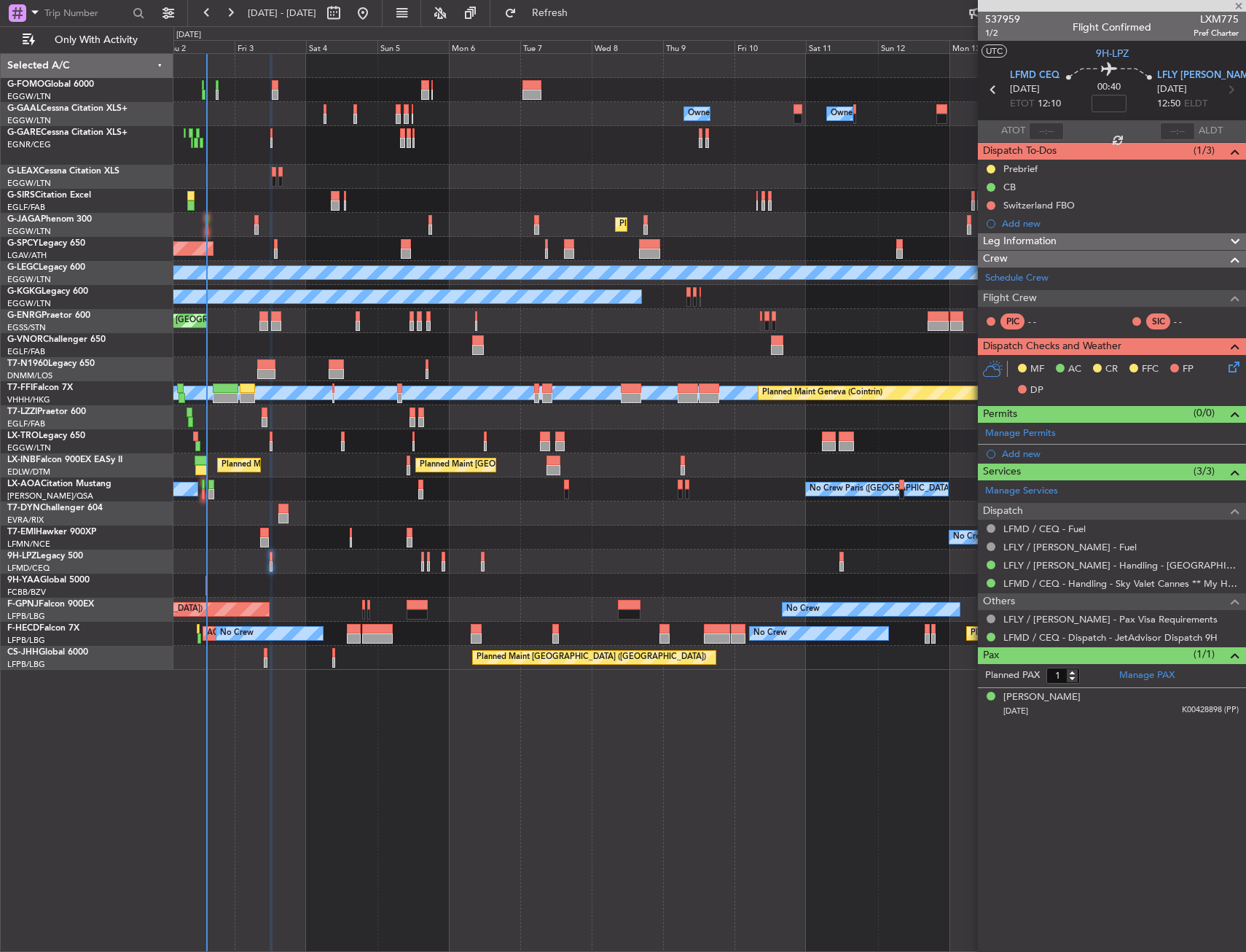
type input "+00:40"
type input "0"
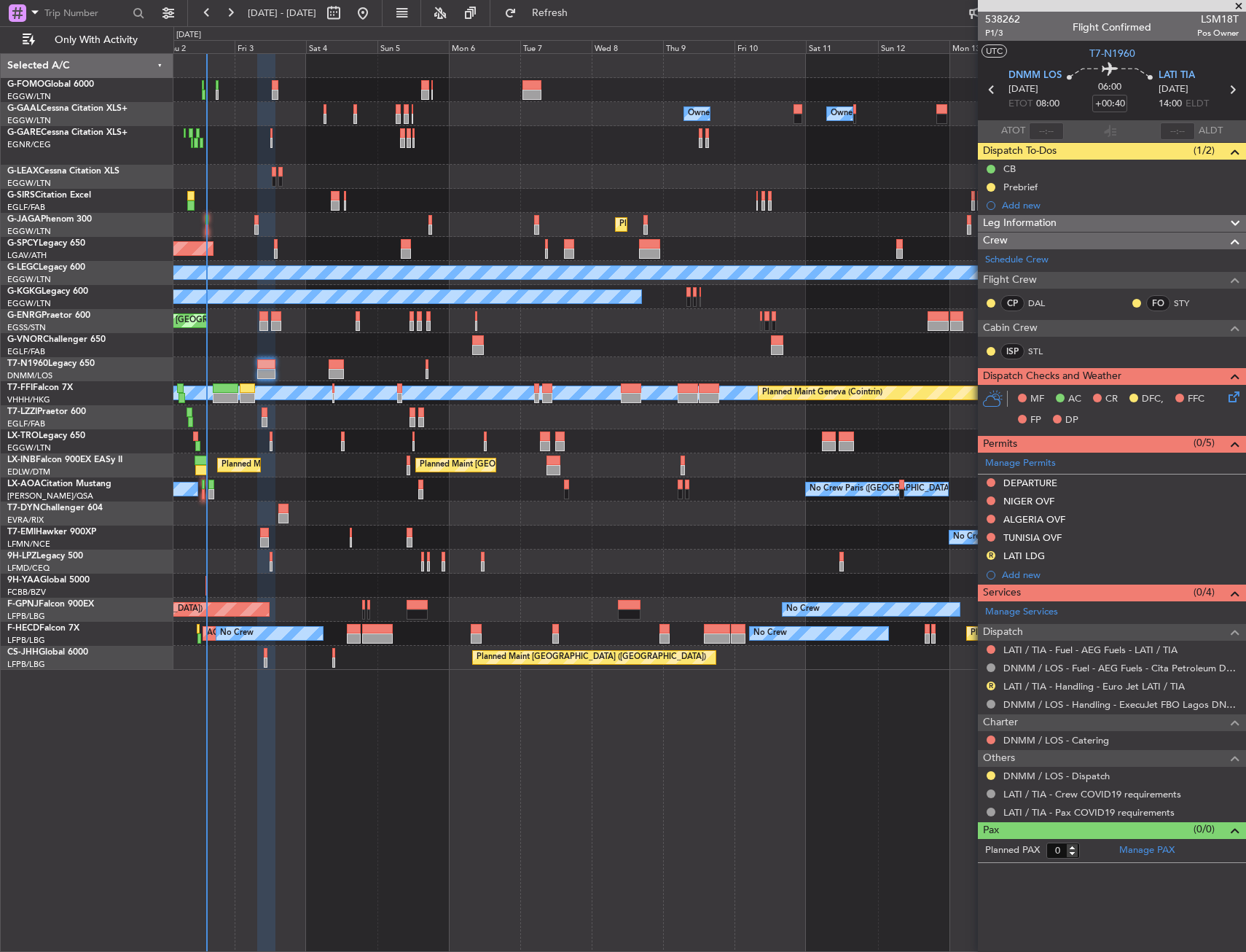
click at [466, 375] on div "Owner Owner No Crew Owner Owner AOG Maint [GEOGRAPHIC_DATA] Owner Planned [GEOG…" at bounding box center [710, 362] width 1072 height 616
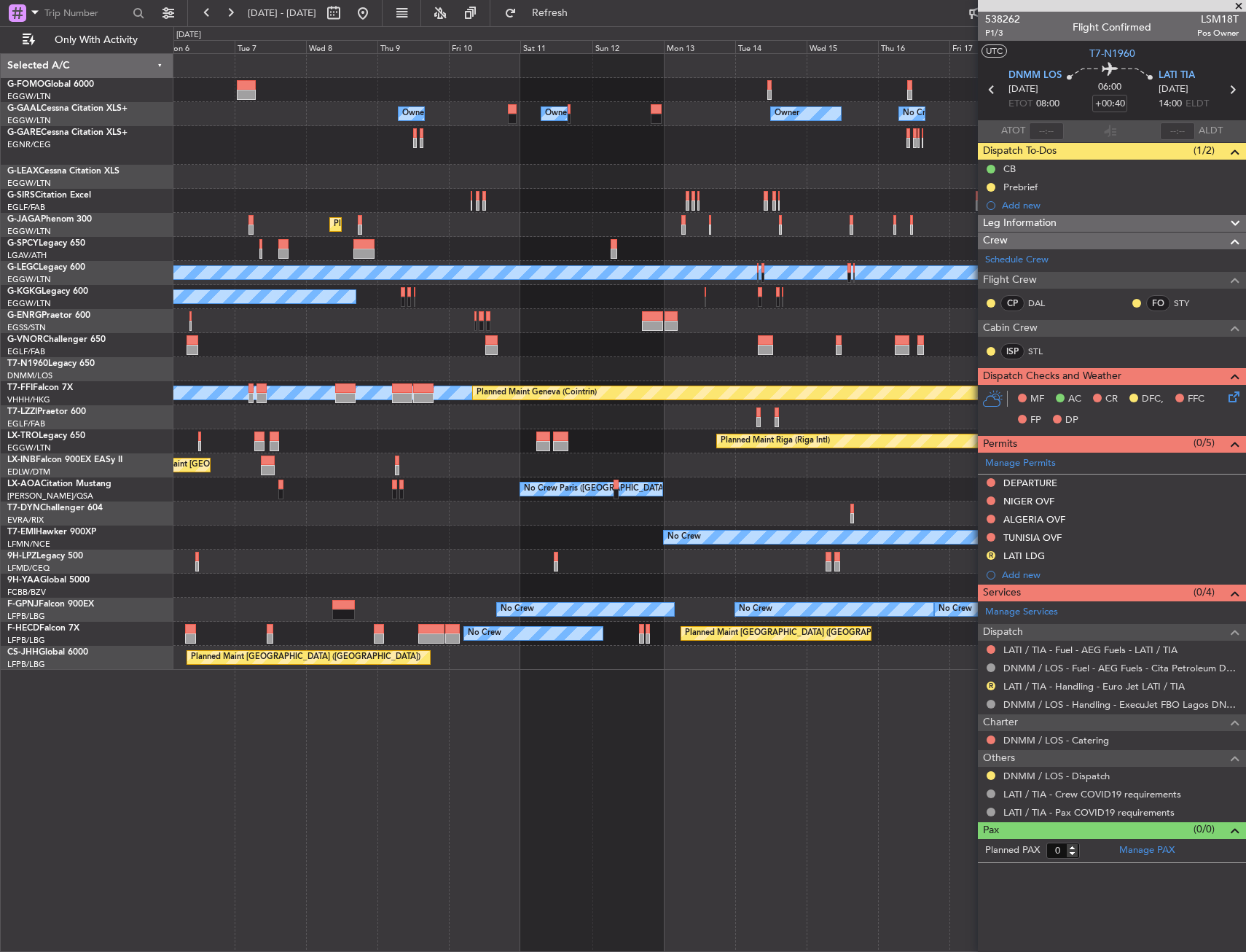
click at [589, 339] on div "Owner Owner No Crew Owner Owner Owner Planned Maint [GEOGRAPHIC_DATA] ([GEOGRAP…" at bounding box center [710, 362] width 1072 height 616
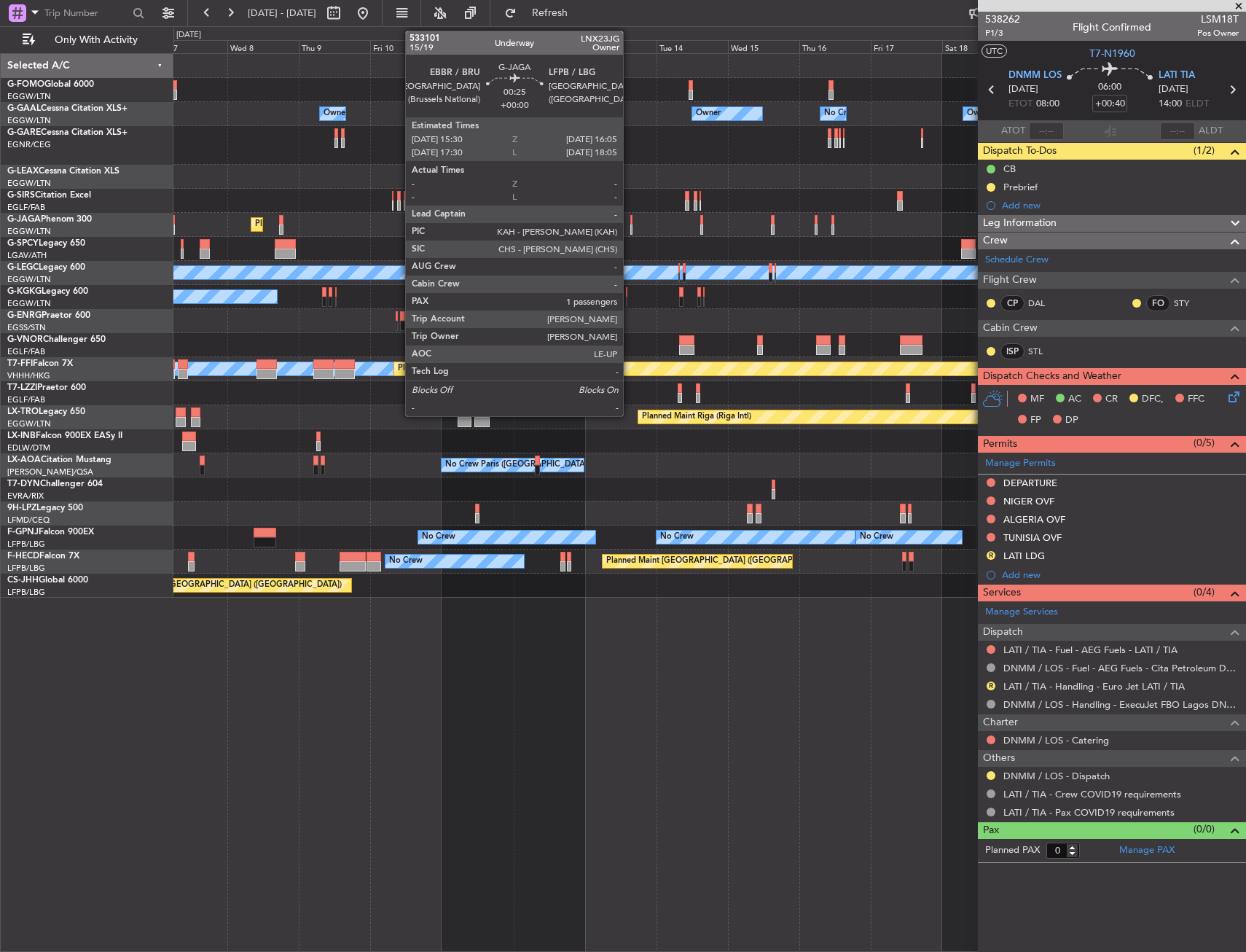
click at [630, 223] on div at bounding box center [631, 220] width 2 height 11
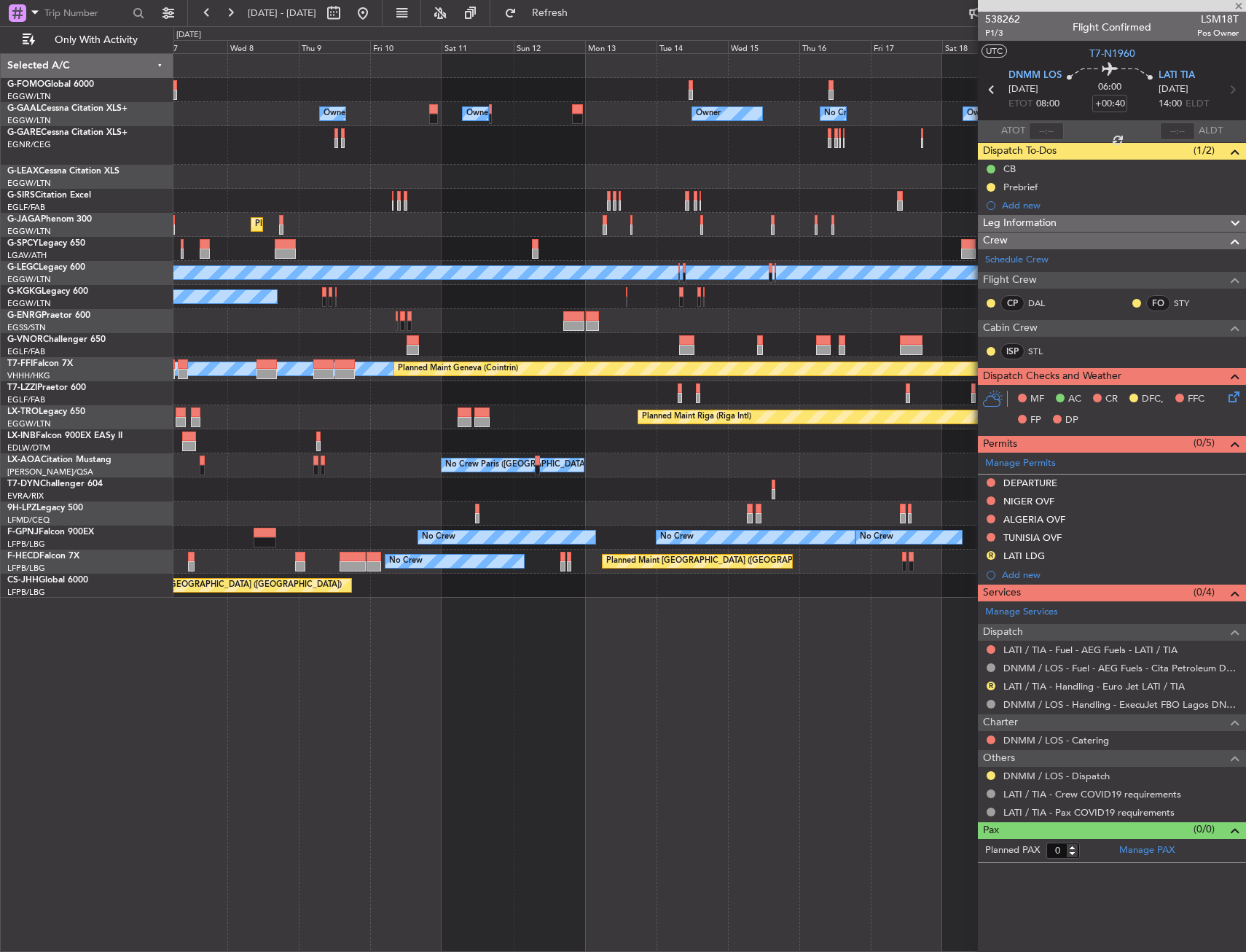
type input "1"
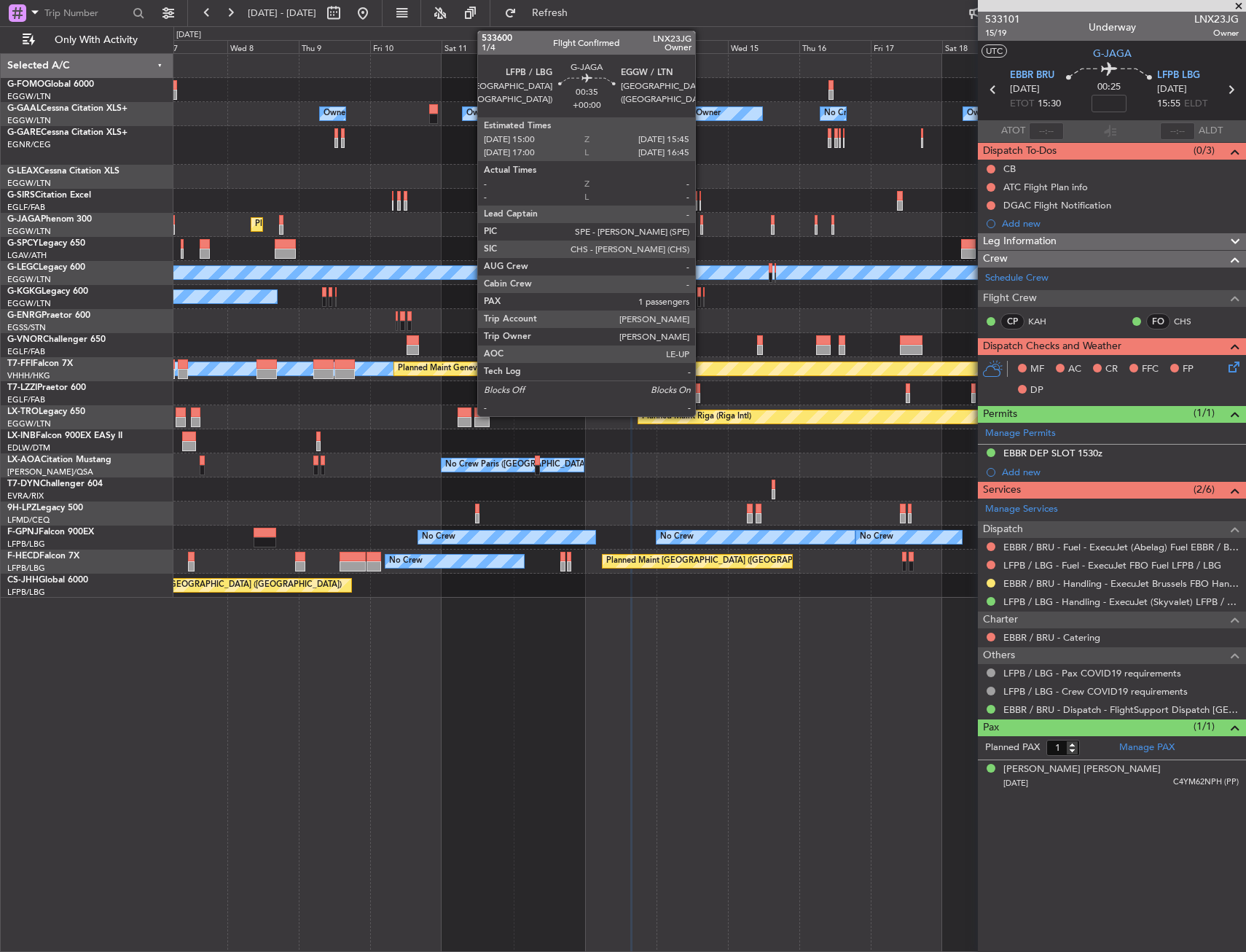
click at [702, 223] on div at bounding box center [701, 220] width 3 height 11
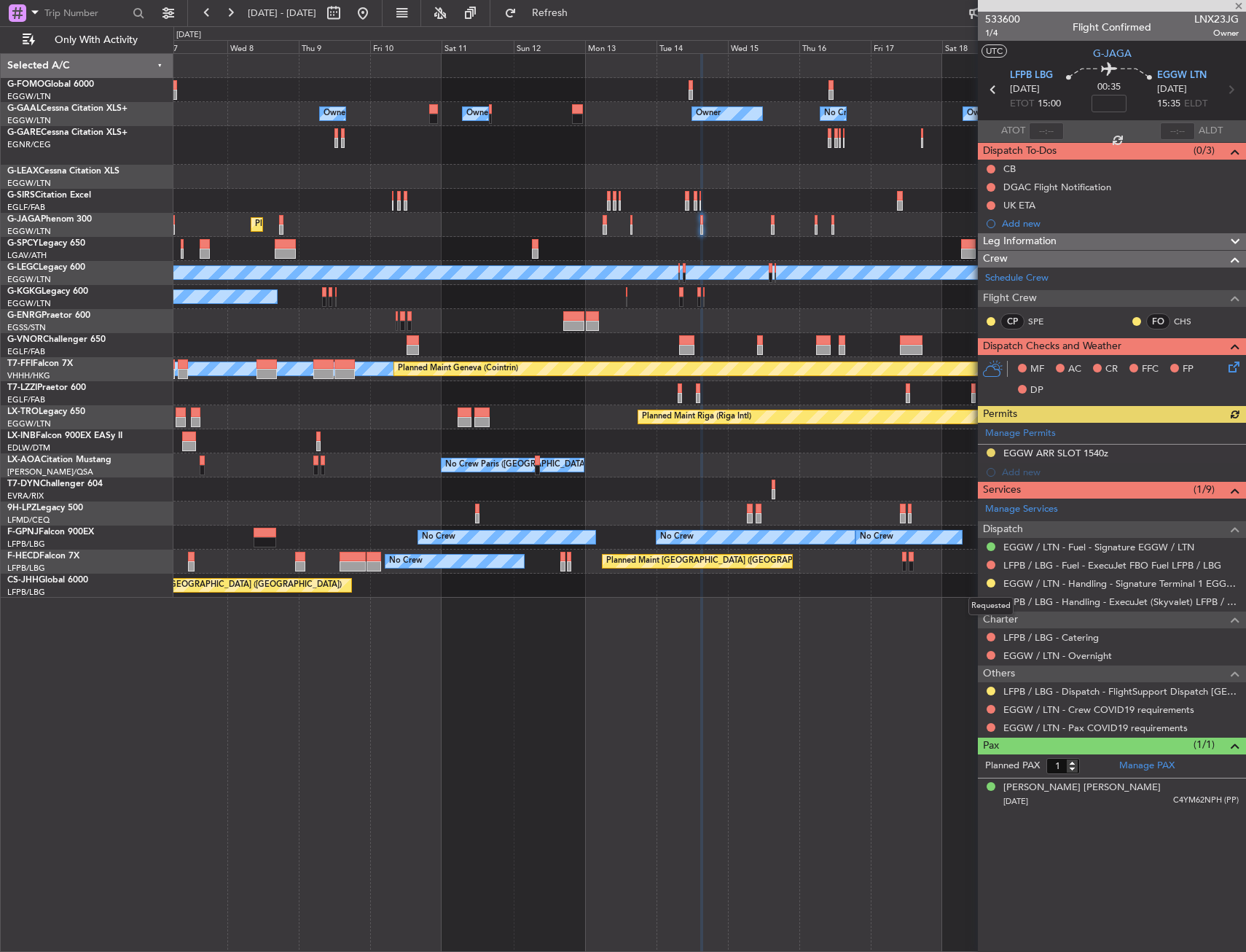
click at [992, 602] on div "Requested" at bounding box center [991, 606] width 46 height 18
click at [993, 597] on button at bounding box center [991, 601] width 9 height 9
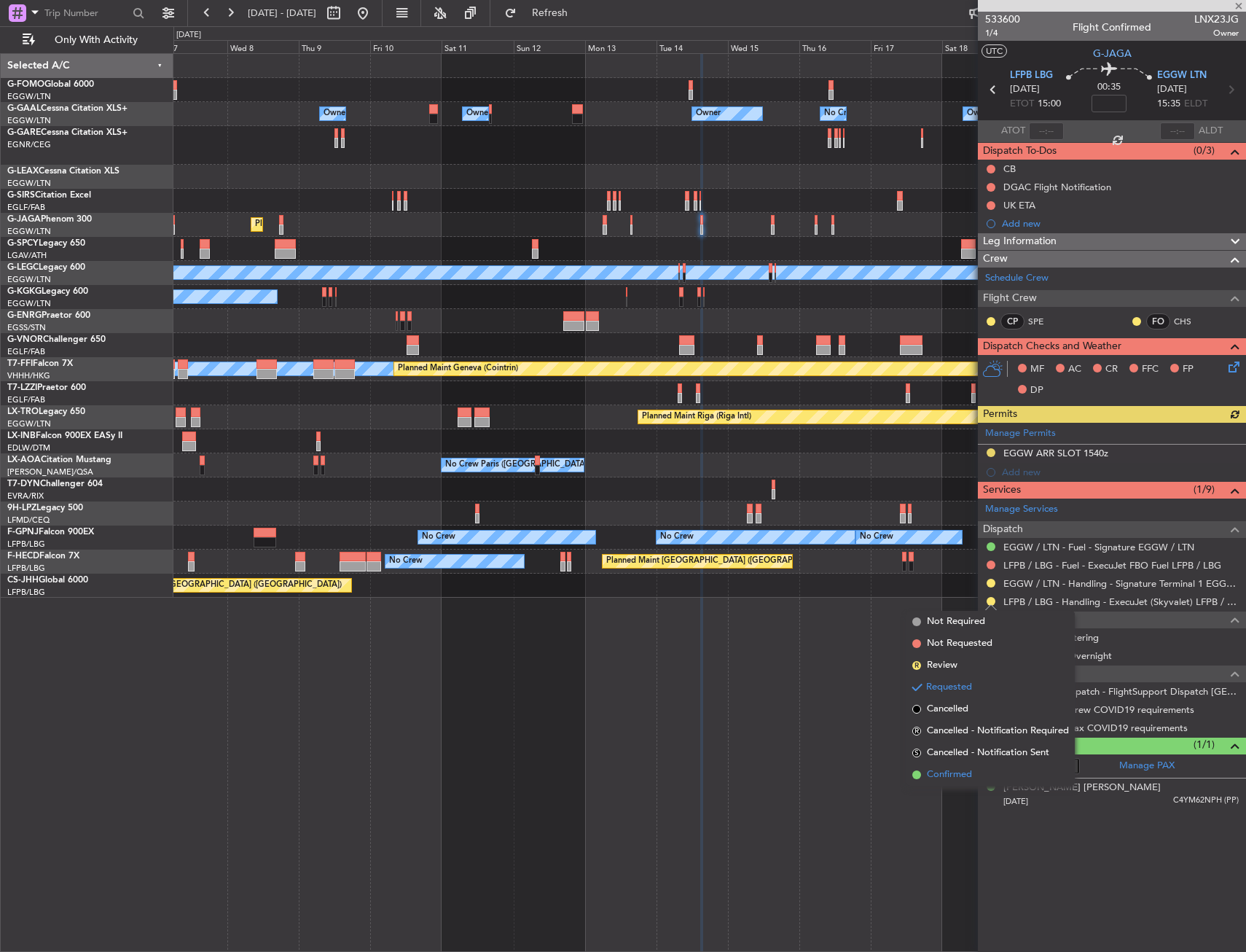
click at [962, 766] on li "Confirmed" at bounding box center [991, 775] width 168 height 22
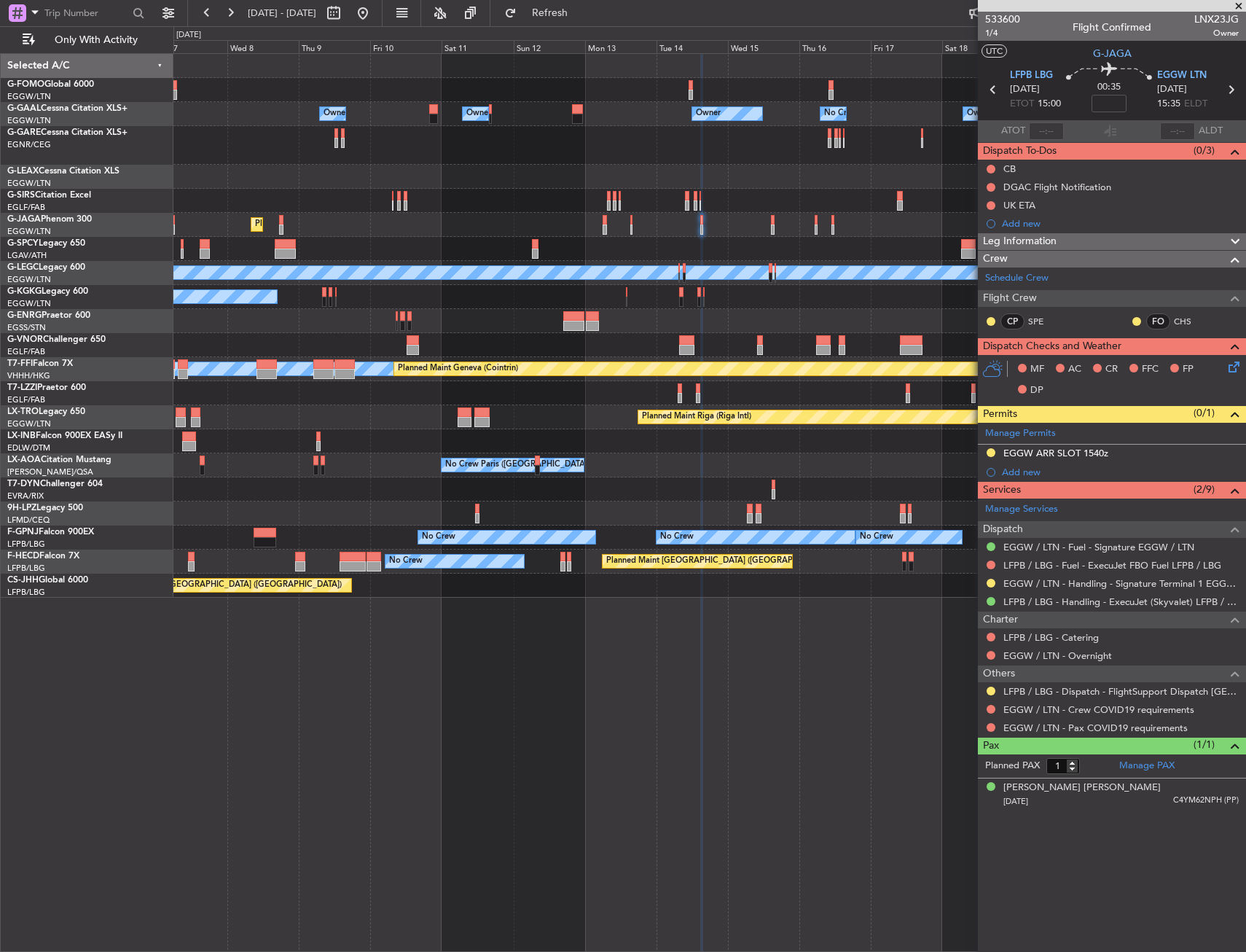
click at [337, 345] on div "Owner Owner No Crew Owner Owner Owner Owner Planned Maint Oxford (Kidlington) P…" at bounding box center [710, 326] width 1072 height 544
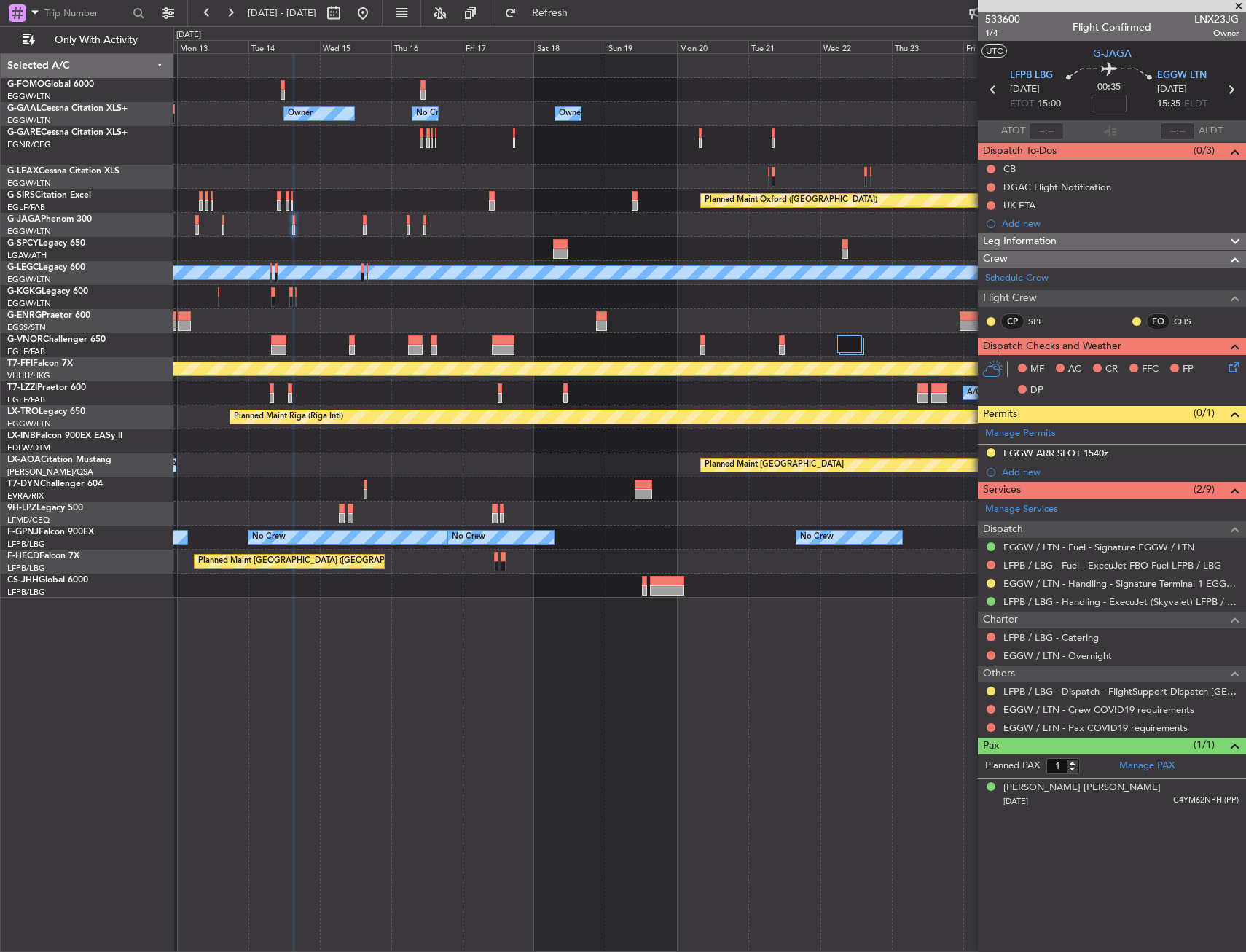
click at [418, 332] on div "Owner Owner No Crew Owner Owner Owner Owner Planned Maint Oxford (Kidlington) A…" at bounding box center [710, 326] width 1072 height 544
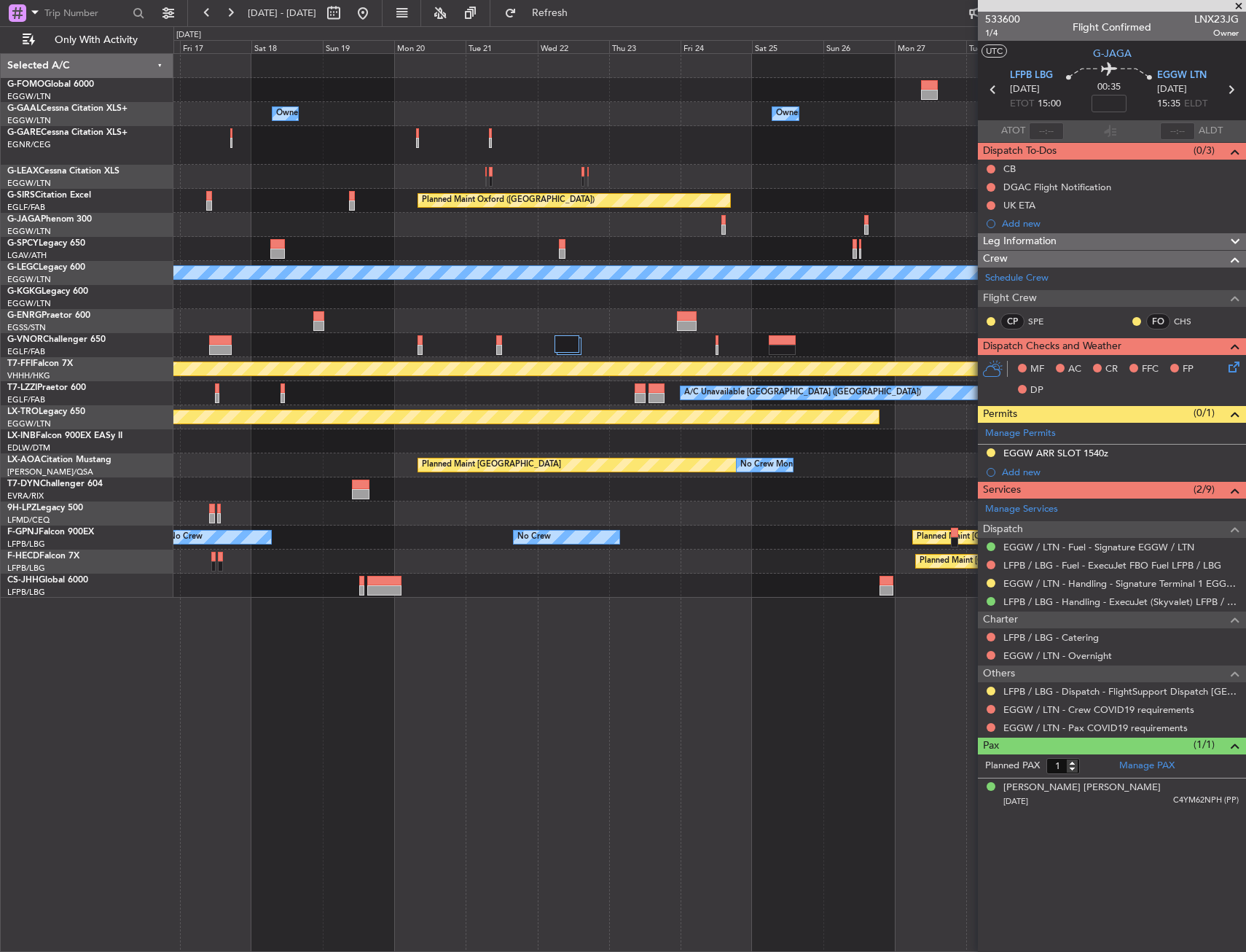
click at [391, 378] on div "Owner Owner No Crew Owner Owner Owner Planned Maint Oxford (Kidlington) Planned…" at bounding box center [710, 326] width 1072 height 544
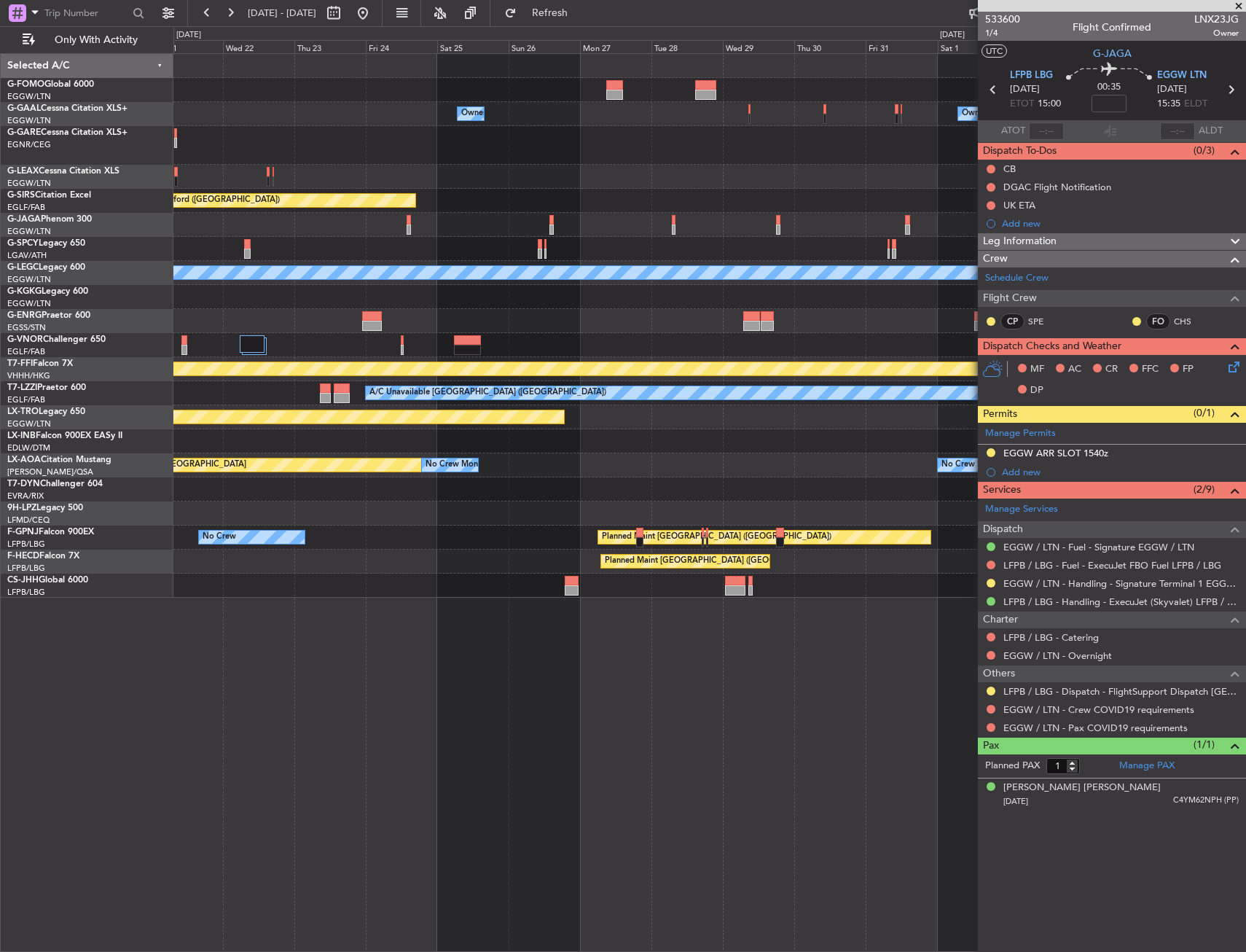
click at [422, 385] on div "Owner Owner Owner Planned Maint Oxford (Kidlington) Planned Maint Bournemouth P…" at bounding box center [710, 326] width 1072 height 544
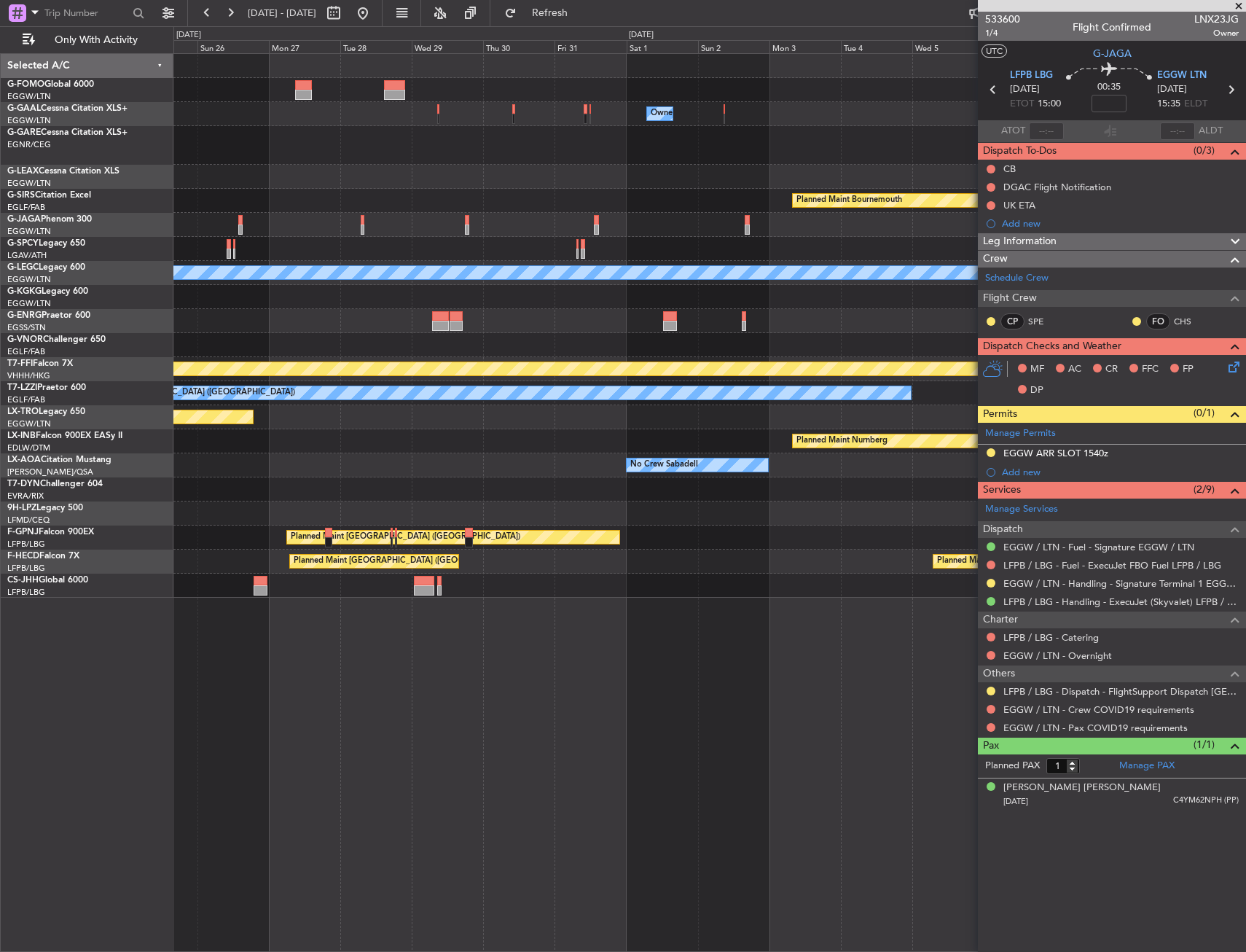
click at [408, 402] on div "Owner Owner Planned Maint Bournemouth Planned Maint Bournemouth Planned Maint O…" at bounding box center [710, 326] width 1072 height 544
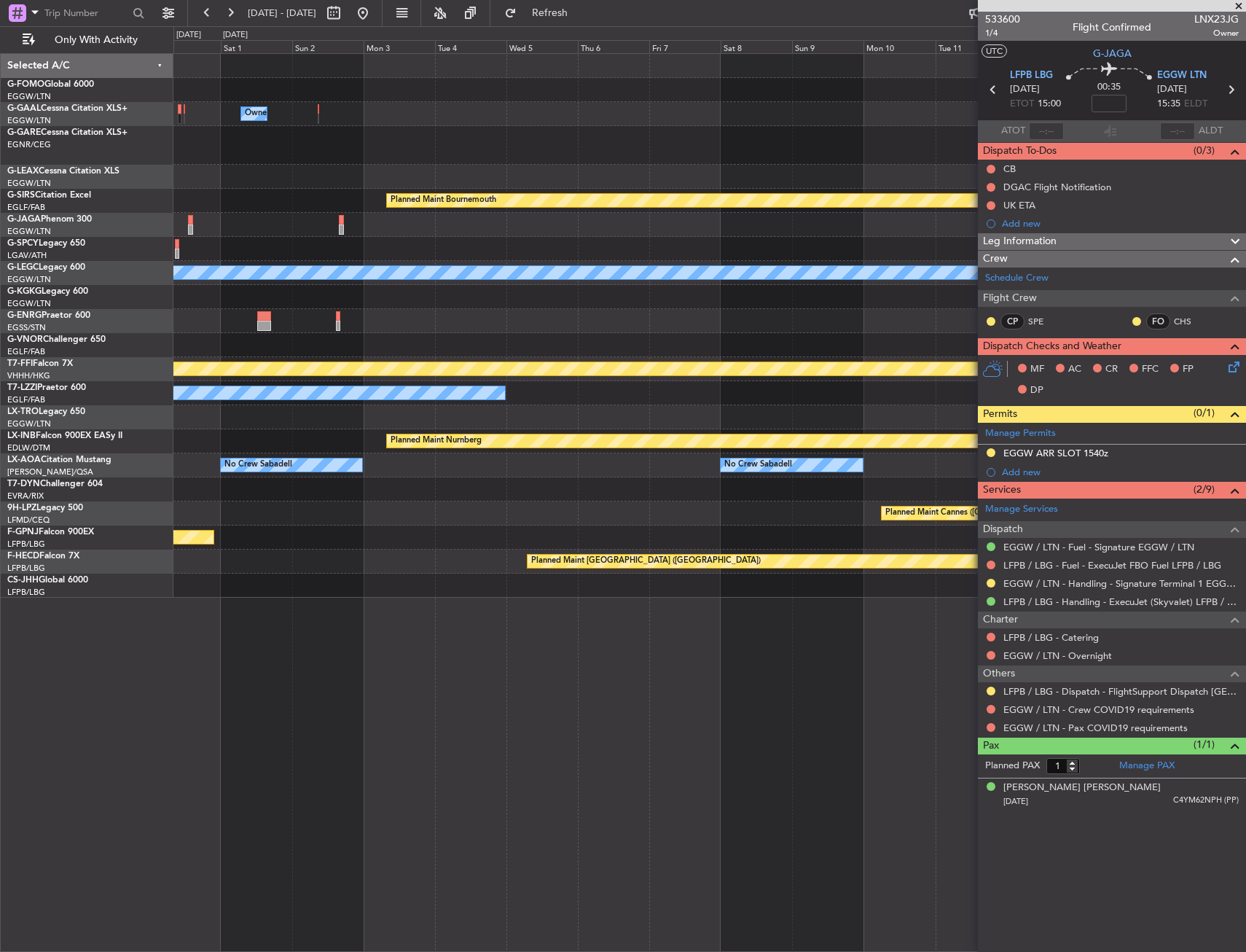
click at [453, 395] on div "Owner Planned Maint Bournemouth Planned Maint Bournemouth A/C Unavailable Londo…" at bounding box center [710, 326] width 1072 height 544
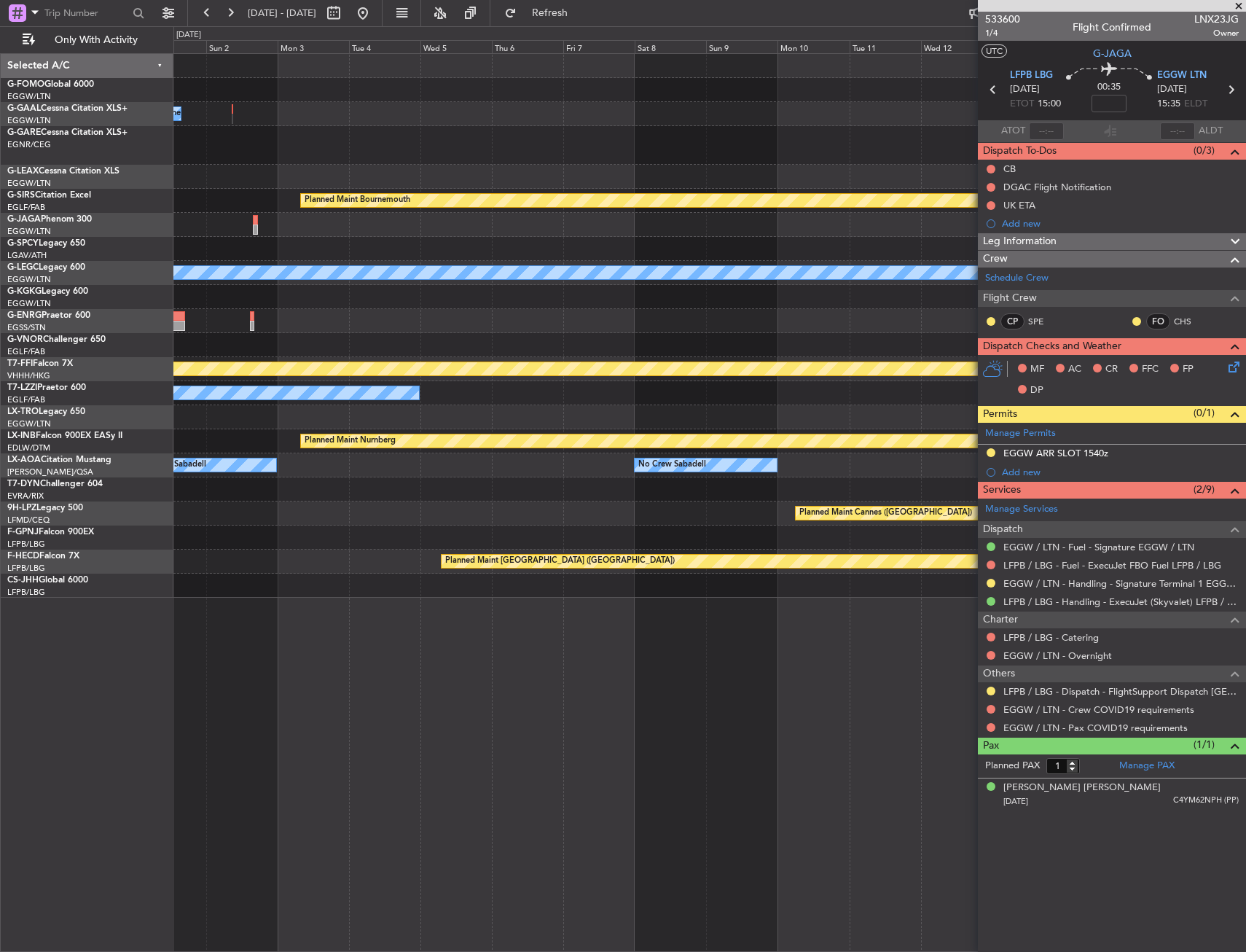
click at [352, 396] on div "Owner Planned Maint Bournemouth Planned Maint Bournemouth A/C Unavailable Londo…" at bounding box center [710, 326] width 1072 height 544
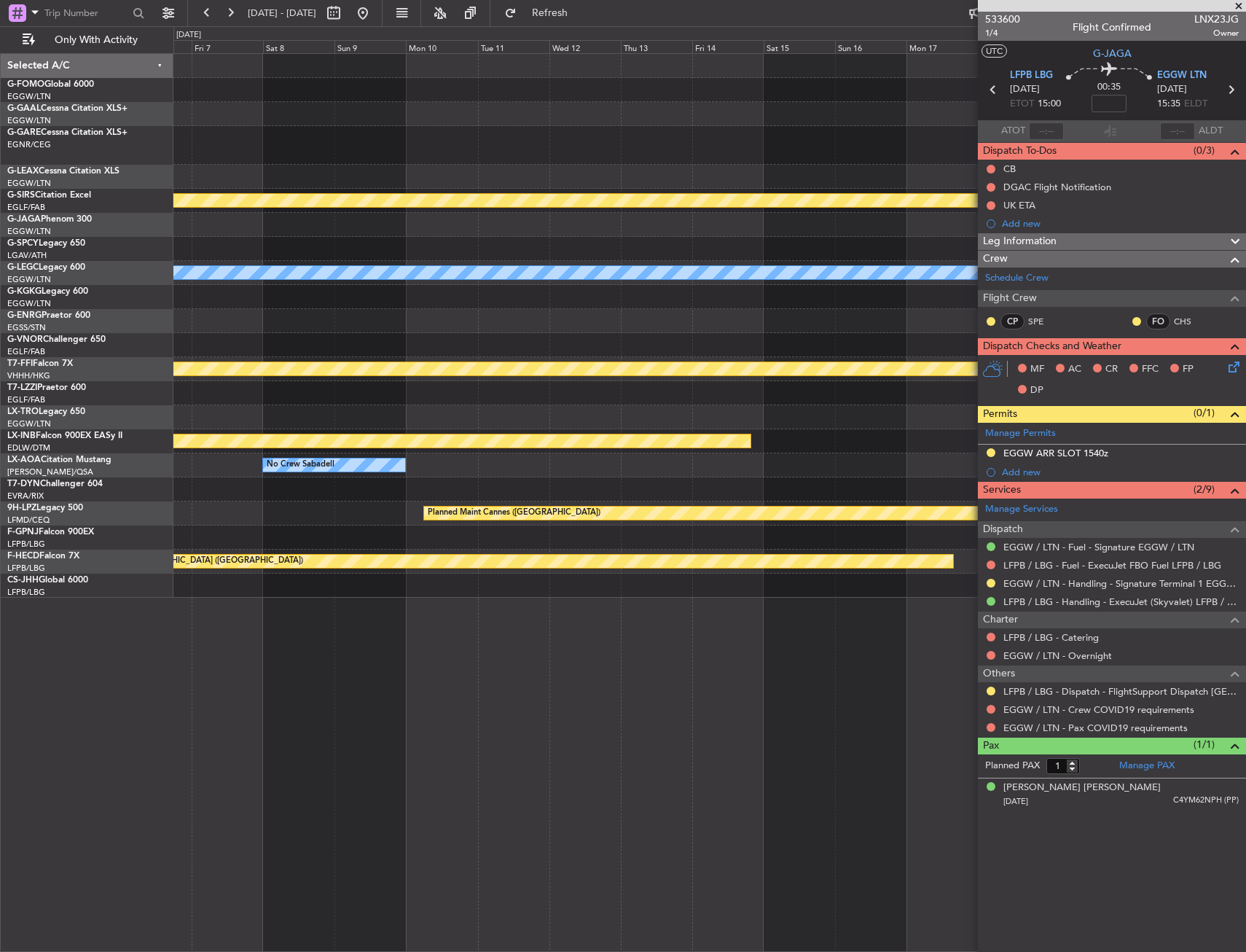
click at [317, 401] on div "Planned Maint Bournemouth Planned Maint Bournemouth A/C Unavailable London (Lut…" at bounding box center [710, 326] width 1072 height 544
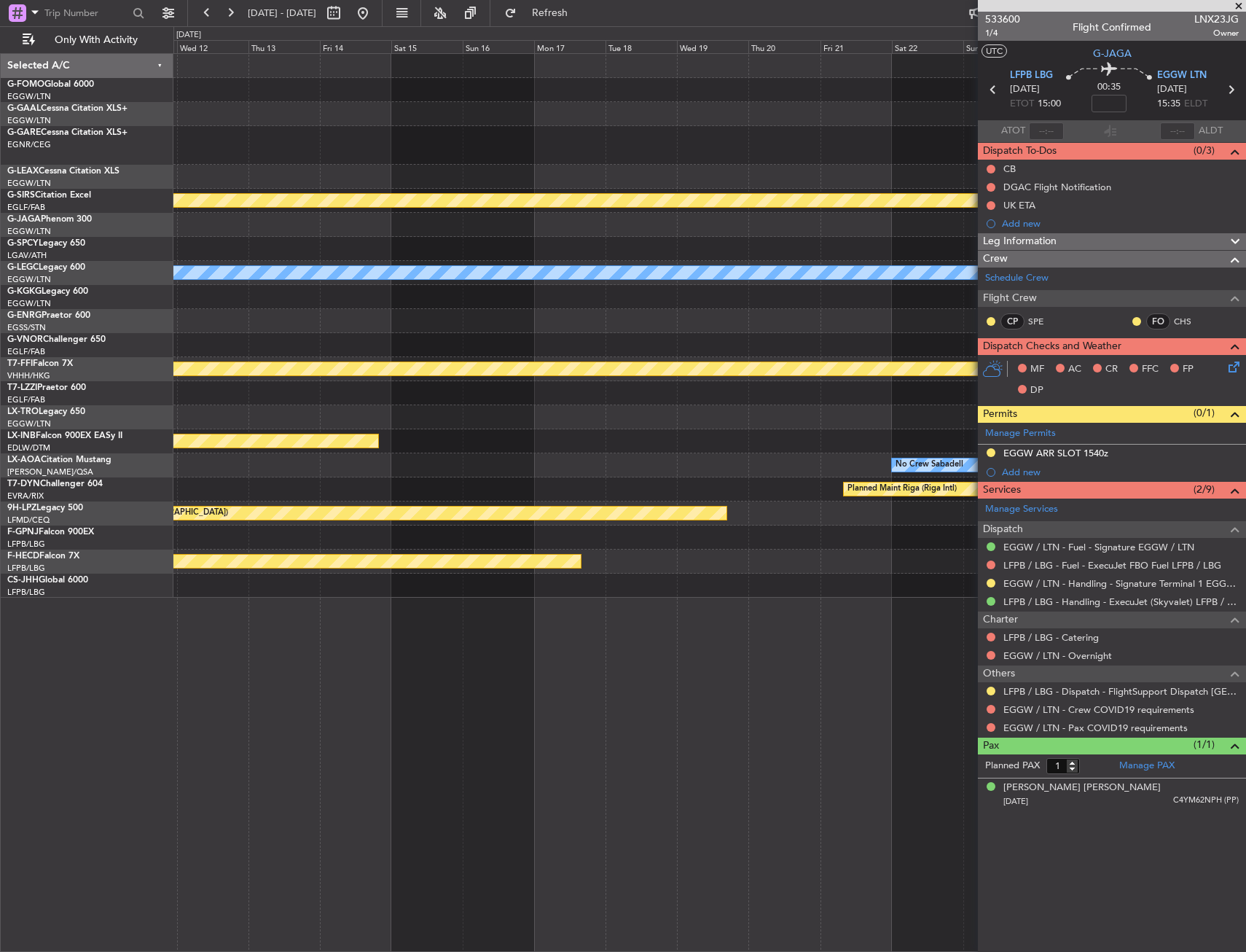
click at [475, 363] on div "Planned Maint Bournemouth Planned Maint Bournemouth A/C Unavailable London (Lut…" at bounding box center [710, 326] width 1072 height 544
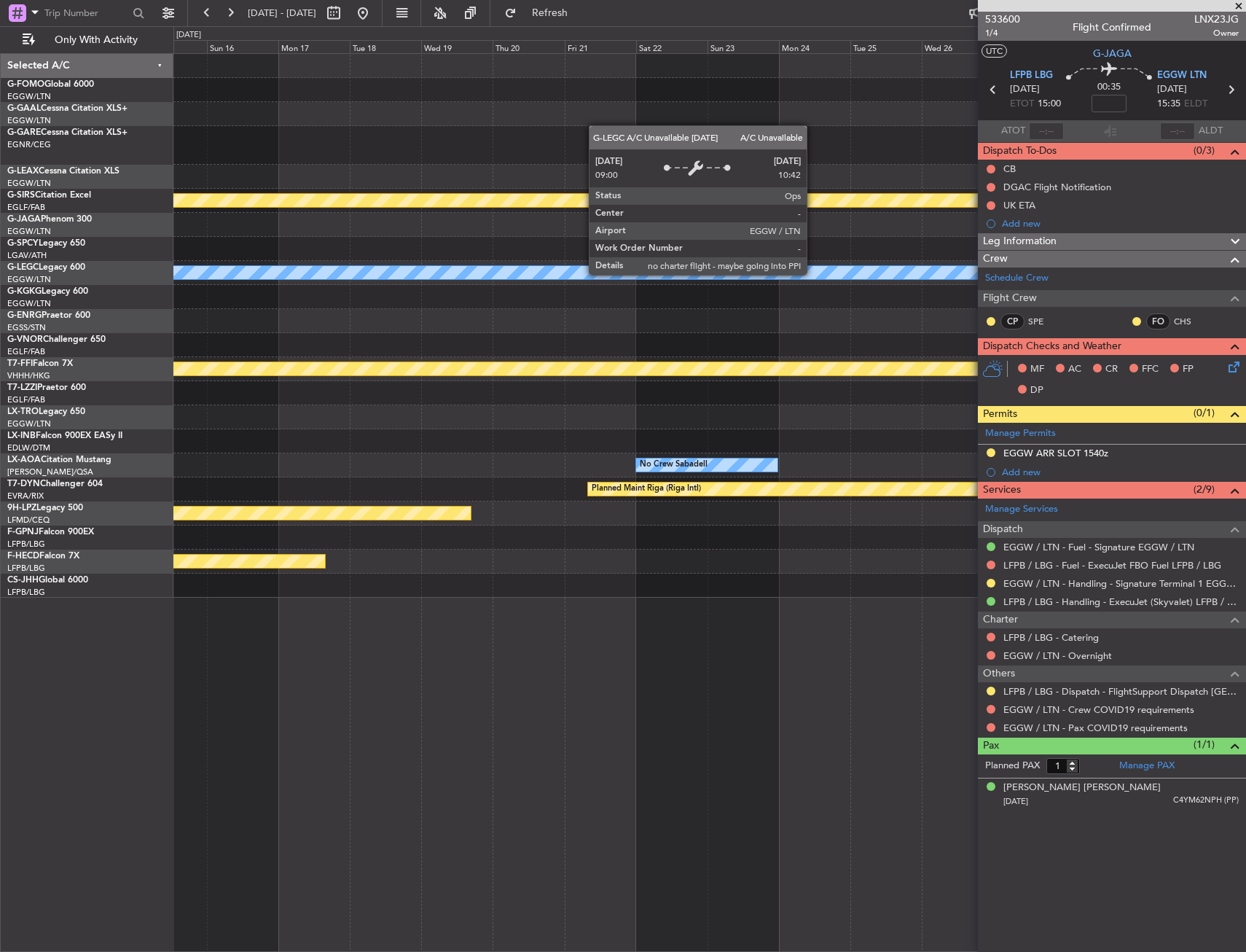
click at [529, 308] on div "Planned Maint Bournemouth Planned Maint Bournemouth A/C Unavailable London (Lut…" at bounding box center [710, 326] width 1072 height 544
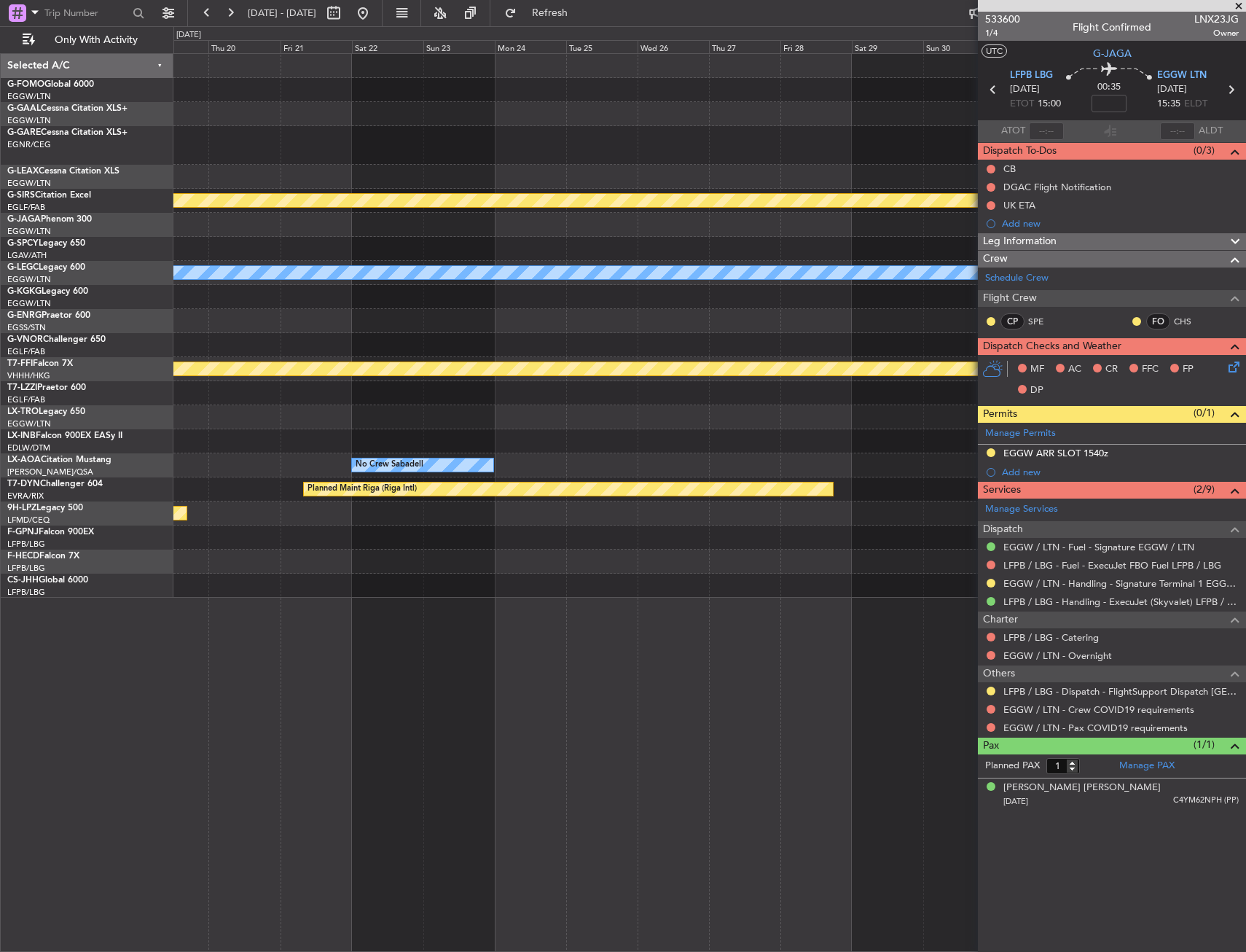
click at [327, 342] on div "Planned Maint Bournemouth A/C Unavailable London (Luton) MEL MEL Planned Maint …" at bounding box center [710, 326] width 1072 height 544
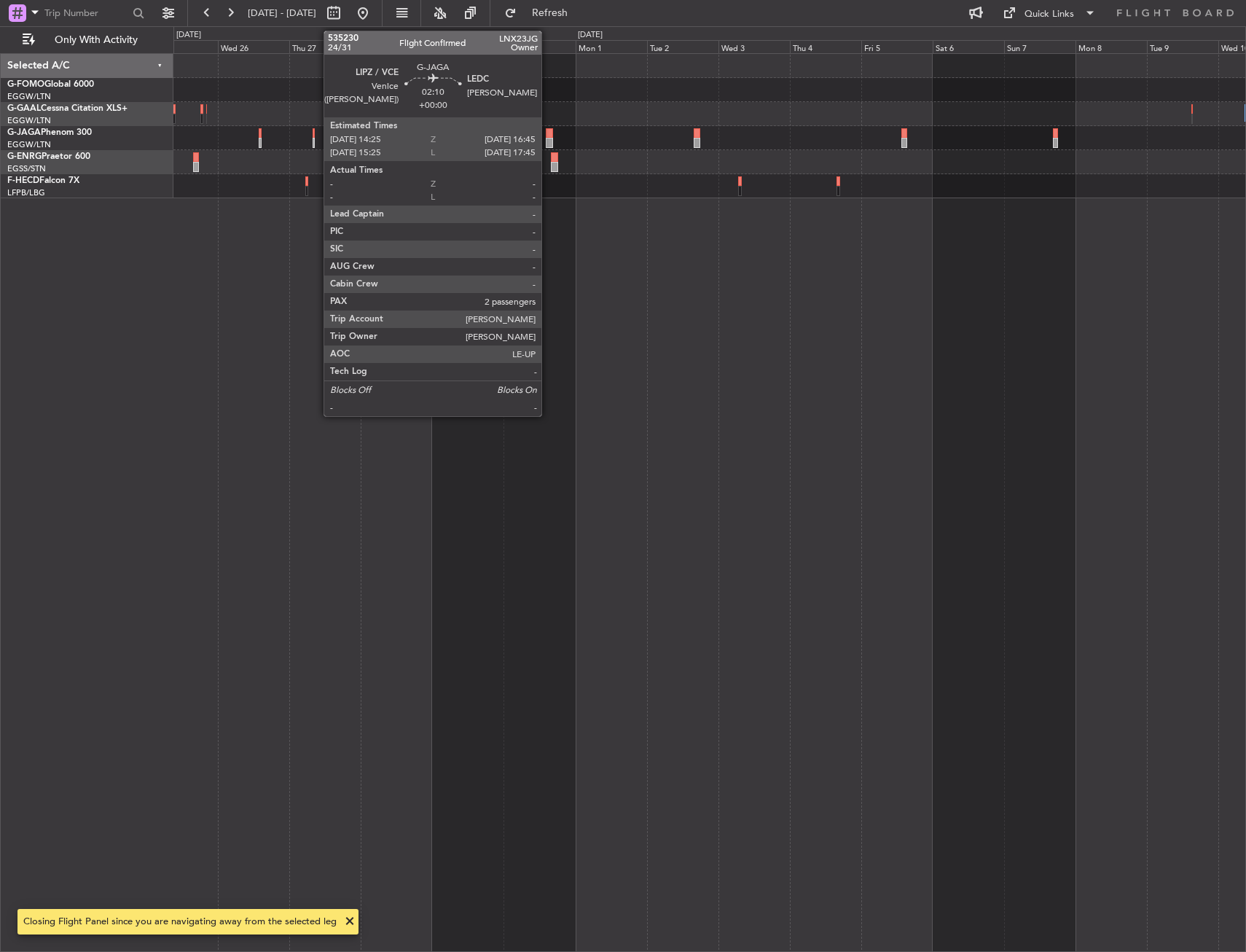
click at [548, 133] on div at bounding box center [550, 133] width 8 height 11
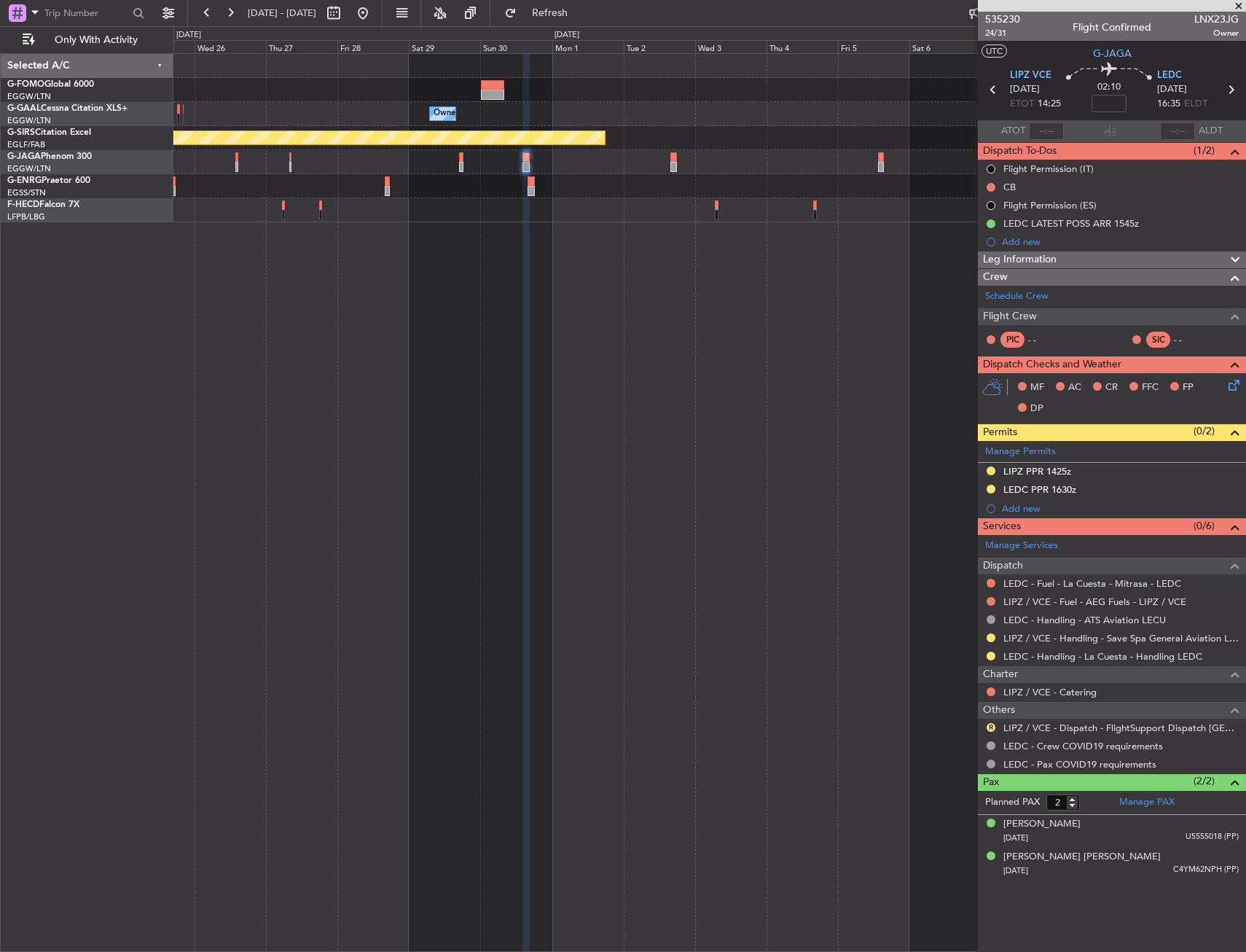
click at [992, 652] on div "Requested" at bounding box center [992, 652] width 0 height 0
click at [990, 656] on button at bounding box center [991, 656] width 9 height 9
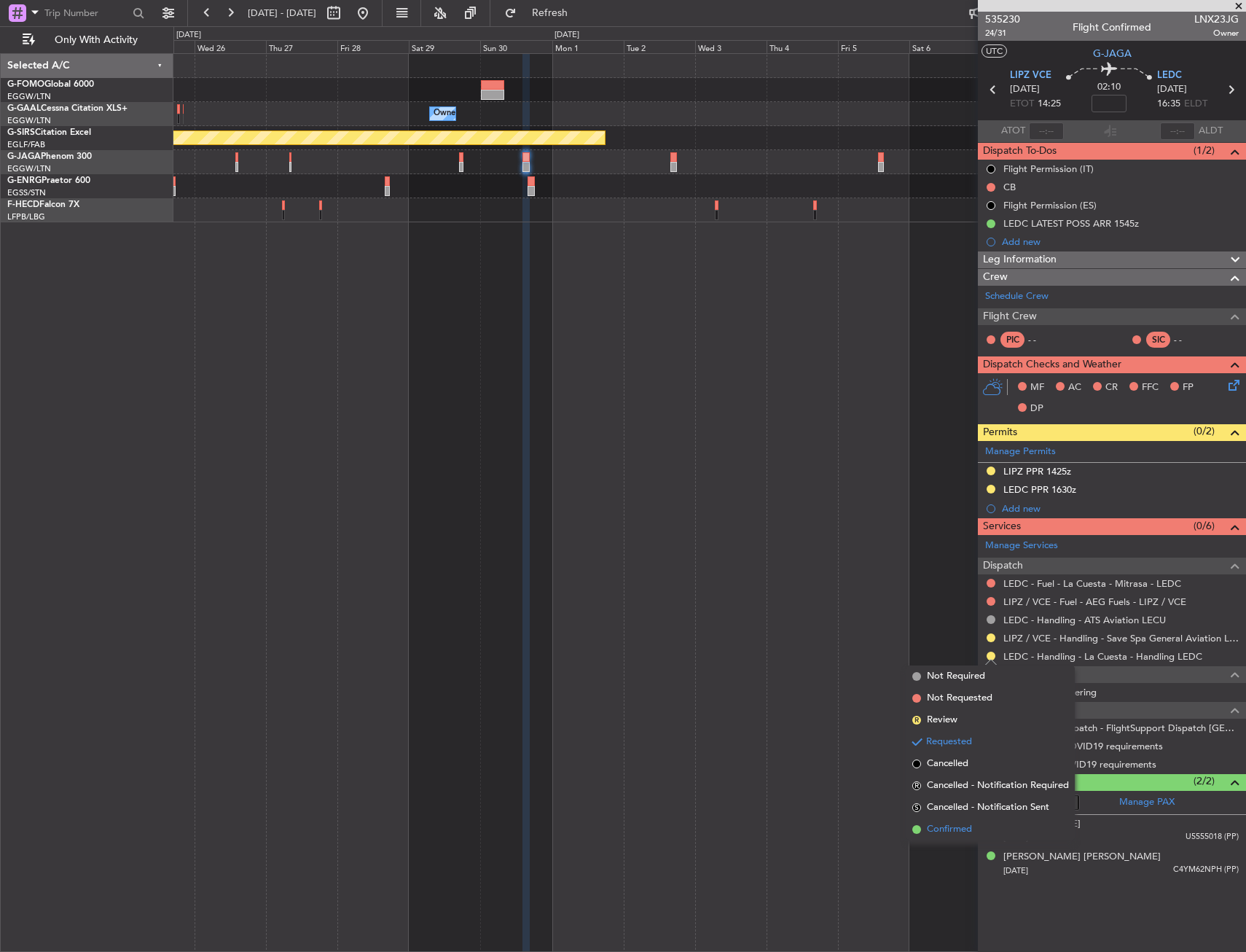
click at [960, 835] on span "Confirmed" at bounding box center [950, 830] width 46 height 15
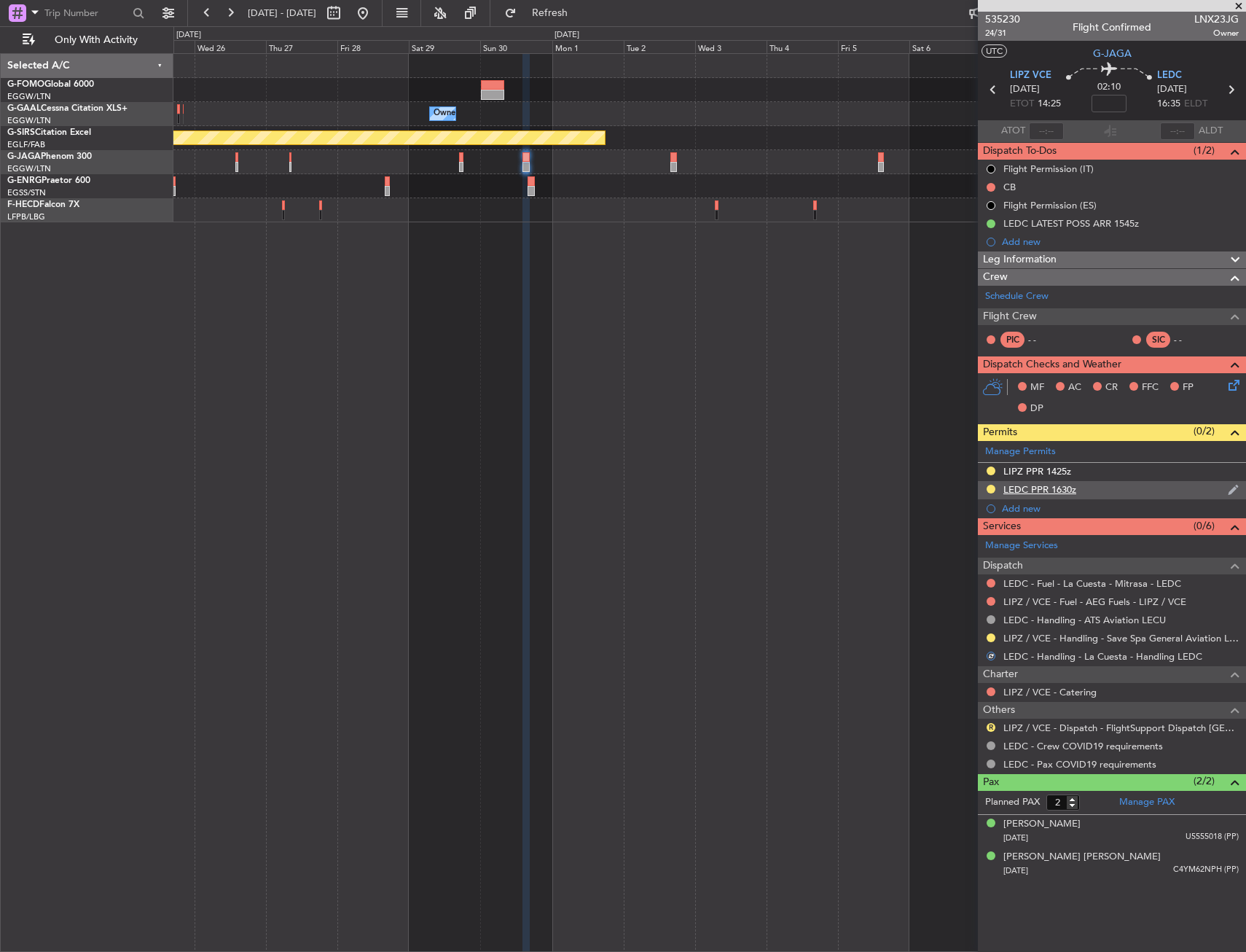
click at [1103, 482] on div "LEDC PPR 1630z" at bounding box center [1112, 490] width 268 height 18
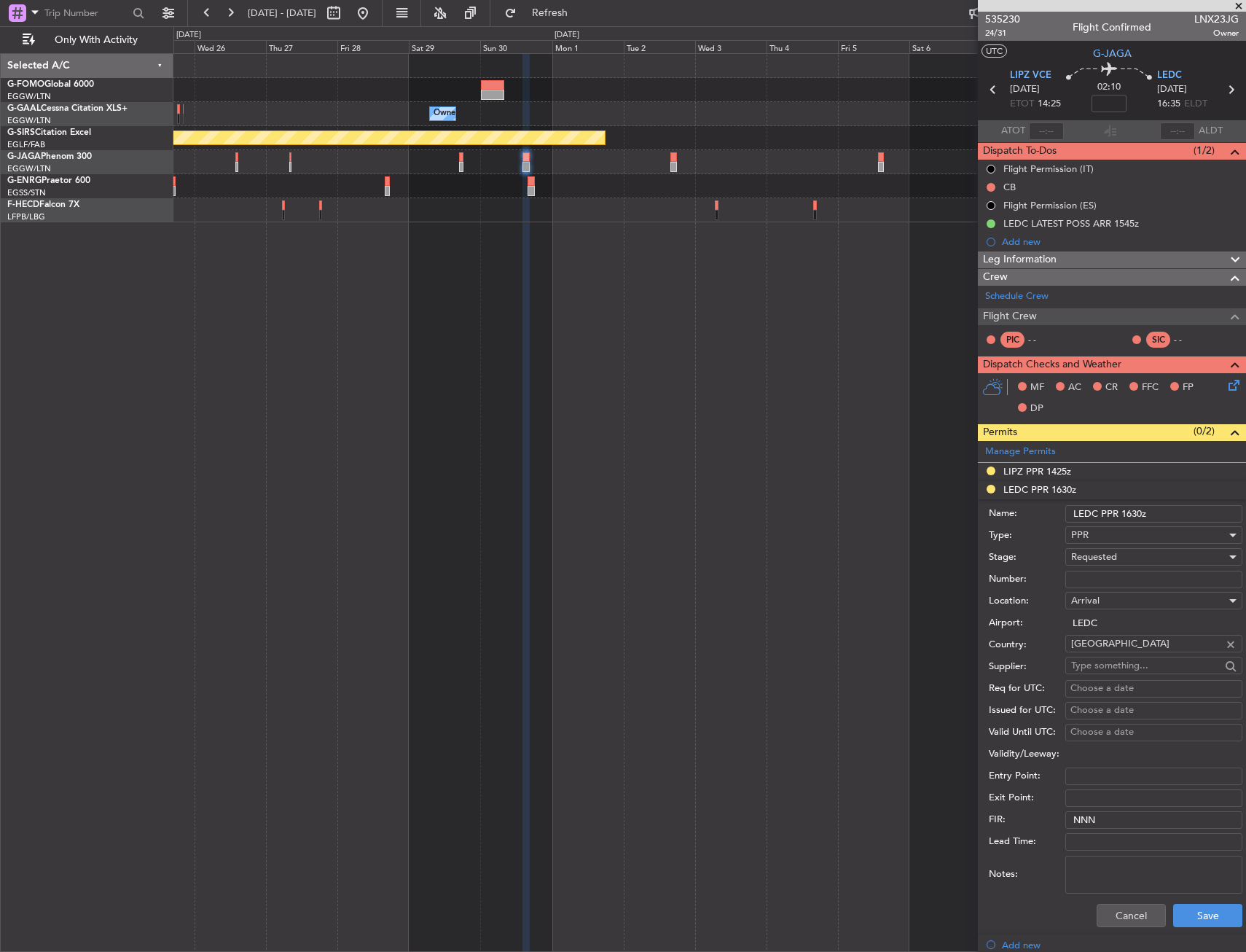
click at [1138, 516] on input "LEDC PPR 1630z" at bounding box center [1154, 514] width 177 height 17
type input "LEDC PPR 1645z"
click at [1117, 558] on span "Requested" at bounding box center [1094, 558] width 46 height 14
click at [1120, 663] on span "Received OK" at bounding box center [1149, 667] width 153 height 22
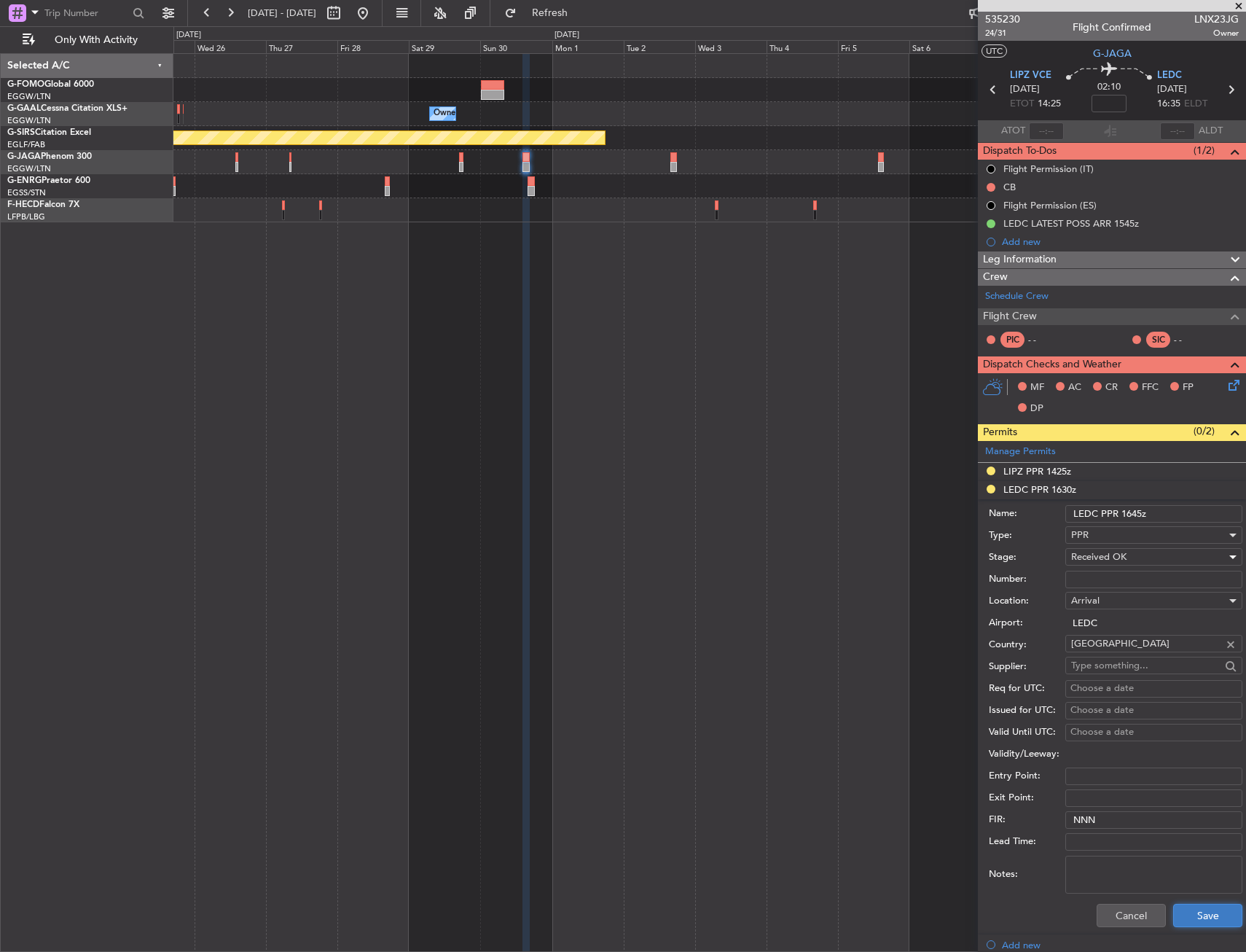
click at [1173, 918] on button "Save" at bounding box center [1207, 916] width 69 height 23
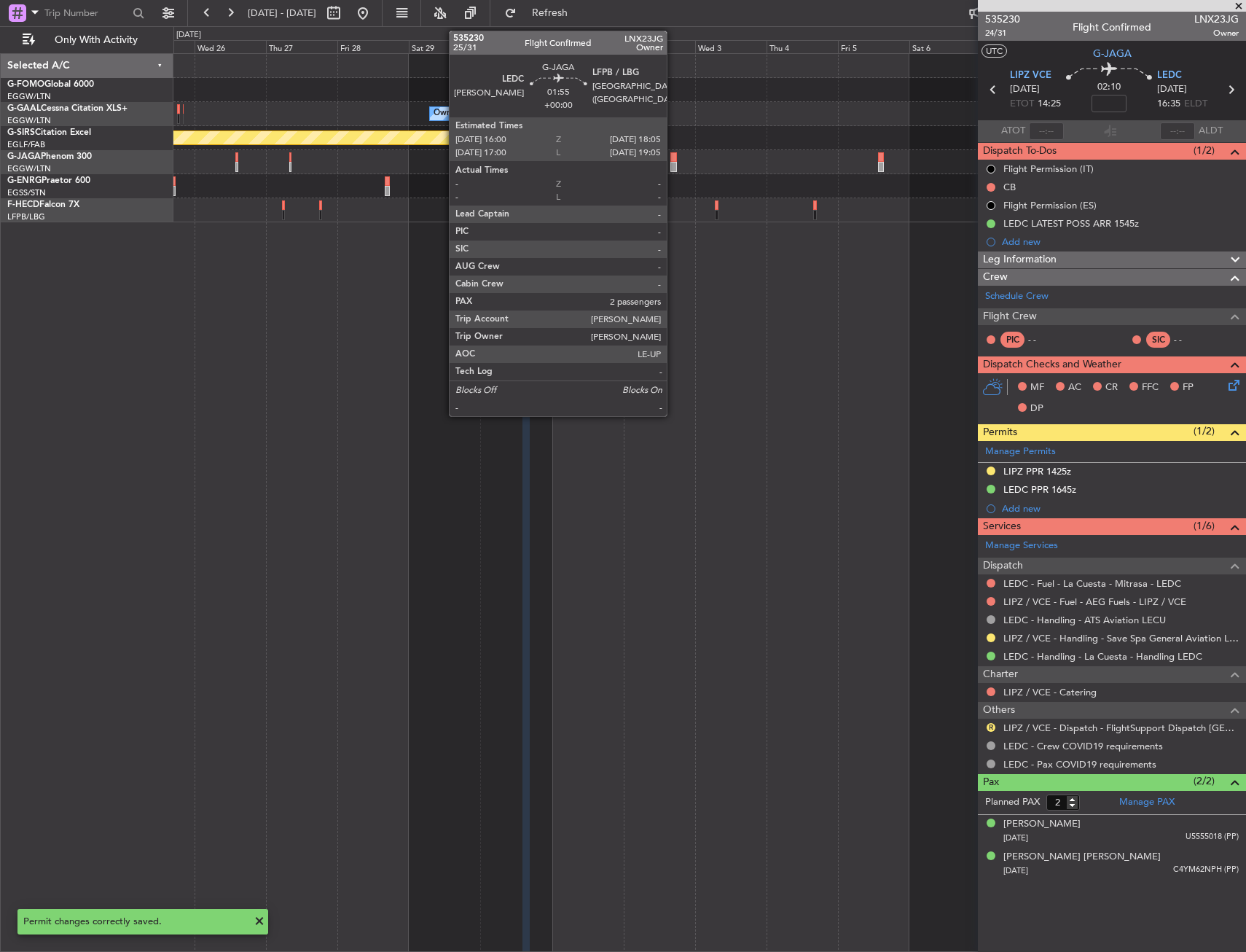
click at [673, 160] on div at bounding box center [673, 157] width 7 height 11
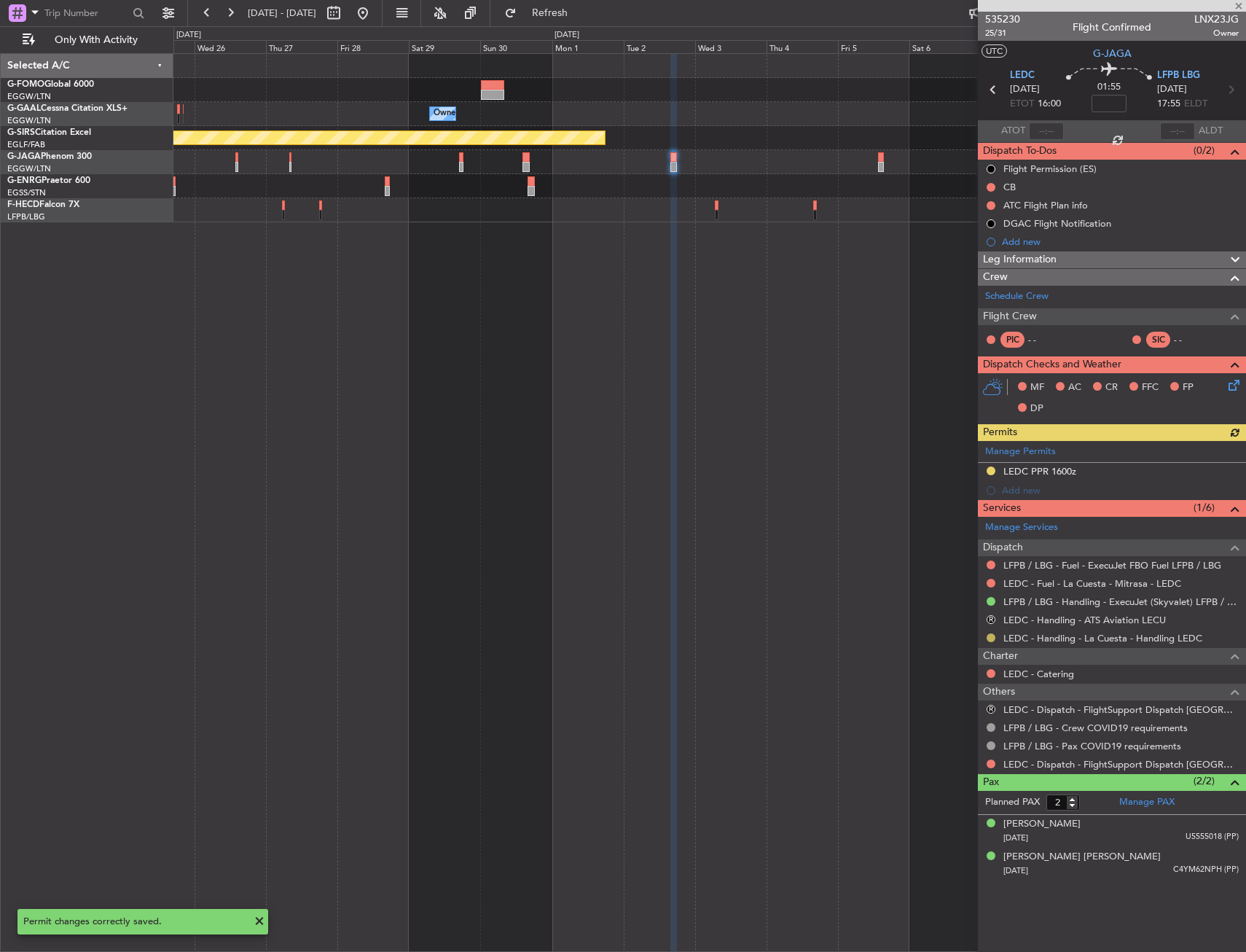
click at [993, 638] on button at bounding box center [991, 637] width 9 height 9
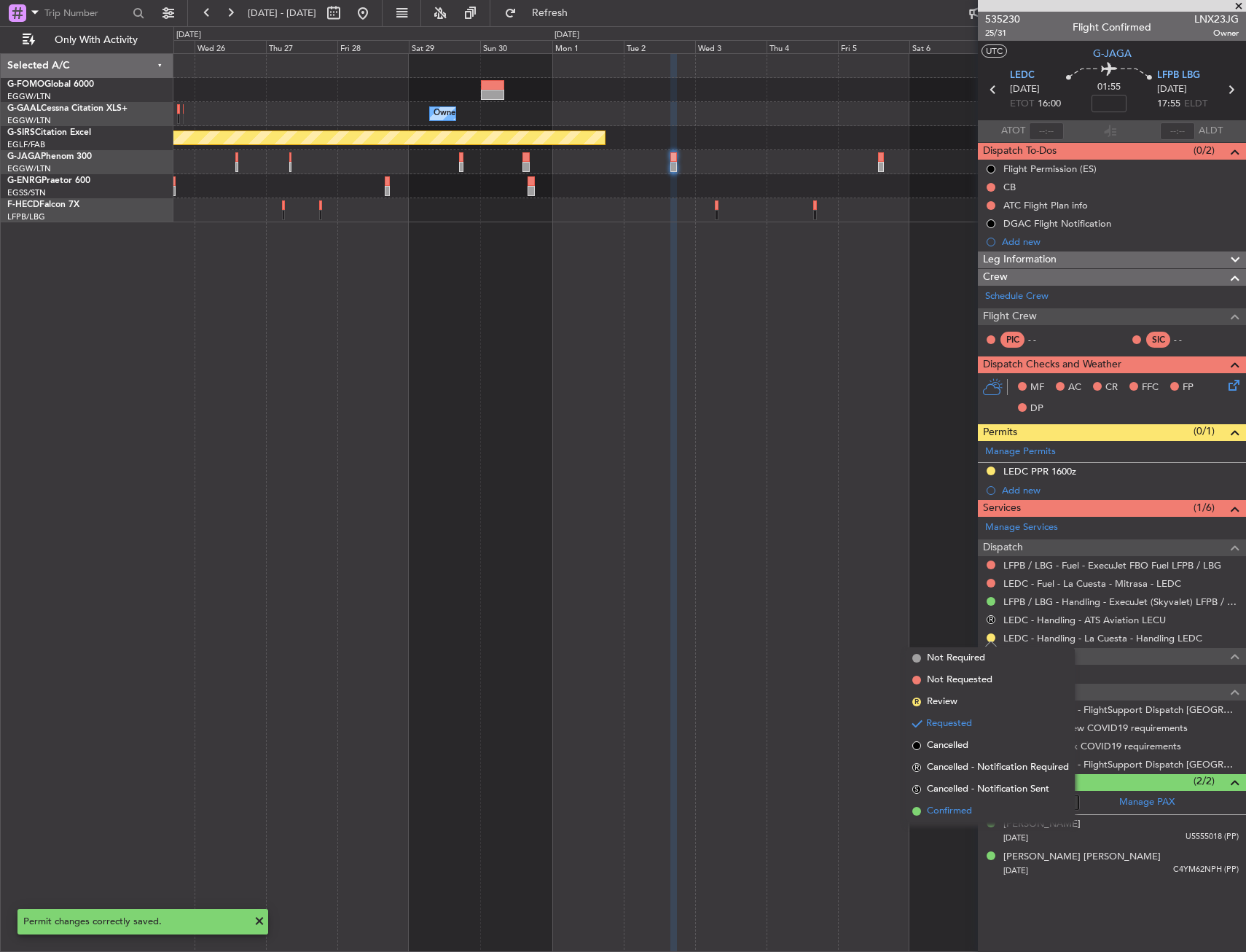
click at [948, 805] on span "Confirmed" at bounding box center [950, 811] width 46 height 15
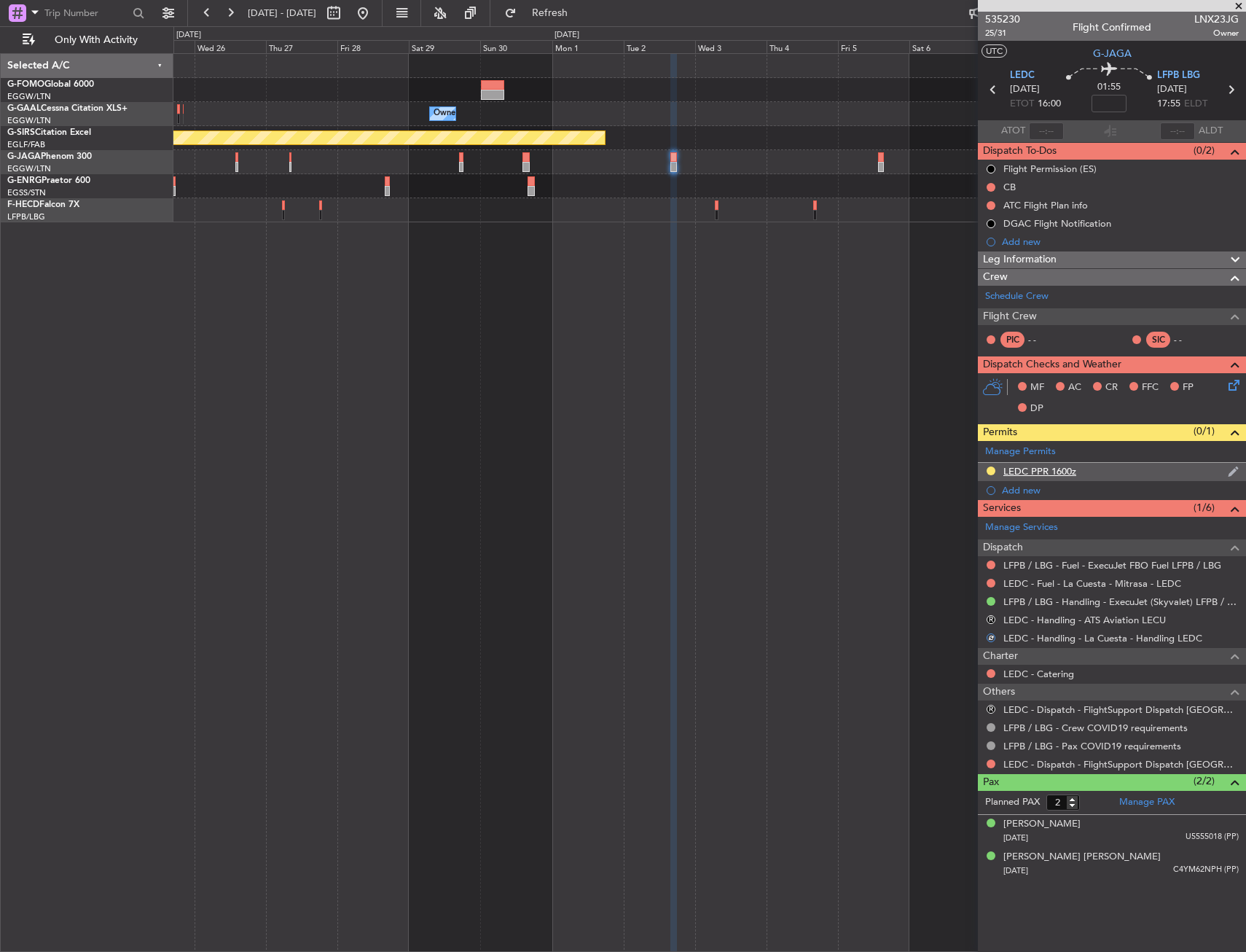
click at [1088, 471] on div "LEDC PPR 1600z" at bounding box center [1112, 472] width 268 height 18
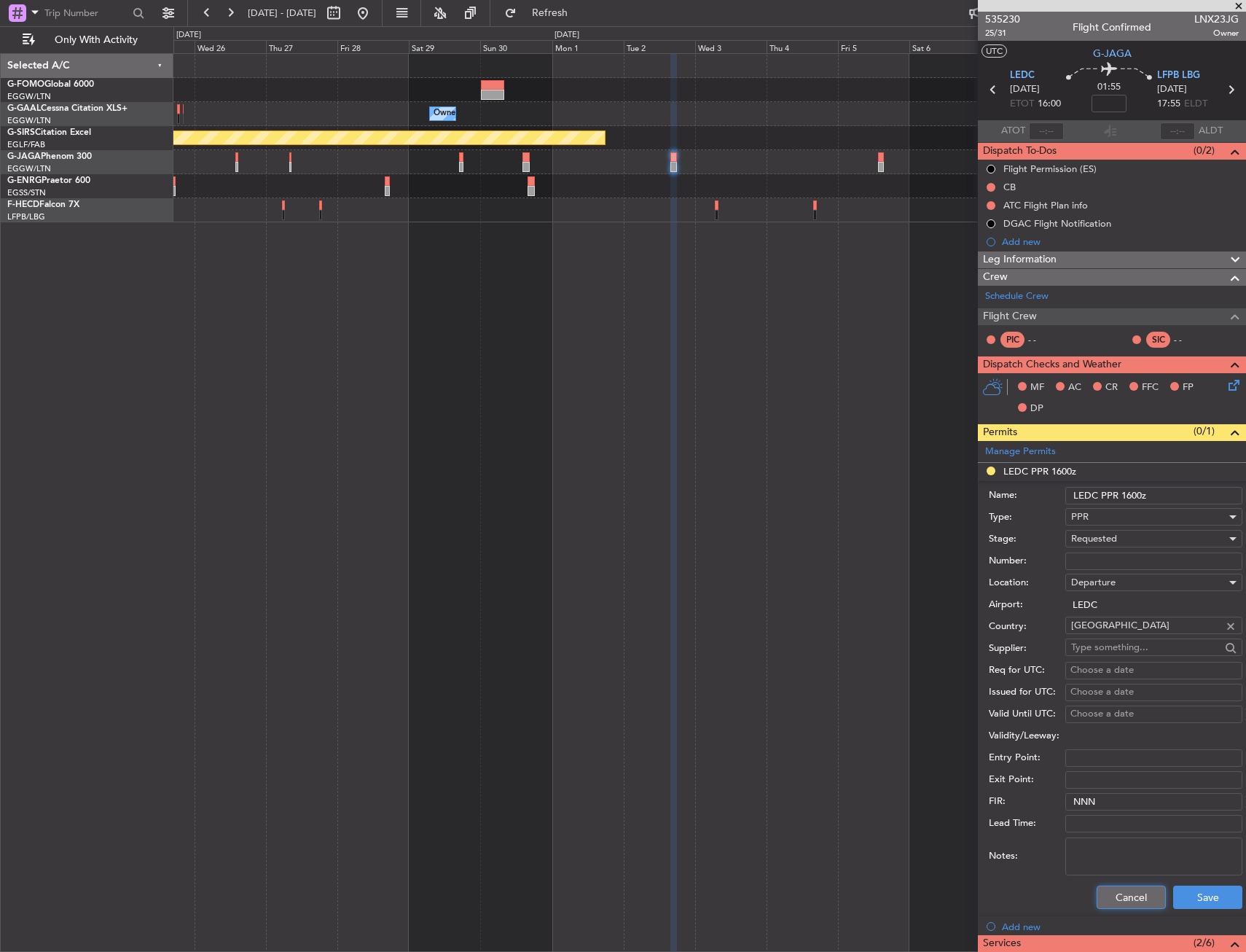
click at [1123, 897] on button "Cancel" at bounding box center [1130, 898] width 69 height 23
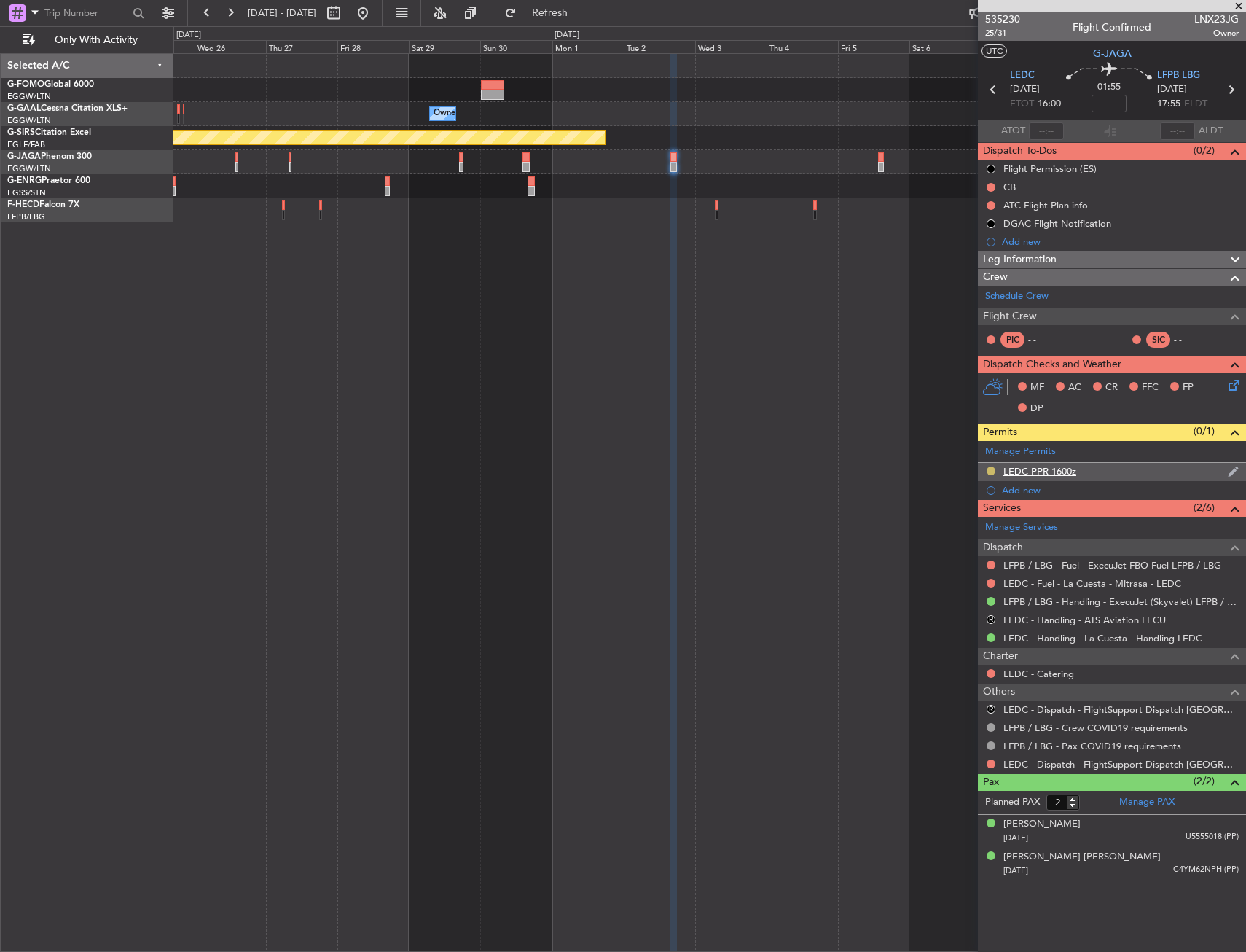
click at [989, 469] on button at bounding box center [991, 470] width 9 height 9
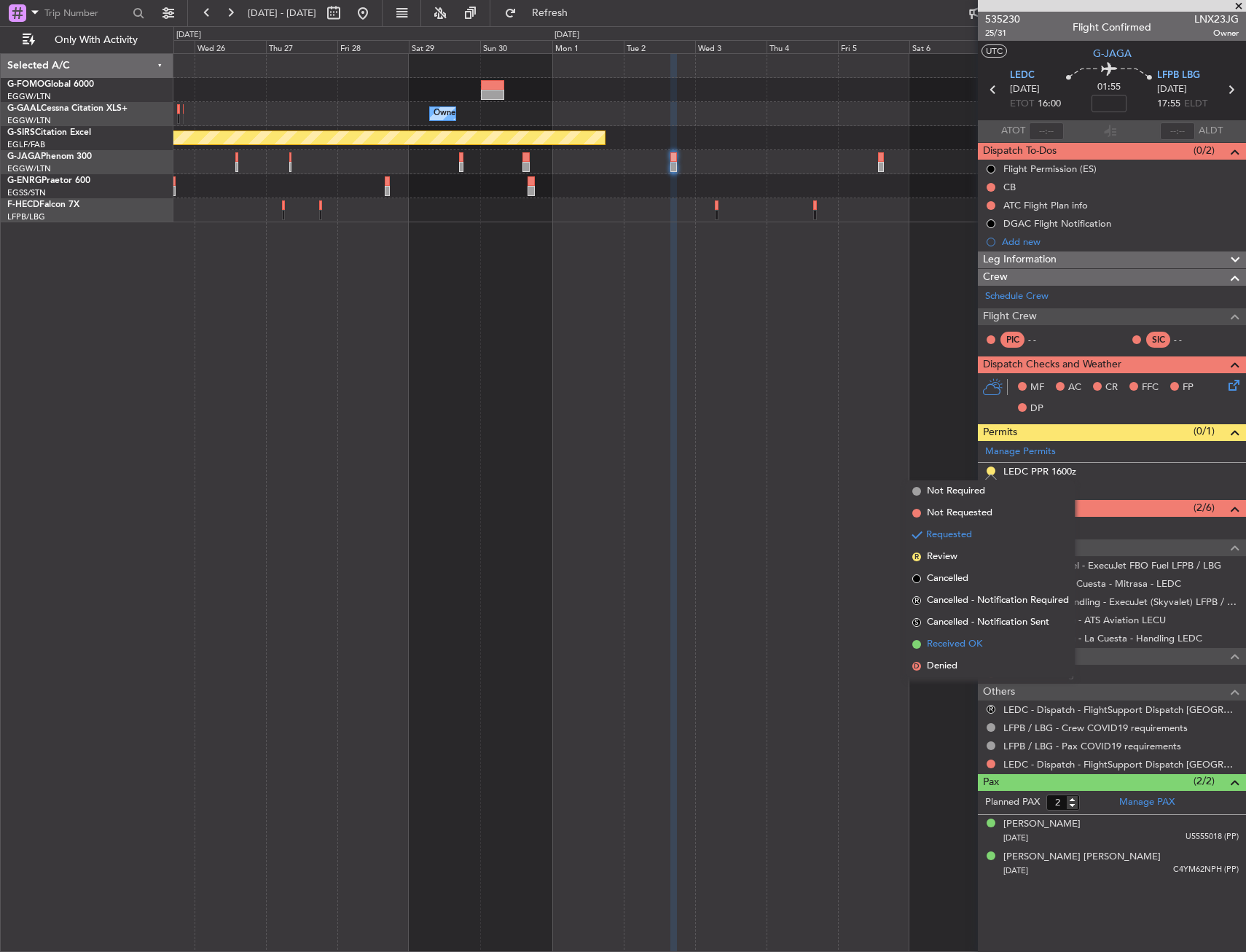
click at [936, 648] on span "Received OK" at bounding box center [955, 644] width 55 height 15
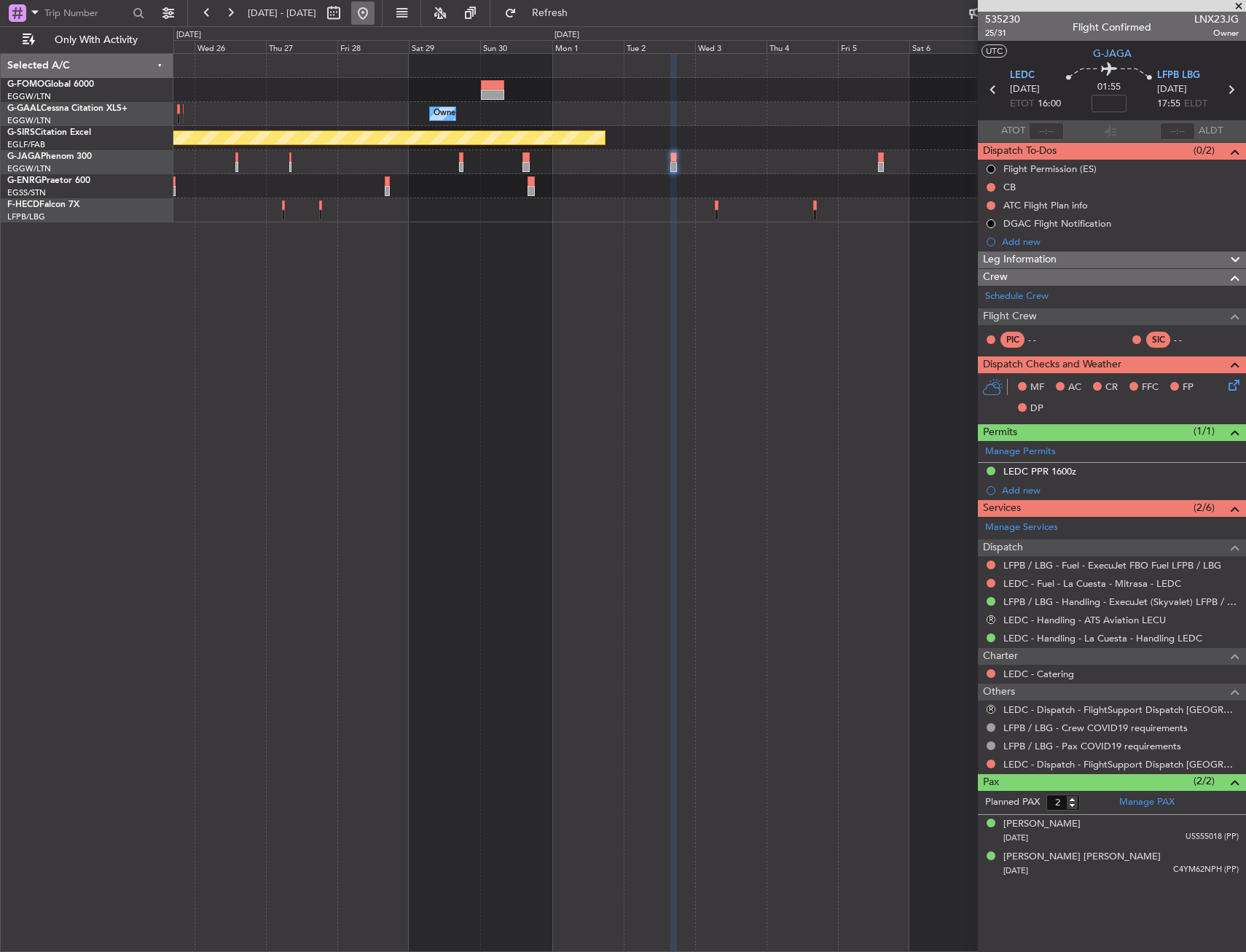
click at [375, 14] on button at bounding box center [363, 14] width 23 height 23
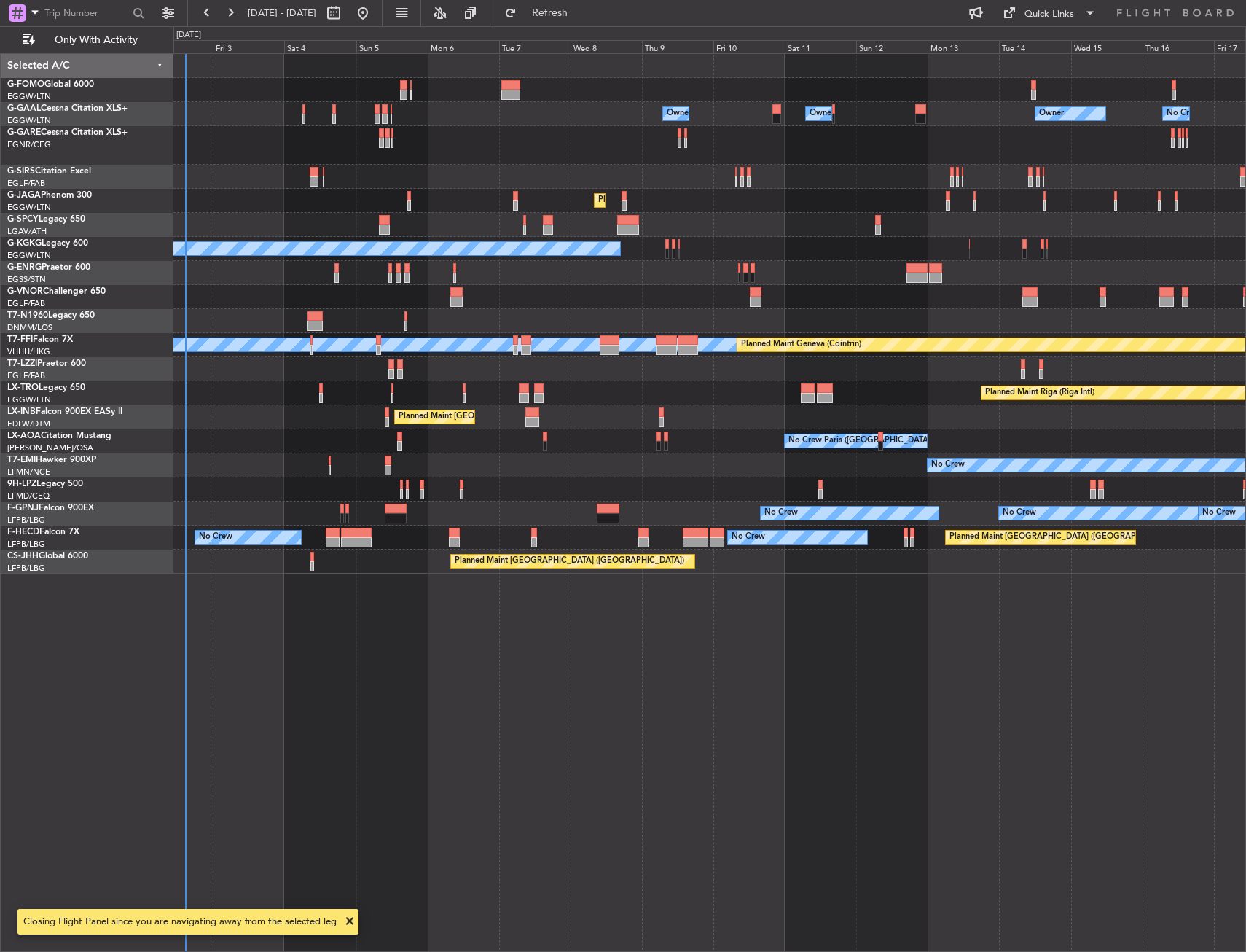
click at [305, 437] on div "Owner Owner No Crew Owner Owner Owner Planned Maint Dusseldorf Planned Maint Ox…" at bounding box center [710, 502] width 1073 height 899
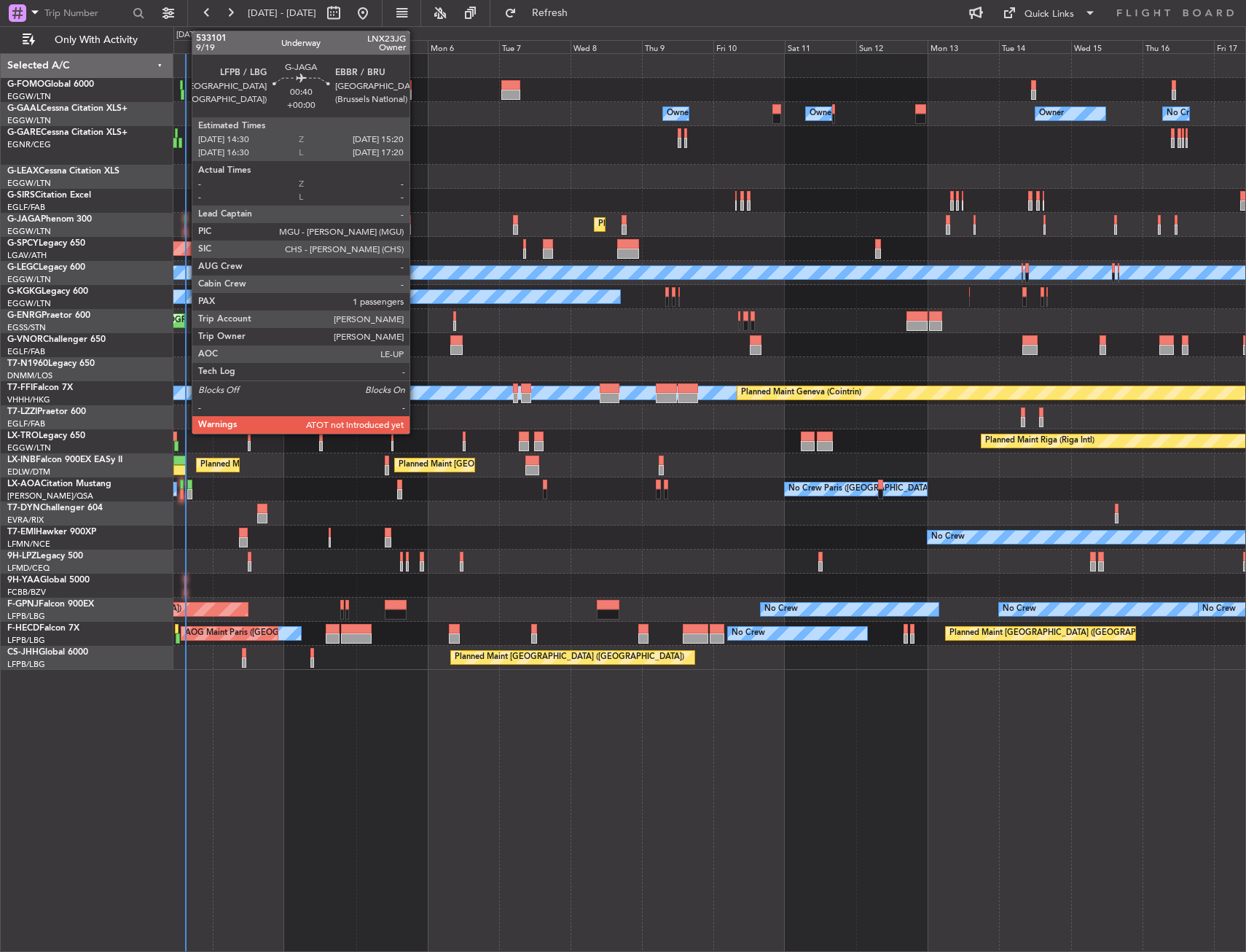
click at [185, 223] on div at bounding box center [185, 220] width 3 height 11
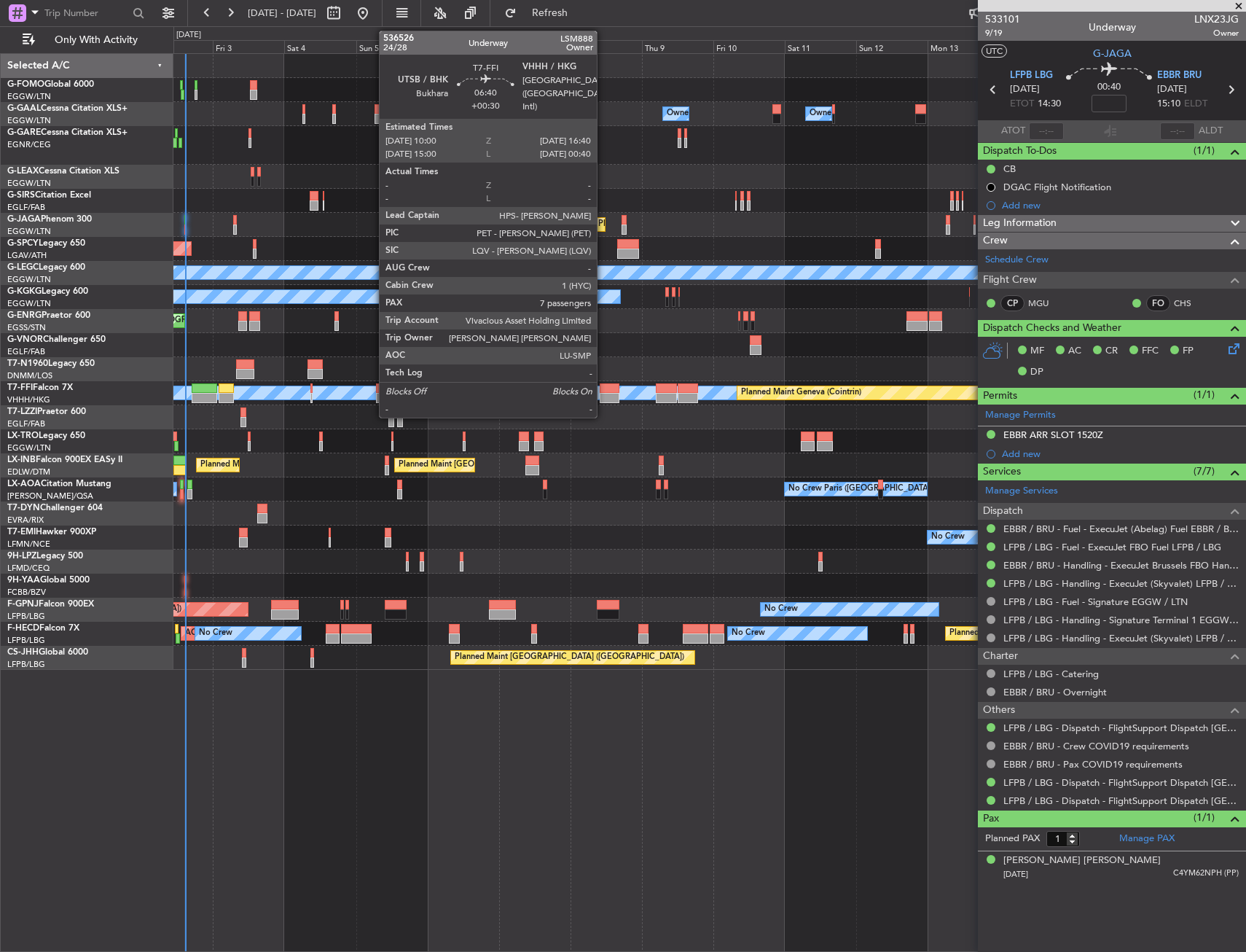
click at [603, 396] on div at bounding box center [610, 398] width 20 height 11
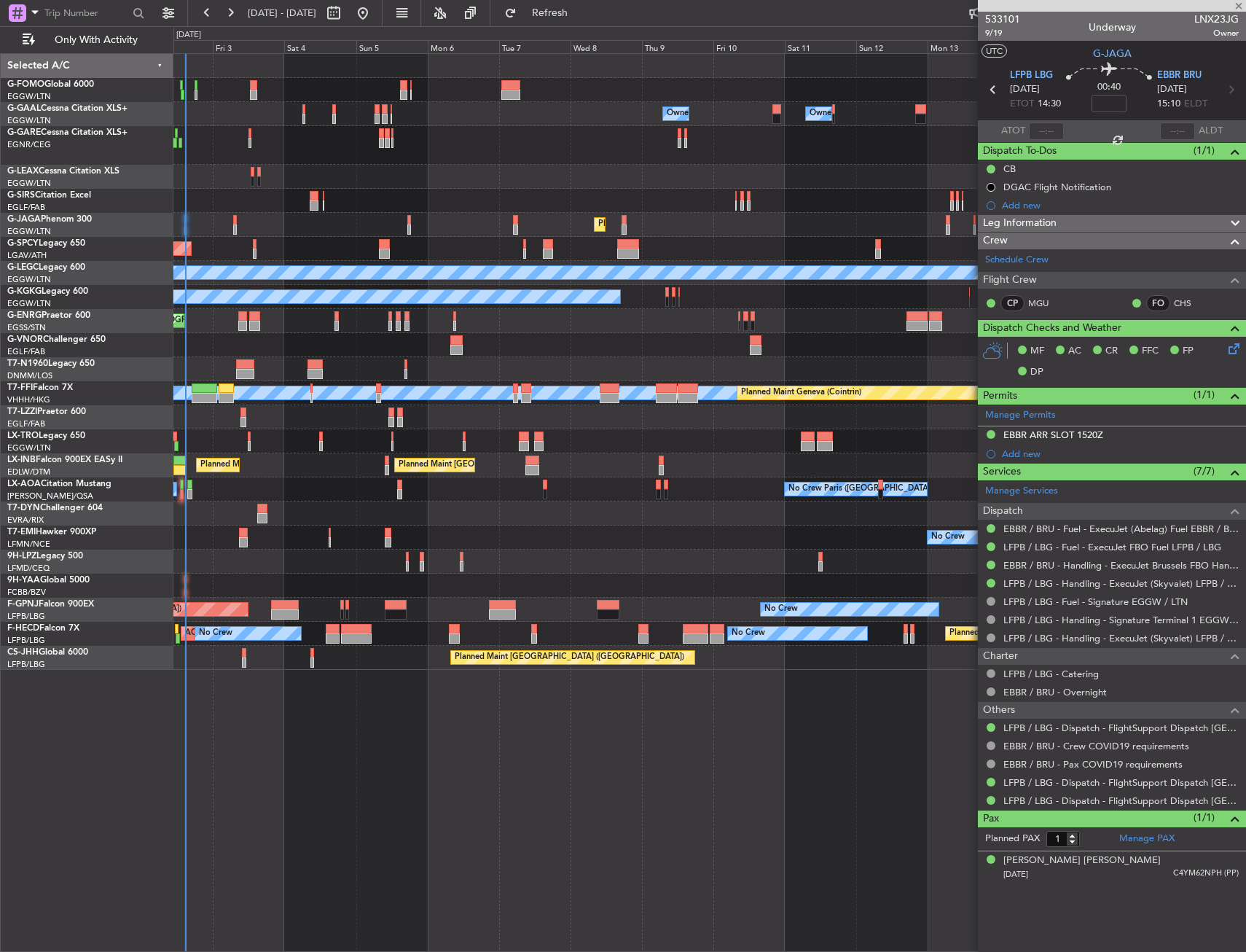
type input "+00:30"
type input "7"
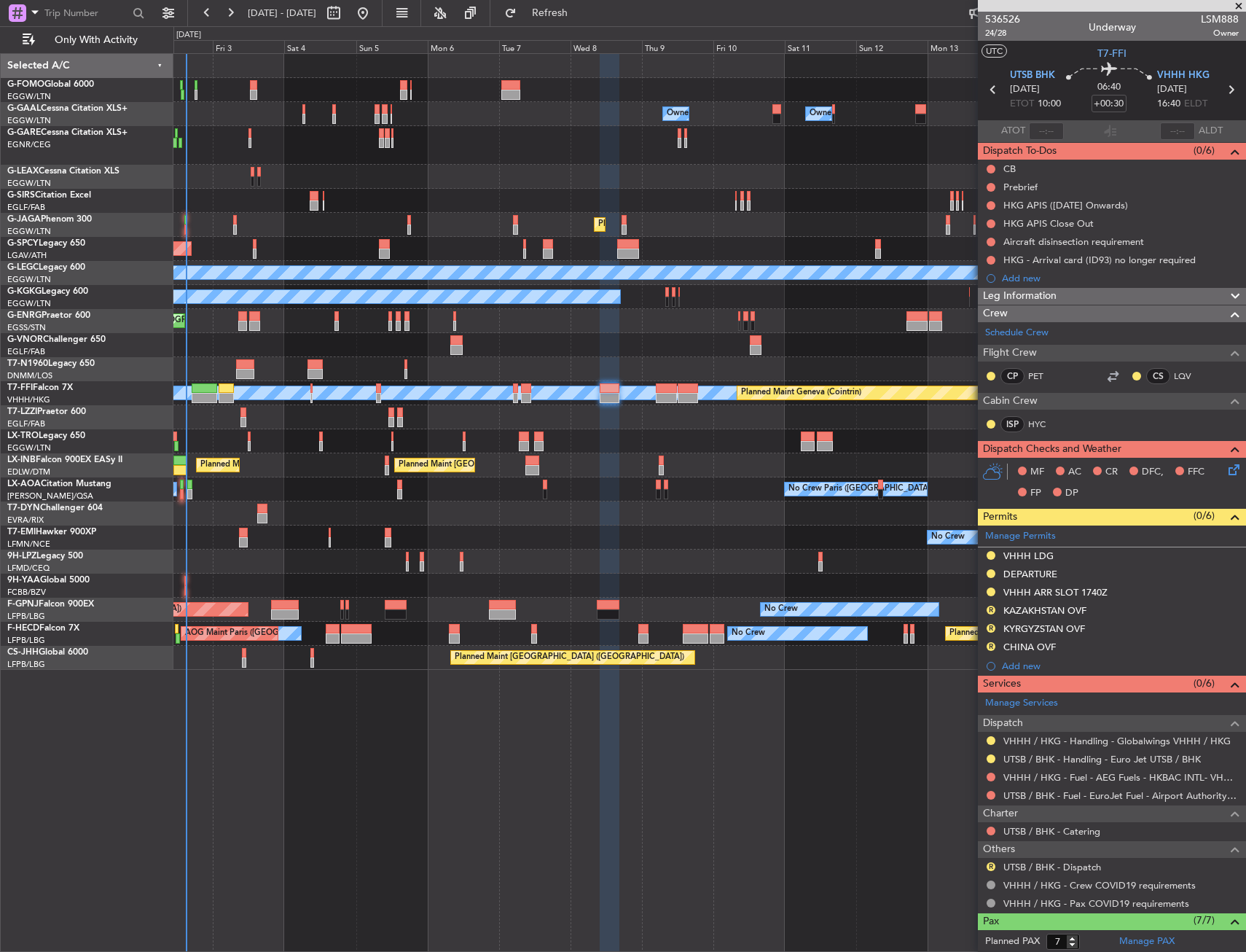
click at [365, 488] on div "Owner Owner Owner No Crew Owner AOG Maint Dusseldorf Owner Planned Maint Dussel…" at bounding box center [710, 362] width 1072 height 616
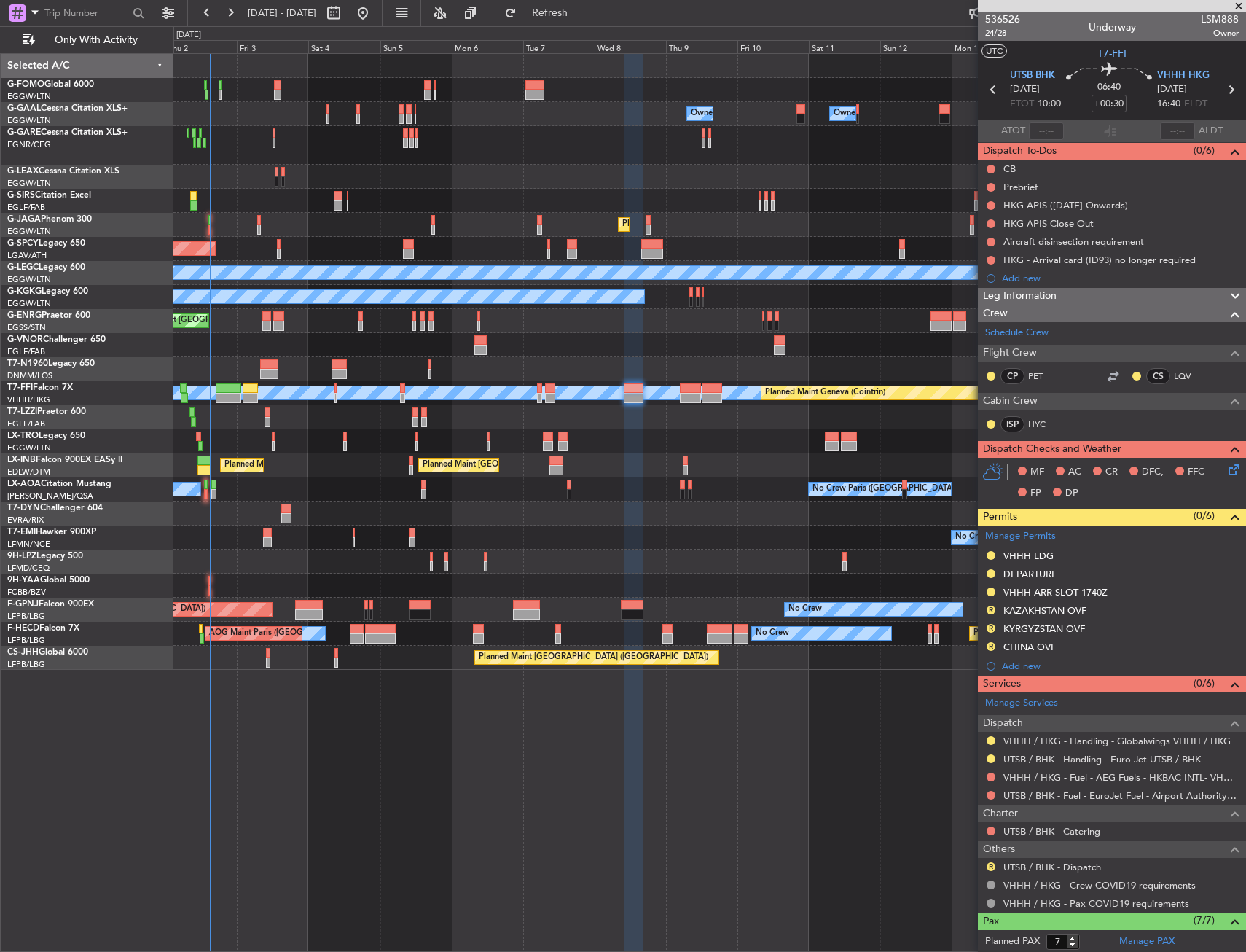
click at [356, 487] on div "No Crew Antwerp (Deurne) No Crew Paris (Le Bourget) Planned Maint Monchengladba…" at bounding box center [710, 490] width 1072 height 24
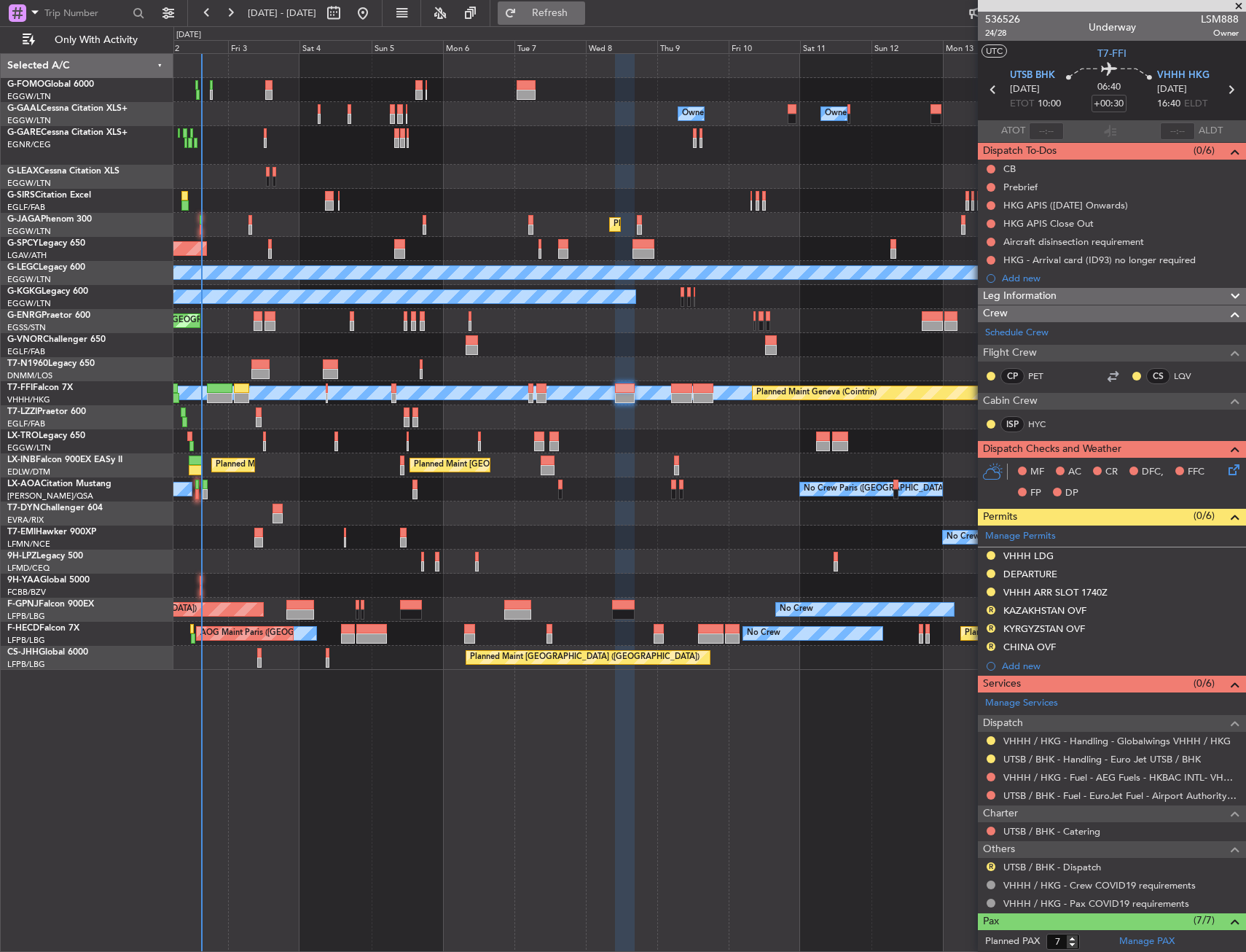
click at [586, 20] on button "Refresh" at bounding box center [542, 14] width 87 height 23
click at [437, 592] on div "Owner Owner No Crew Owner Owner AOG Maint Dusseldorf Owner Planned Maint Dussel…" at bounding box center [710, 362] width 1072 height 616
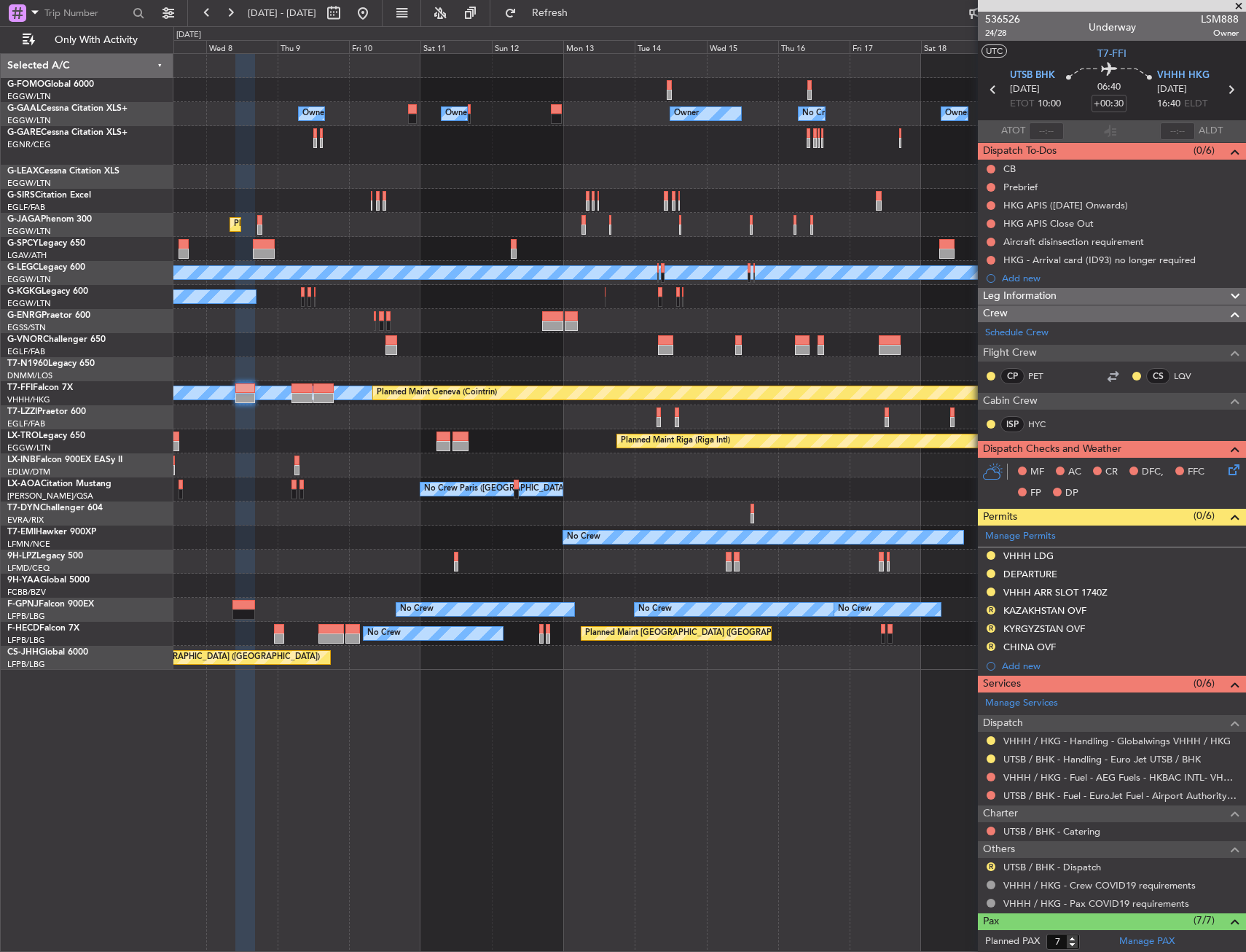
click at [635, 542] on div "No Crew" at bounding box center [710, 537] width 1072 height 24
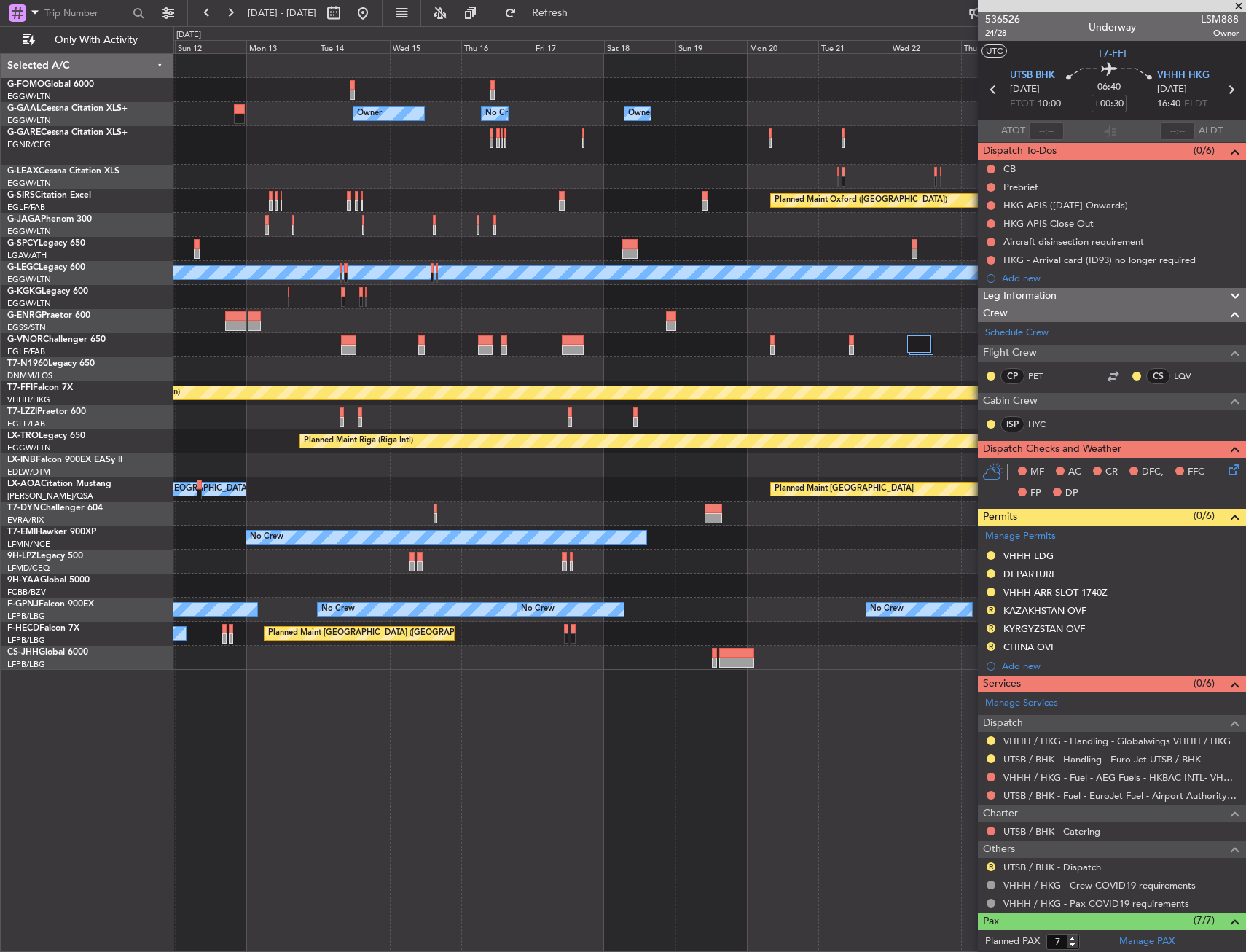
click at [607, 504] on div "Owner Owner No Crew Owner Owner Owner Planned Maint Oxford (Kidlington) Planned…" at bounding box center [710, 362] width 1072 height 616
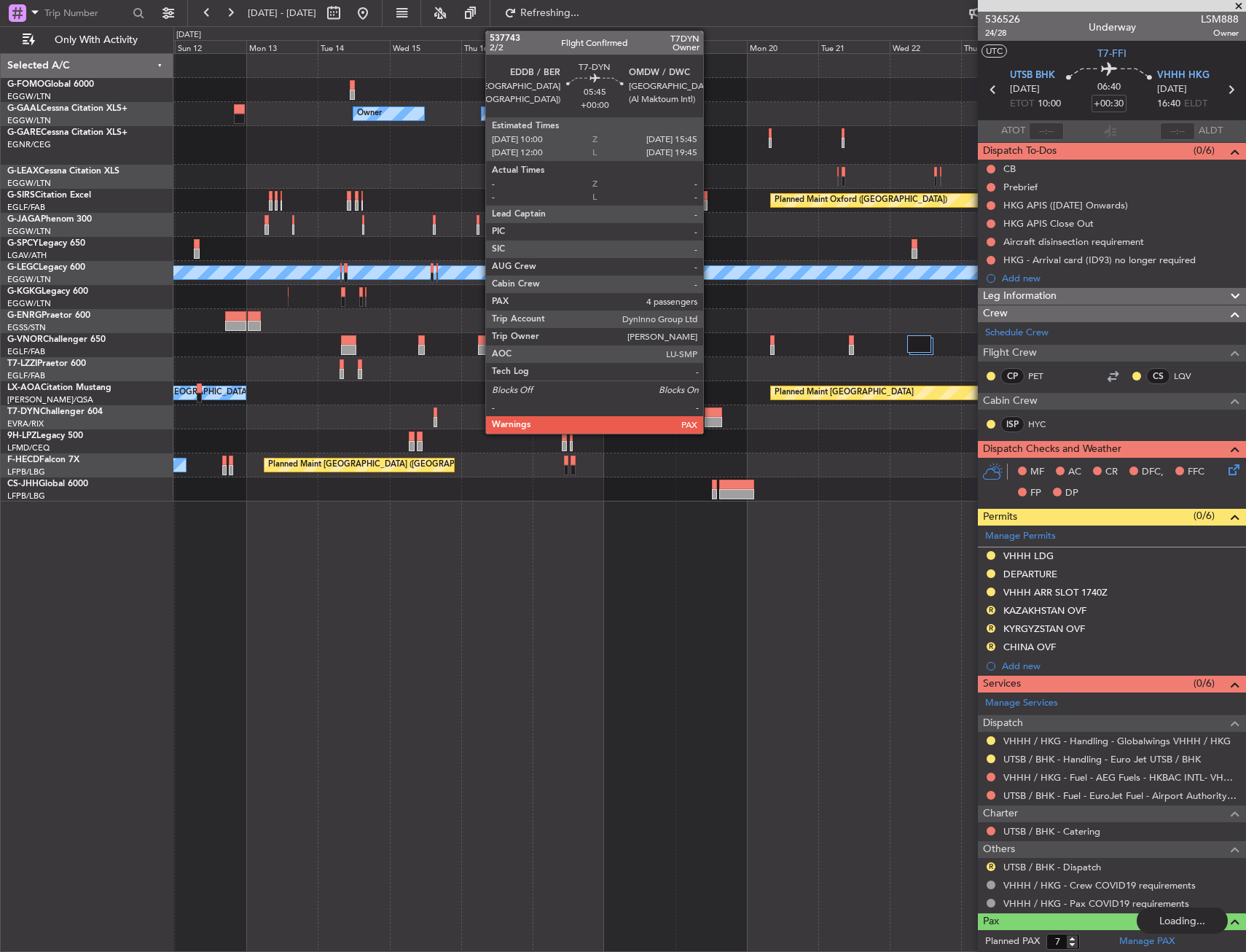
click at [708, 417] on div at bounding box center [714, 422] width 17 height 11
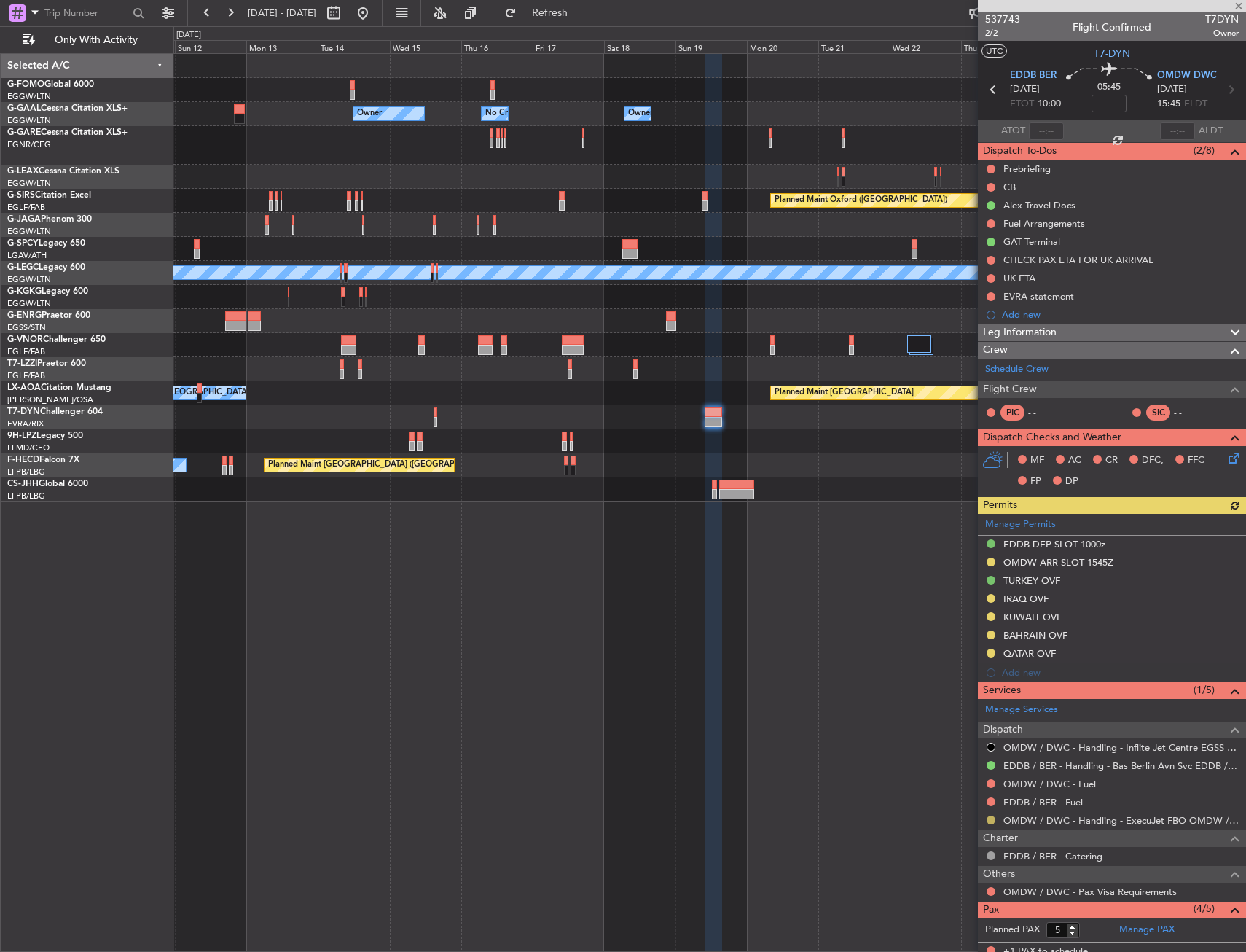
click at [993, 819] on button at bounding box center [991, 820] width 9 height 9
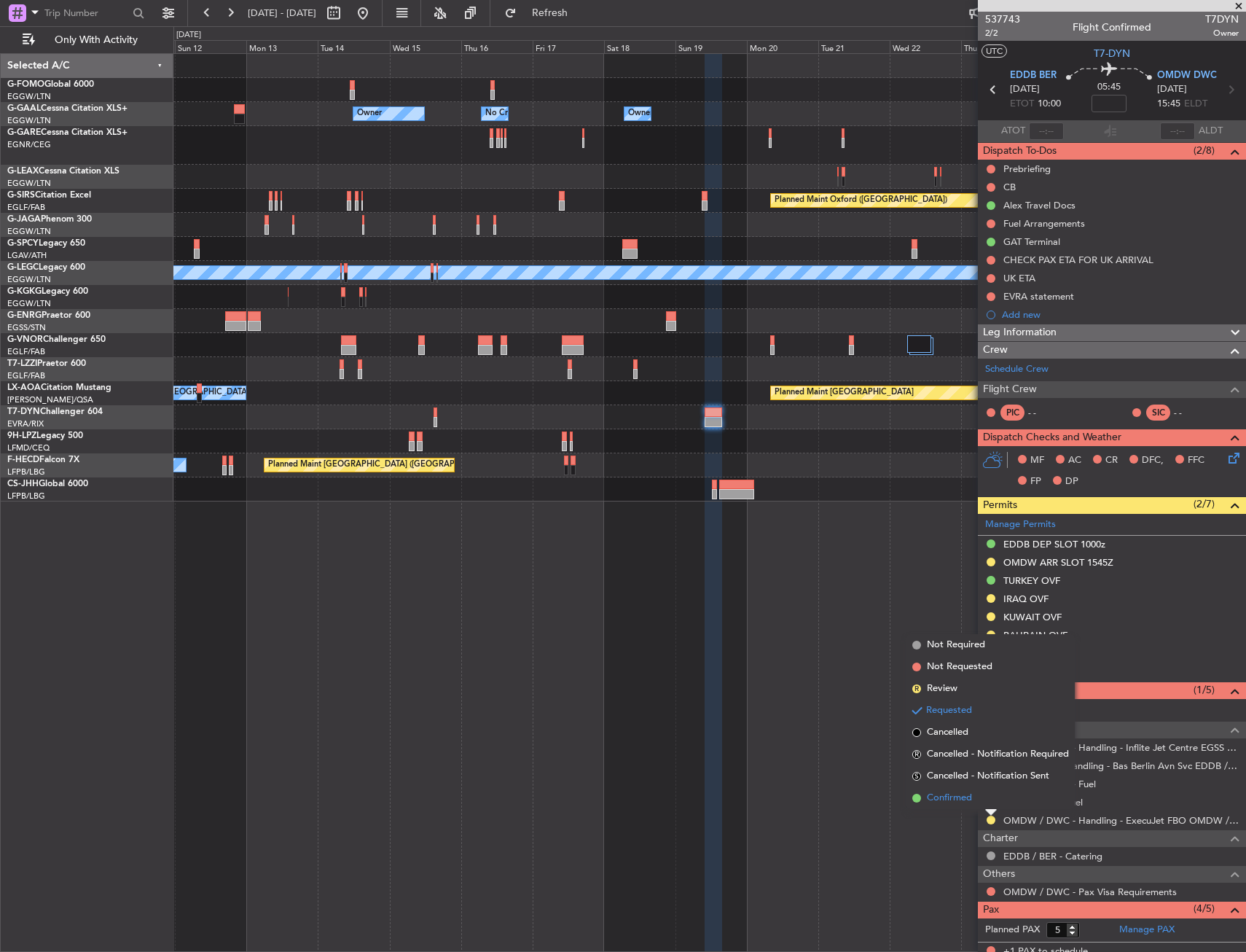
click at [962, 805] on span "Confirmed" at bounding box center [950, 798] width 46 height 15
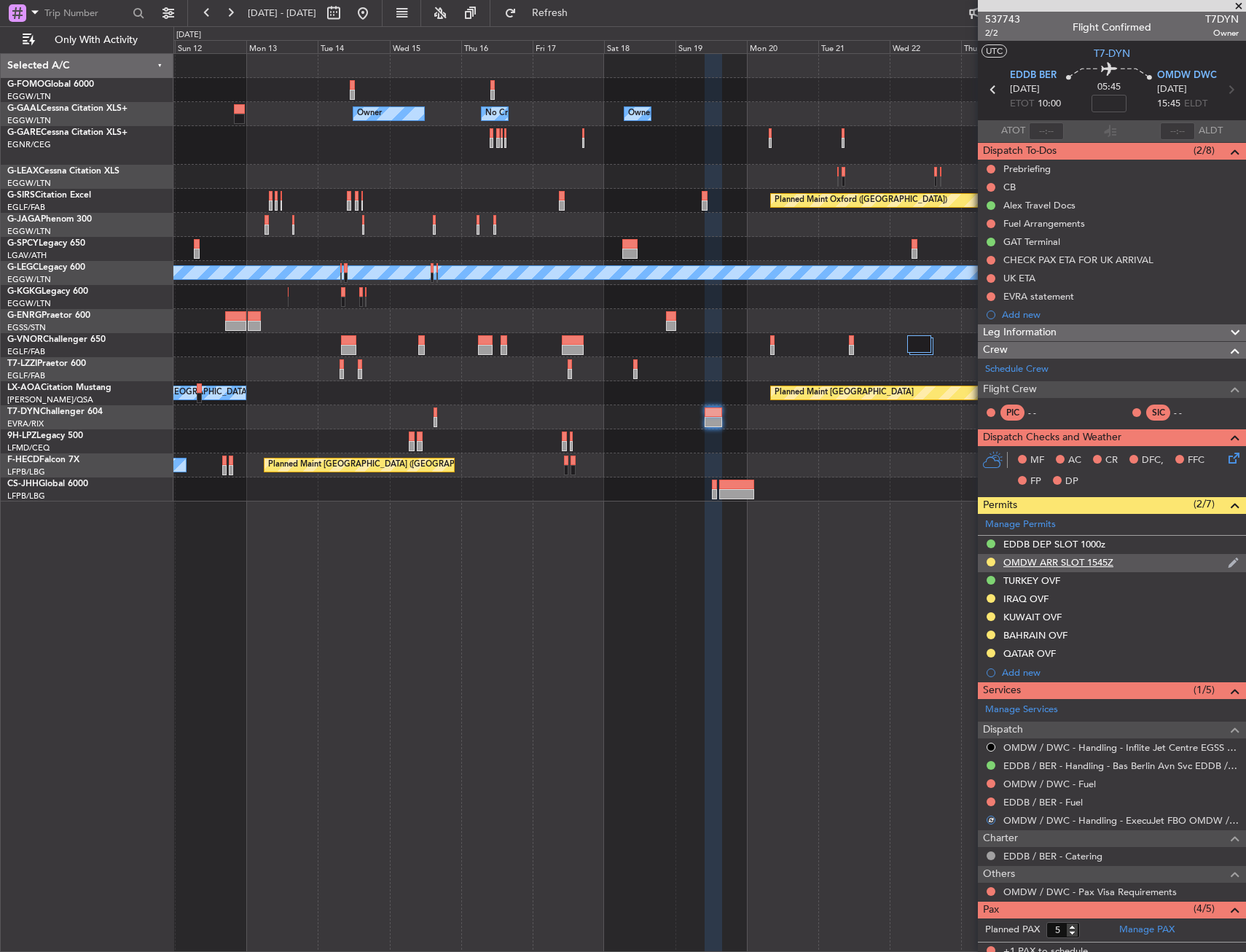
click at [987, 558] on div at bounding box center [992, 562] width 12 height 12
click at [994, 558] on div at bounding box center [992, 562] width 12 height 12
click at [992, 563] on button at bounding box center [991, 561] width 9 height 9
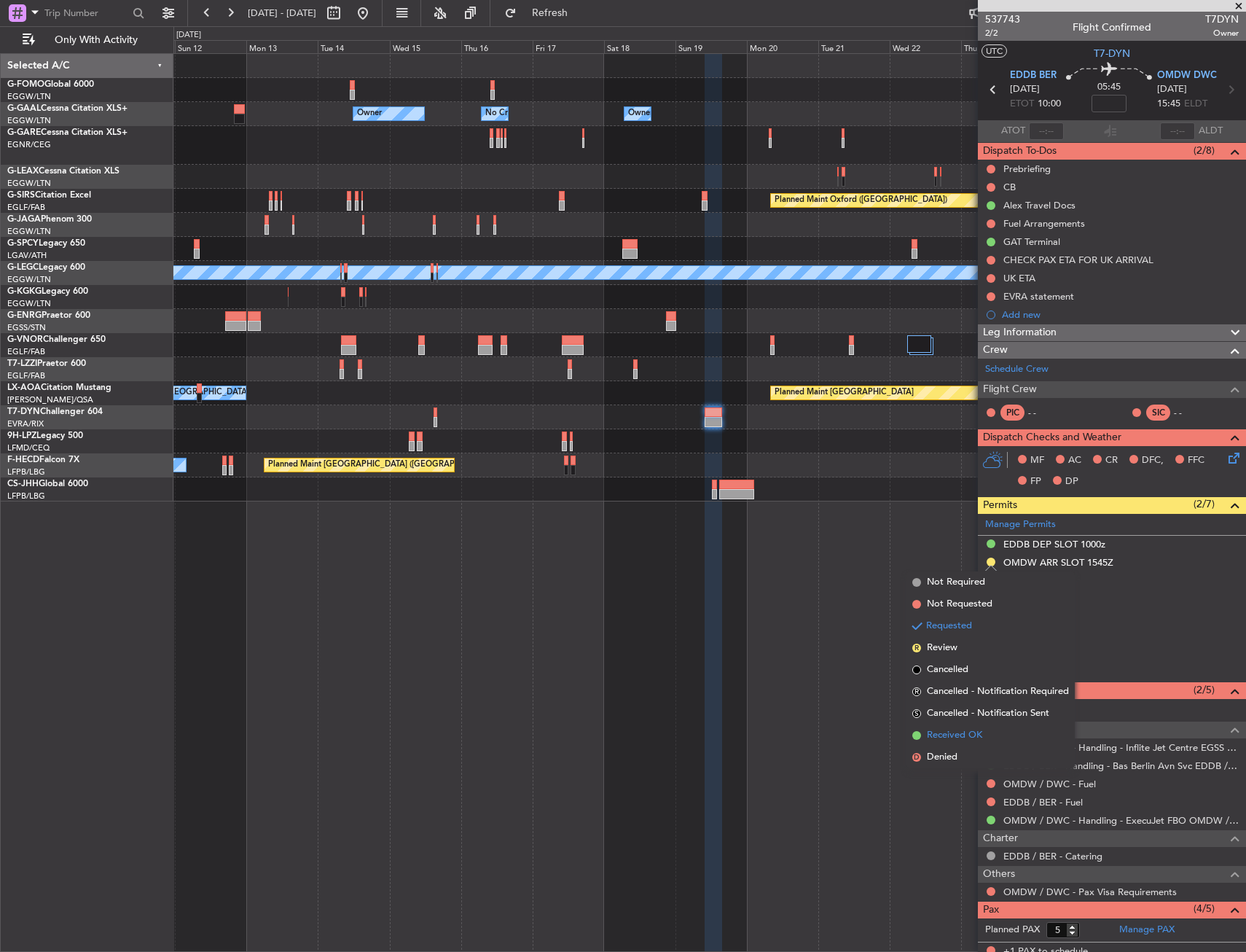
click at [954, 740] on span "Received OK" at bounding box center [955, 735] width 55 height 15
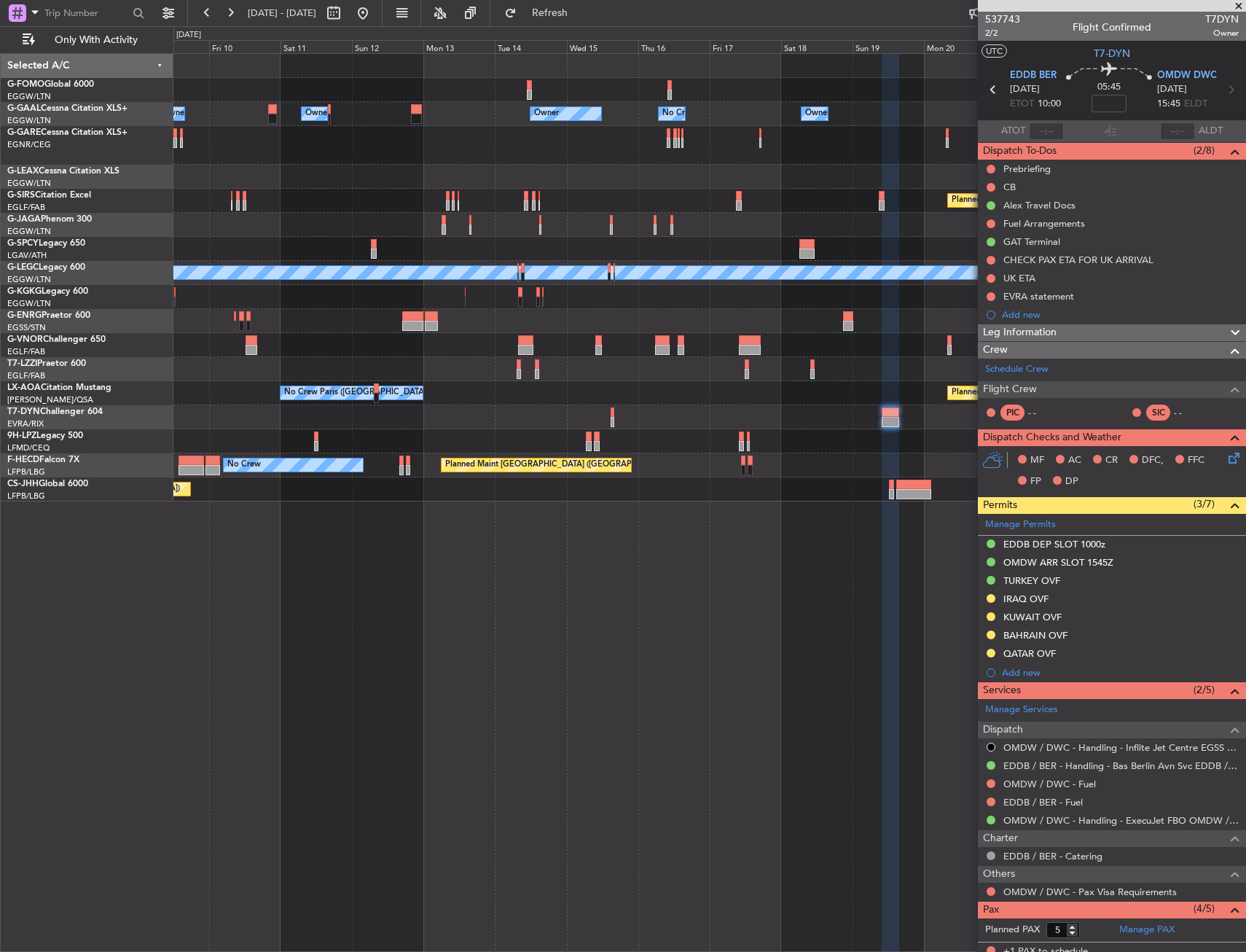
click at [641, 184] on div "Owner Owner No Crew Owner Owner Owner Owner Planned Maint Oxford (Kidlington) P…" at bounding box center [710, 278] width 1072 height 448
click at [720, 153] on div "Owner Owner No Crew Owner Owner Owner Owner Planned Maint Oxford (Kidlington) P…" at bounding box center [710, 278] width 1072 height 448
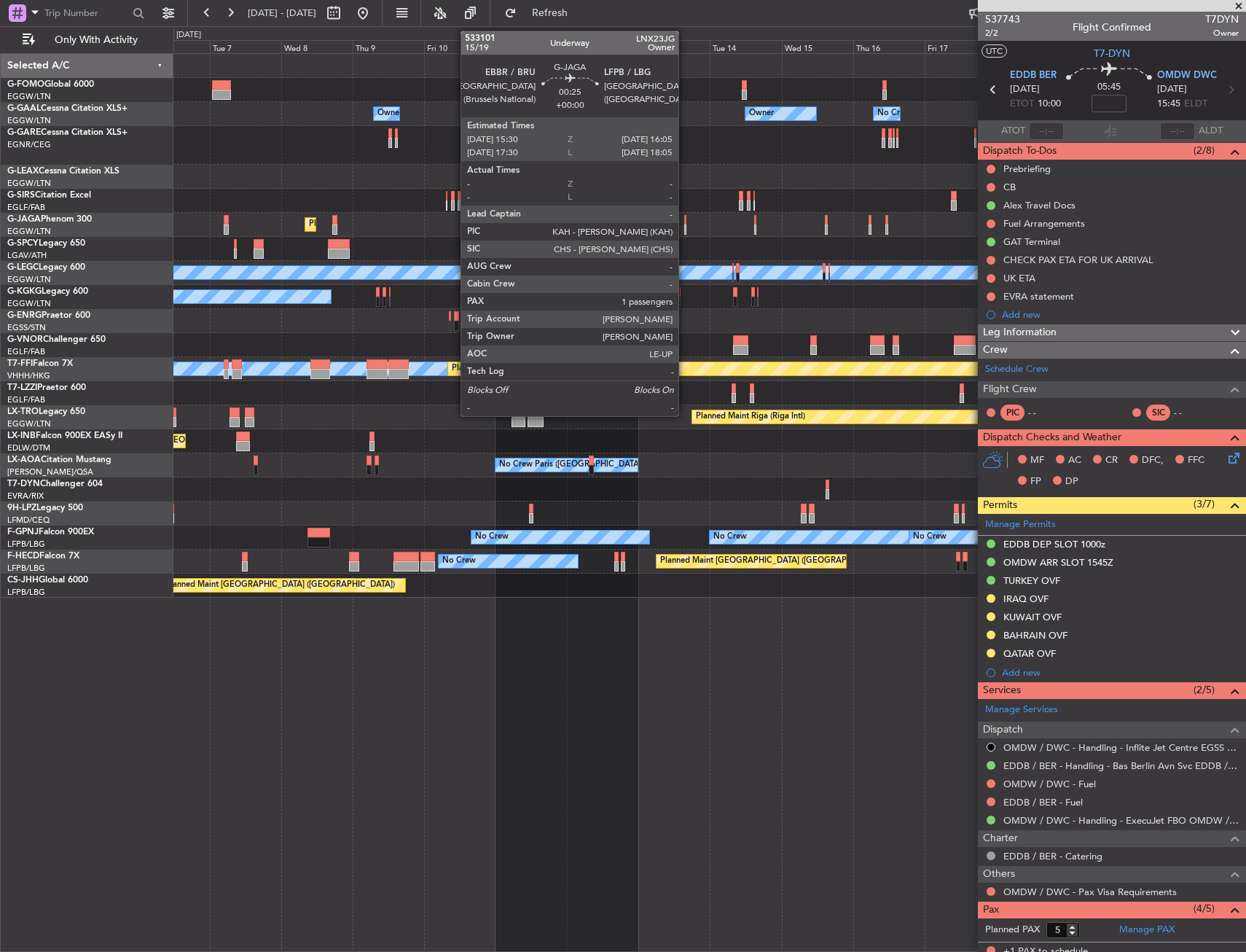
click at [685, 229] on div at bounding box center [686, 229] width 2 height 11
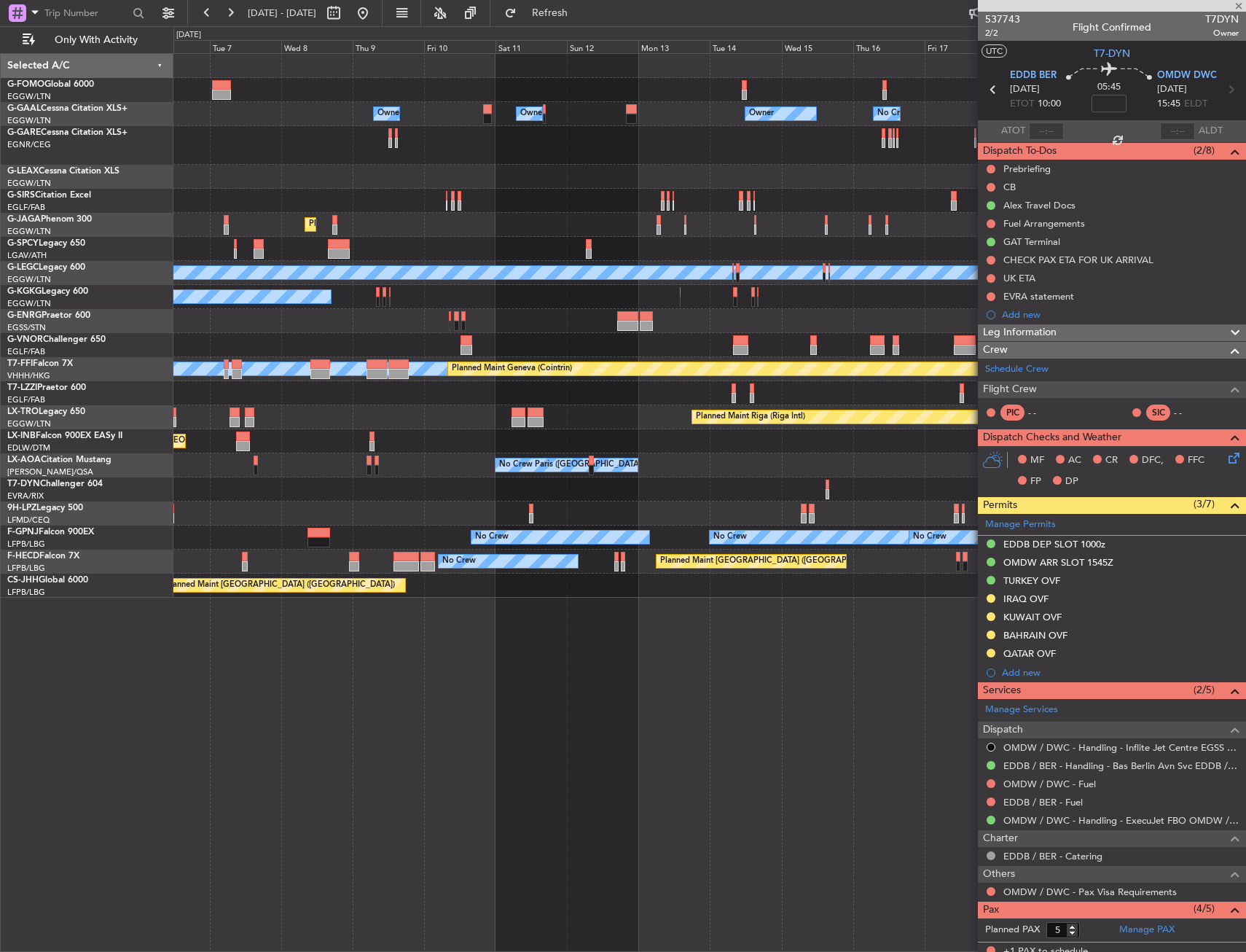
type input "1"
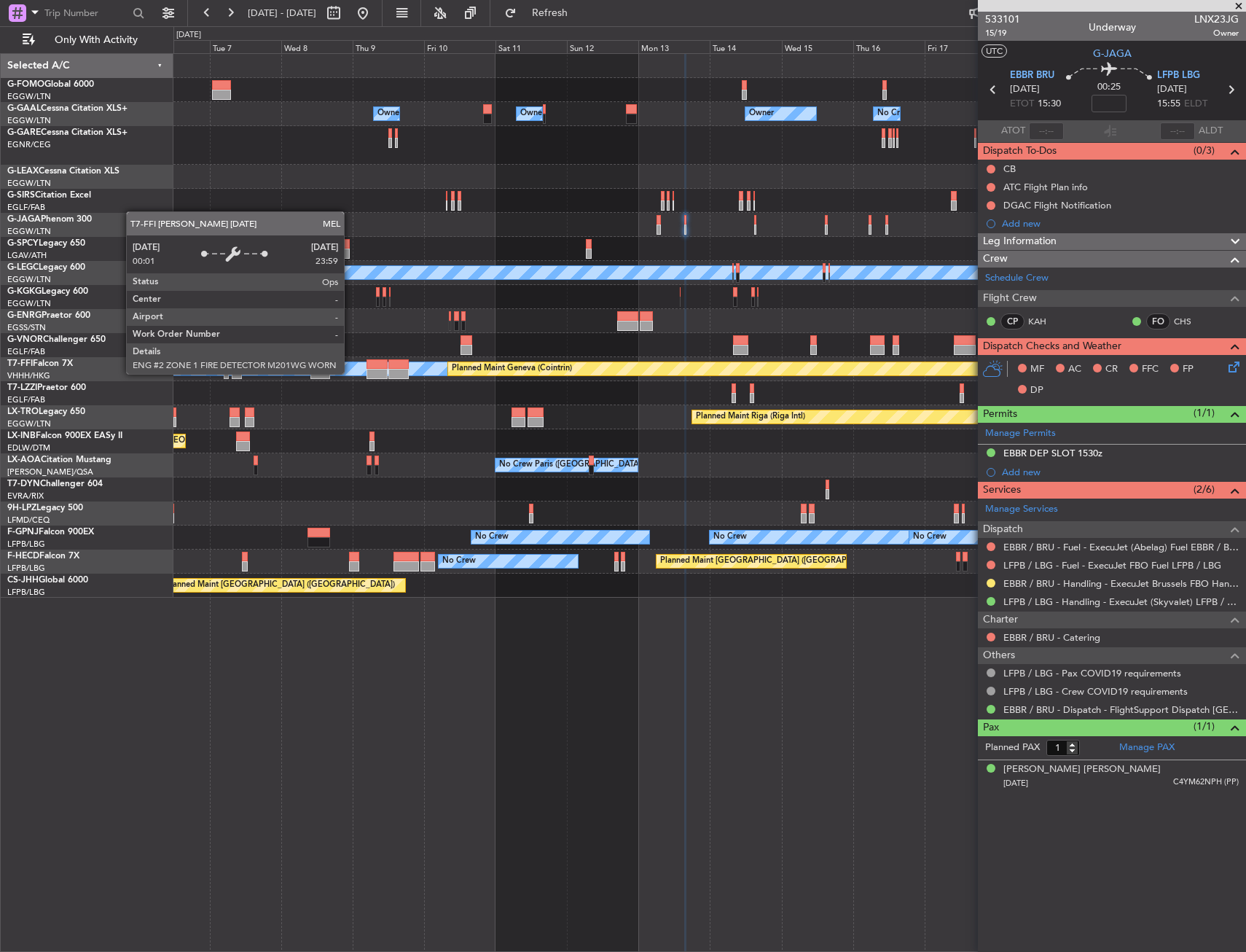
click at [673, 355] on div "Owner Owner No Crew Owner Owner Owner Planned Maint Oxford (Kidlington) Planned…" at bounding box center [710, 326] width 1072 height 544
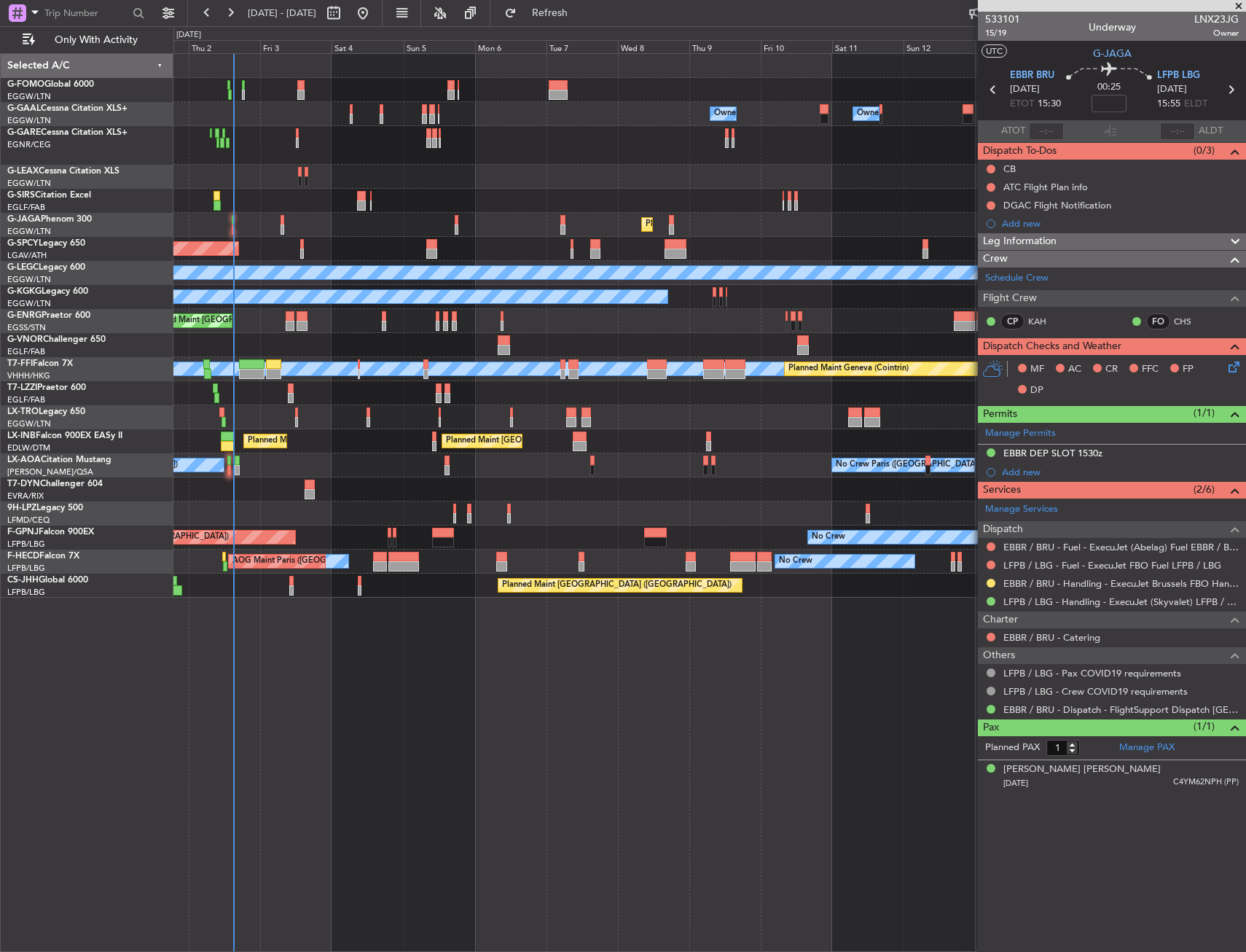
click at [510, 391] on div "A/C Unavailable [GEOGRAPHIC_DATA] ([GEOGRAPHIC_DATA])" at bounding box center [710, 393] width 1072 height 24
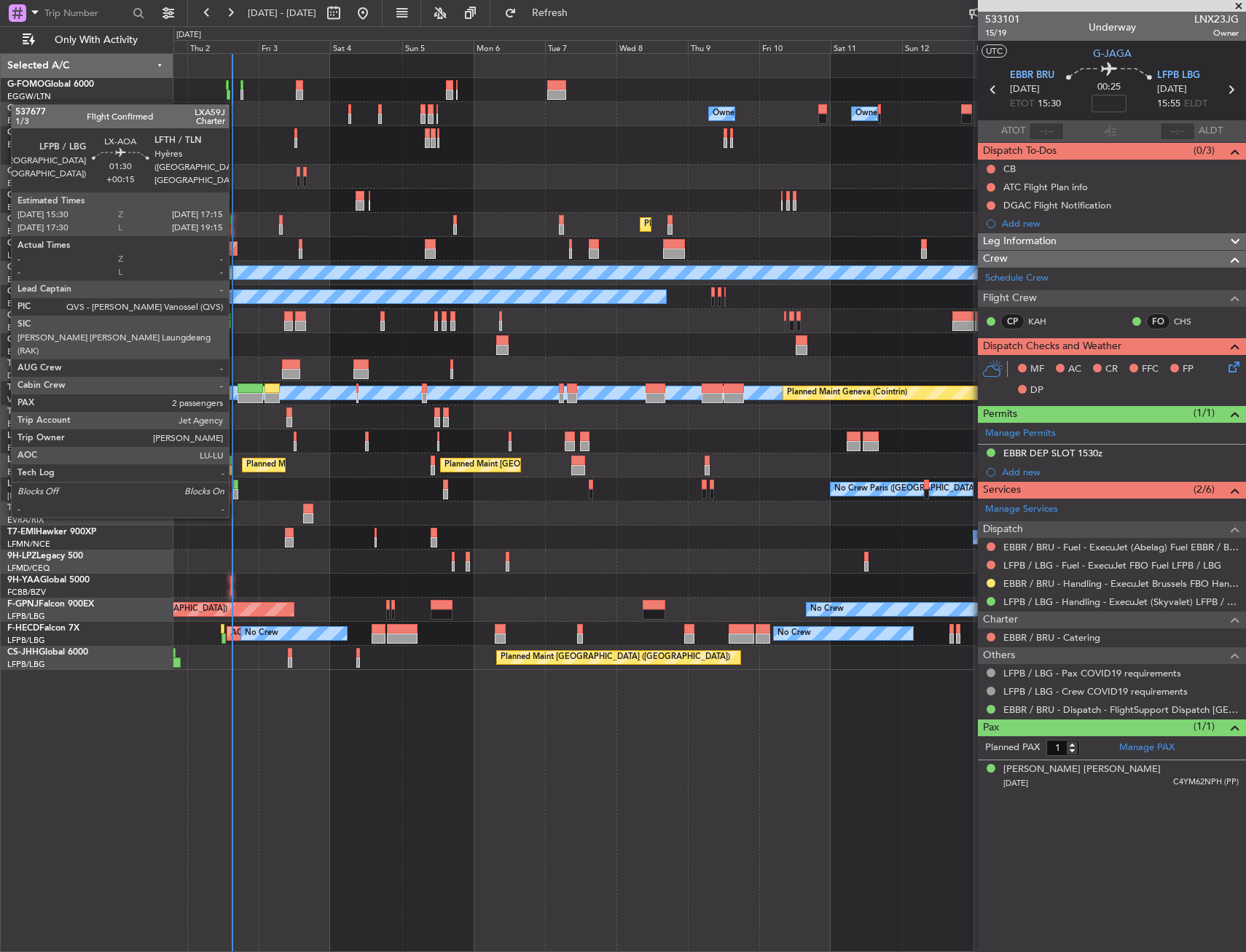
click at [235, 489] on div at bounding box center [236, 485] width 6 height 11
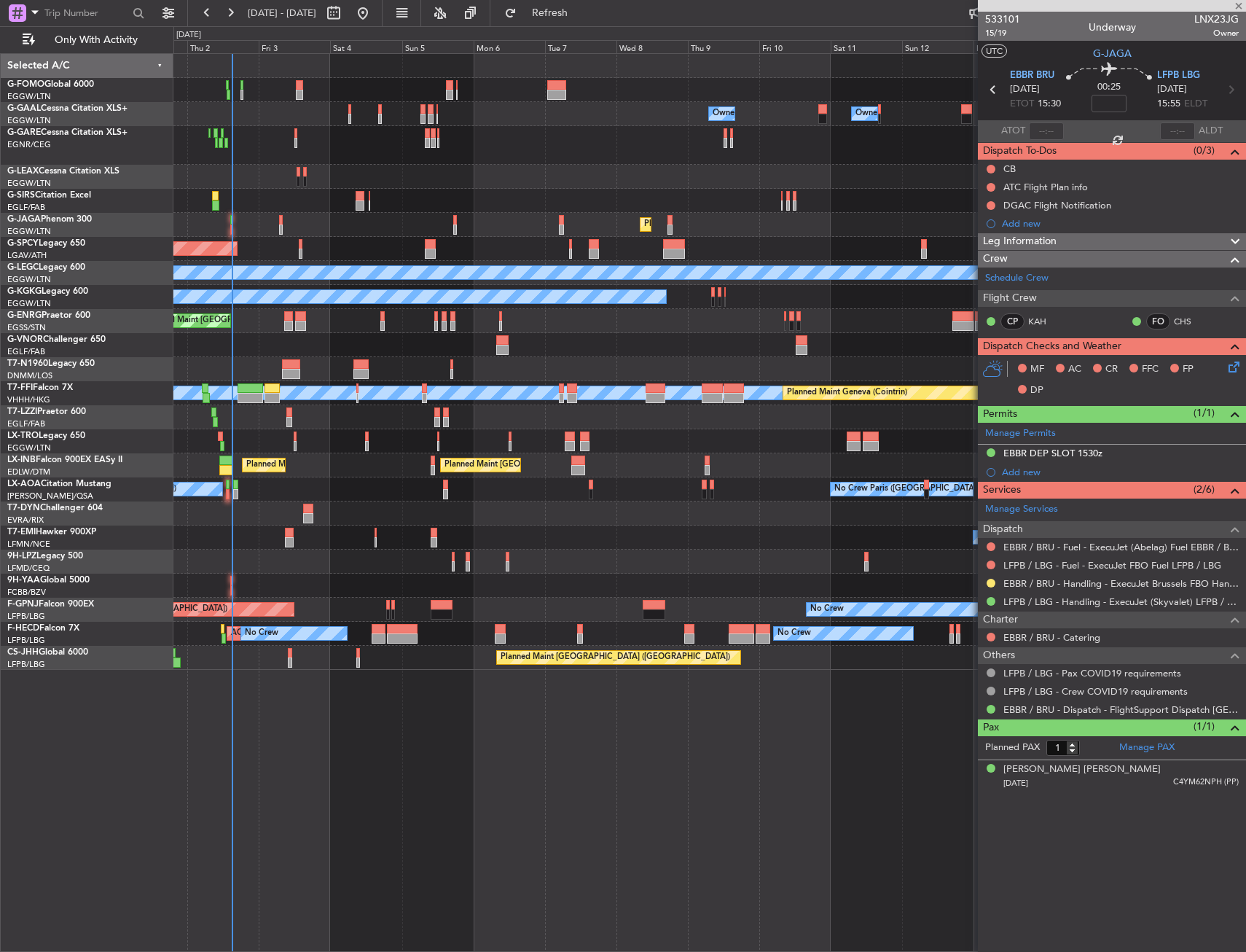
type input "+00:15"
type input "2"
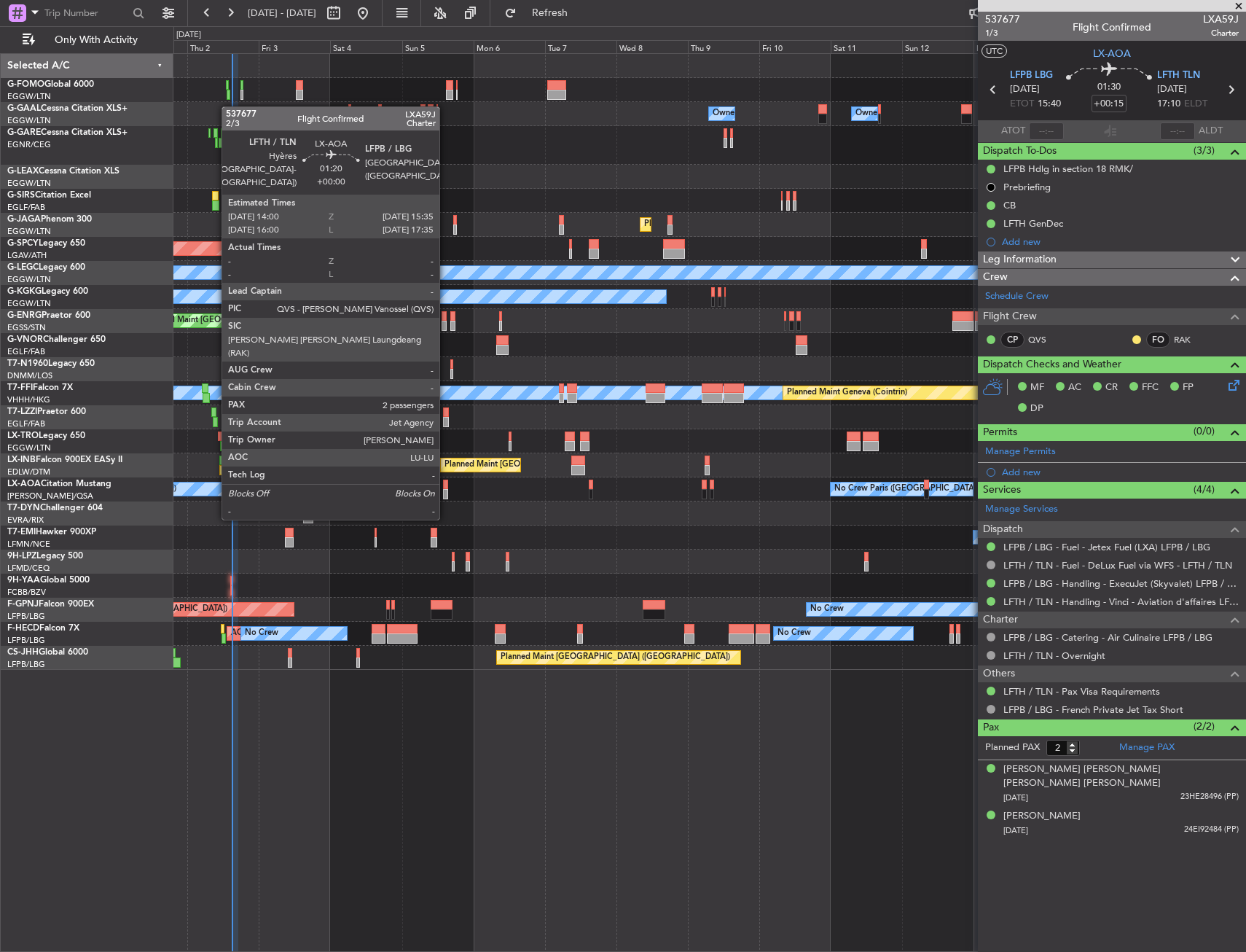
click at [446, 491] on div at bounding box center [445, 494] width 5 height 11
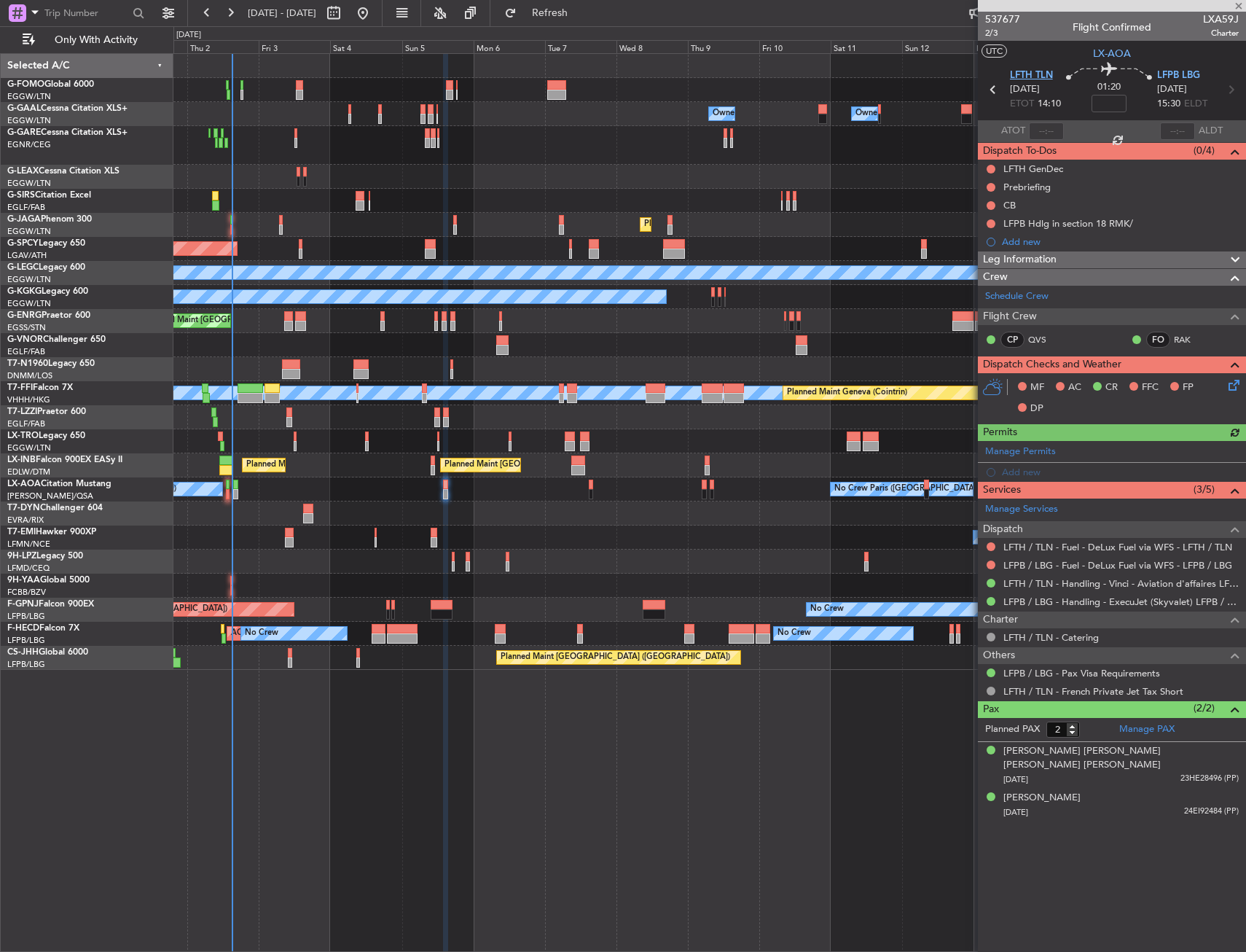
click at [1037, 76] on span "LFTH TLN" at bounding box center [1031, 76] width 43 height 15
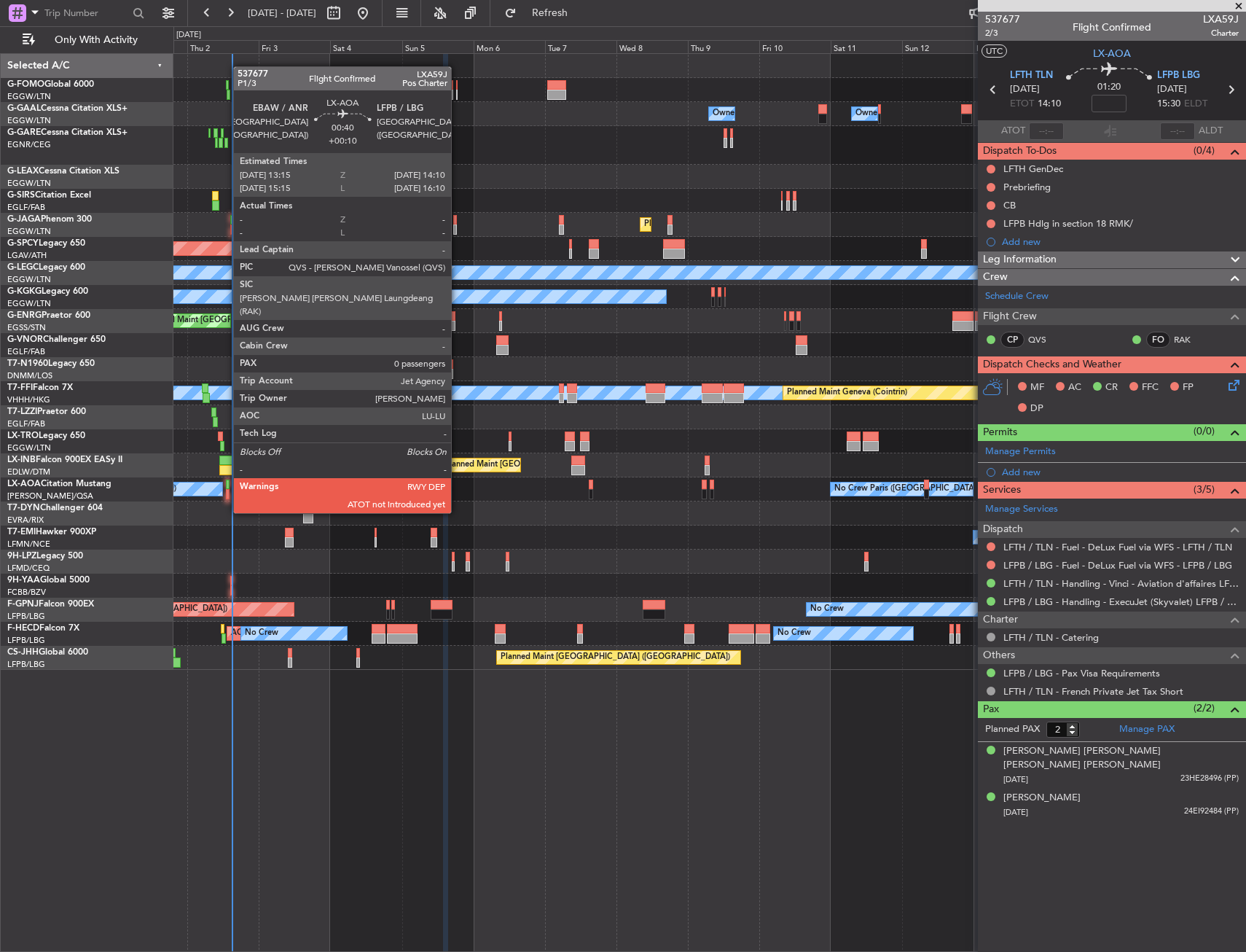
click at [226, 486] on div at bounding box center [227, 485] width 3 height 11
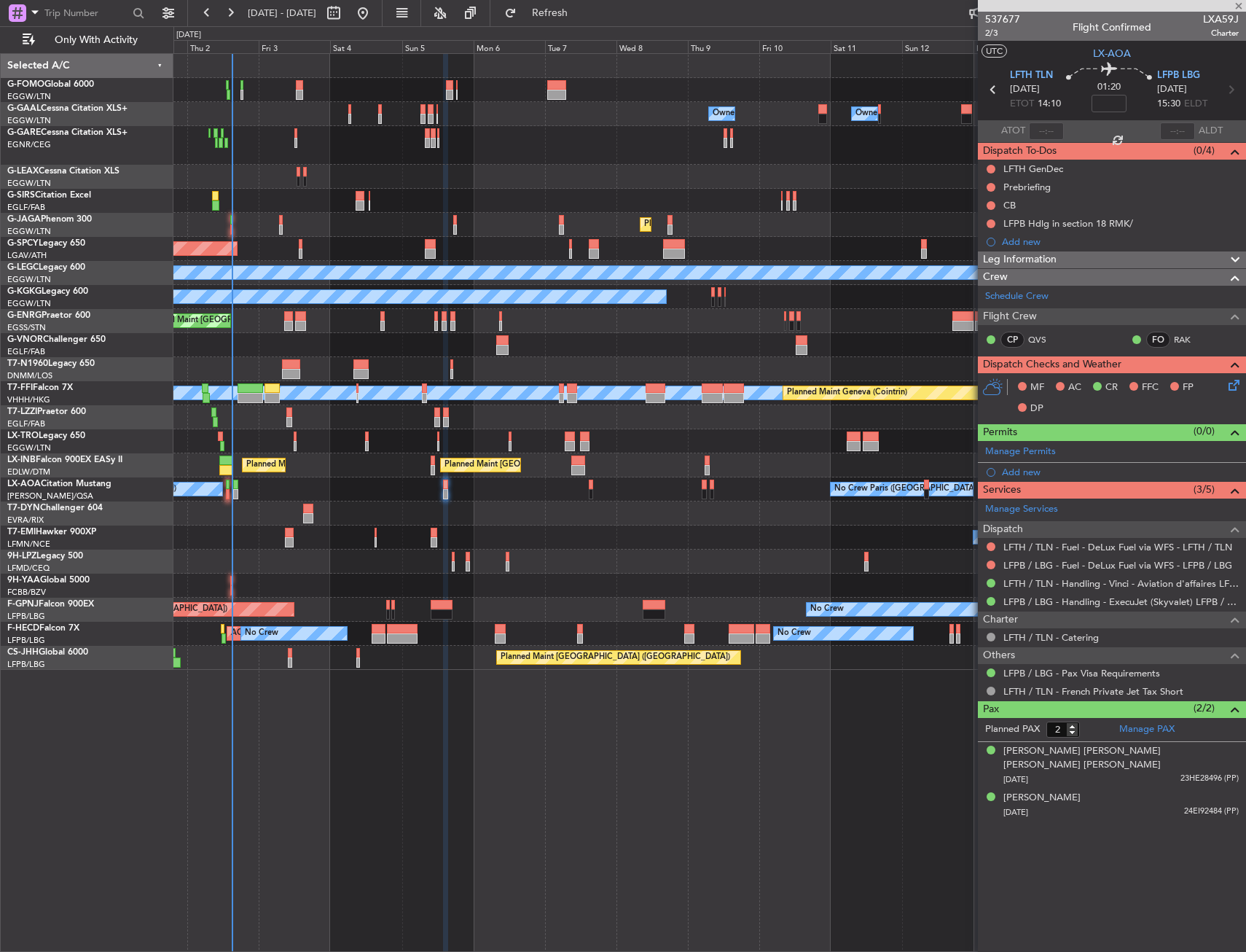
type input "+00:10"
type input "0"
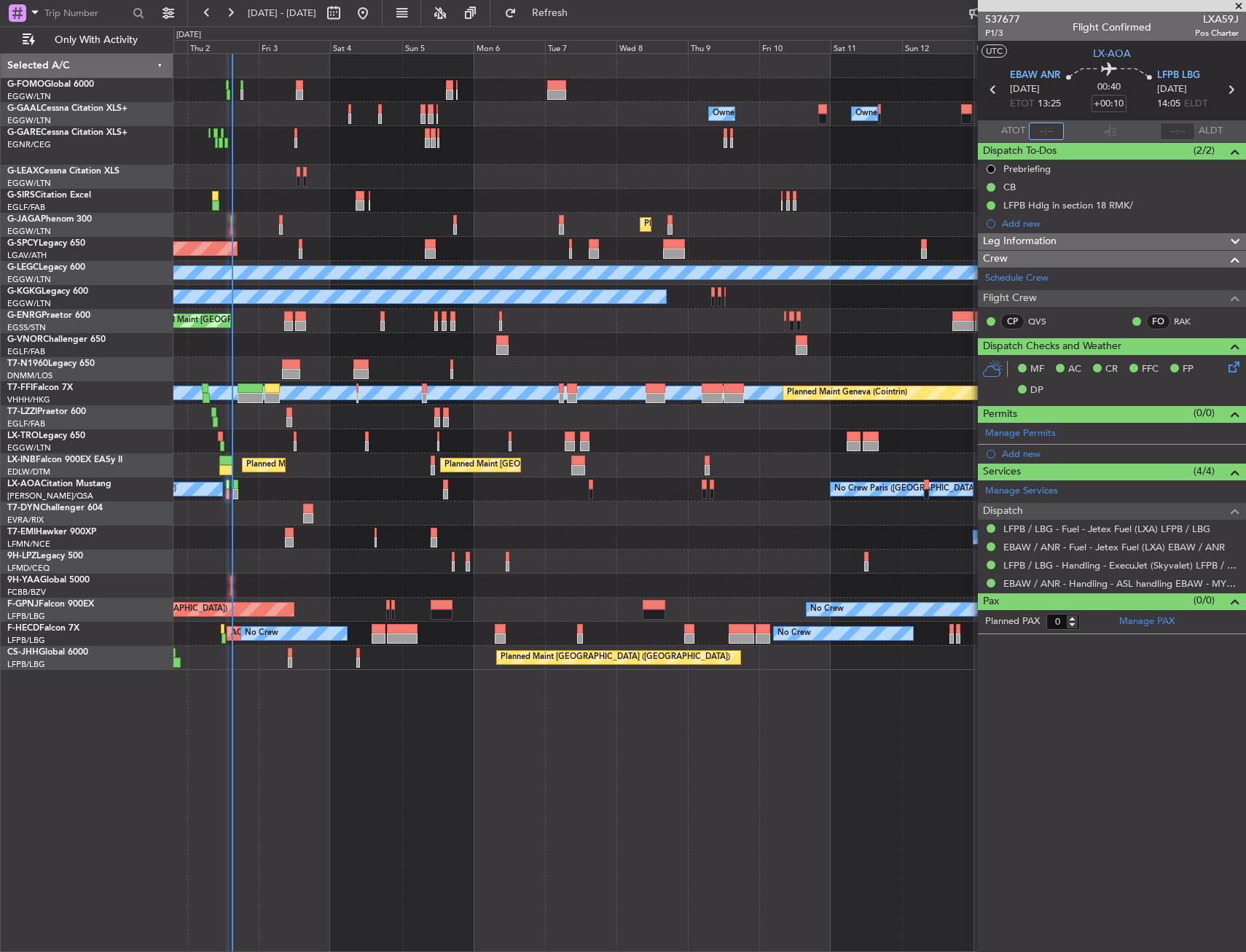
click at [1043, 133] on input "text" at bounding box center [1047, 131] width 35 height 17
click at [1067, 57] on section "UTC LX-AOA" at bounding box center [1112, 51] width 268 height 22
type input "14:56"
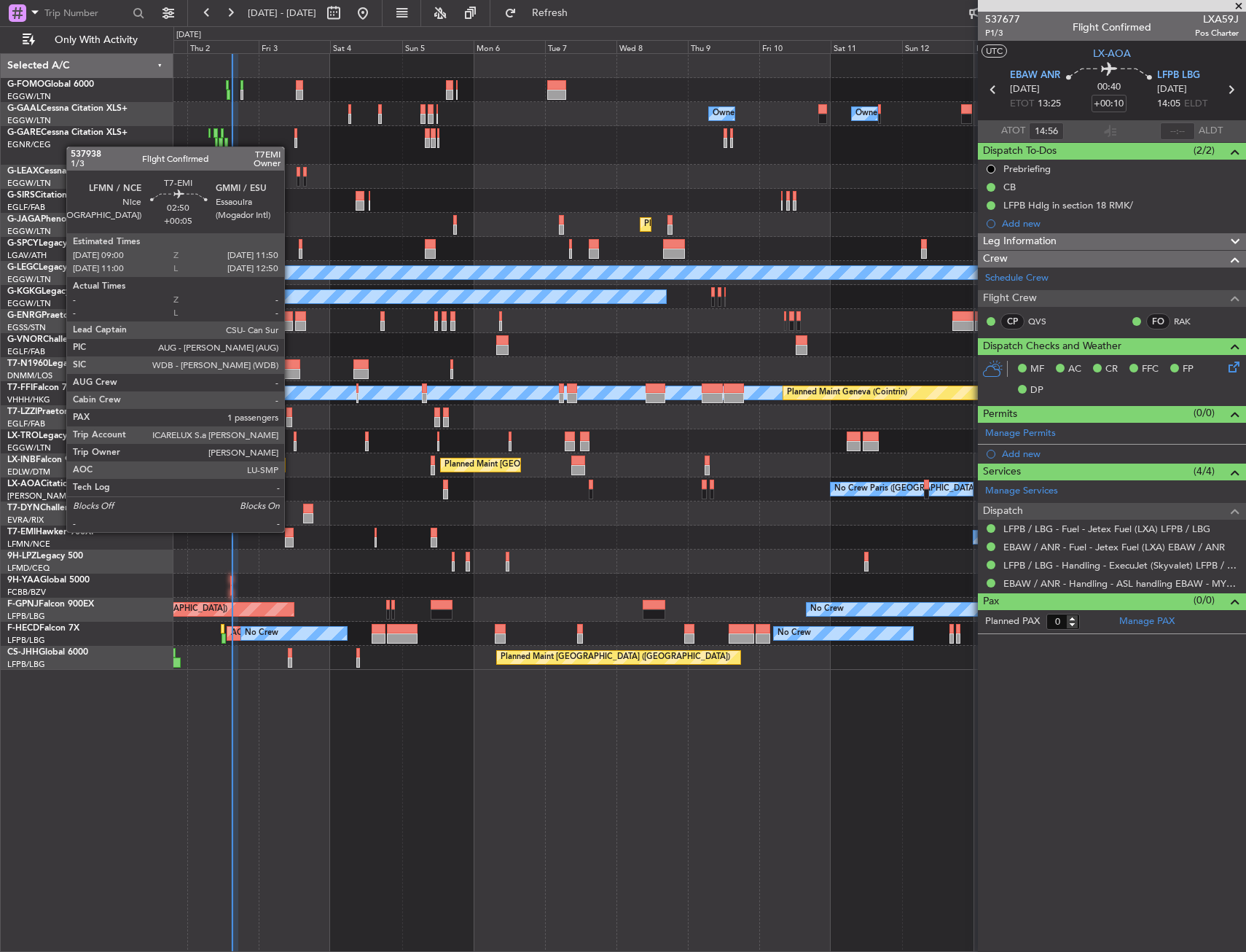
click at [293, 530] on div at bounding box center [288, 532] width 9 height 11
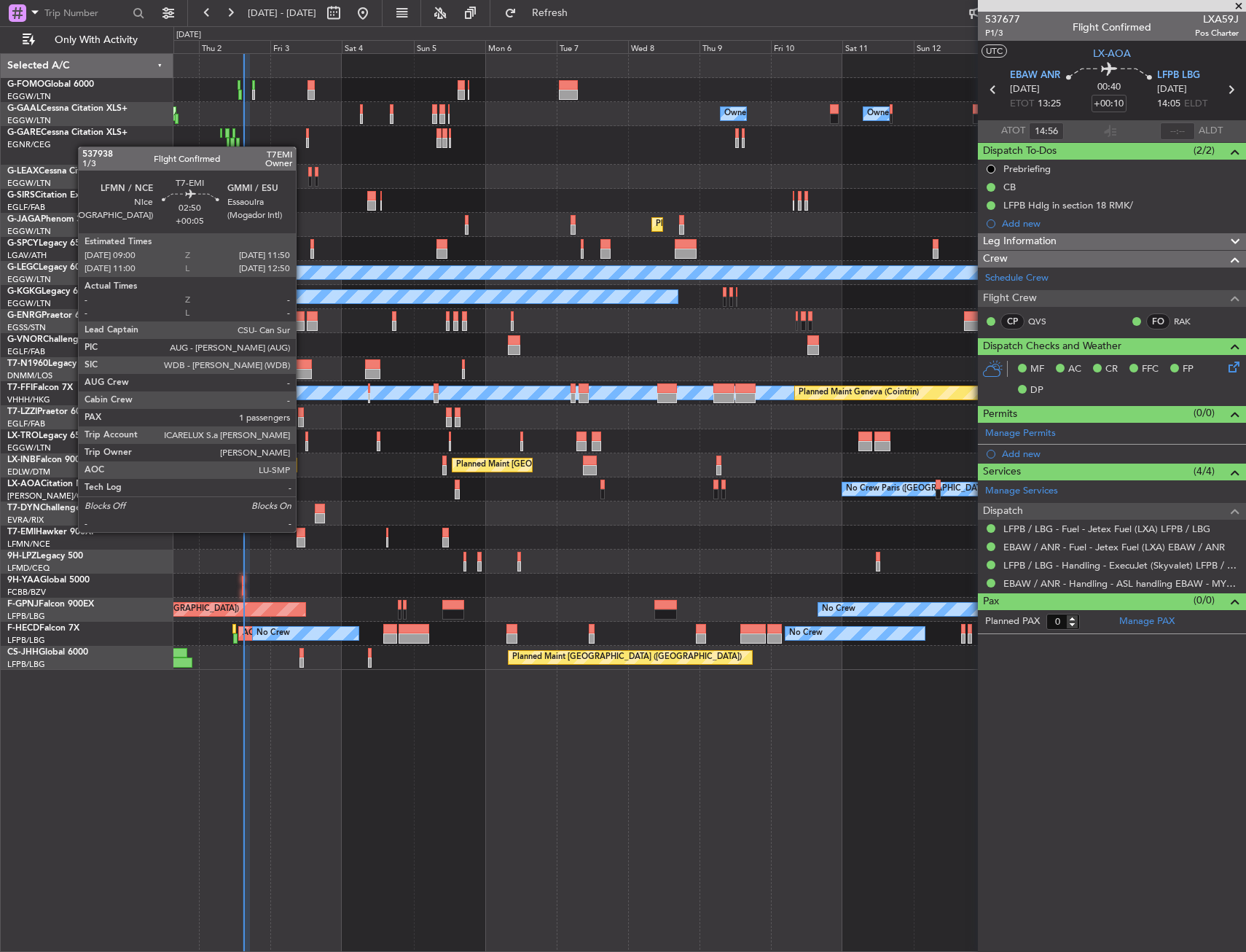
click at [296, 531] on div at bounding box center [300, 532] width 9 height 11
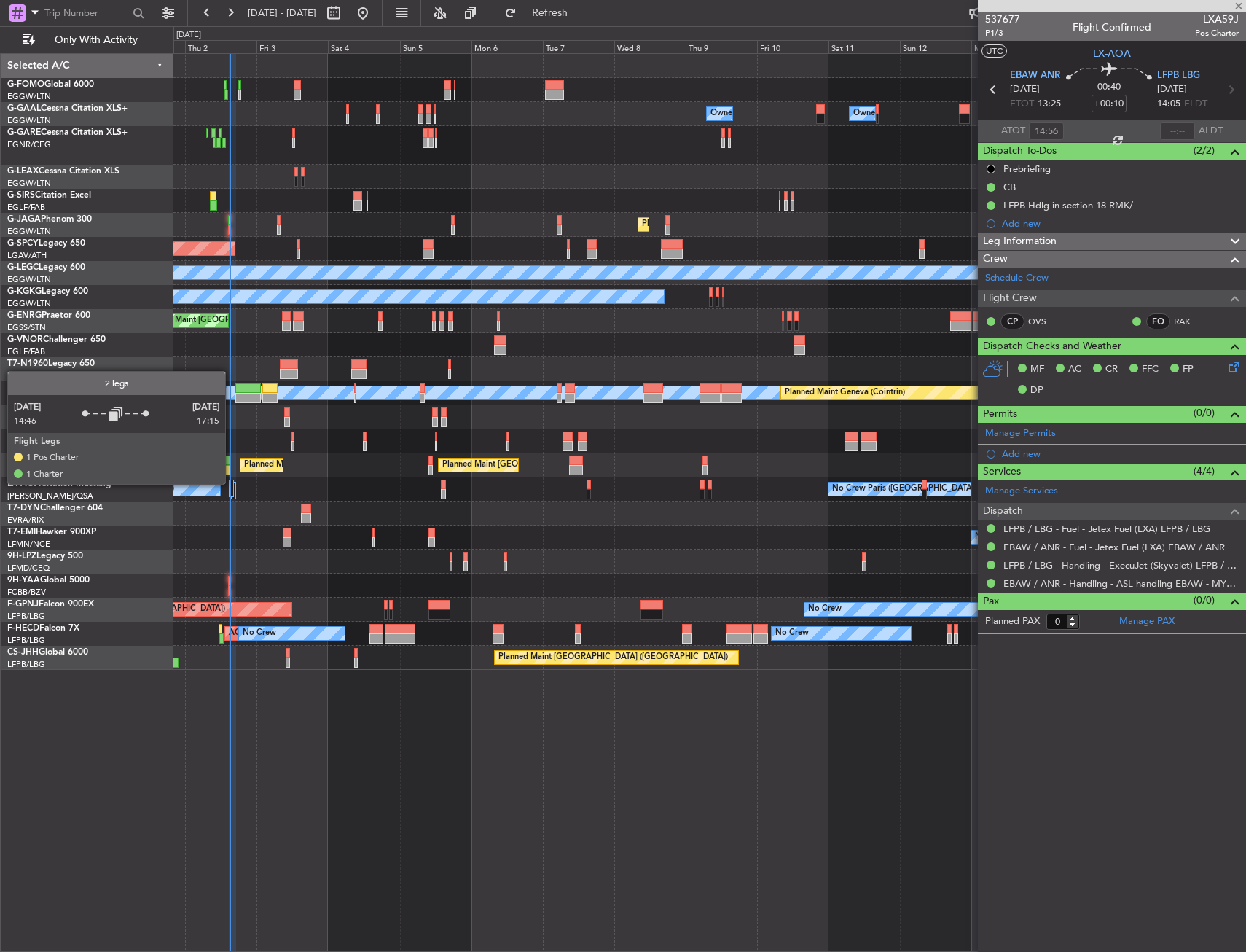
click at [232, 484] on div at bounding box center [232, 489] width 6 height 17
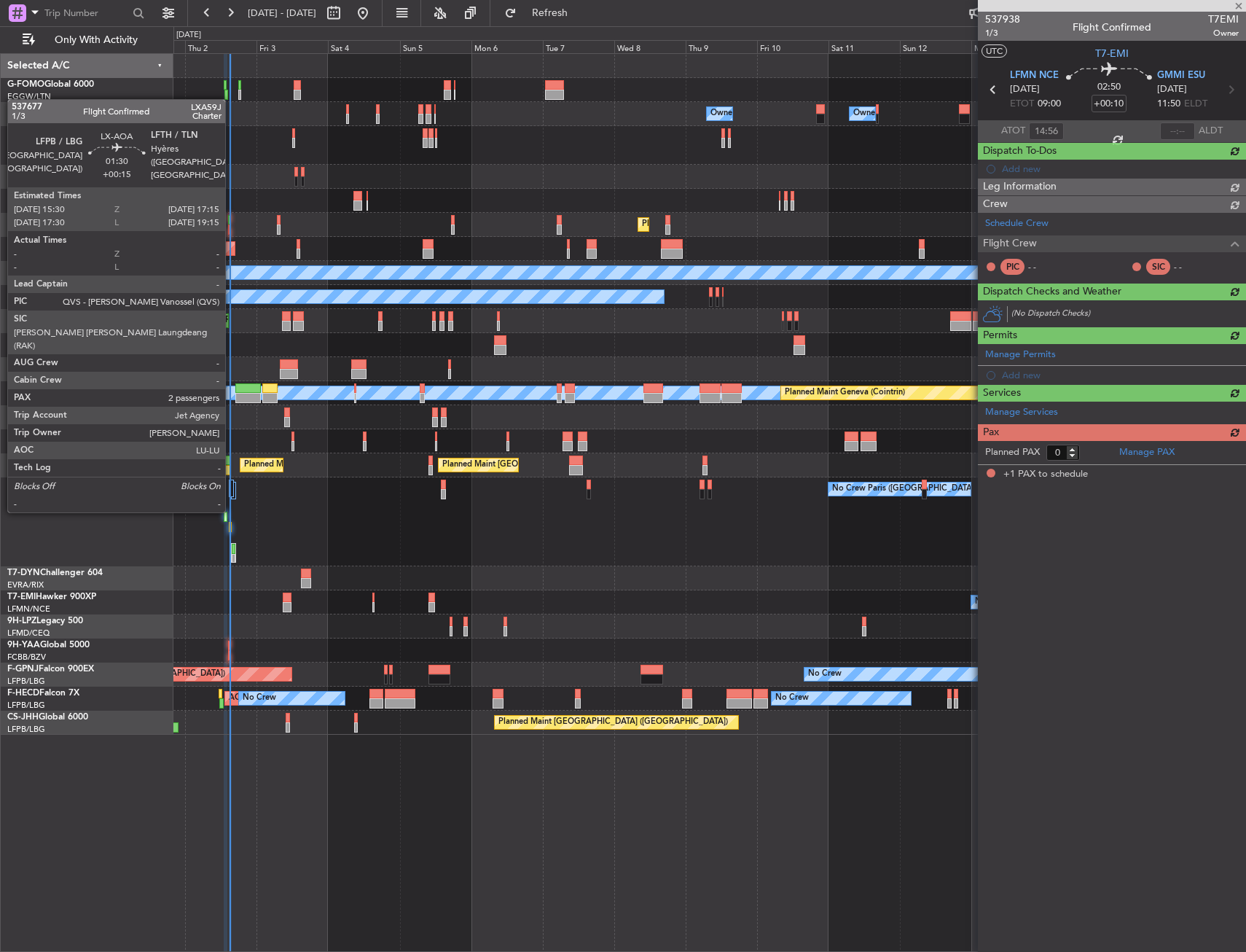
type input "+00:05"
type input "1"
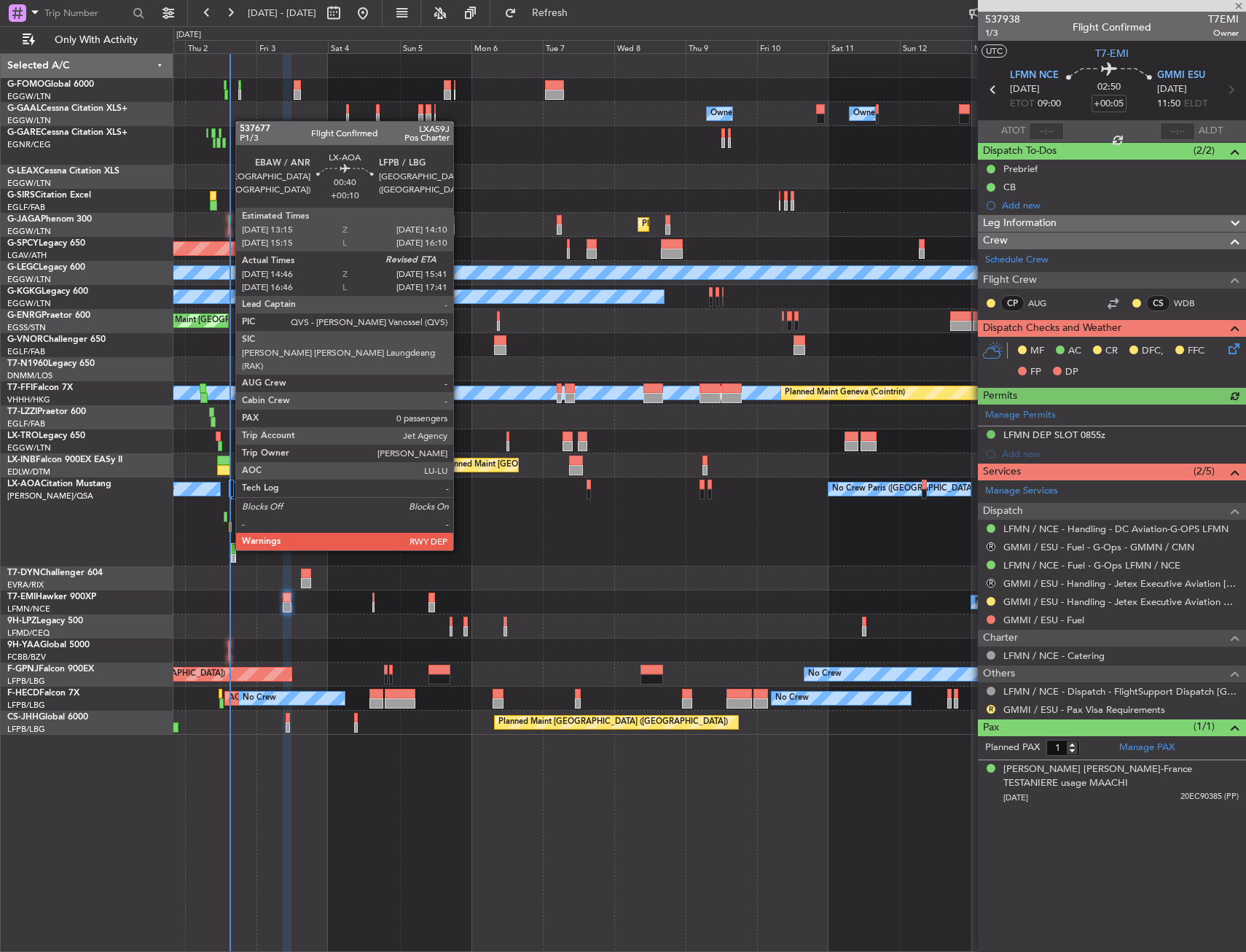
click at [229, 523] on div at bounding box center [230, 527] width 3 height 11
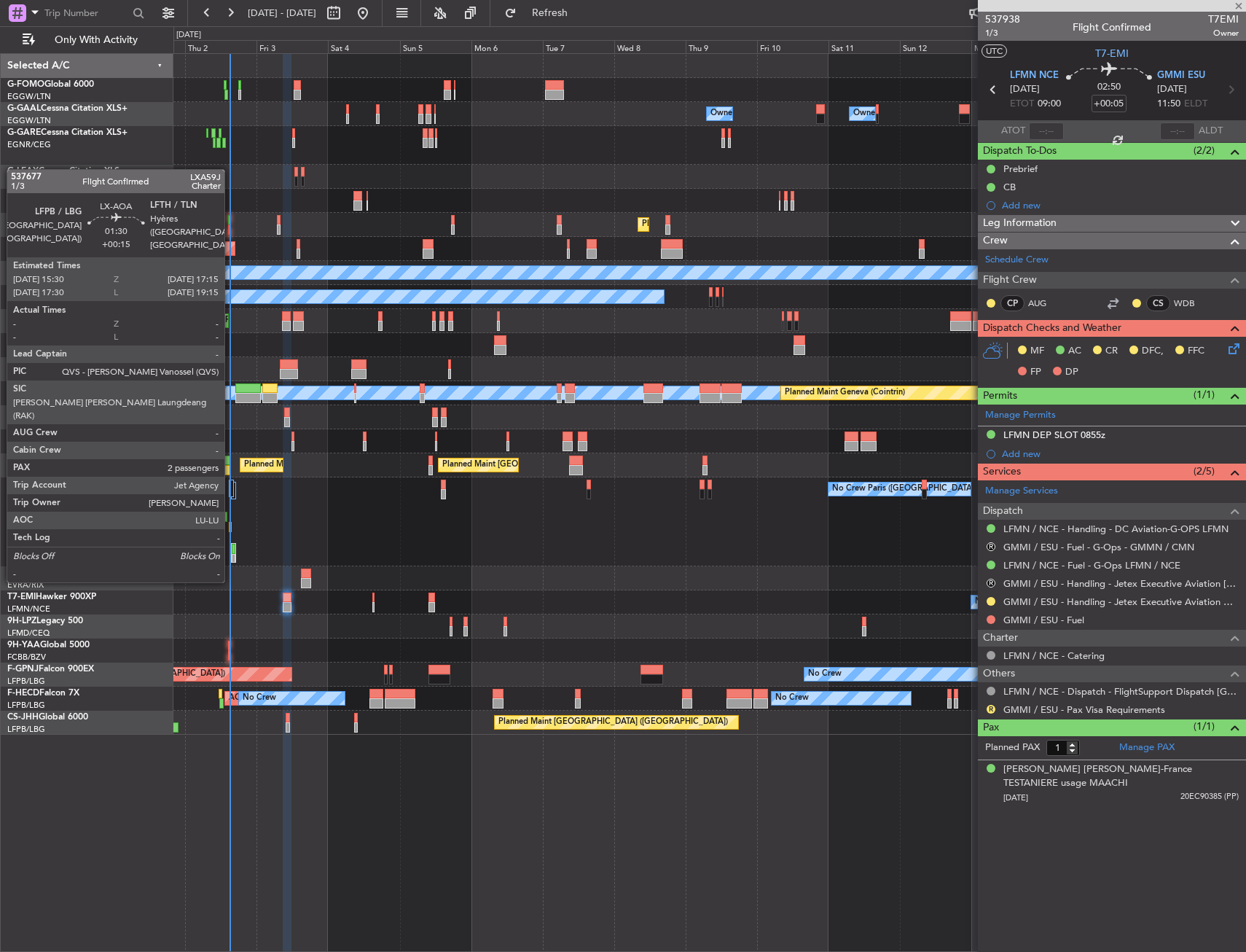
type input "+00:10"
type input "14:56"
type input "0"
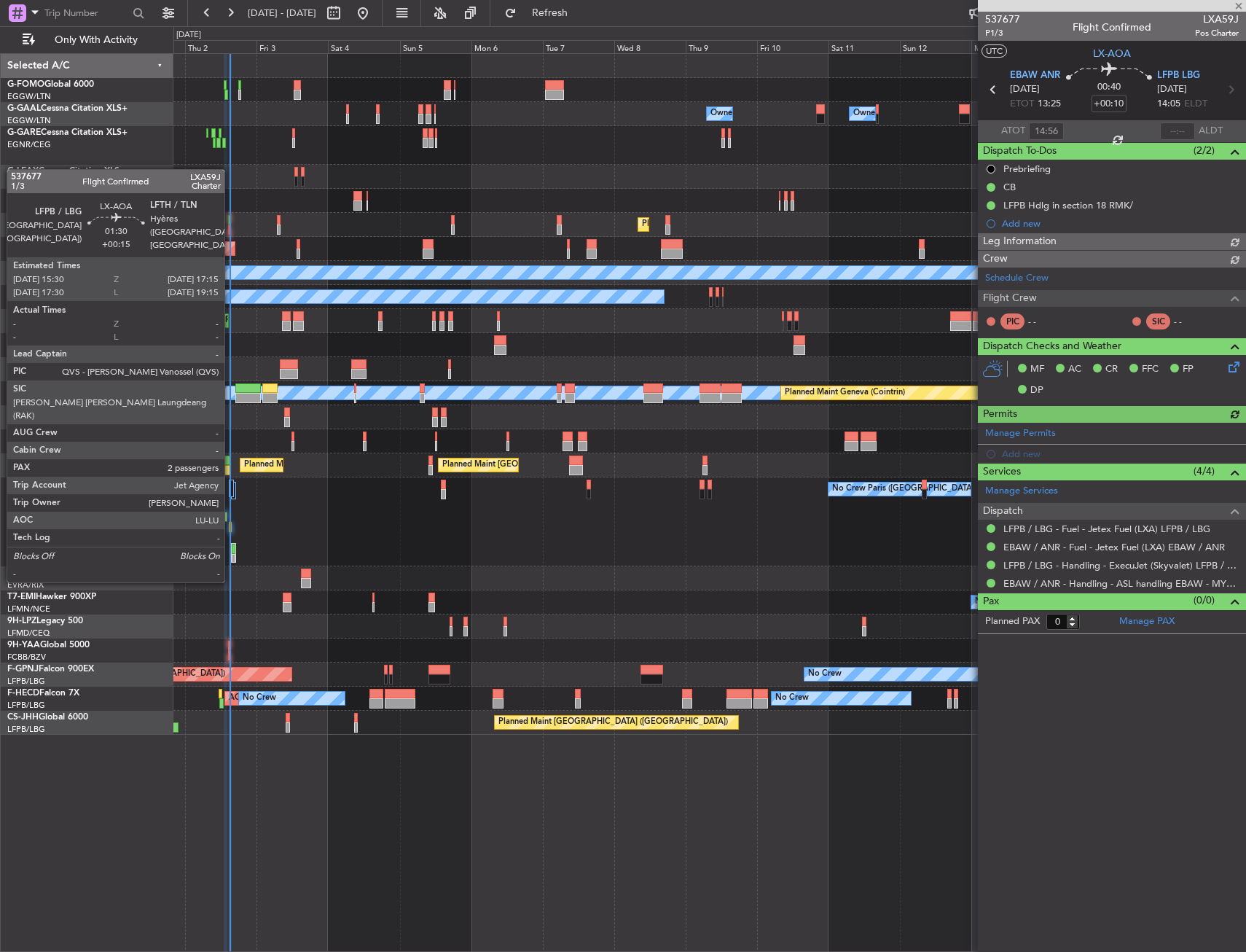
click at [232, 554] on div at bounding box center [234, 559] width 5 height 11
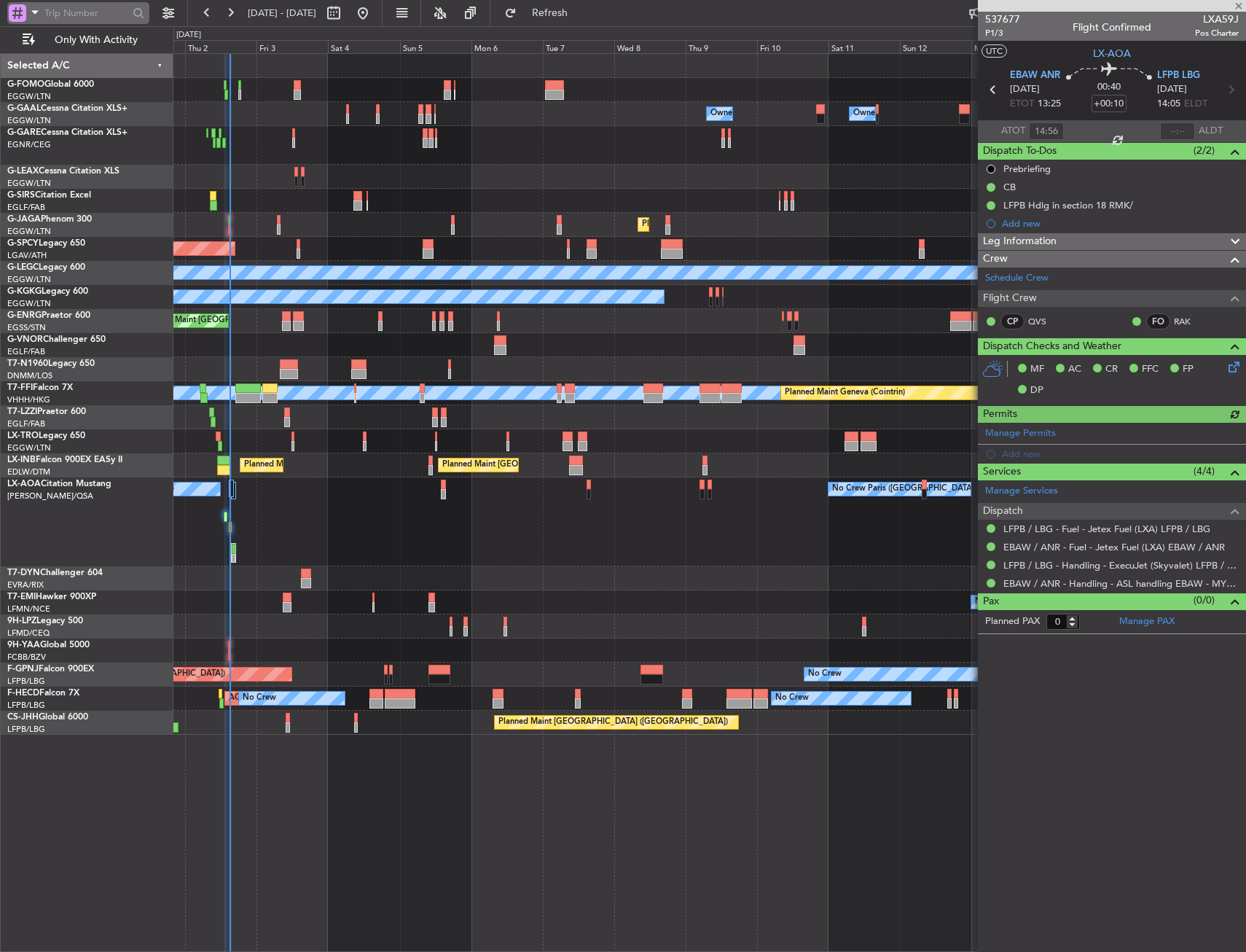
type input "+00:15"
type input "2"
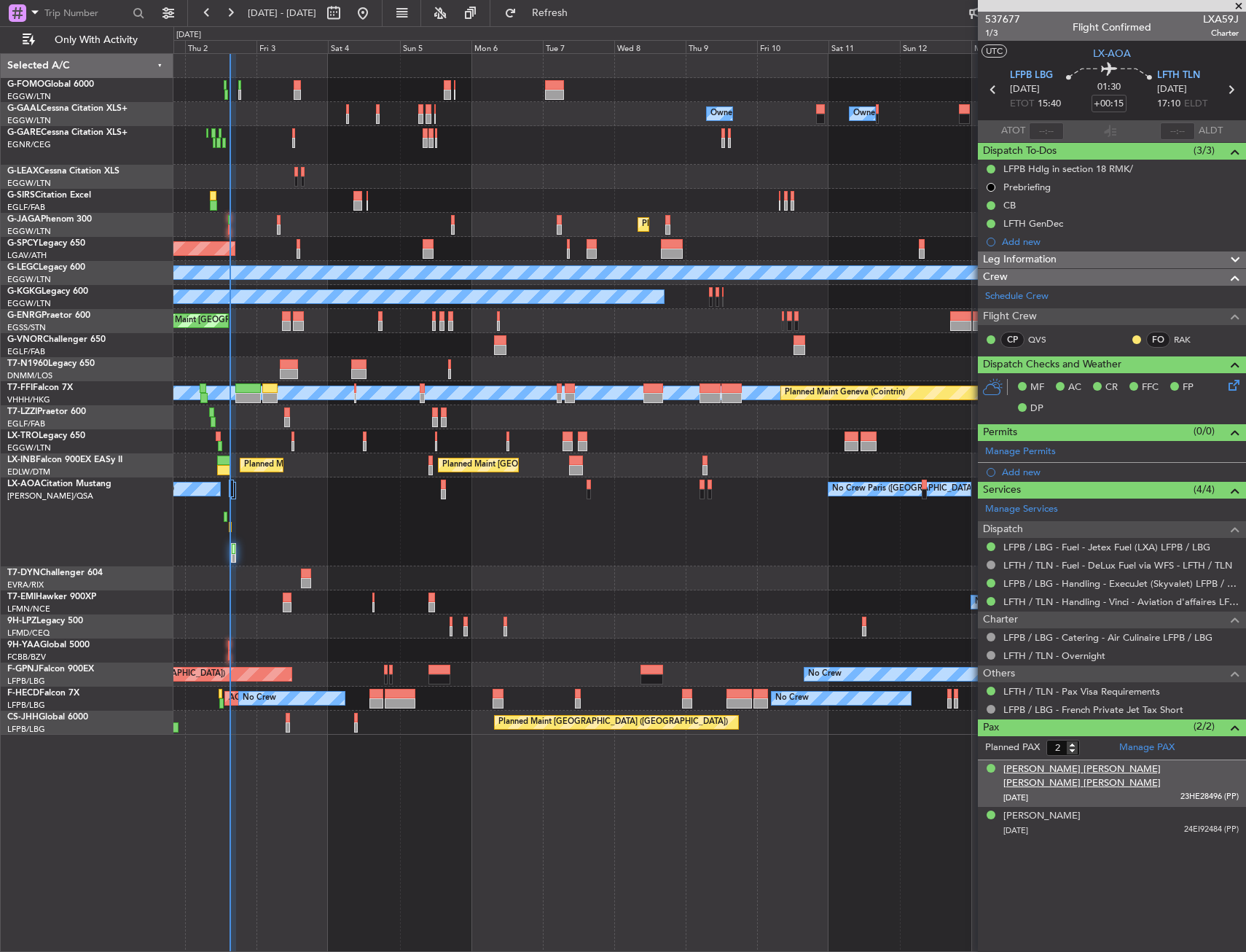
click at [1061, 767] on div "[PERSON_NAME] [PERSON_NAME] [PERSON_NAME] [PERSON_NAME]" at bounding box center [1121, 776] width 235 height 28
click at [501, 542] on div "No Crew Antwerp ([GEOGRAPHIC_DATA]) No Crew [GEOGRAPHIC_DATA] ([GEOGRAPHIC_DATA…" at bounding box center [710, 523] width 1072 height 89
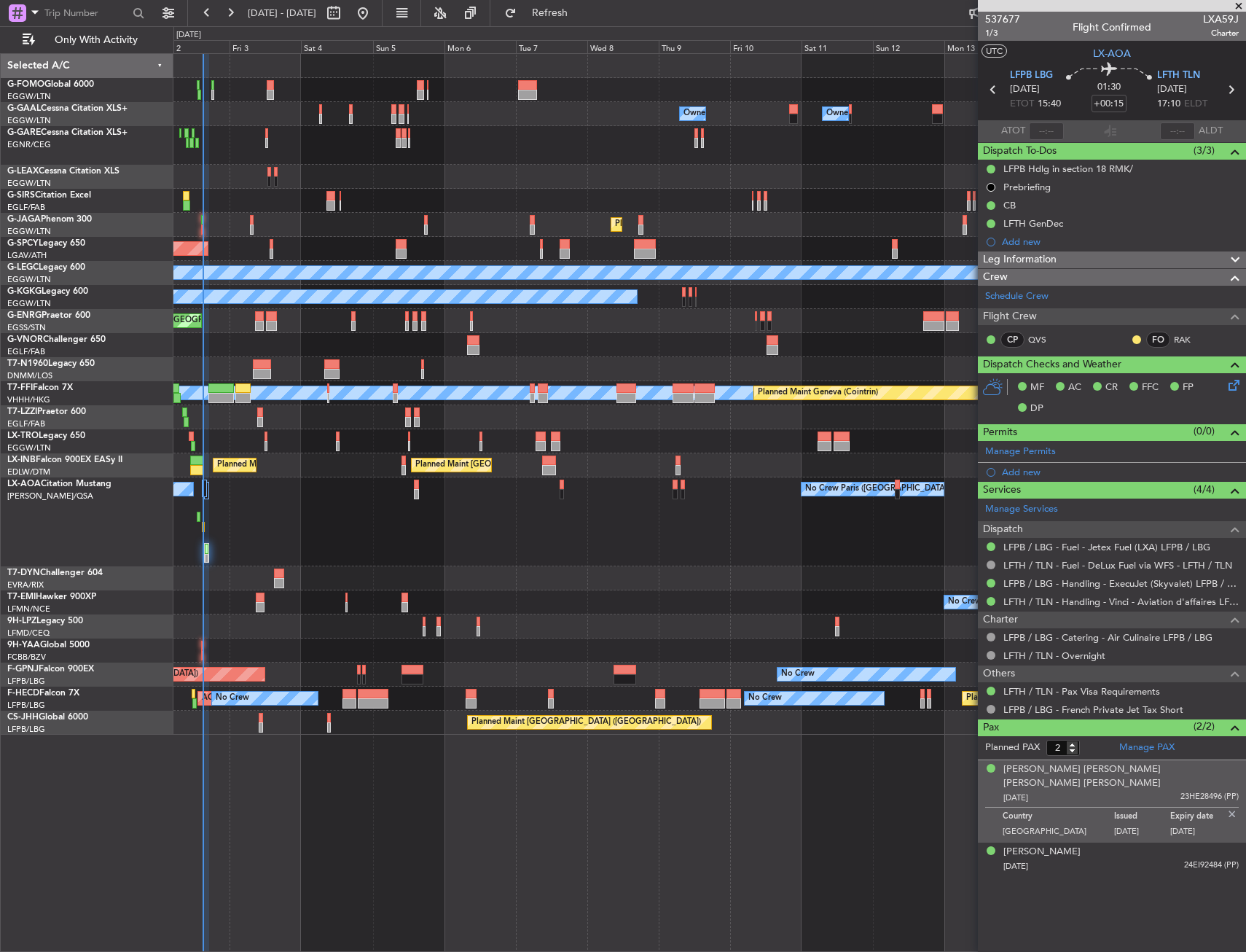
click at [475, 545] on div "No Crew Antwerp ([GEOGRAPHIC_DATA]) No Crew [GEOGRAPHIC_DATA] ([GEOGRAPHIC_DATA…" at bounding box center [710, 523] width 1072 height 89
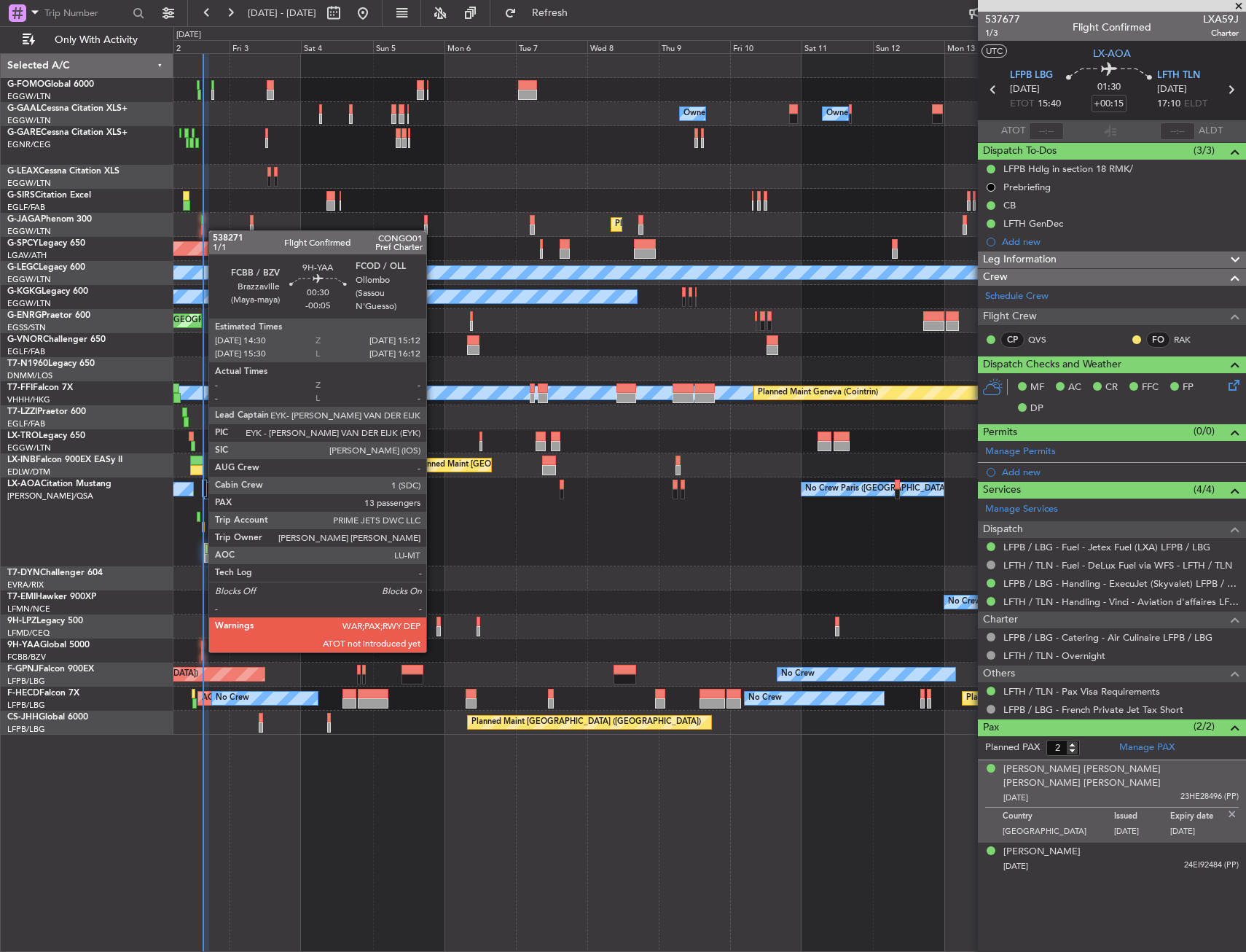
click at [201, 651] on div at bounding box center [202, 655] width 2 height 11
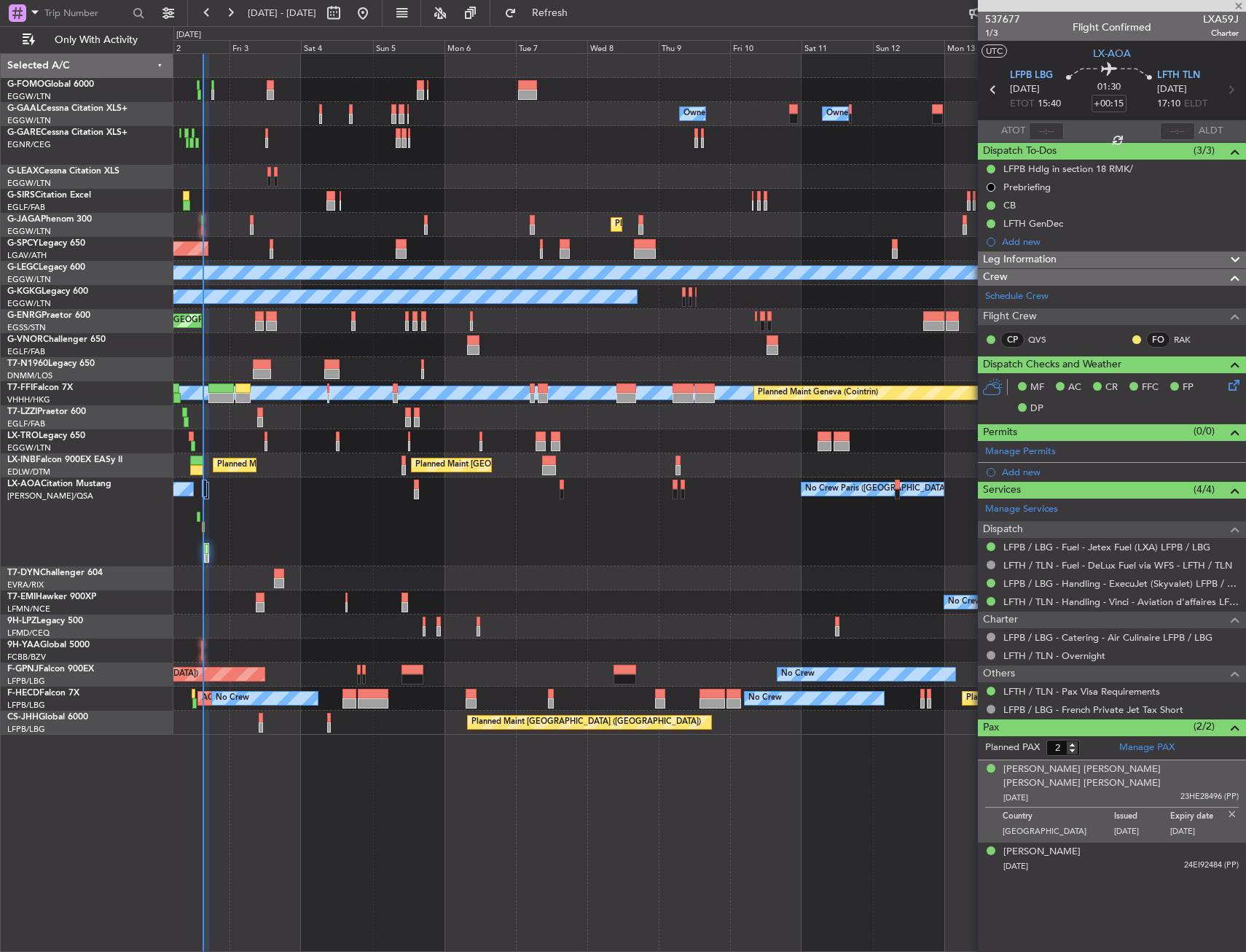
type input "-00:05"
type input "13"
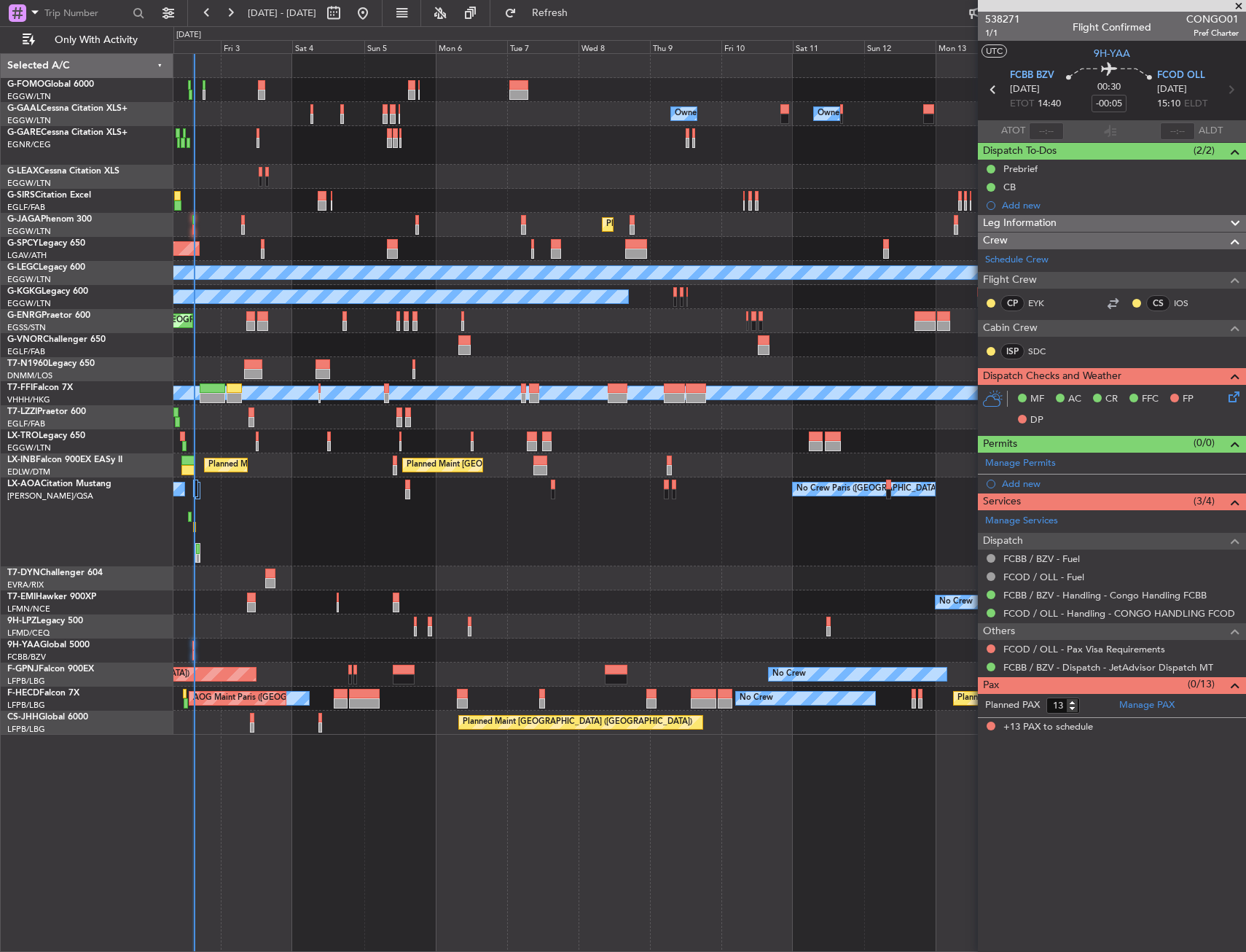
click at [352, 455] on div "Planned Maint [GEOGRAPHIC_DATA] ([GEOGRAPHIC_DATA]) Planned Maint [GEOGRAPHIC_D…" at bounding box center [710, 465] width 1072 height 24
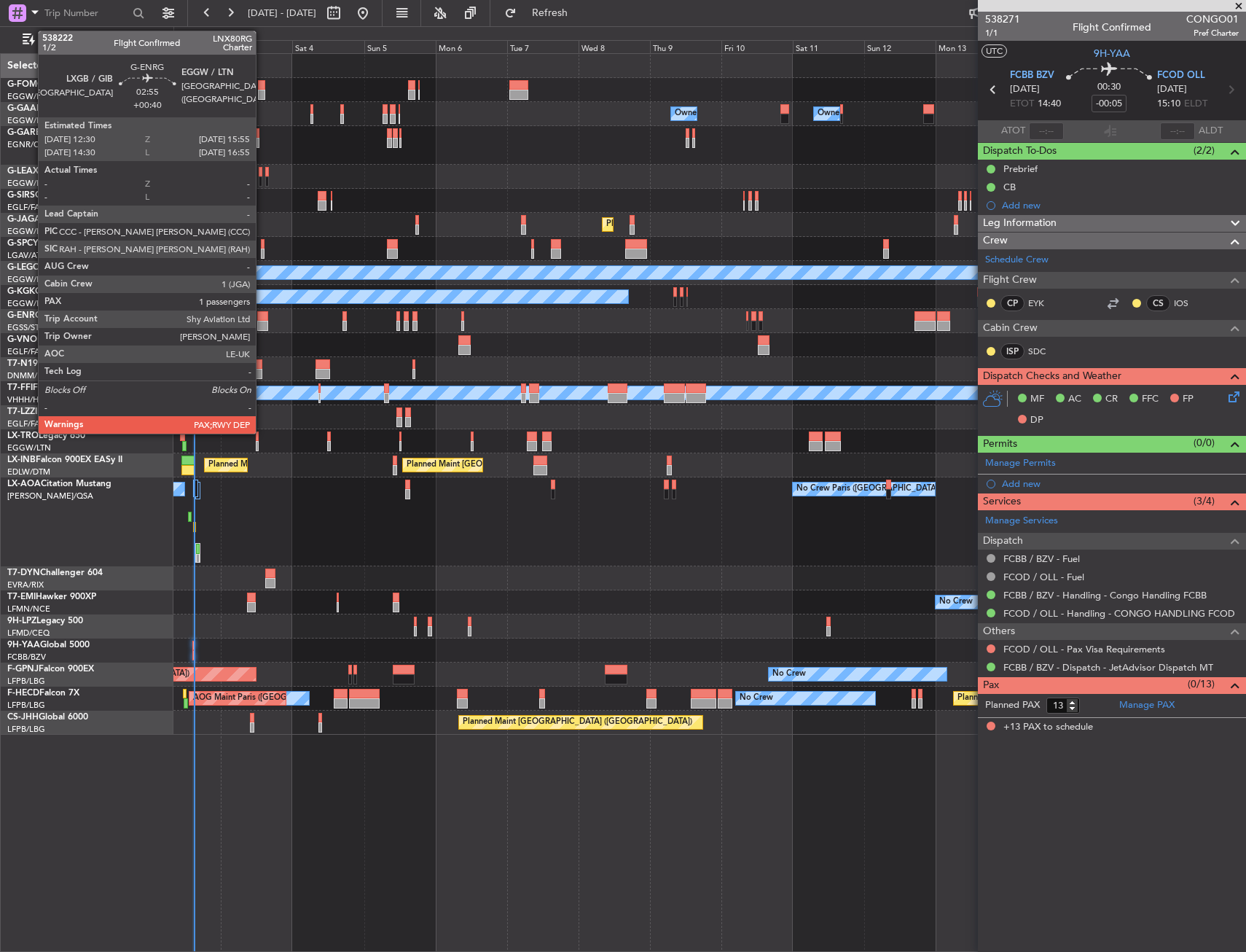
click at [262, 320] on div at bounding box center [262, 316] width 11 height 11
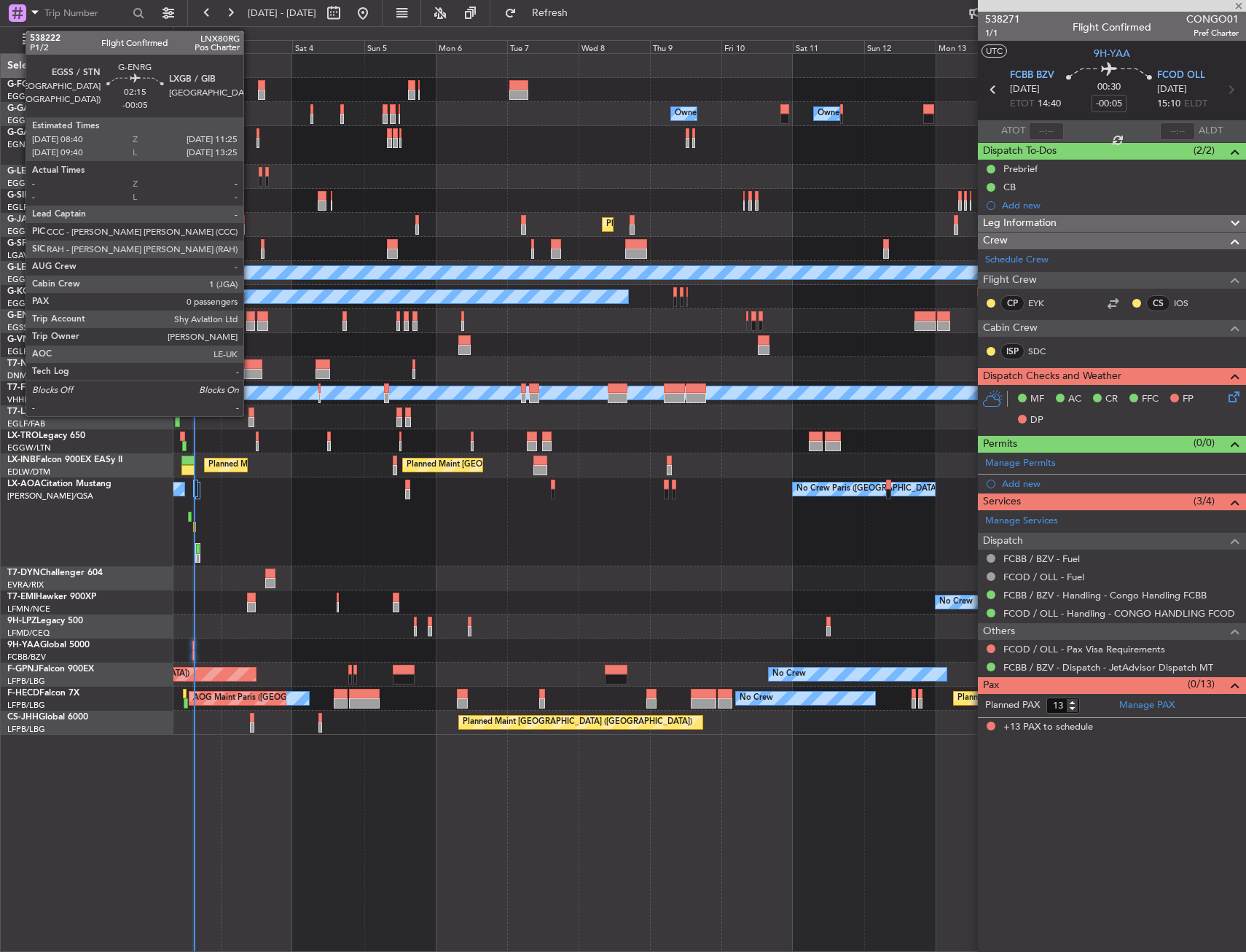
type input "+00:40"
type input "4"
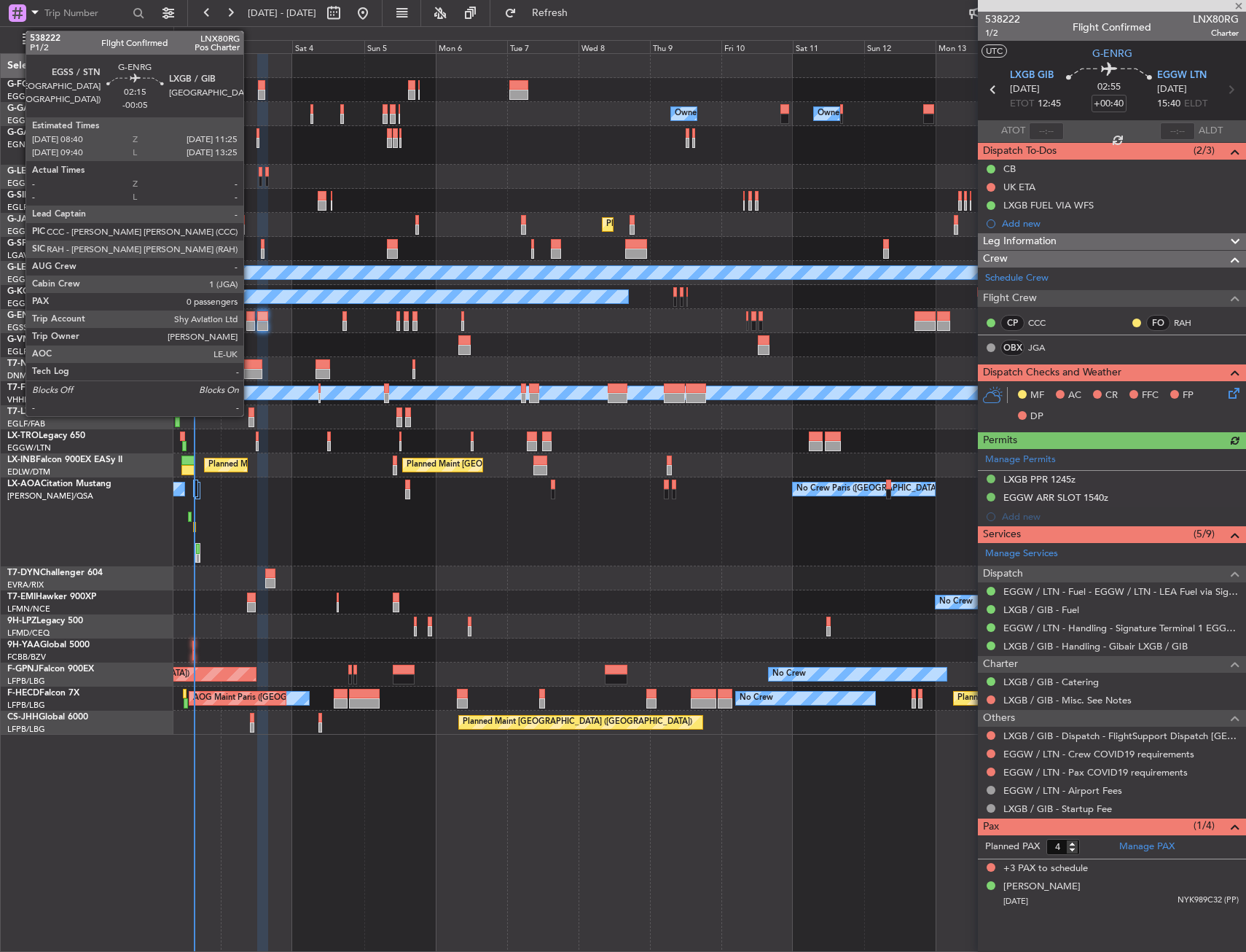
click at [250, 320] on div at bounding box center [251, 316] width 9 height 11
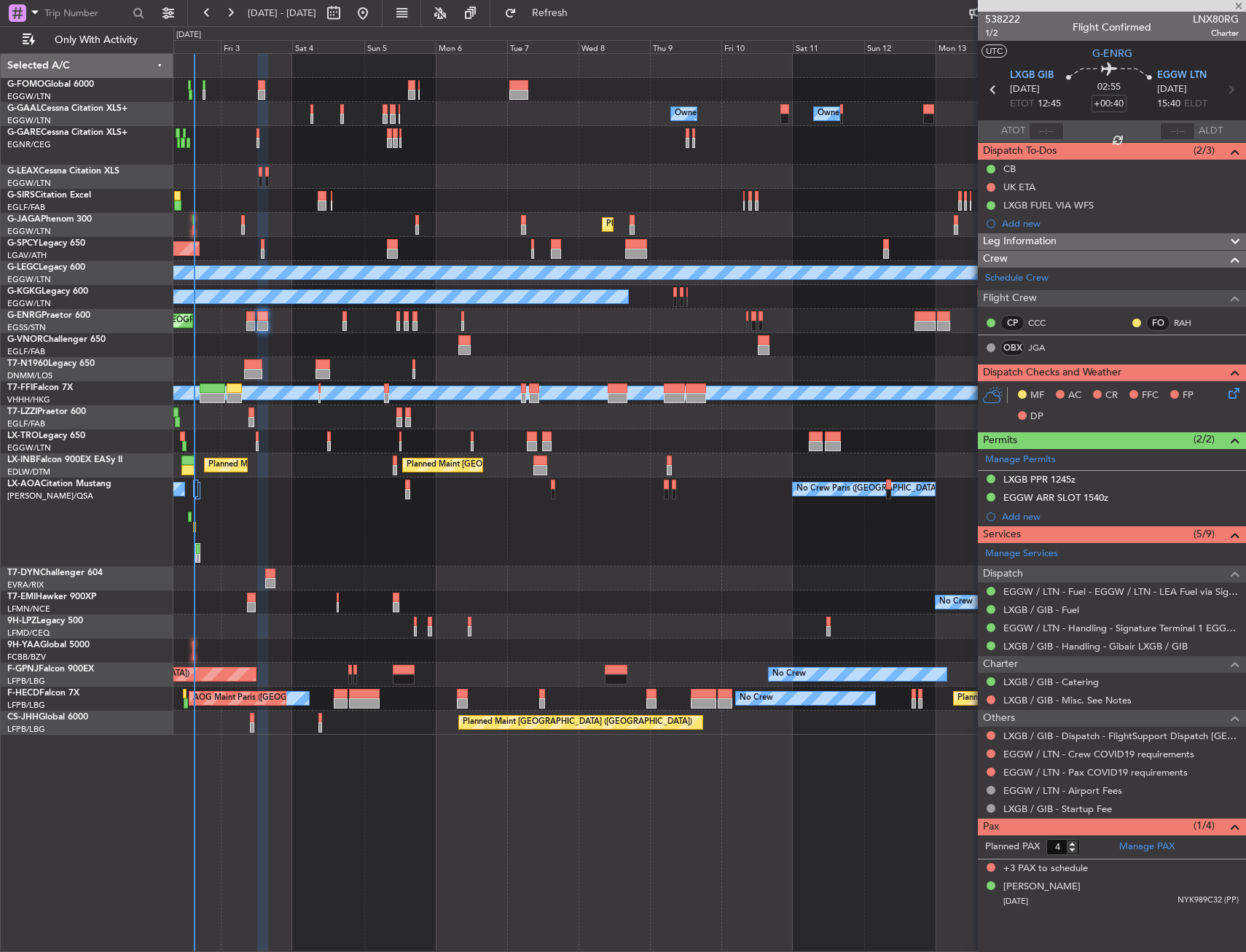
type input "-00:05"
type input "0"
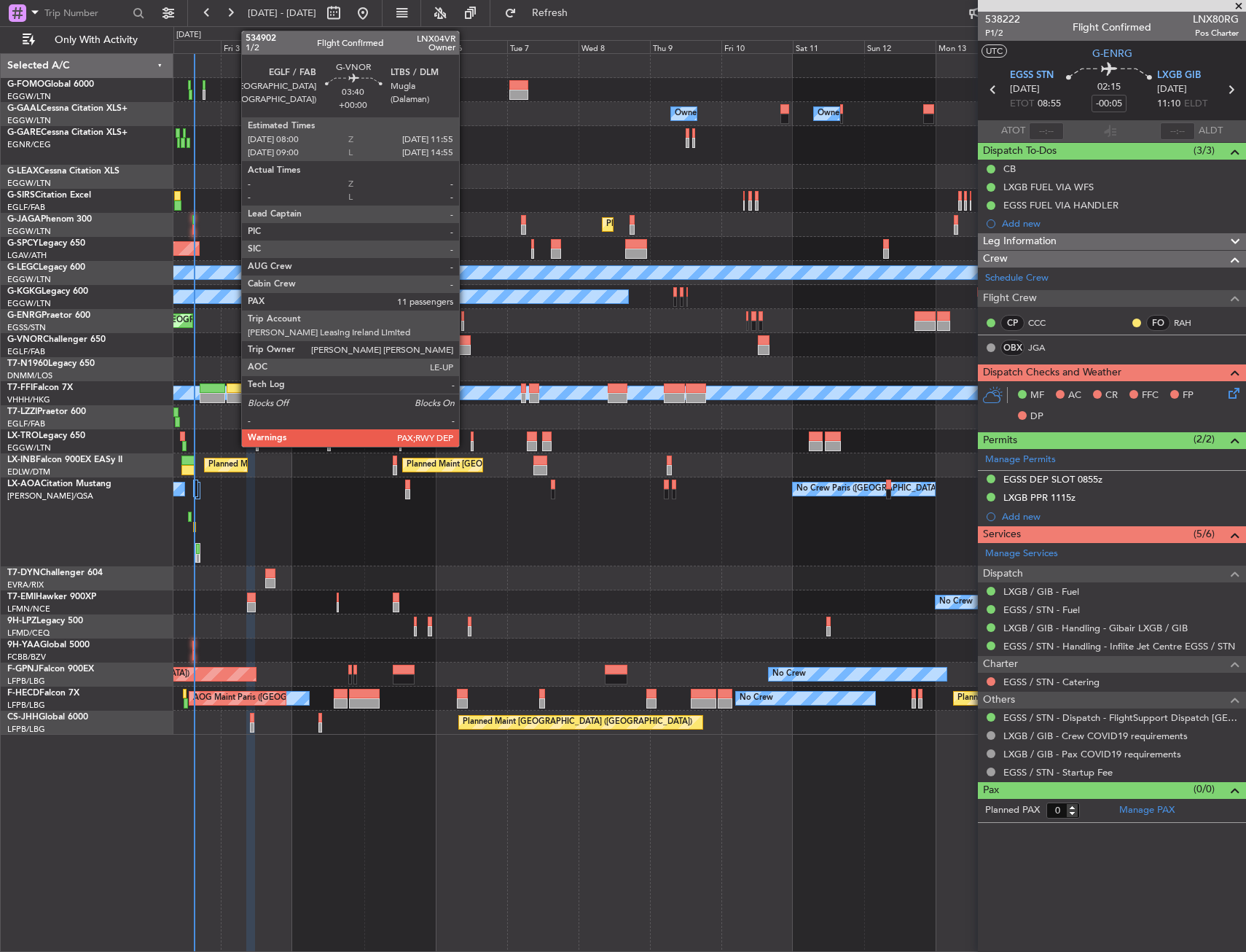
click at [466, 343] on div at bounding box center [464, 340] width 13 height 11
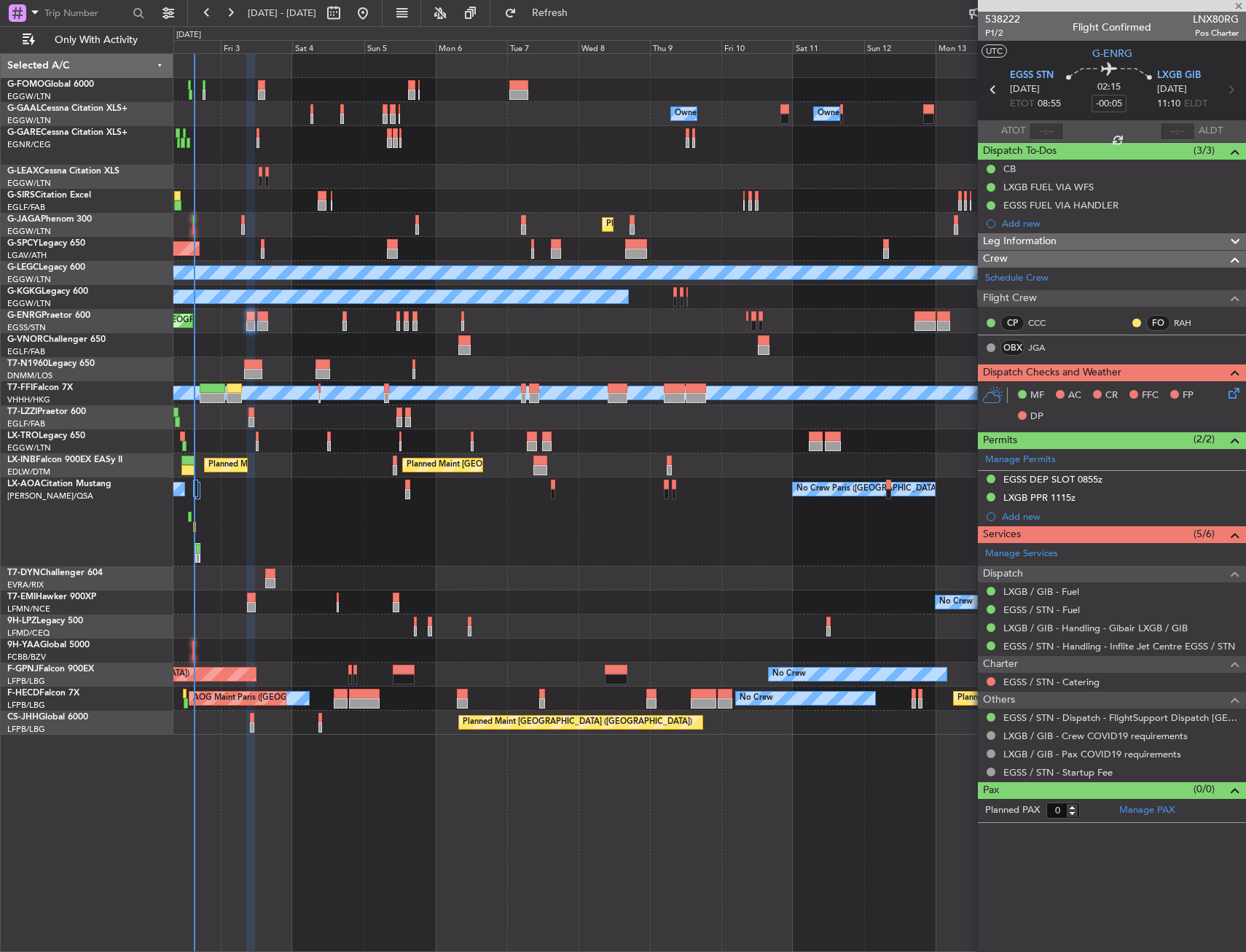
type input "11"
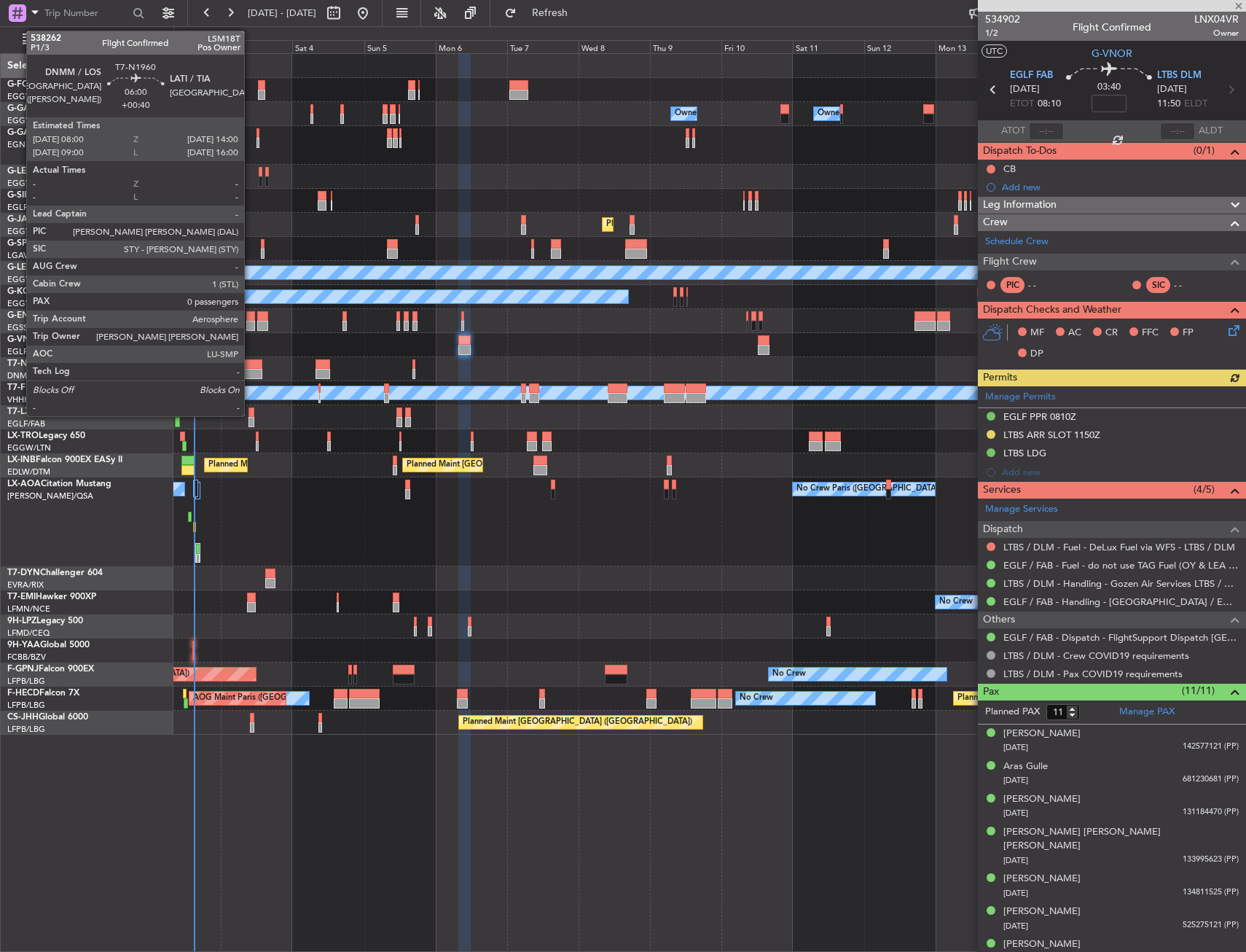
click at [251, 371] on div at bounding box center [253, 374] width 18 height 11
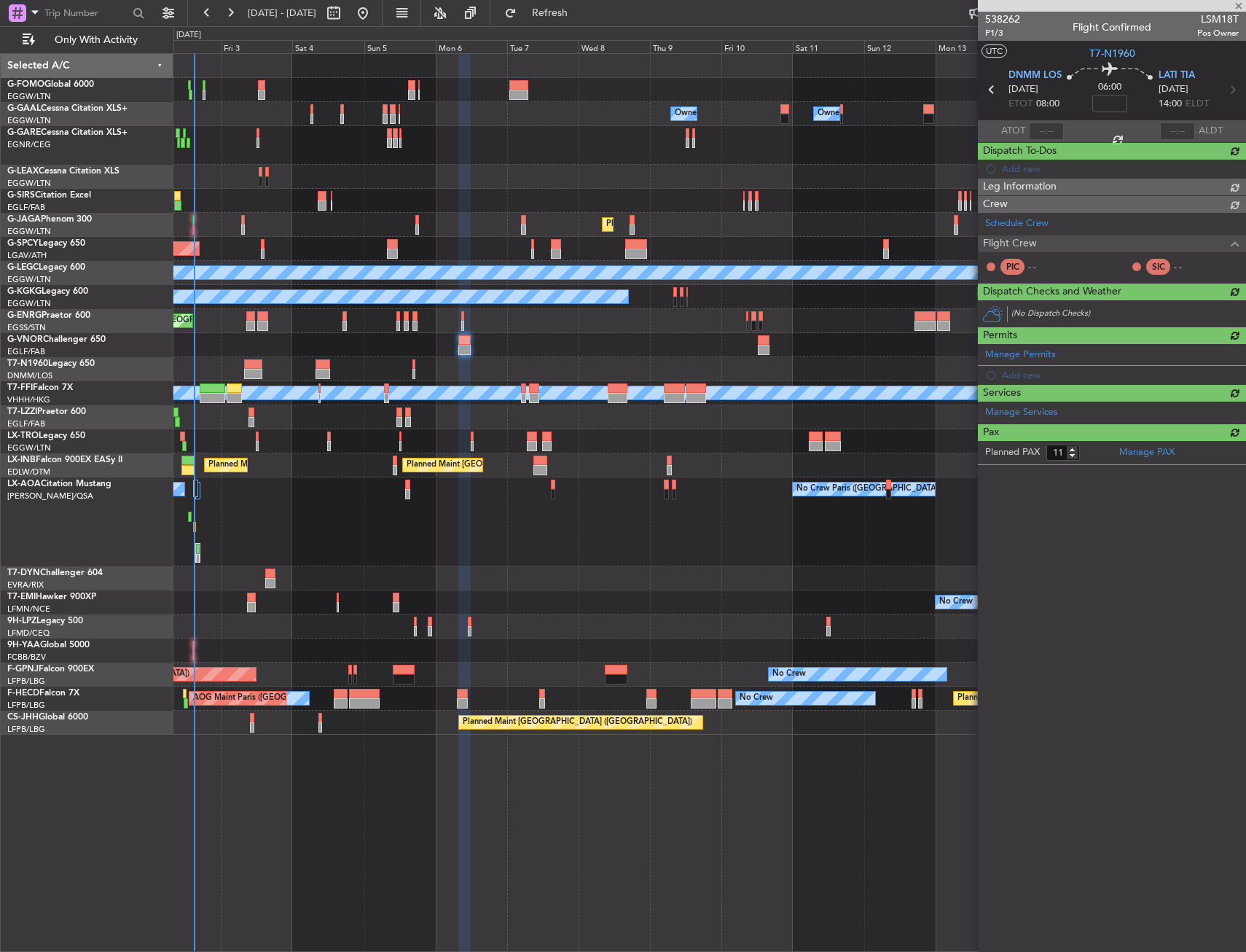
type input "+00:40"
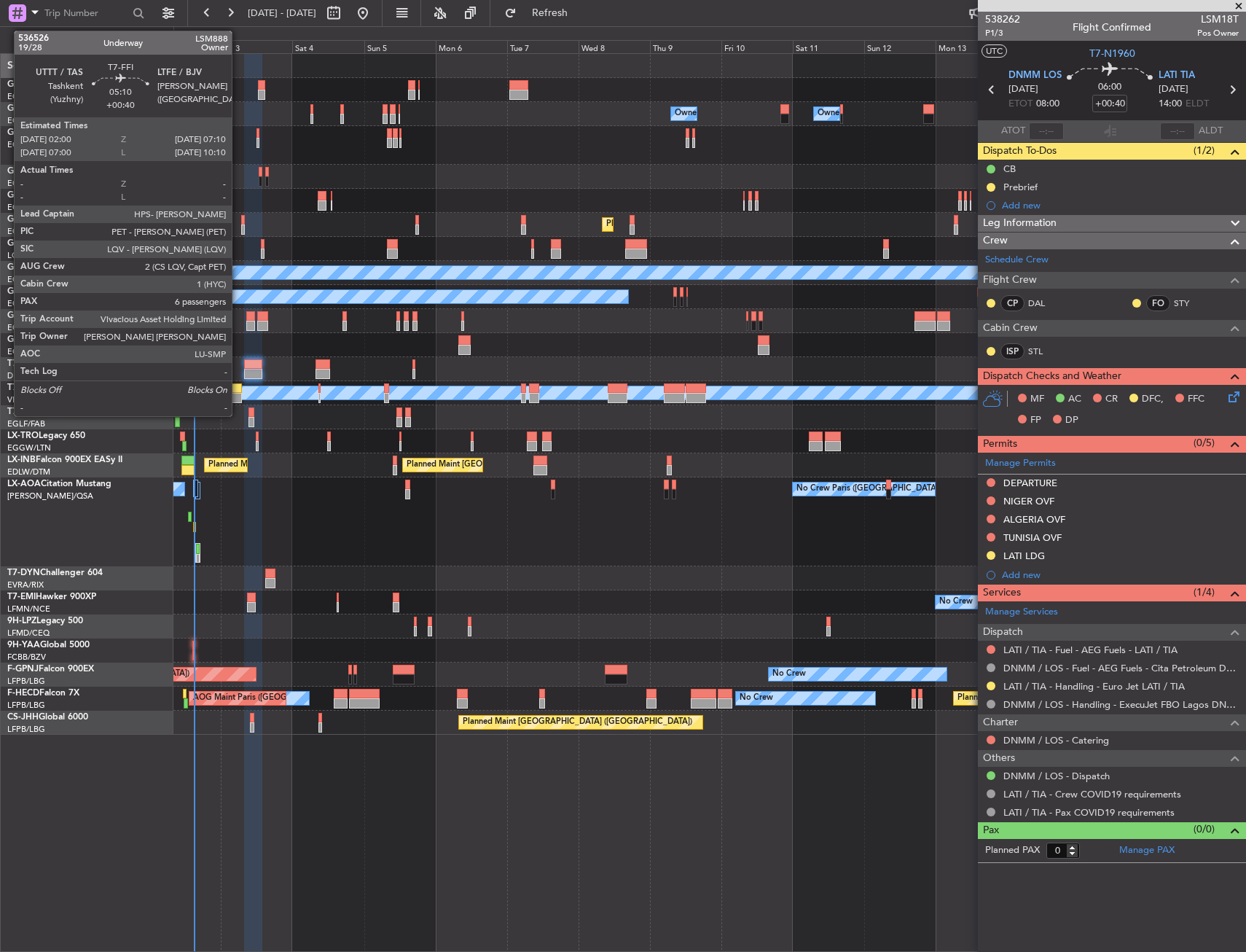
click at [238, 399] on div at bounding box center [234, 398] width 17 height 11
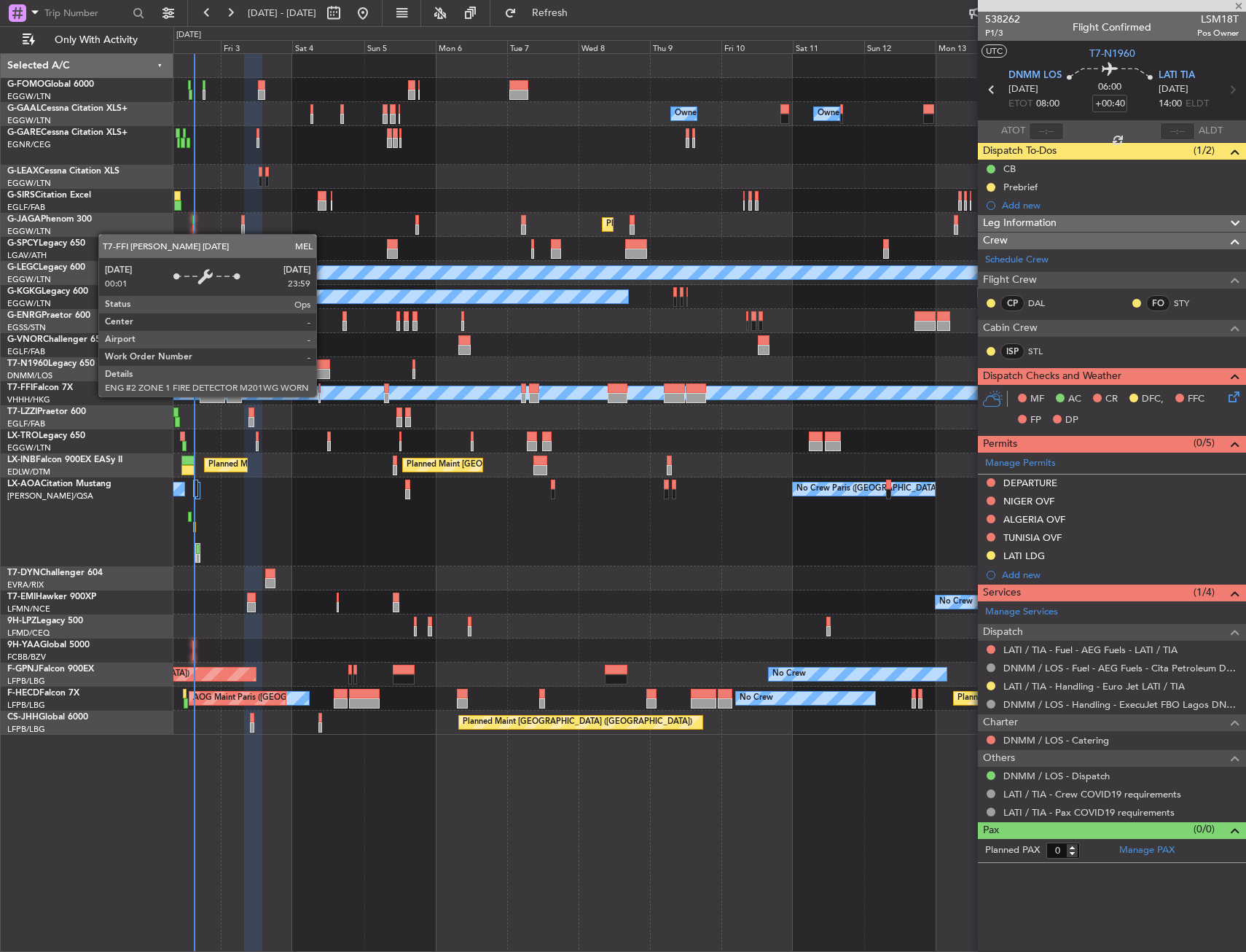
type input "6"
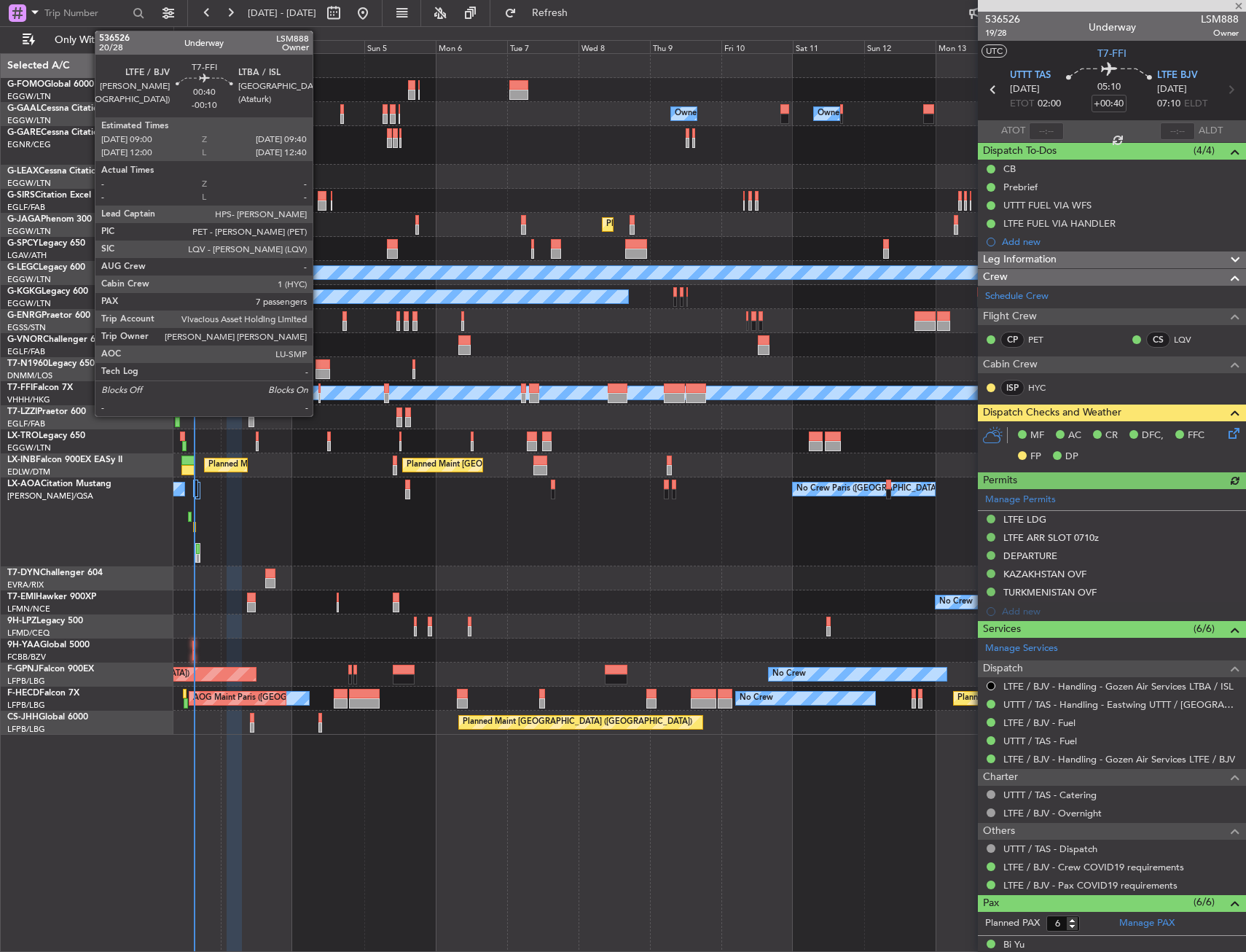
click at [320, 396] on div at bounding box center [320, 398] width 2 height 11
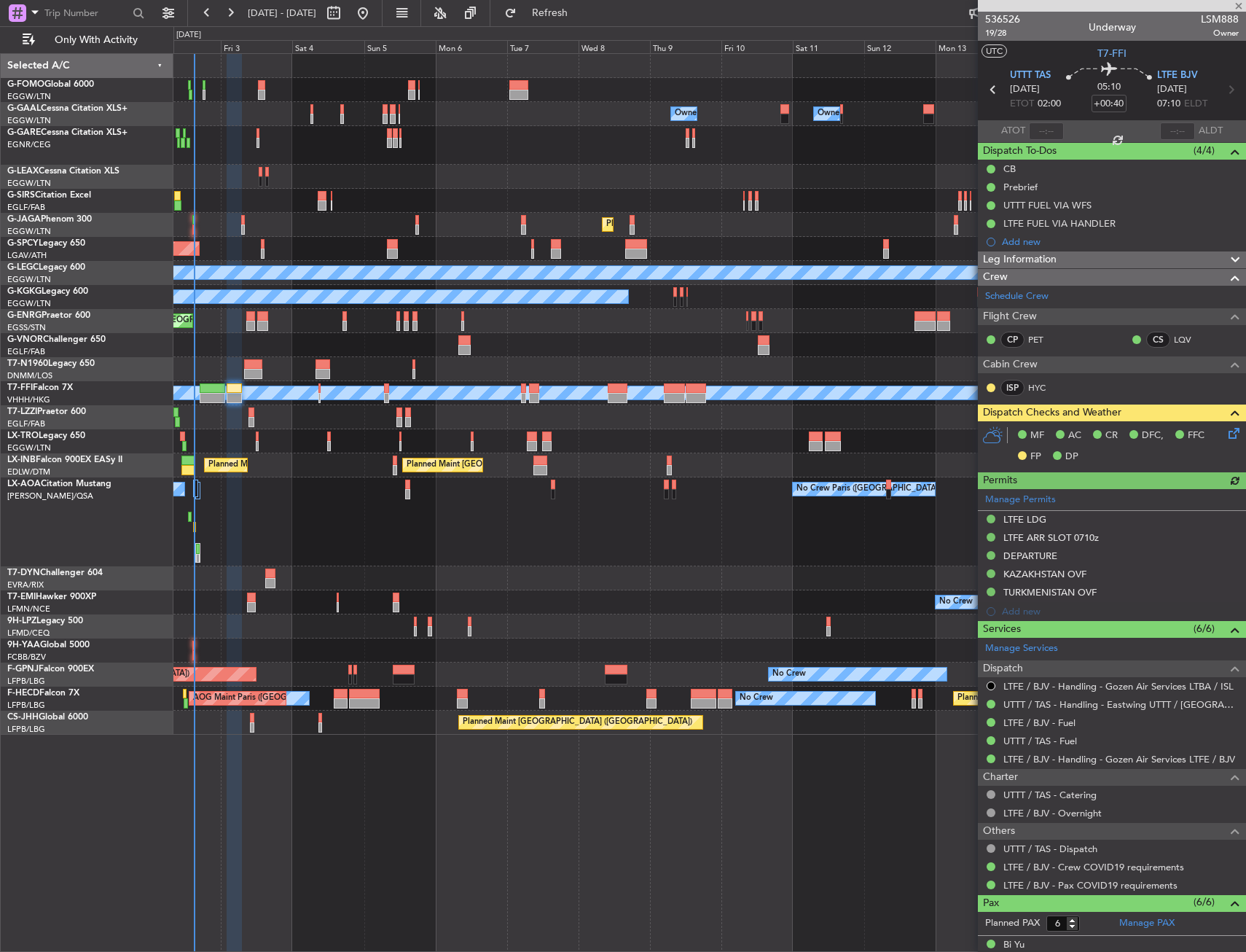
scroll to position [180, 0]
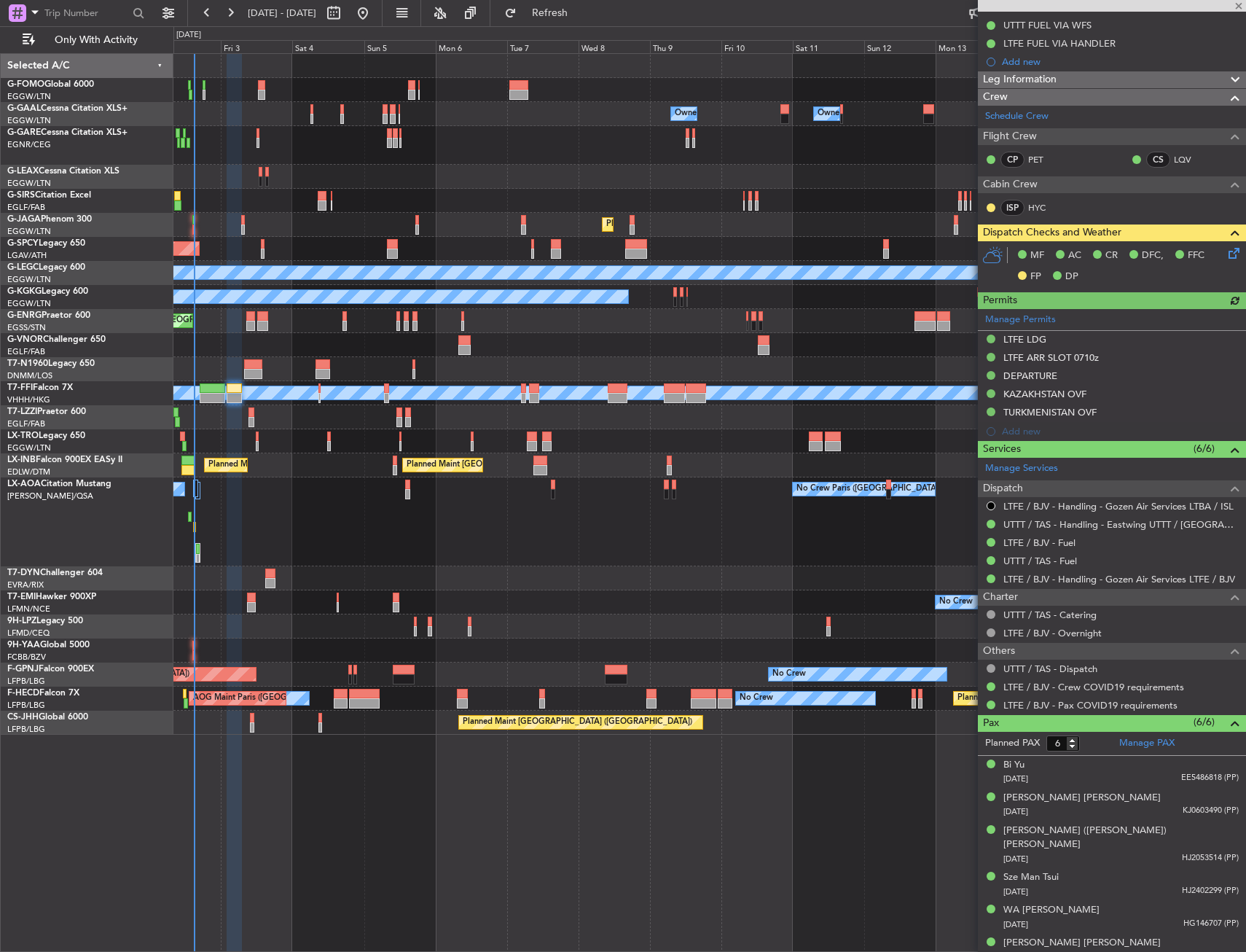
type input "-00:10"
type input "7"
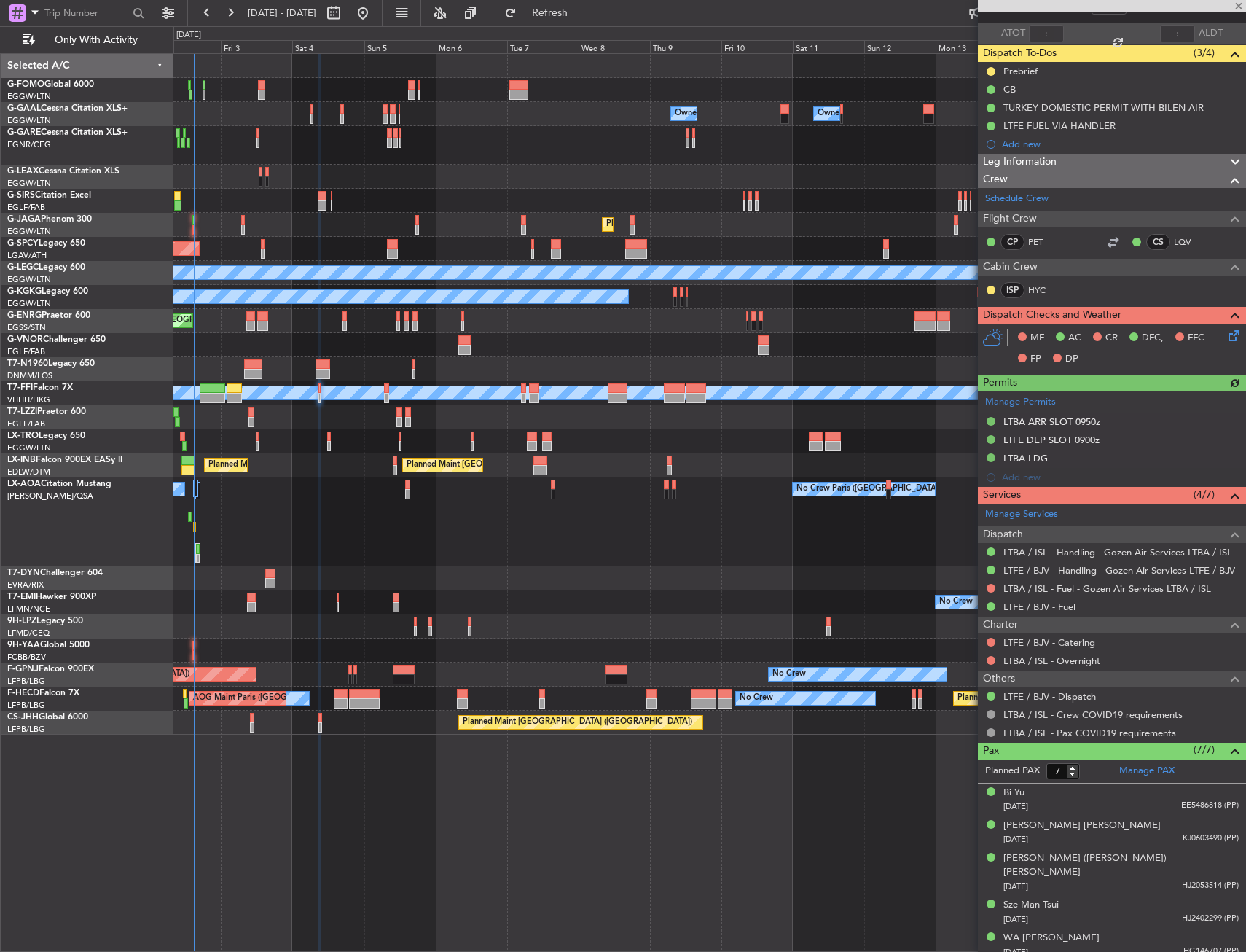
scroll to position [158, 0]
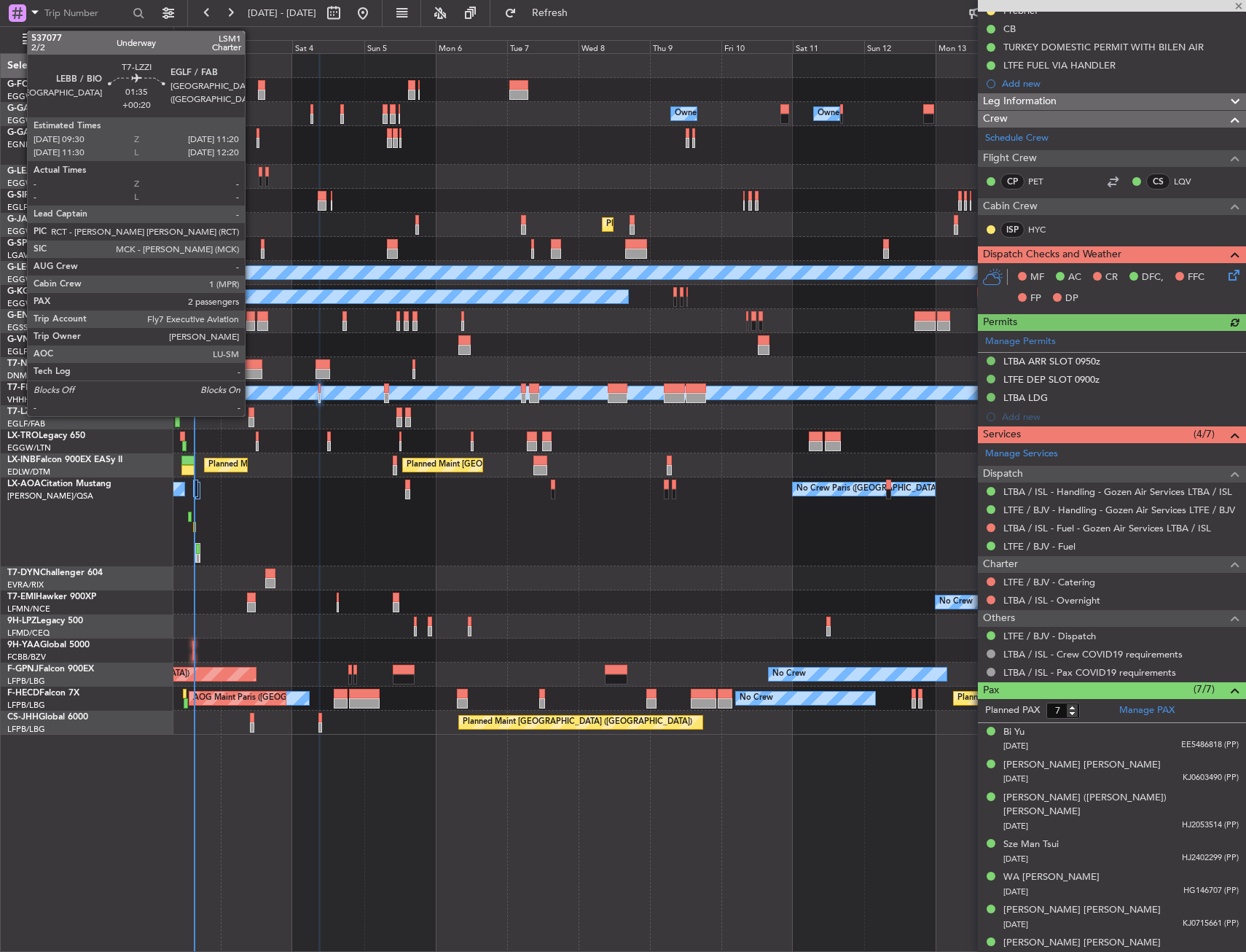
click at [252, 415] on div at bounding box center [252, 413] width 6 height 11
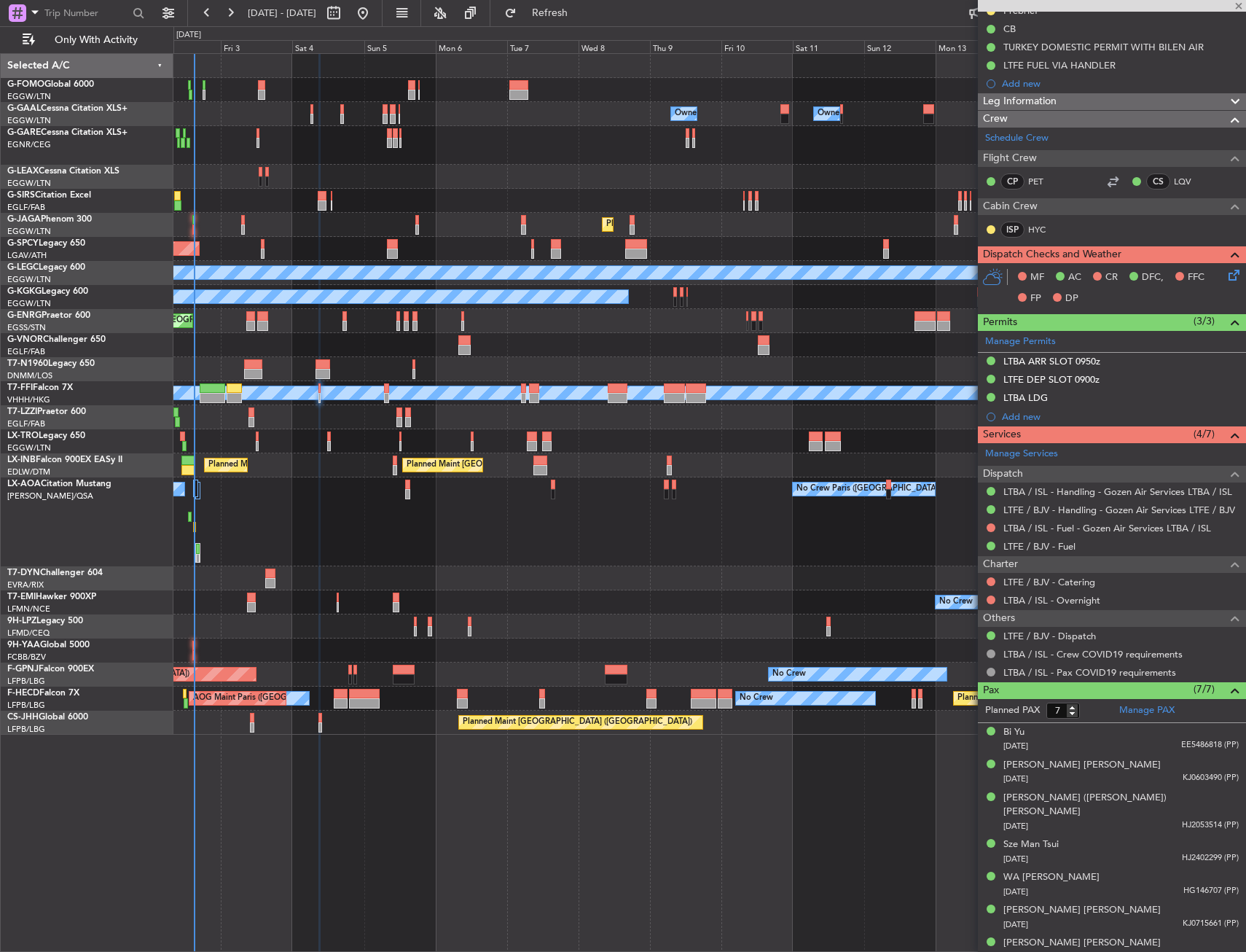
type input "+00:20"
type input "2"
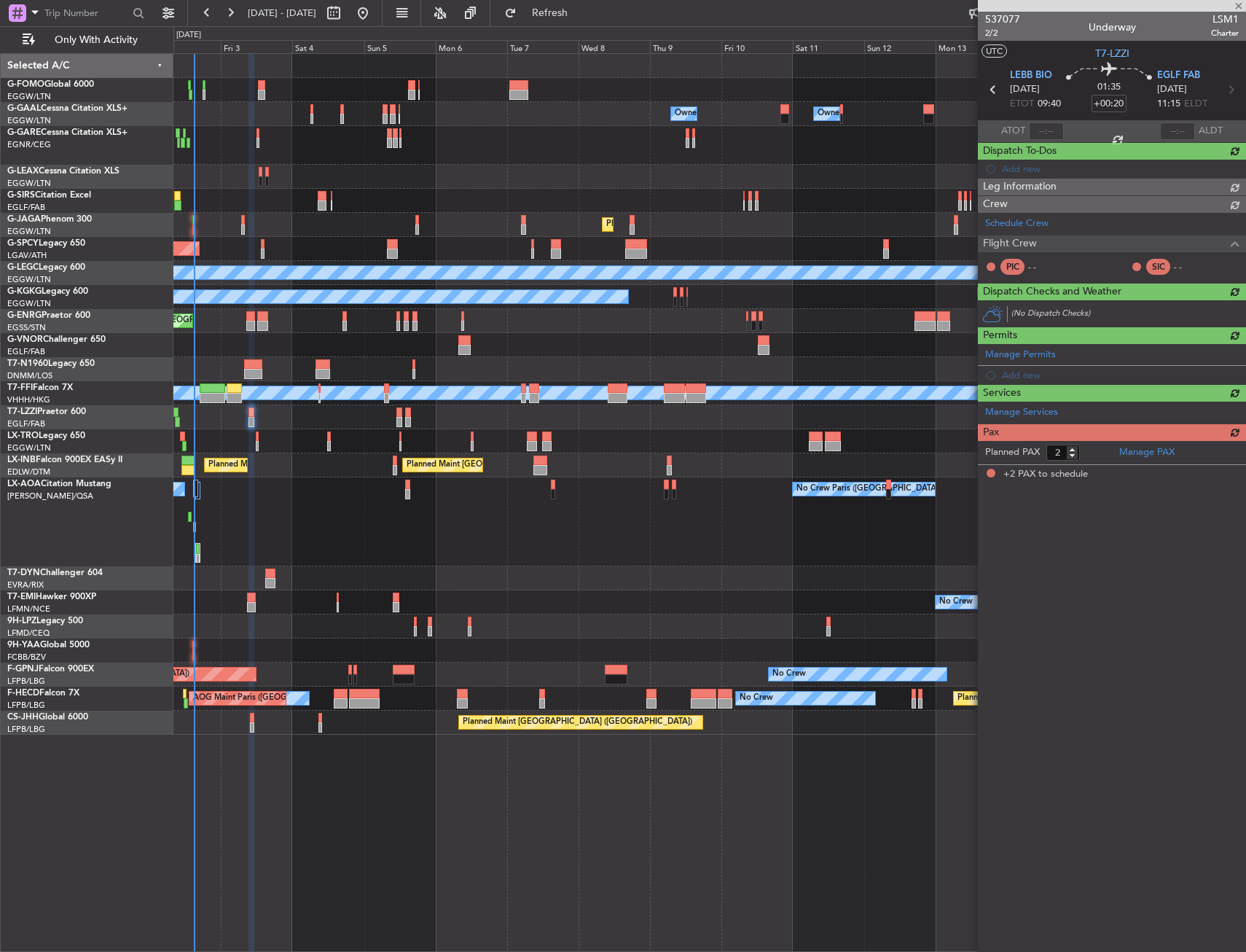
scroll to position [0, 0]
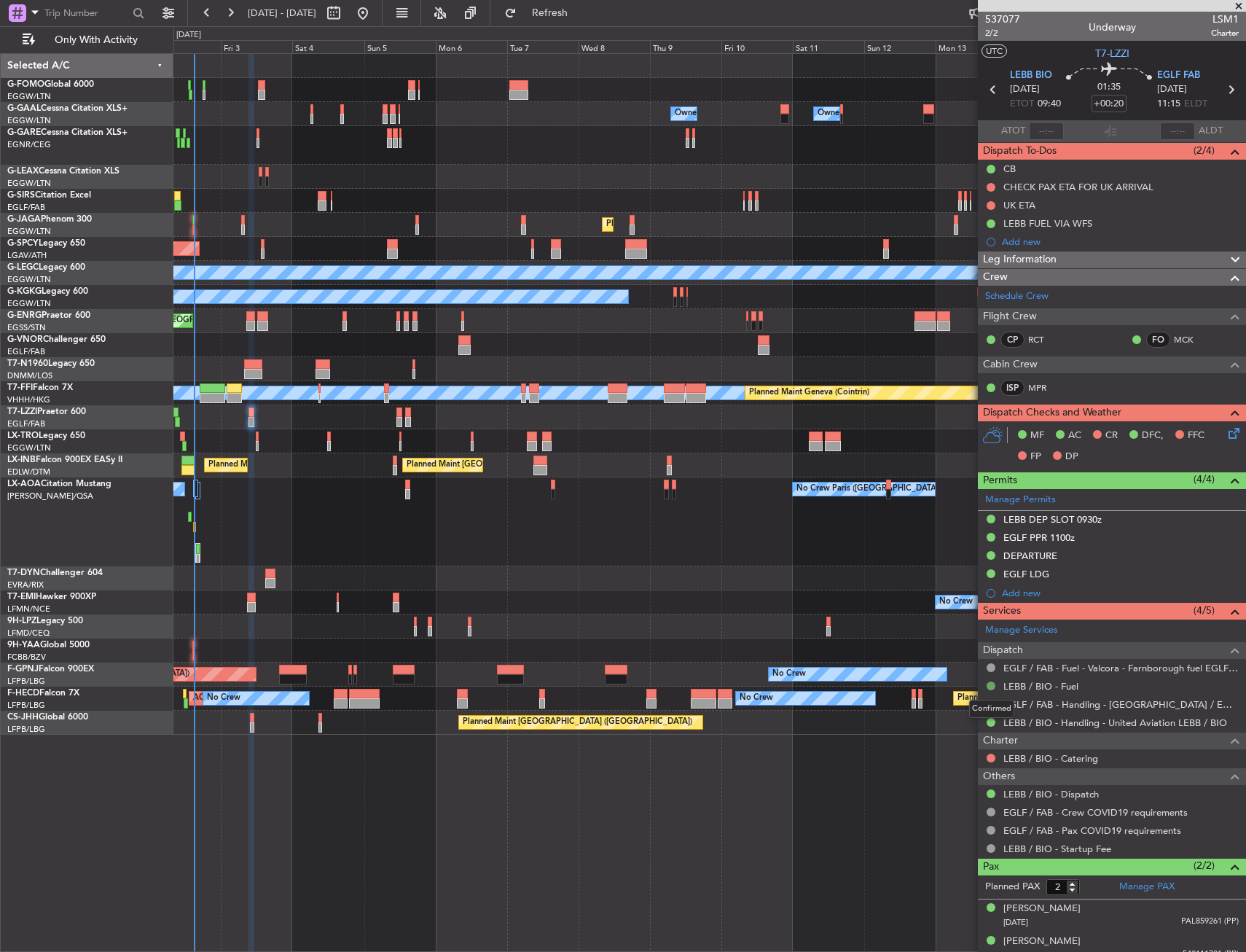
click at [992, 688] on button at bounding box center [991, 686] width 9 height 9
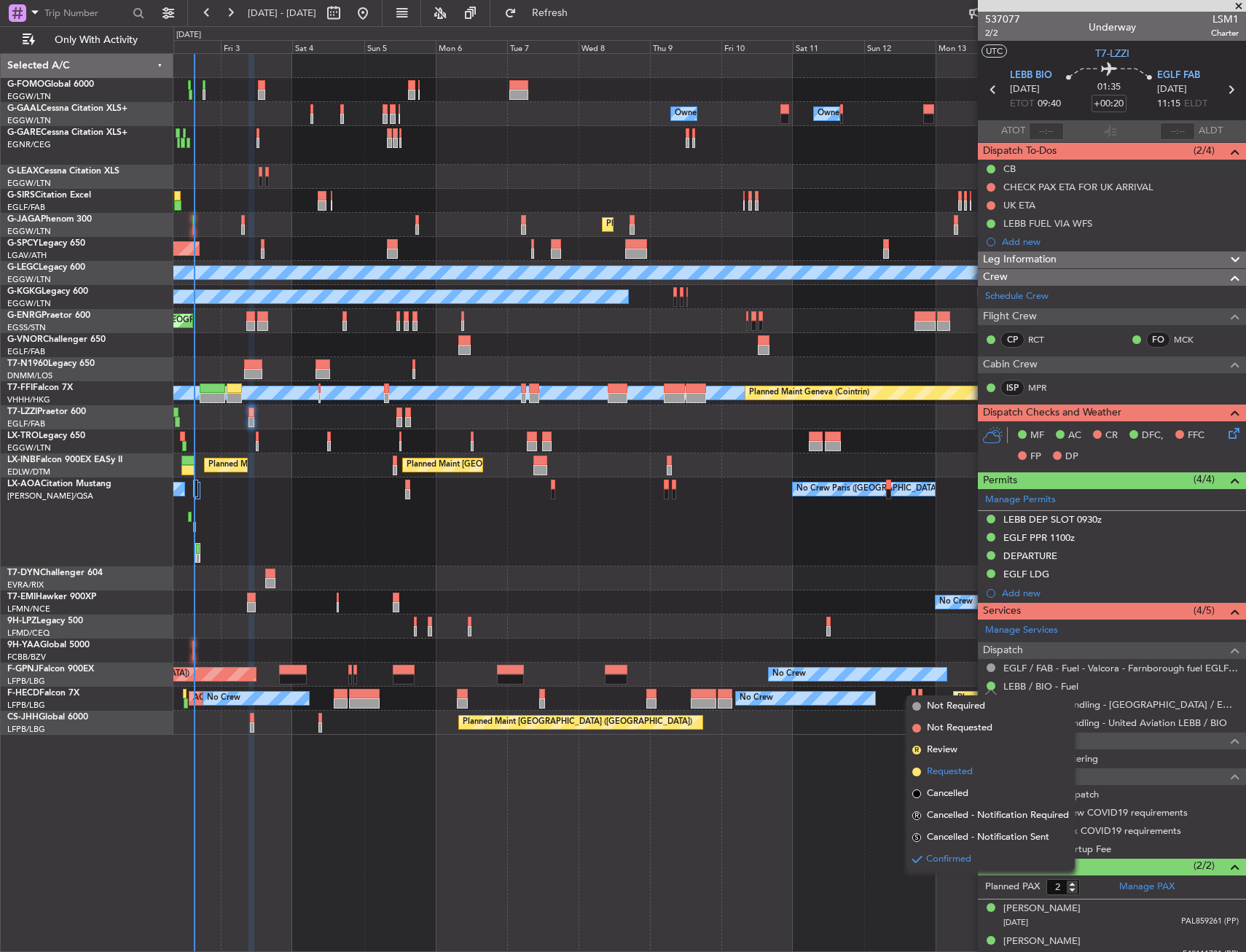
click at [937, 765] on span "Requested" at bounding box center [950, 771] width 46 height 15
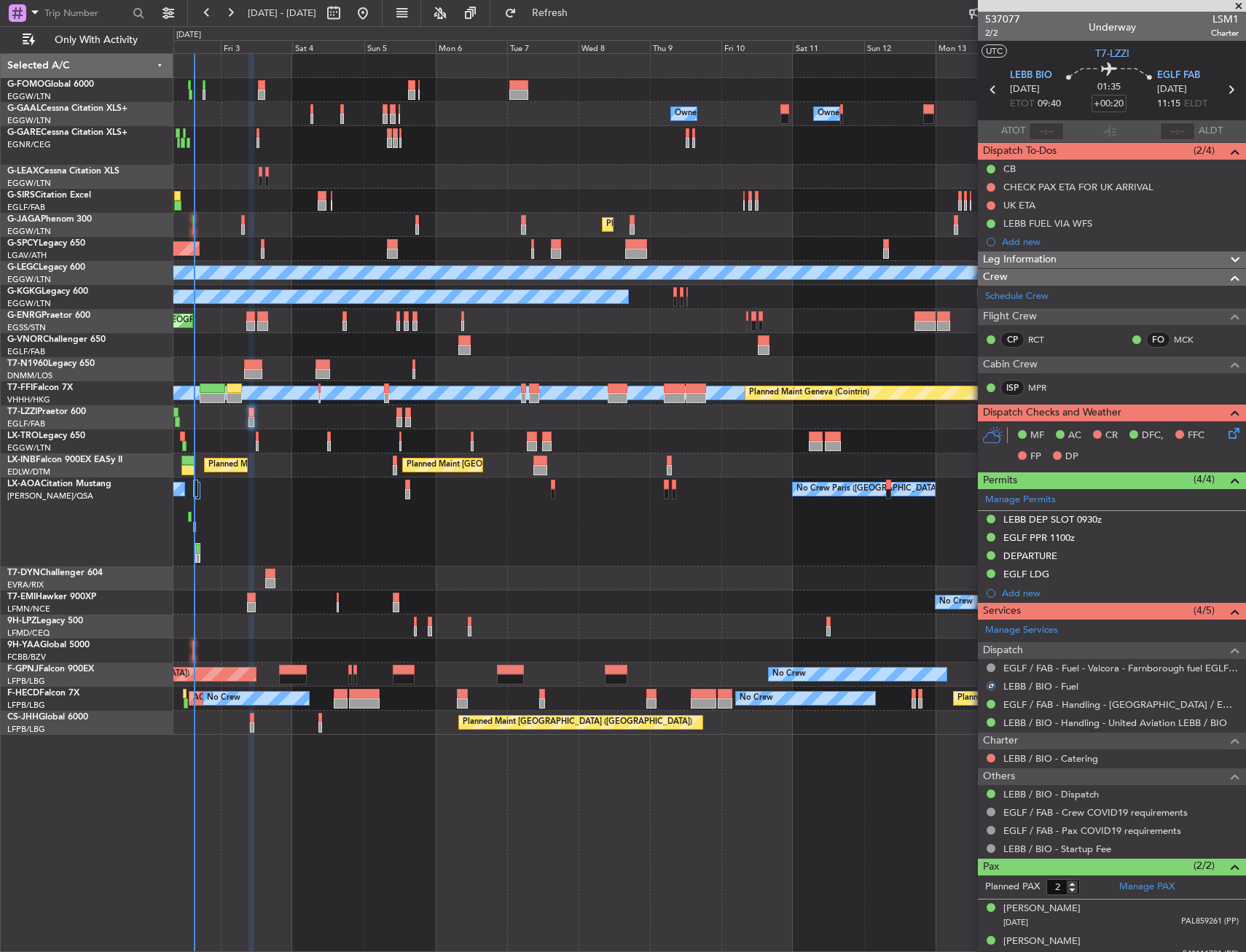
click at [992, 685] on div at bounding box center [992, 686] width 13 height 13
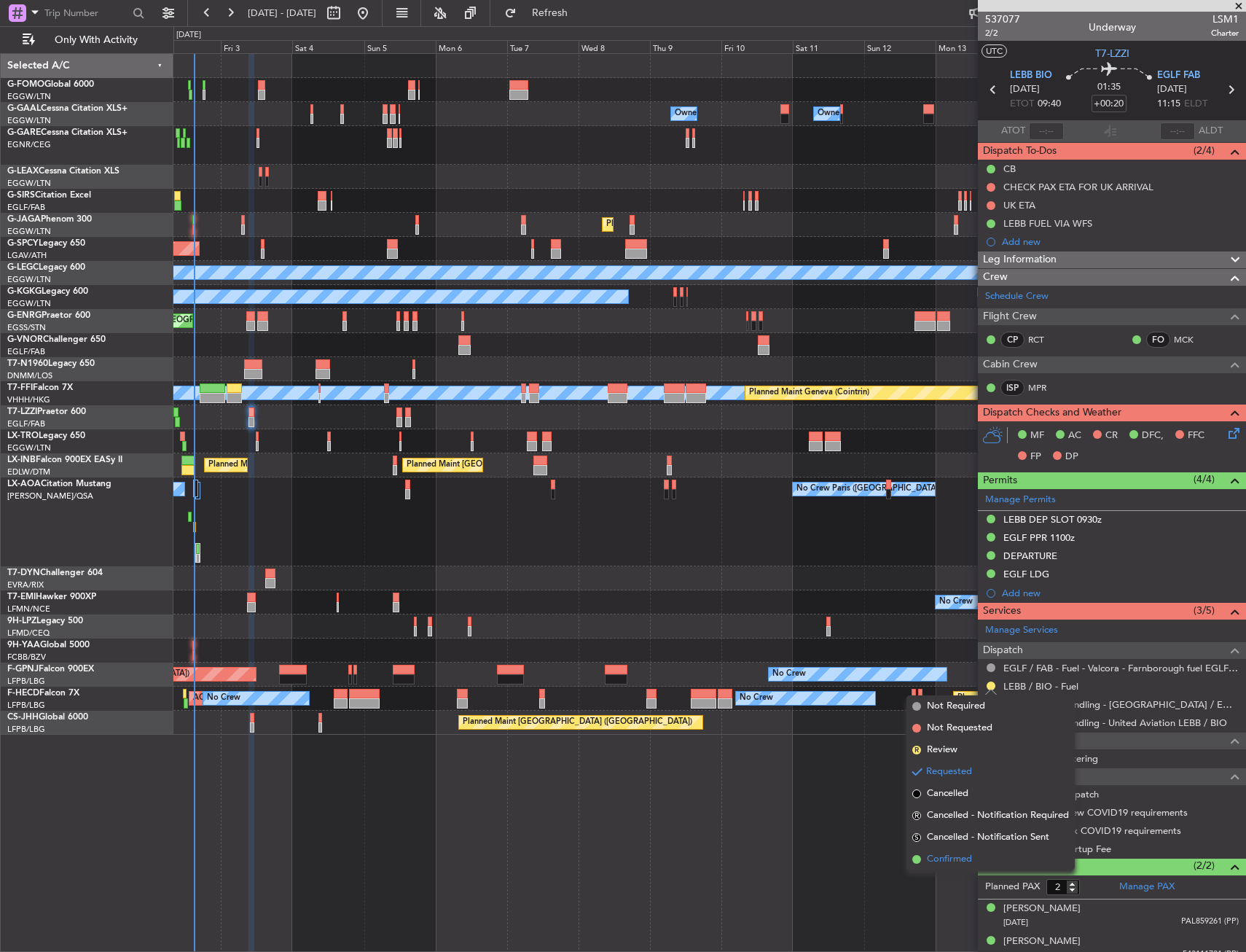
click at [938, 860] on span "Confirmed" at bounding box center [950, 859] width 46 height 15
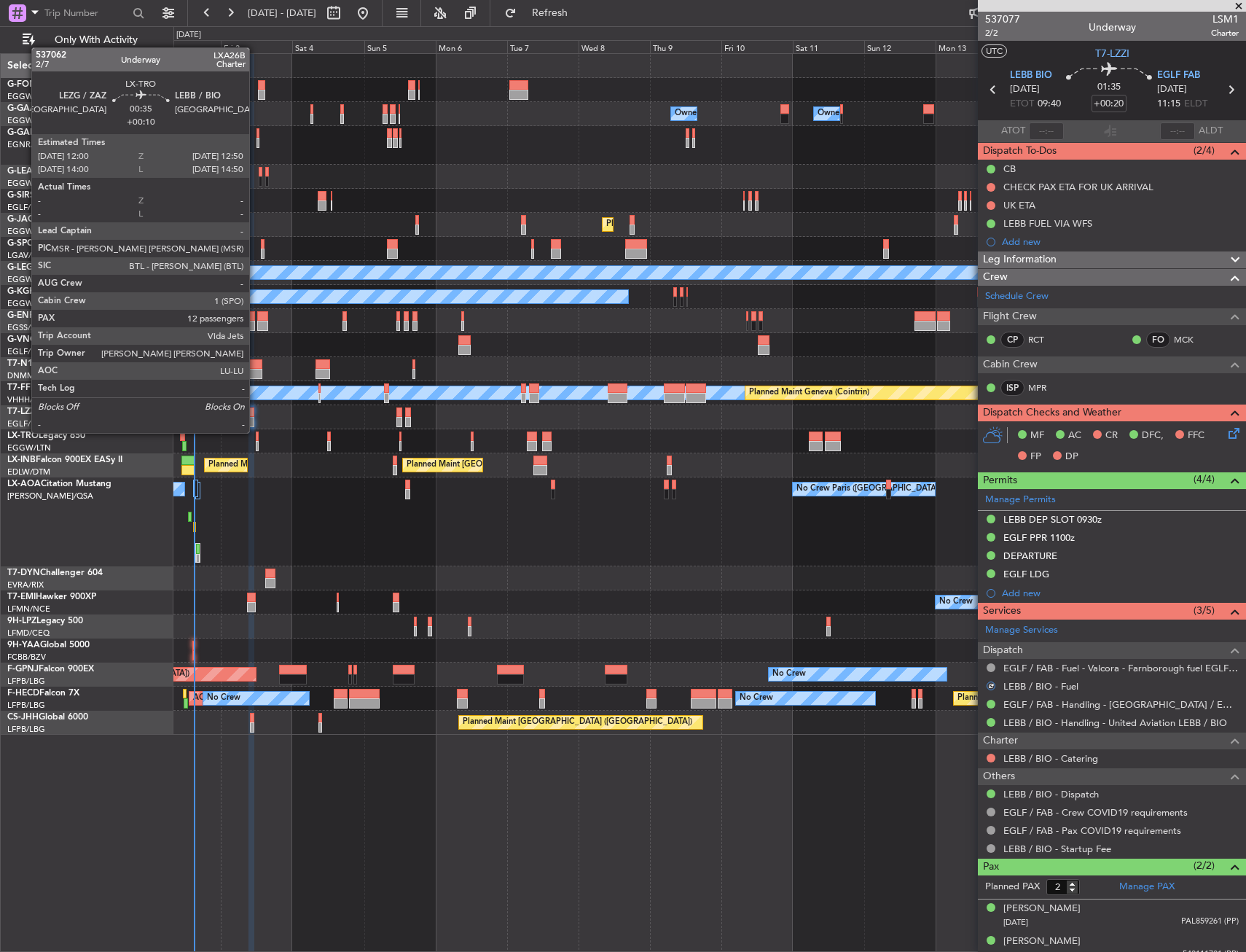
click at [255, 431] on div at bounding box center [256, 436] width 3 height 11
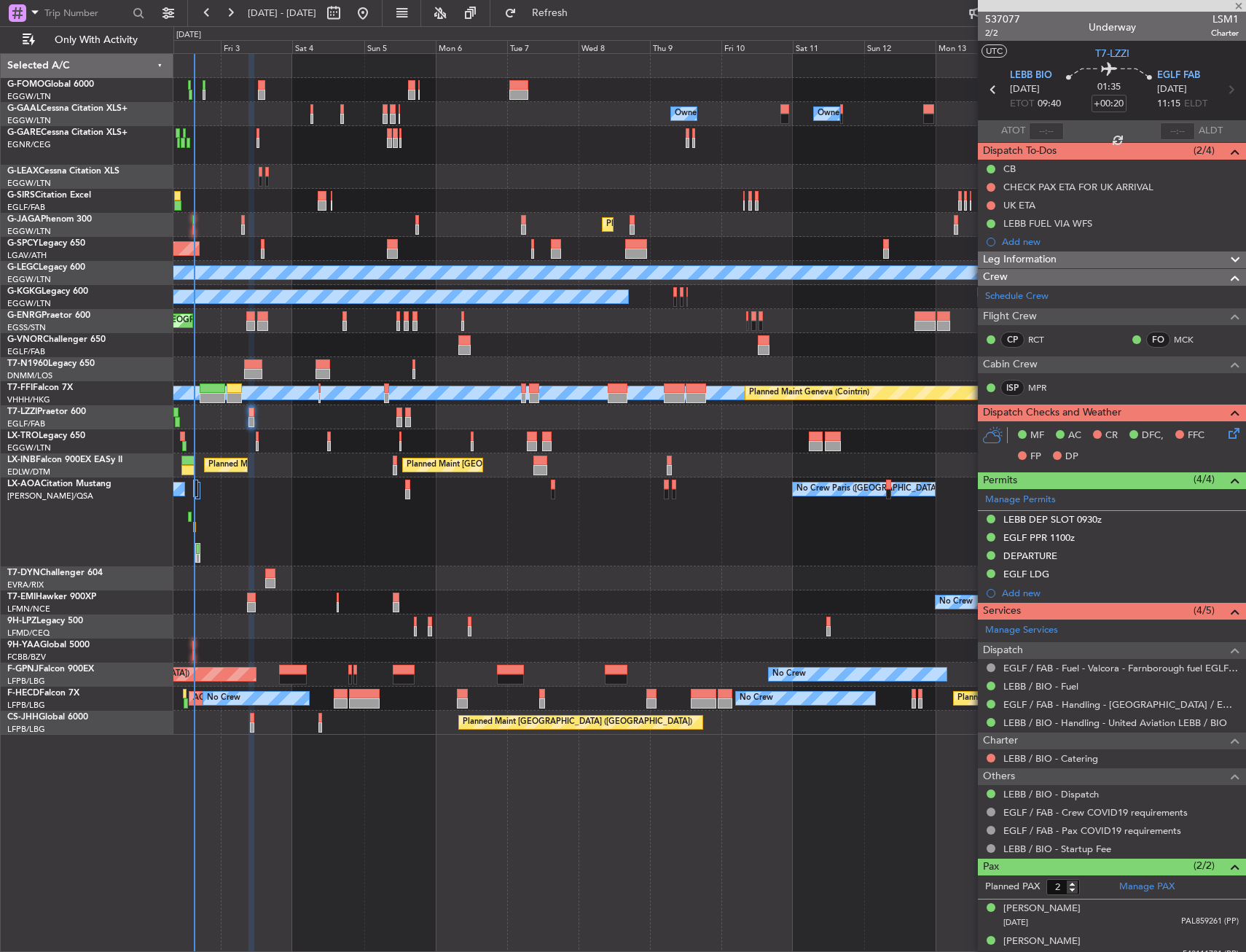
type input "+00:10"
type input "12"
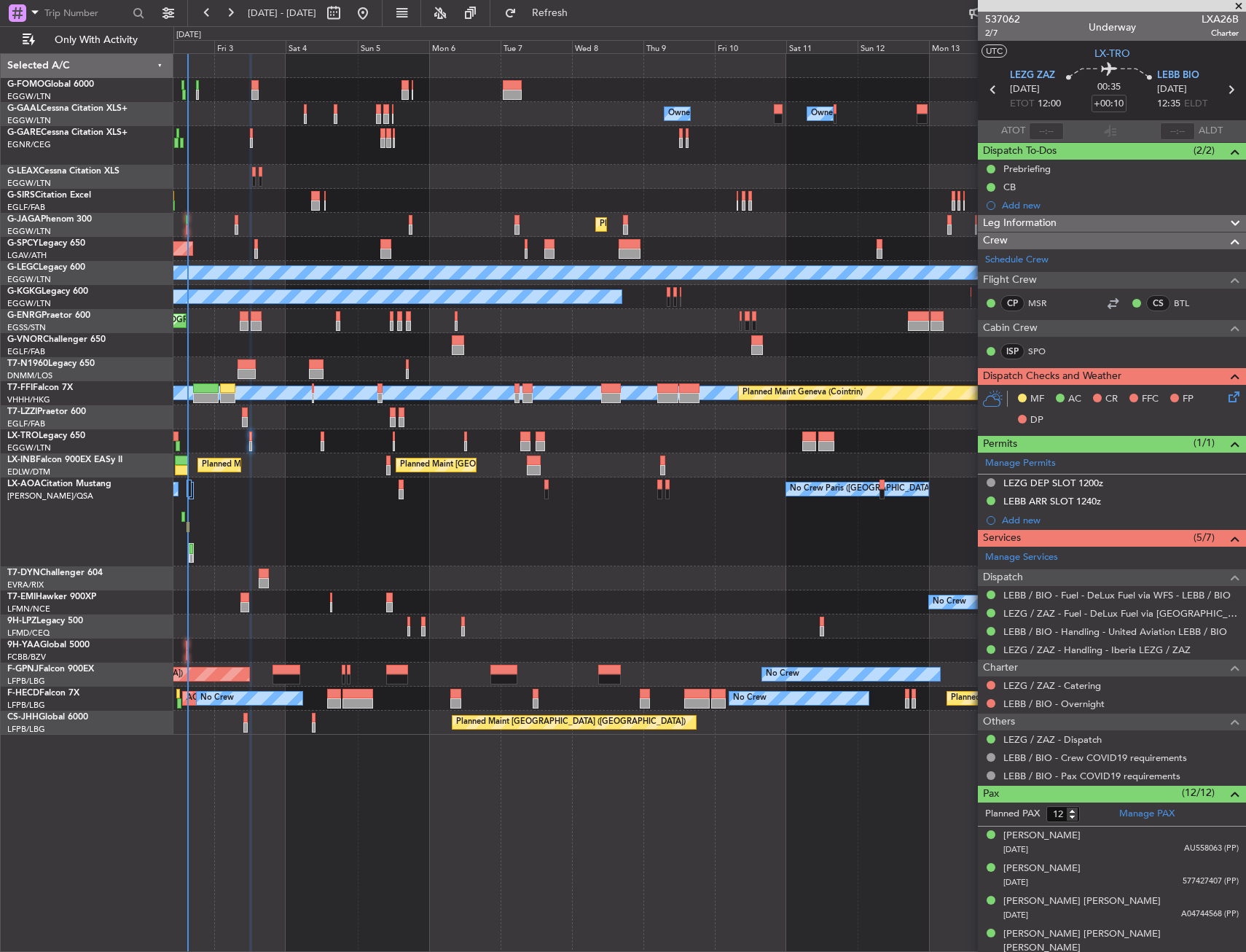
click at [326, 221] on div "Planned Maint [GEOGRAPHIC_DATA] ([GEOGRAPHIC_DATA])" at bounding box center [710, 224] width 1072 height 24
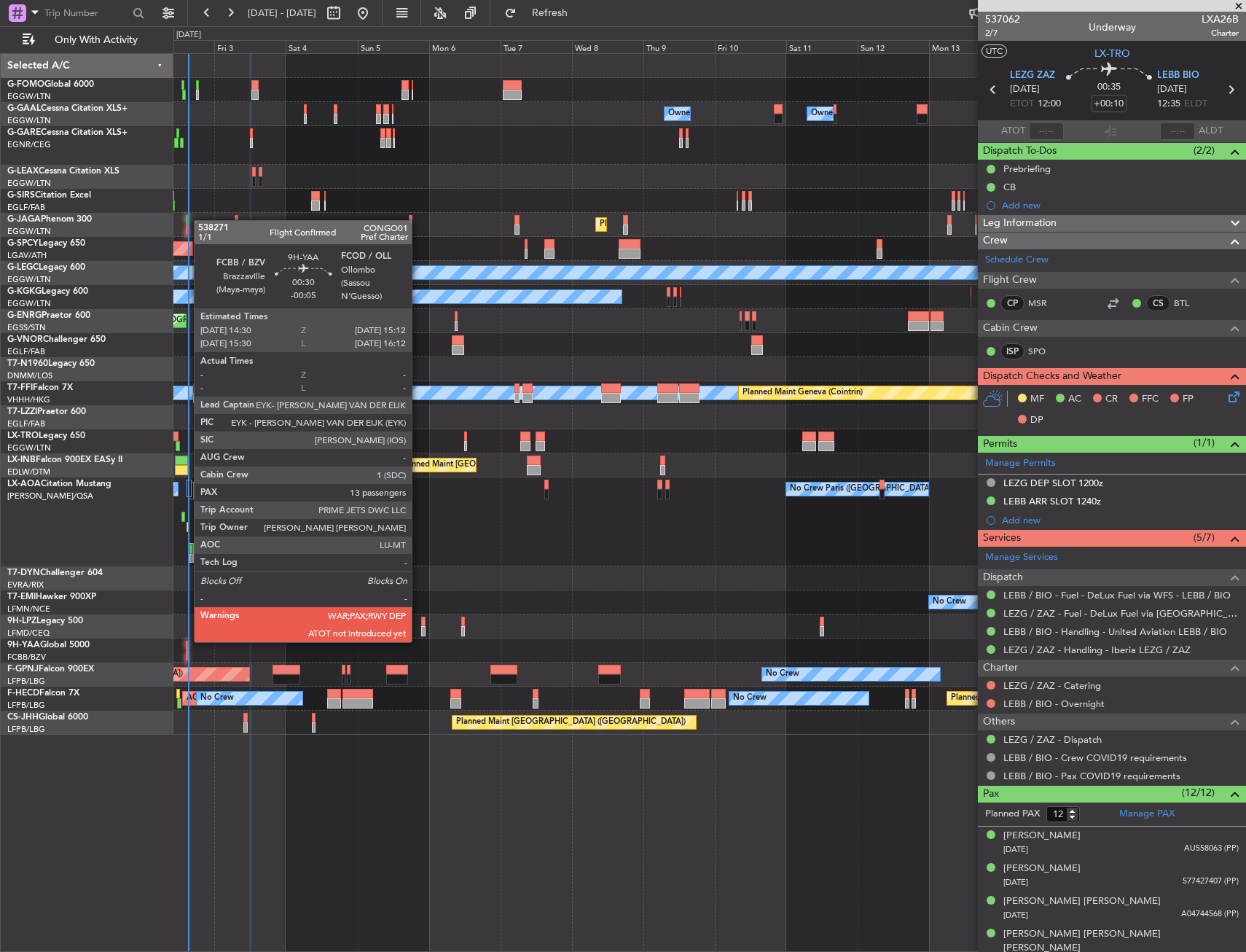
click at [186, 641] on div at bounding box center [186, 646] width 2 height 11
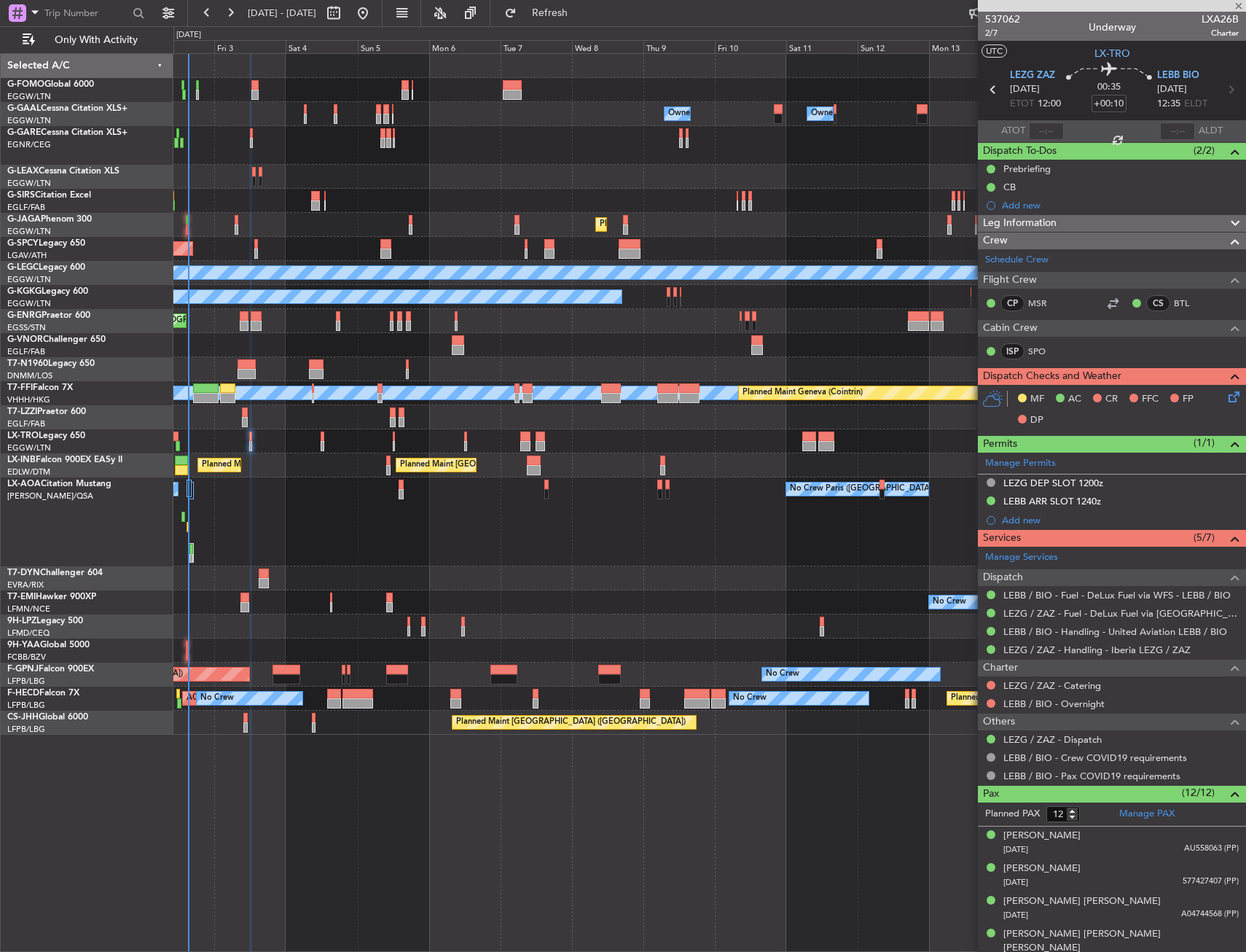
type input "-00:05"
type input "13"
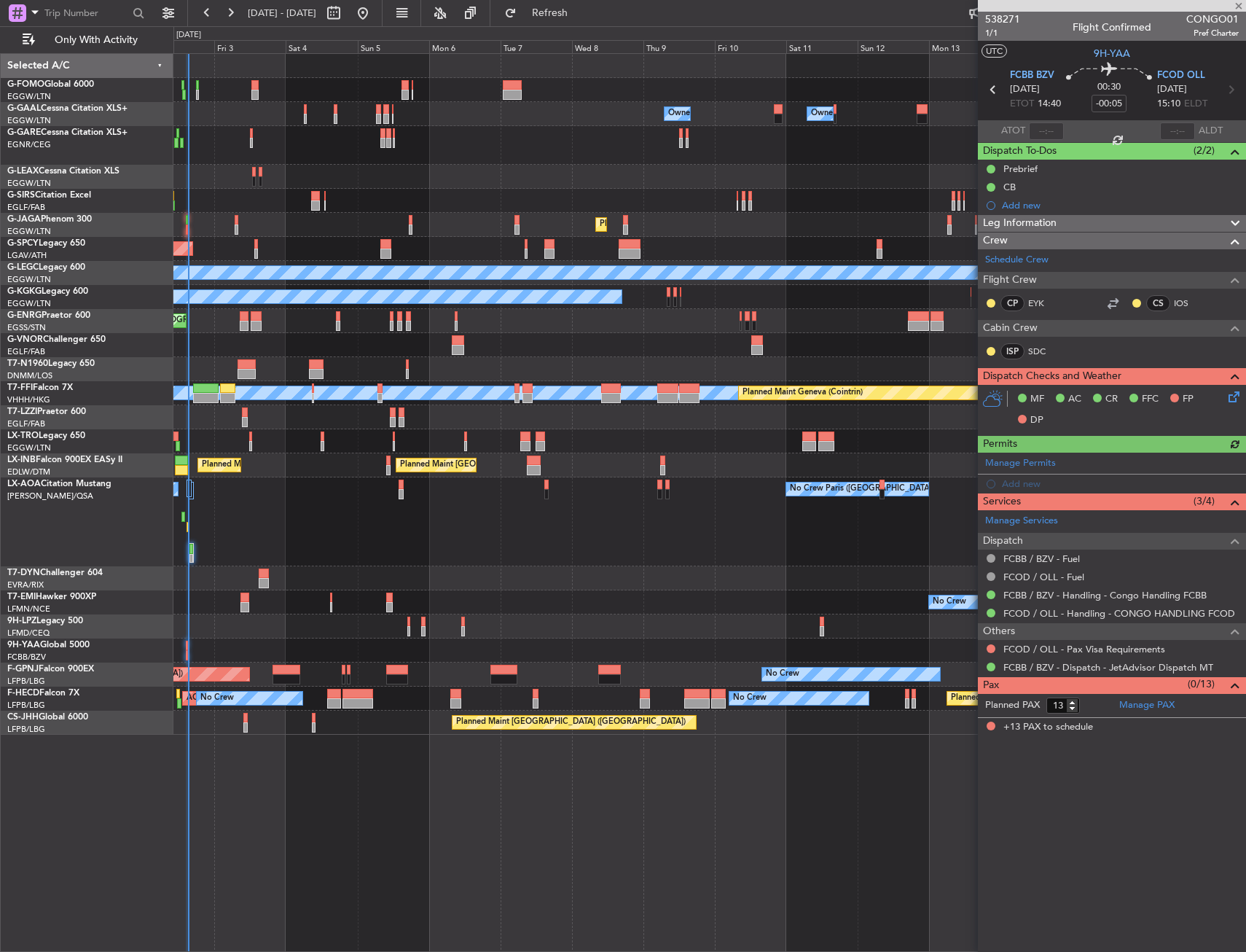
click at [1044, 130] on div at bounding box center [1047, 131] width 35 height 17
click at [1048, 131] on div at bounding box center [1047, 131] width 35 height 17
click at [1050, 127] on input "text" at bounding box center [1047, 131] width 35 height 17
click at [1064, 57] on section "UTC 9H-YAA" at bounding box center [1112, 51] width 268 height 22
type input "15:16"
